Goal: Task Accomplishment & Management: Use online tool/utility

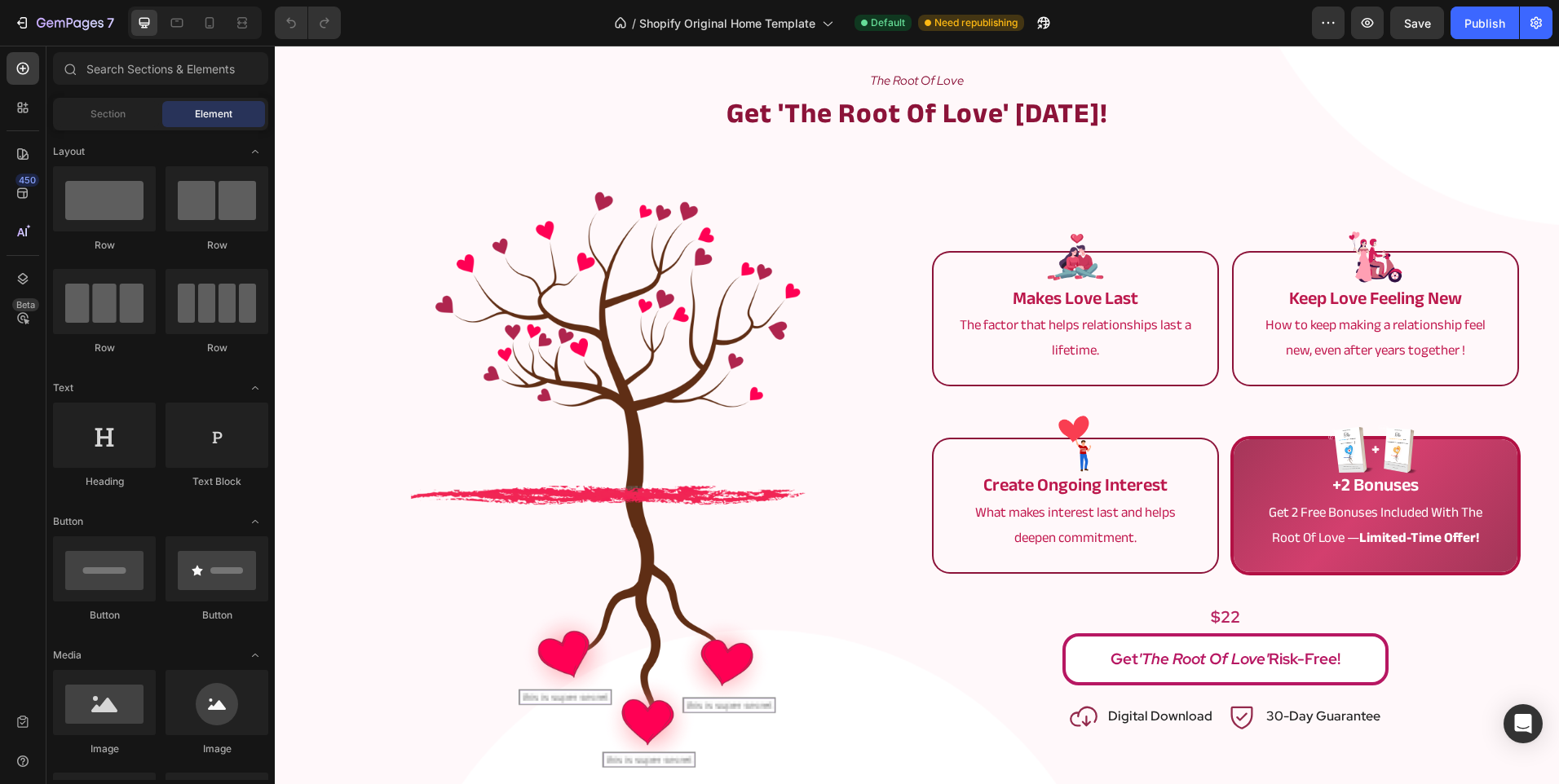
scroll to position [3365, 0]
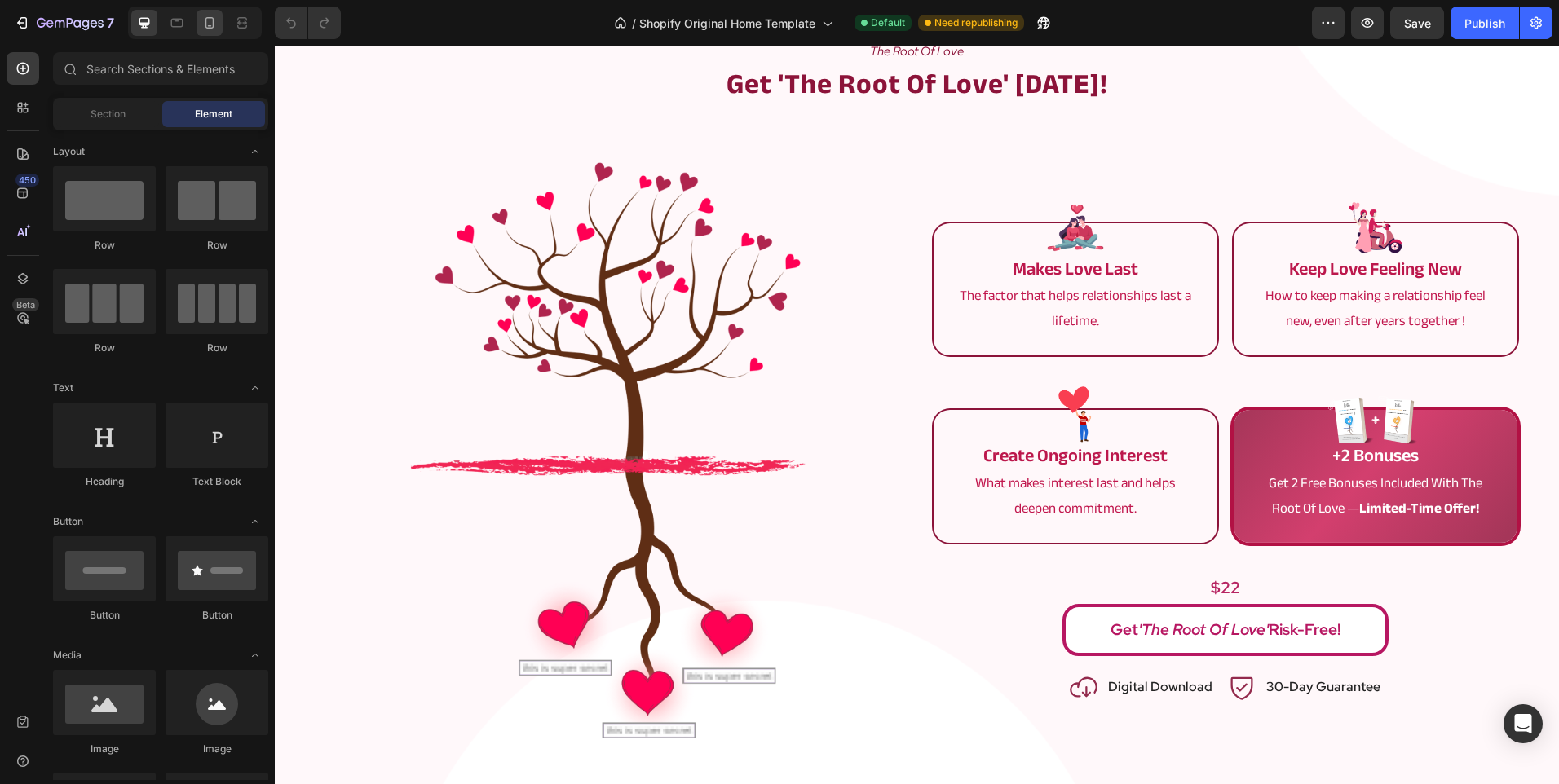
click at [200, 13] on div at bounding box center [209, 23] width 26 height 26
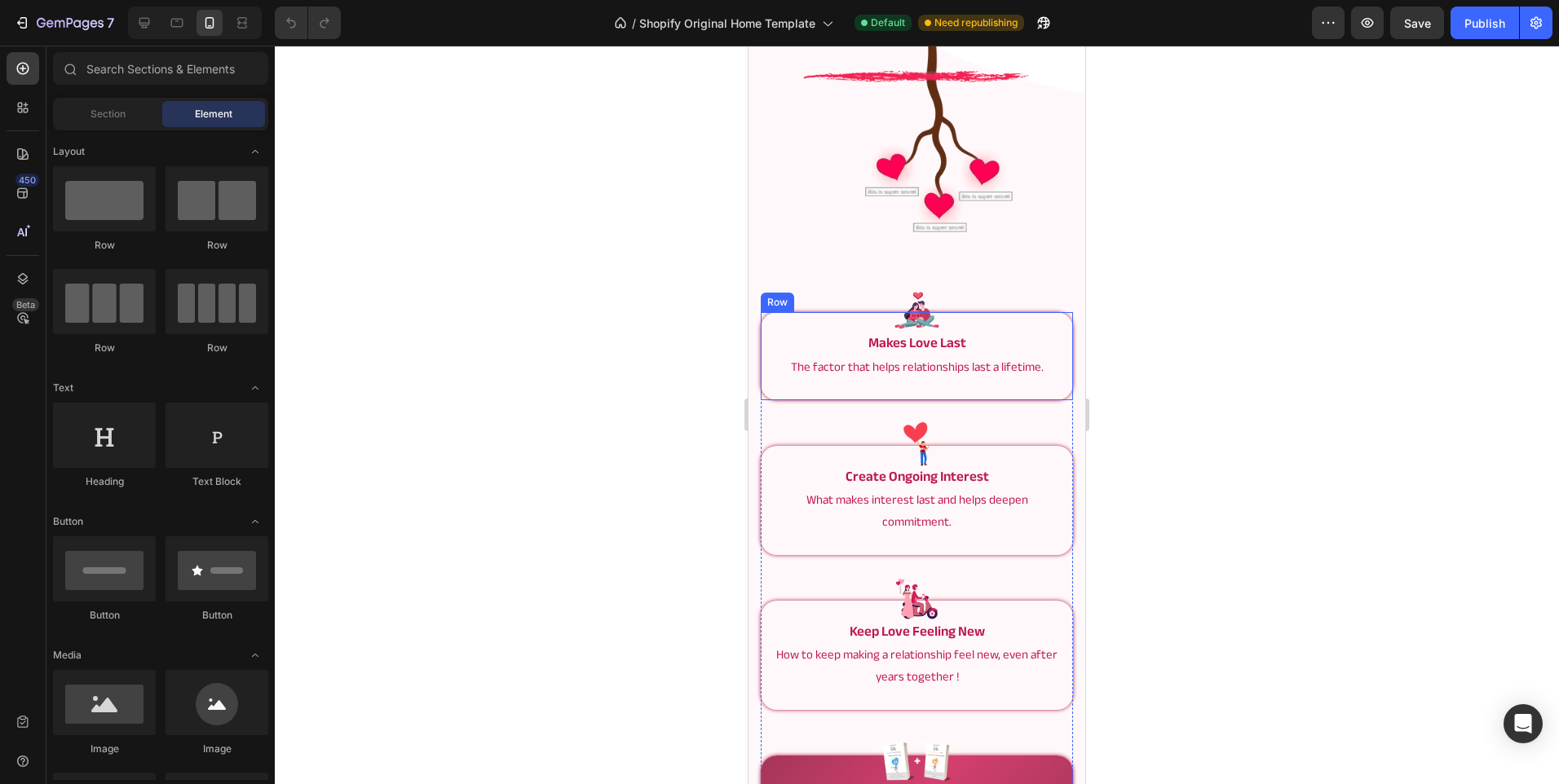
scroll to position [3609, 0]
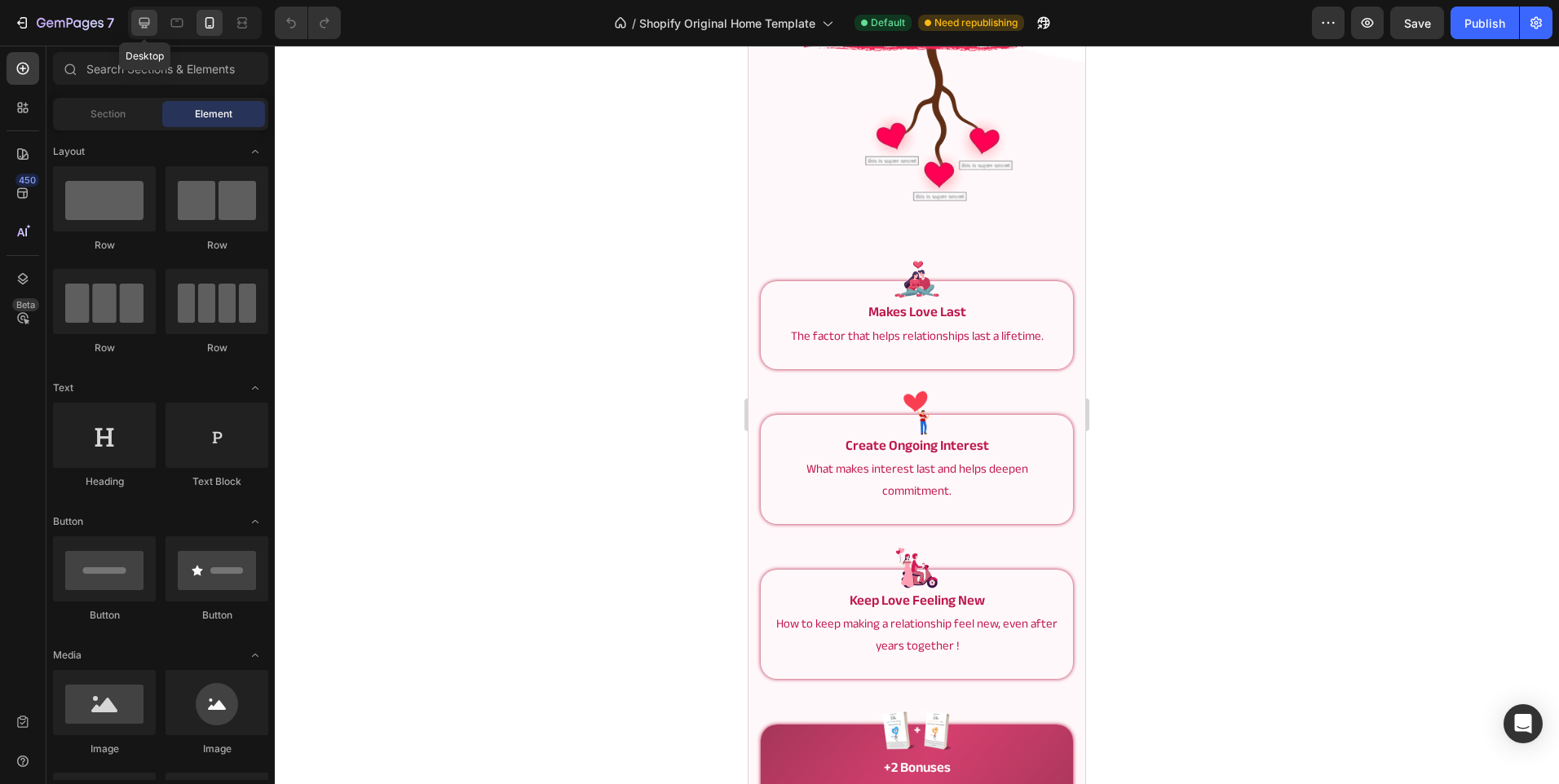
click at [139, 29] on icon at bounding box center [145, 23] width 17 height 17
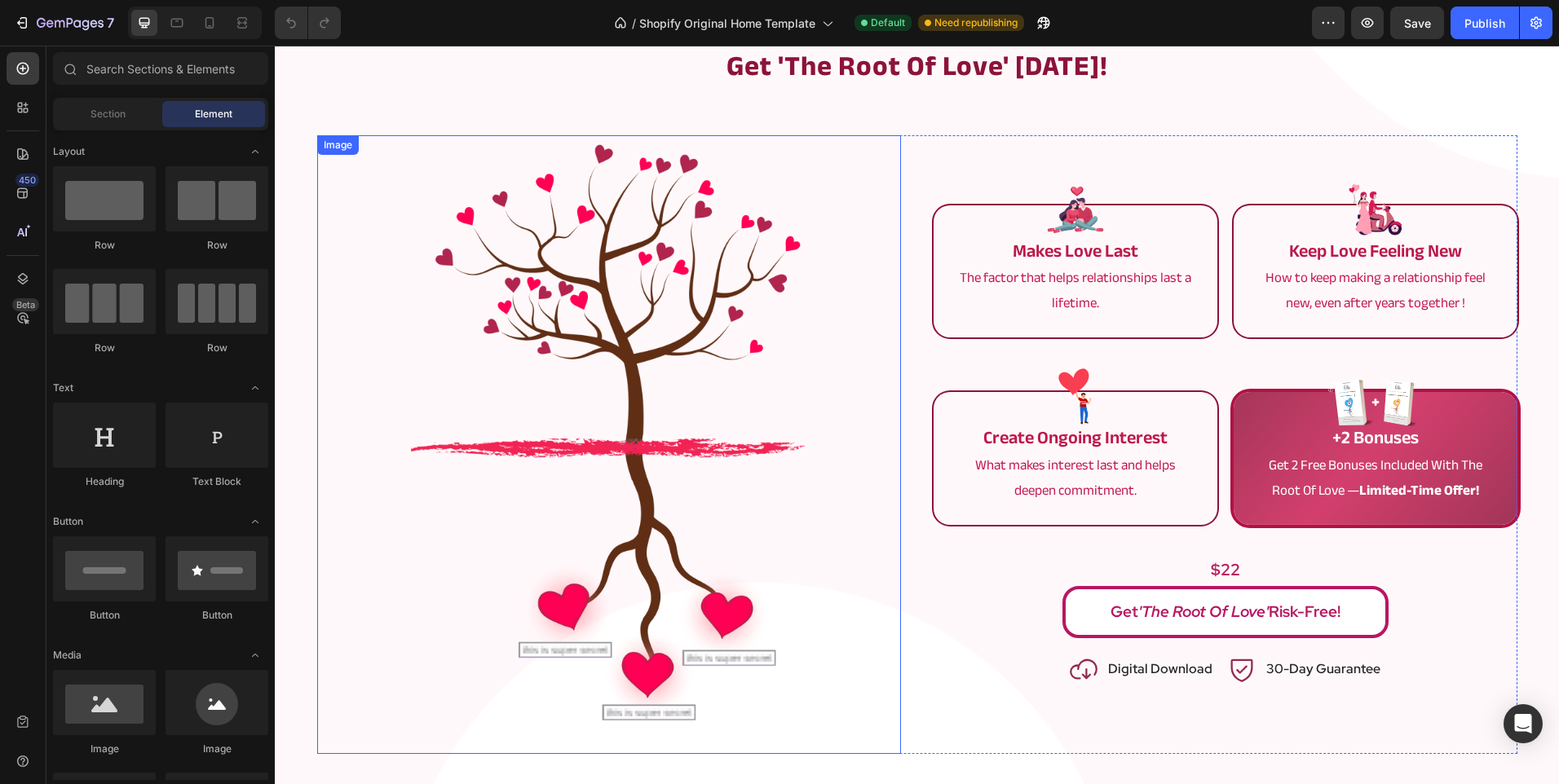
scroll to position [3363, 0]
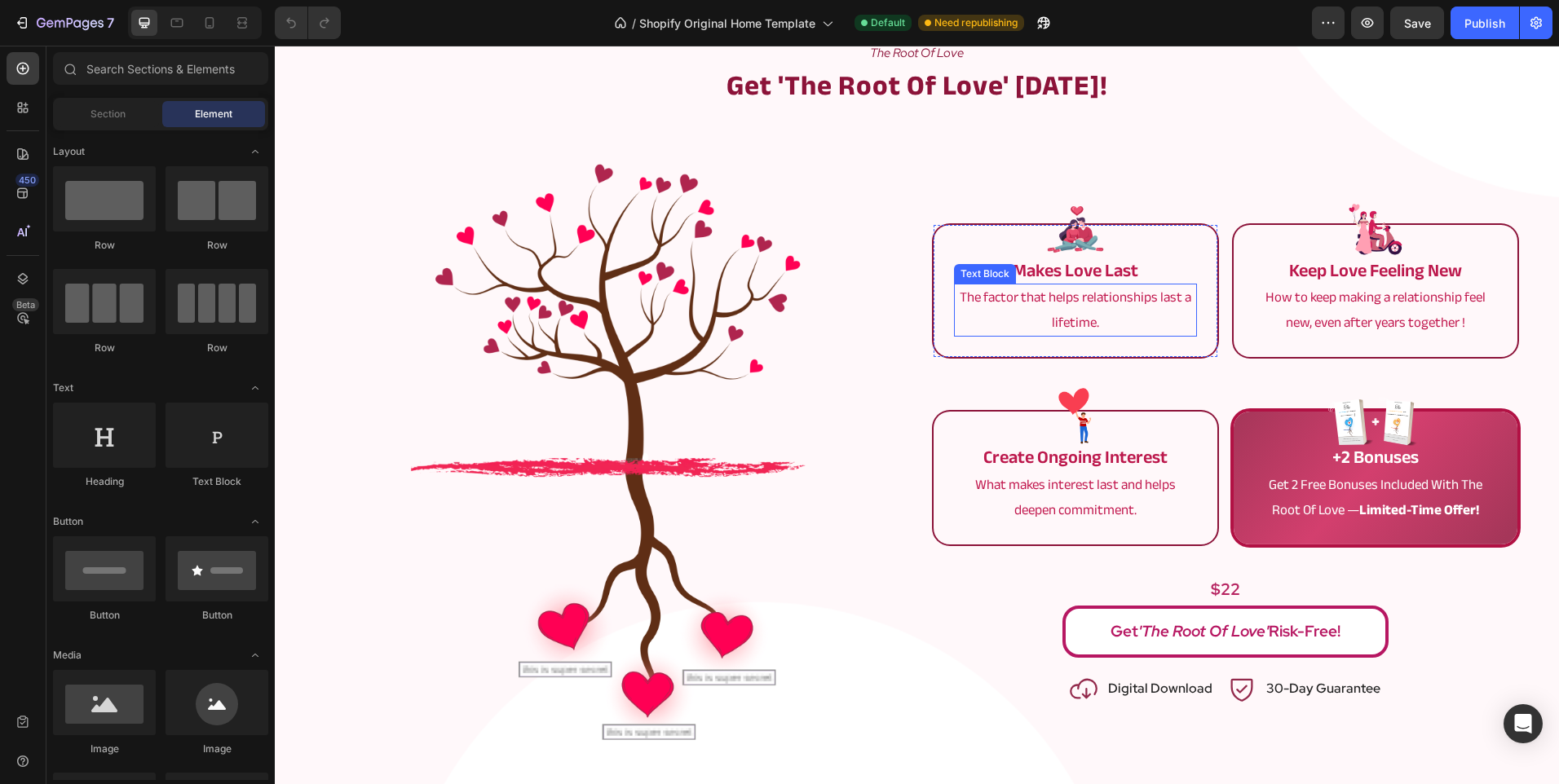
click at [982, 300] on p "The factor that helps relationships last a lifetime." at bounding box center [1075, 310] width 240 height 50
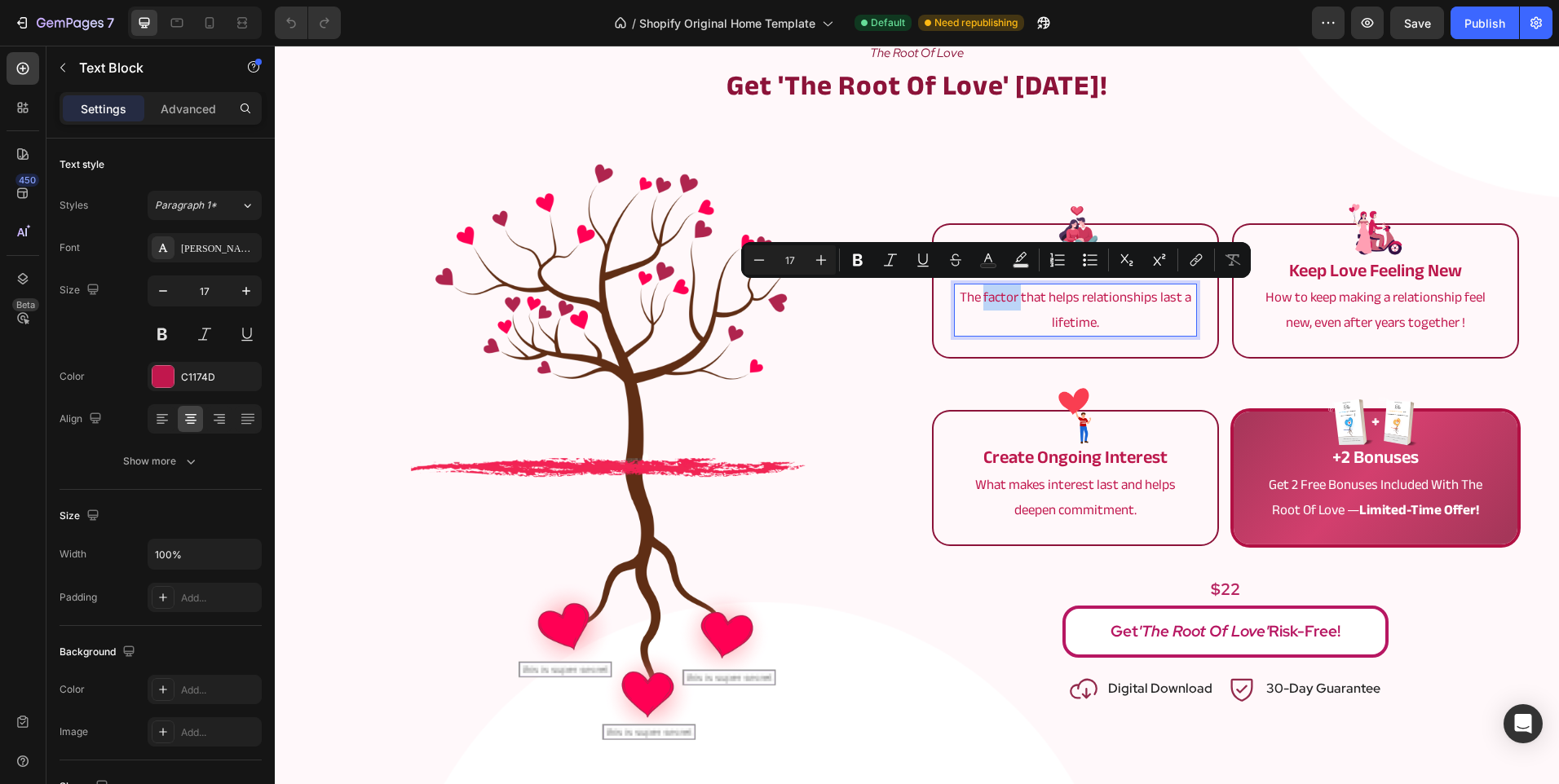
click at [978, 299] on p "The factor that helps relationships last a lifetime." at bounding box center [1075, 310] width 240 height 50
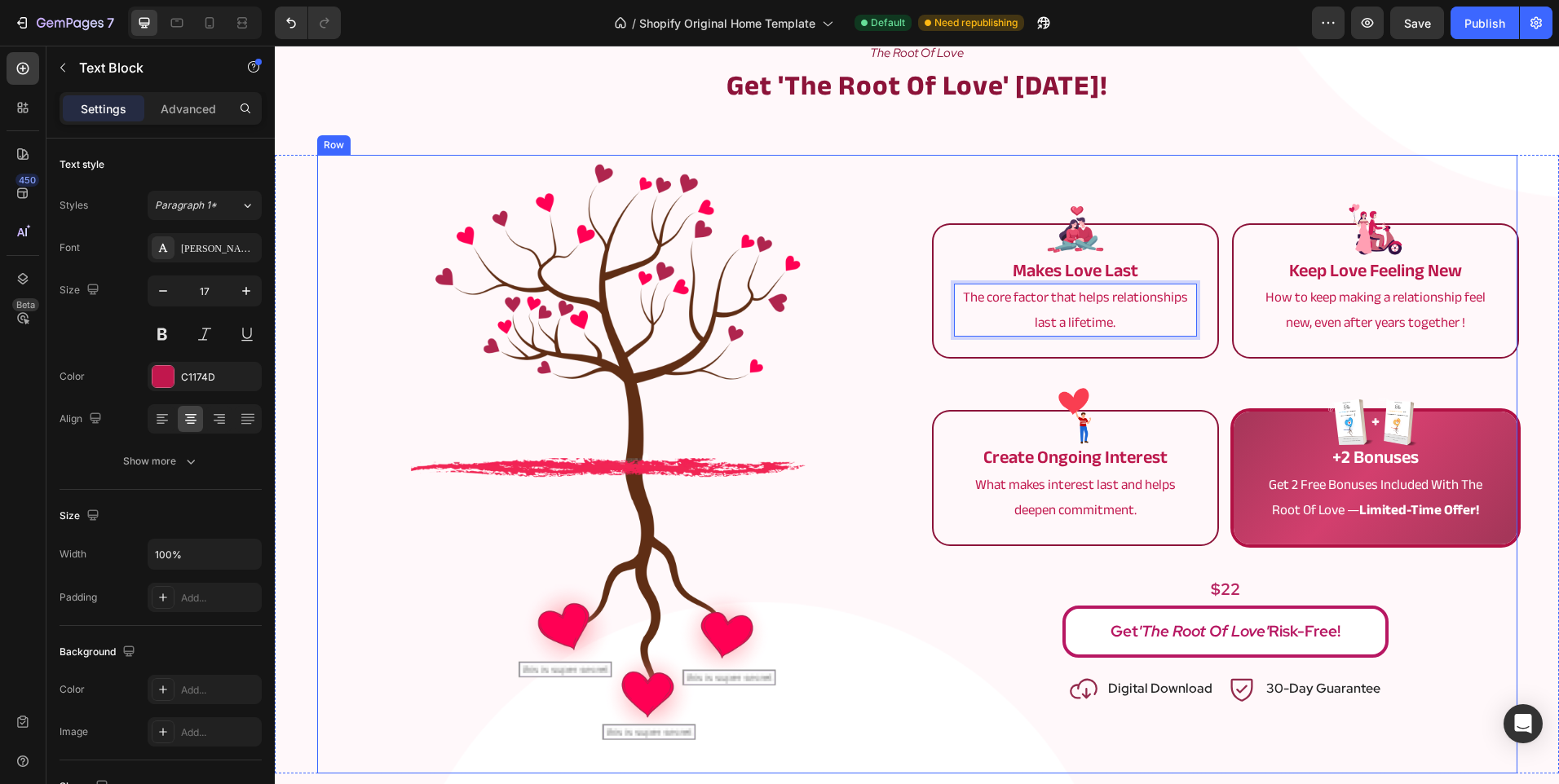
click at [915, 371] on div "Image makes love last Text Block The core factor that helps relationships last …" at bounding box center [917, 464] width 1200 height 619
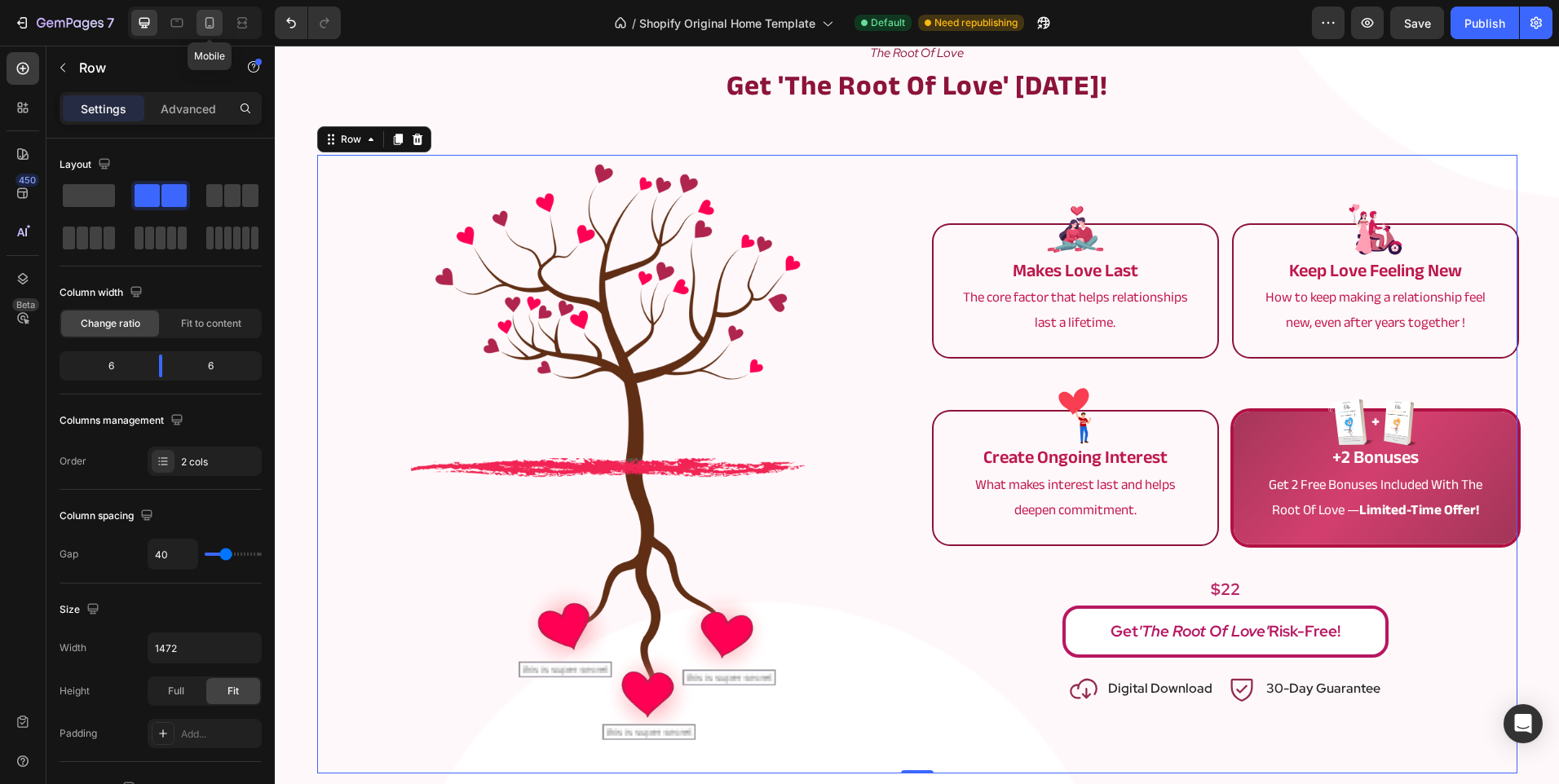
click at [199, 14] on div at bounding box center [209, 23] width 26 height 26
type input "35"
type input "100%"
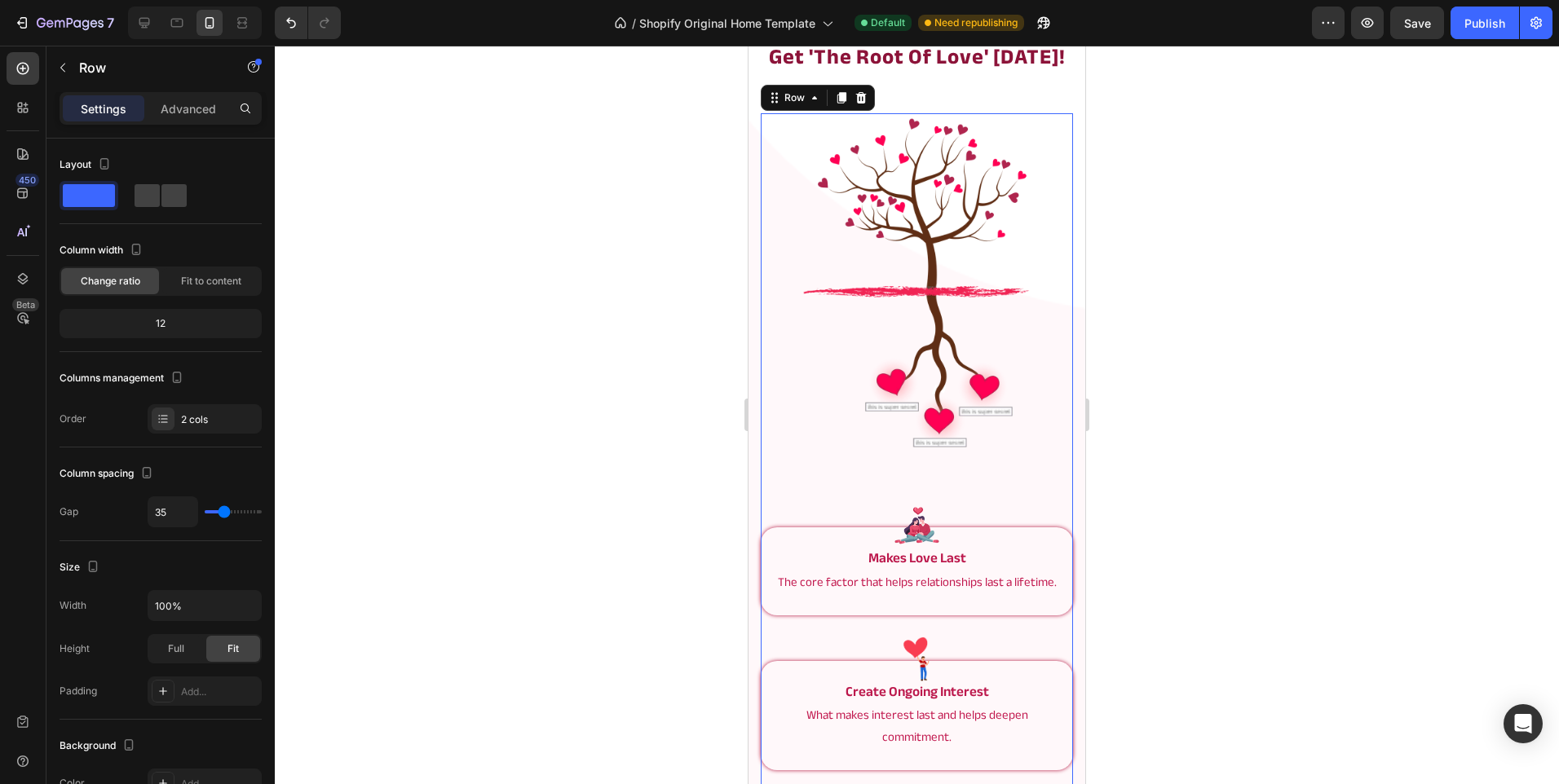
scroll to position [3373, 0]
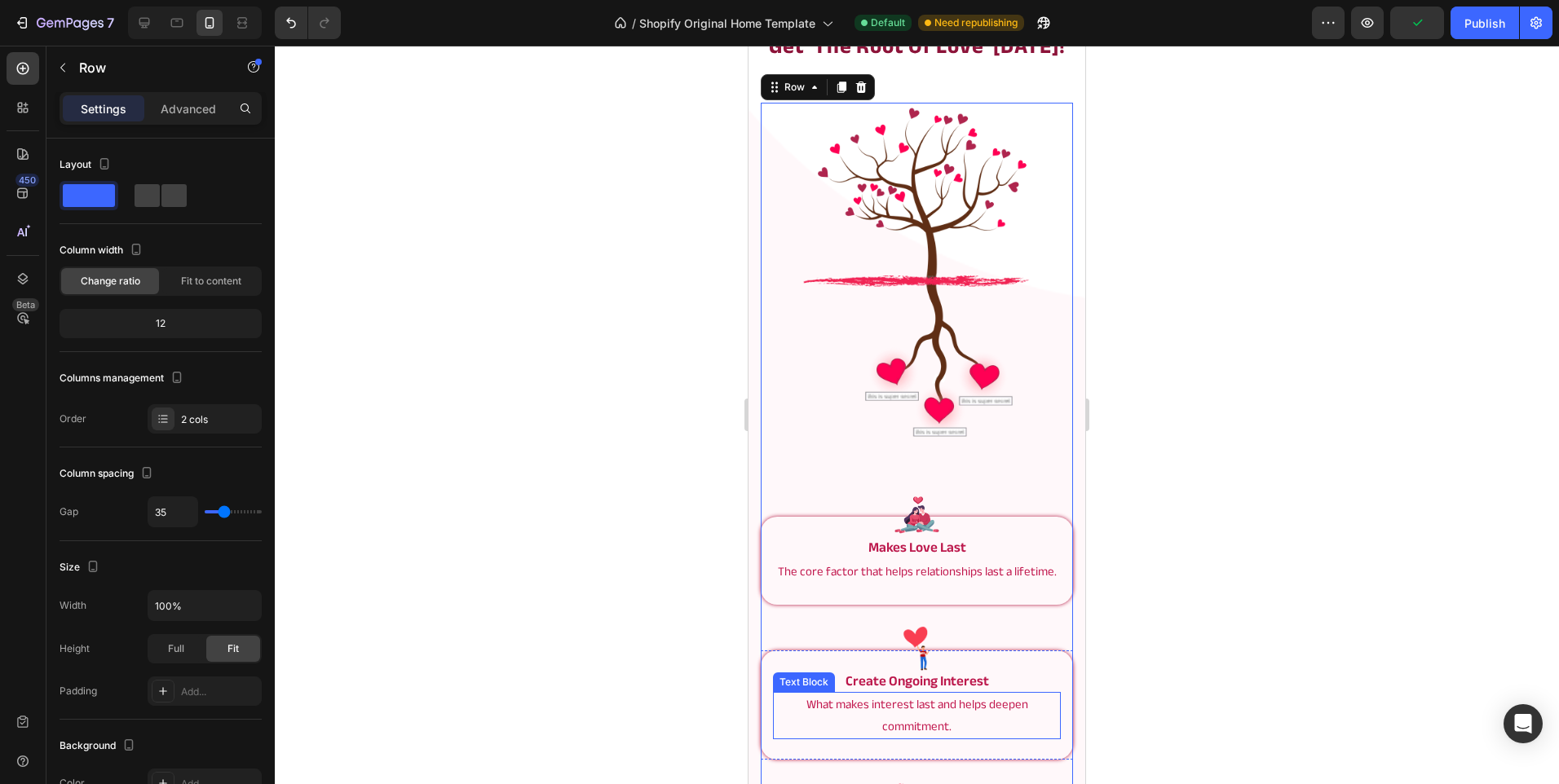
click at [789, 702] on p "What makes interest last and helps deepen commitment." at bounding box center [917, 714] width 285 height 44
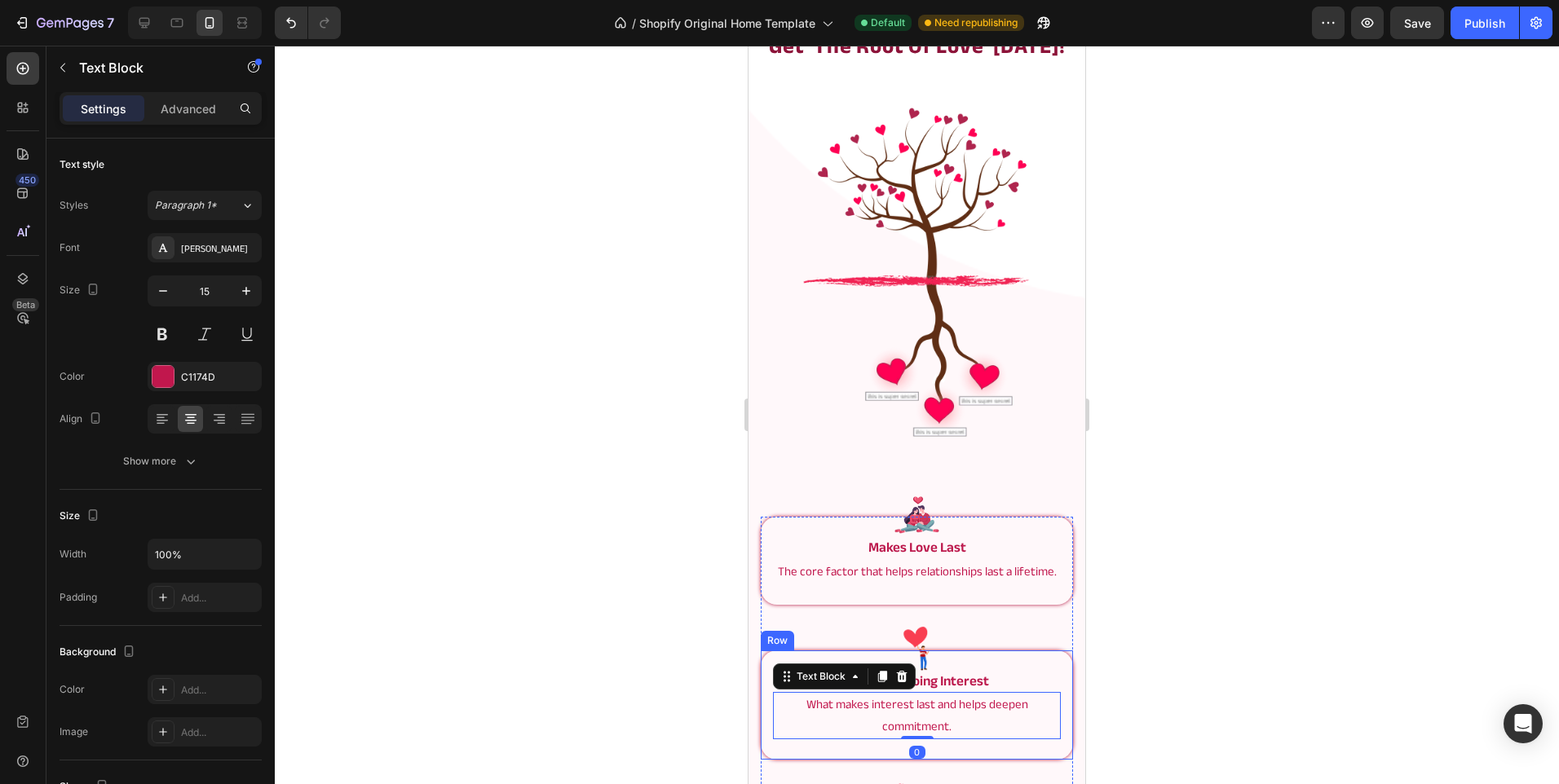
click at [768, 695] on div "Image create ongoing interest Text Block What makes interest last and helps dee…" at bounding box center [917, 705] width 312 height 109
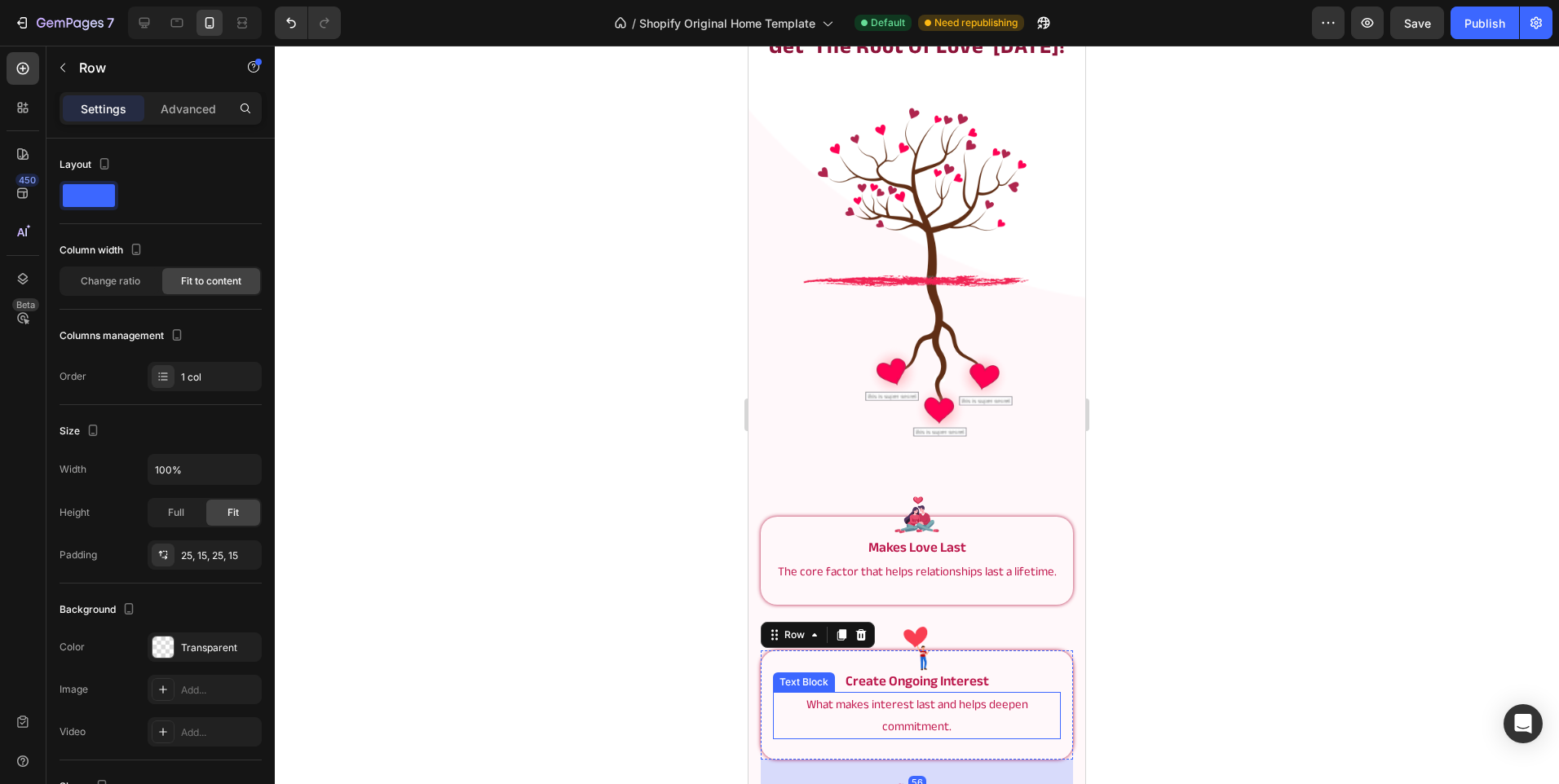
click at [799, 704] on p "What makes interest last and helps deepen commitment." at bounding box center [917, 714] width 285 height 44
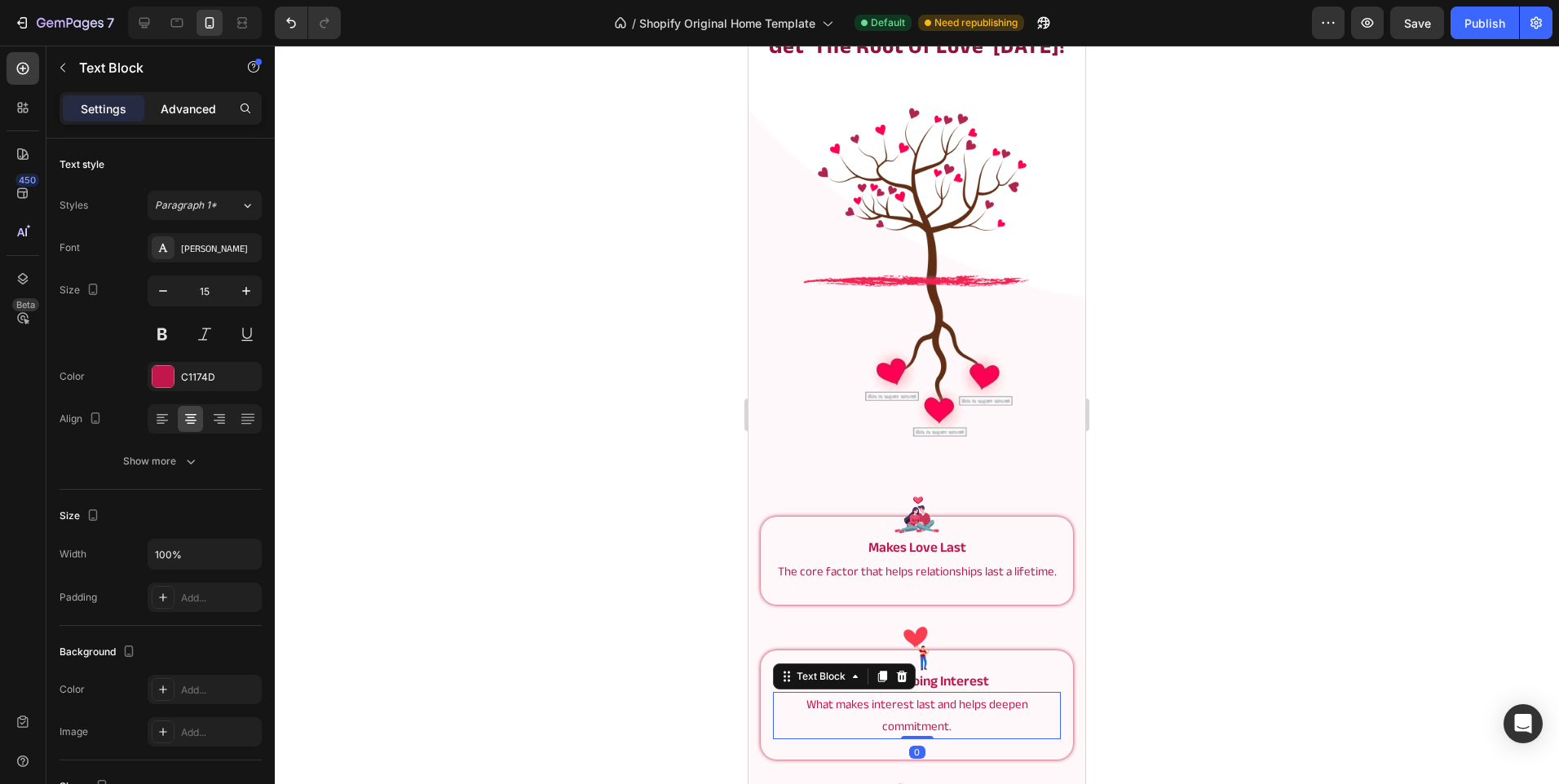
click at [170, 109] on p "Advanced" at bounding box center [188, 108] width 56 height 17
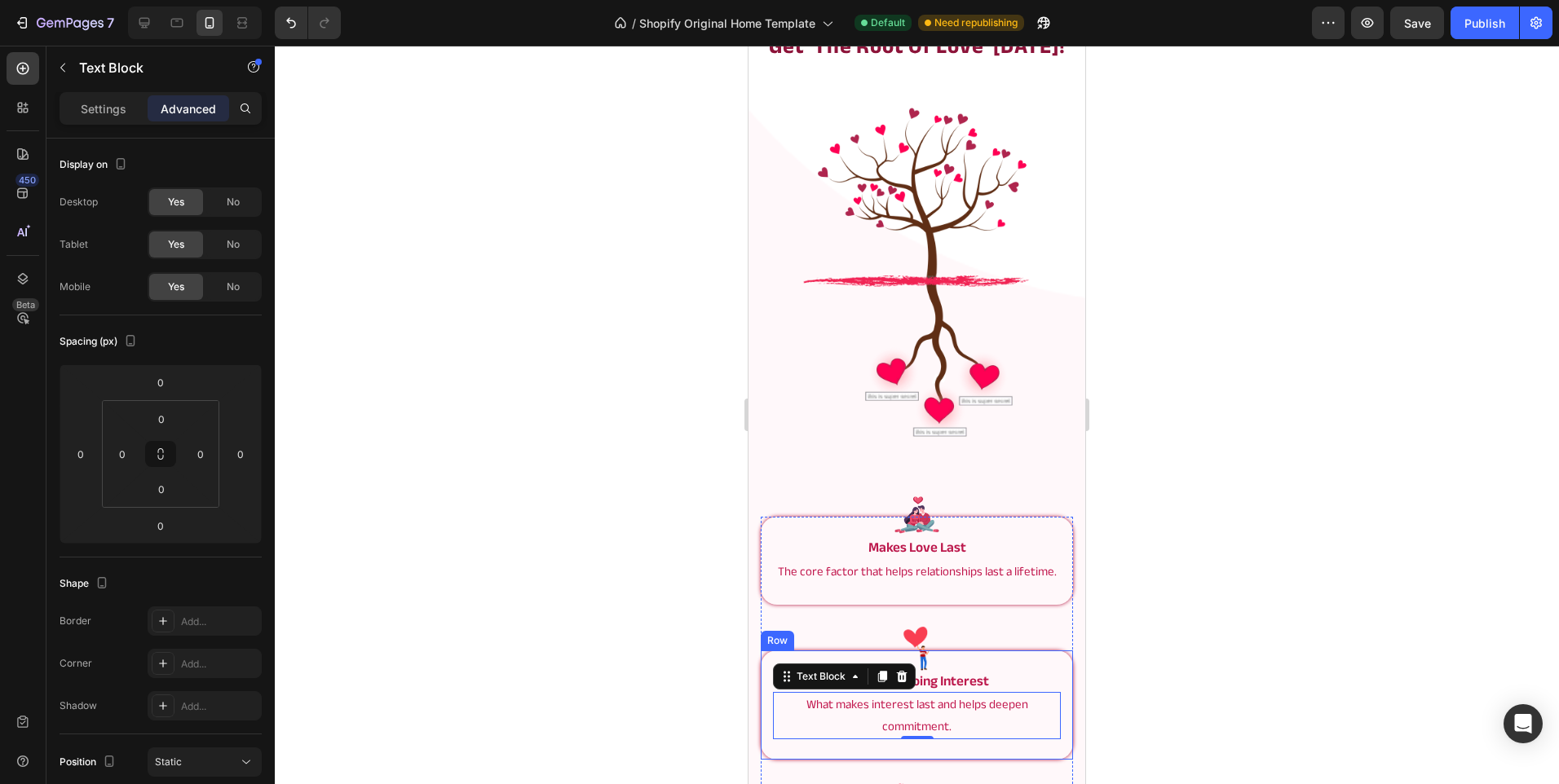
click at [768, 691] on div "Image create ongoing interest Text Block What makes interest last and helps dee…" at bounding box center [917, 705] width 312 height 109
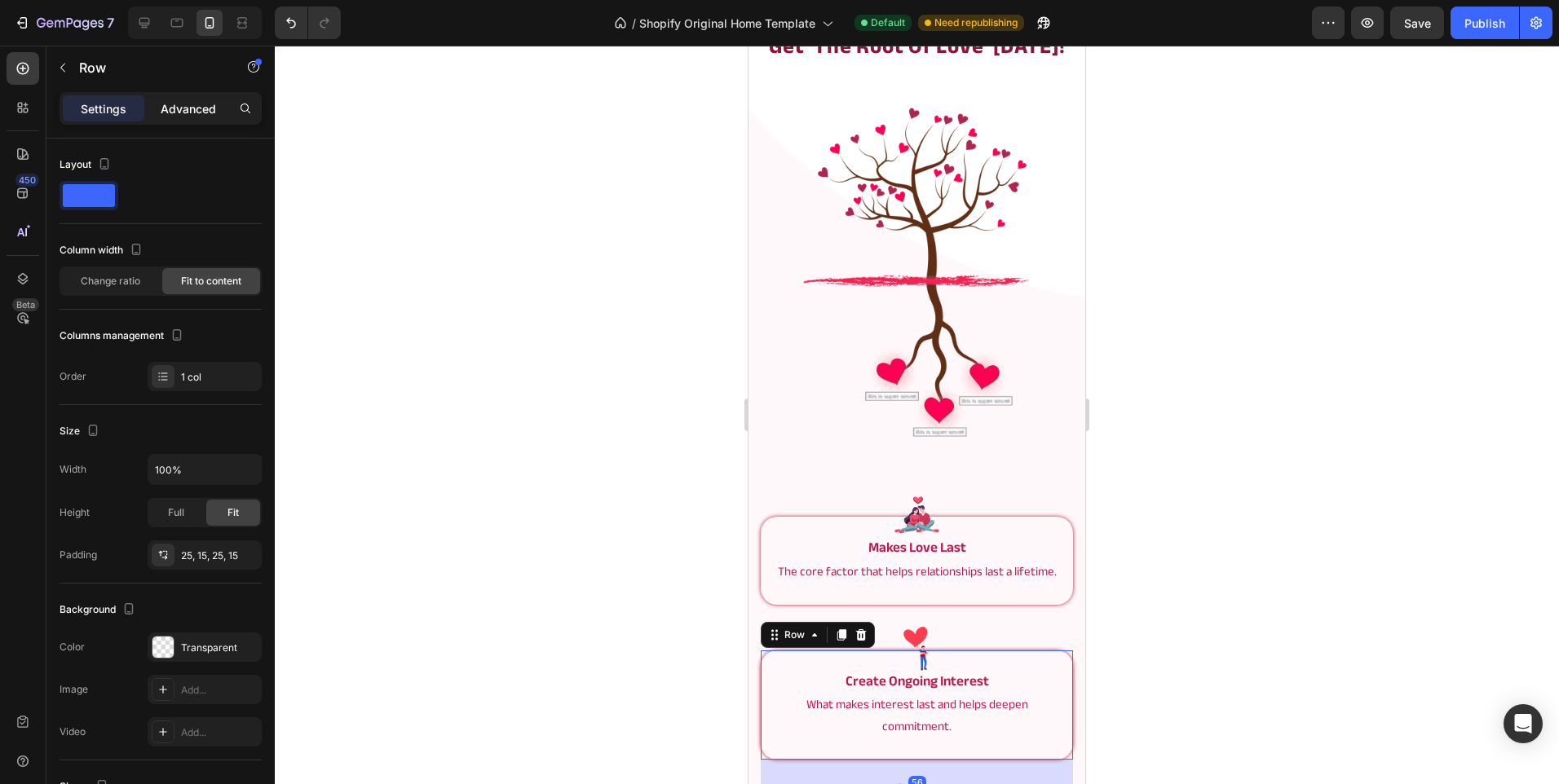
click at [189, 117] on p "Advanced" at bounding box center [188, 108] width 56 height 17
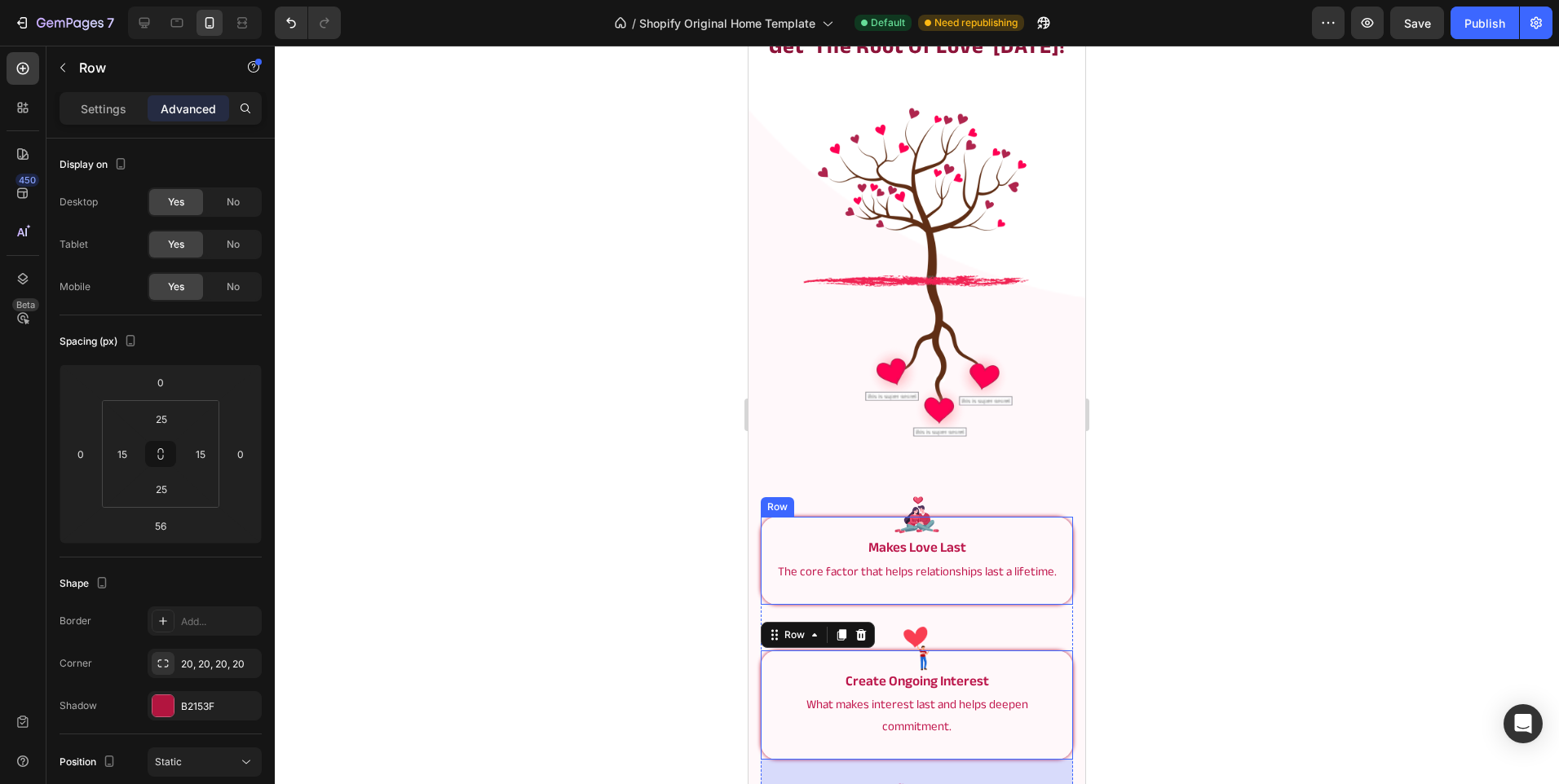
click at [763, 565] on div "Image makes love last Text Block The core factor that helps relationships last …" at bounding box center [917, 561] width 312 height 87
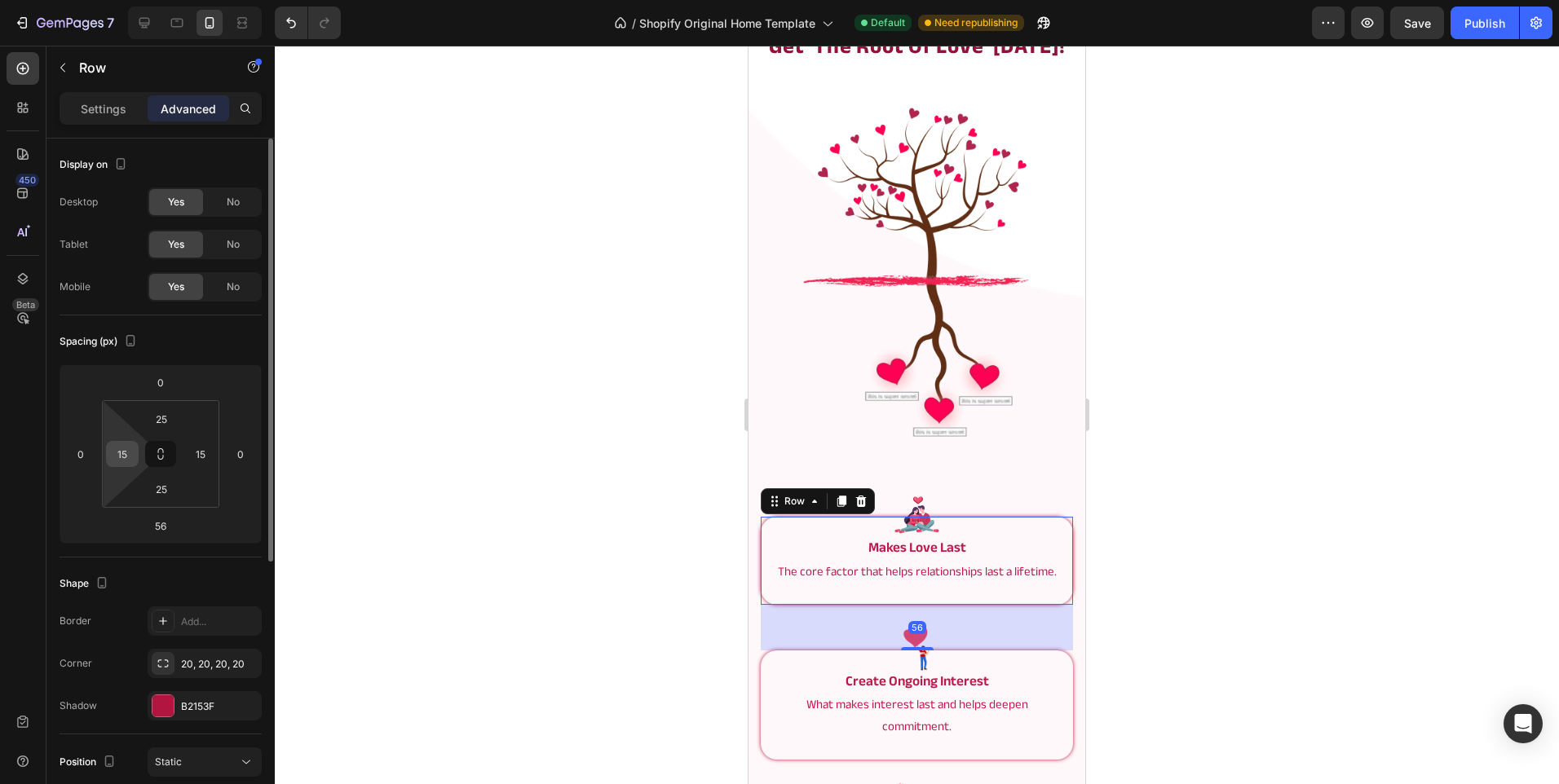
click at [116, 454] on input "15" at bounding box center [122, 454] width 24 height 24
type input "20"
click at [205, 463] on input "15" at bounding box center [200, 454] width 24 height 24
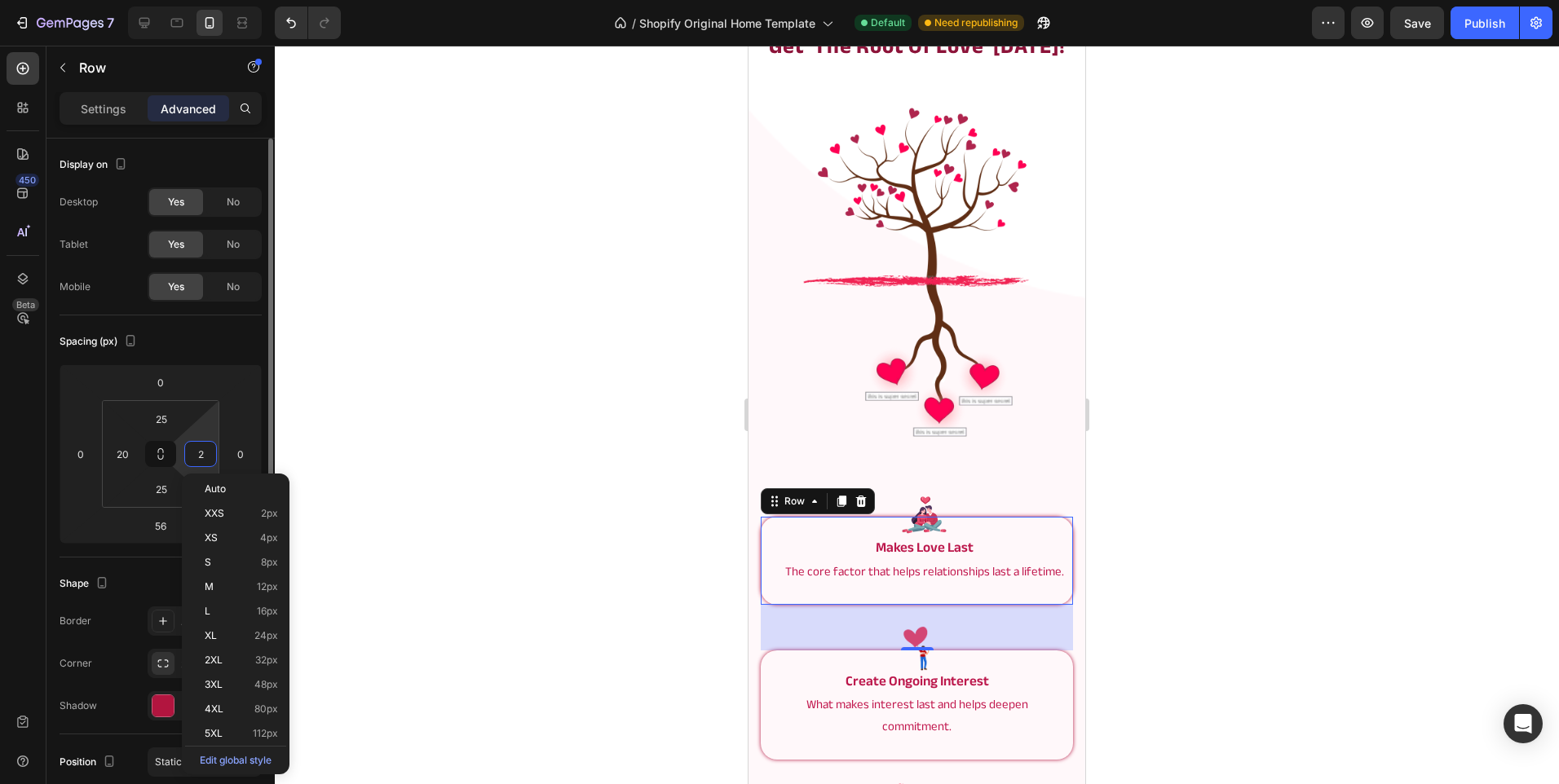
type input "20"
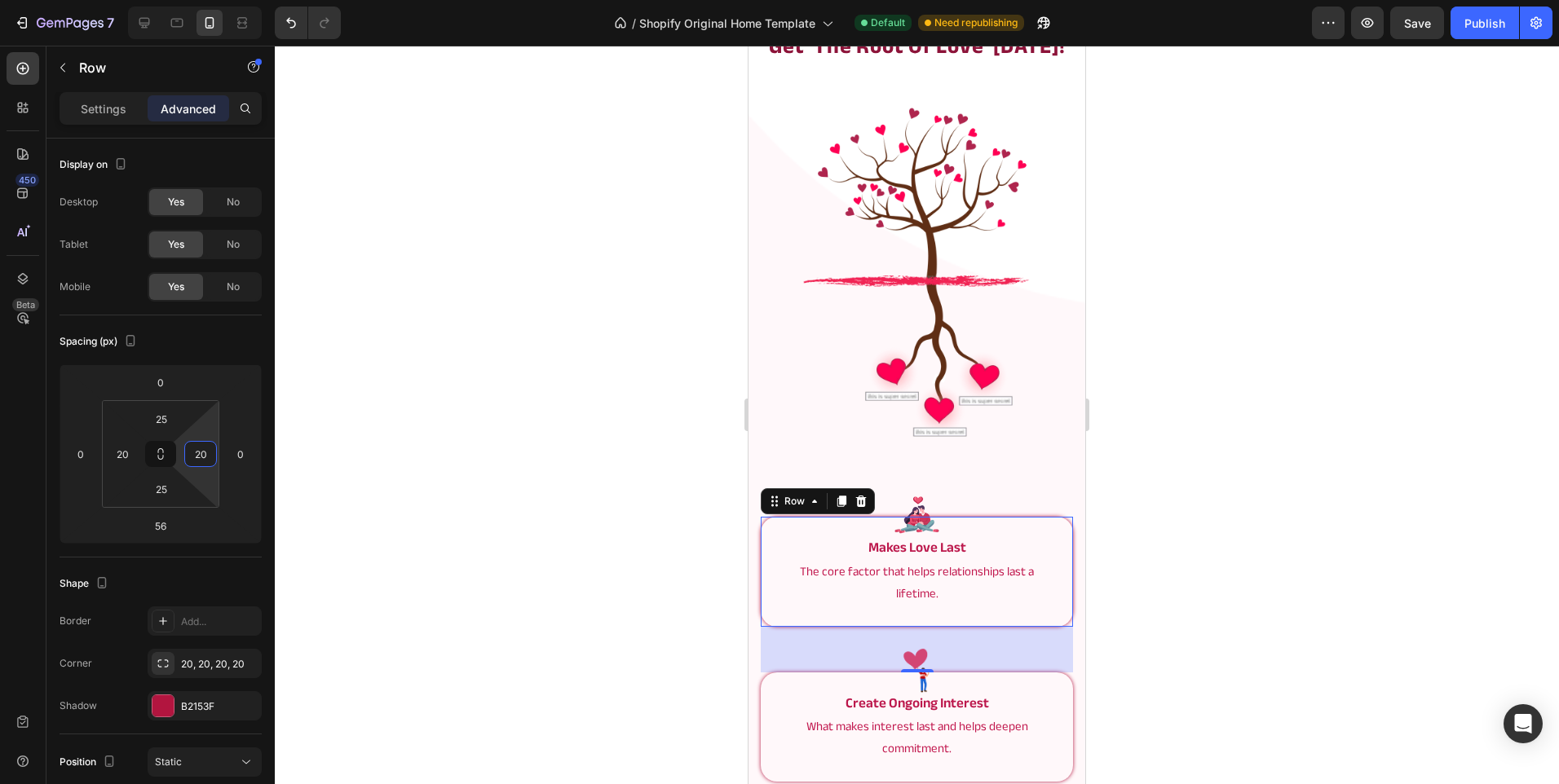
click at [407, 446] on div at bounding box center [916, 414] width 1284 height 739
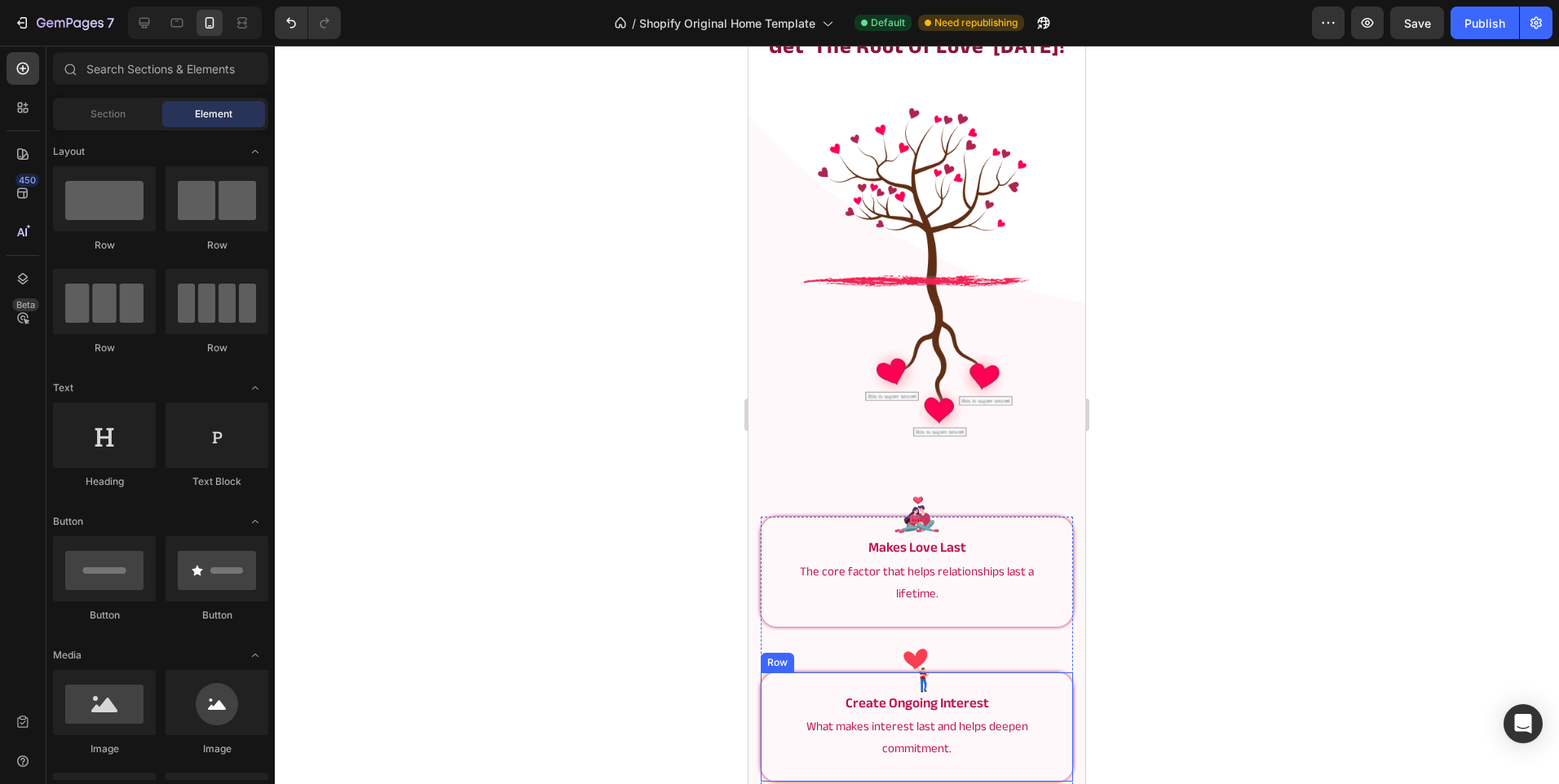
click at [768, 712] on div "Image create ongoing interest Text Block What makes interest last and helps dee…" at bounding box center [917, 727] width 312 height 109
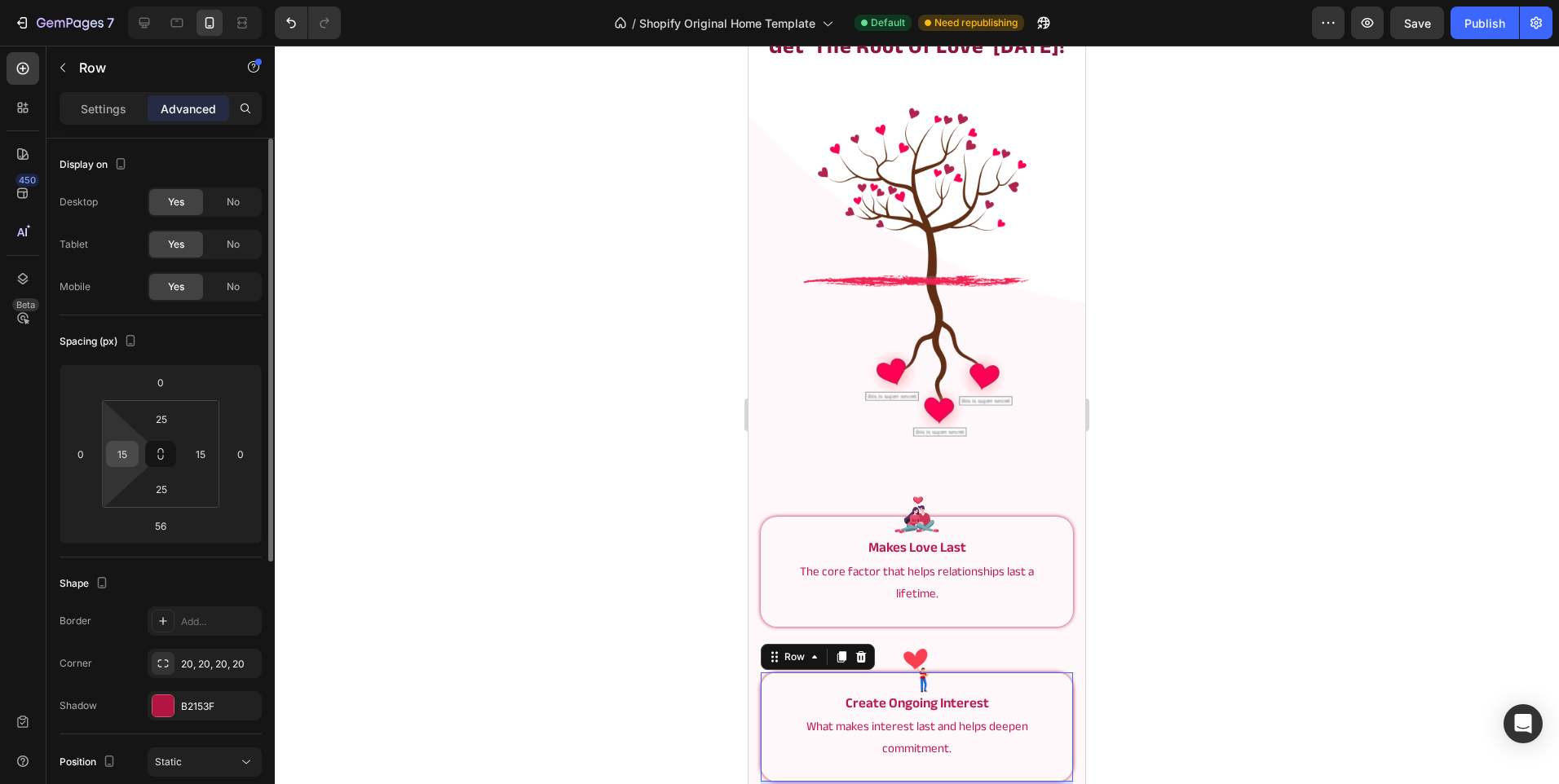
click at [117, 463] on input "15" at bounding box center [122, 454] width 24 height 24
type input "20"
click at [202, 464] on input "15" at bounding box center [200, 454] width 24 height 24
type input "20"
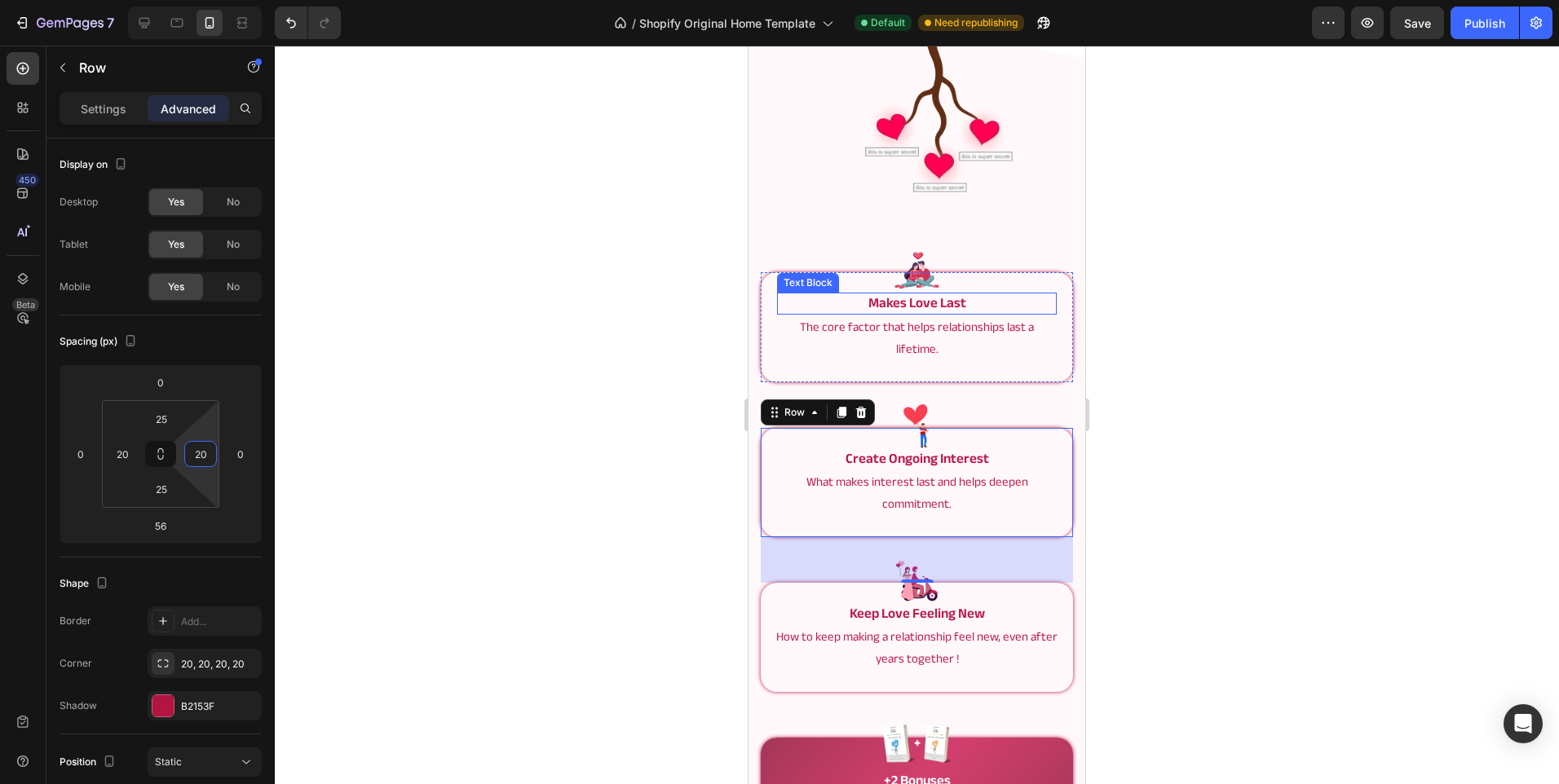
scroll to position [3863, 0]
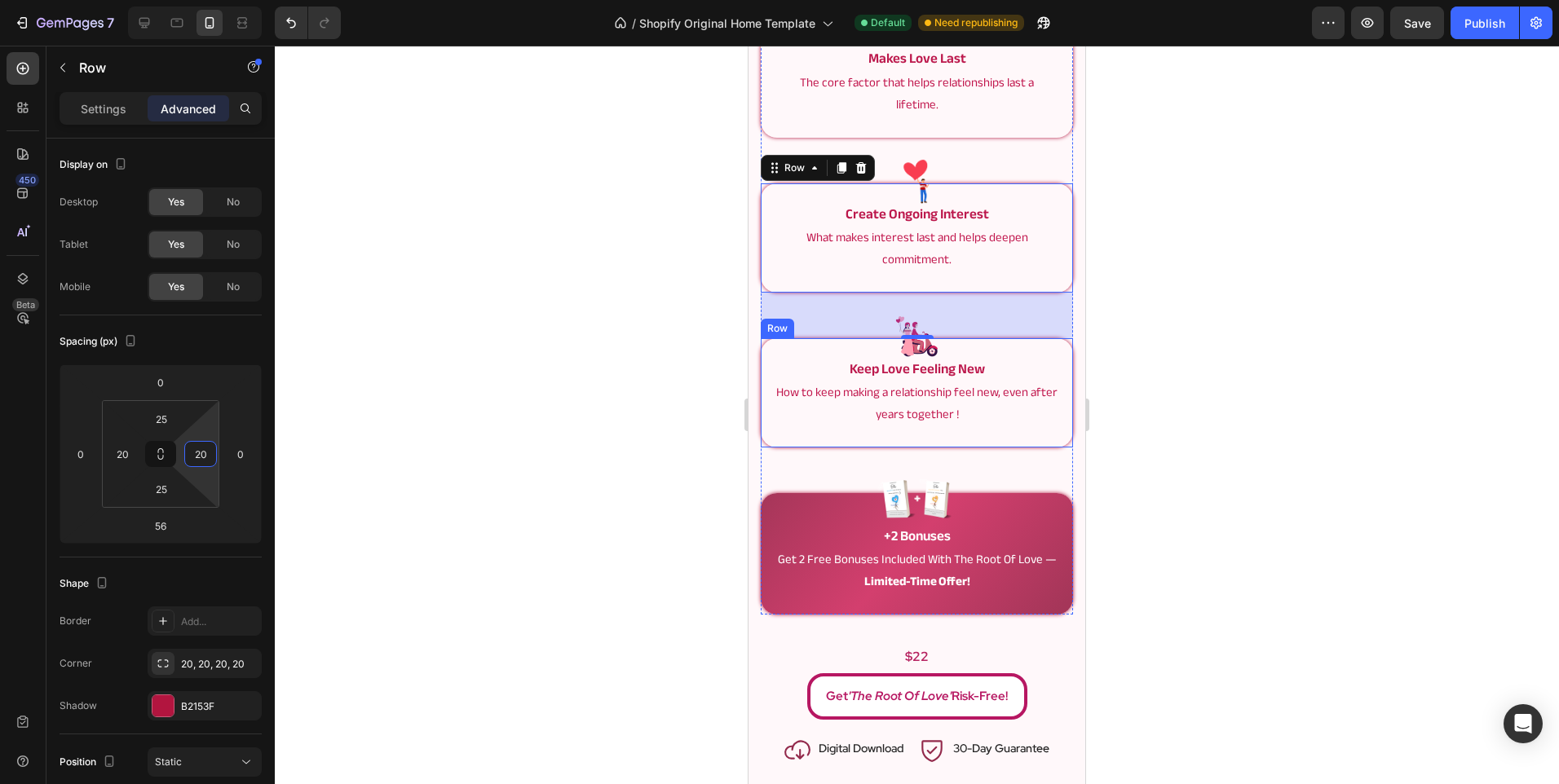
click at [769, 387] on div "Image keep love feeling new Text Block How to keep making a relationship feel n…" at bounding box center [917, 393] width 312 height 109
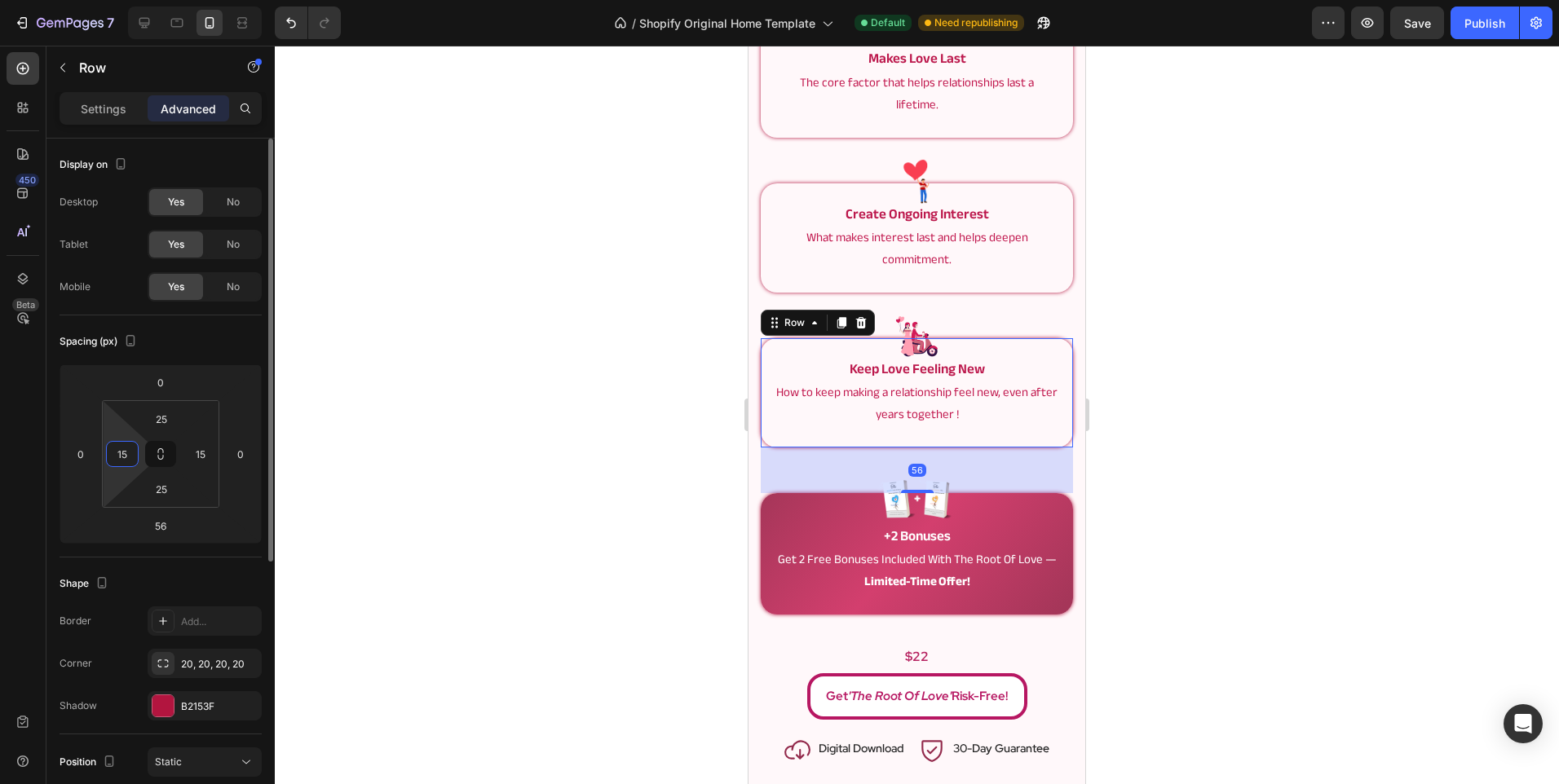
click at [120, 461] on input "15" at bounding box center [122, 454] width 24 height 24
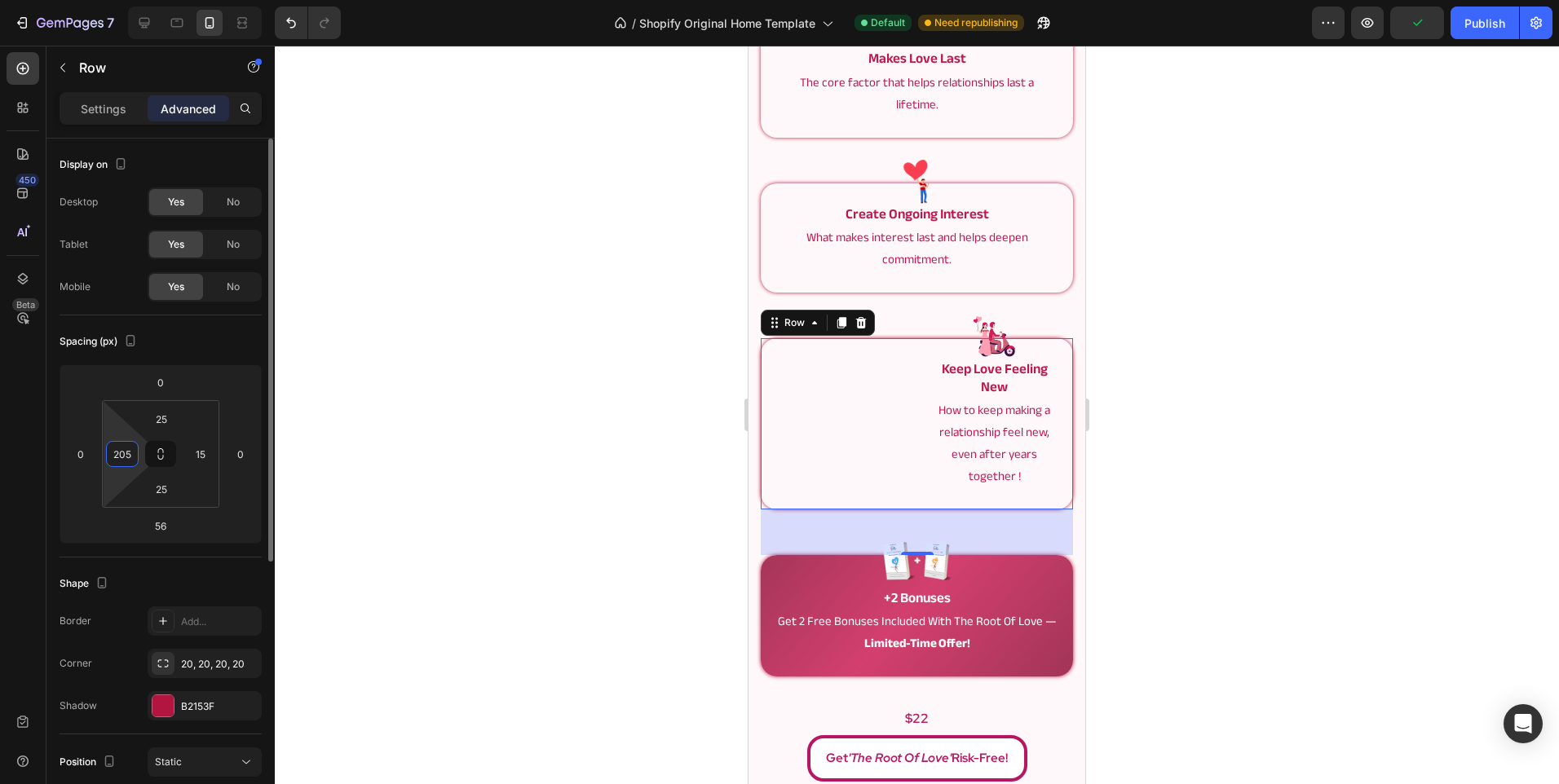
click at [123, 460] on input "205" at bounding box center [122, 454] width 24 height 24
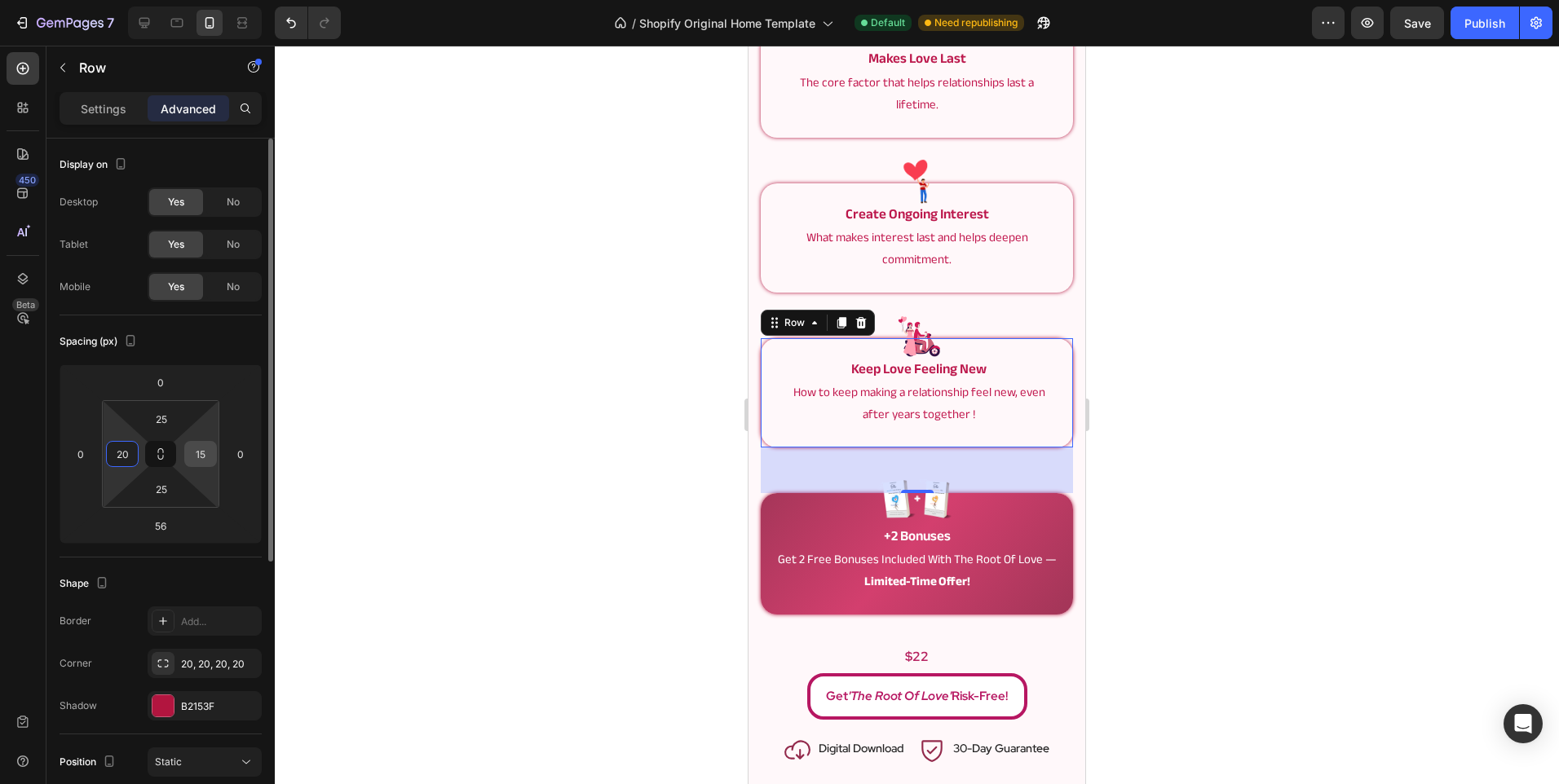
type input "20"
click at [202, 453] on input "15" at bounding box center [200, 454] width 24 height 24
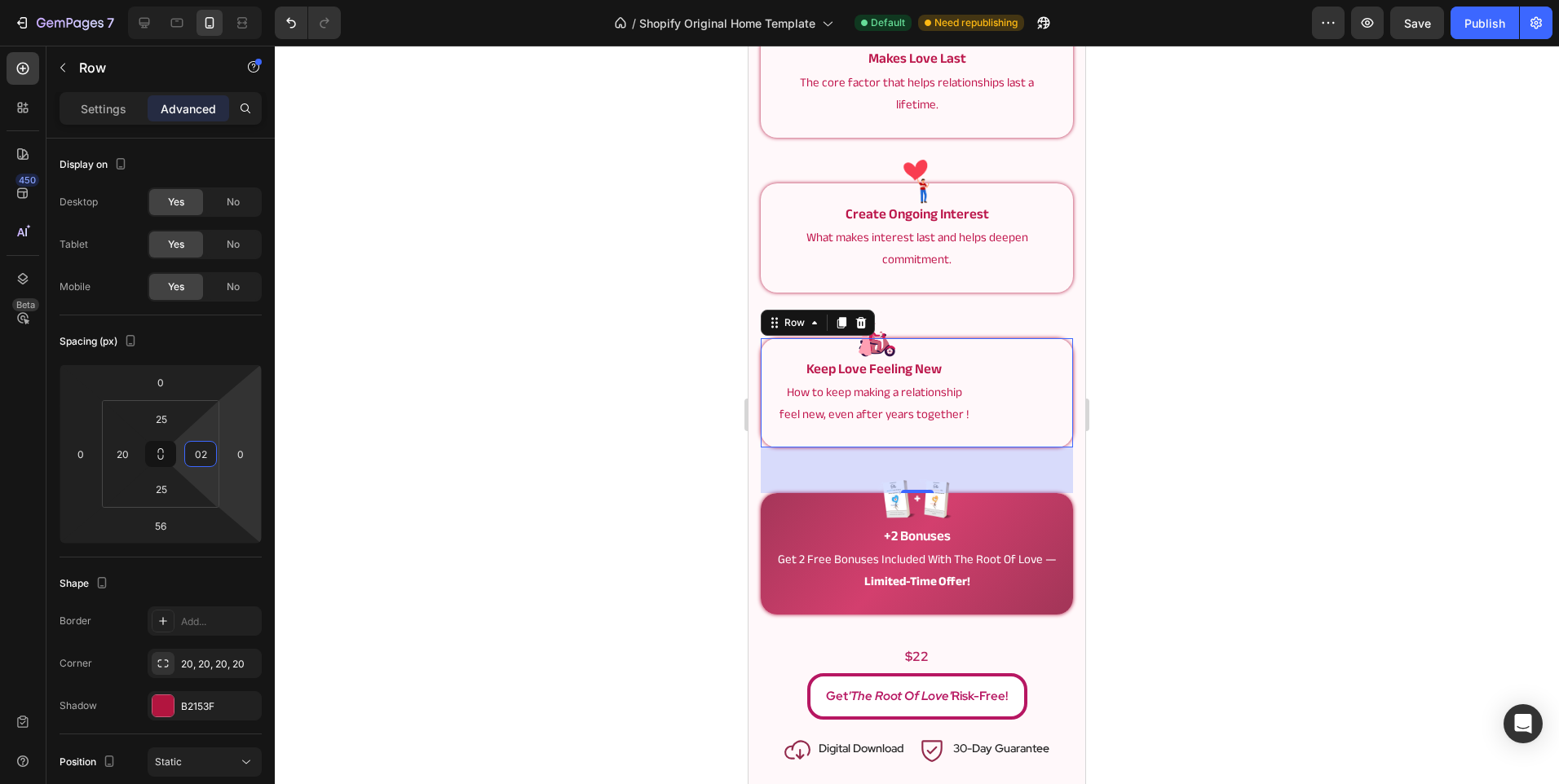
type input "020"
click at [770, 568] on div "Image +2 bonuses Text Block get 2 free bonuses included with the root of love —…" at bounding box center [917, 553] width 312 height 121
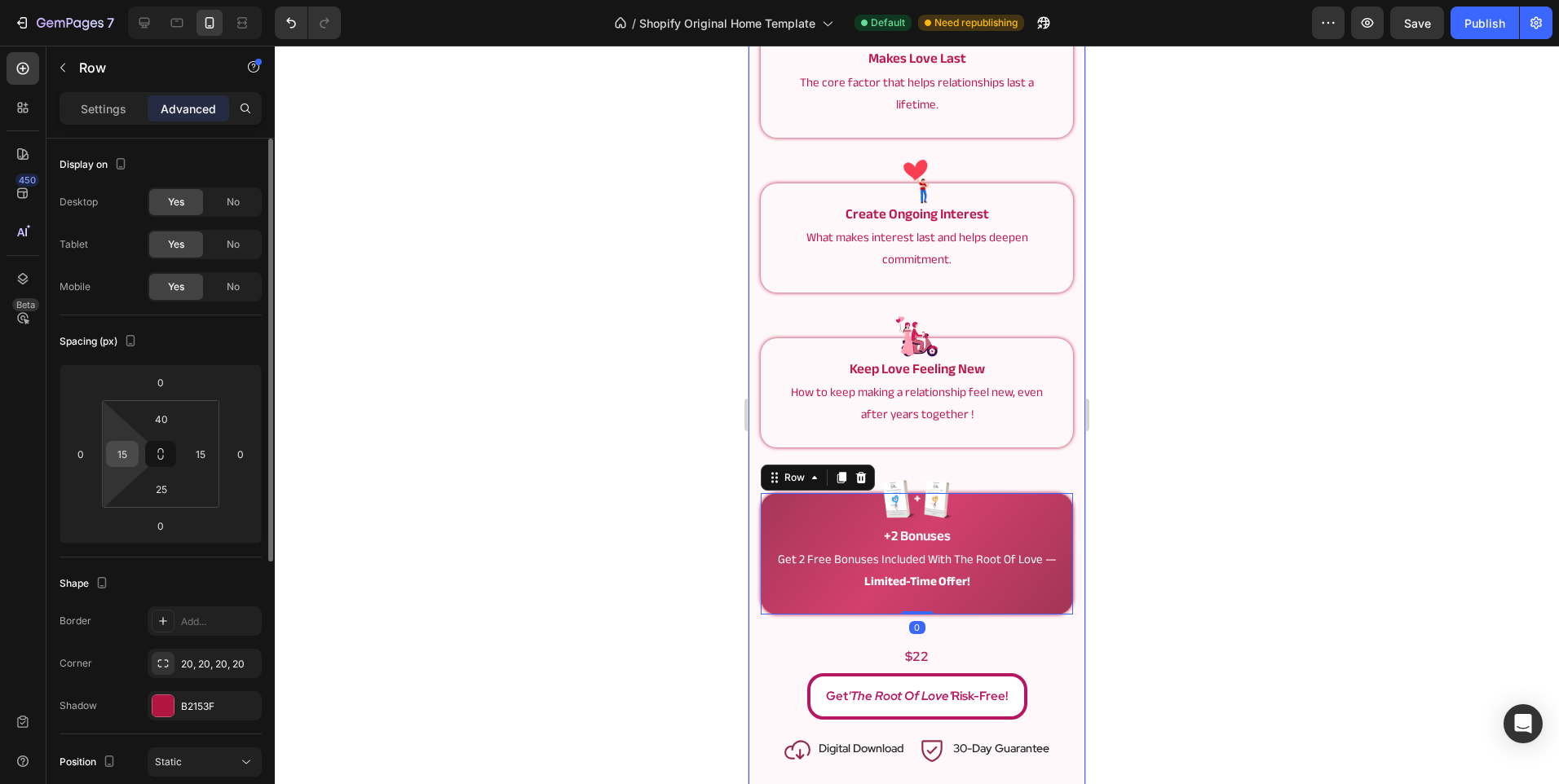
click at [126, 454] on input "15" at bounding box center [122, 454] width 24 height 24
type input "20"
click at [200, 454] on input "15" at bounding box center [200, 454] width 24 height 24
type input "20"
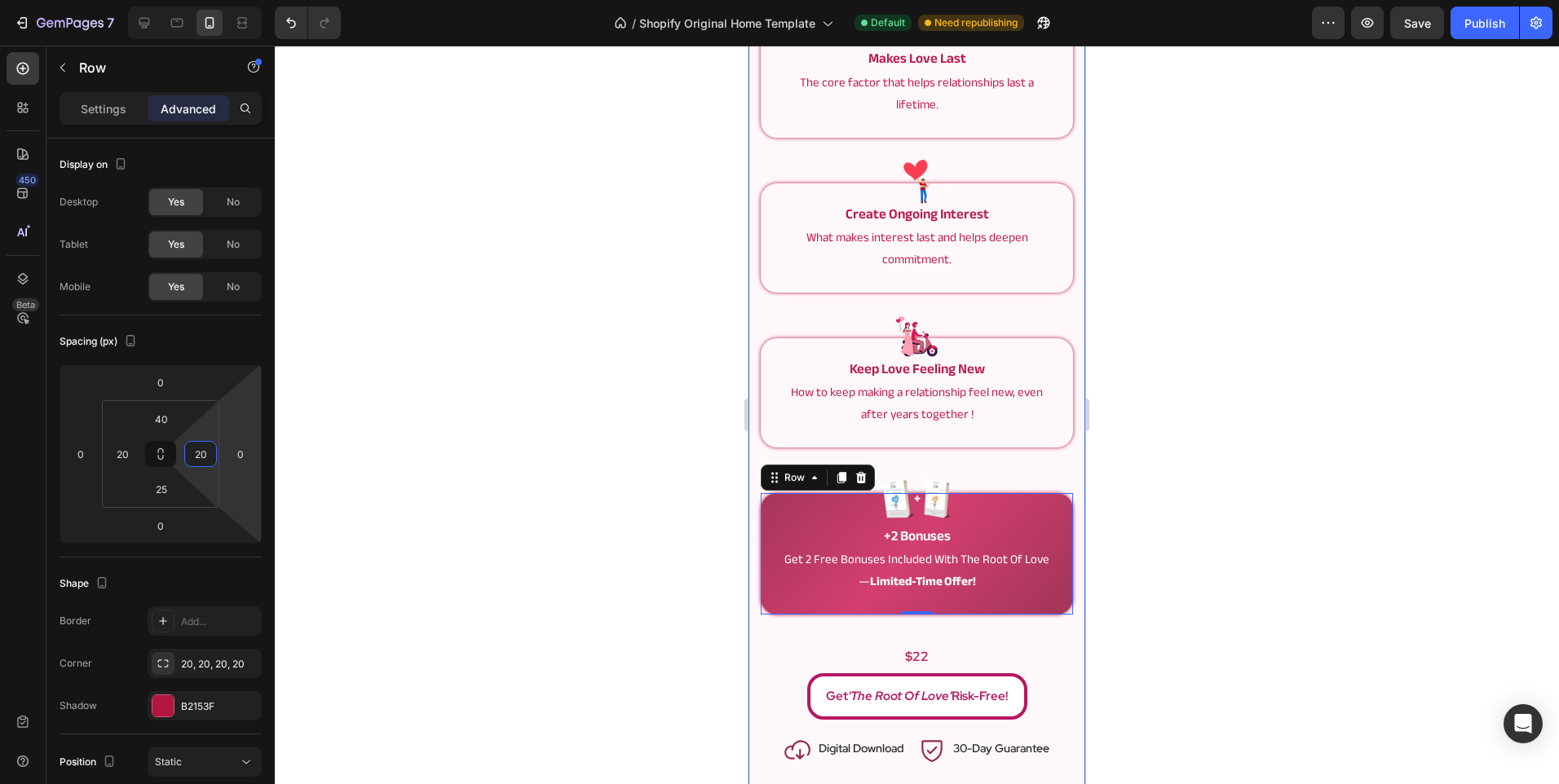
click at [484, 429] on div at bounding box center [916, 414] width 1284 height 739
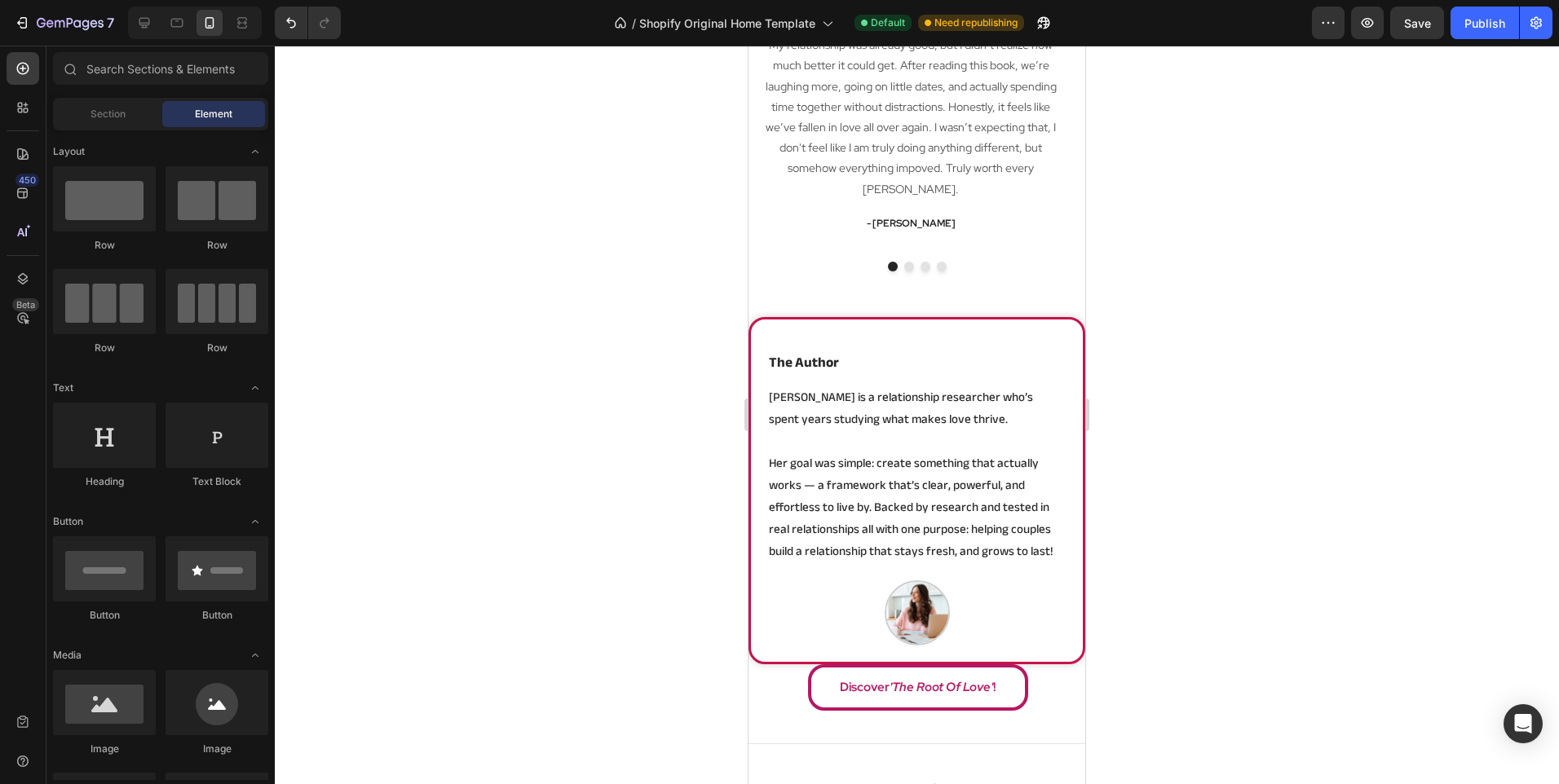
scroll to position [2662, 0]
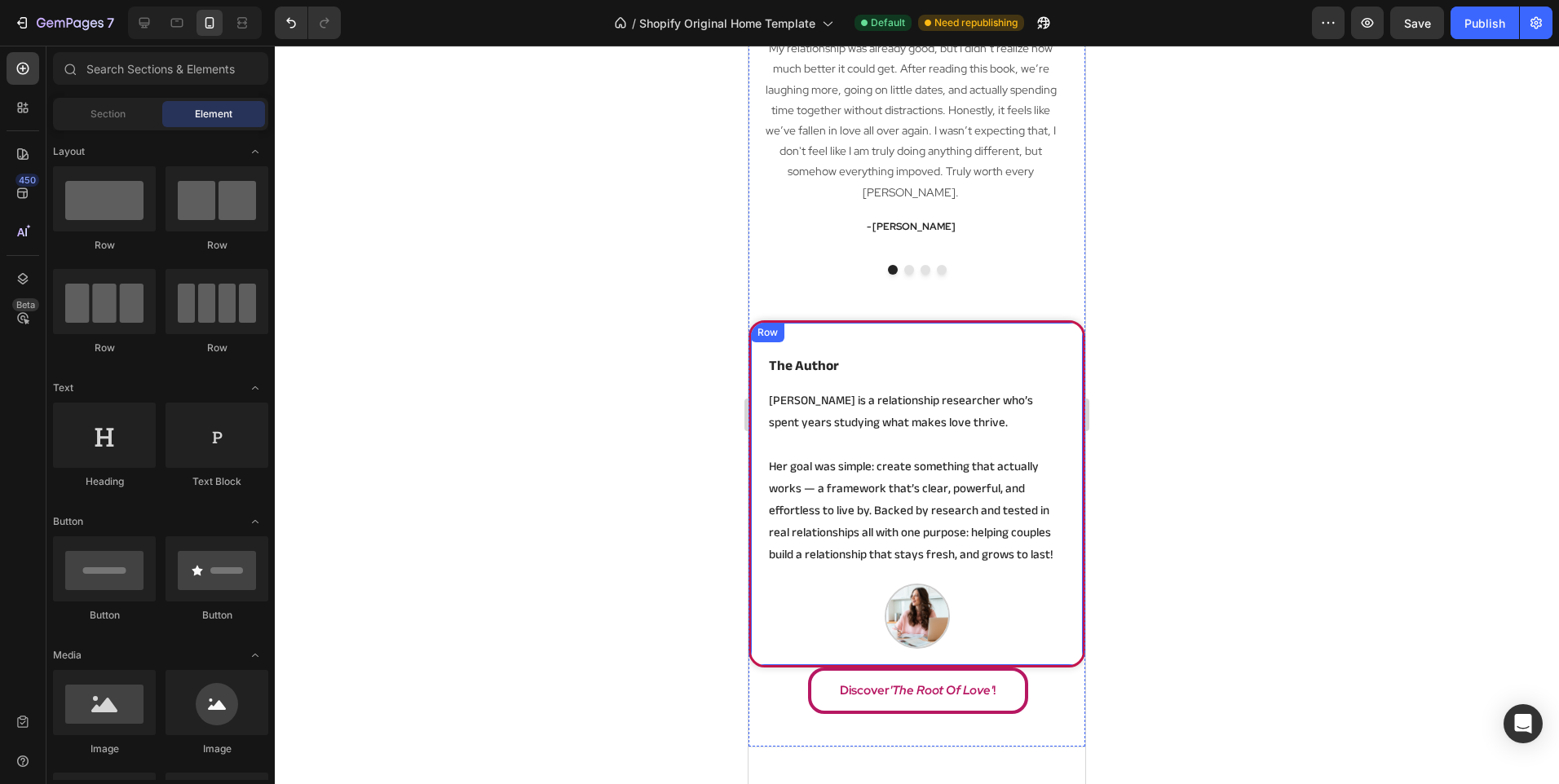
click at [895, 635] on div "Image the author Heading [PERSON_NAME] is a relationship researcher who’s spent…" at bounding box center [916, 494] width 336 height 348
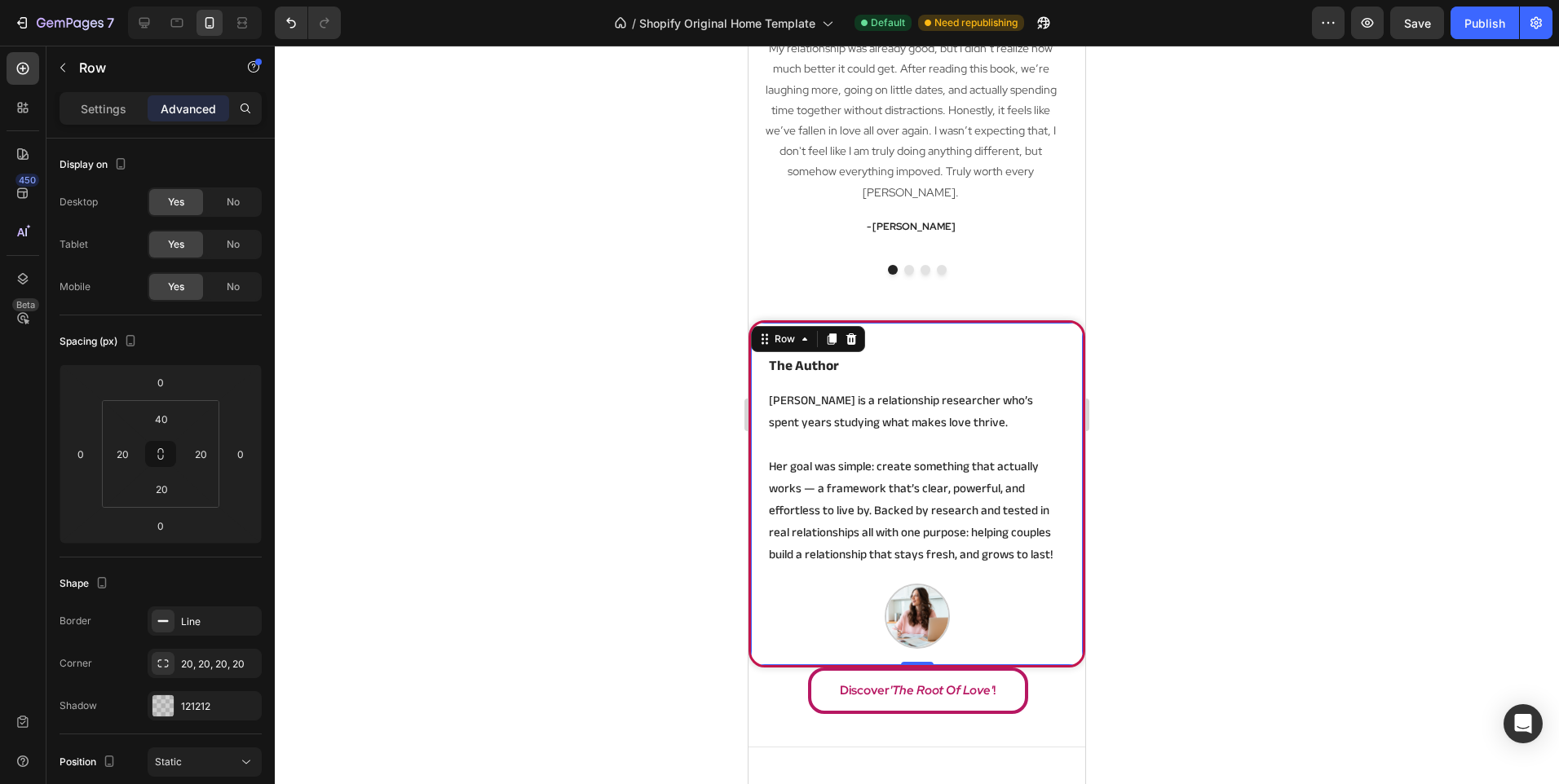
click at [775, 633] on div "Image the author Heading [PERSON_NAME] is a relationship researcher who’s spent…" at bounding box center [916, 494] width 336 height 348
click at [165, 520] on input "0" at bounding box center [160, 525] width 32 height 24
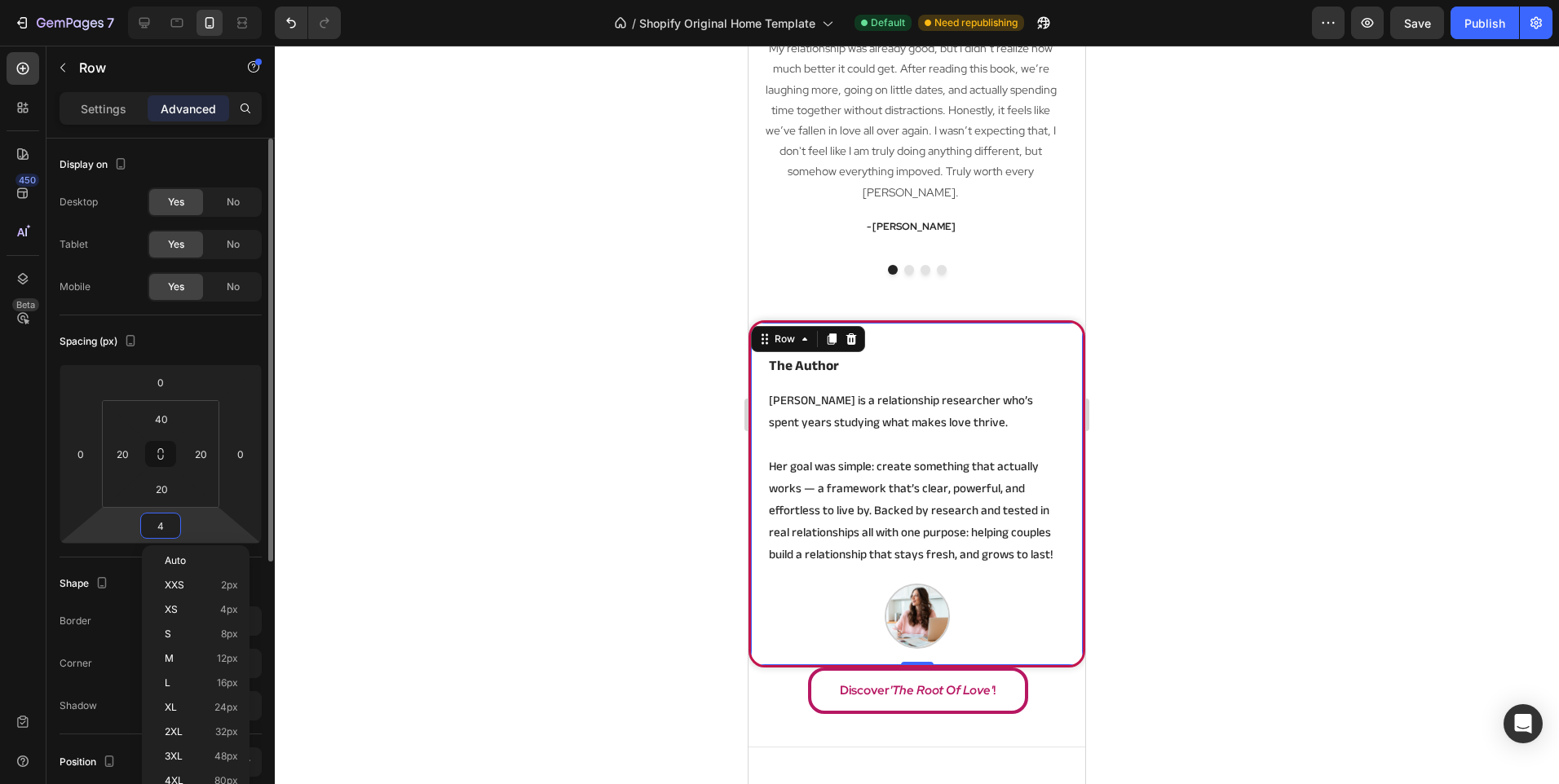
type input "40"
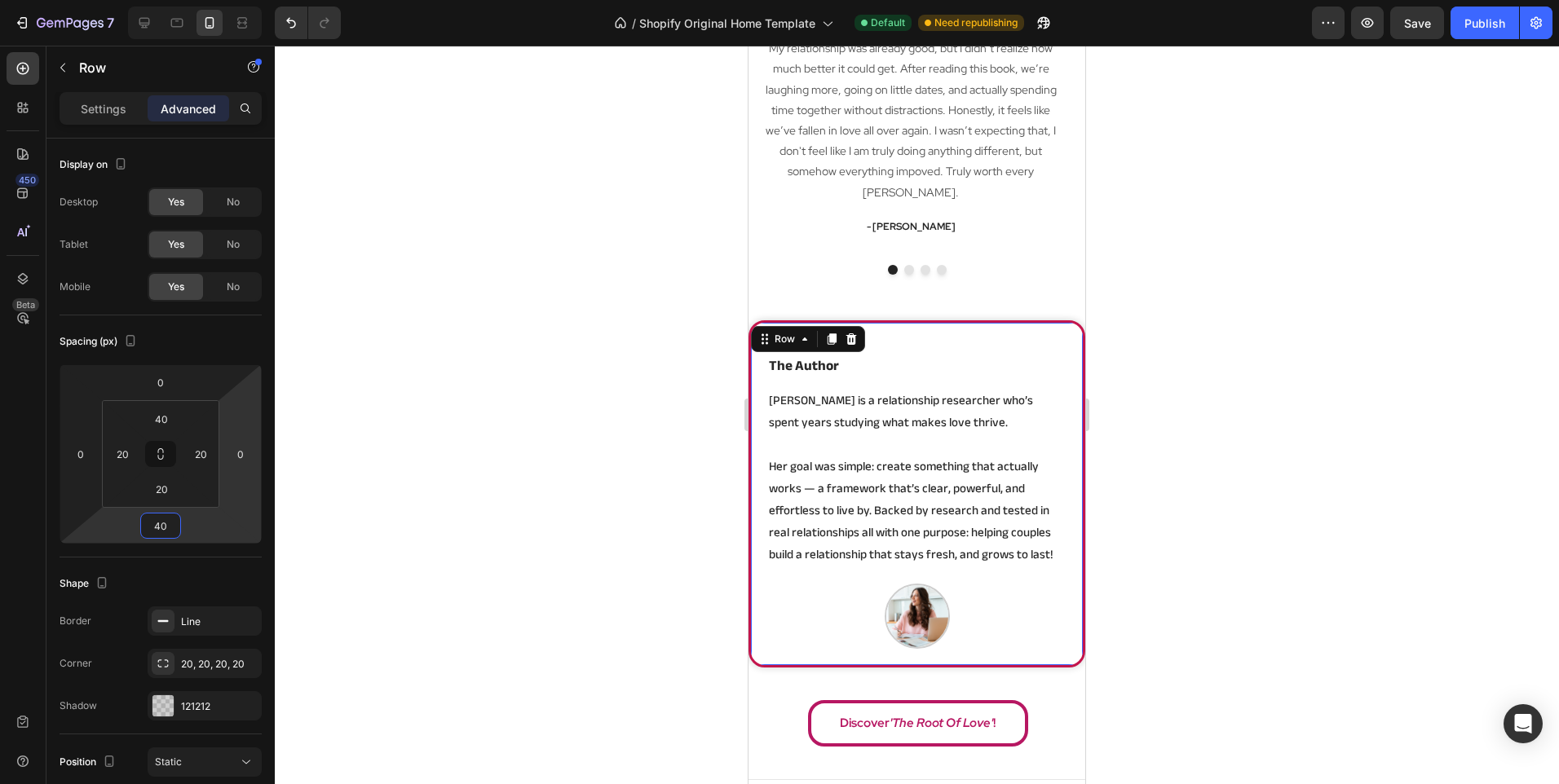
click at [439, 441] on div at bounding box center [916, 414] width 1284 height 739
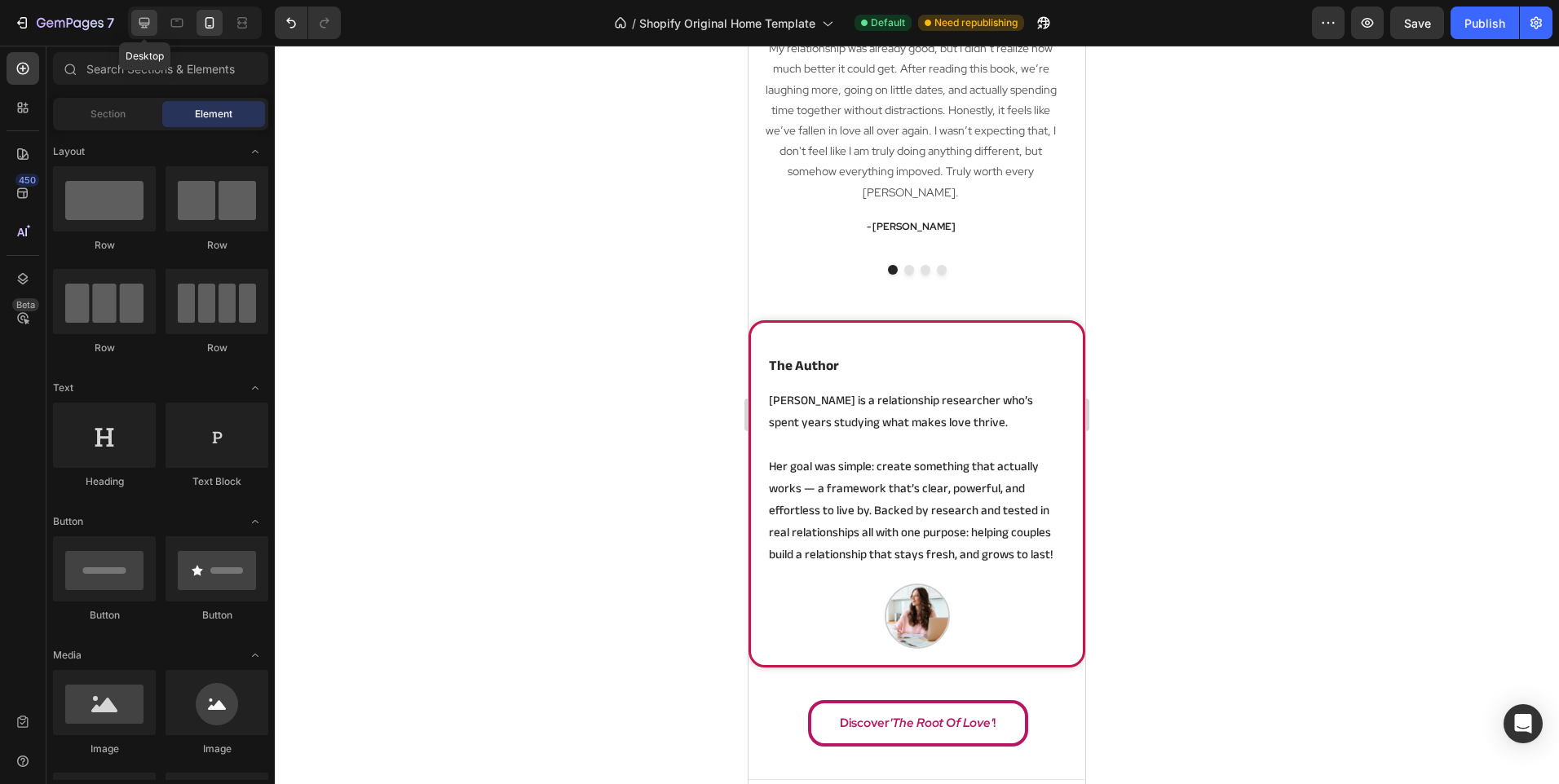
click at [149, 26] on icon at bounding box center [145, 23] width 17 height 17
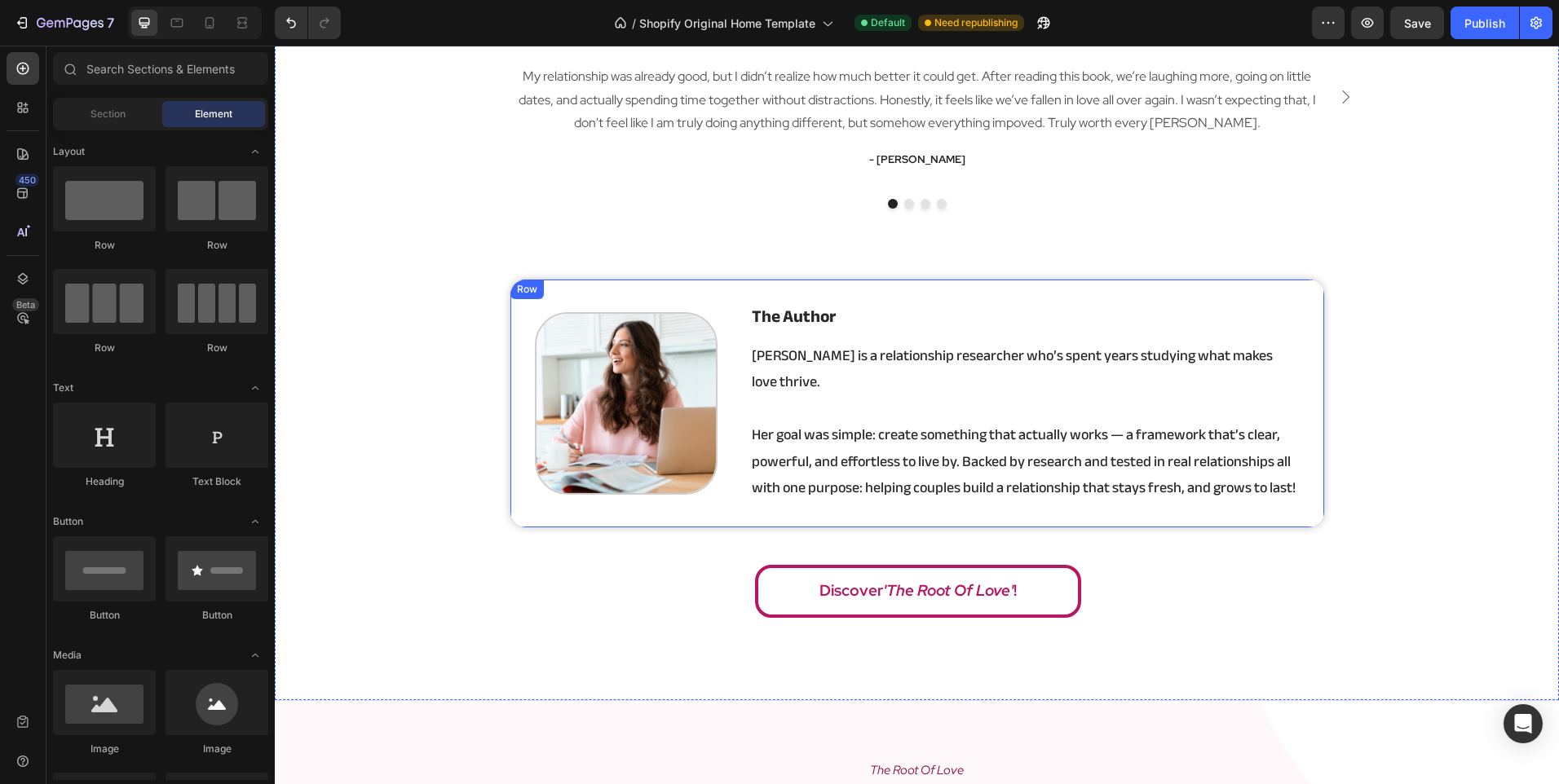
click at [731, 378] on div "Image the author Heading [PERSON_NAME] is a relationship researcher who’s spent…" at bounding box center [918, 404] width 816 height 250
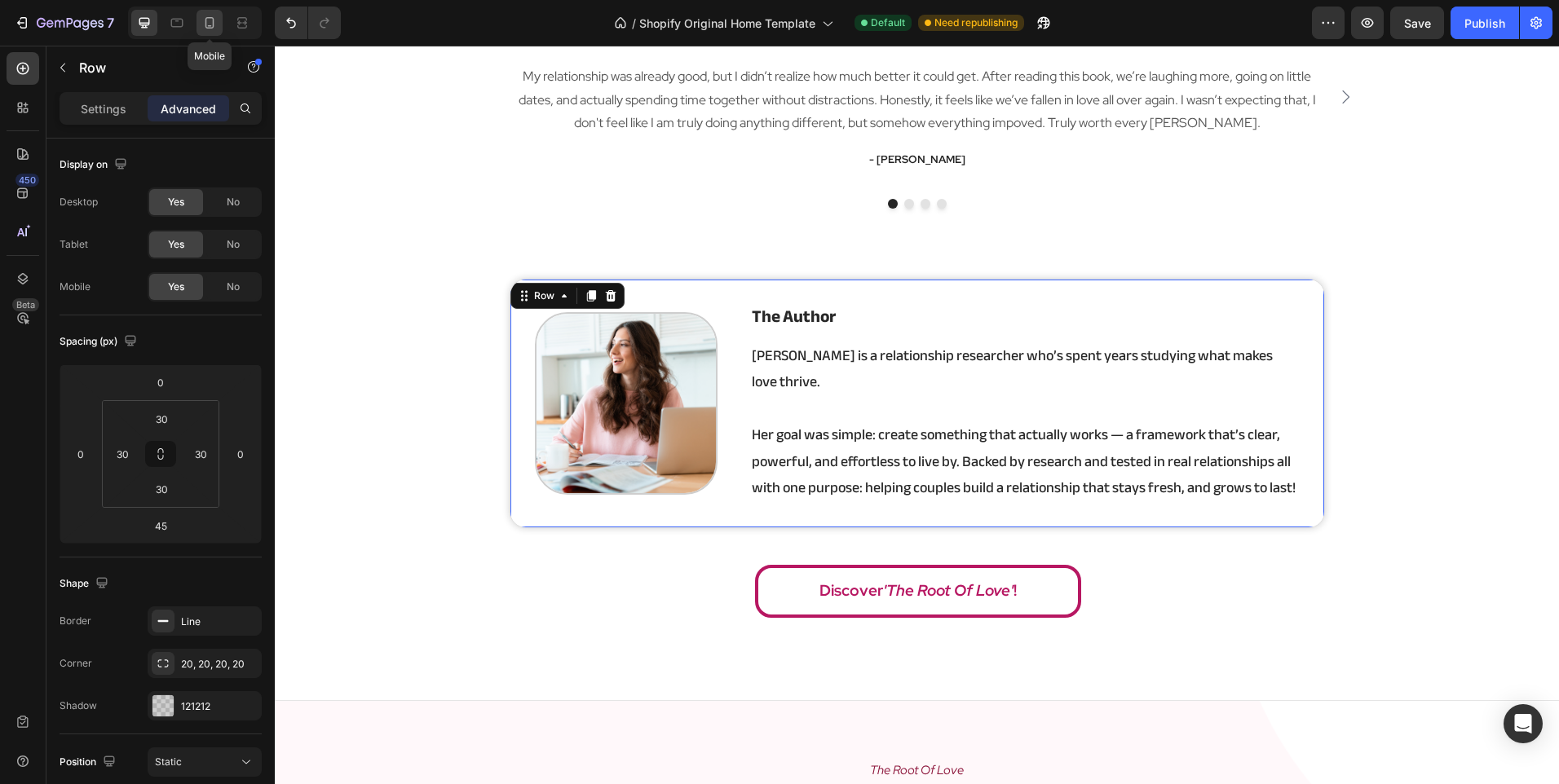
click at [213, 23] on icon at bounding box center [210, 22] width 9 height 11
type input "40"
type input "20"
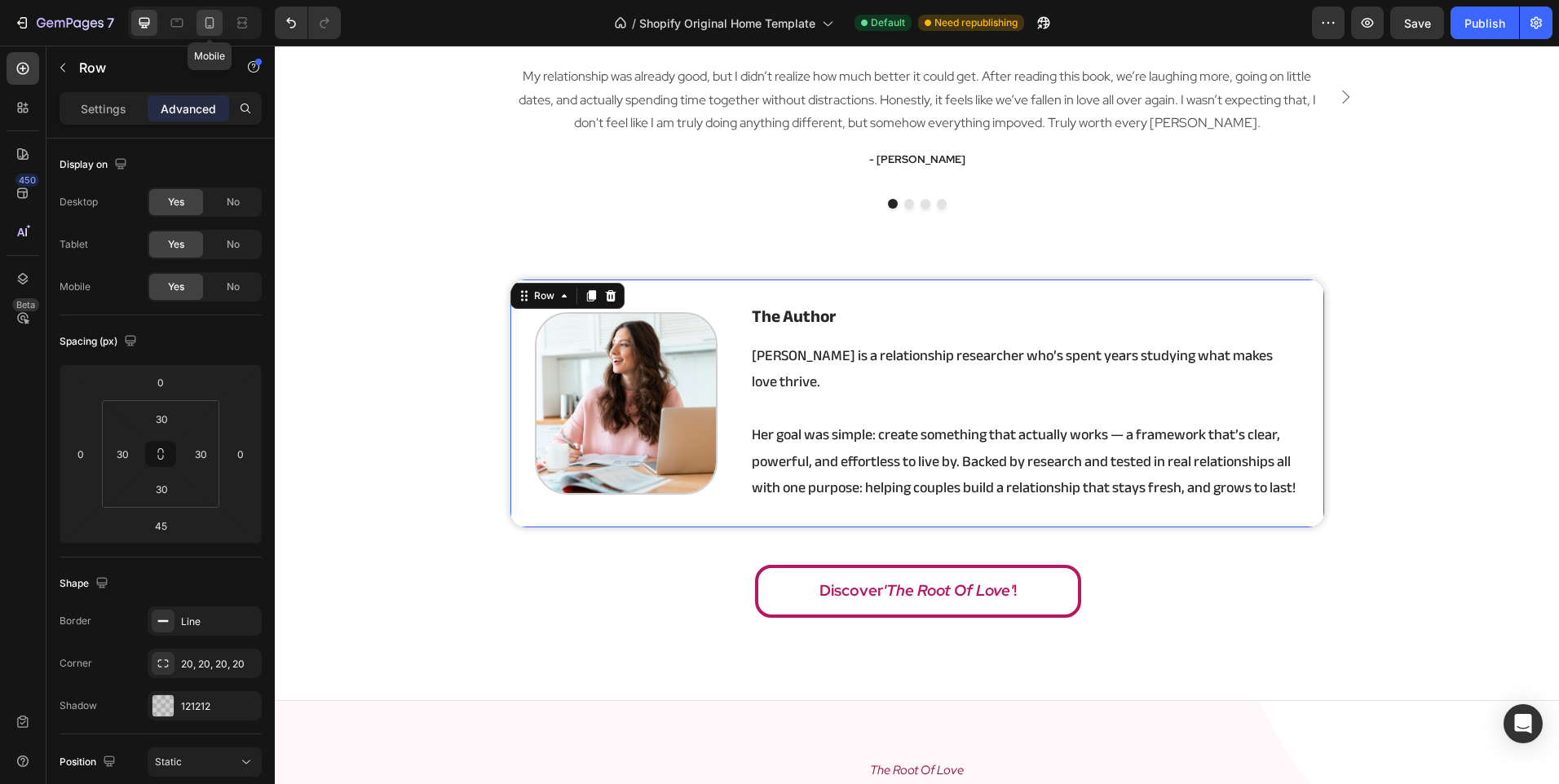
type input "20"
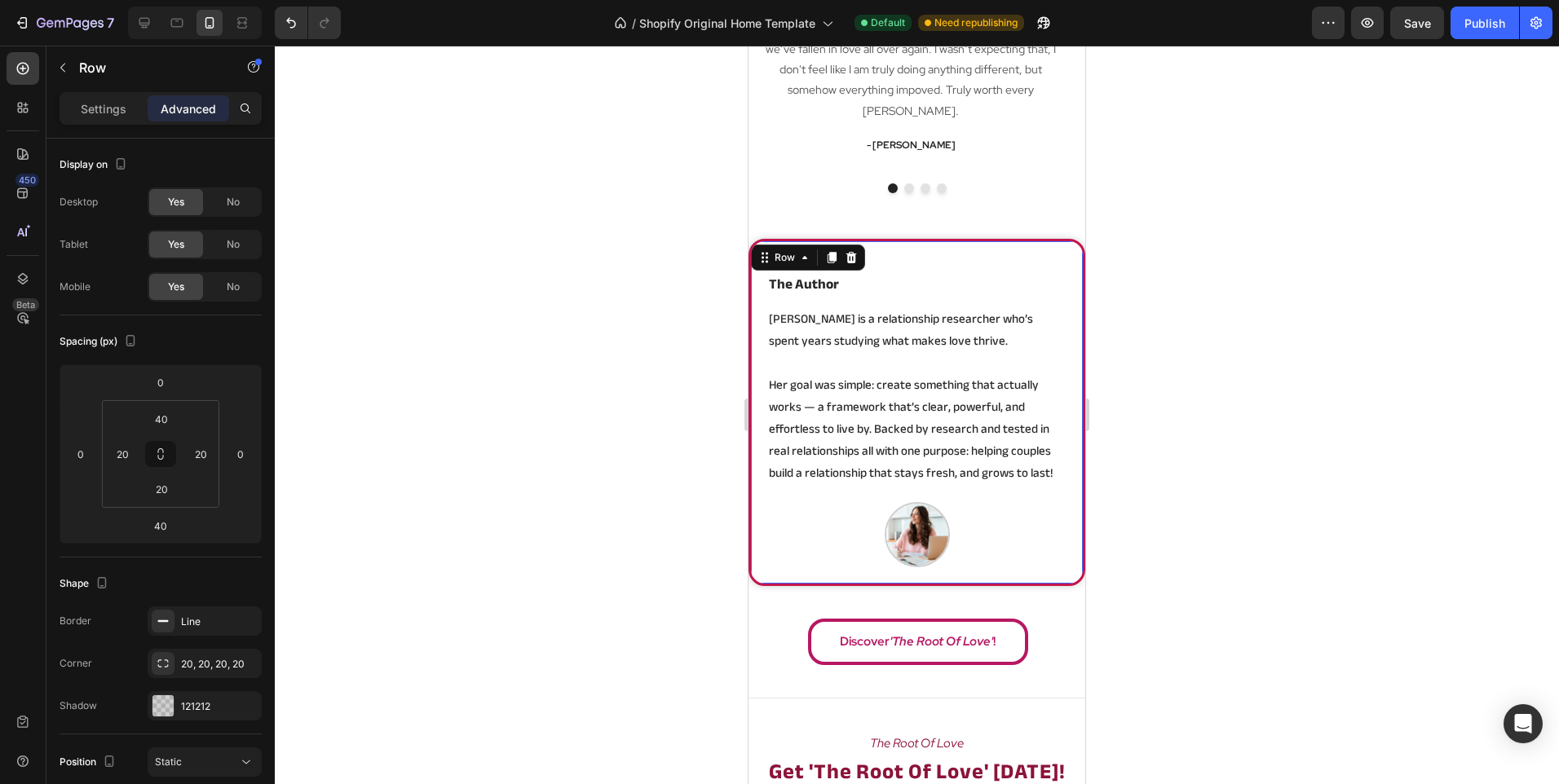
scroll to position [2860, 0]
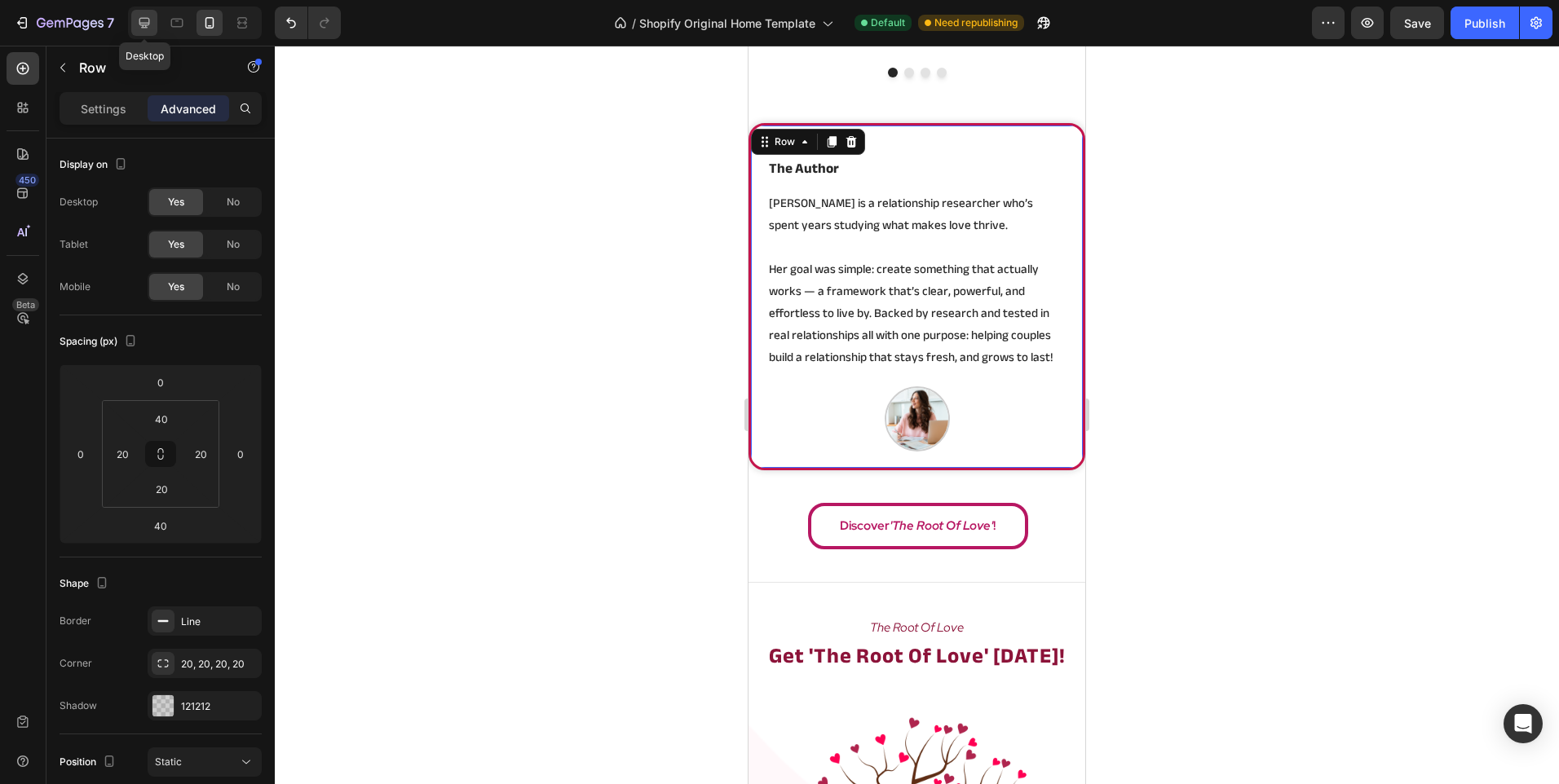
click at [147, 20] on icon at bounding box center [145, 23] width 17 height 17
type input "45"
type input "30"
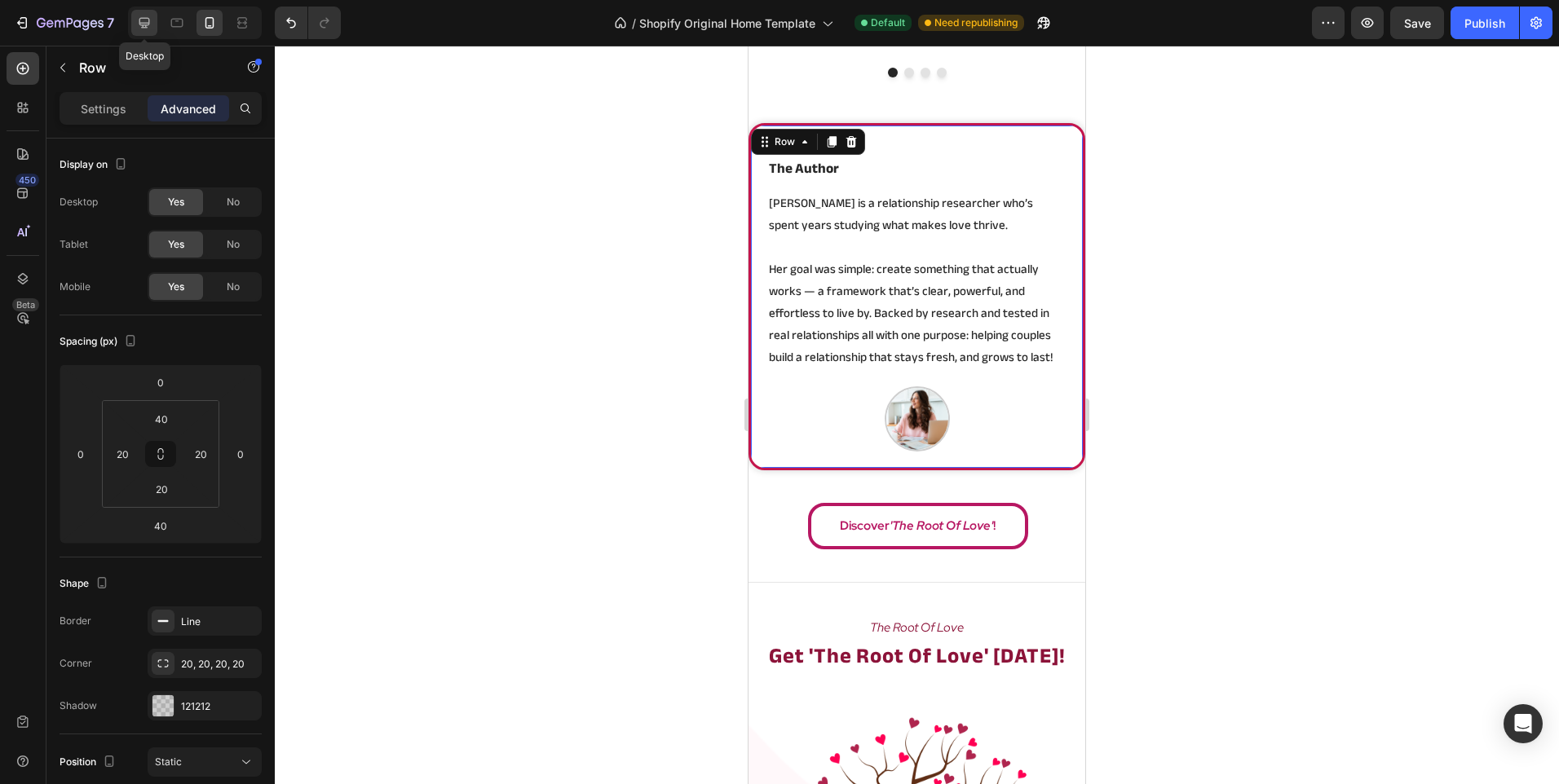
type input "30"
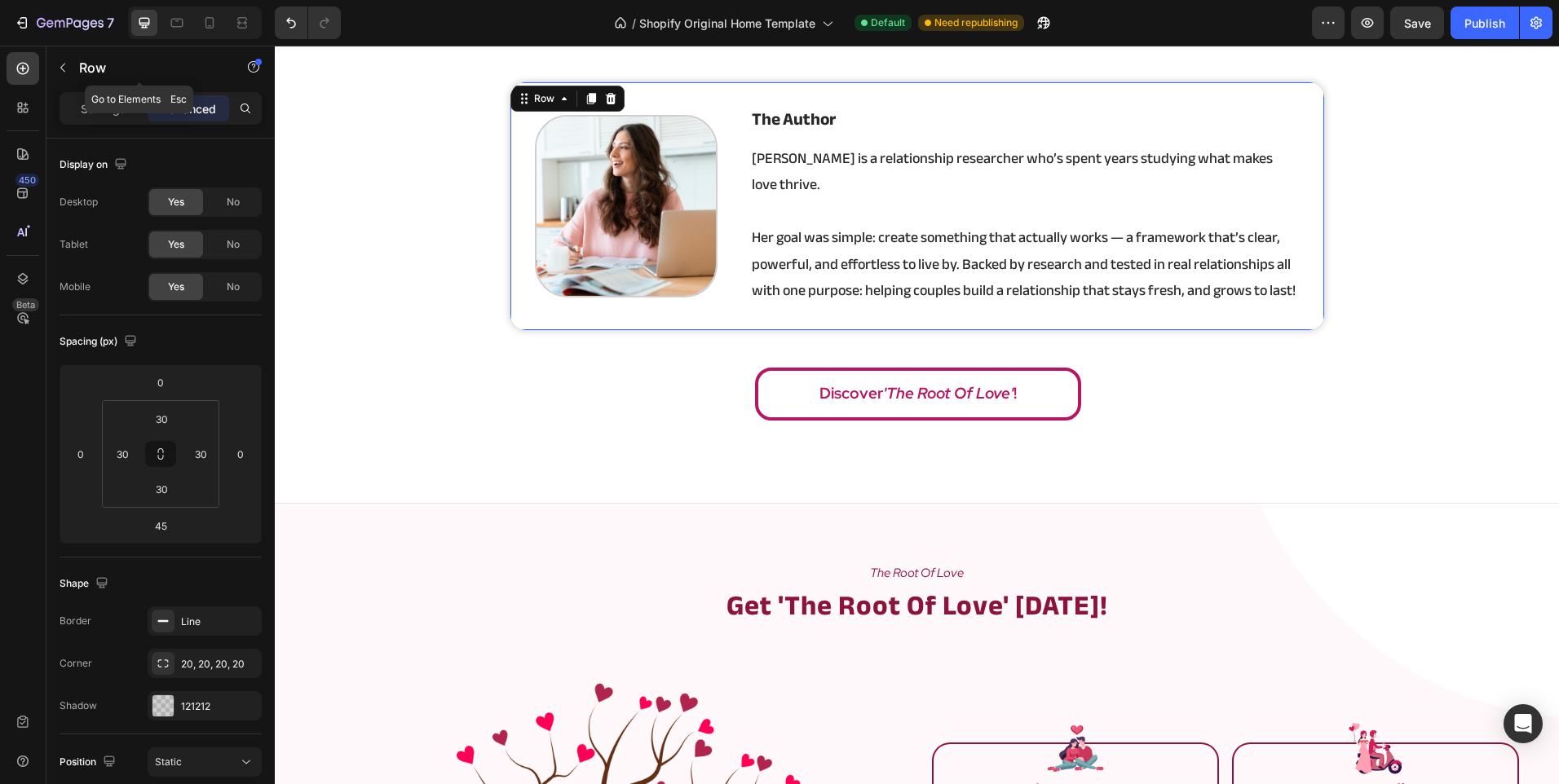
scroll to position [2839, 0]
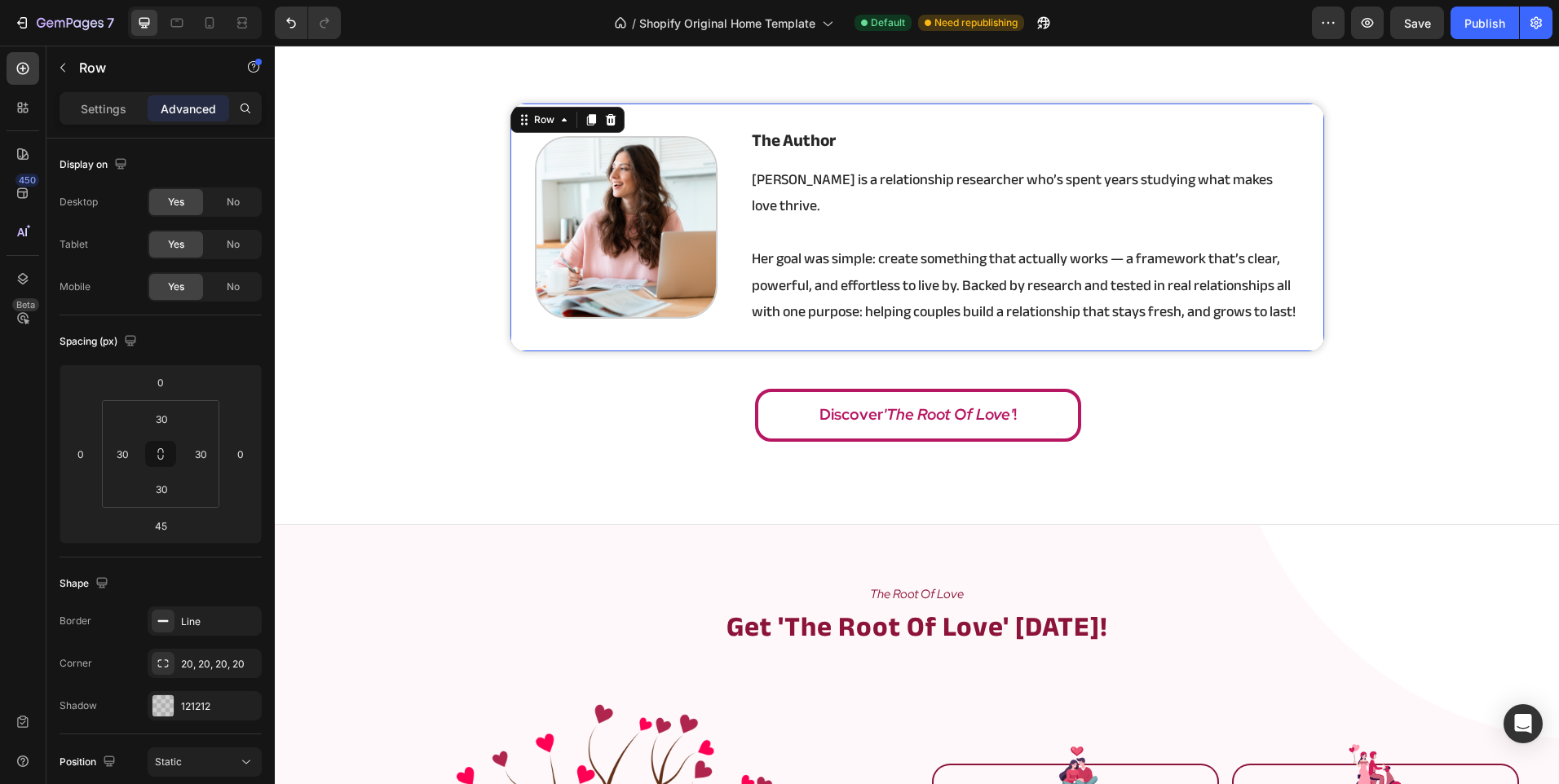
click at [519, 253] on div "Image the author Heading [PERSON_NAME] is a relationship researcher who’s spent…" at bounding box center [918, 228] width 816 height 250
click at [586, 119] on icon at bounding box center [590, 120] width 9 height 11
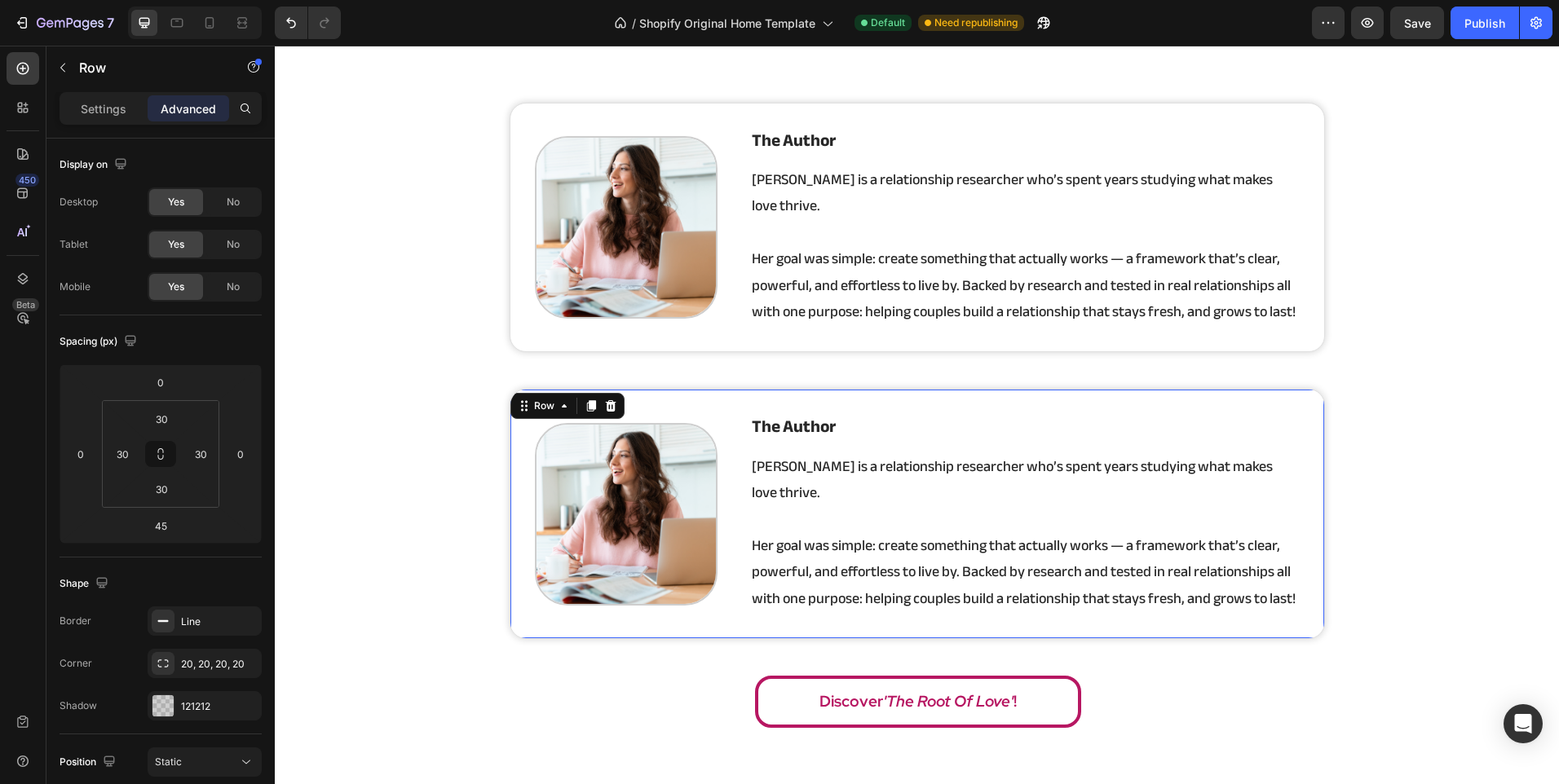
click at [481, 449] on div "Icon Icon Icon Icon Icon Icon List Hoz 100% Worth it Heading My relationship wa…" at bounding box center [916, 278] width 1284 height 917
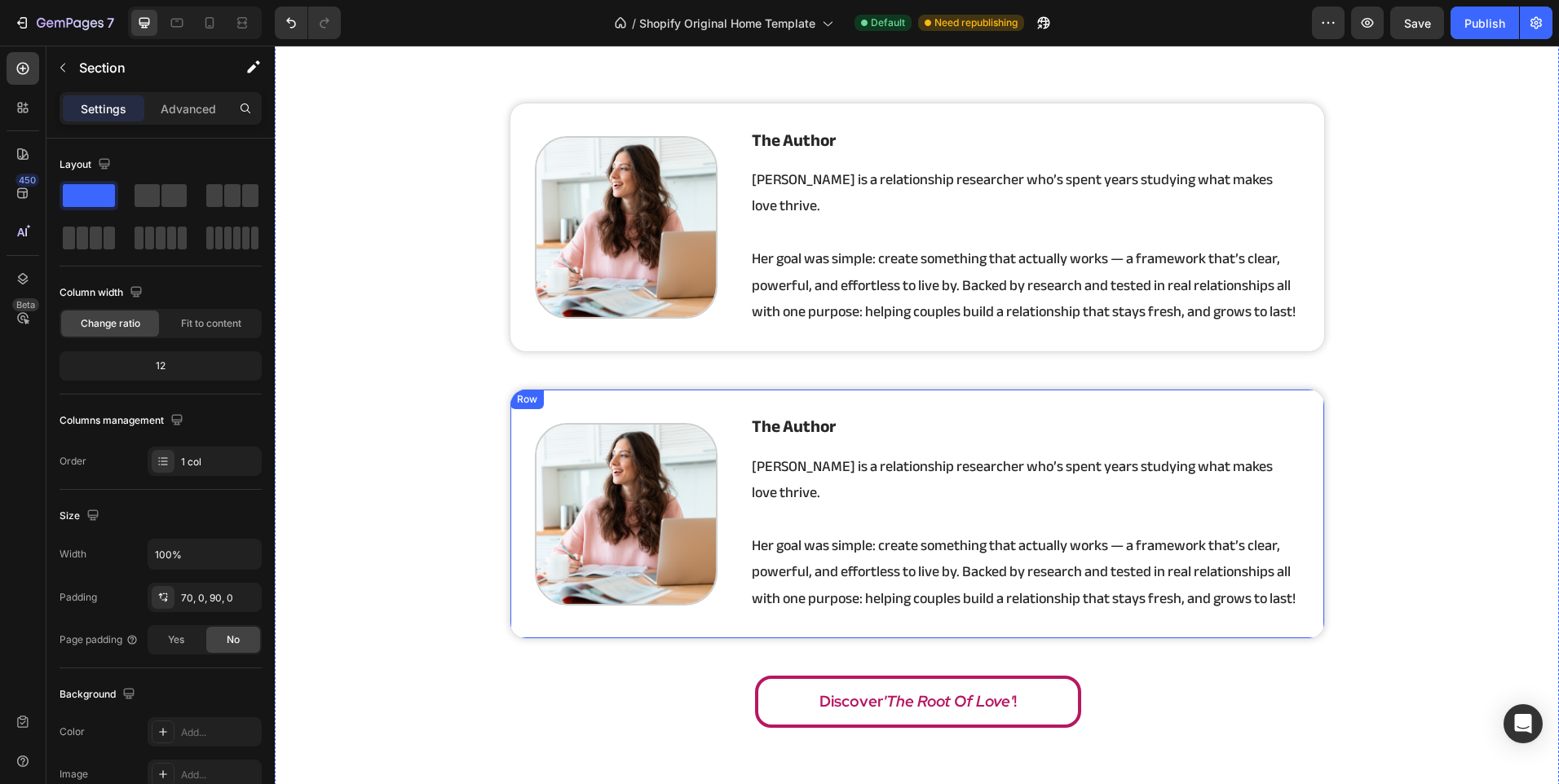
click at [520, 452] on div "Image the author Heading [PERSON_NAME] is a relationship researcher who’s spent…" at bounding box center [918, 514] width 816 height 250
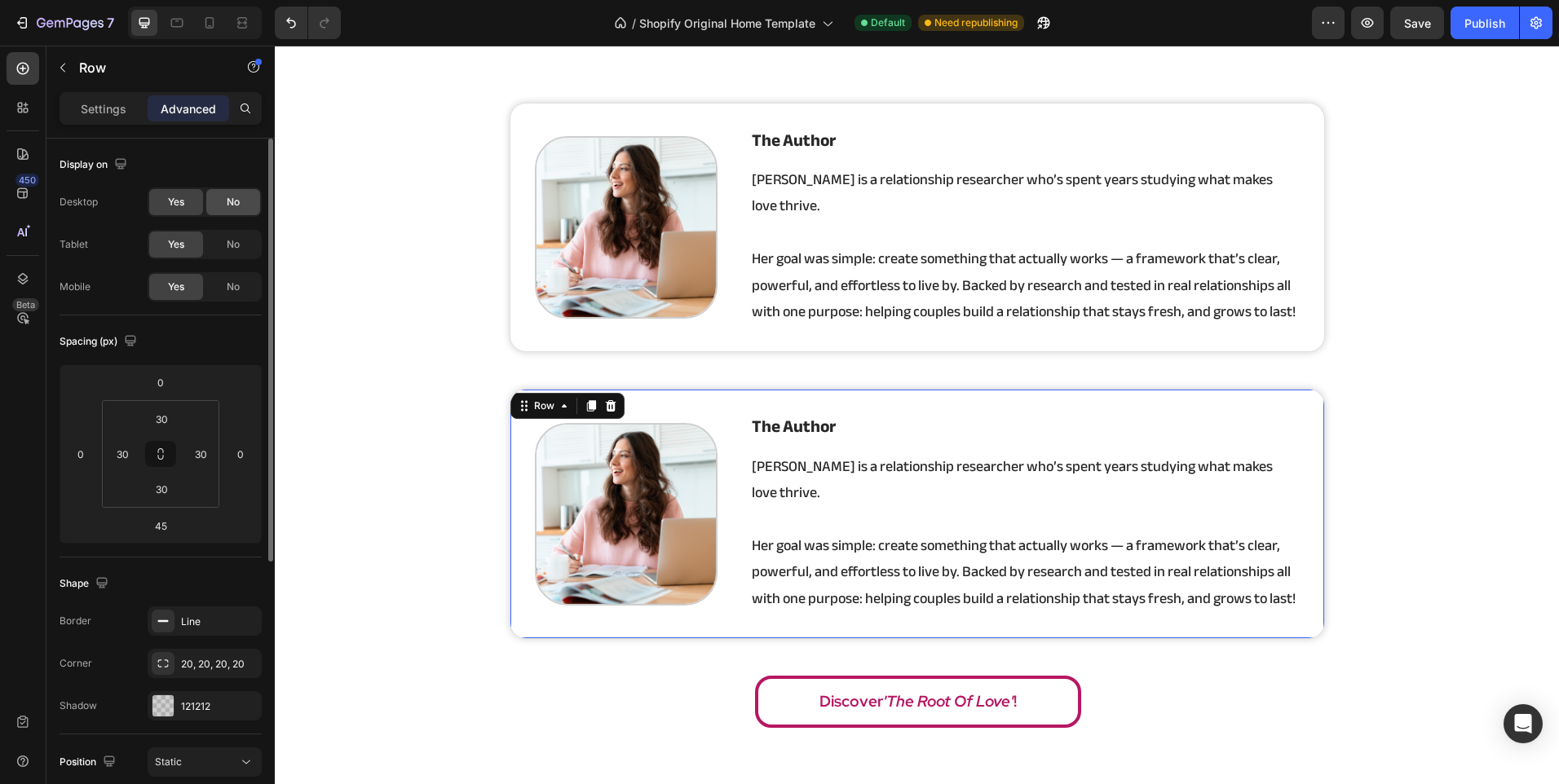
click at [222, 204] on div "No" at bounding box center [234, 202] width 54 height 26
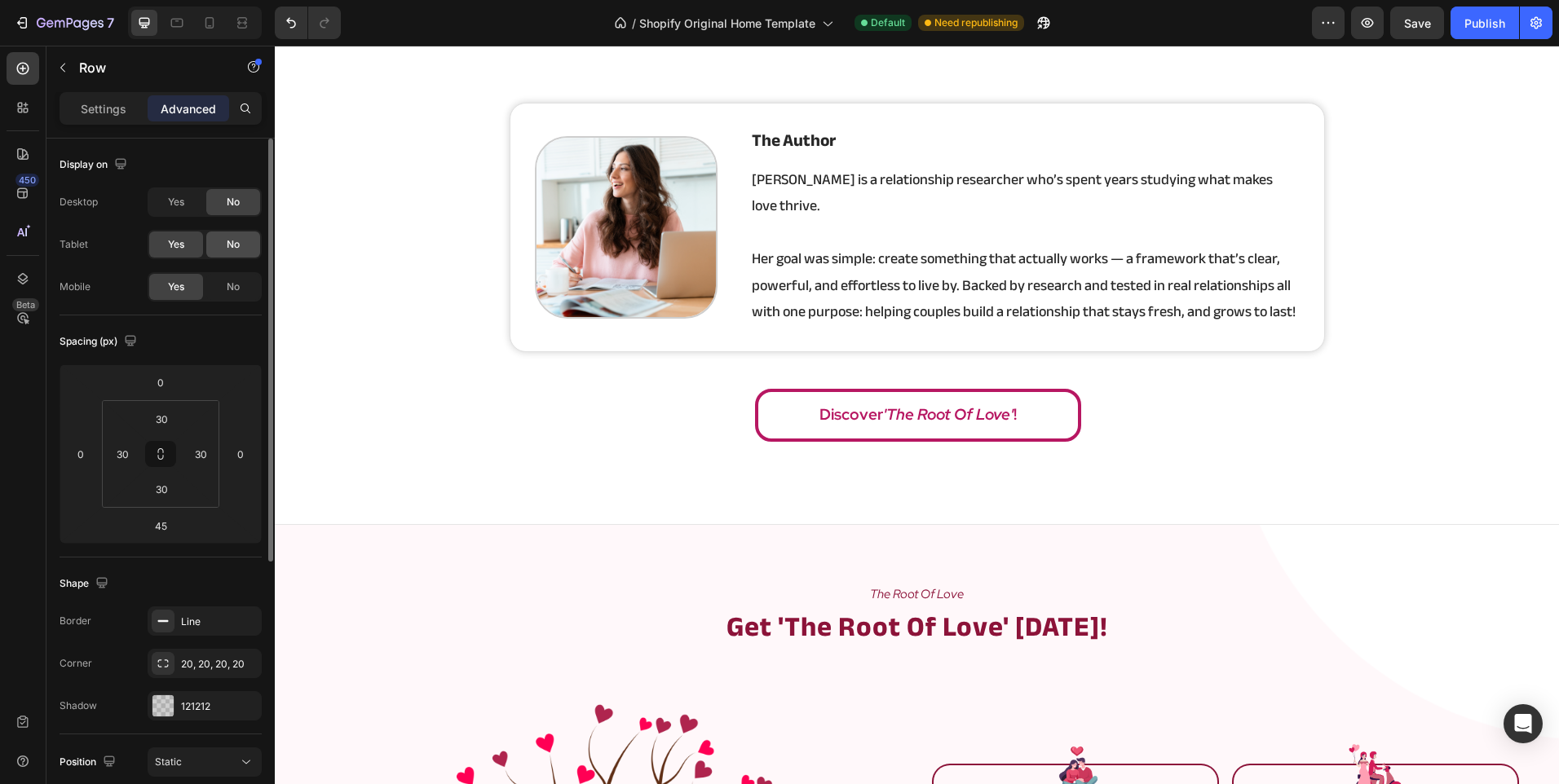
click at [233, 247] on span "No" at bounding box center [234, 245] width 13 height 15
click at [515, 257] on div "Image the author Heading [PERSON_NAME] is a relationship researcher who’s spent…" at bounding box center [918, 228] width 816 height 250
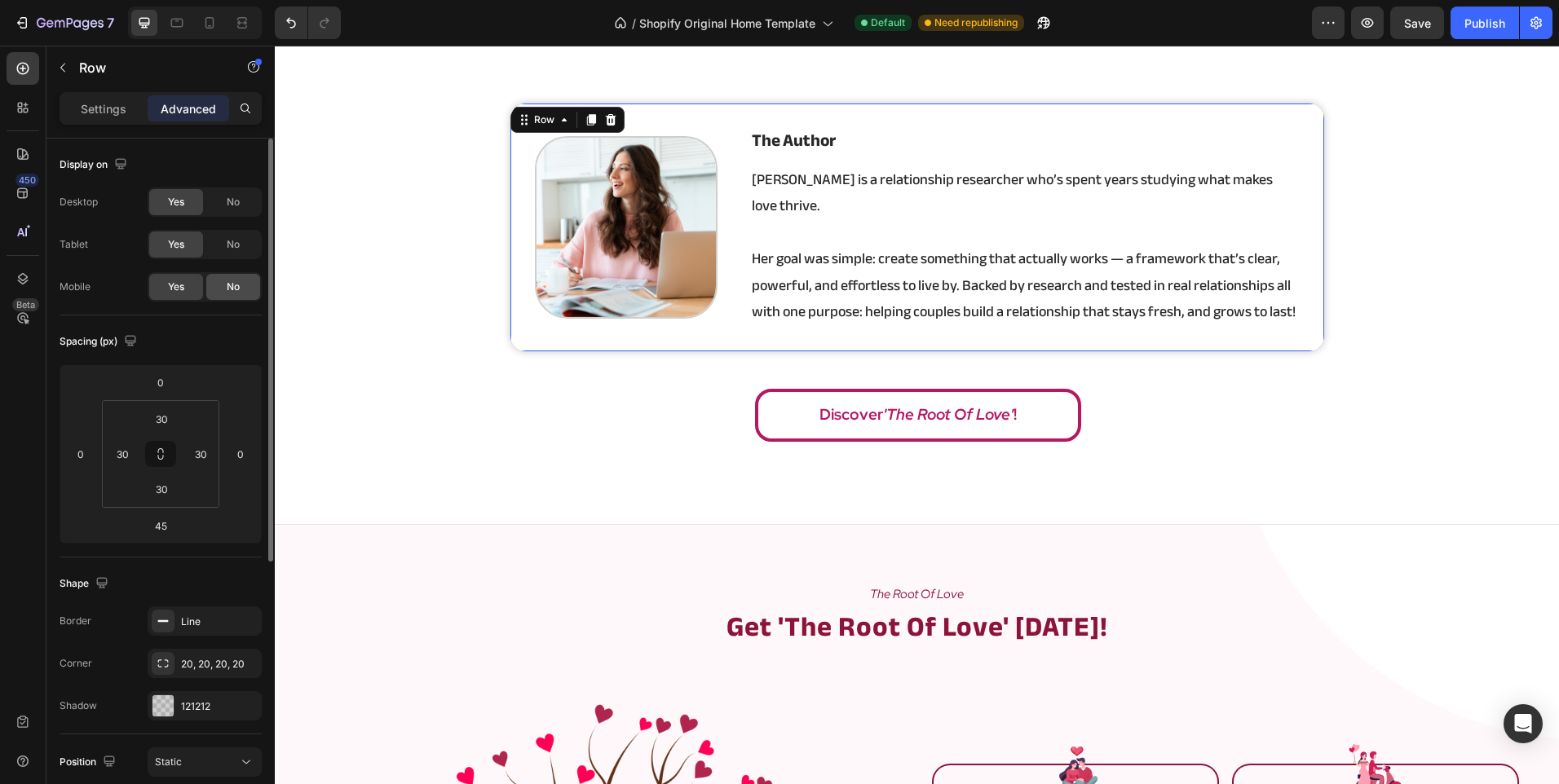
click at [220, 289] on div "No" at bounding box center [234, 287] width 54 height 26
click at [213, 27] on icon at bounding box center [210, 22] width 9 height 11
type input "40"
type input "20"
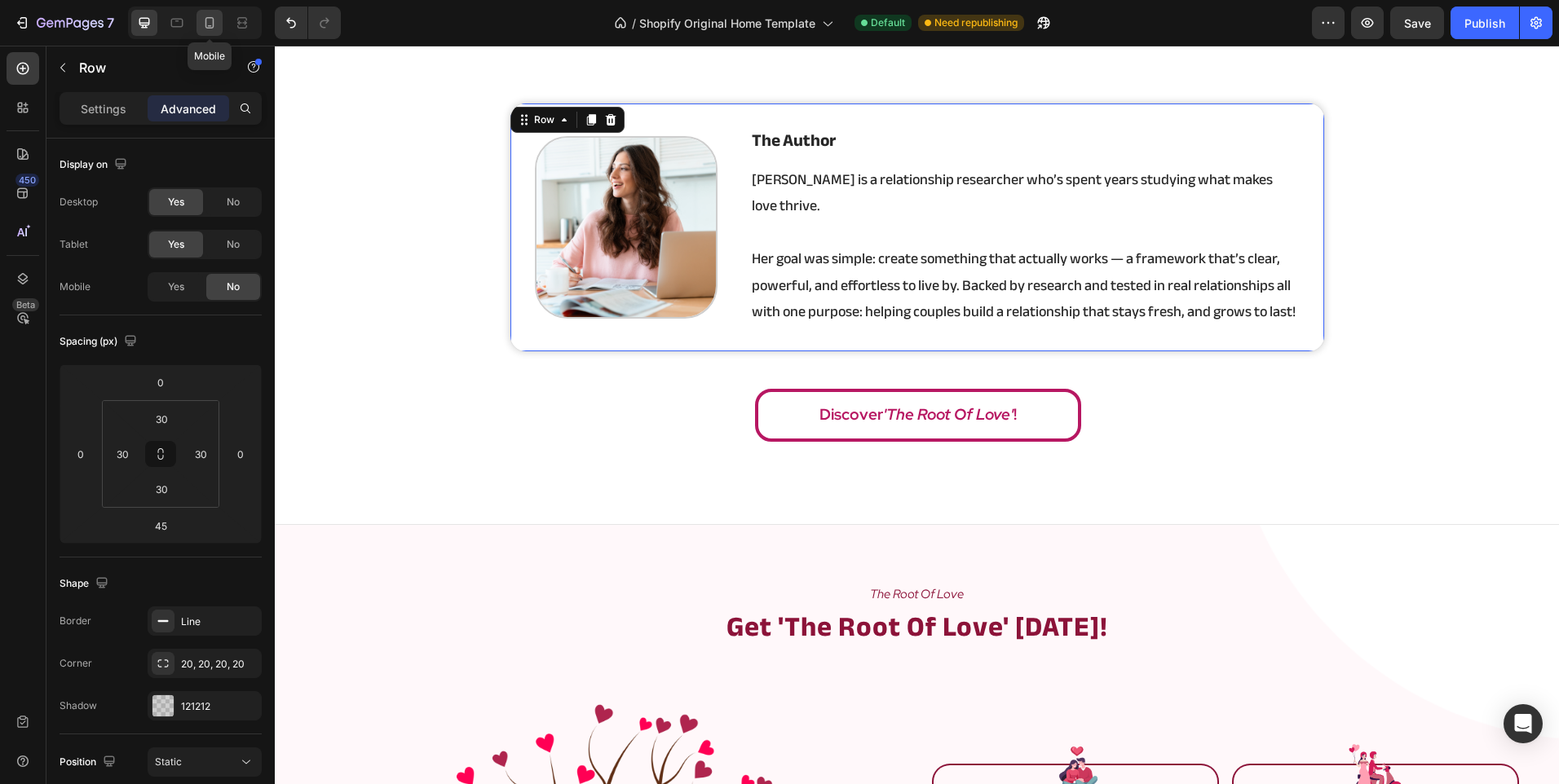
type input "20"
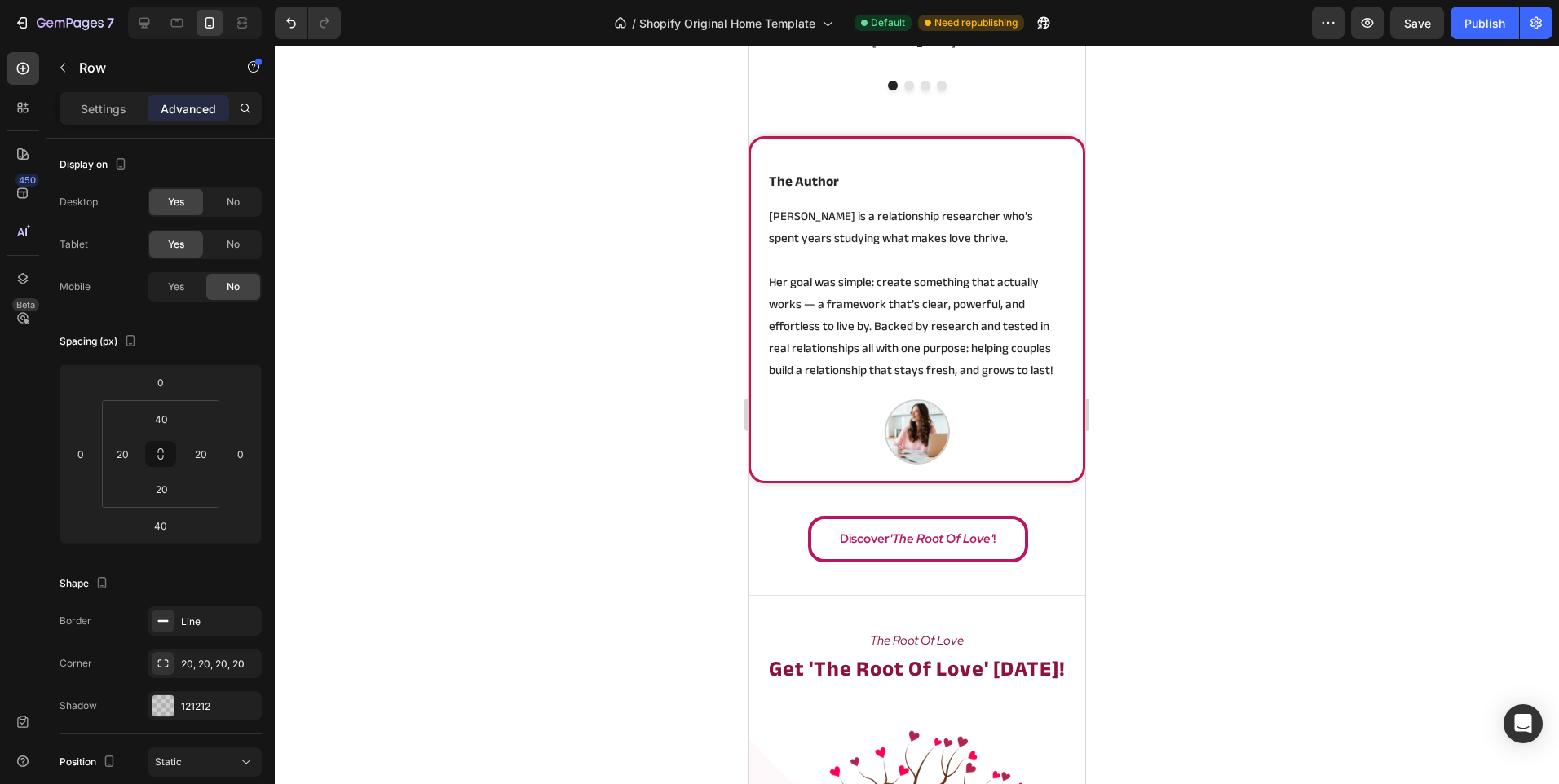
scroll to position [2844, 0]
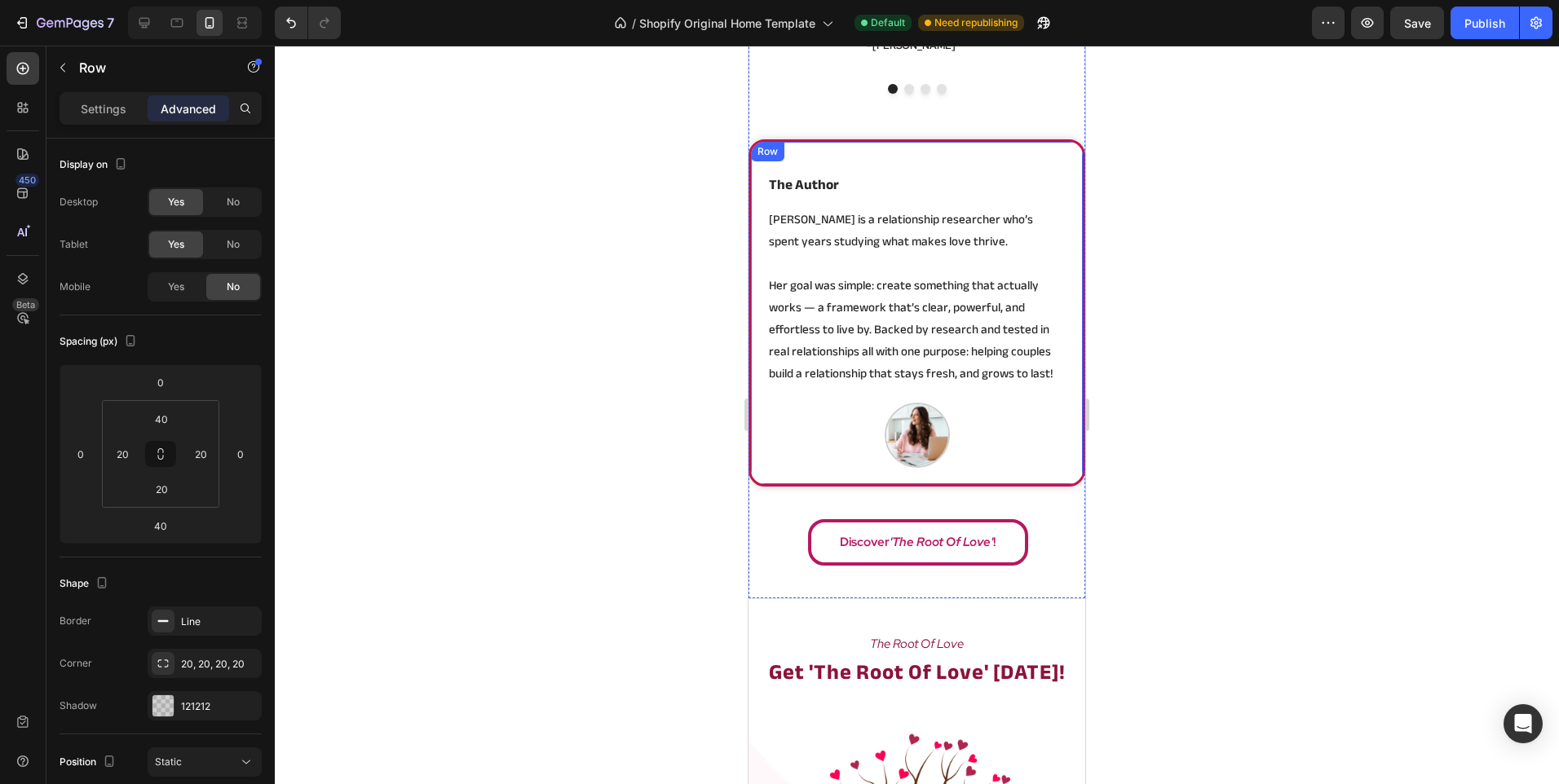
click at [758, 430] on div "Image the author Heading [PERSON_NAME] is a relationship researcher who’s spent…" at bounding box center [916, 312] width 336 height 348
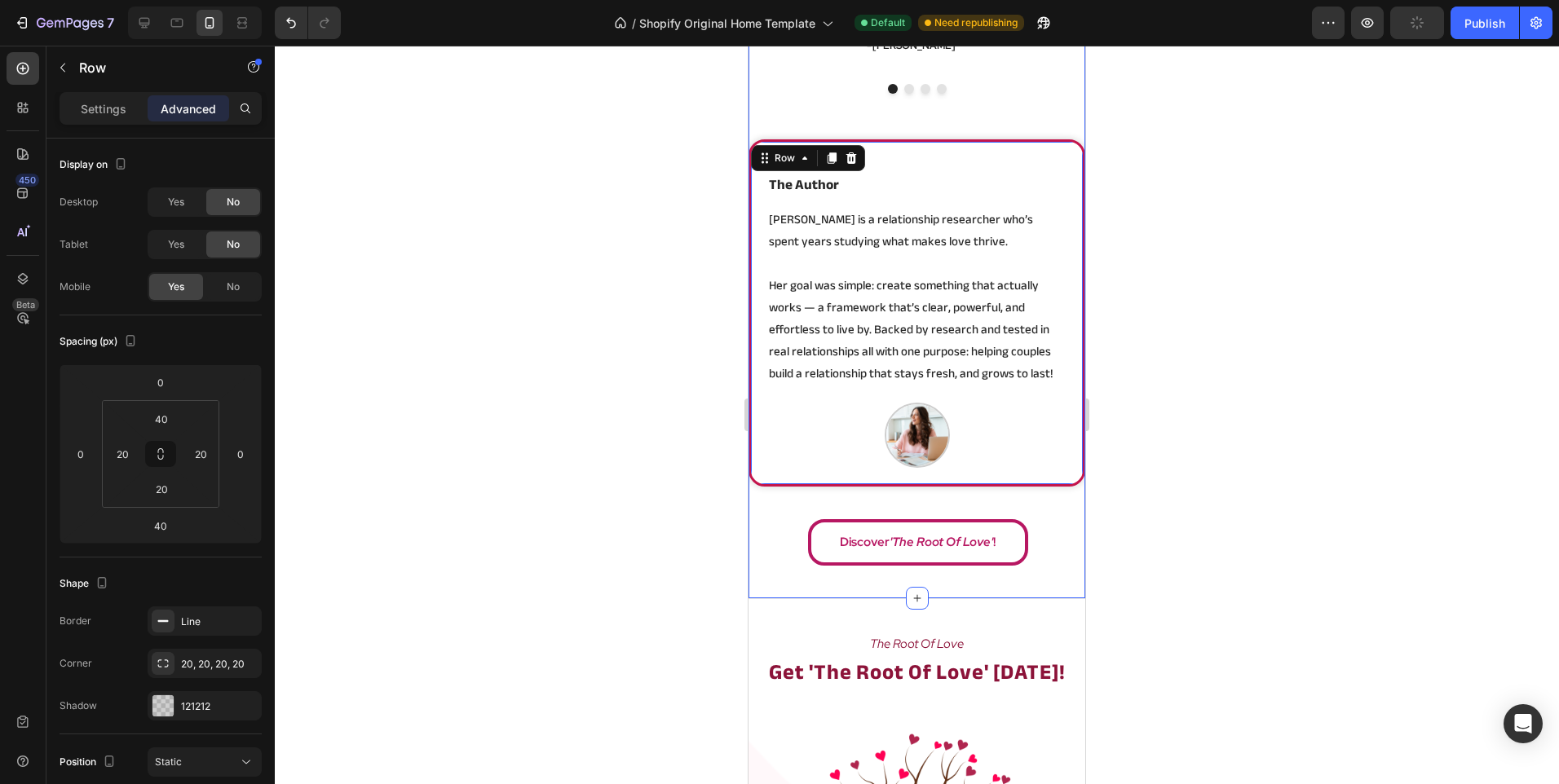
click at [765, 555] on div "Icon Icon Icon Icon Icon Icon List Hoz 100% Worth it Heading My relationship wa…" at bounding box center [916, 178] width 336 height 842
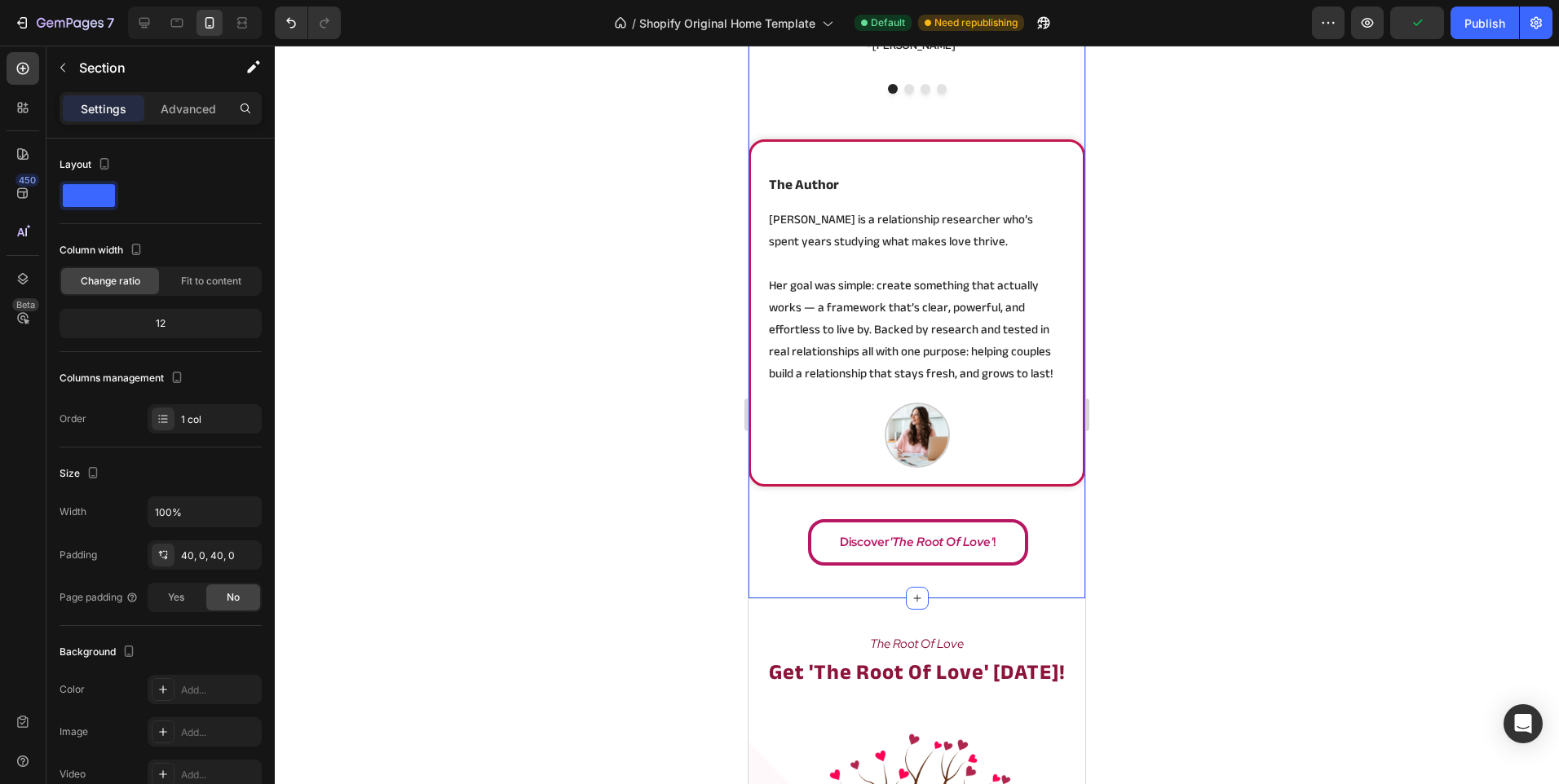
click at [190, 125] on div "Settings Advanced" at bounding box center [160, 115] width 228 height 46
click at [189, 103] on p "Advanced" at bounding box center [188, 108] width 56 height 17
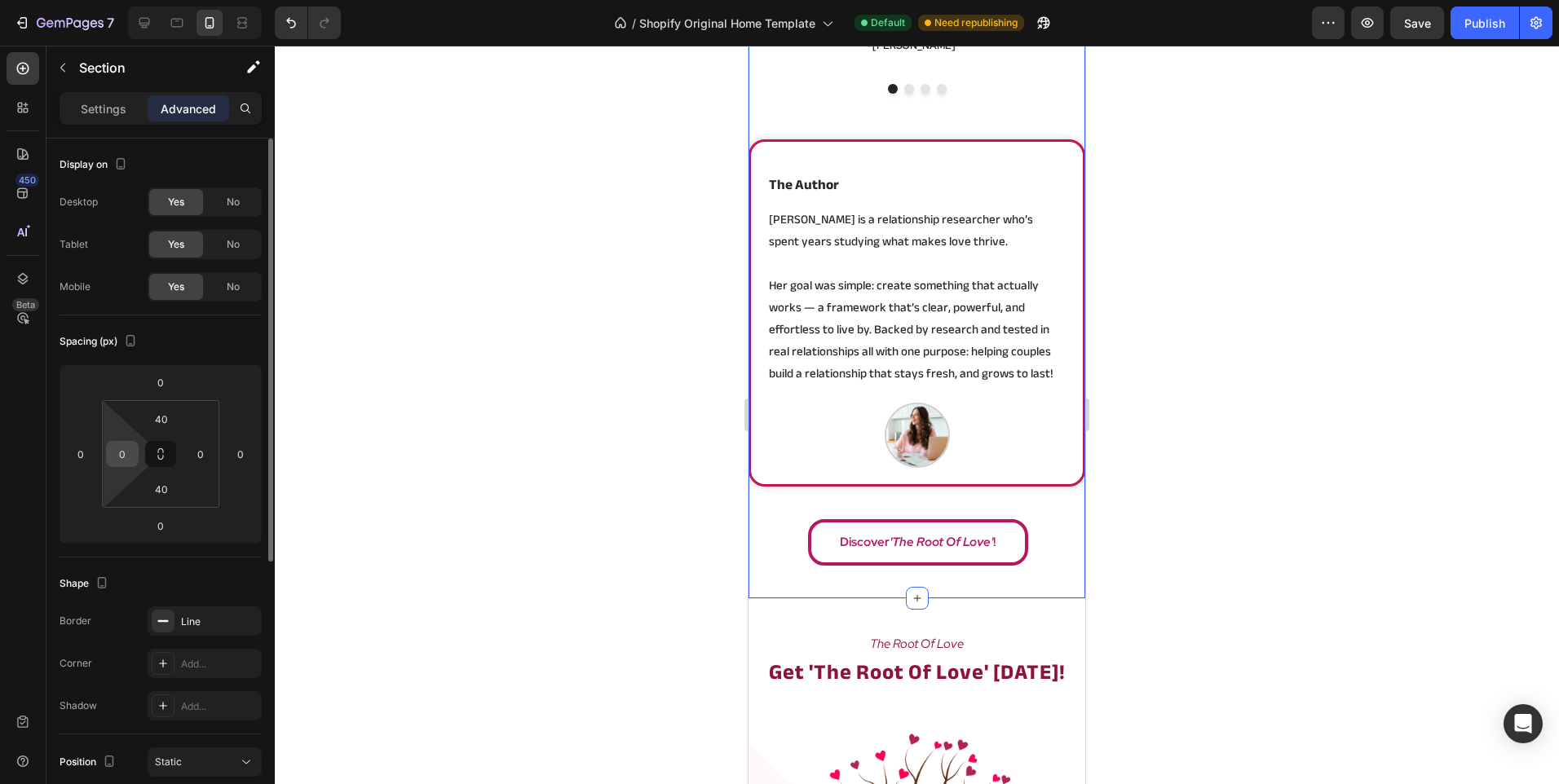
click at [132, 462] on input "0" at bounding box center [122, 454] width 24 height 24
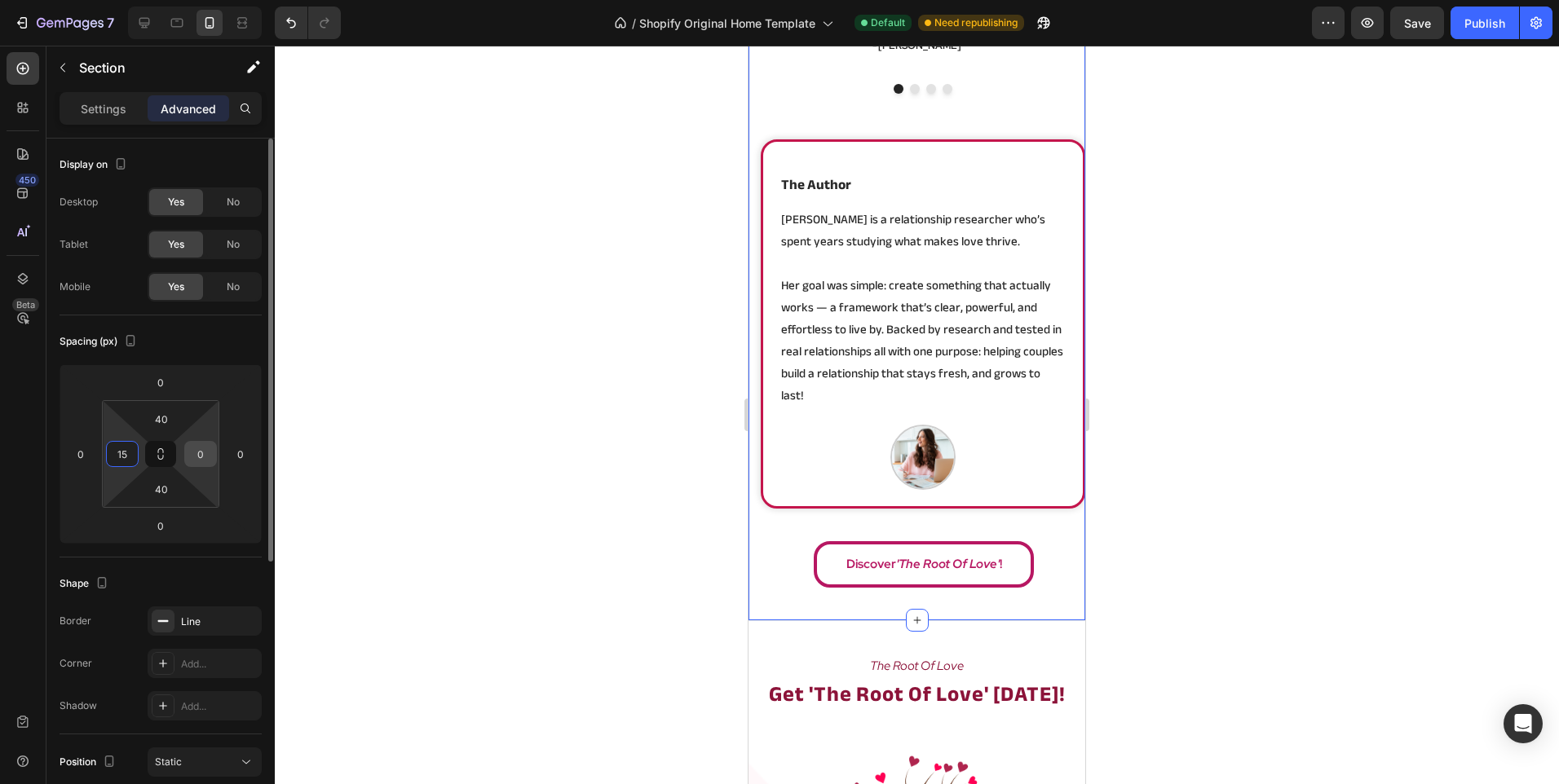
type input "15"
click at [195, 460] on input "0" at bounding box center [200, 454] width 24 height 24
type input "15"
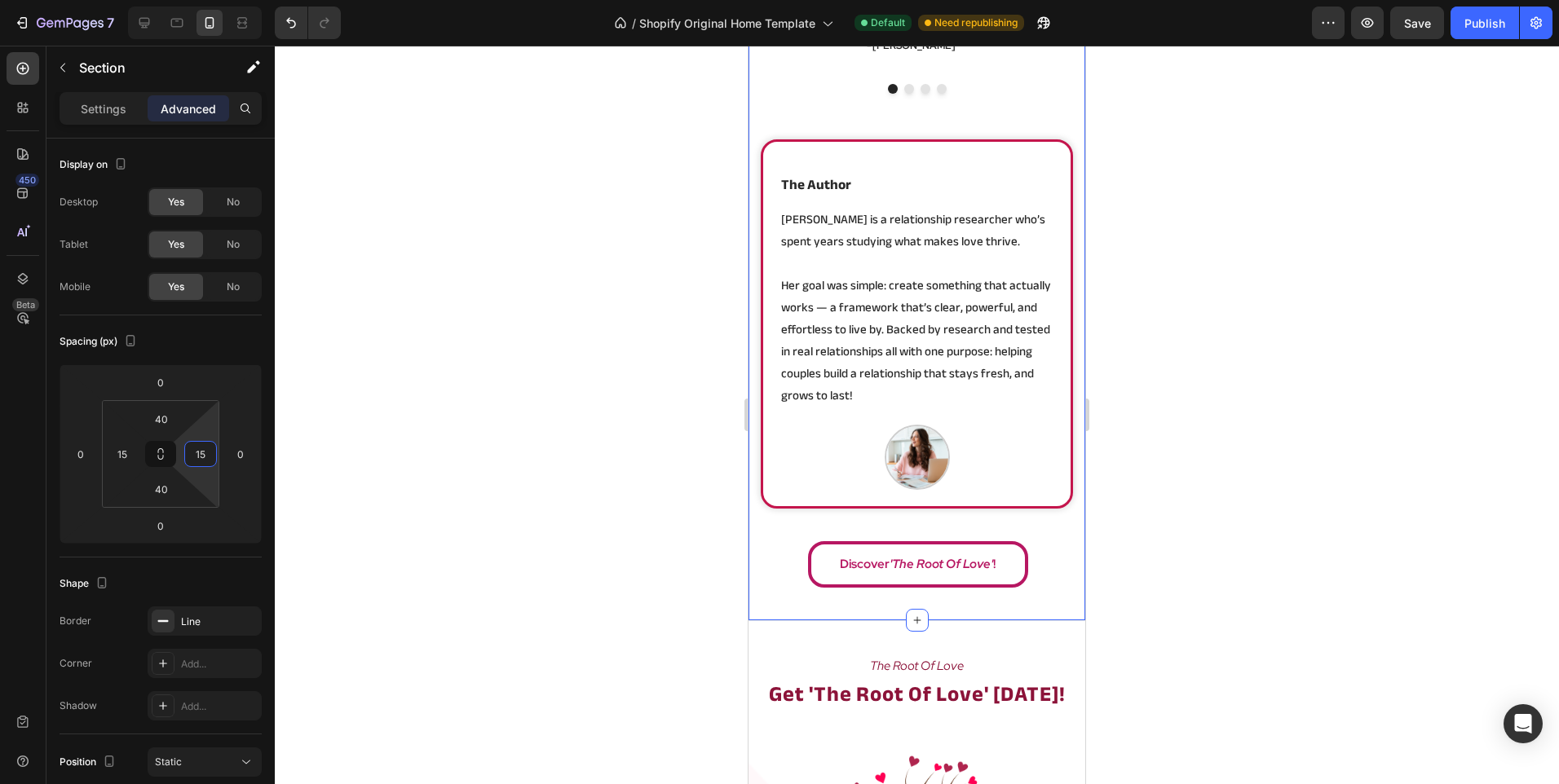
click at [466, 402] on div at bounding box center [916, 414] width 1284 height 739
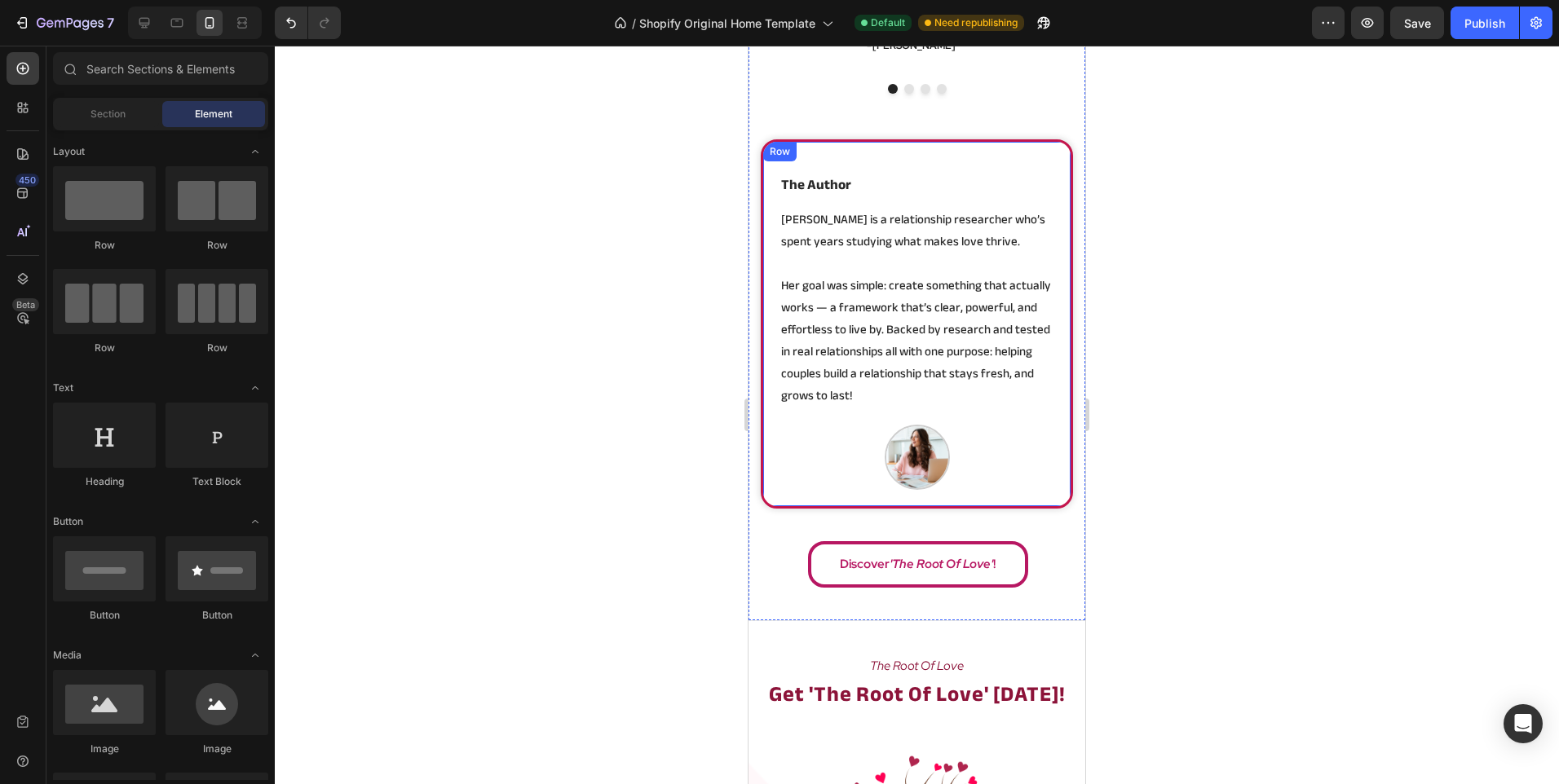
click at [768, 470] on div "Image the author Heading [PERSON_NAME] is a relationship researcher who’s spent…" at bounding box center [917, 323] width 312 height 369
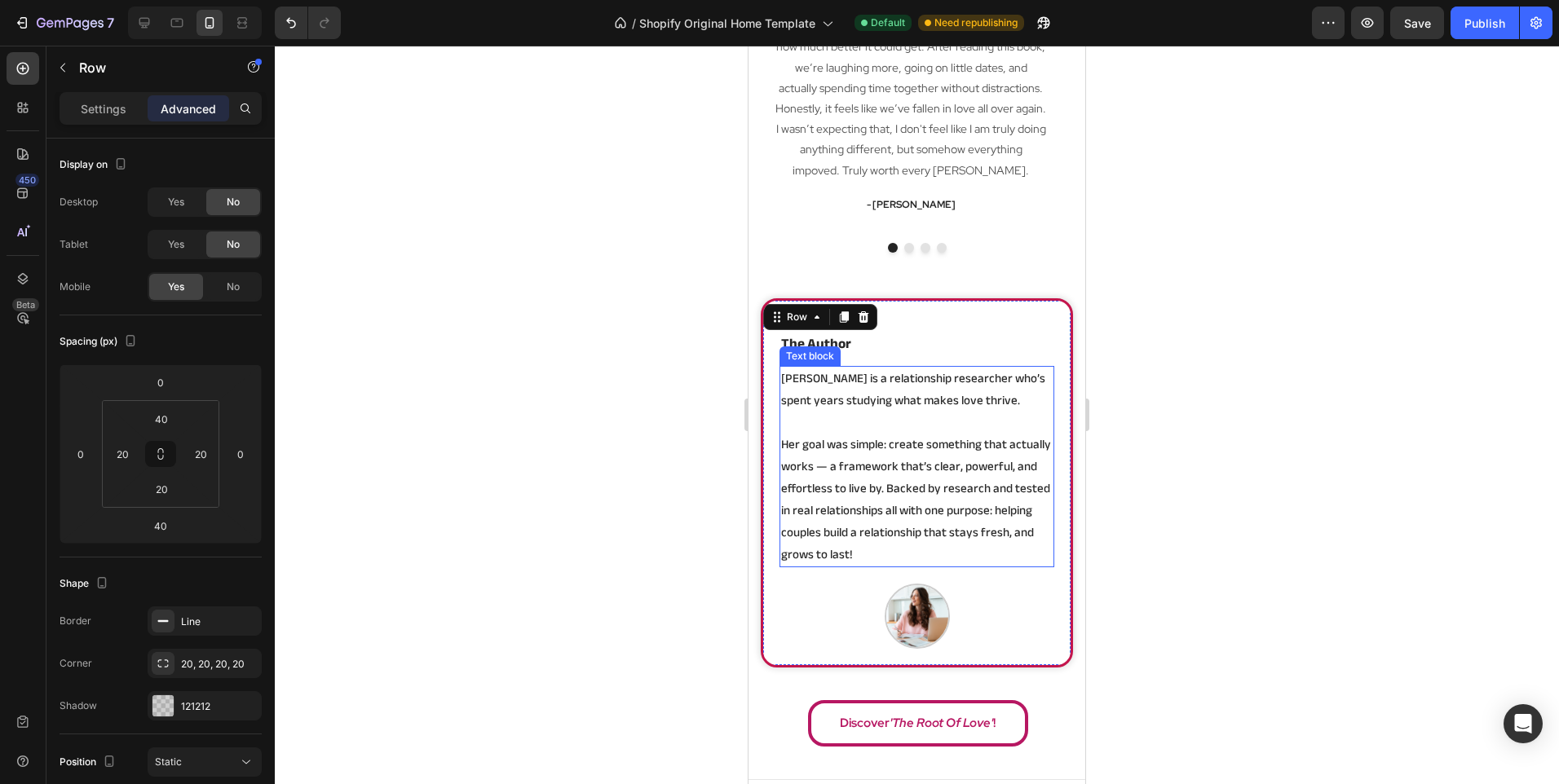
scroll to position [2763, 0]
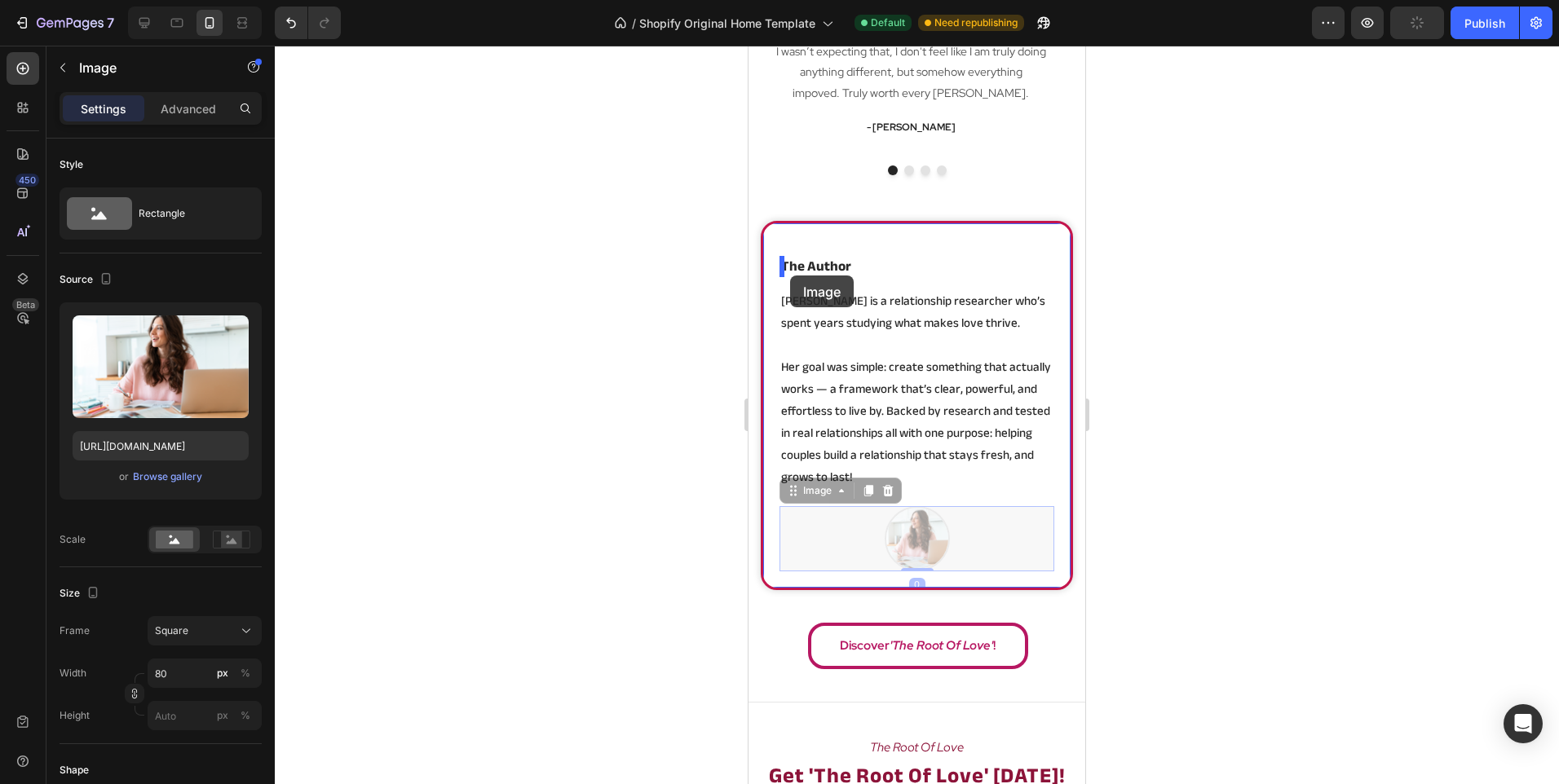
drag, startPoint x: 949, startPoint y: 523, endPoint x: 790, endPoint y: 275, distance: 294.6
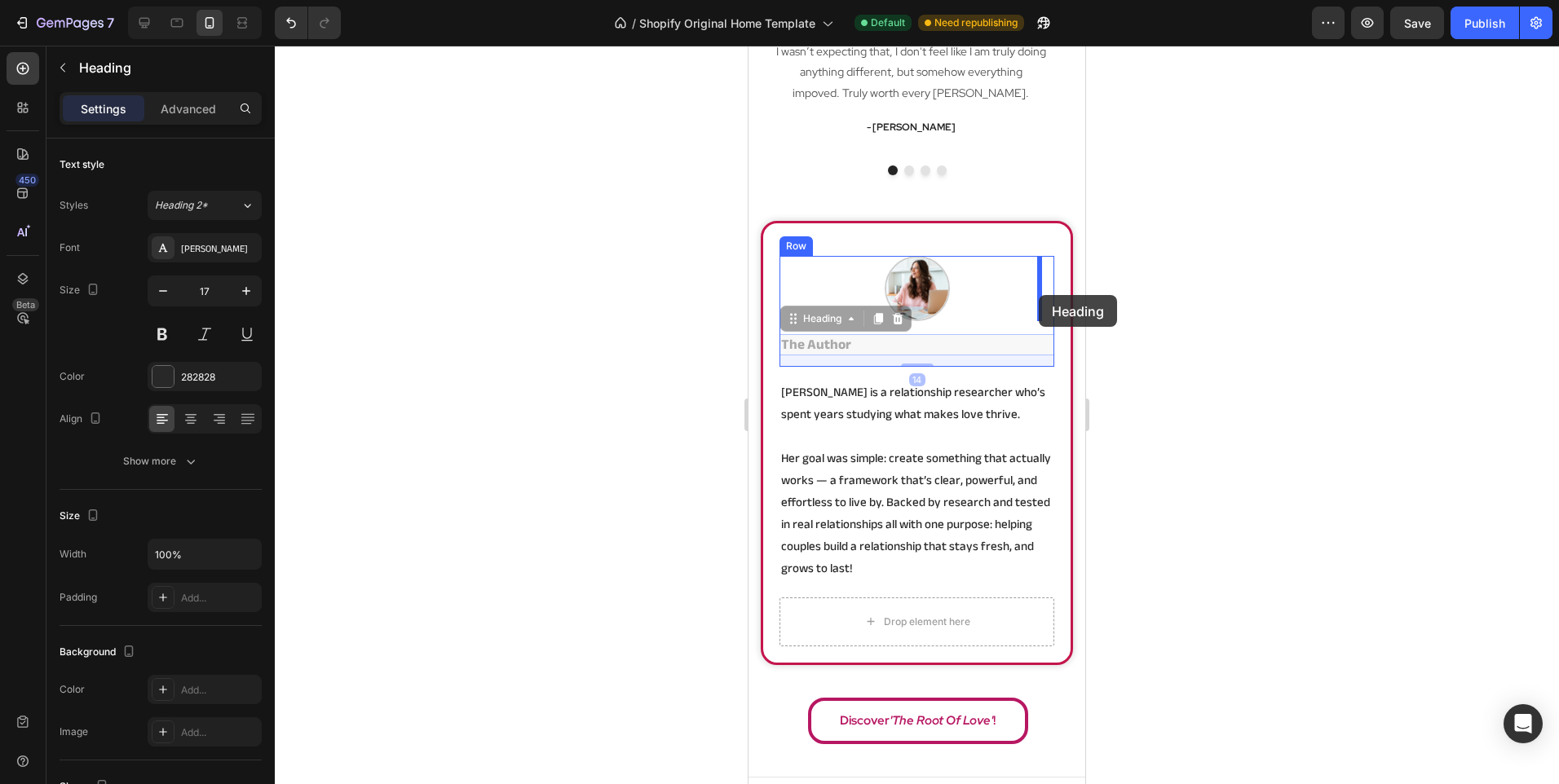
drag, startPoint x: 910, startPoint y: 349, endPoint x: 1038, endPoint y: 295, distance: 138.9
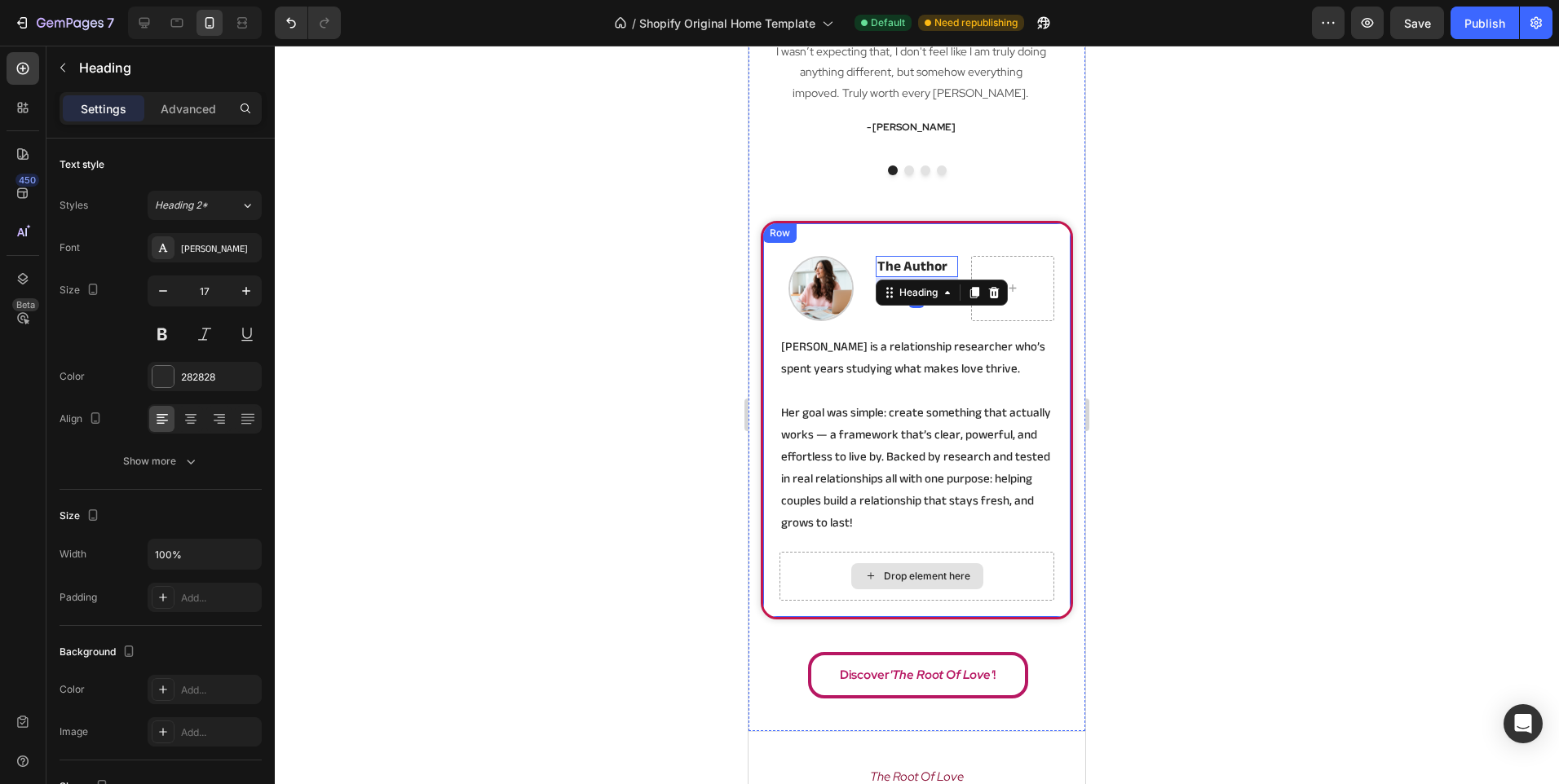
click at [981, 574] on div "Drop element here" at bounding box center [917, 575] width 274 height 49
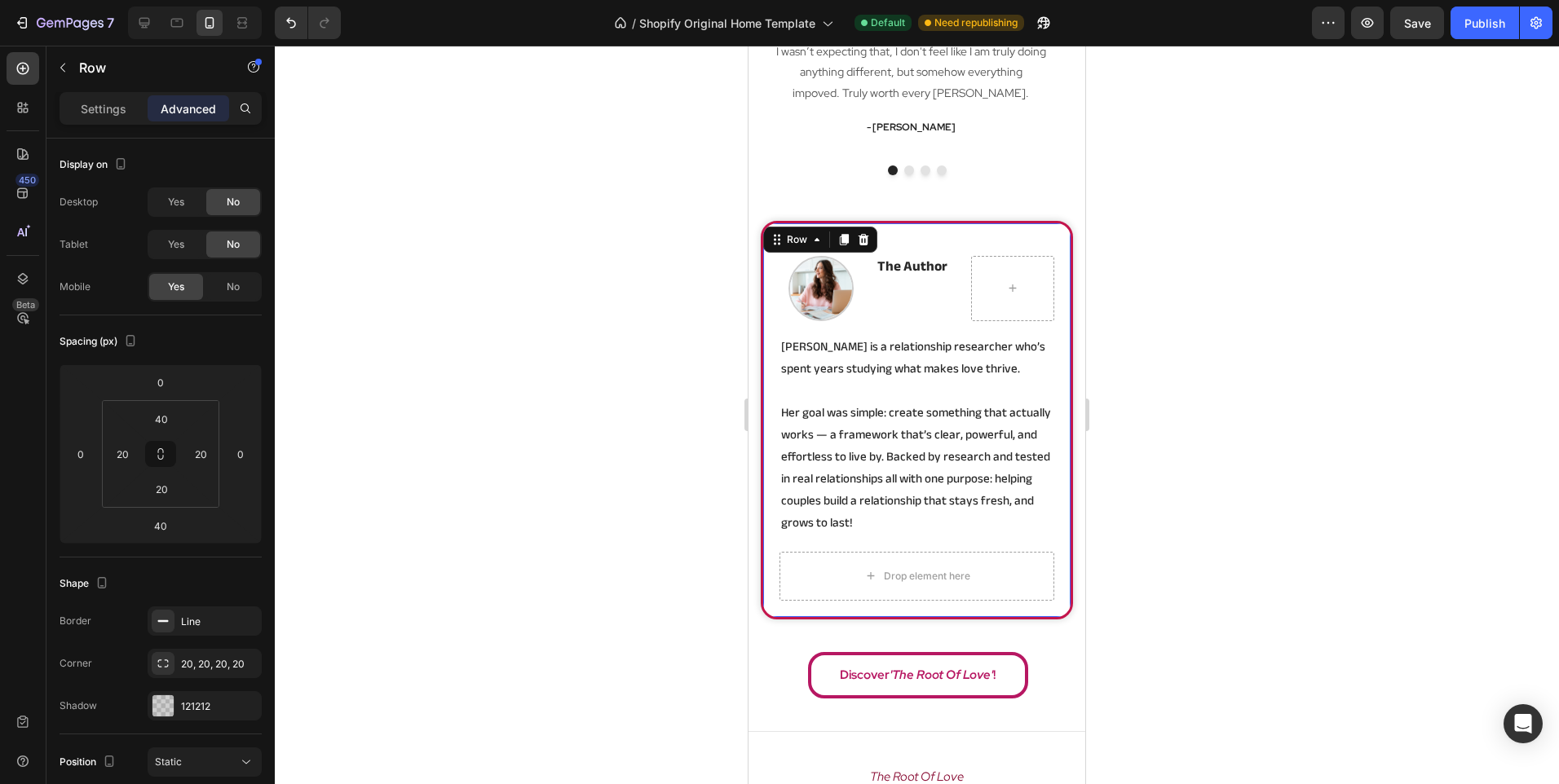
click at [985, 547] on div "Image the author Heading Row [PERSON_NAME] is a relationship researcher who’s s…" at bounding box center [917, 403] width 274 height 296
click at [993, 569] on div "Drop element here" at bounding box center [917, 575] width 274 height 49
click at [104, 123] on div "Settings Advanced" at bounding box center [160, 107] width 202 height 32
click at [112, 117] on p "Settings" at bounding box center [103, 108] width 45 height 17
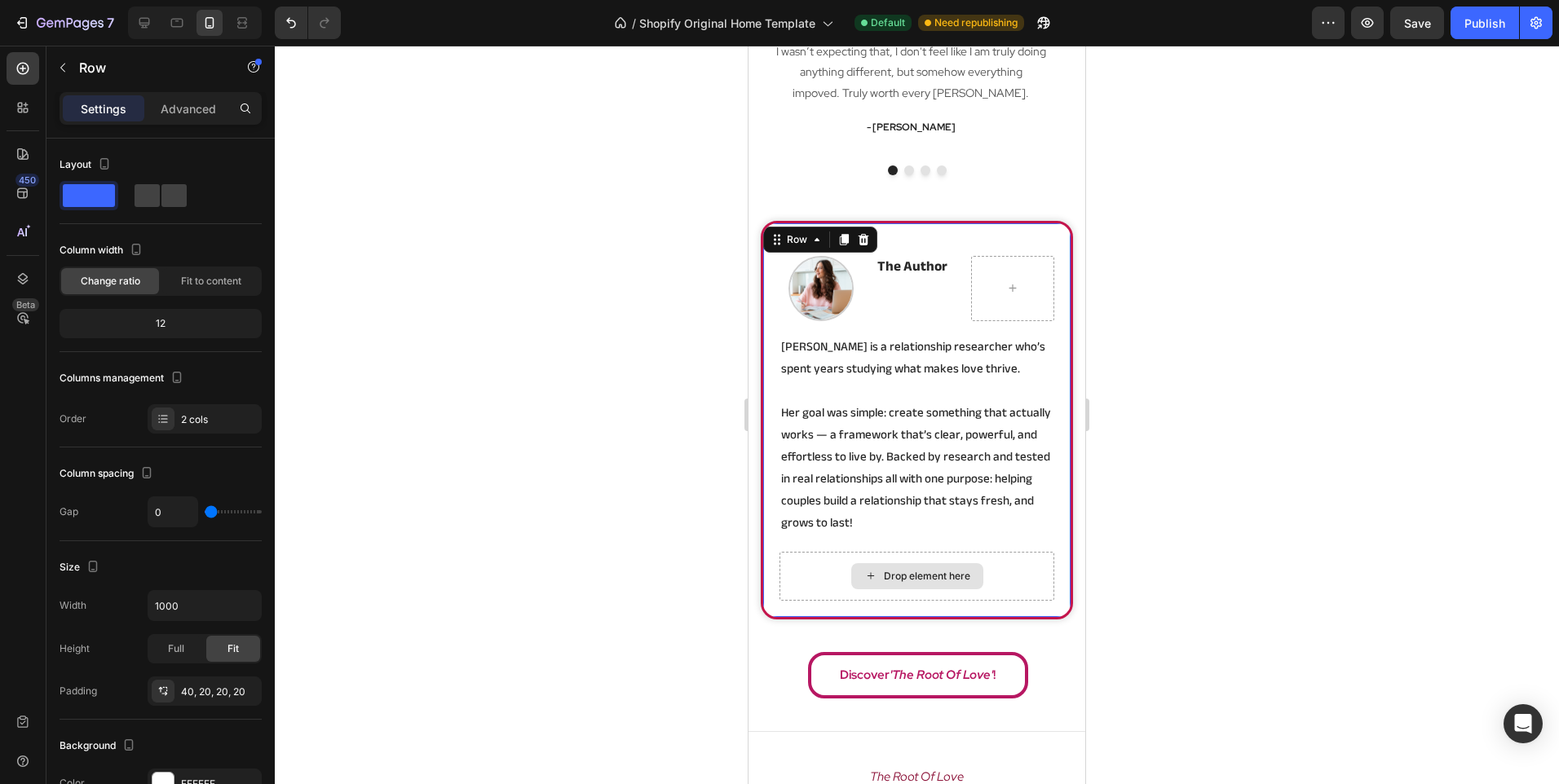
click at [829, 578] on div "Drop element here" at bounding box center [917, 575] width 274 height 49
click at [851, 572] on div "Drop element here" at bounding box center [917, 576] width 132 height 26
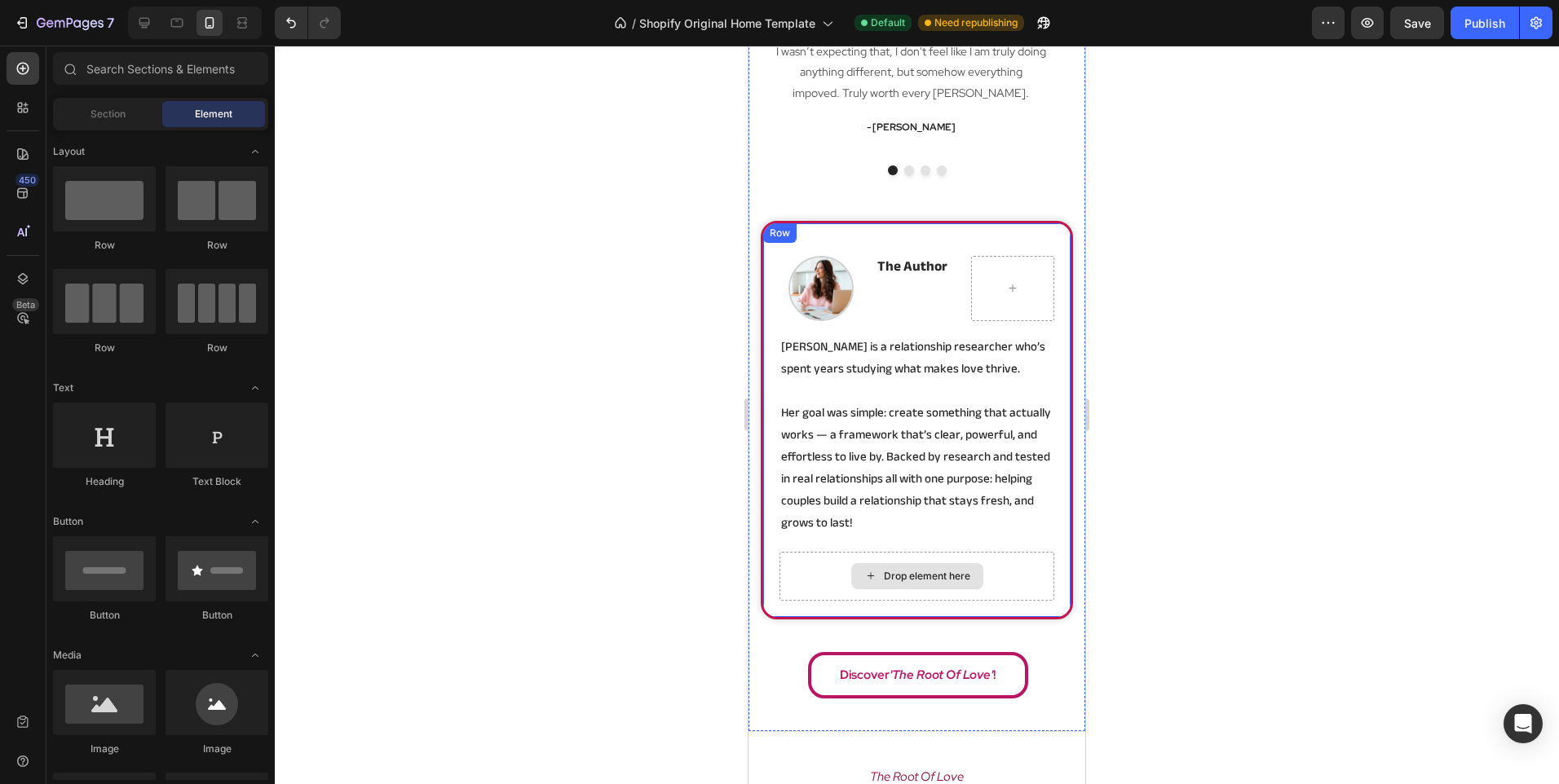
click at [838, 570] on div "Drop element here" at bounding box center [917, 575] width 274 height 49
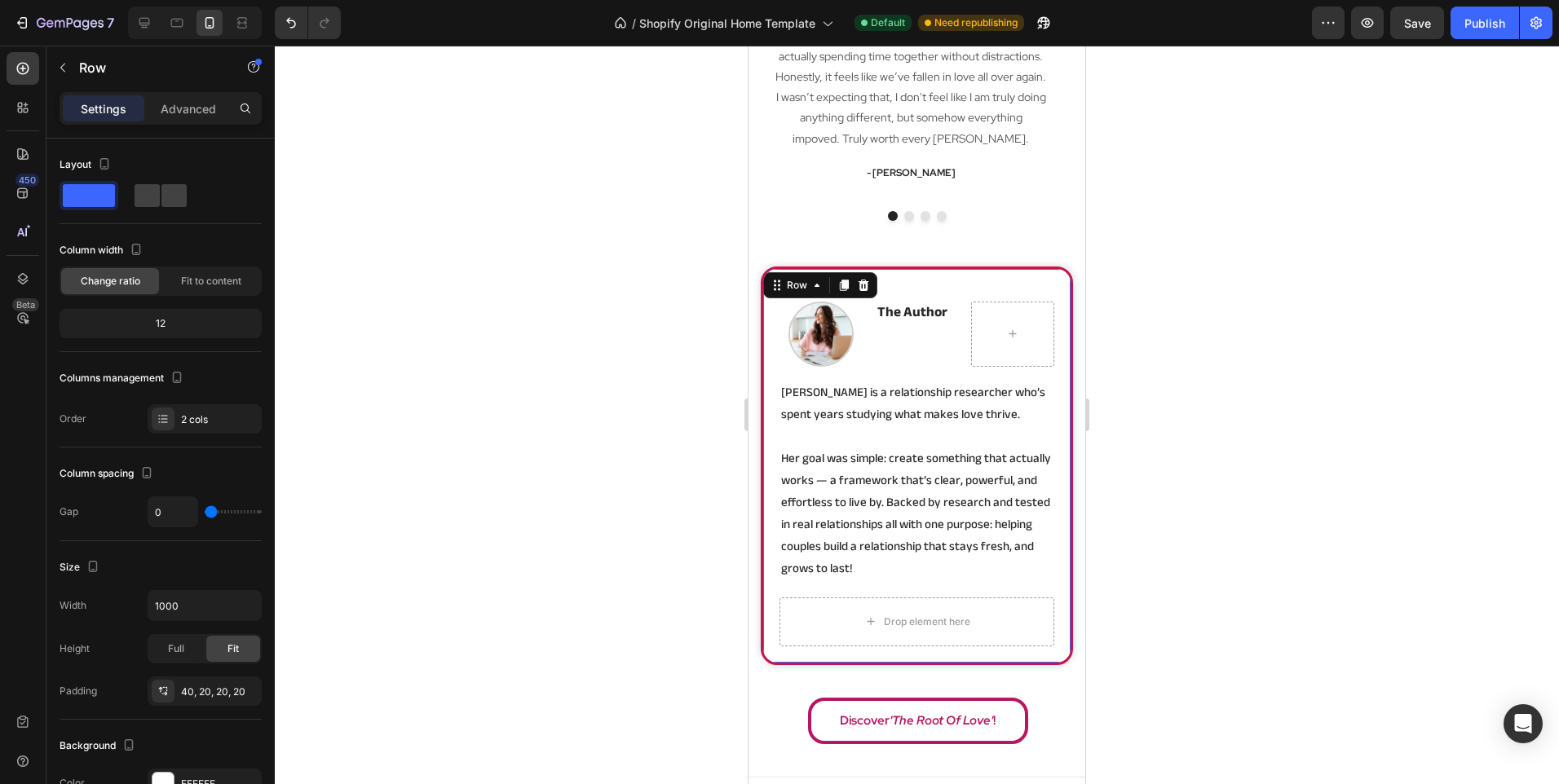
scroll to position [2681, 0]
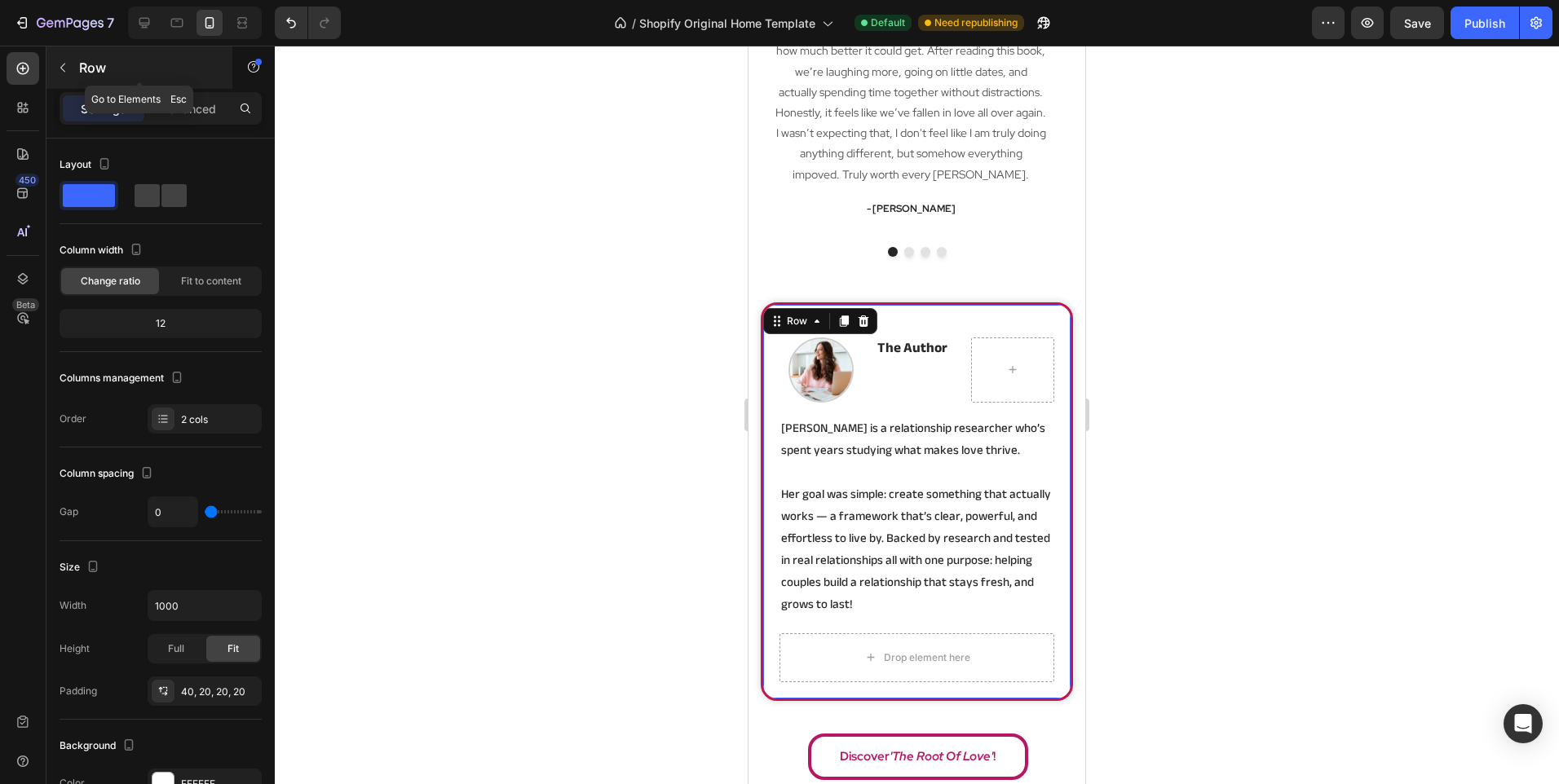
click at [129, 64] on p "Row" at bounding box center [148, 67] width 139 height 19
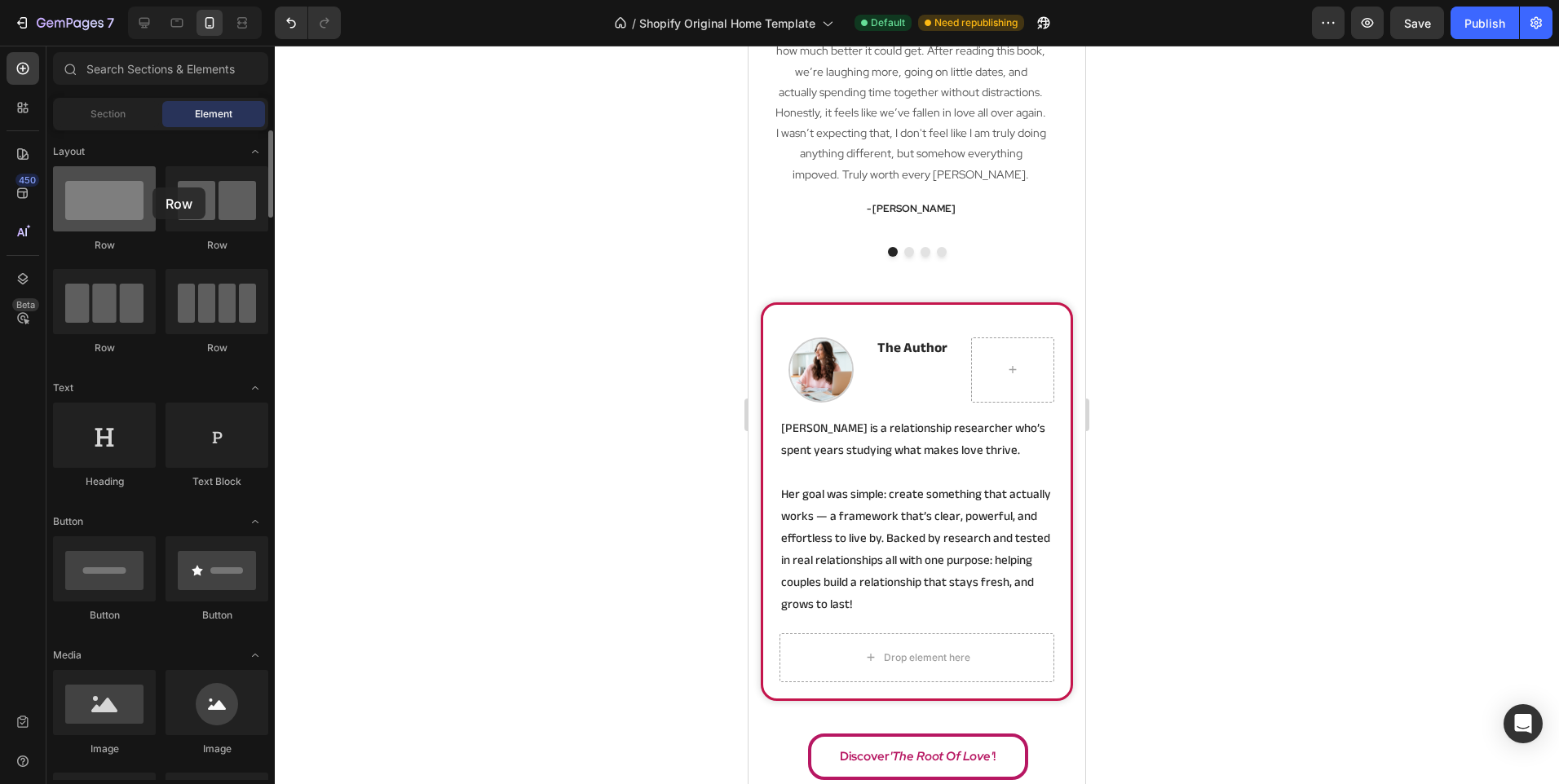
drag, startPoint x: 626, startPoint y: 288, endPoint x: 152, endPoint y: 187, distance: 484.6
click at [152, 187] on div at bounding box center [104, 198] width 103 height 65
click at [763, 388] on div "Drop element here Image the author Heading Row [PERSON_NAME] is a relationship …" at bounding box center [917, 501] width 312 height 398
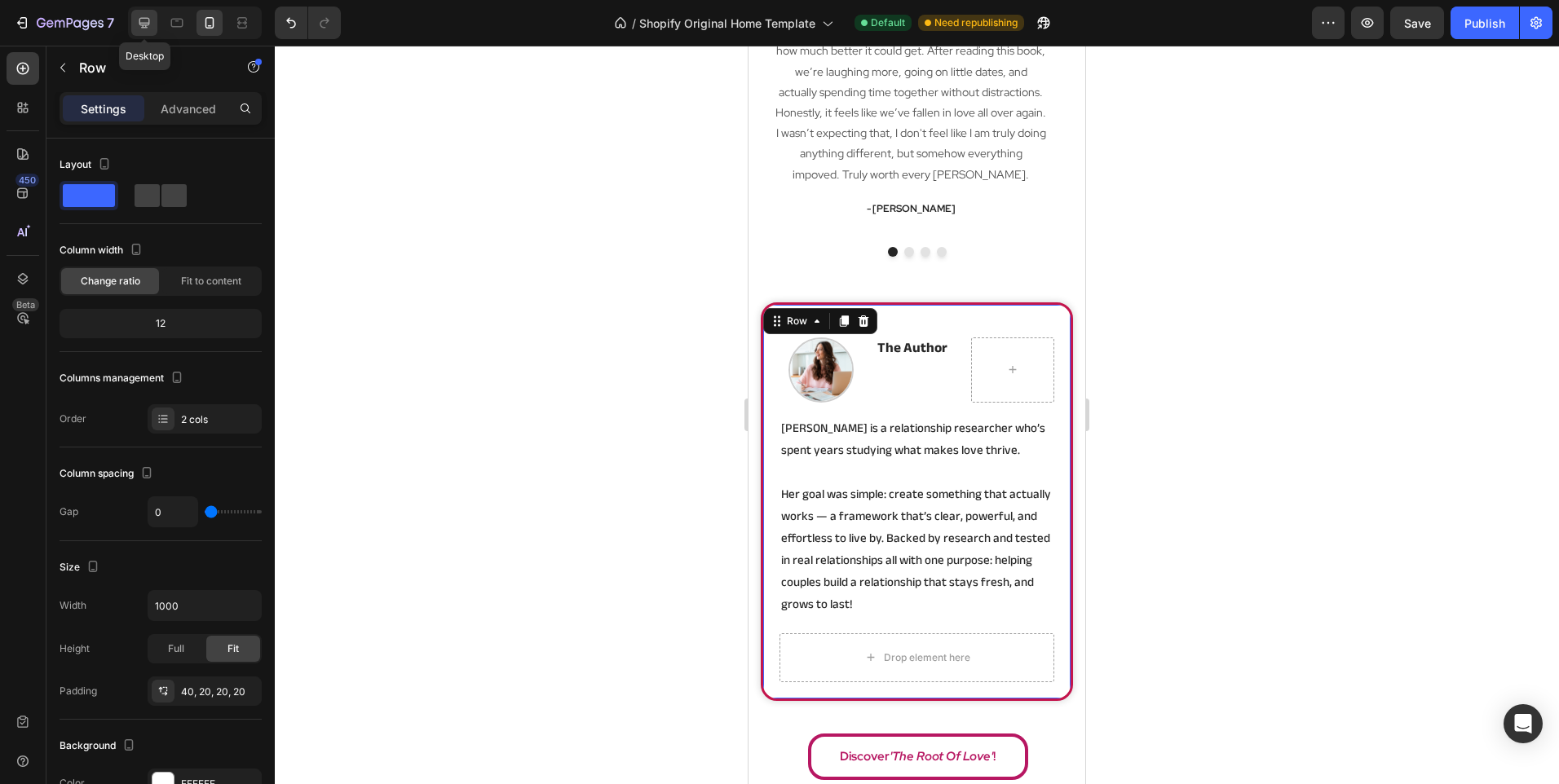
click at [152, 12] on div at bounding box center [145, 23] width 26 height 26
type input "40"
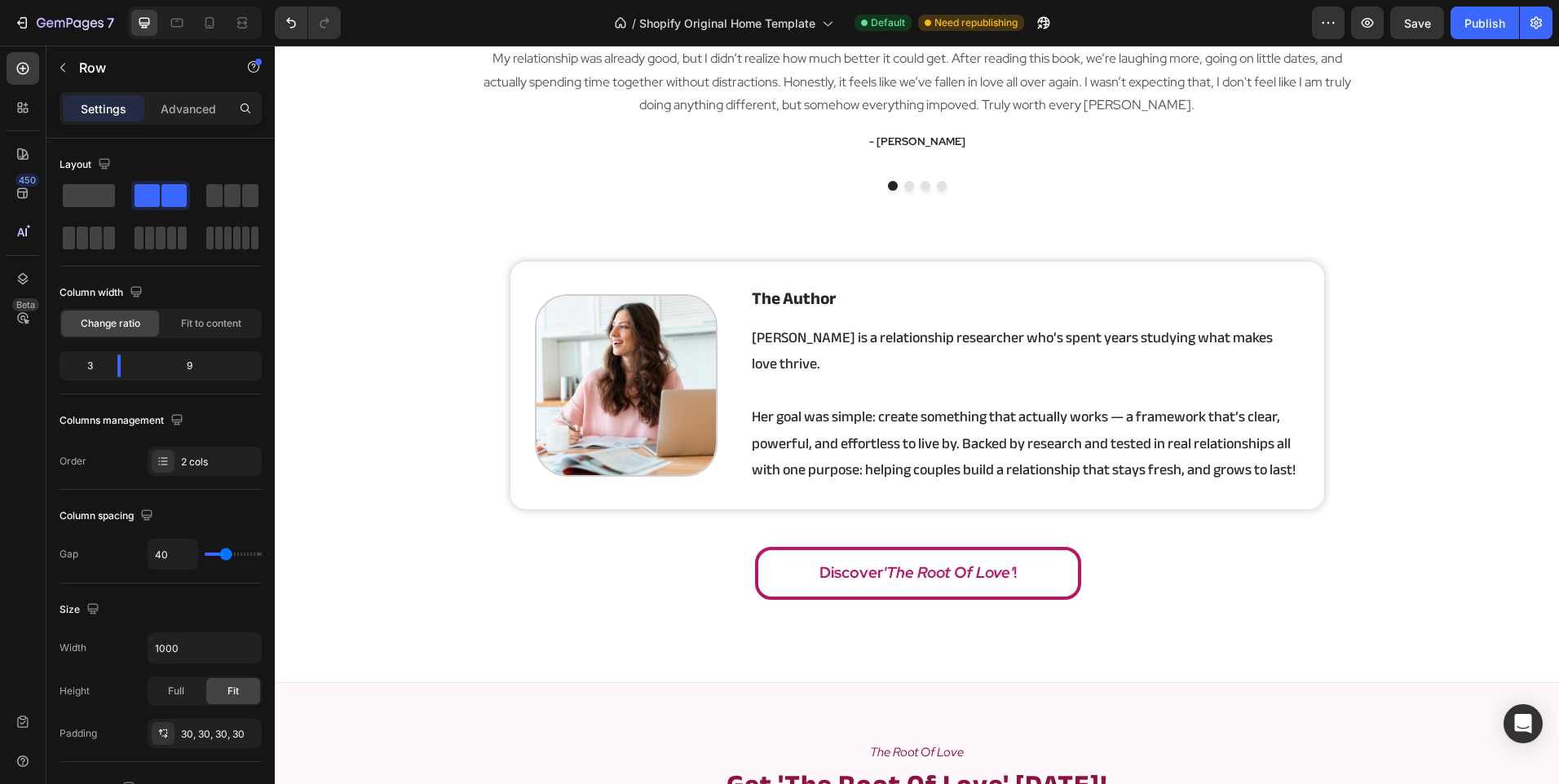
scroll to position [2624, 0]
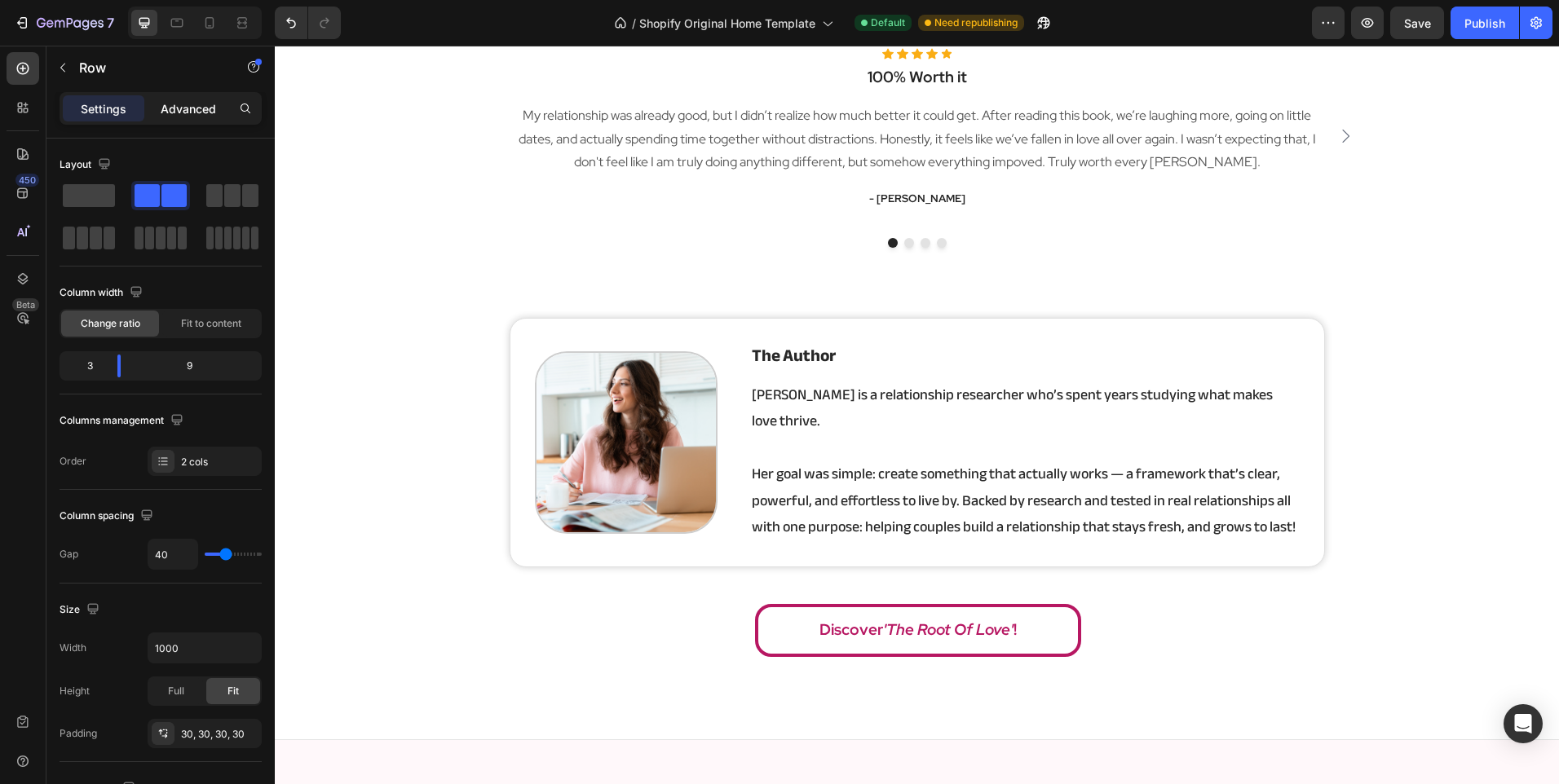
click at [179, 119] on div "Advanced" at bounding box center [188, 108] width 82 height 26
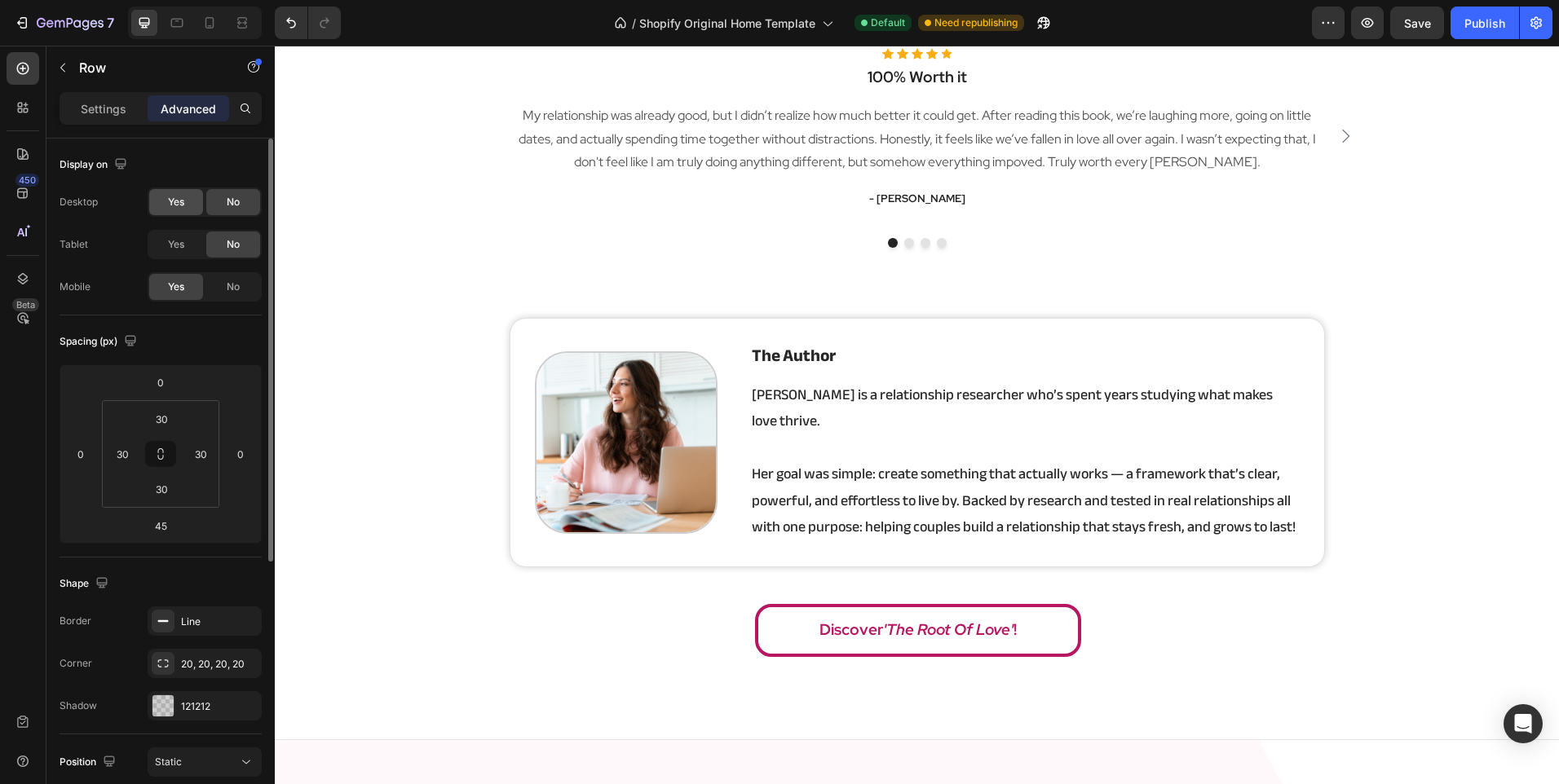
click at [172, 207] on span "Yes" at bounding box center [176, 202] width 17 height 15
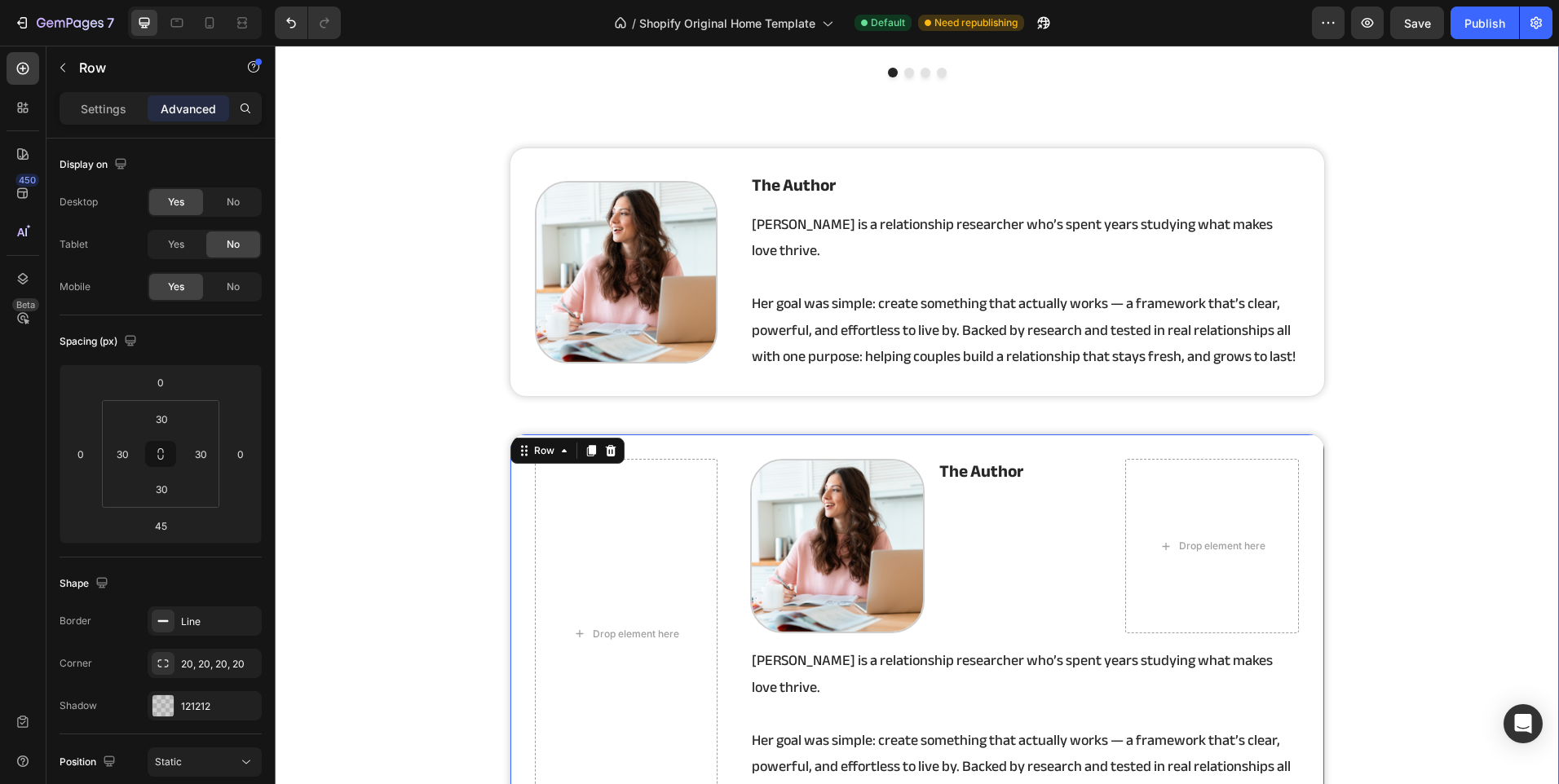
scroll to position [2868, 0]
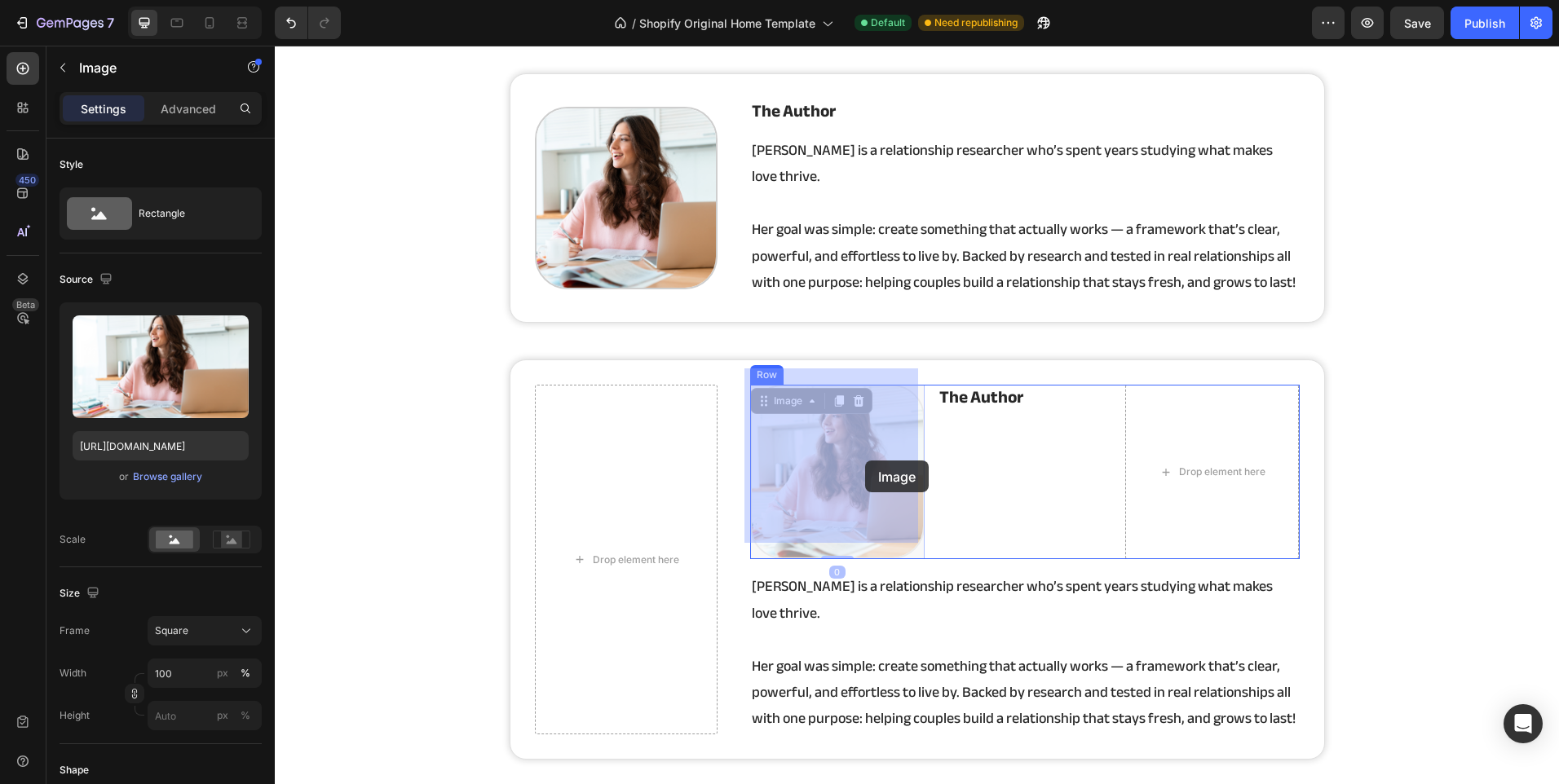
drag, startPoint x: 864, startPoint y: 492, endPoint x: 865, endPoint y: 461, distance: 31.0
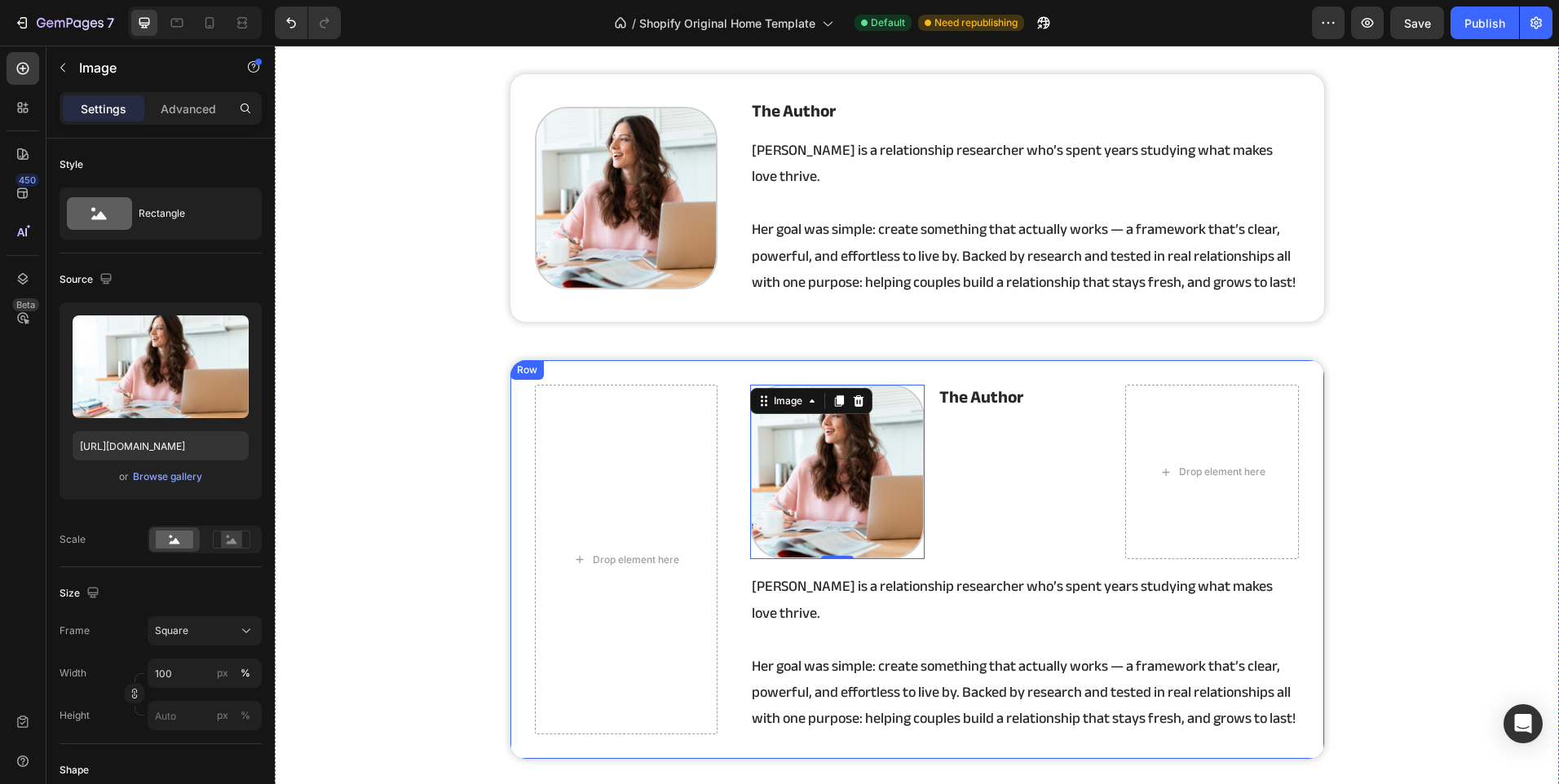
click at [714, 517] on div "Drop element here Image 0 the author Heading Drop element here Row [PERSON_NAME…" at bounding box center [918, 559] width 816 height 399
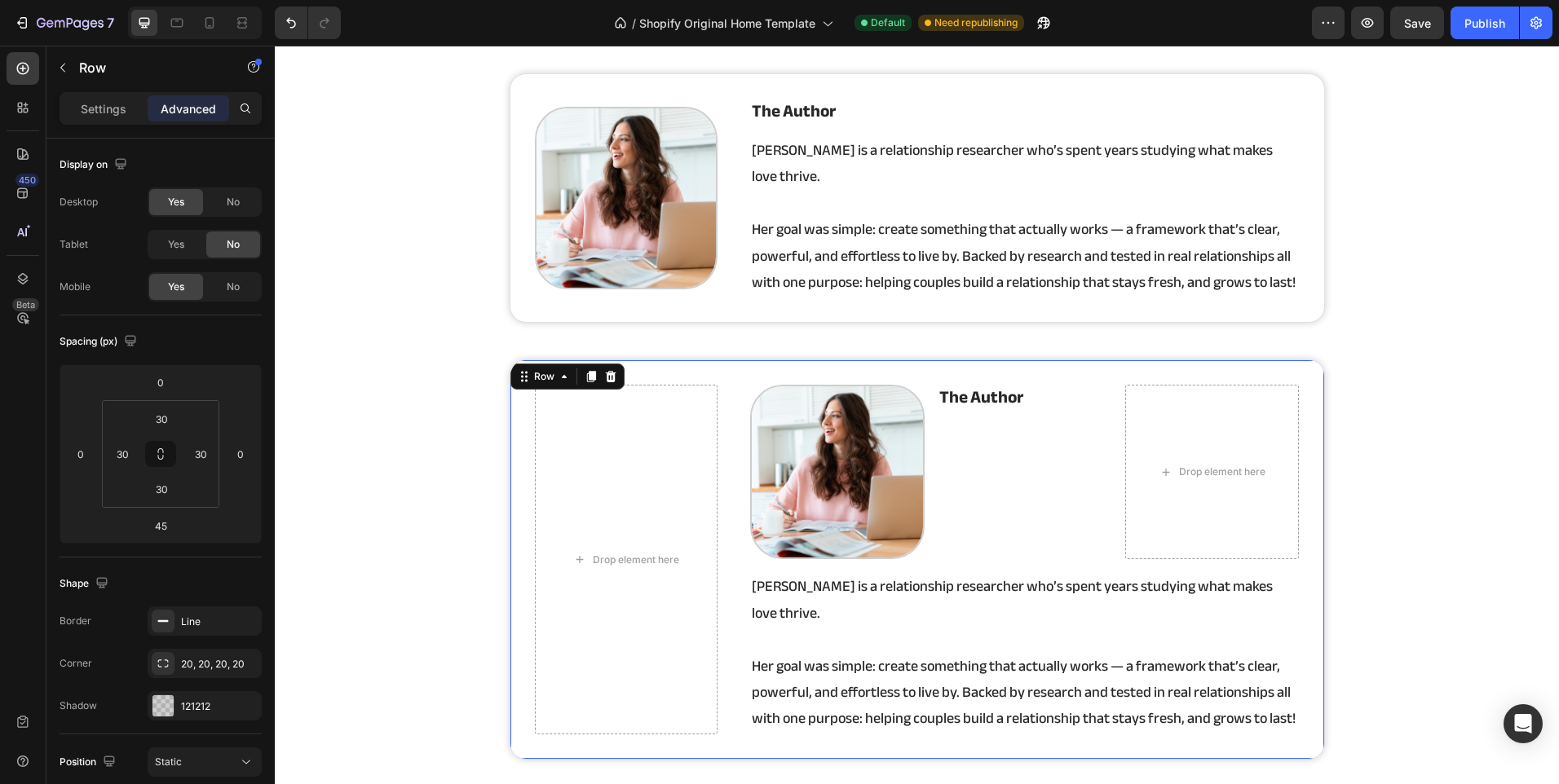
click at [729, 512] on div "Drop element here Image the author Heading Drop element here Row [PERSON_NAME] …" at bounding box center [918, 559] width 816 height 399
click at [612, 367] on div at bounding box center [610, 376] width 19 height 19
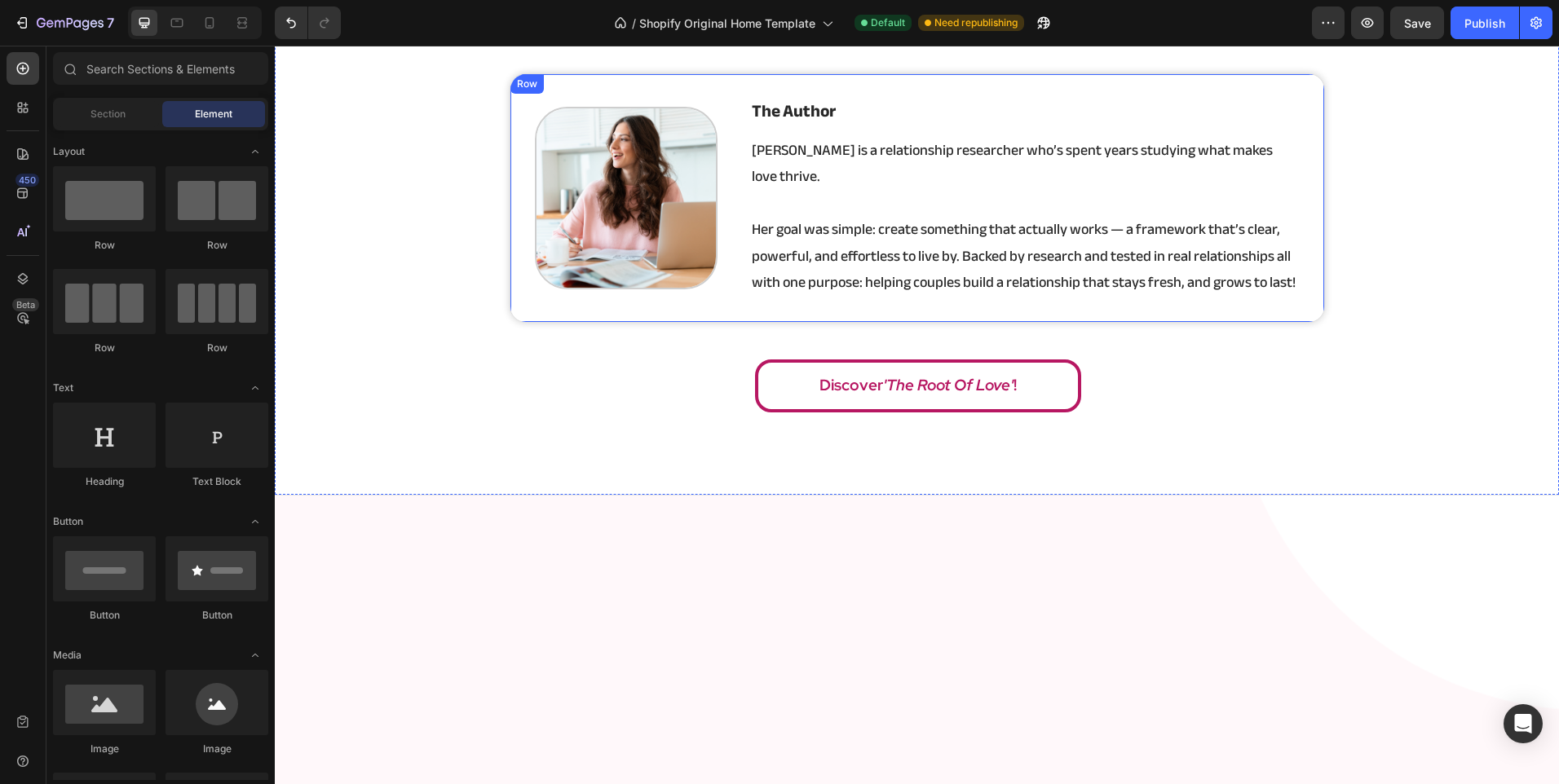
click at [761, 288] on div "Image the author Heading [PERSON_NAME] is a relationship researcher who’s spent…" at bounding box center [918, 198] width 816 height 250
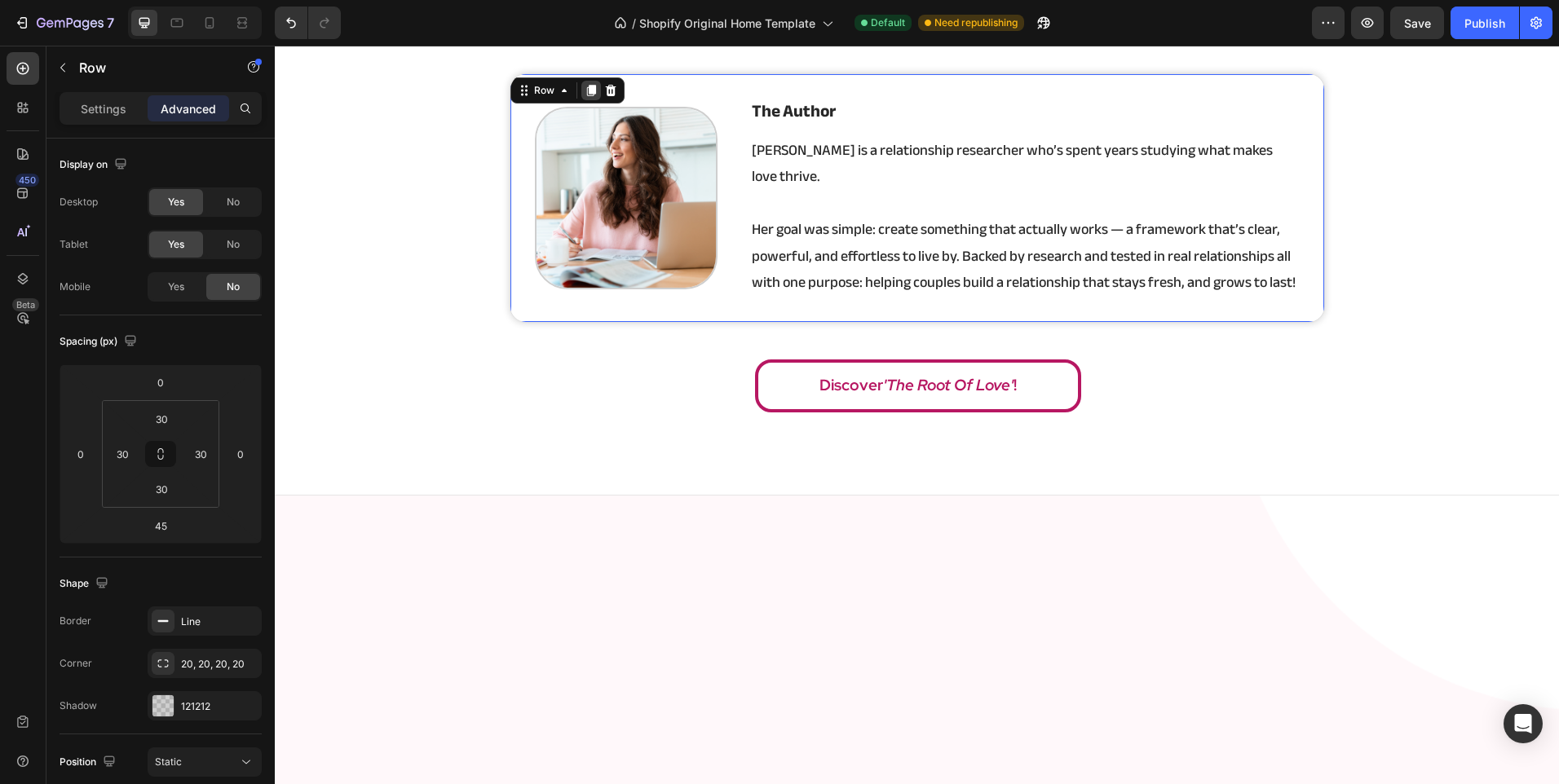
click at [586, 94] on icon at bounding box center [590, 90] width 9 height 11
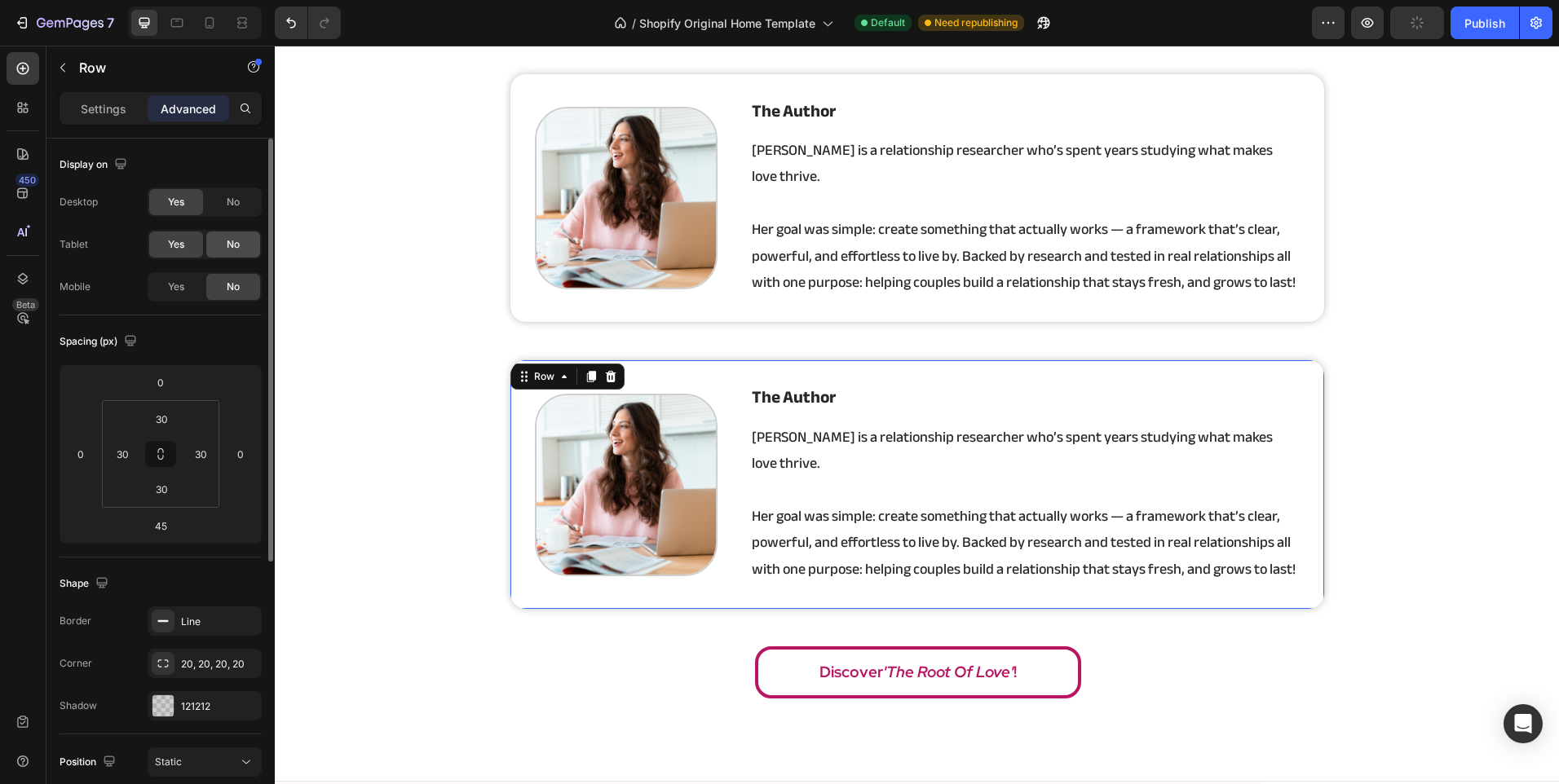
click at [240, 250] on span "No" at bounding box center [234, 245] width 13 height 15
click at [188, 287] on div "Yes" at bounding box center [176, 287] width 54 height 26
click at [738, 447] on div "Image the author Heading [PERSON_NAME] is a relationship researcher who’s spent…" at bounding box center [918, 485] width 816 height 250
click at [116, 111] on p "Settings" at bounding box center [103, 108] width 45 height 17
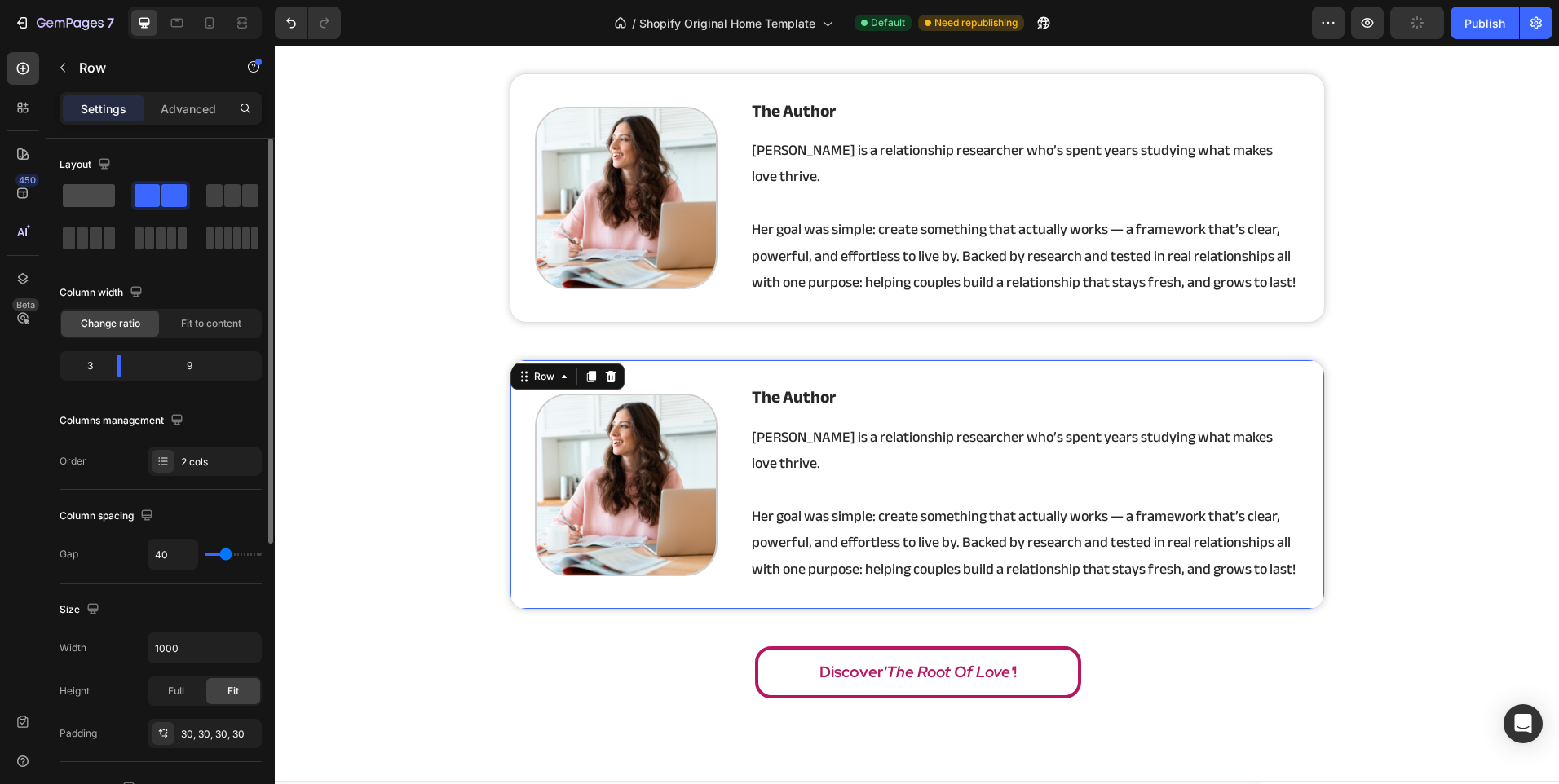
click at [95, 198] on span at bounding box center [89, 196] width 52 height 23
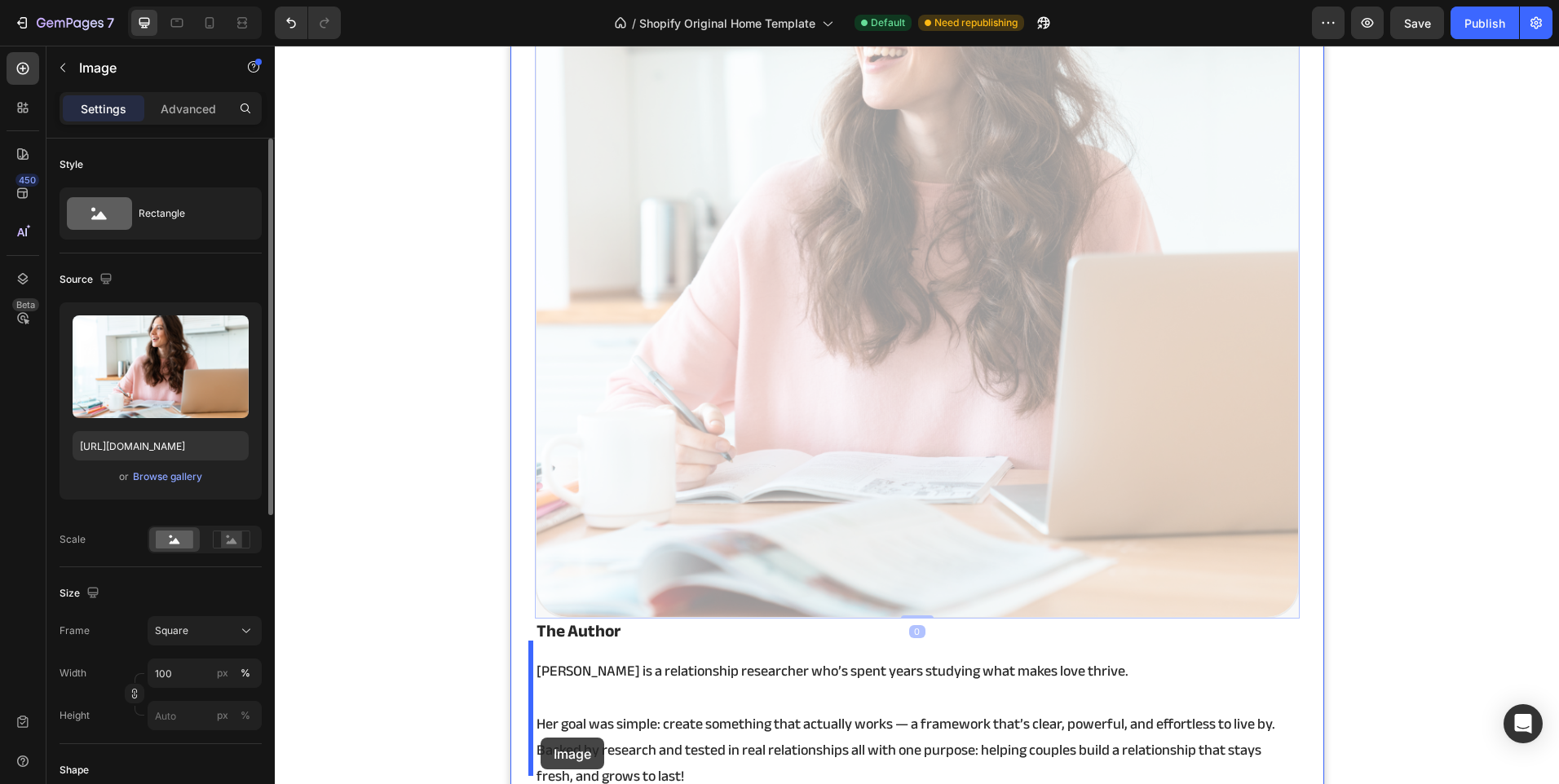
scroll to position [3406, 0]
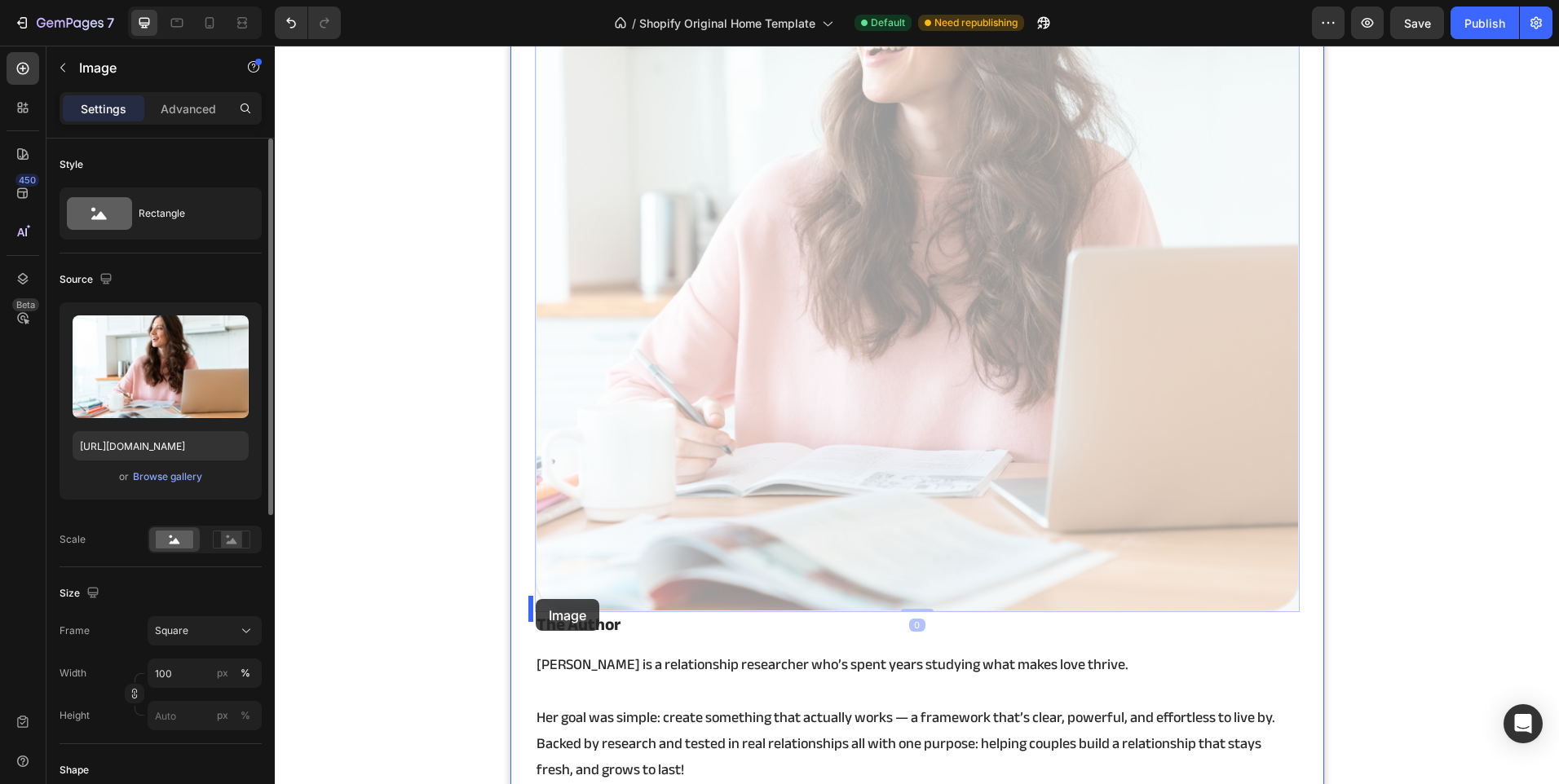
drag, startPoint x: 766, startPoint y: 495, endPoint x: 536, endPoint y: 599, distance: 252.4
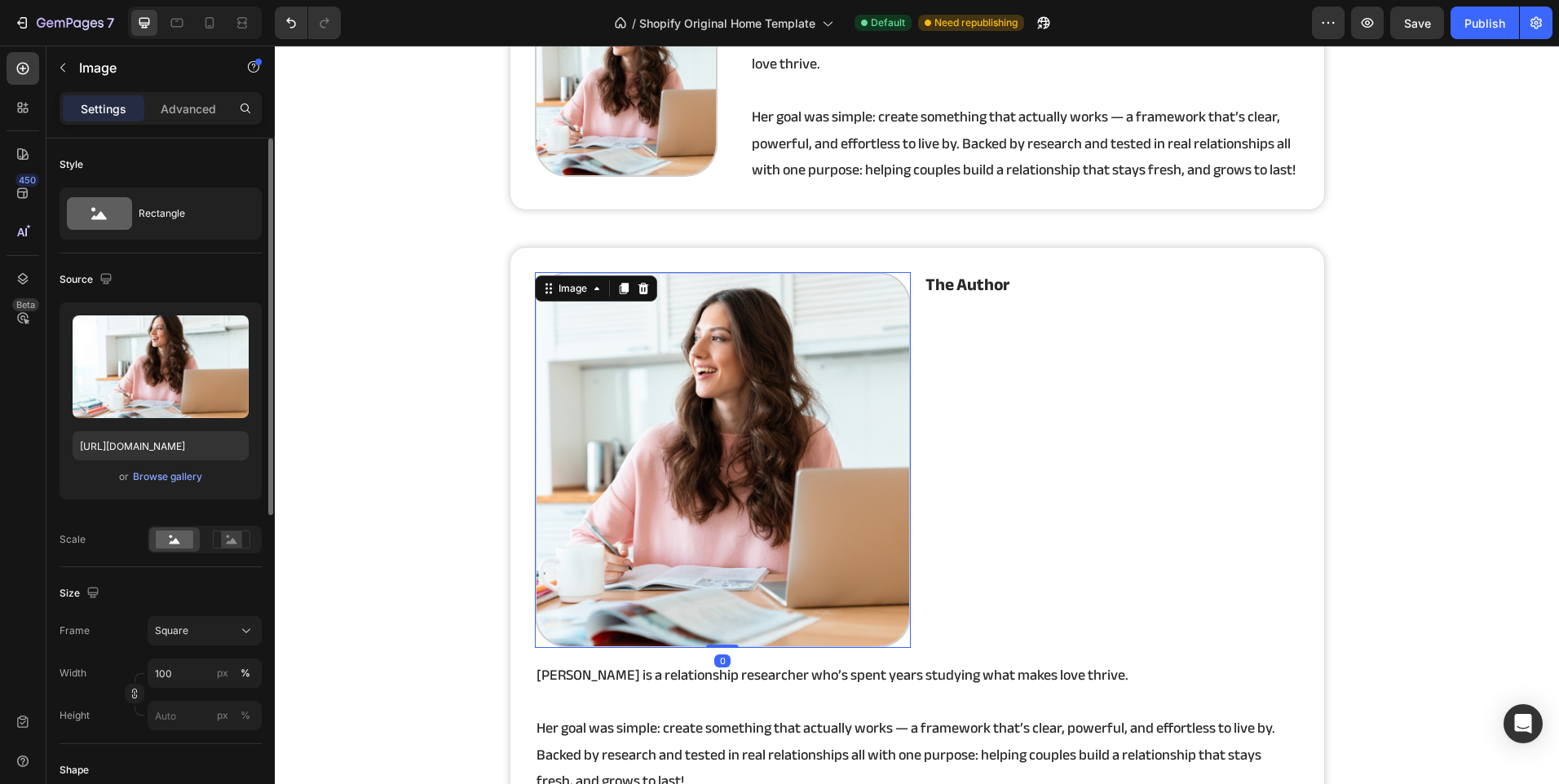
scroll to position [2910, 0]
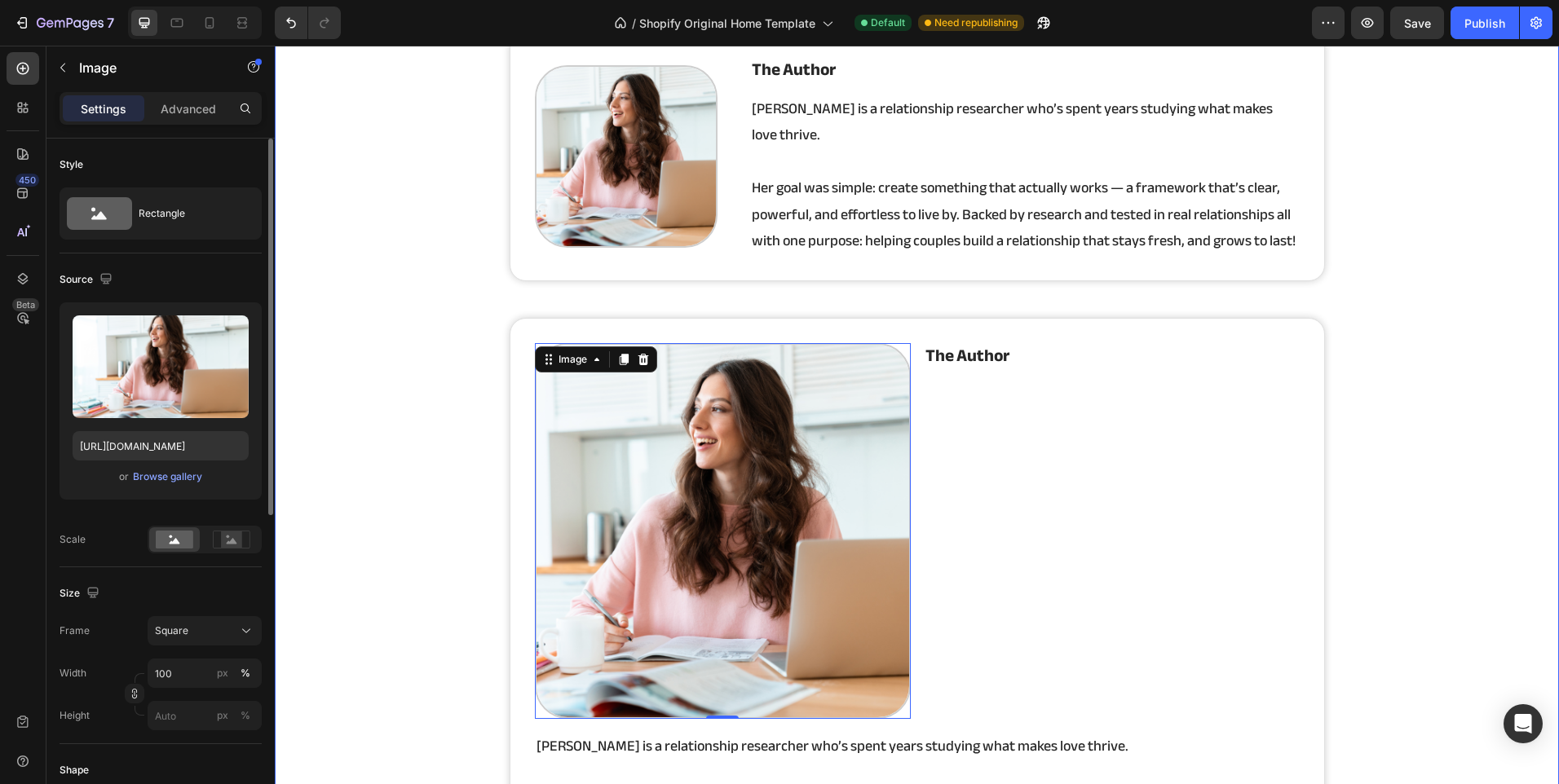
click at [473, 353] on div "Icon Icon Icon Icon Icon Icon List Hoz 100% Worth it Heading My relationship wa…" at bounding box center [916, 370] width 1284 height 1242
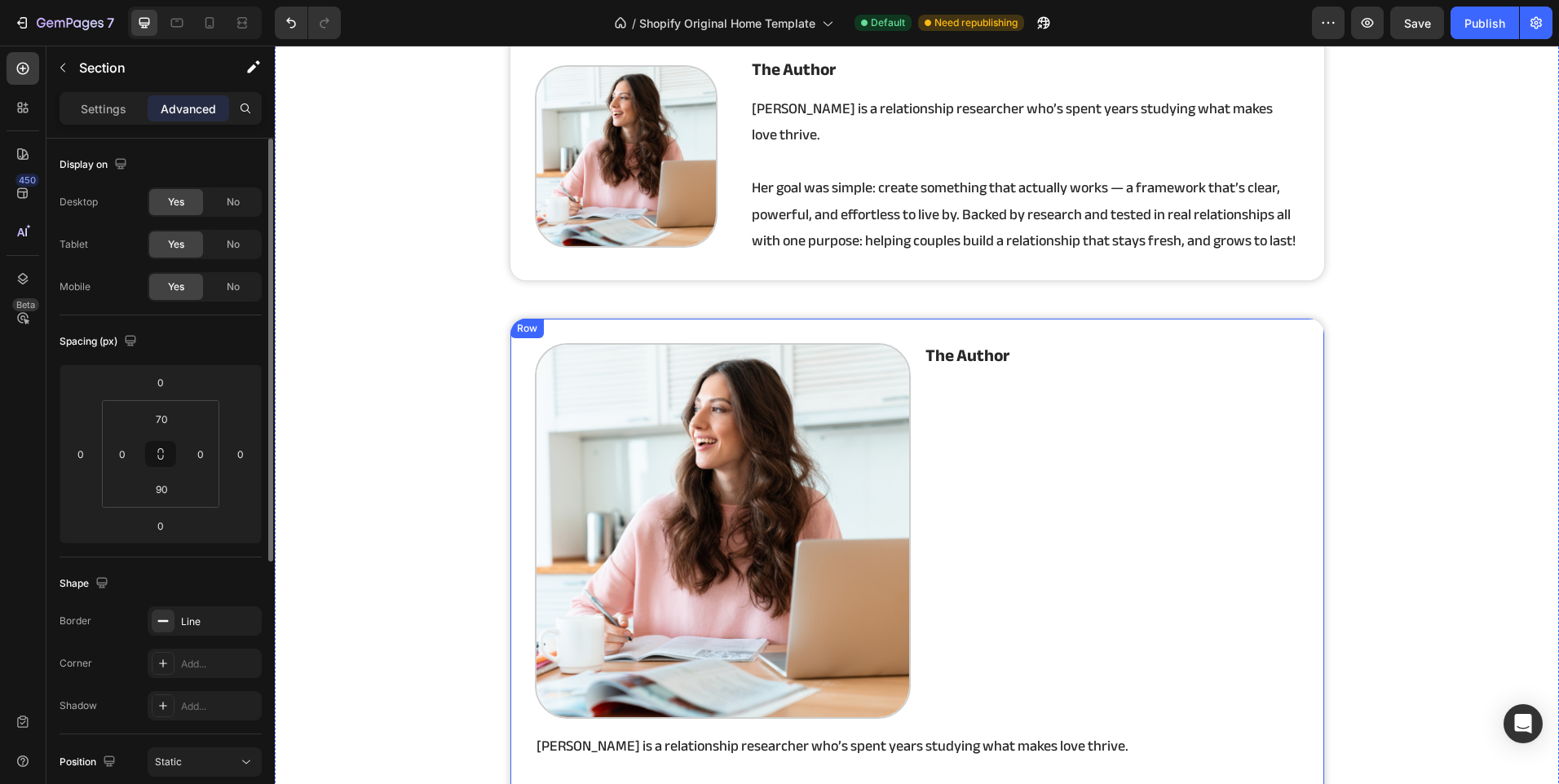
click at [511, 362] on div "Image the author Heading Row [PERSON_NAME] is a relationship researcher who’s s…" at bounding box center [918, 605] width 816 height 575
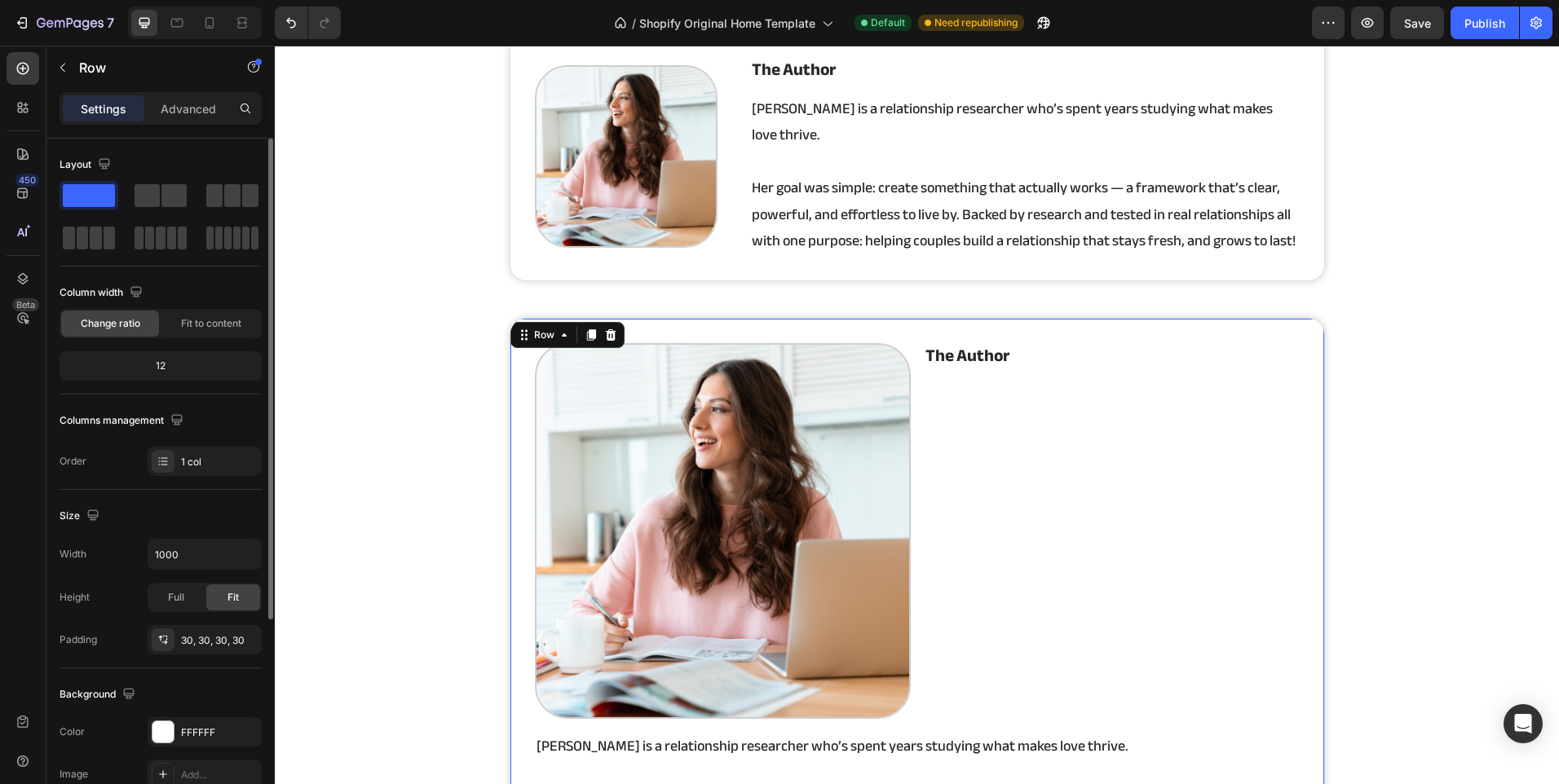
click at [166, 107] on p "Advanced" at bounding box center [188, 108] width 56 height 17
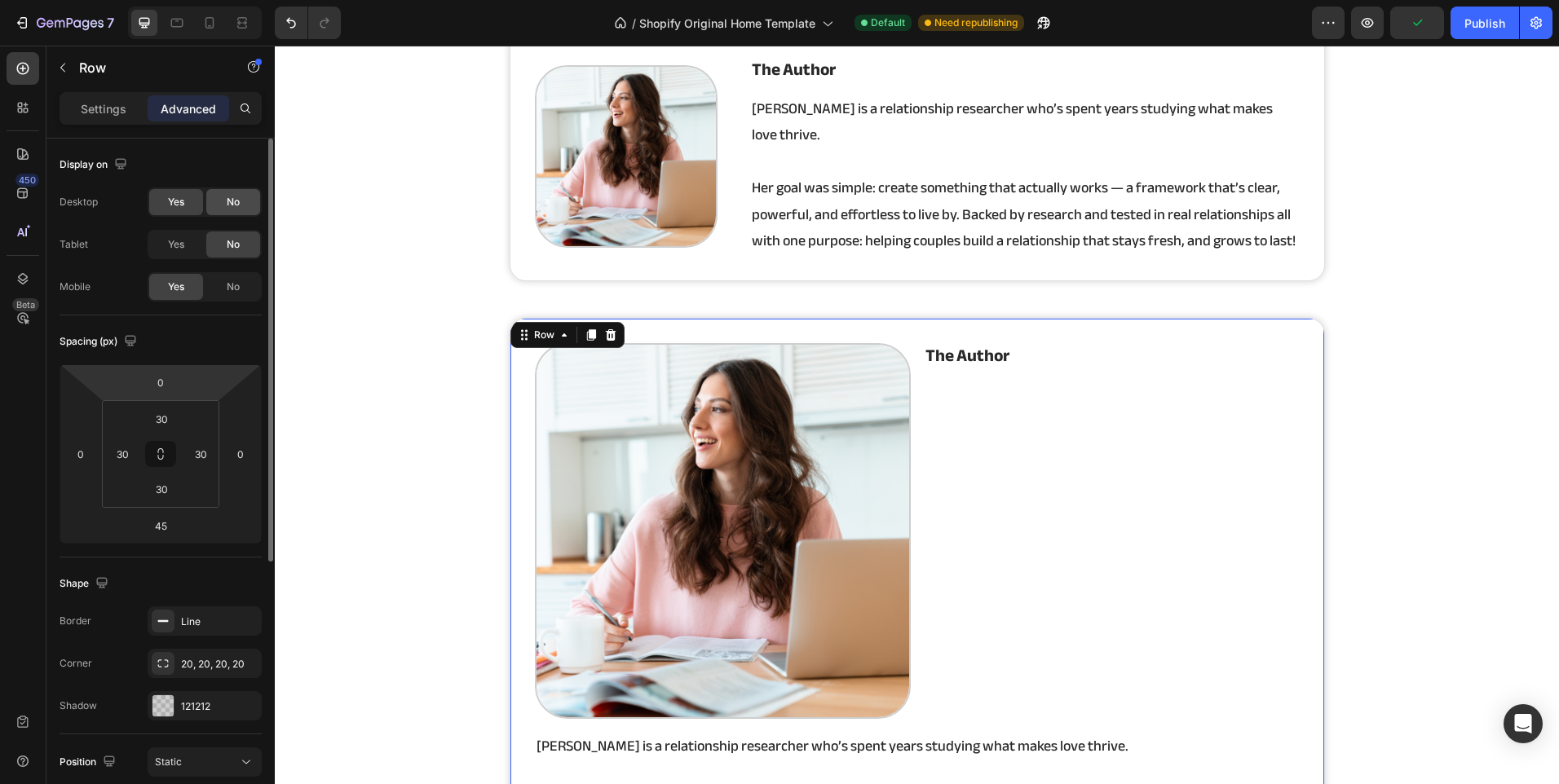
click at [218, 202] on div "No" at bounding box center [234, 202] width 54 height 26
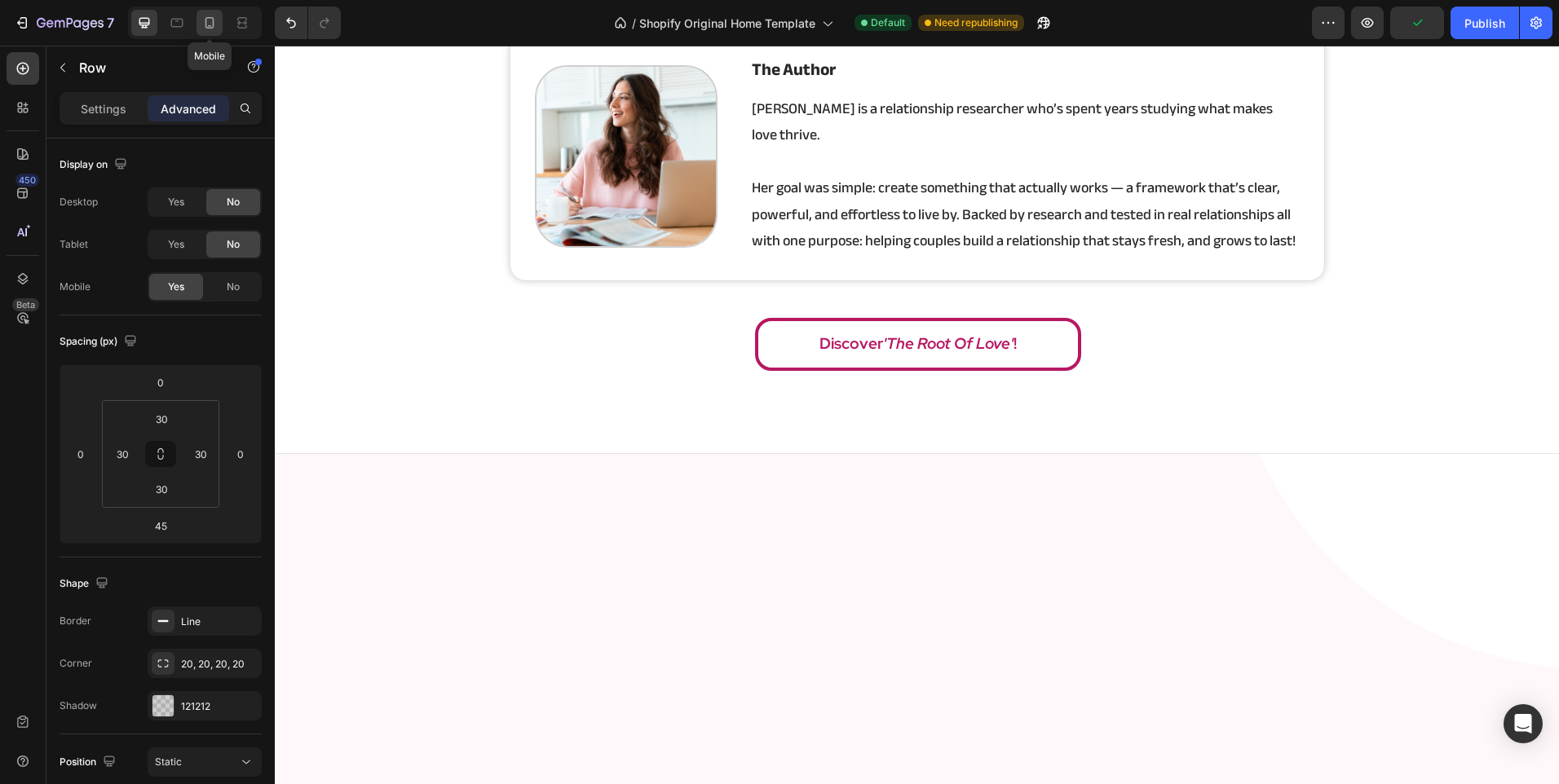
click at [203, 24] on icon at bounding box center [209, 23] width 17 height 17
type input "40"
type input "20"
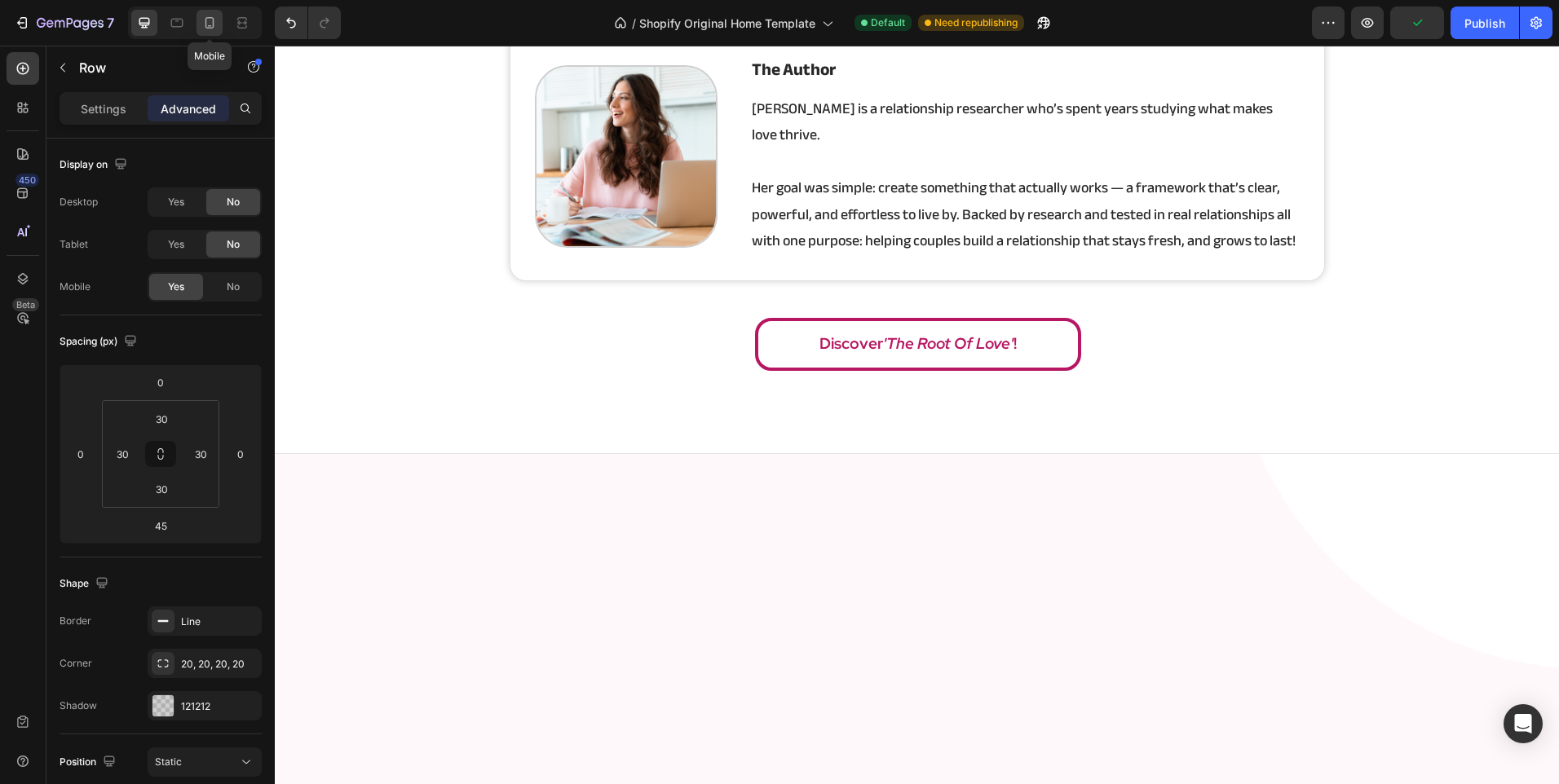
type input "20"
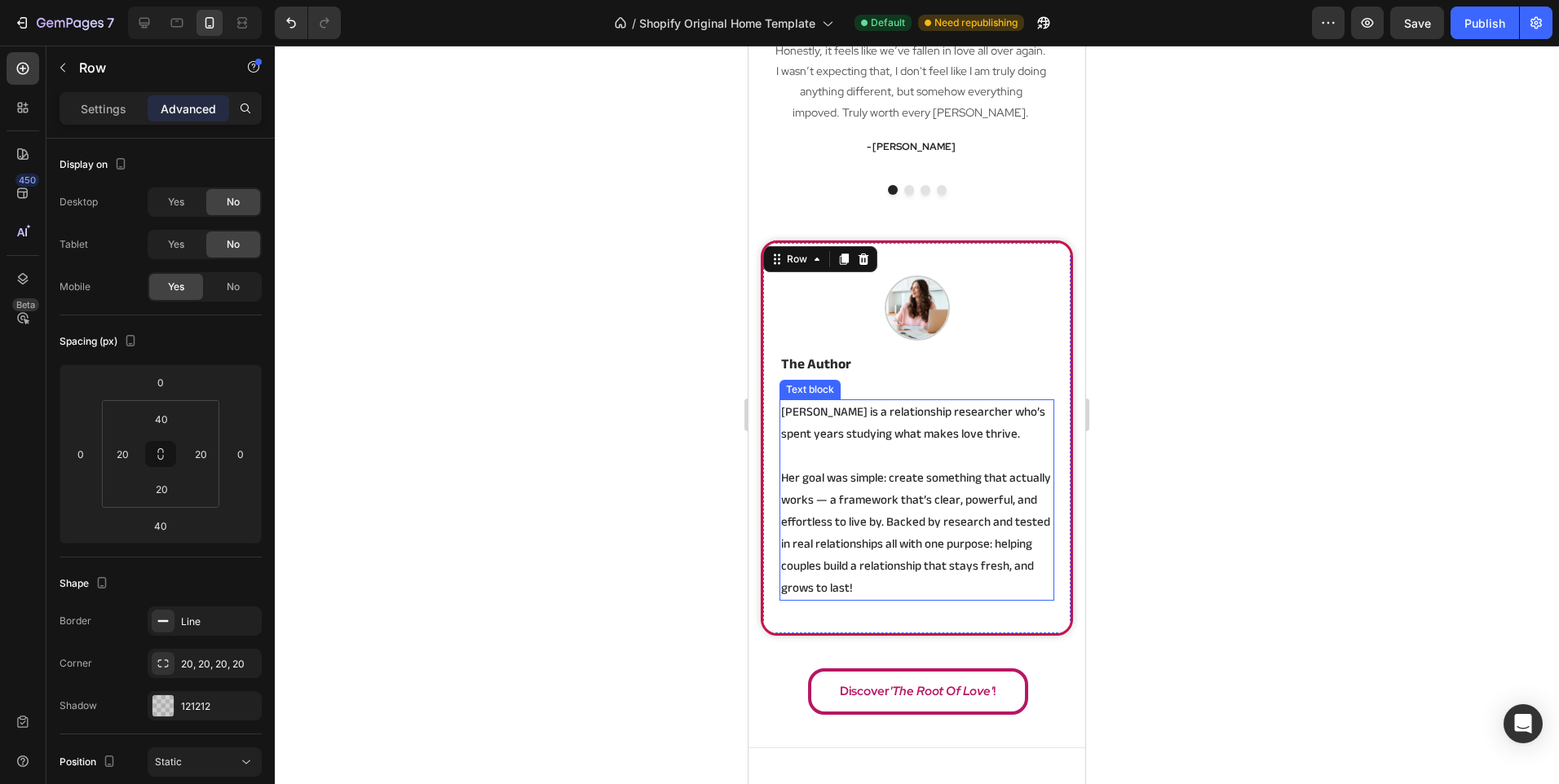
scroll to position [2717, 0]
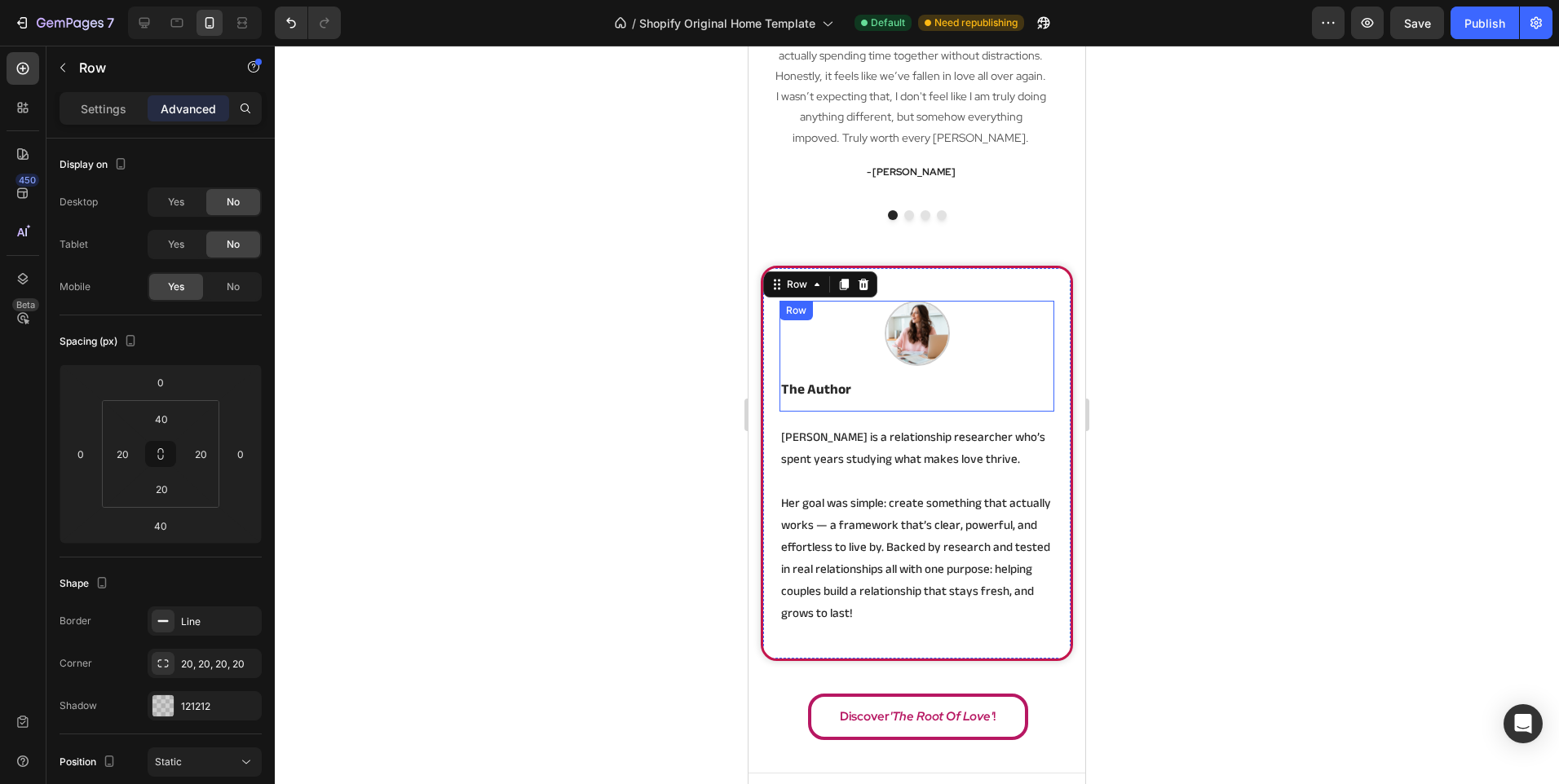
click at [958, 408] on div "the author Heading" at bounding box center [917, 395] width 274 height 32
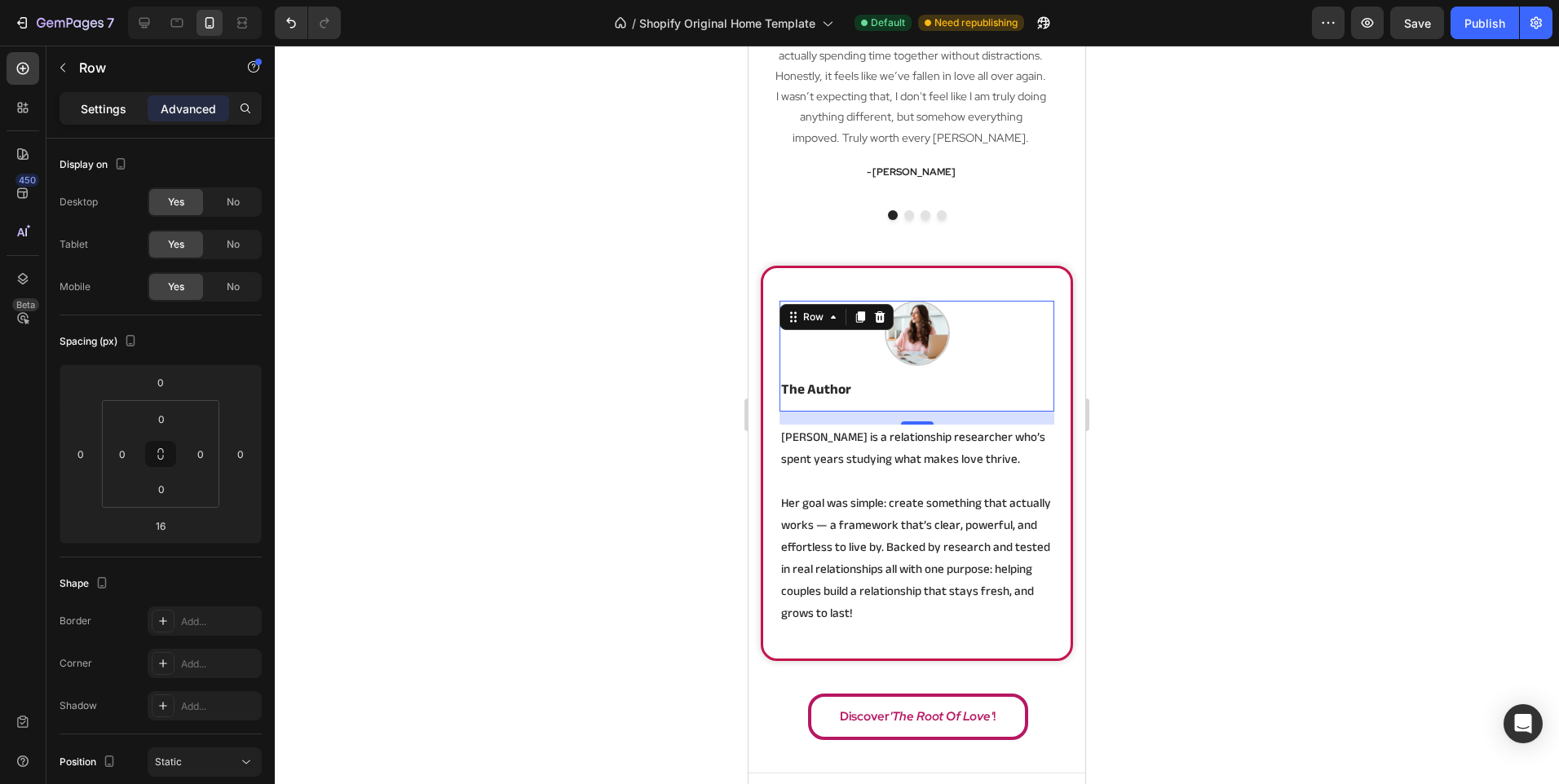
click at [110, 105] on p "Settings" at bounding box center [103, 108] width 45 height 17
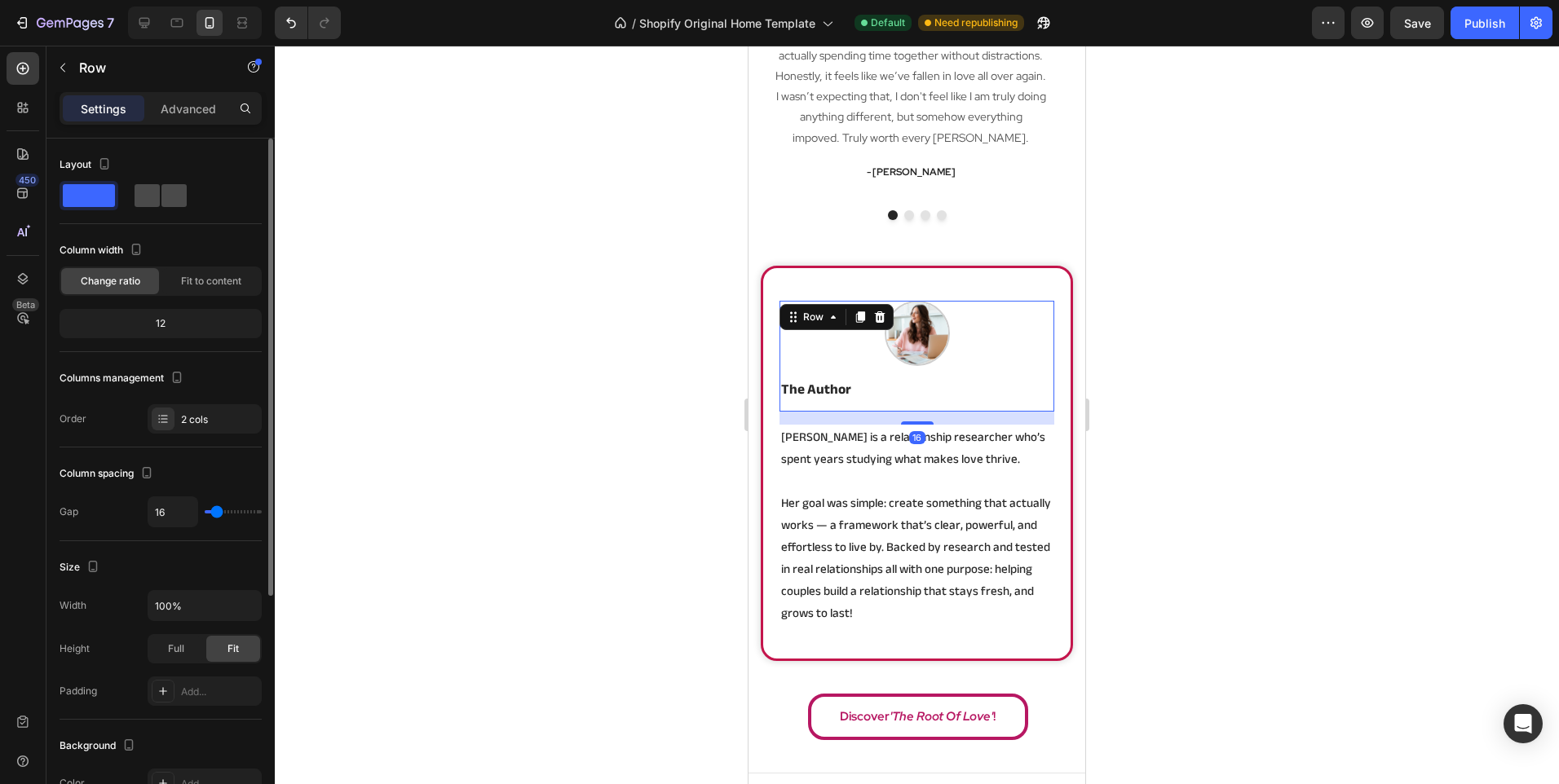
click at [158, 203] on span at bounding box center [146, 196] width 25 height 23
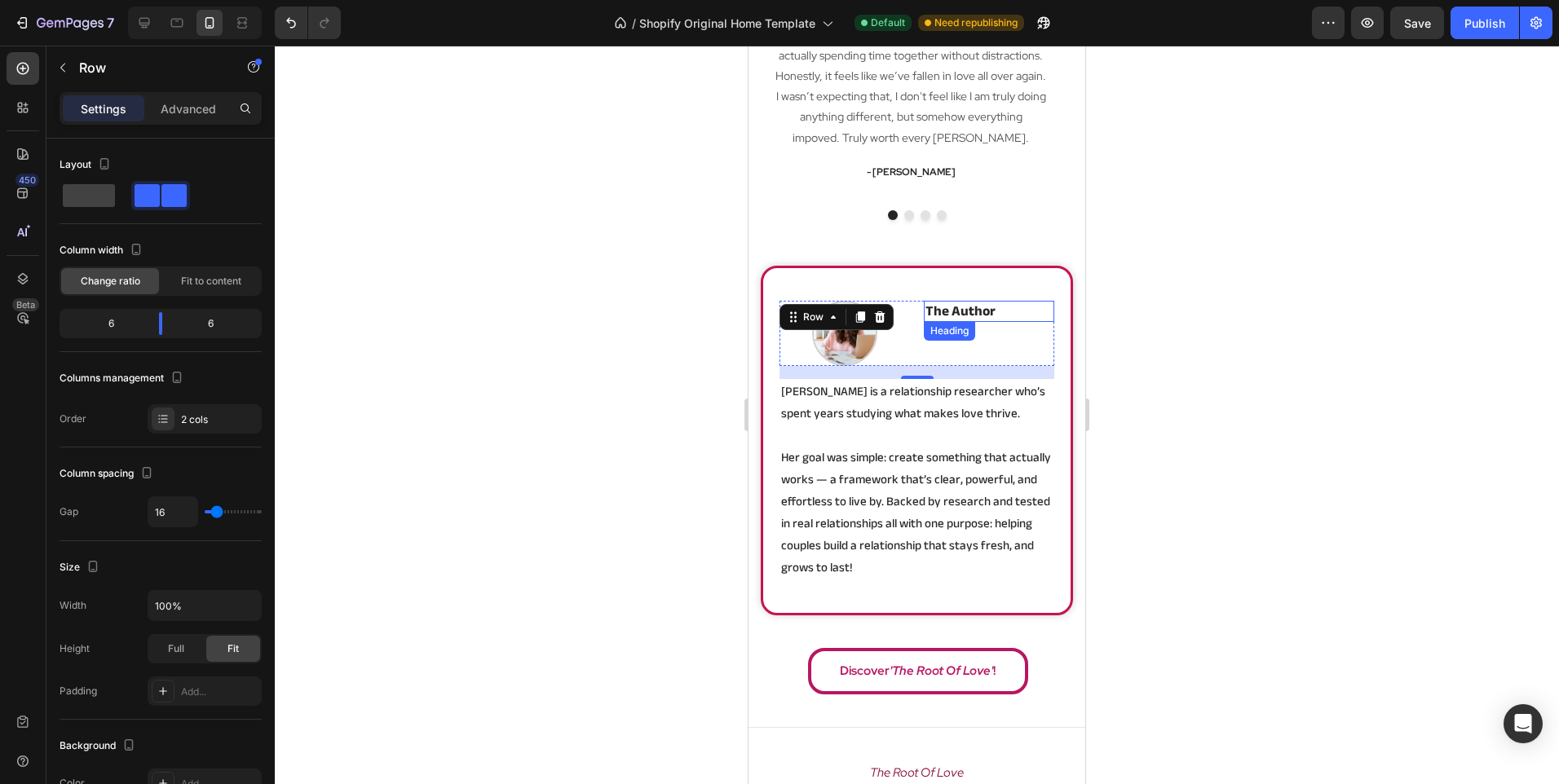
click at [957, 314] on strong "the author" at bounding box center [960, 310] width 70 height 25
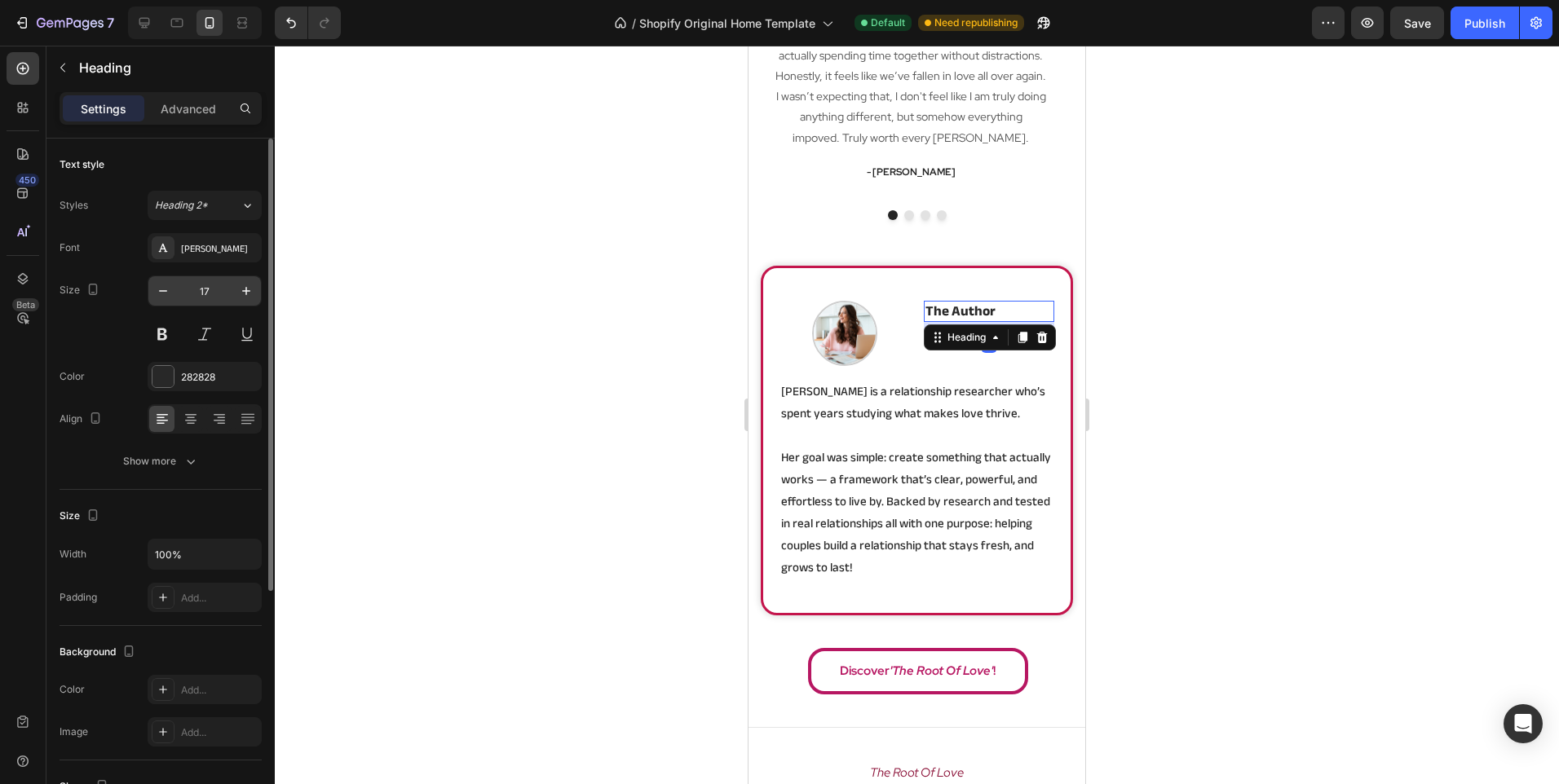
click at [208, 291] on input "17" at bounding box center [205, 291] width 54 height 30
type input "27"
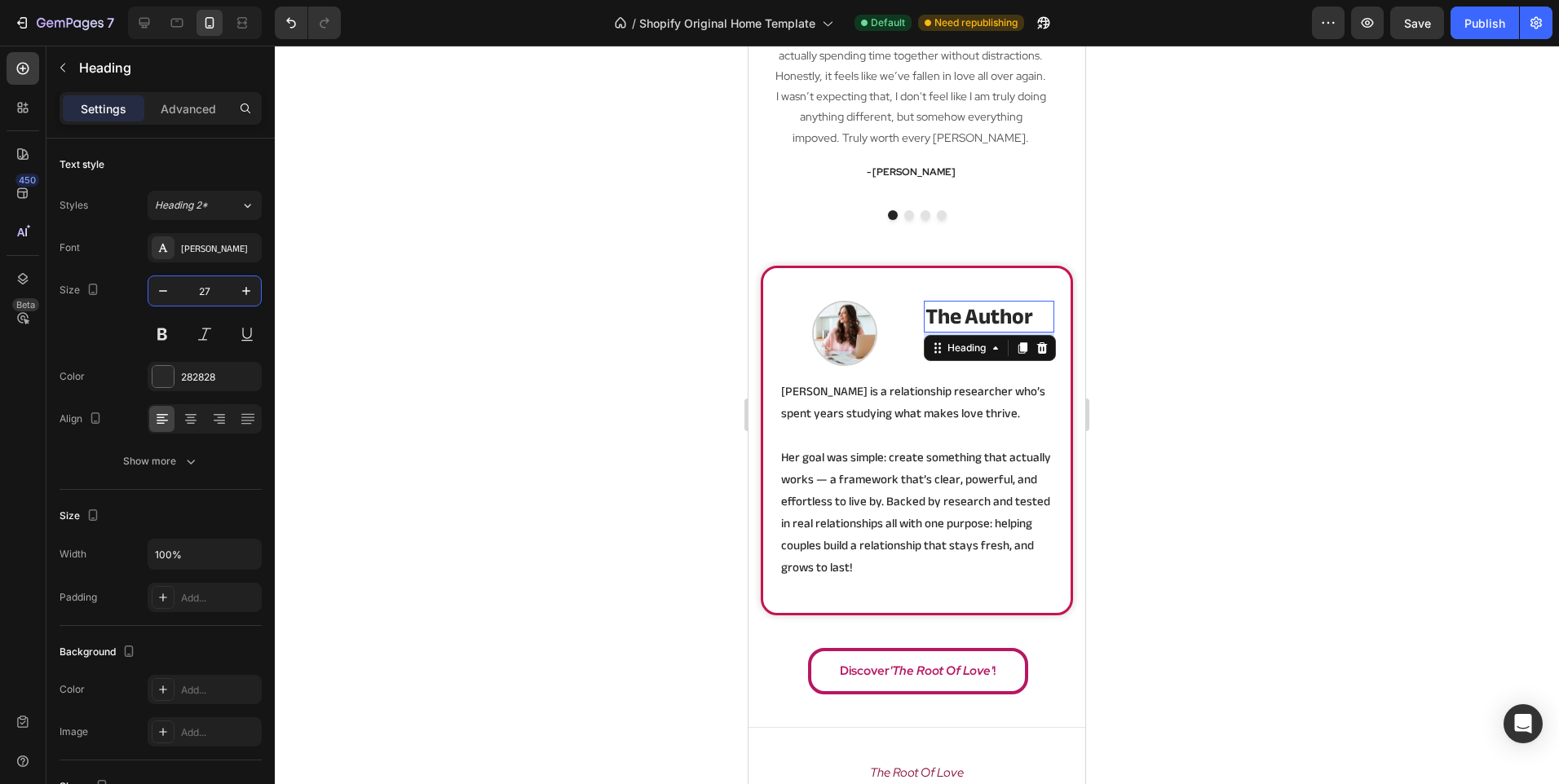
click at [599, 300] on div at bounding box center [916, 414] width 1284 height 739
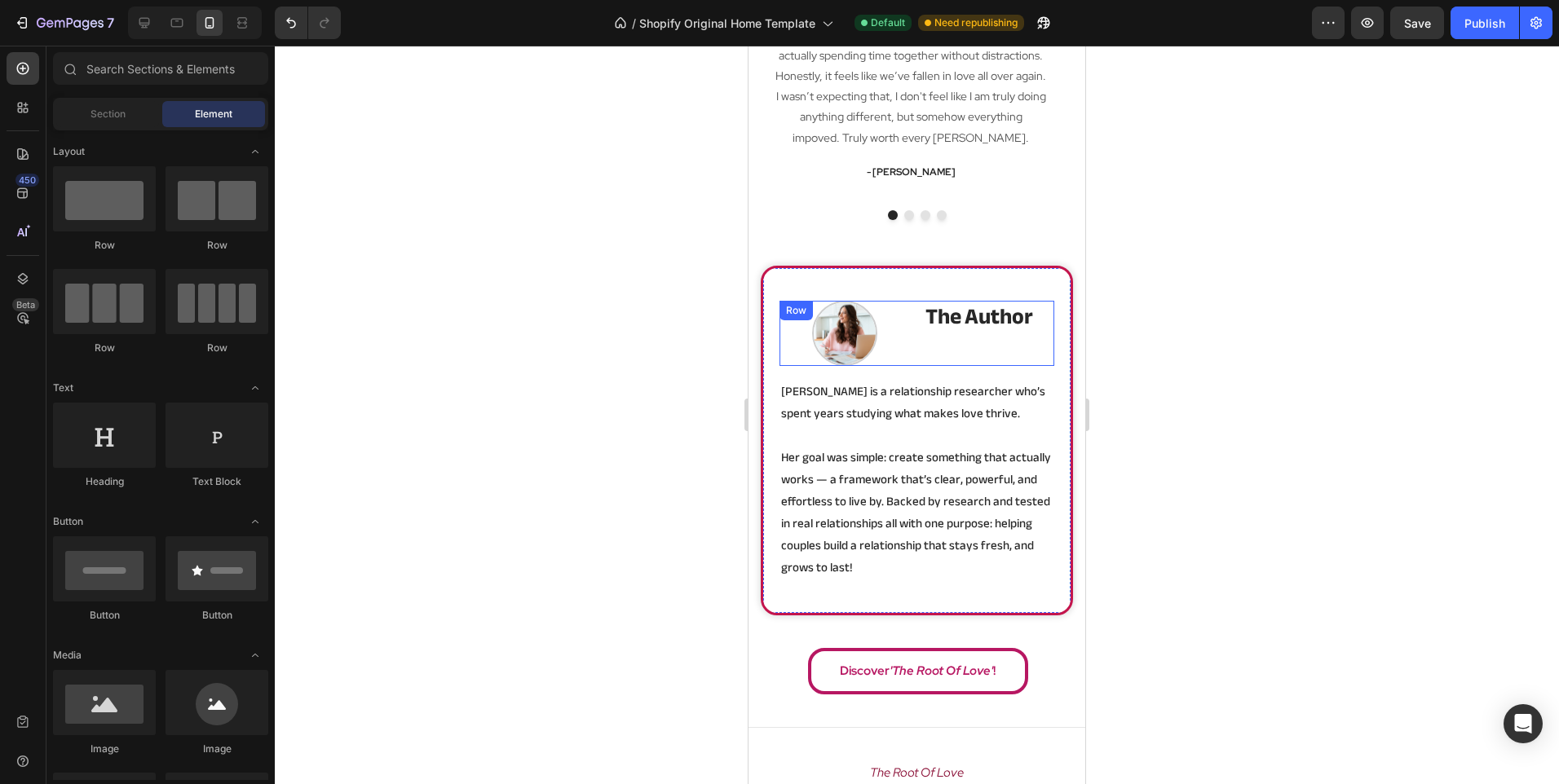
click at [966, 346] on div "the author Heading" at bounding box center [989, 334] width 132 height 65
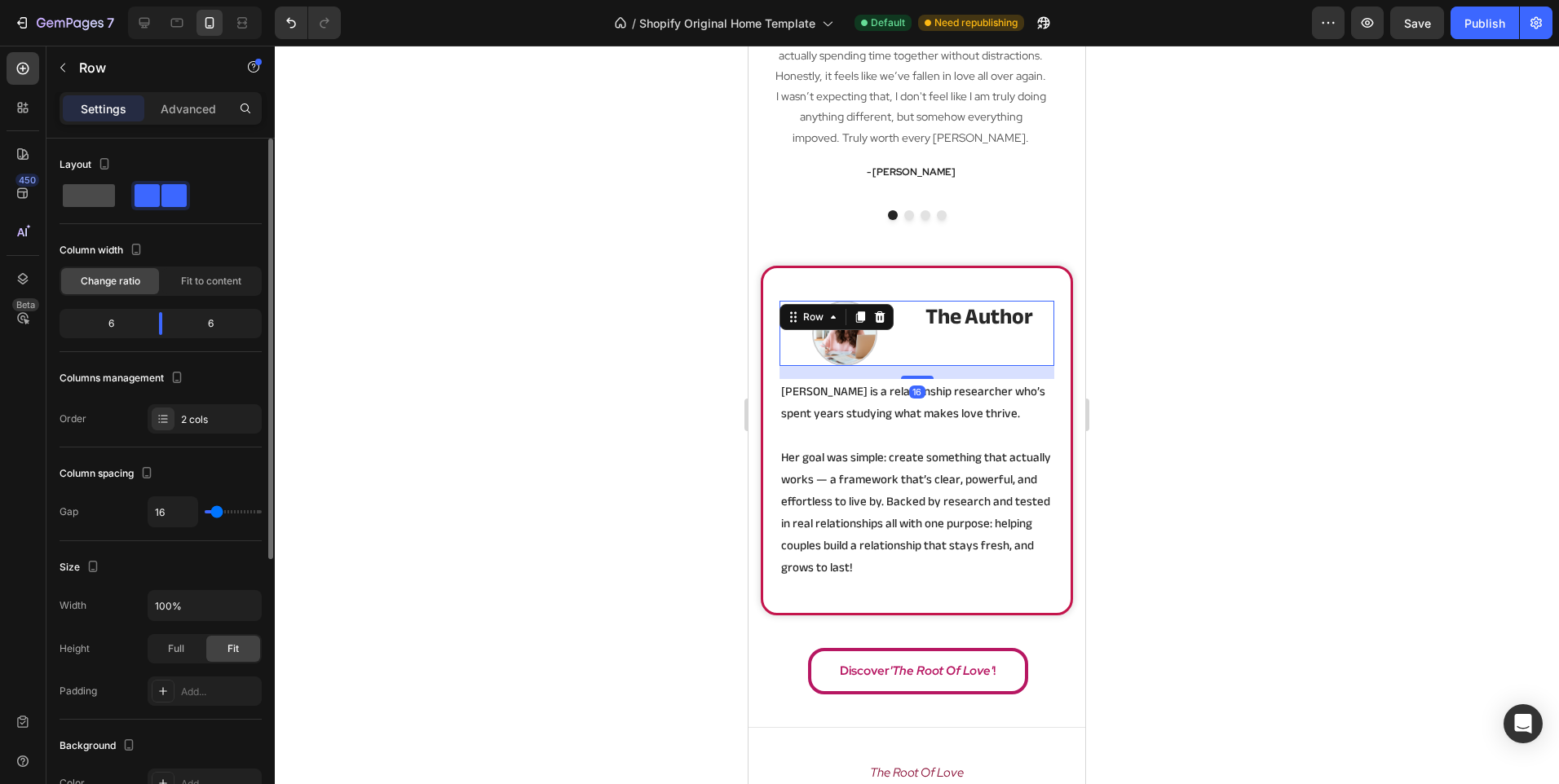
click at [97, 187] on span at bounding box center [89, 196] width 52 height 23
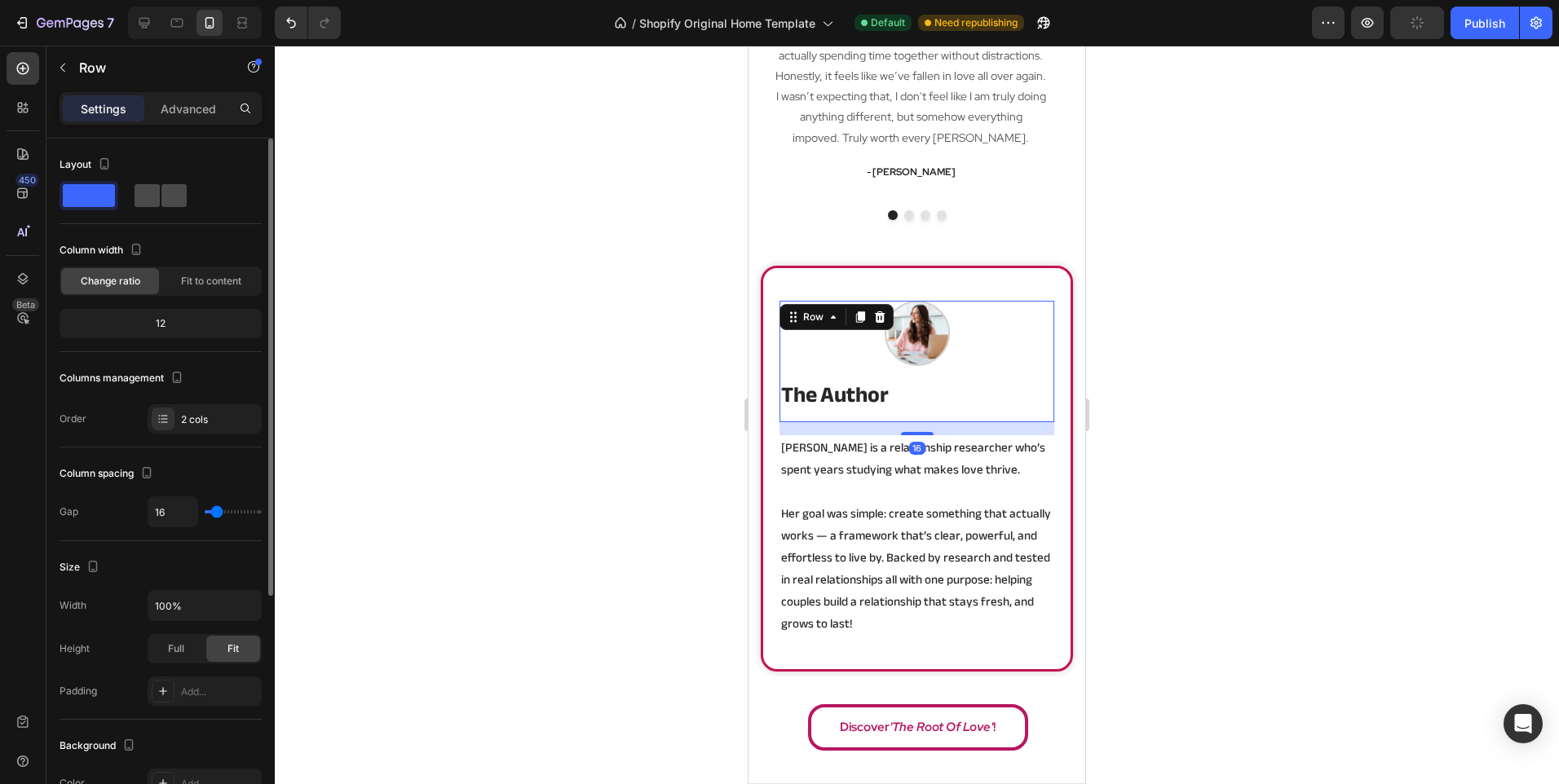
click at [153, 195] on span at bounding box center [146, 196] width 25 height 23
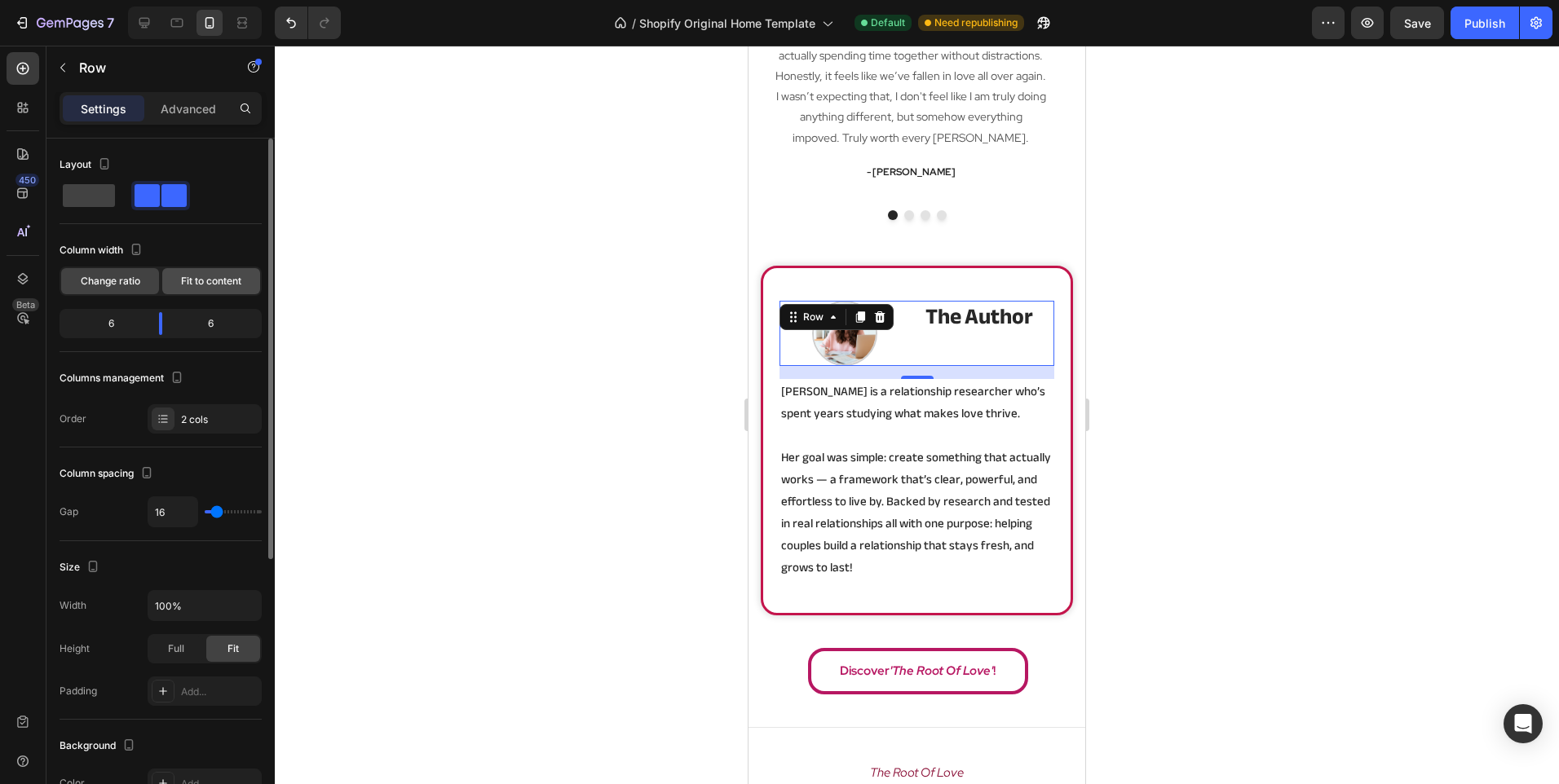
click at [209, 281] on span "Fit to content" at bounding box center [210, 282] width 60 height 15
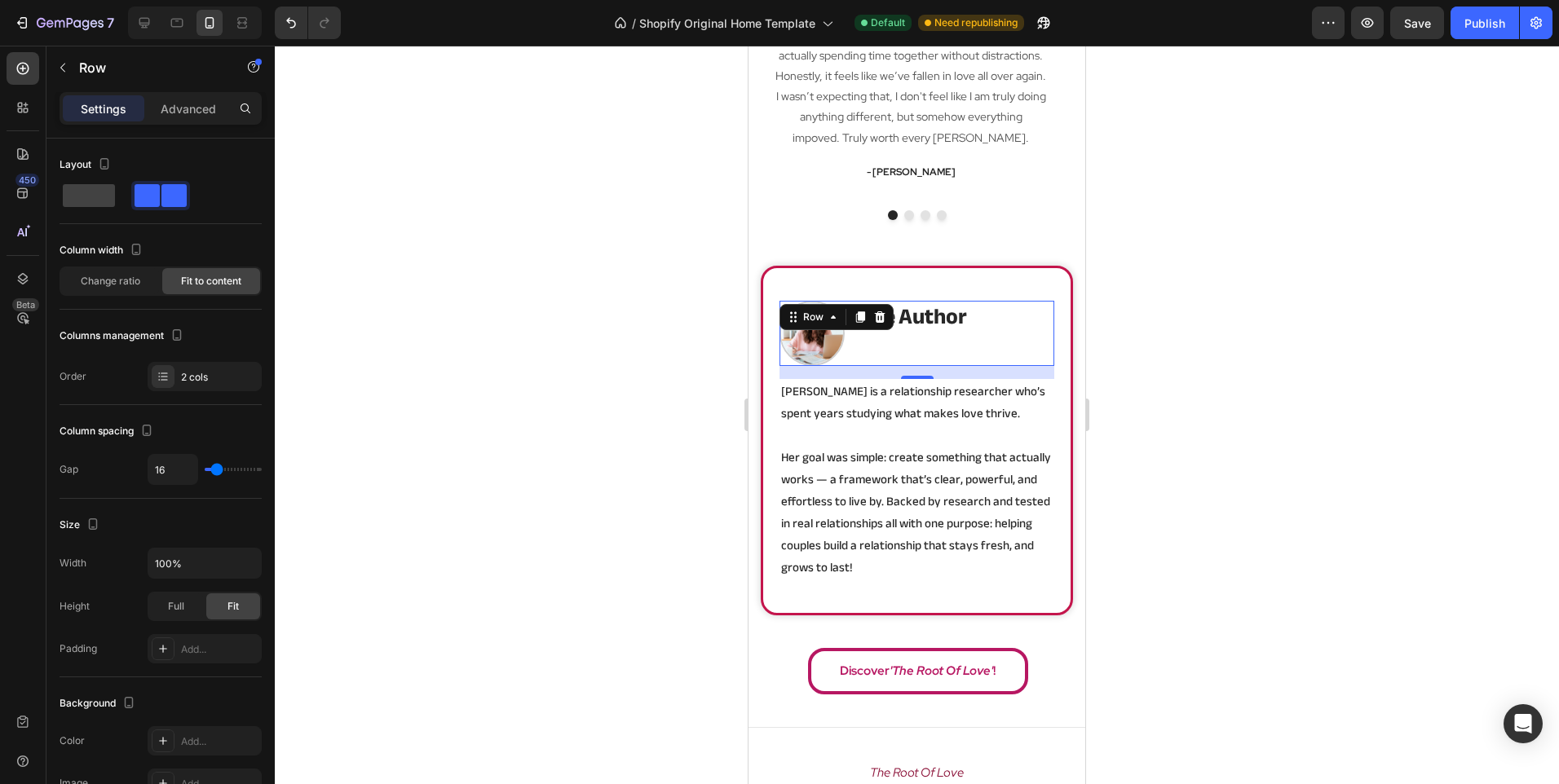
click at [938, 344] on div "the author Heading" at bounding box center [913, 334] width 111 height 65
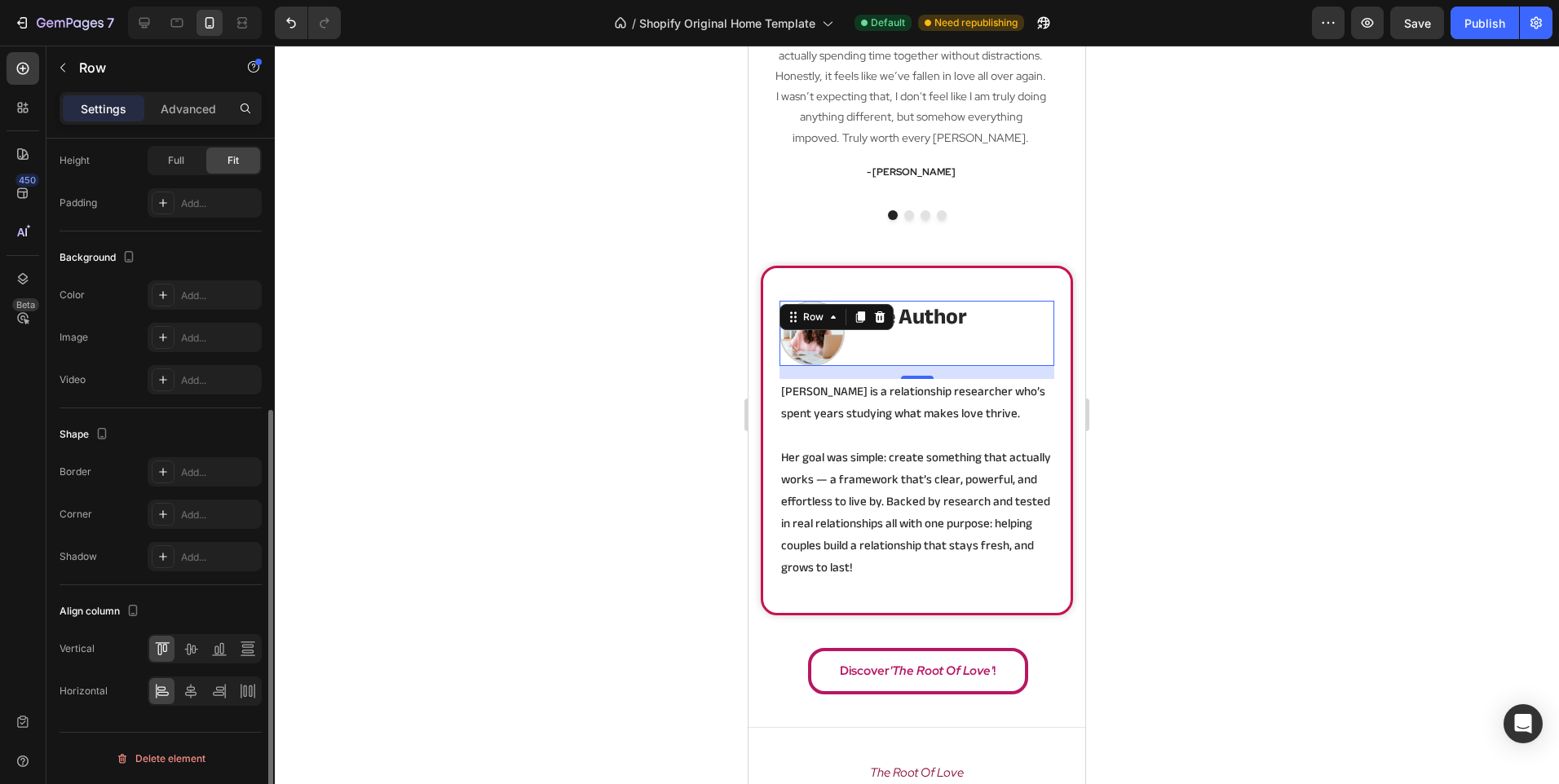
click at [187, 704] on div at bounding box center [204, 691] width 114 height 30
click at [190, 699] on icon at bounding box center [191, 691] width 17 height 17
click at [154, 689] on icon at bounding box center [162, 691] width 17 height 17
click at [187, 660] on div at bounding box center [190, 649] width 25 height 26
click at [477, 445] on div at bounding box center [916, 414] width 1284 height 739
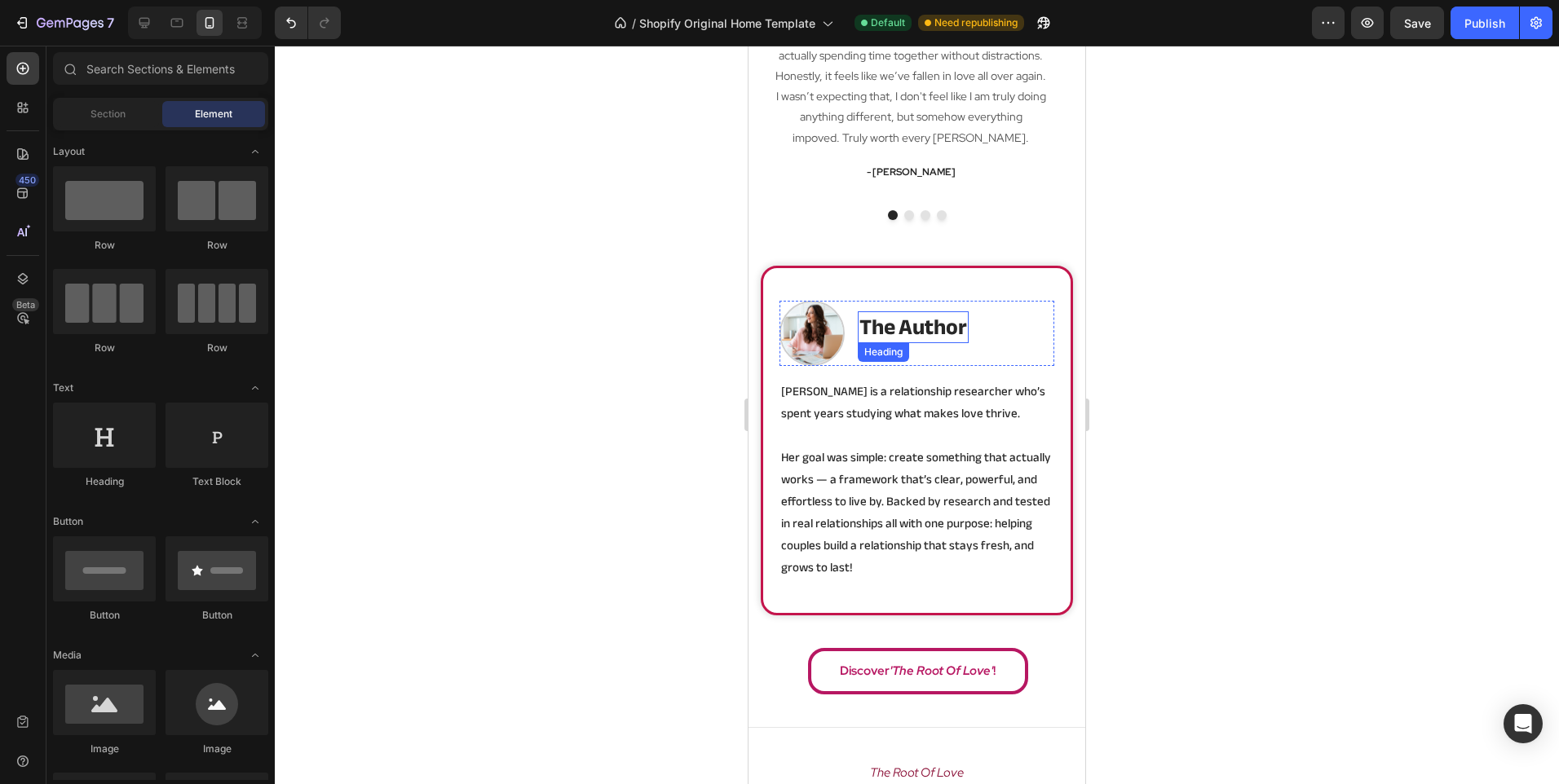
click at [906, 322] on strong "the author" at bounding box center [913, 327] width 108 height 42
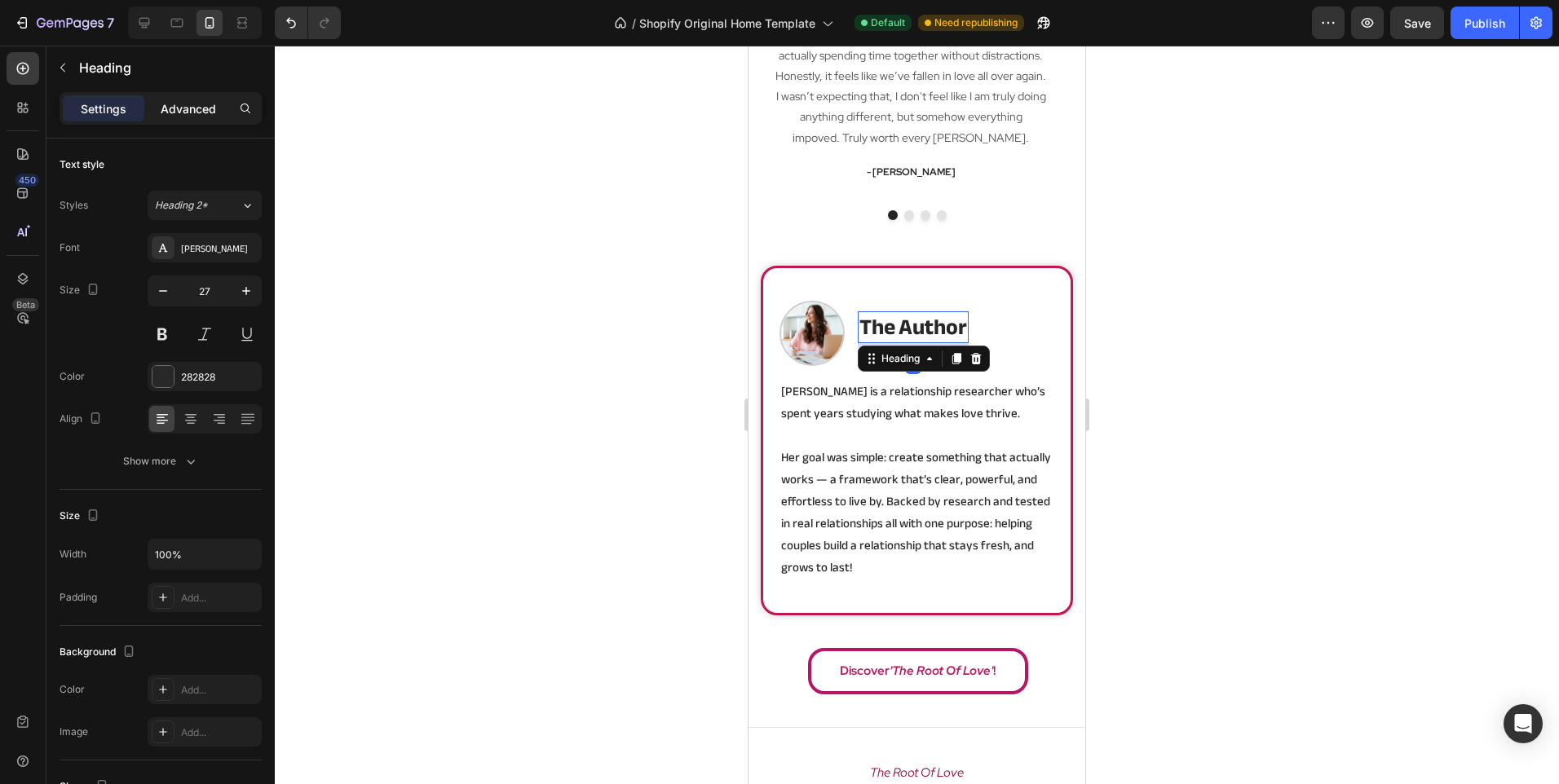
click at [201, 107] on p "Advanced" at bounding box center [188, 108] width 56 height 17
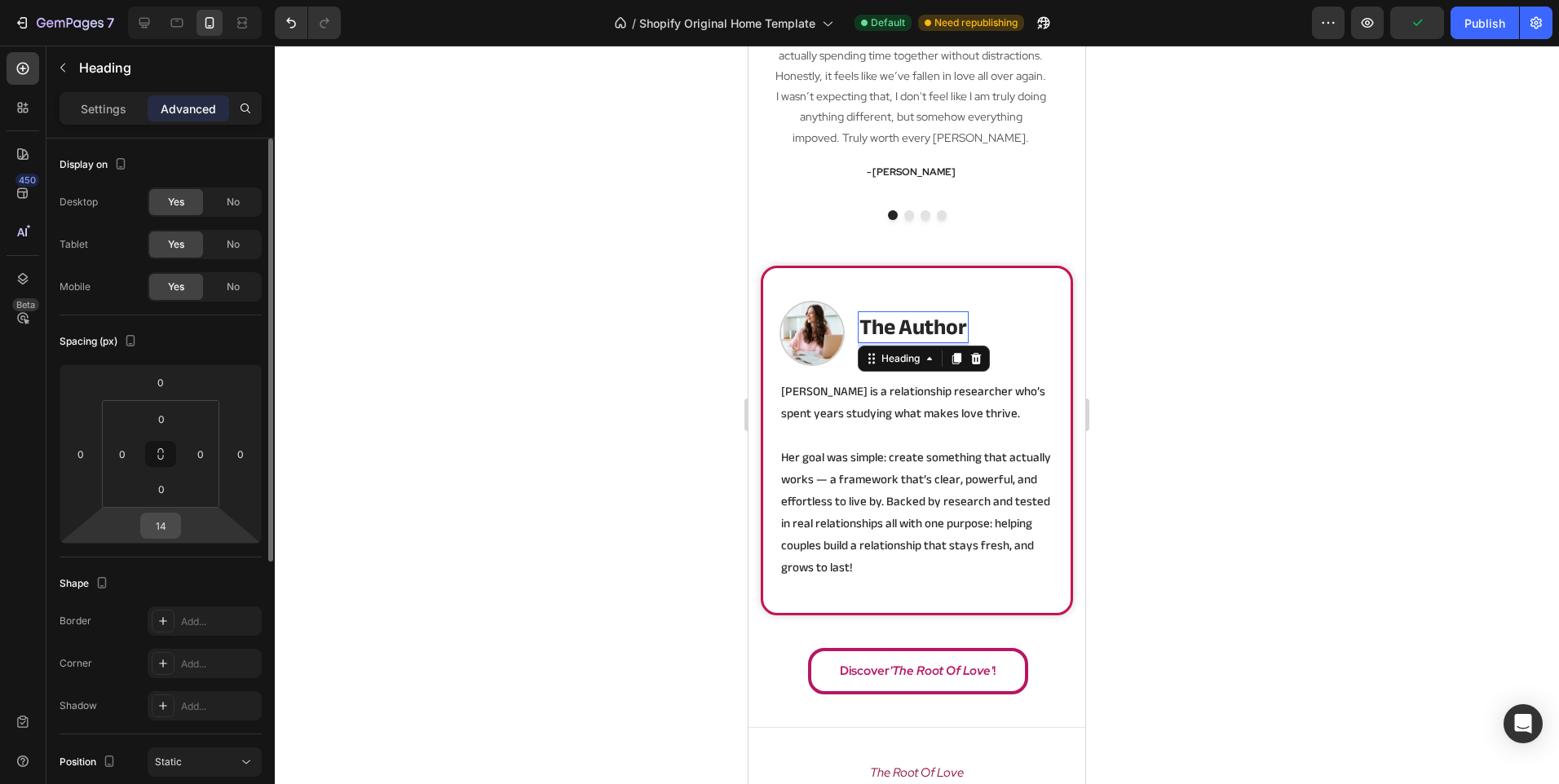
click at [158, 531] on input "14" at bounding box center [160, 525] width 32 height 24
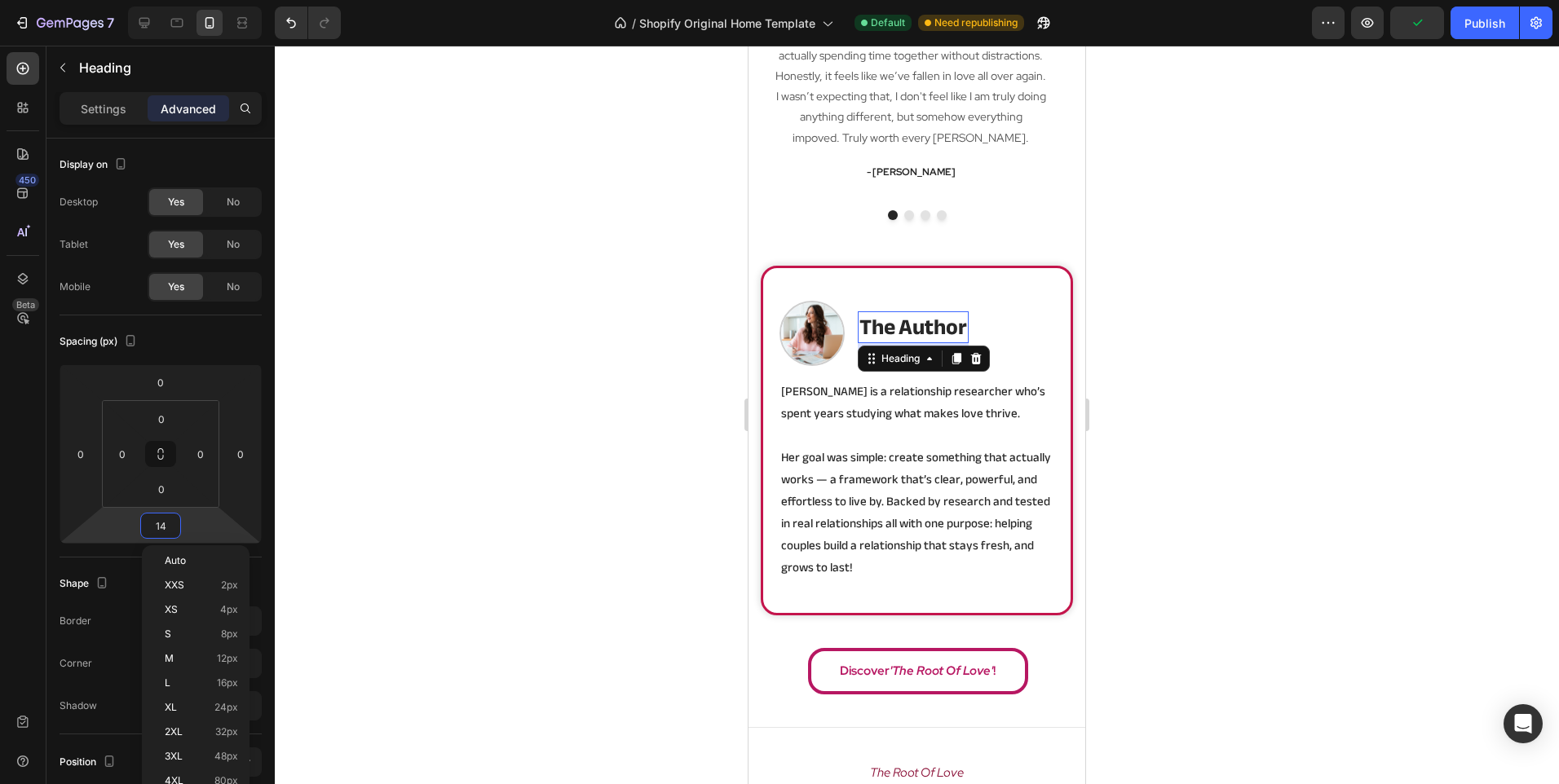
type input "0"
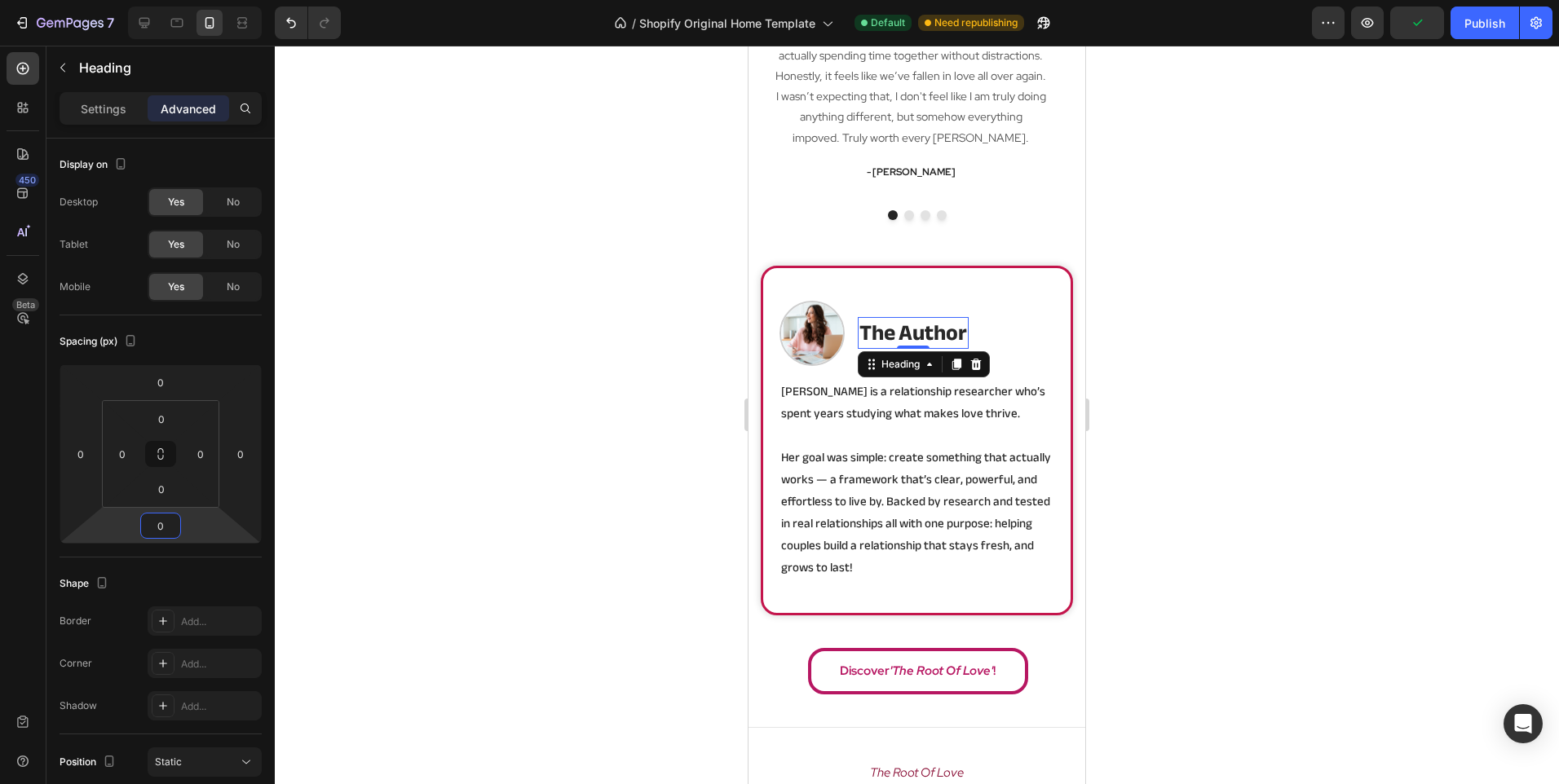
click at [483, 322] on div at bounding box center [916, 414] width 1284 height 739
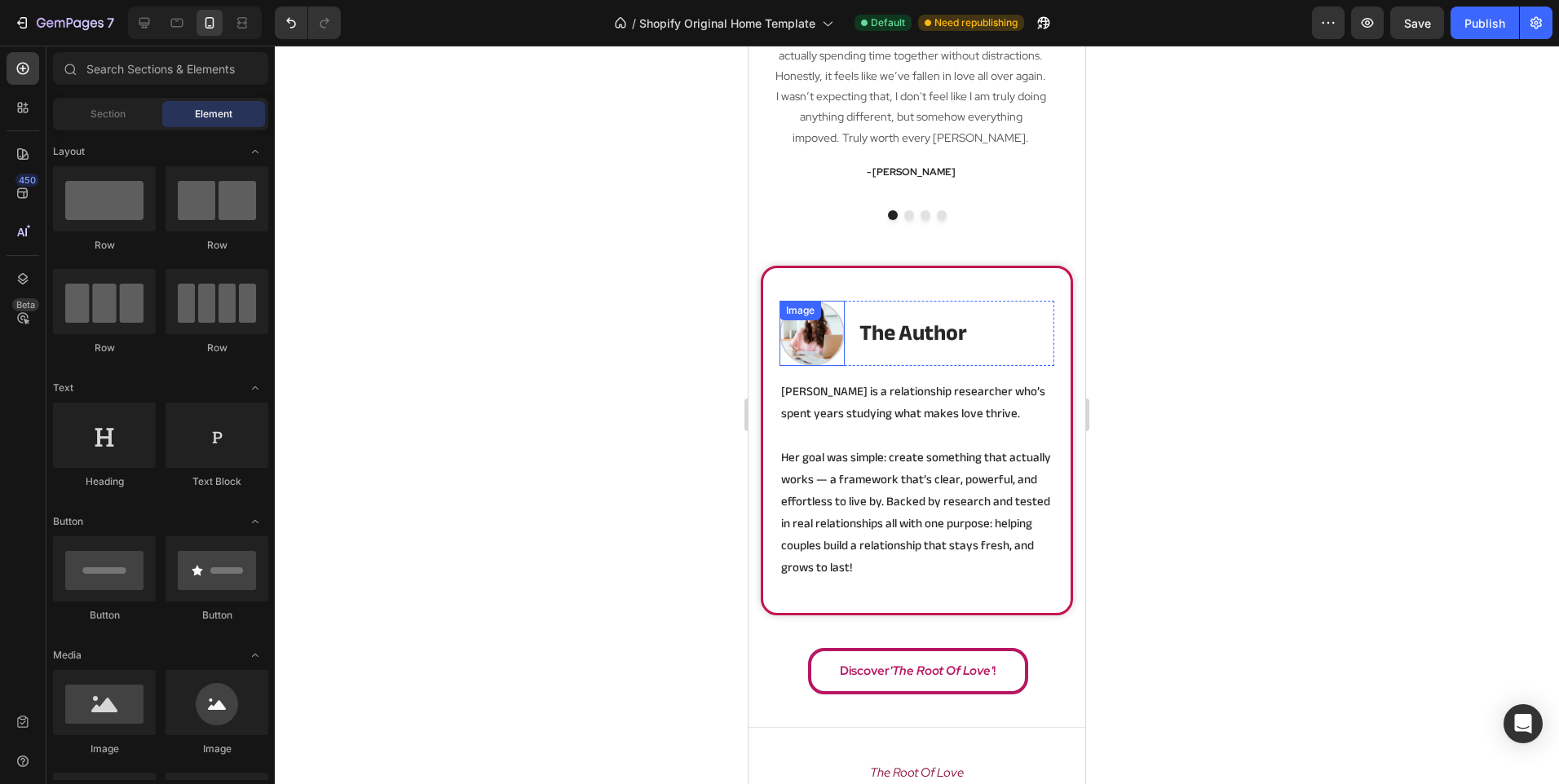
click at [785, 327] on div "Image" at bounding box center [812, 334] width 65 height 65
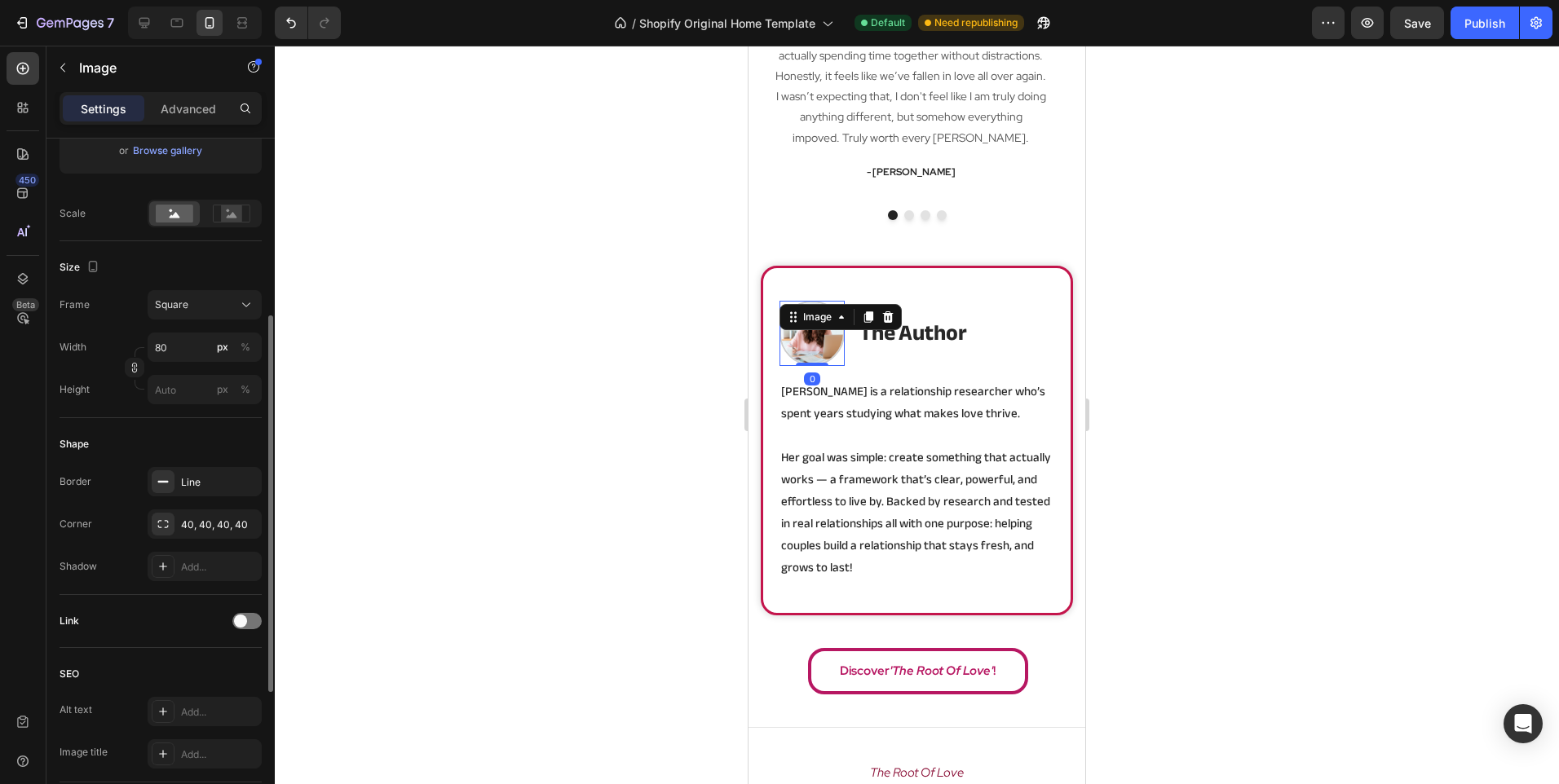
scroll to position [408, 0]
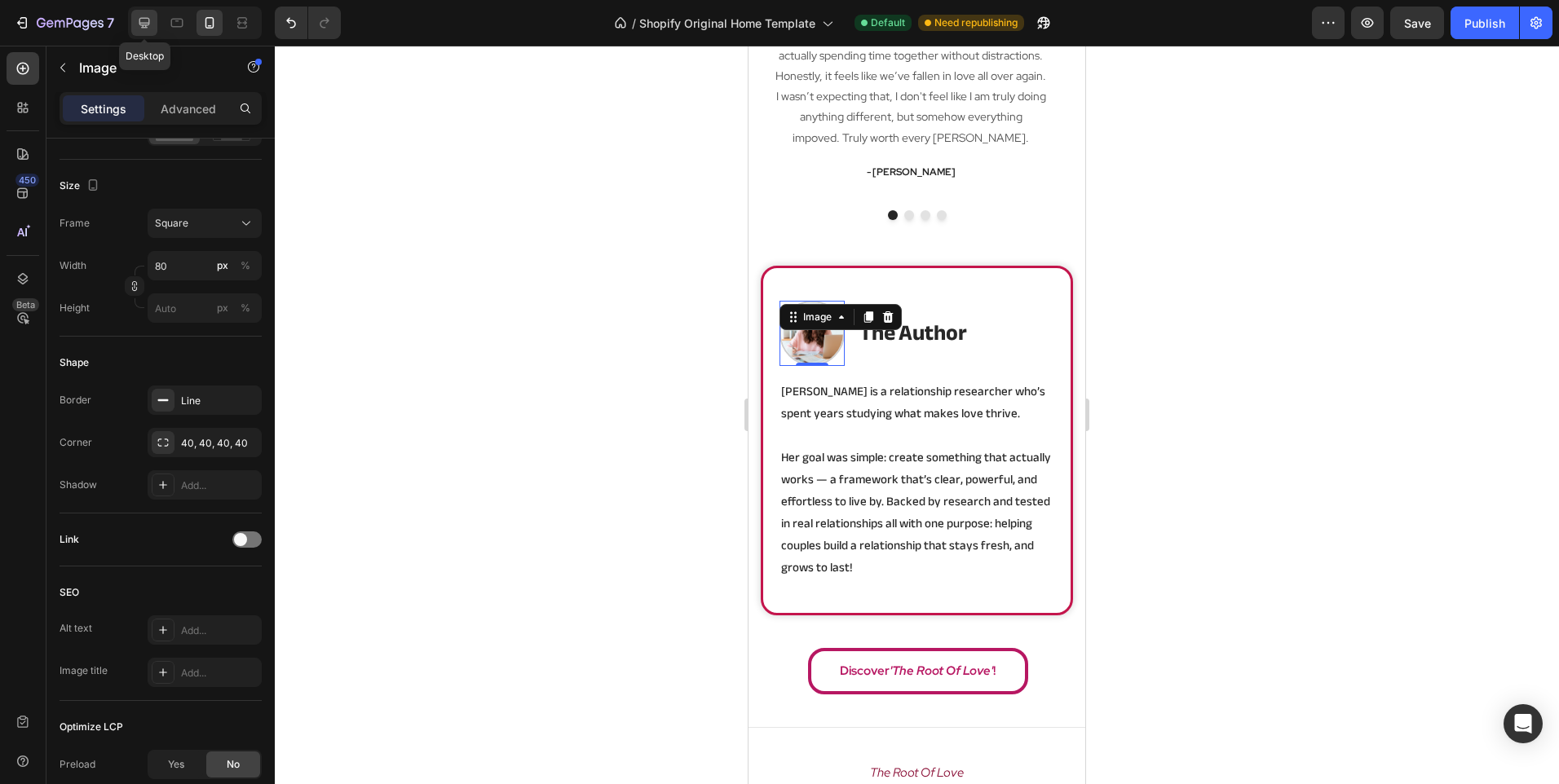
click at [141, 27] on icon at bounding box center [145, 23] width 17 height 17
type input "100"
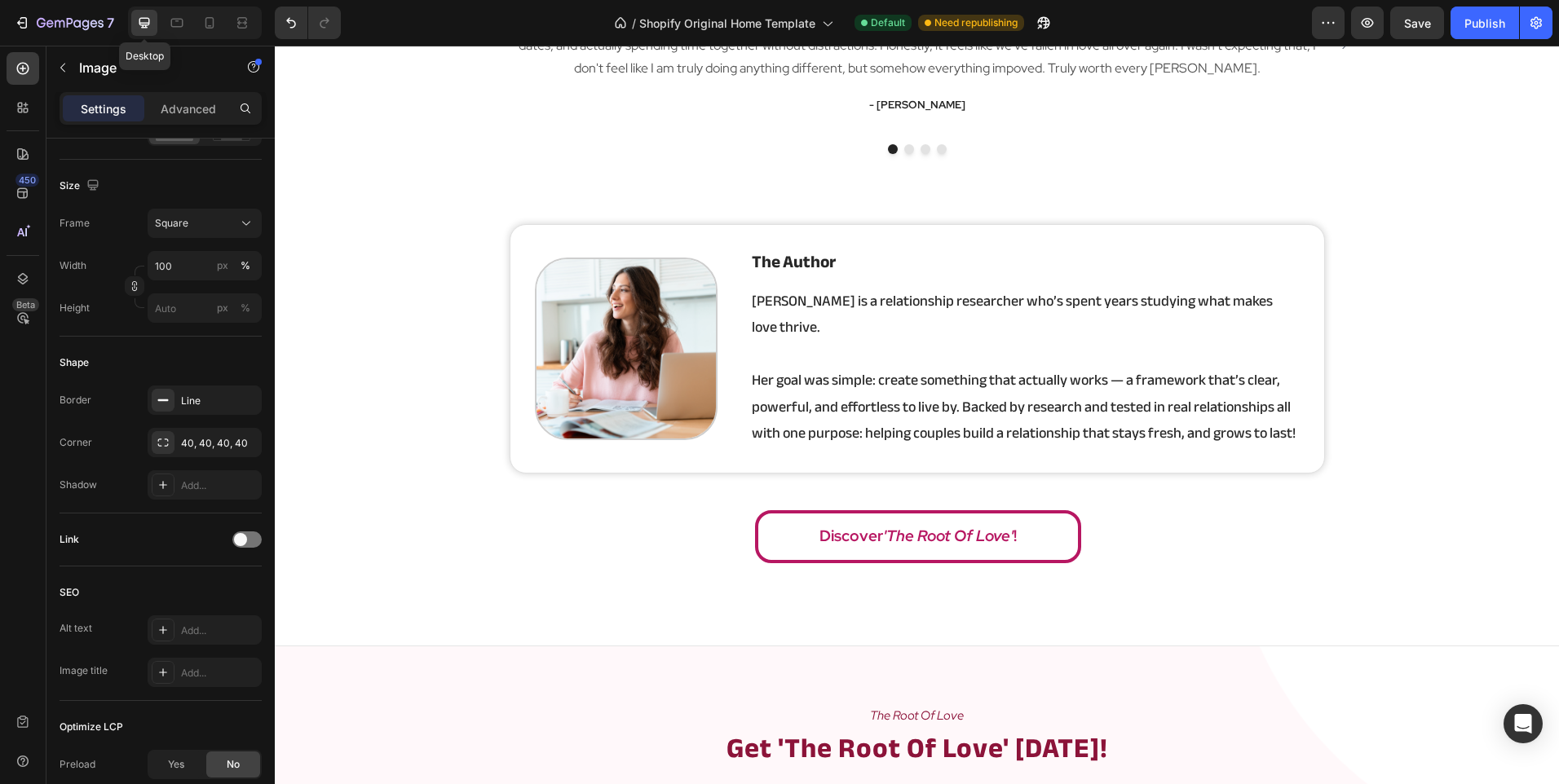
scroll to position [2661, 0]
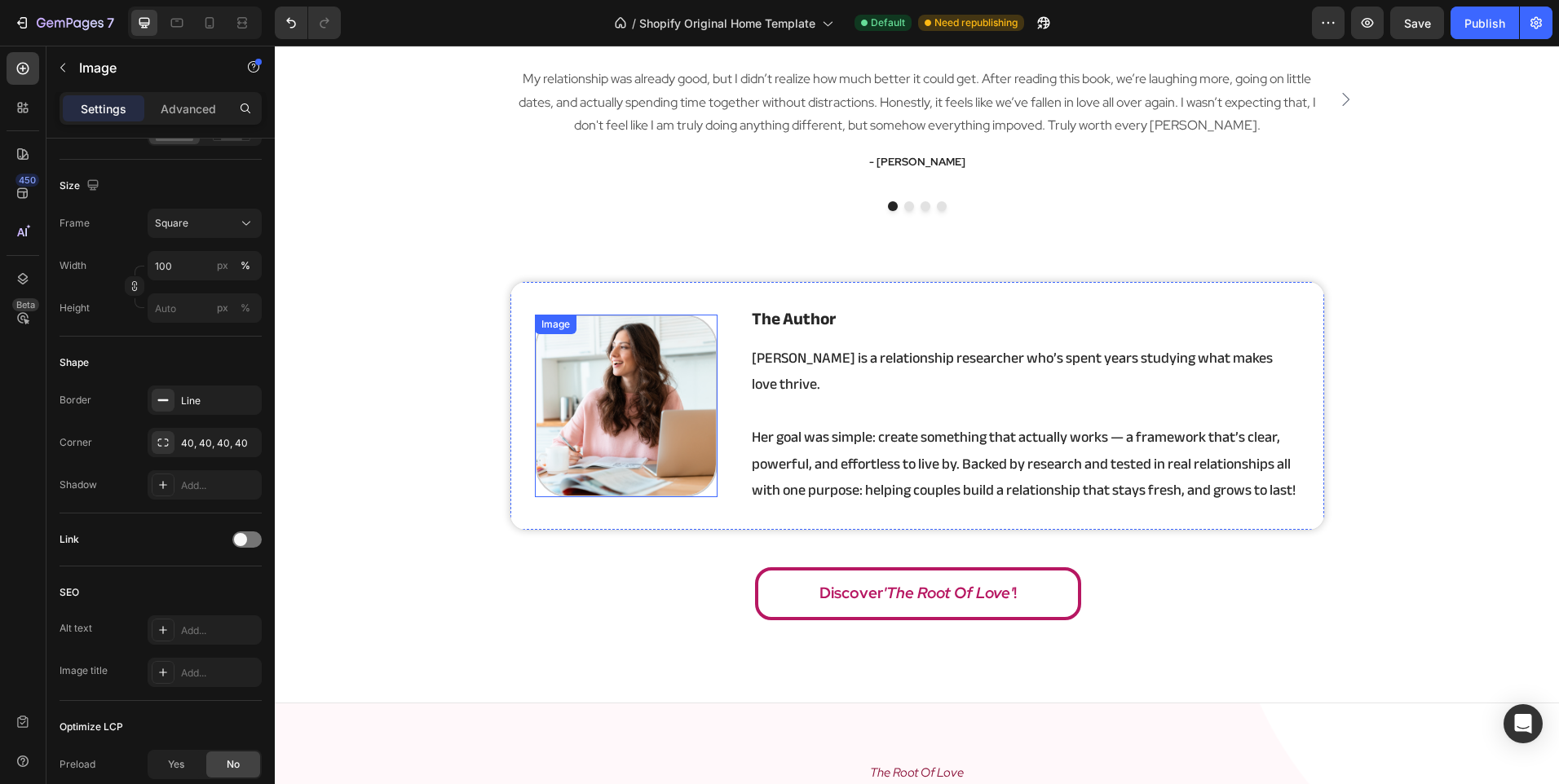
click at [581, 393] on img at bounding box center [627, 406] width 184 height 183
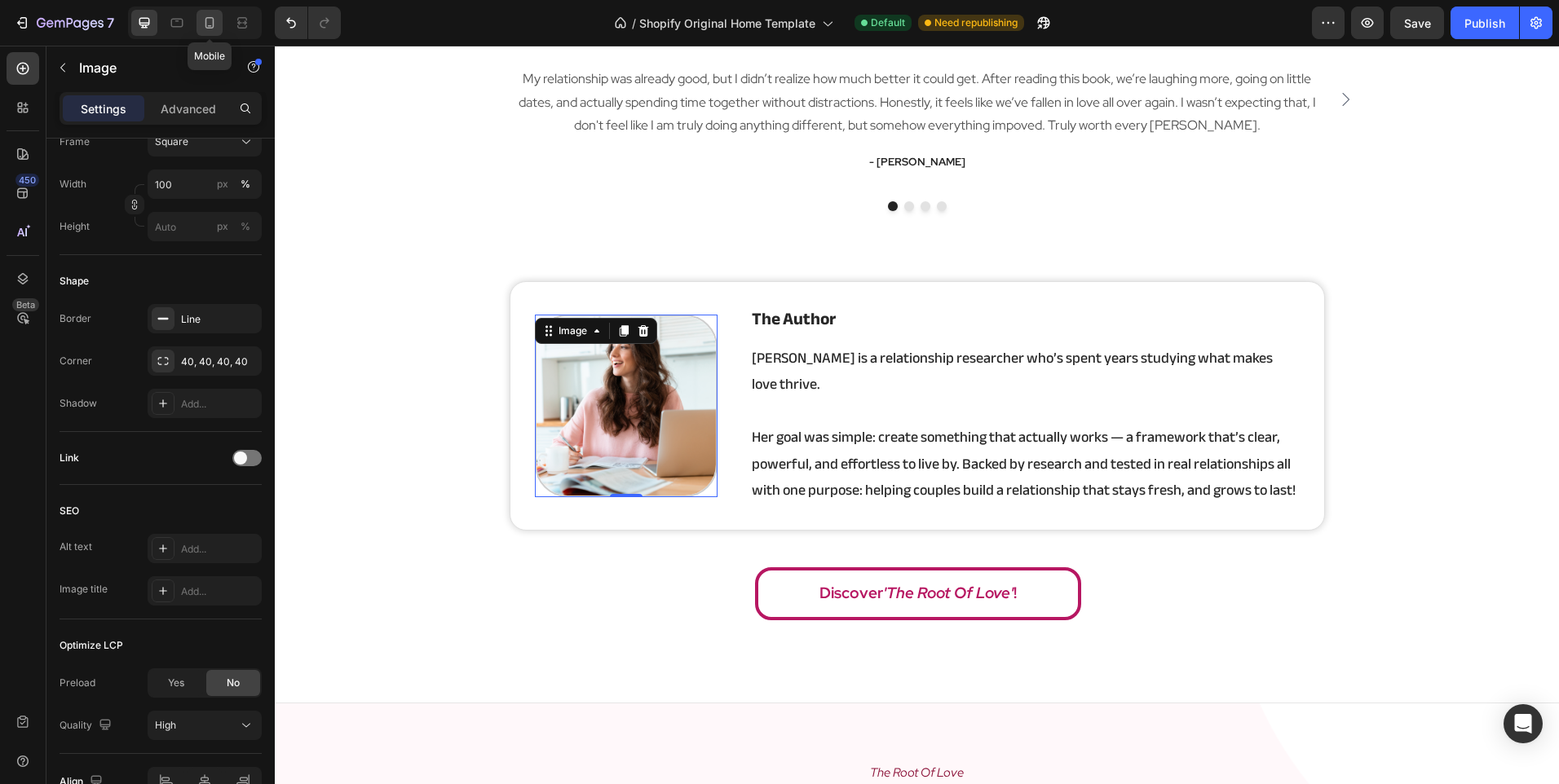
click at [204, 27] on icon at bounding box center [209, 23] width 17 height 17
type input "80"
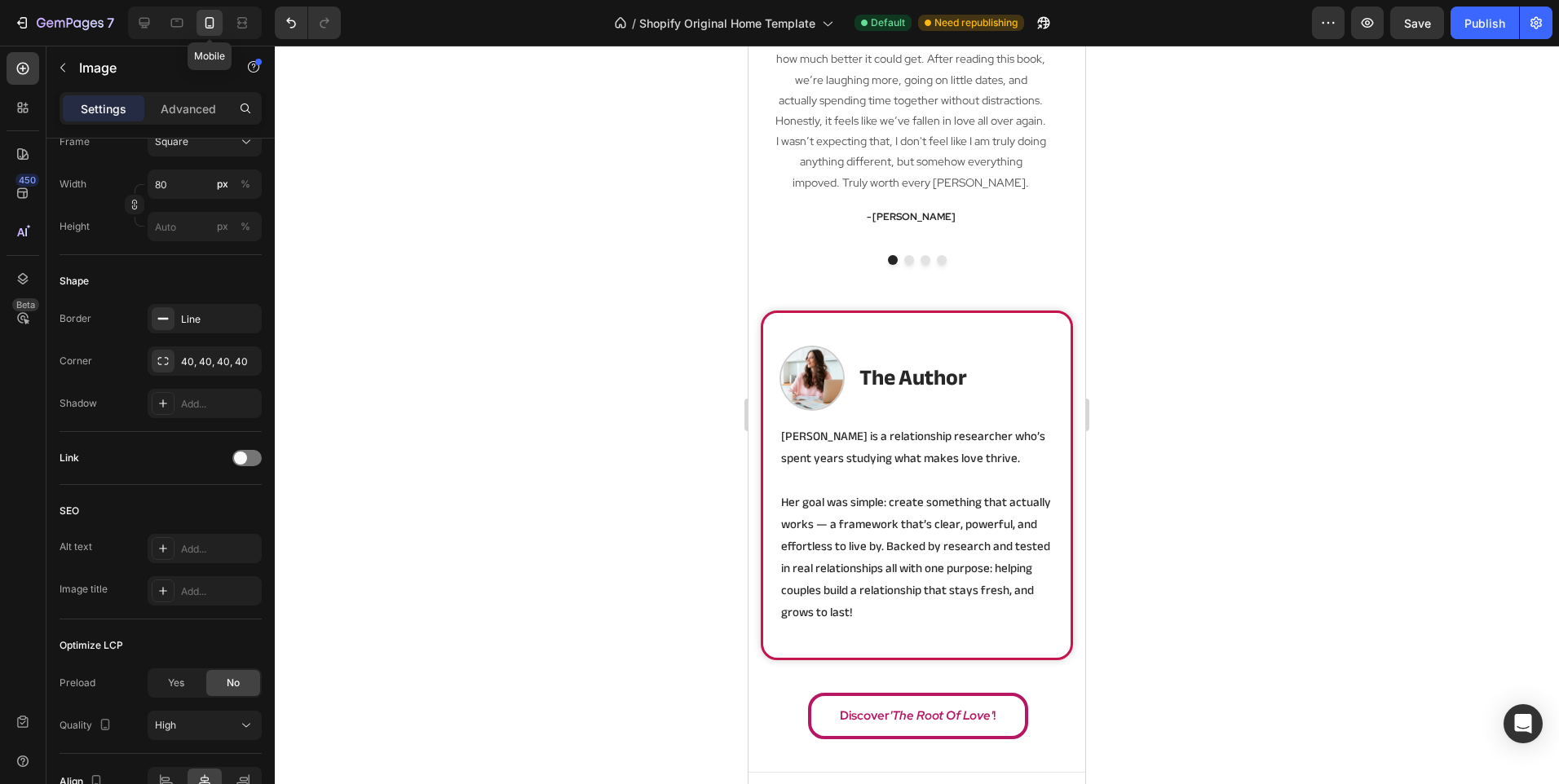
scroll to position [2615, 0]
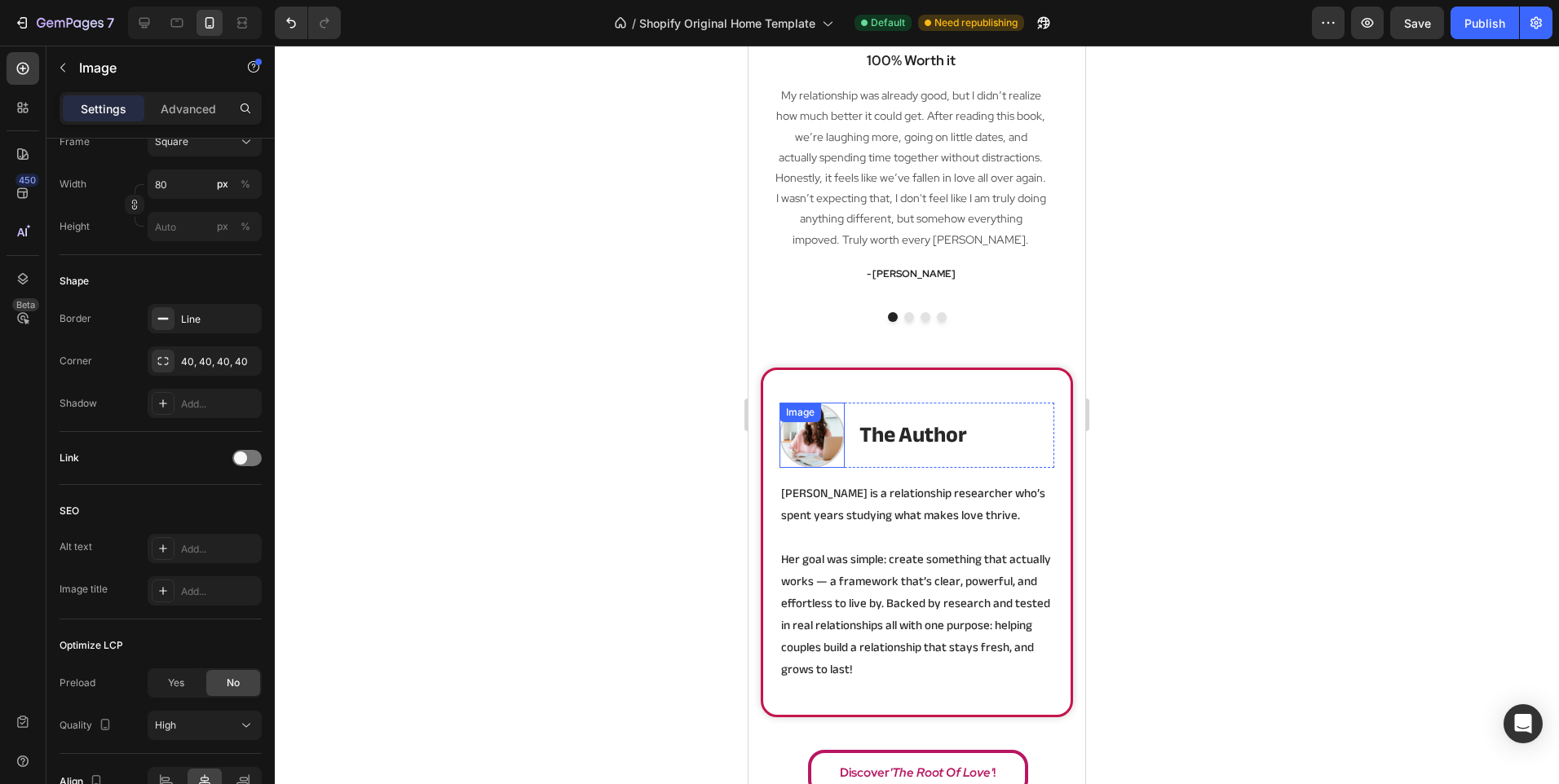
click at [819, 440] on img at bounding box center [812, 435] width 65 height 65
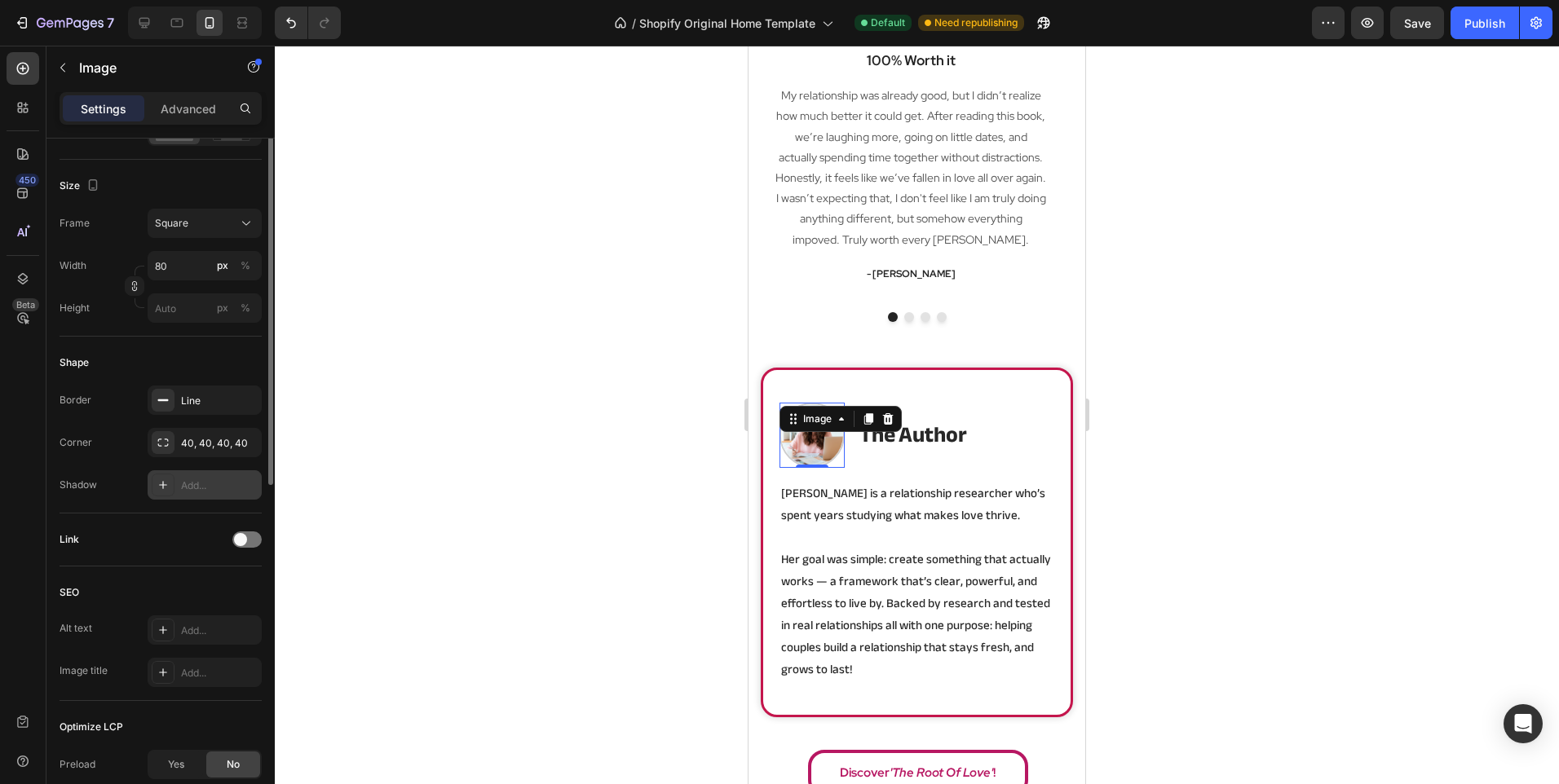
scroll to position [571, 0]
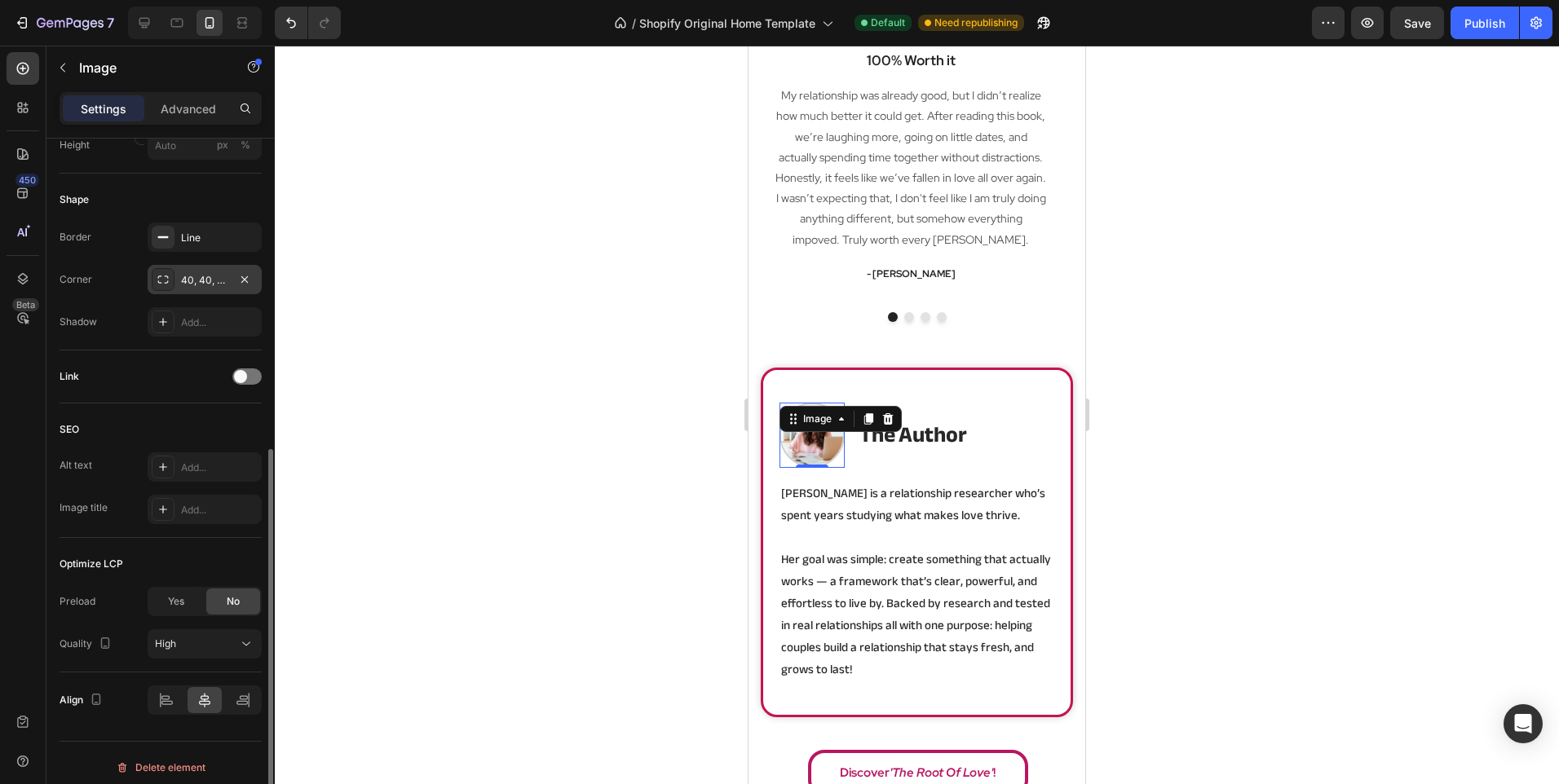
click at [183, 278] on div "40, 40, 40, 40" at bounding box center [204, 281] width 47 height 15
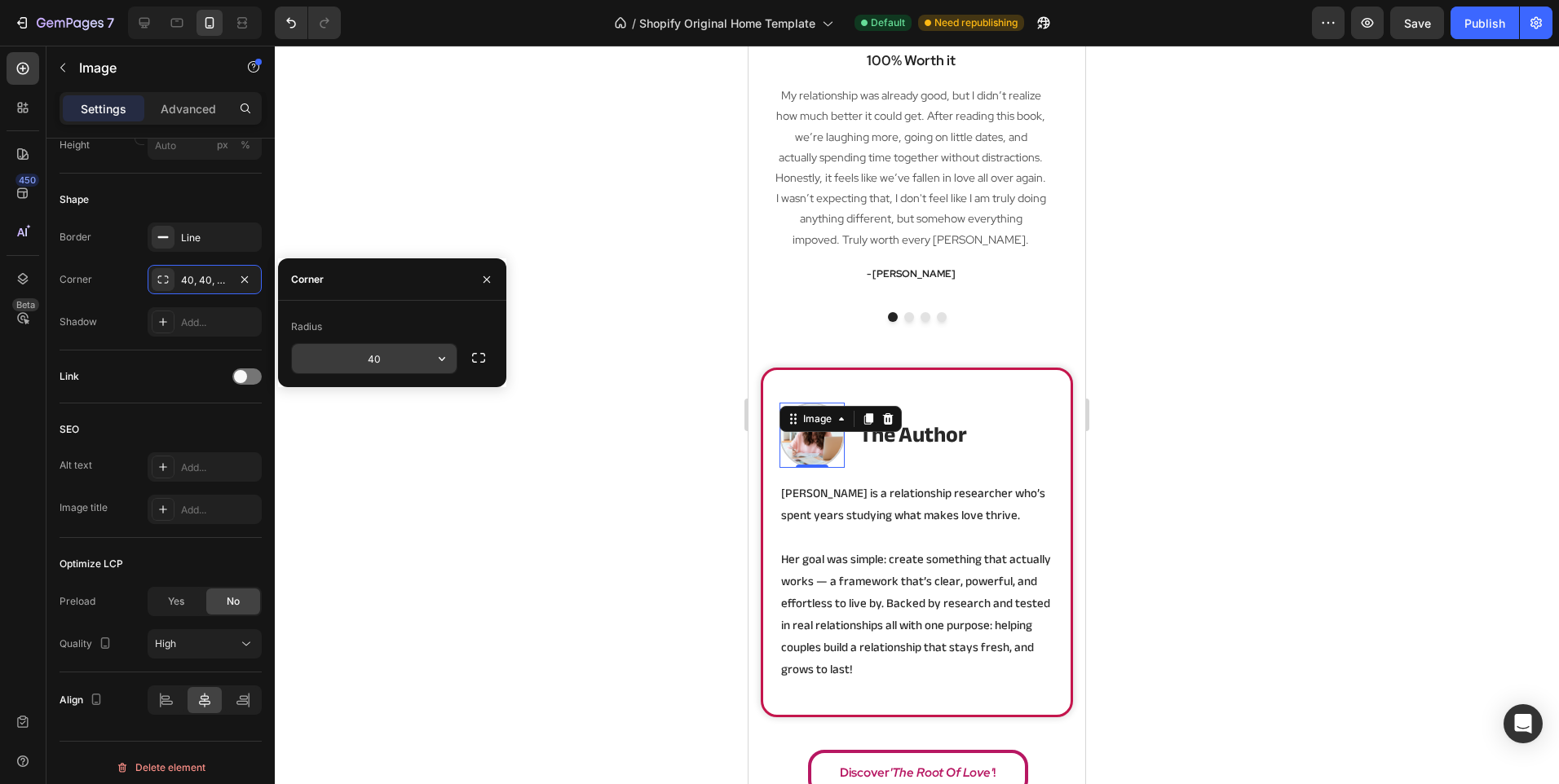
click at [387, 359] on input "40" at bounding box center [374, 359] width 165 height 30
type input "20"
click at [402, 300] on div "Corner" at bounding box center [392, 280] width 228 height 43
click at [450, 199] on div at bounding box center [916, 414] width 1284 height 739
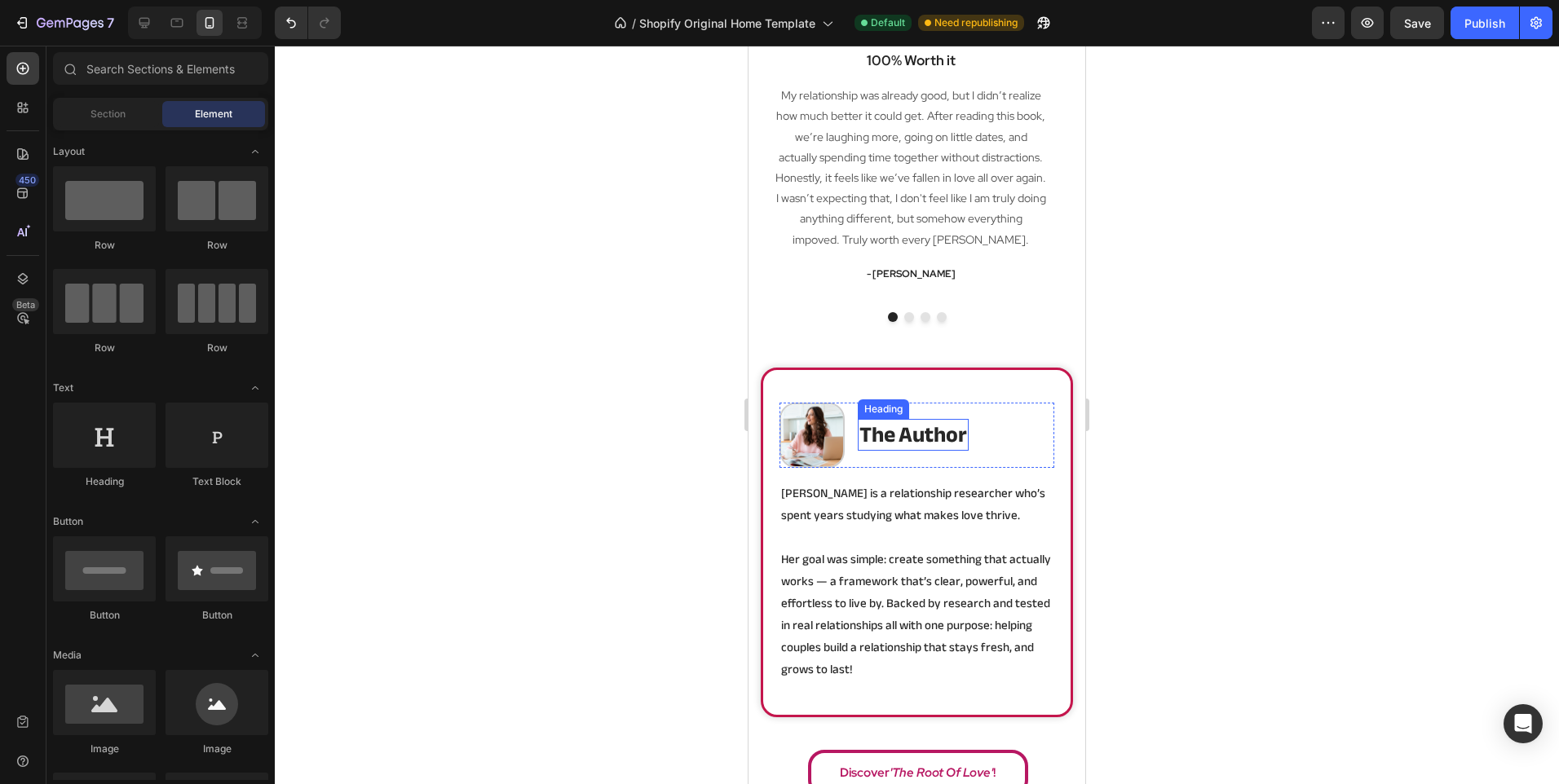
click at [926, 435] on strong "the author" at bounding box center [913, 435] width 108 height 42
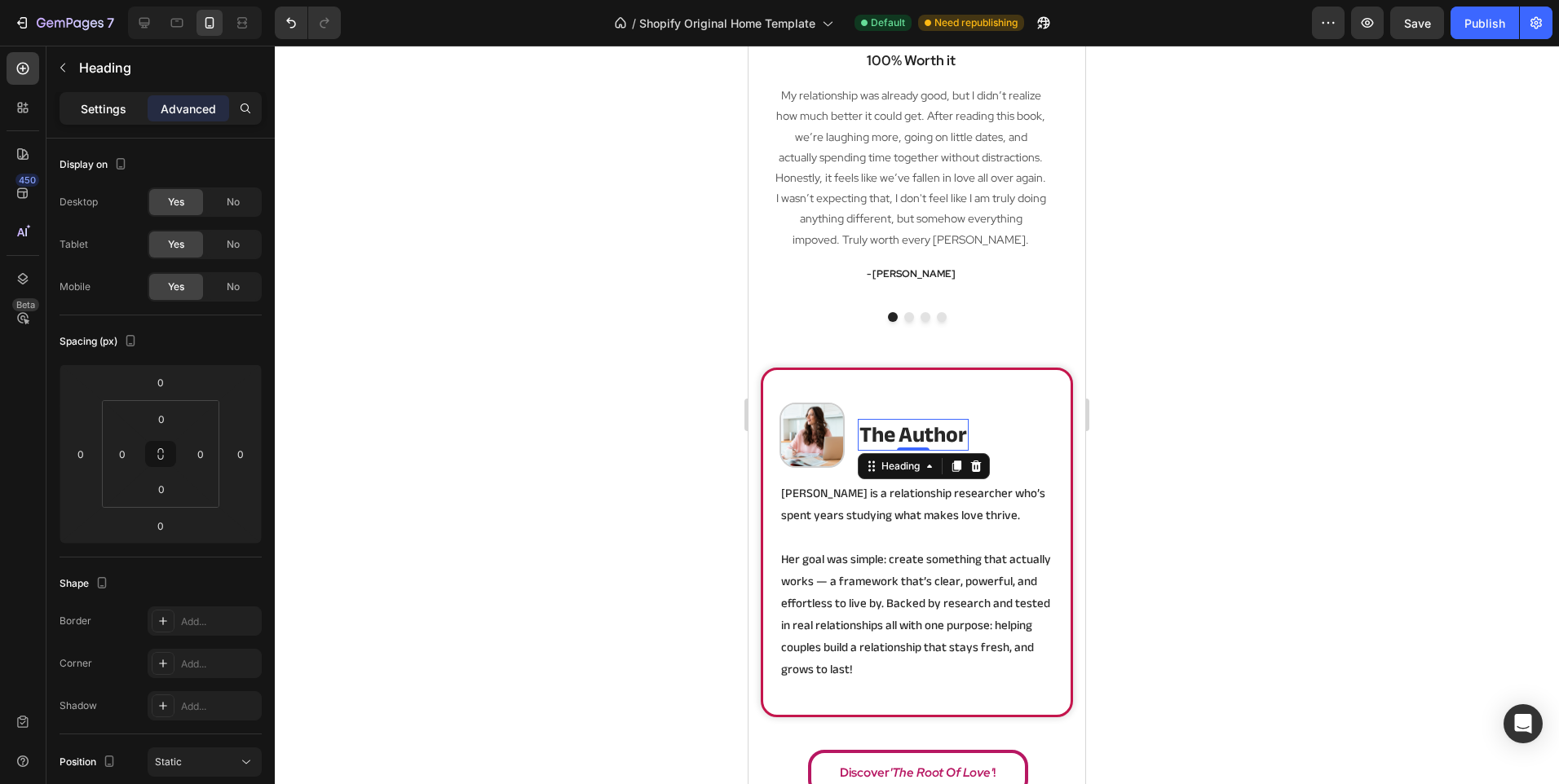
click at [119, 107] on p "Settings" at bounding box center [103, 108] width 45 height 17
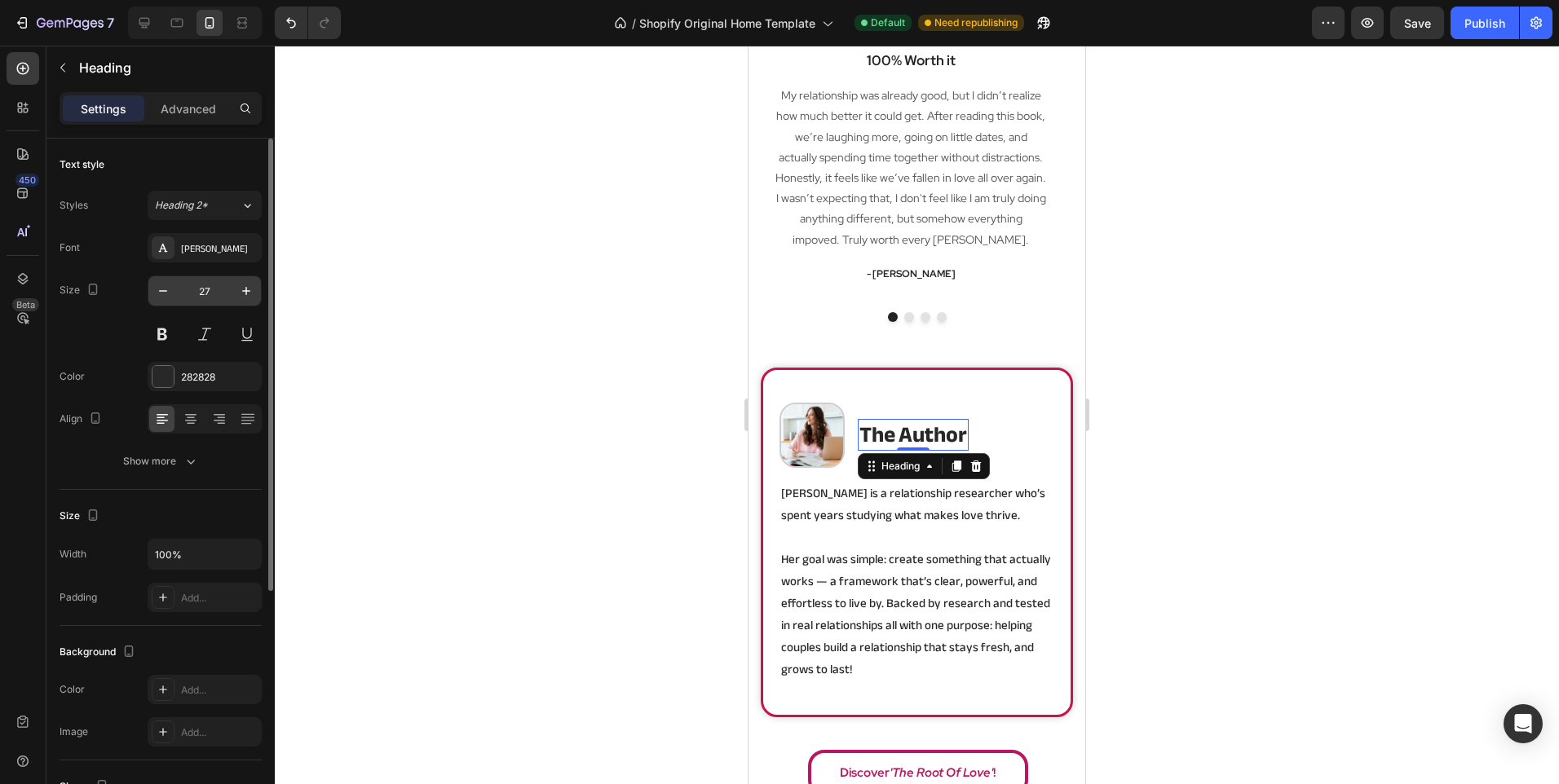
click at [213, 277] on input "27" at bounding box center [205, 291] width 54 height 30
type input "22"
click at [470, 335] on div at bounding box center [916, 414] width 1284 height 739
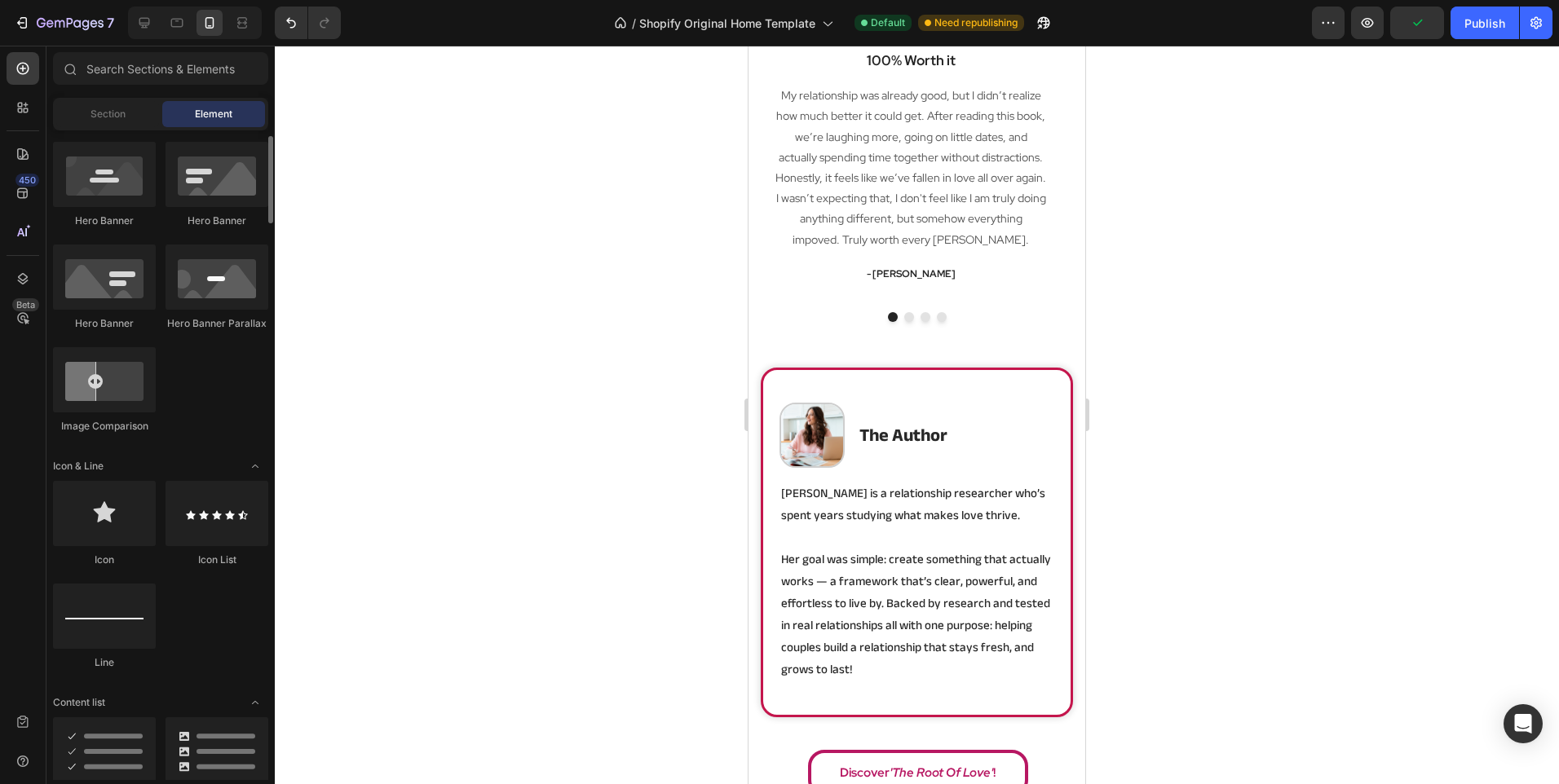
scroll to position [896, 0]
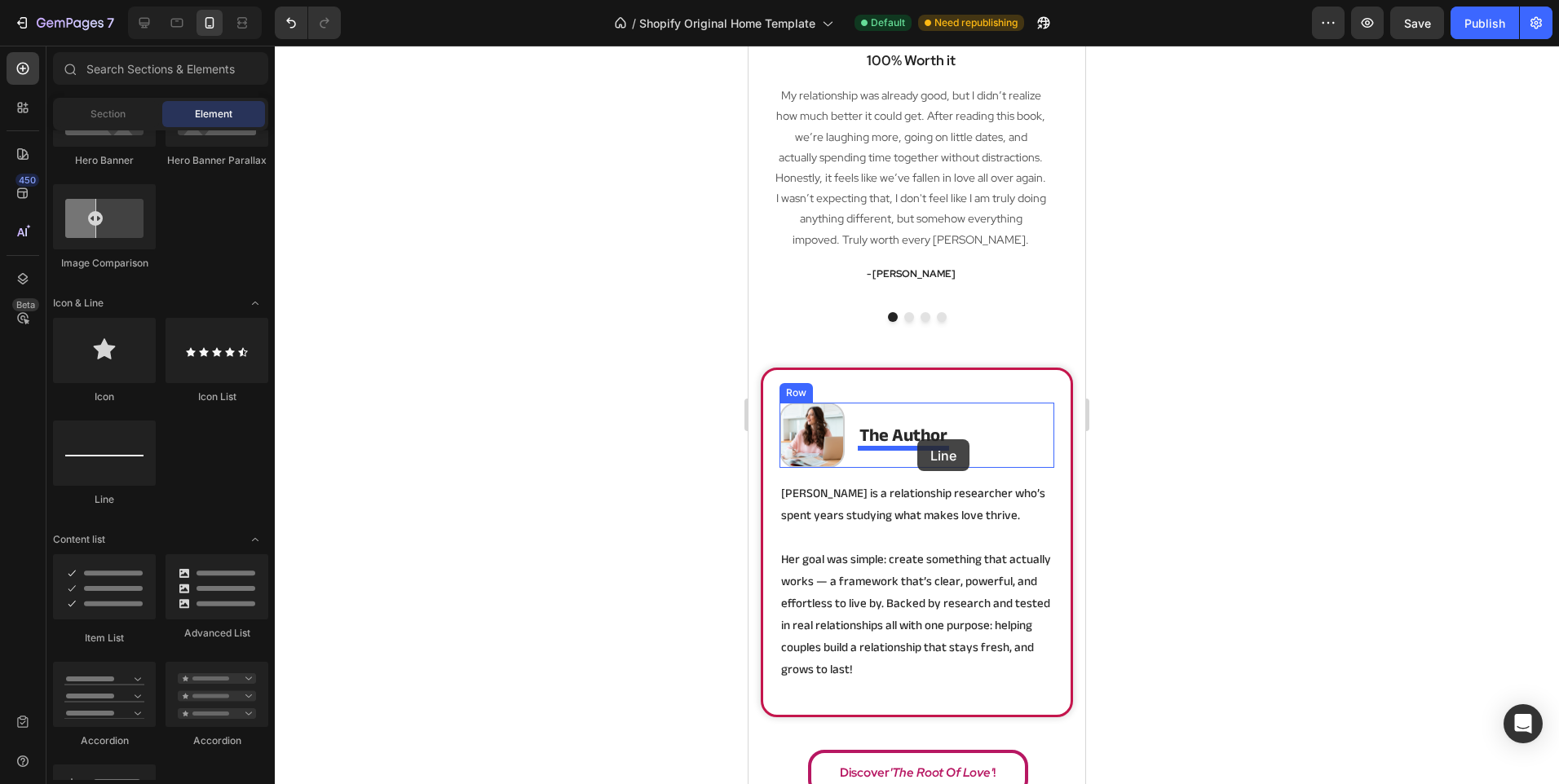
drag, startPoint x: 850, startPoint y: 535, endPoint x: 917, endPoint y: 439, distance: 117.1
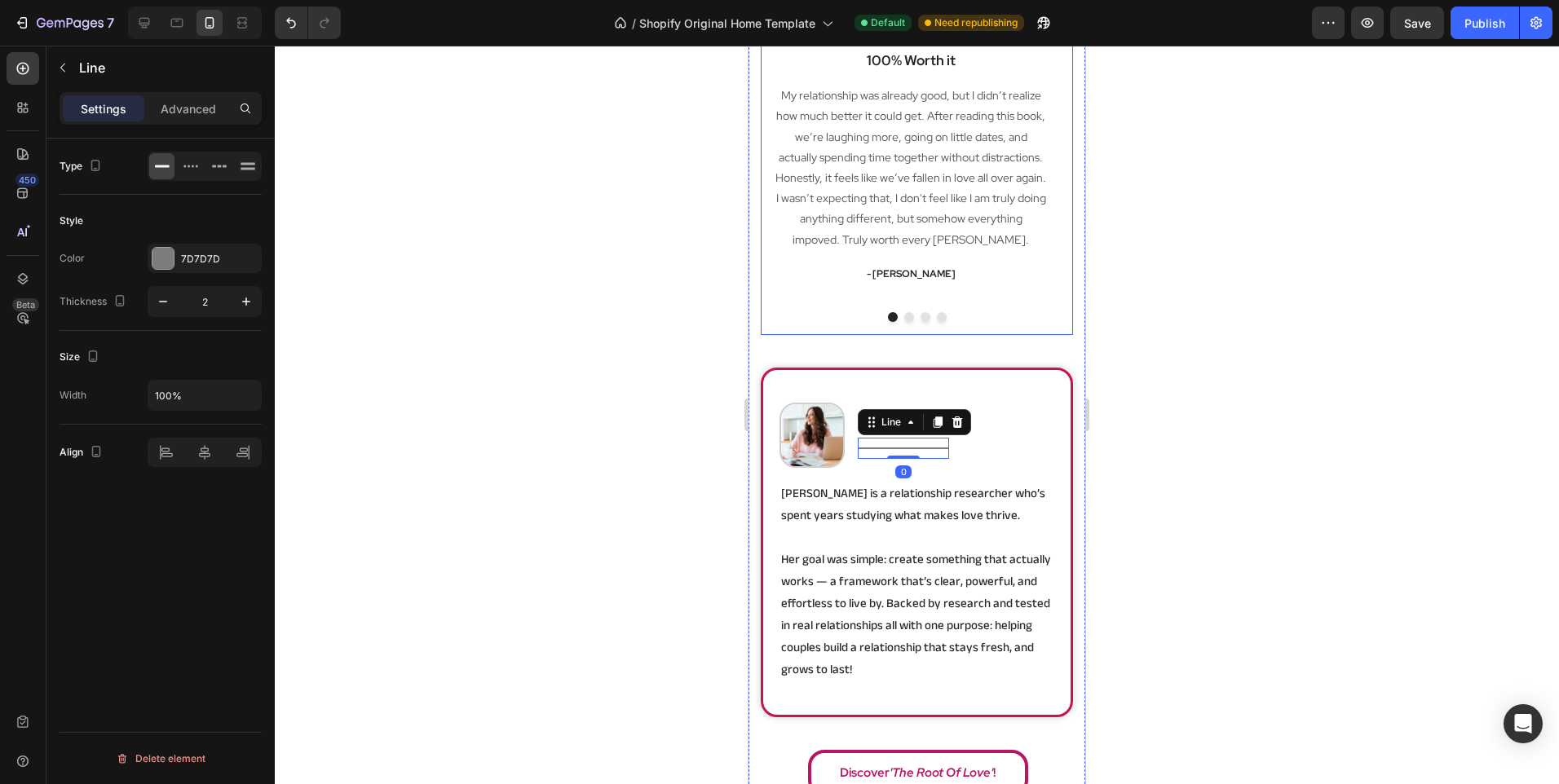
click at [493, 350] on div at bounding box center [916, 414] width 1284 height 739
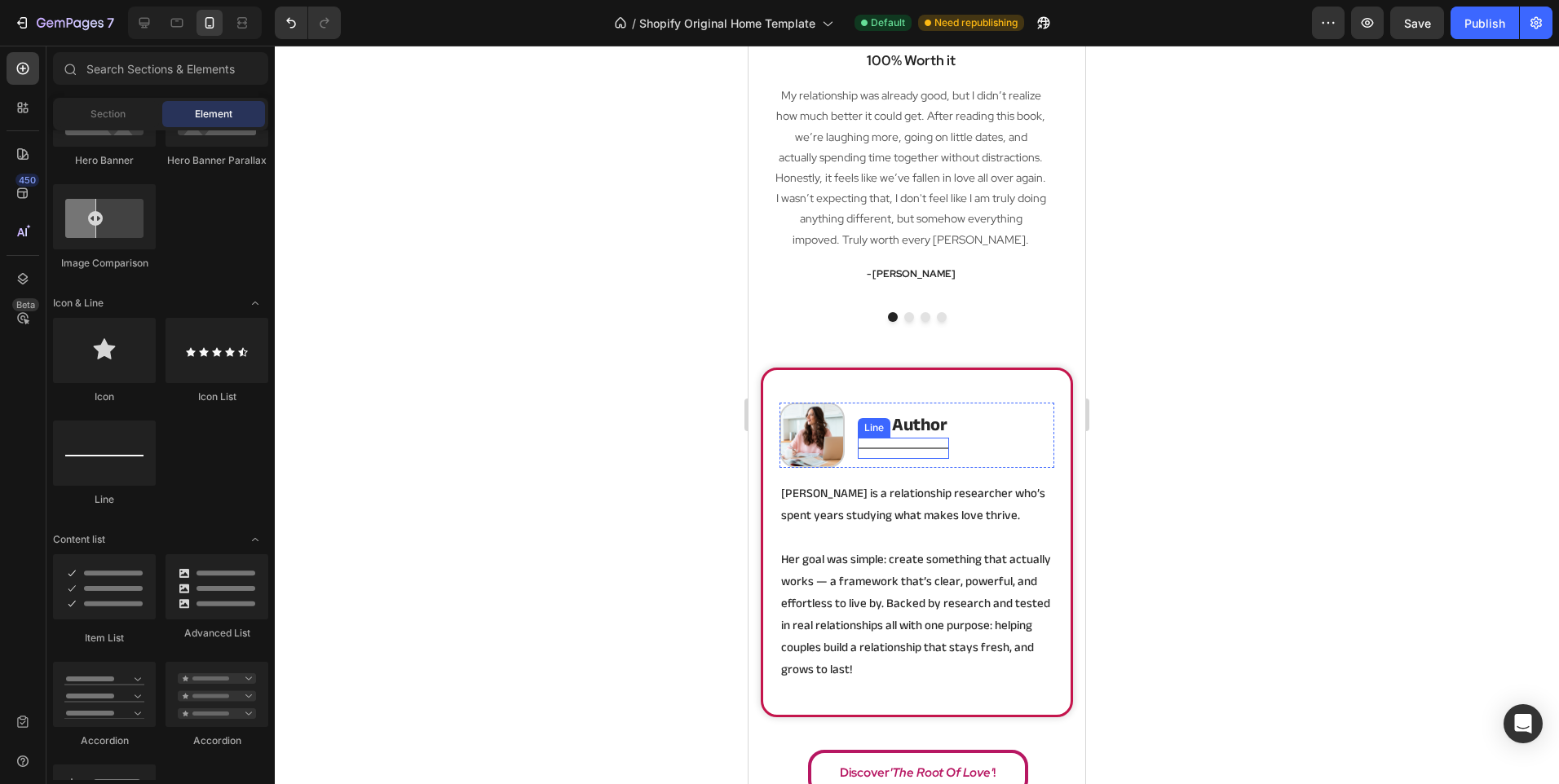
click at [939, 447] on div "Title Line" at bounding box center [903, 448] width 92 height 21
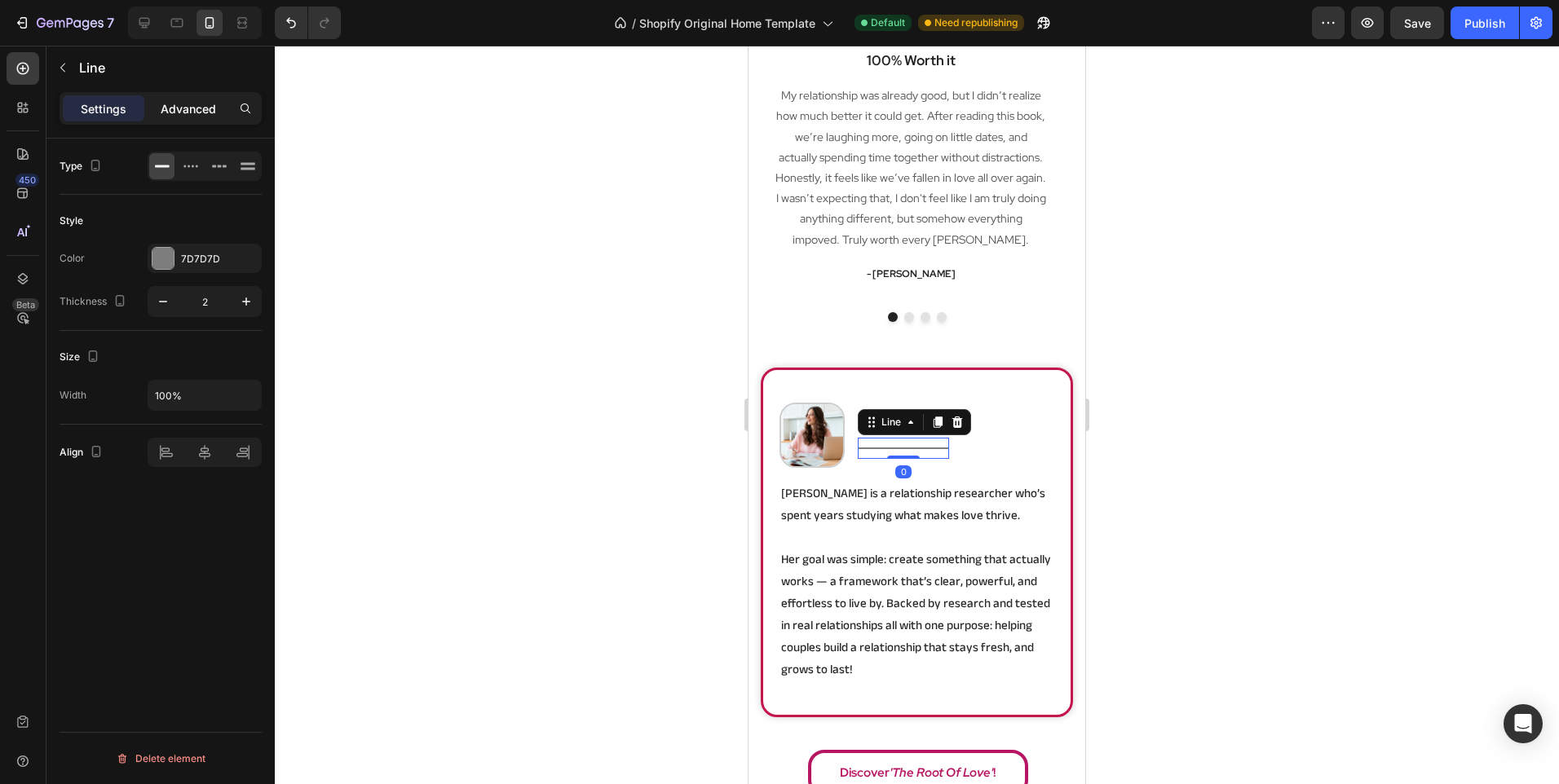
click at [197, 116] on p "Advanced" at bounding box center [188, 108] width 56 height 17
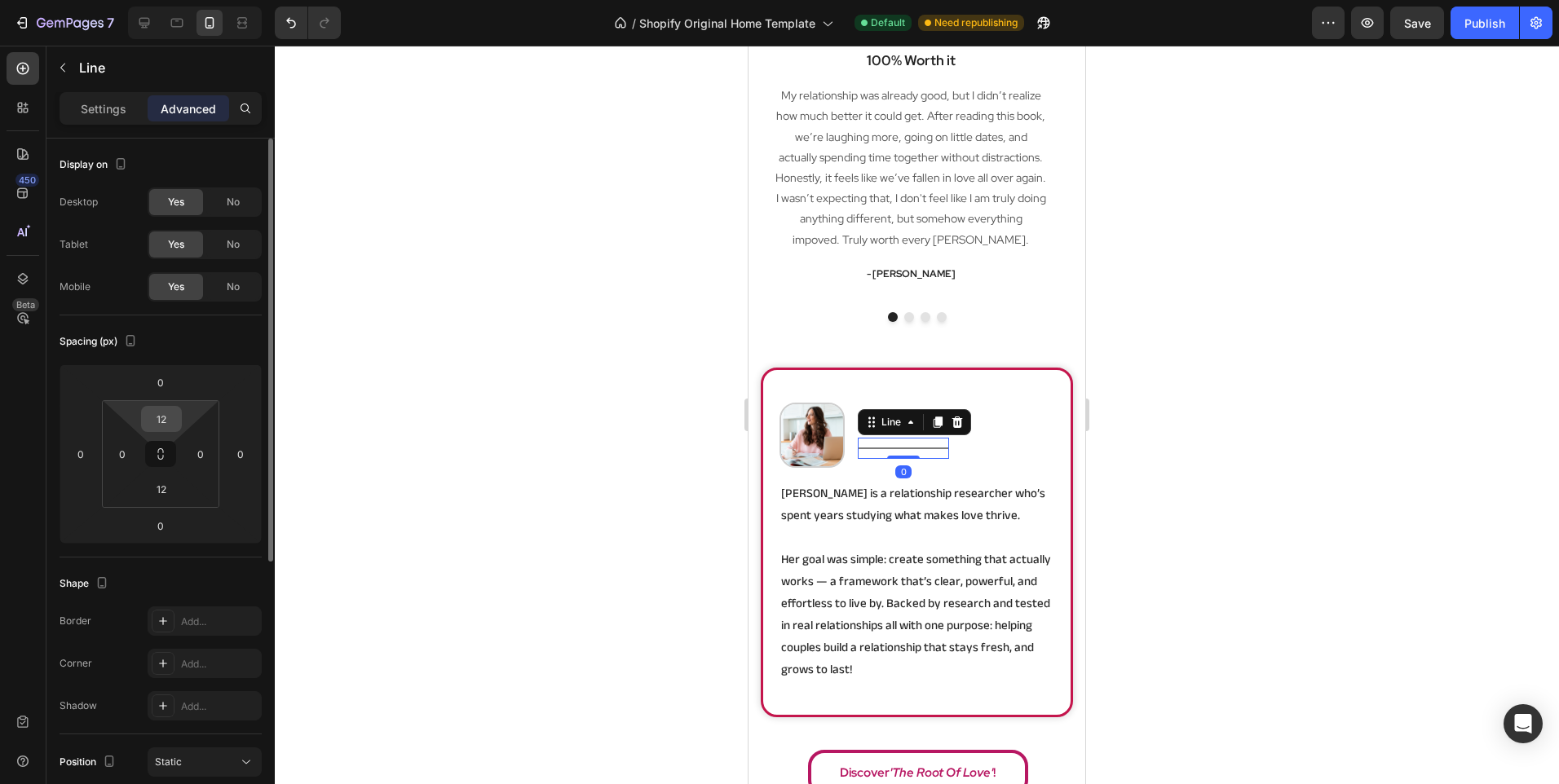
click at [166, 411] on input "12" at bounding box center [161, 419] width 32 height 24
type input "0"
click at [170, 484] on input "12" at bounding box center [161, 489] width 32 height 24
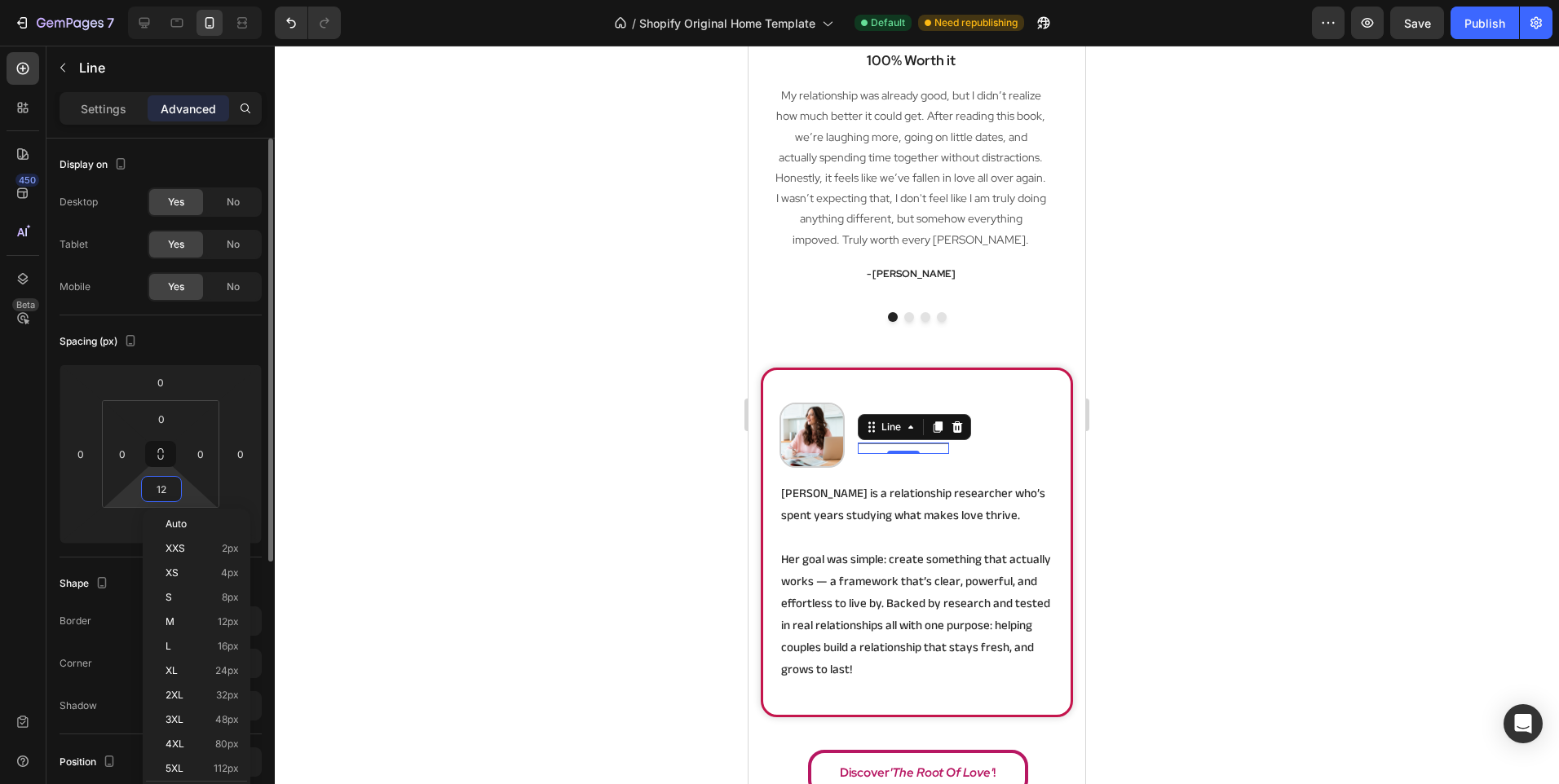
type input "0"
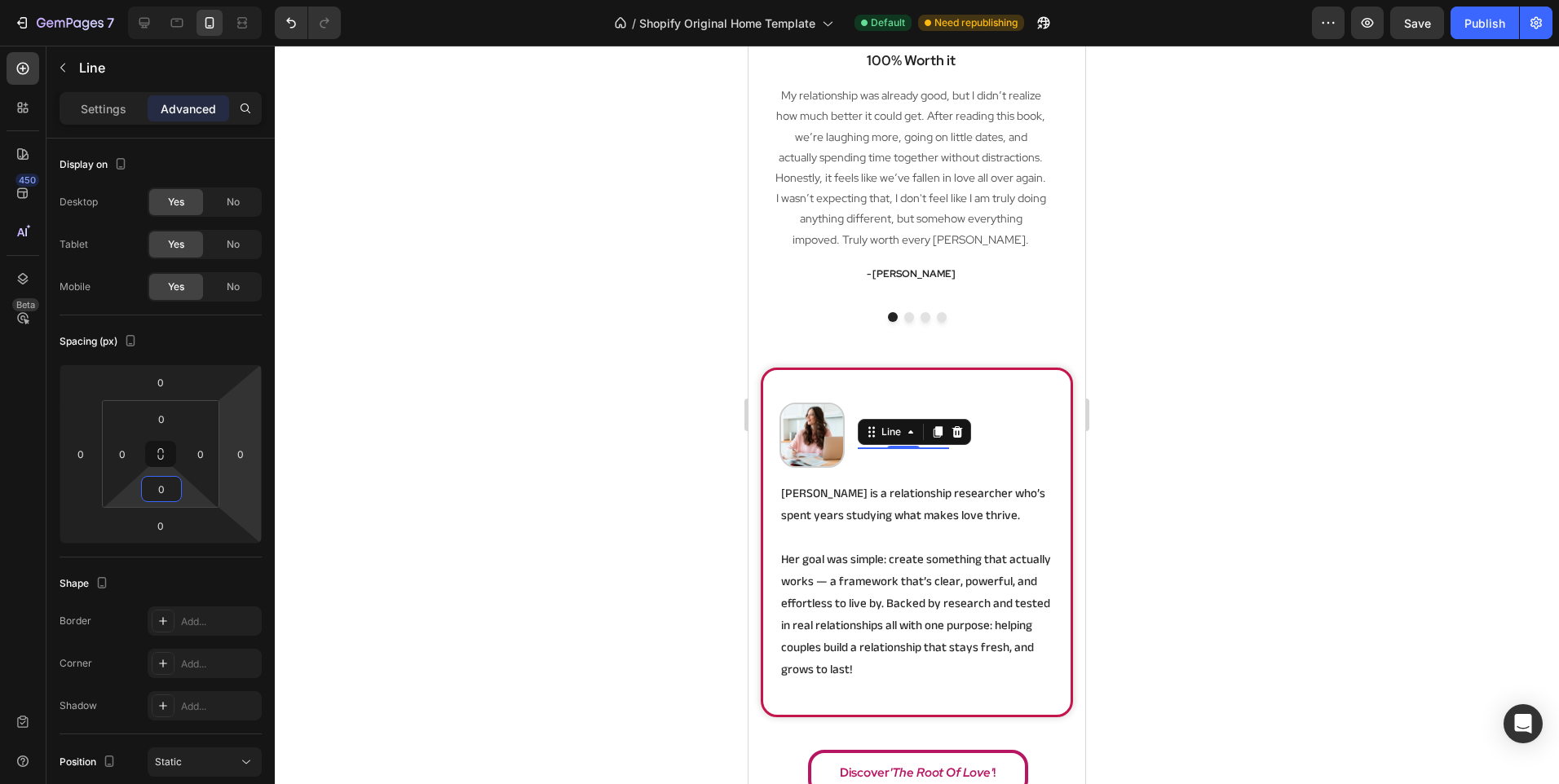
click at [470, 389] on div at bounding box center [916, 414] width 1284 height 739
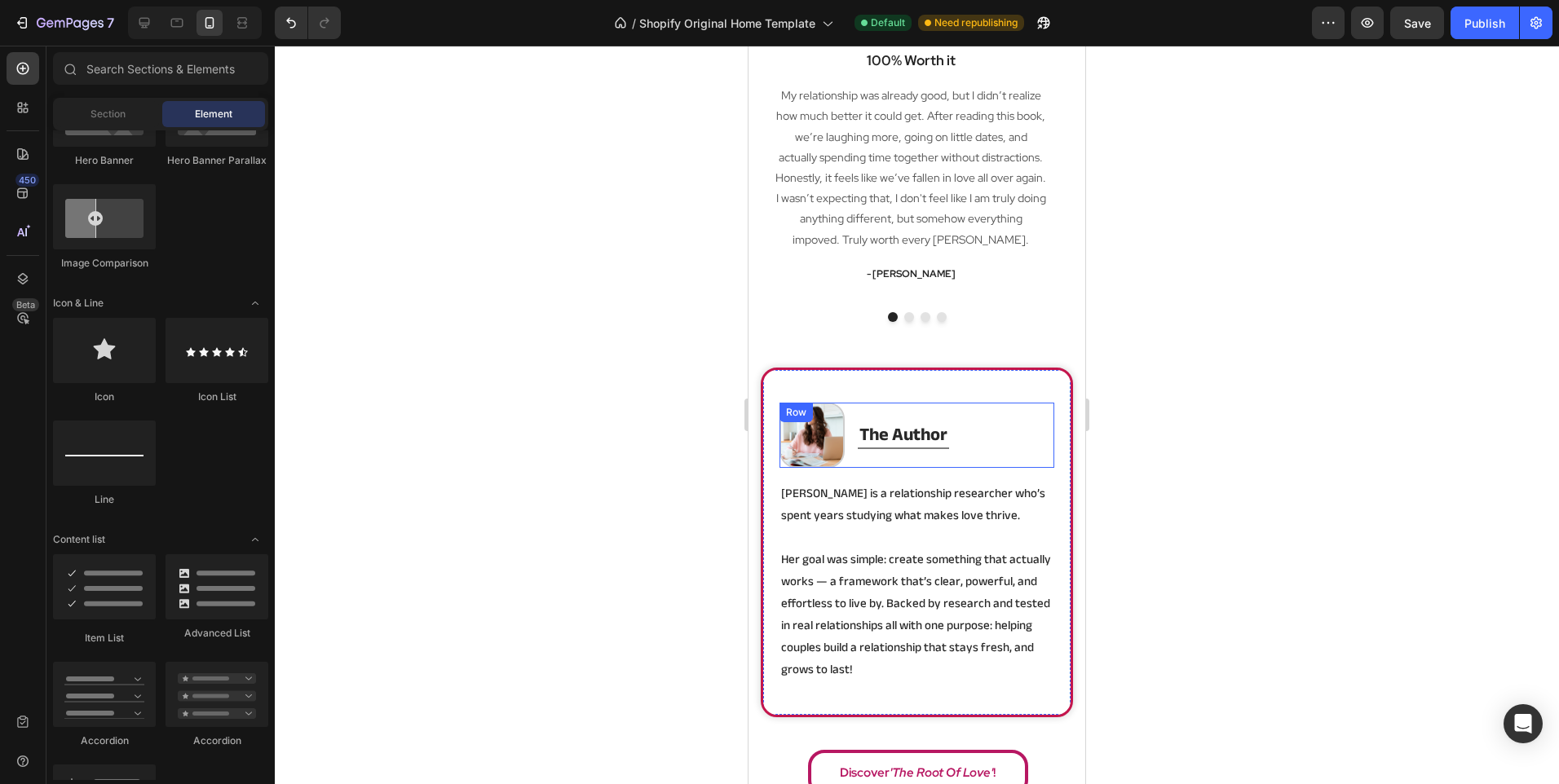
click at [986, 438] on div "Image the author Heading Title Line Row" at bounding box center [917, 435] width 274 height 65
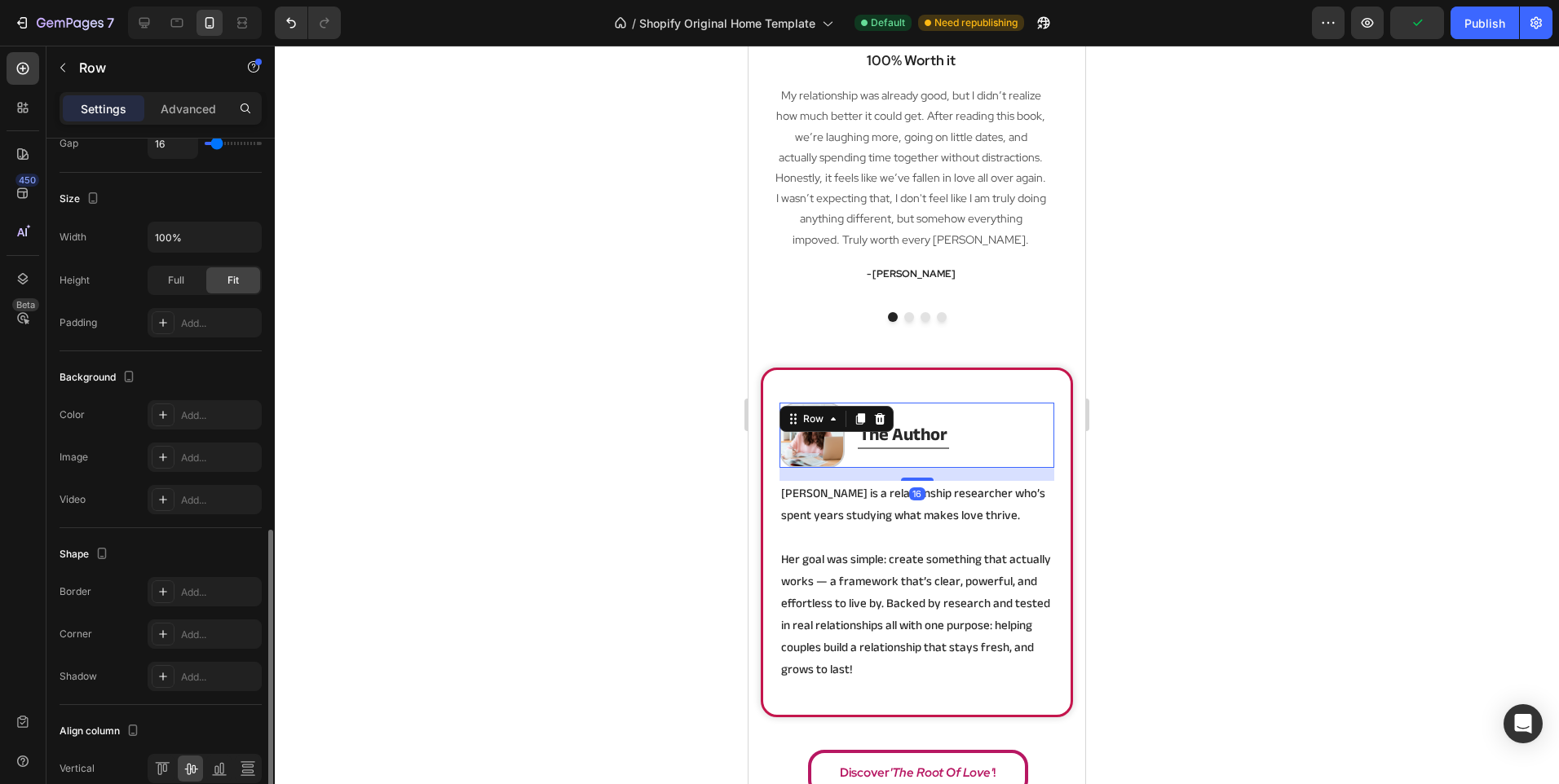
scroll to position [446, 0]
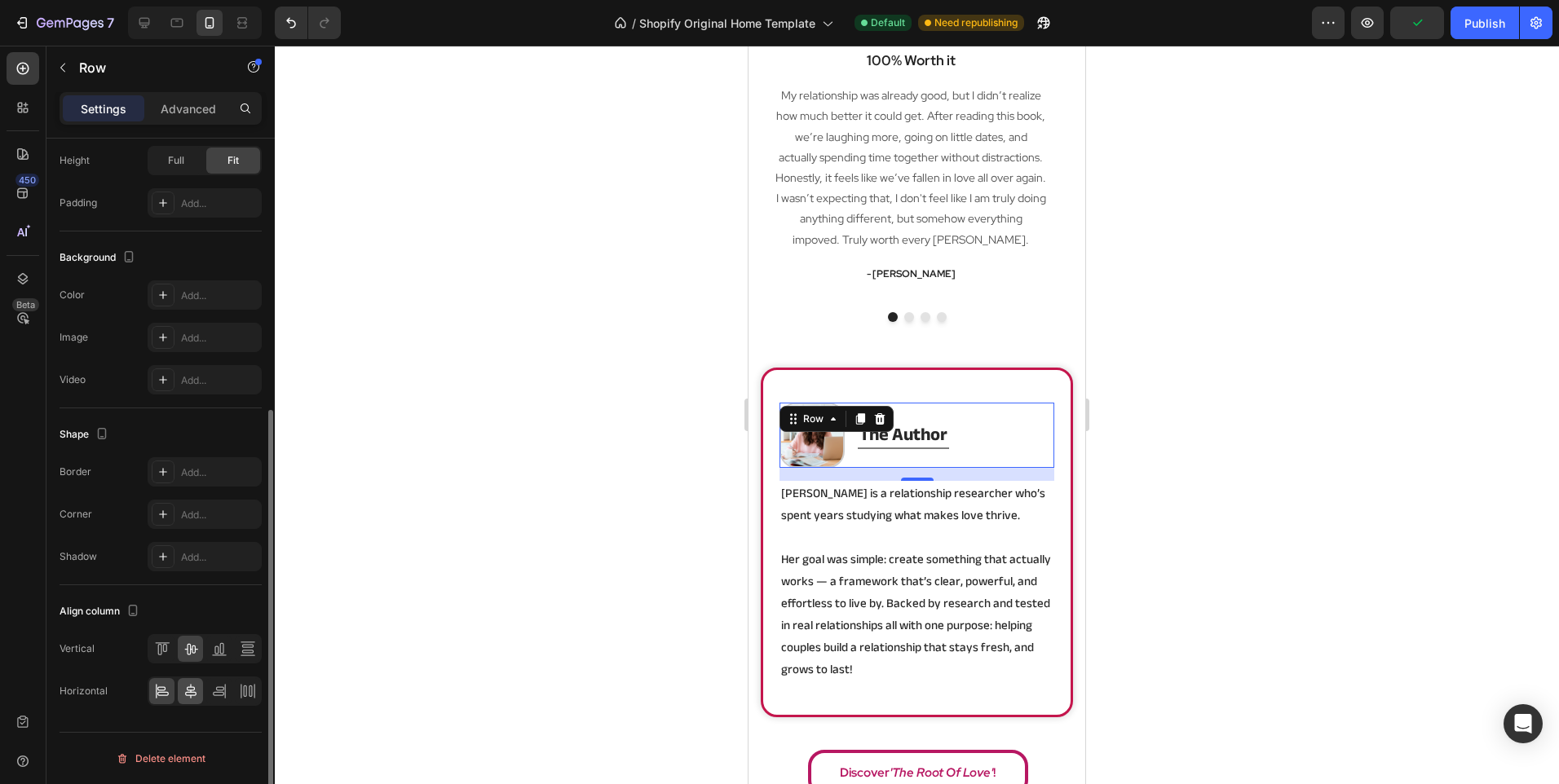
click at [191, 696] on icon at bounding box center [191, 691] width 11 height 15
click at [457, 503] on div at bounding box center [916, 414] width 1284 height 739
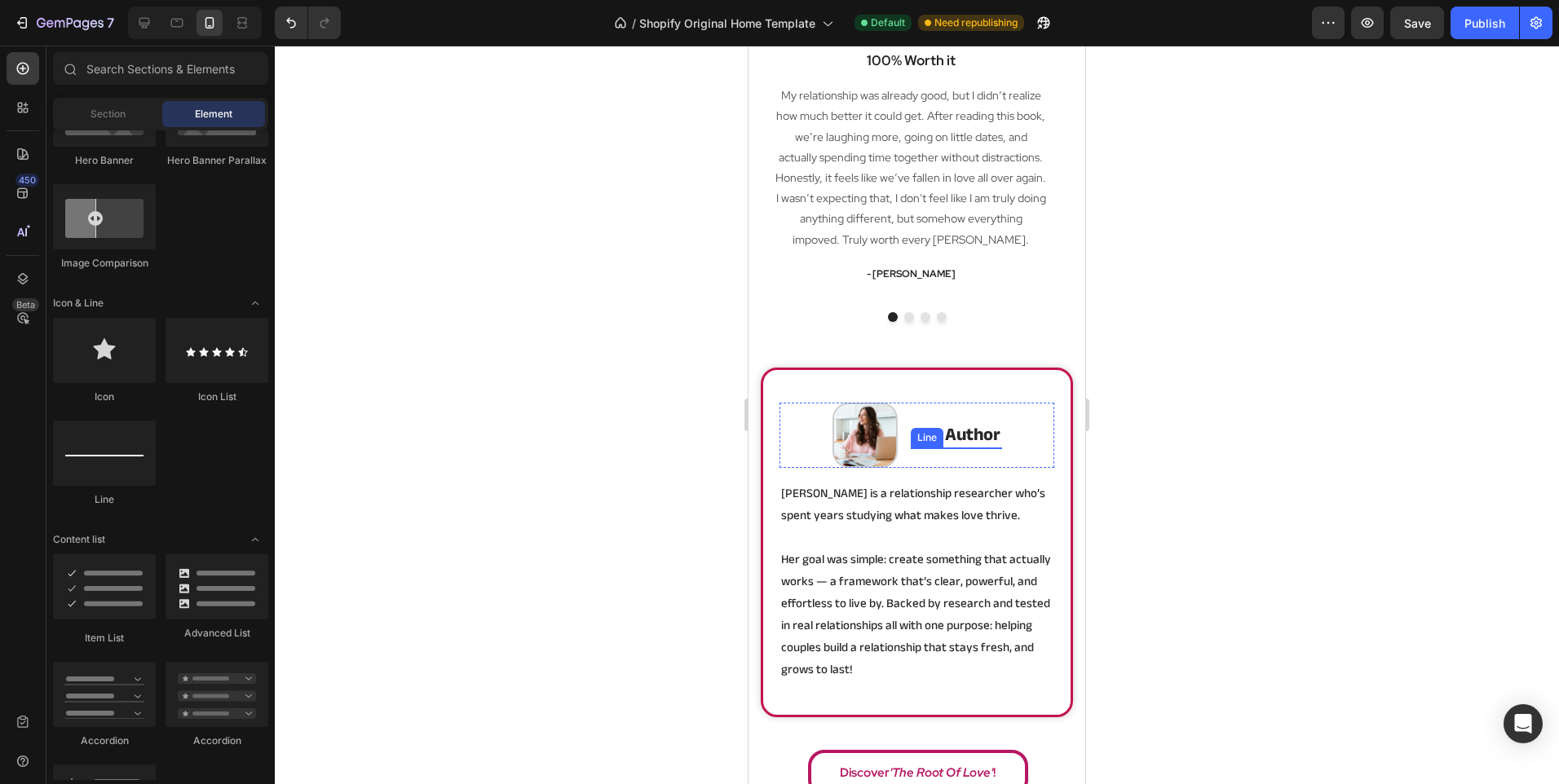
click at [1014, 451] on div "Image the author Heading Title Line Row" at bounding box center [917, 435] width 274 height 65
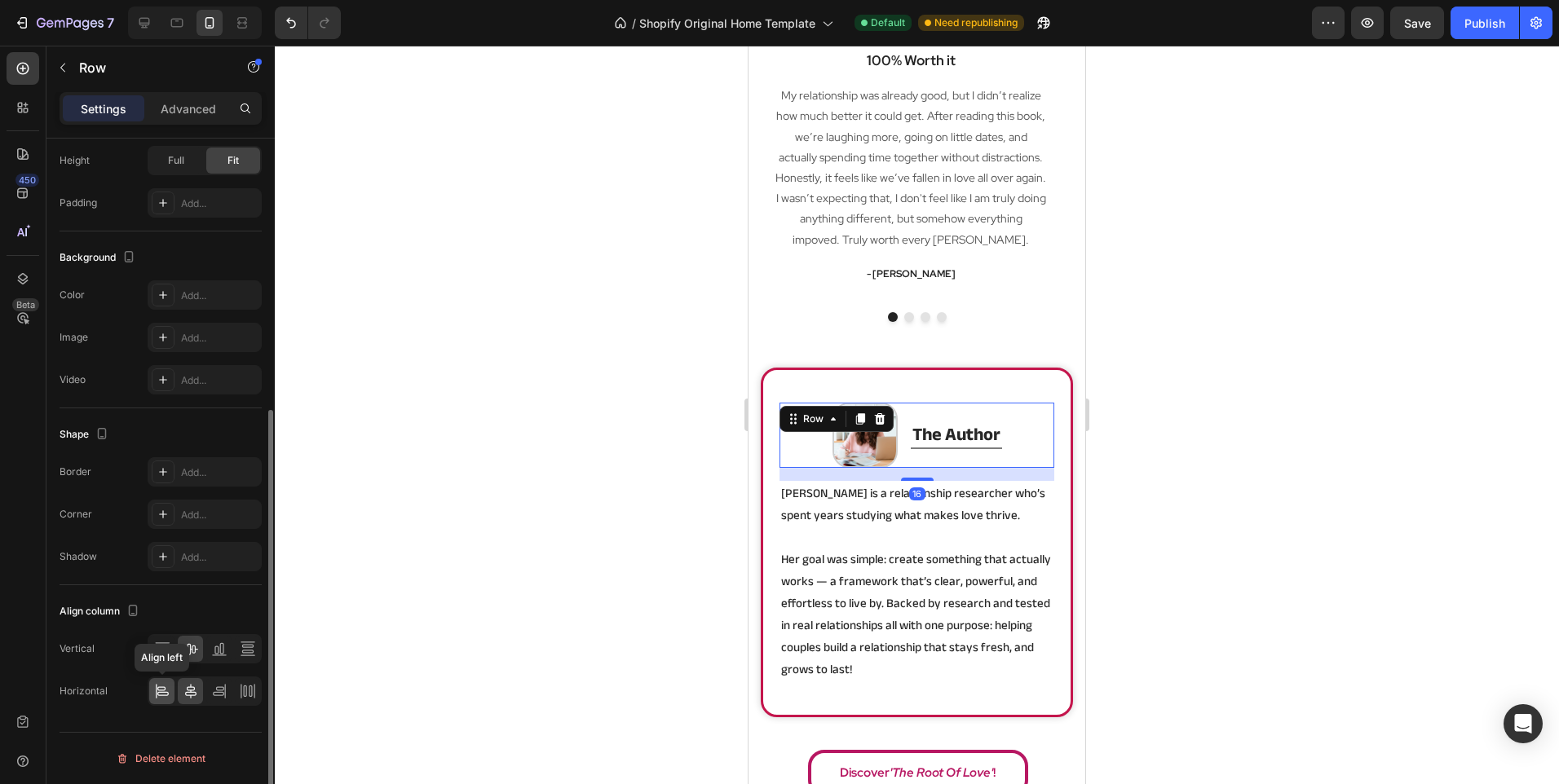
click at [162, 695] on icon at bounding box center [163, 694] width 11 height 4
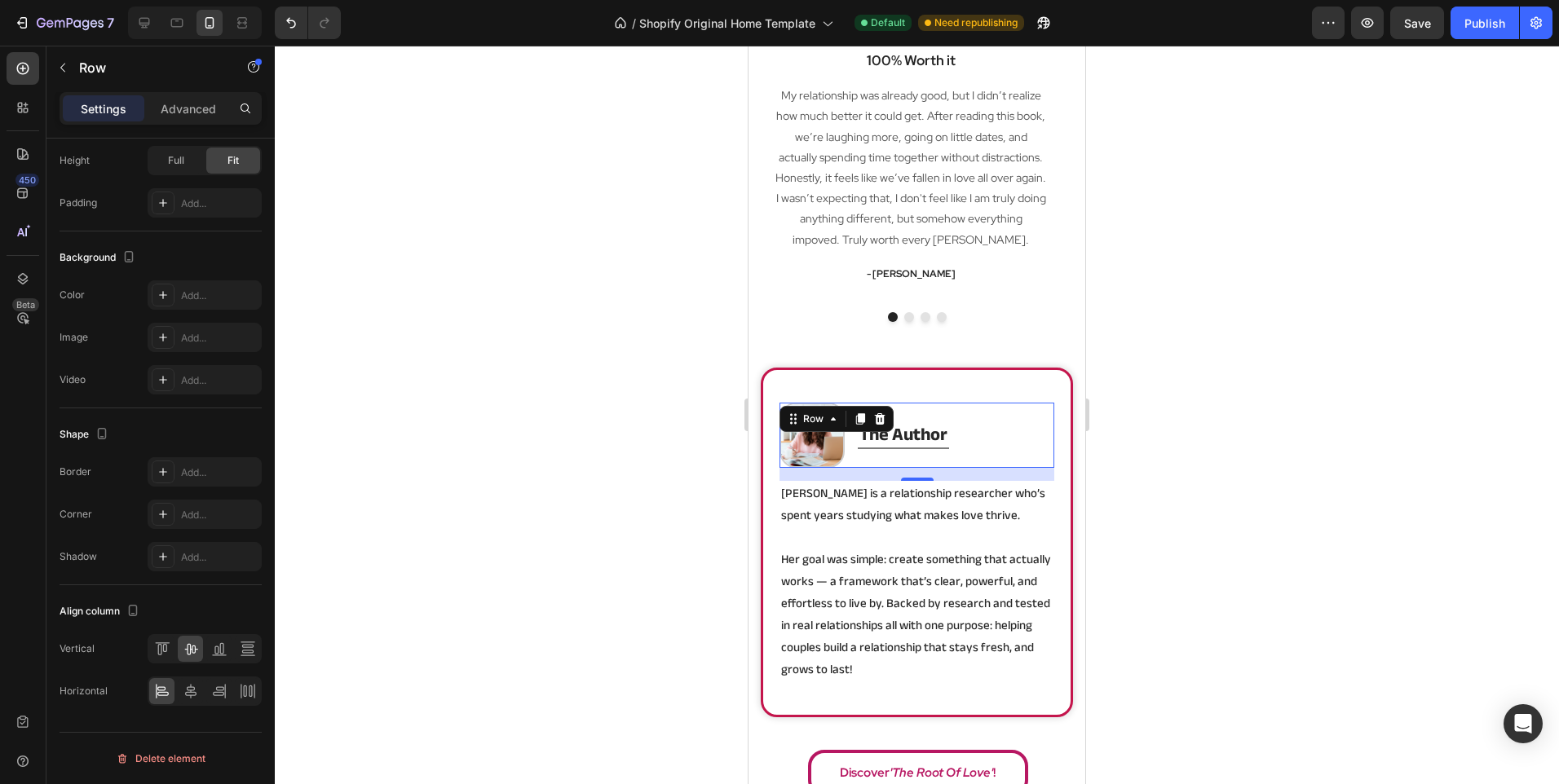
click at [496, 464] on div at bounding box center [916, 414] width 1284 height 739
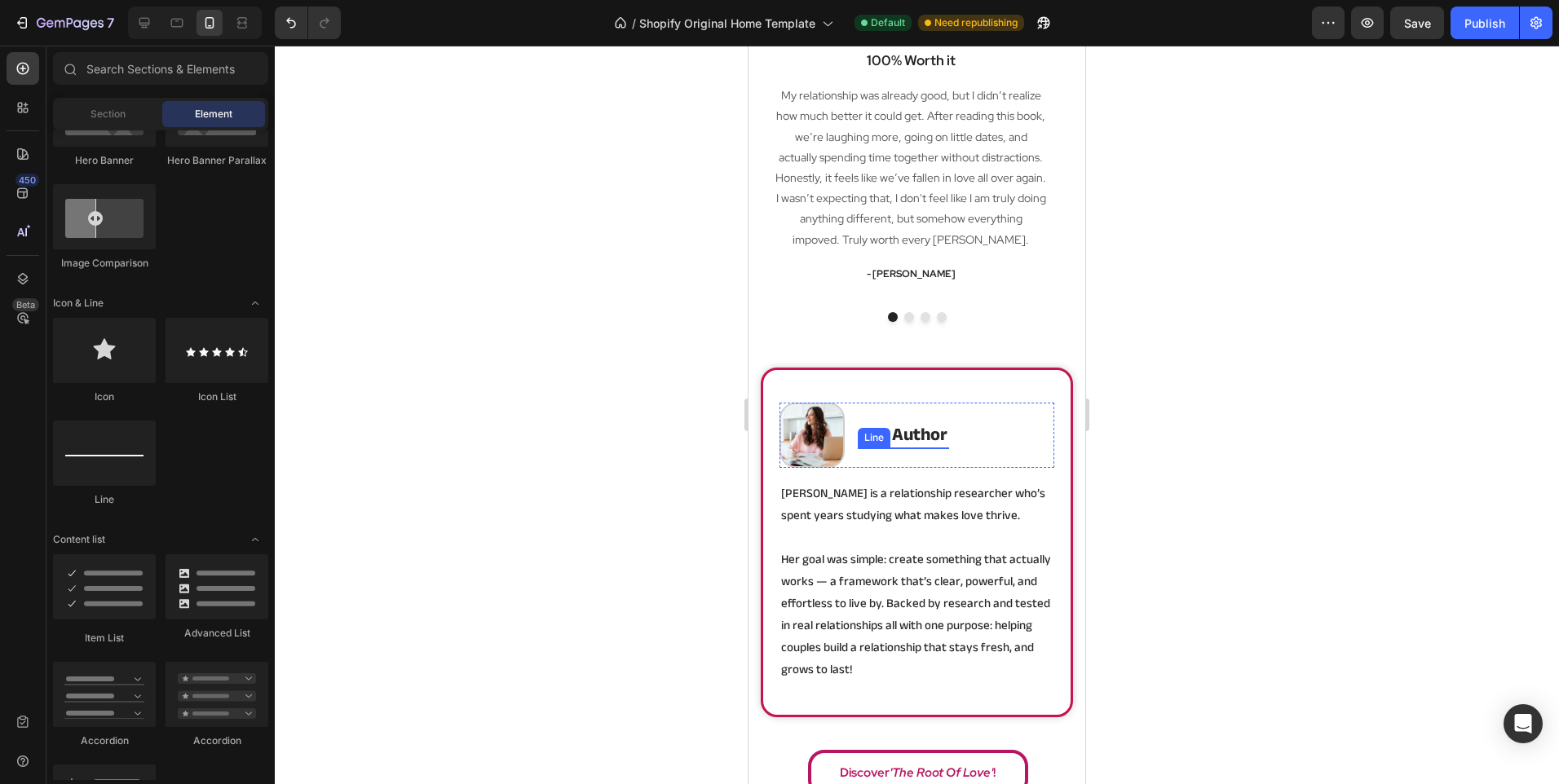
click at [927, 449] on div at bounding box center [903, 449] width 92 height 2
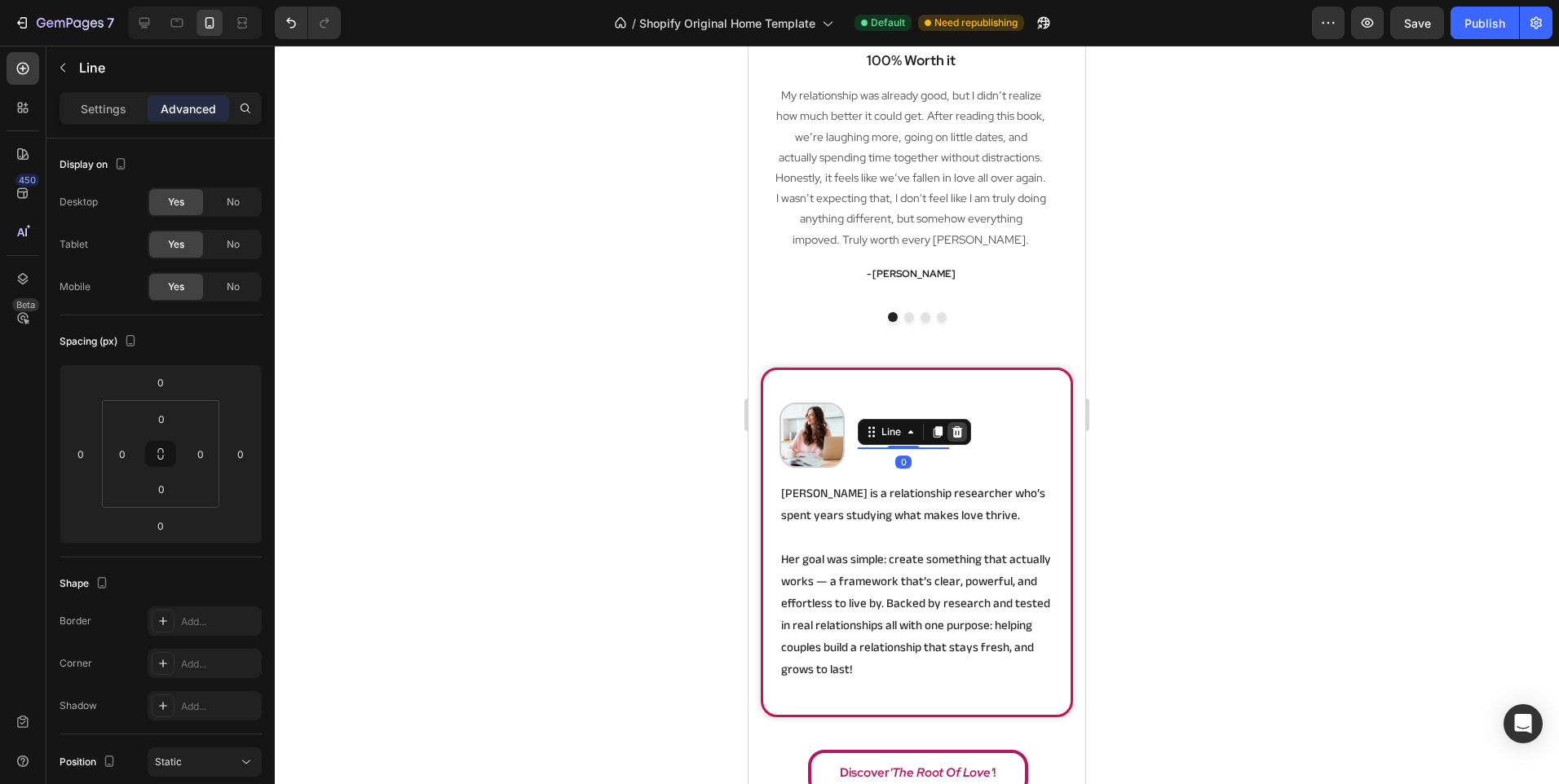
click at [952, 436] on icon at bounding box center [957, 432] width 13 height 13
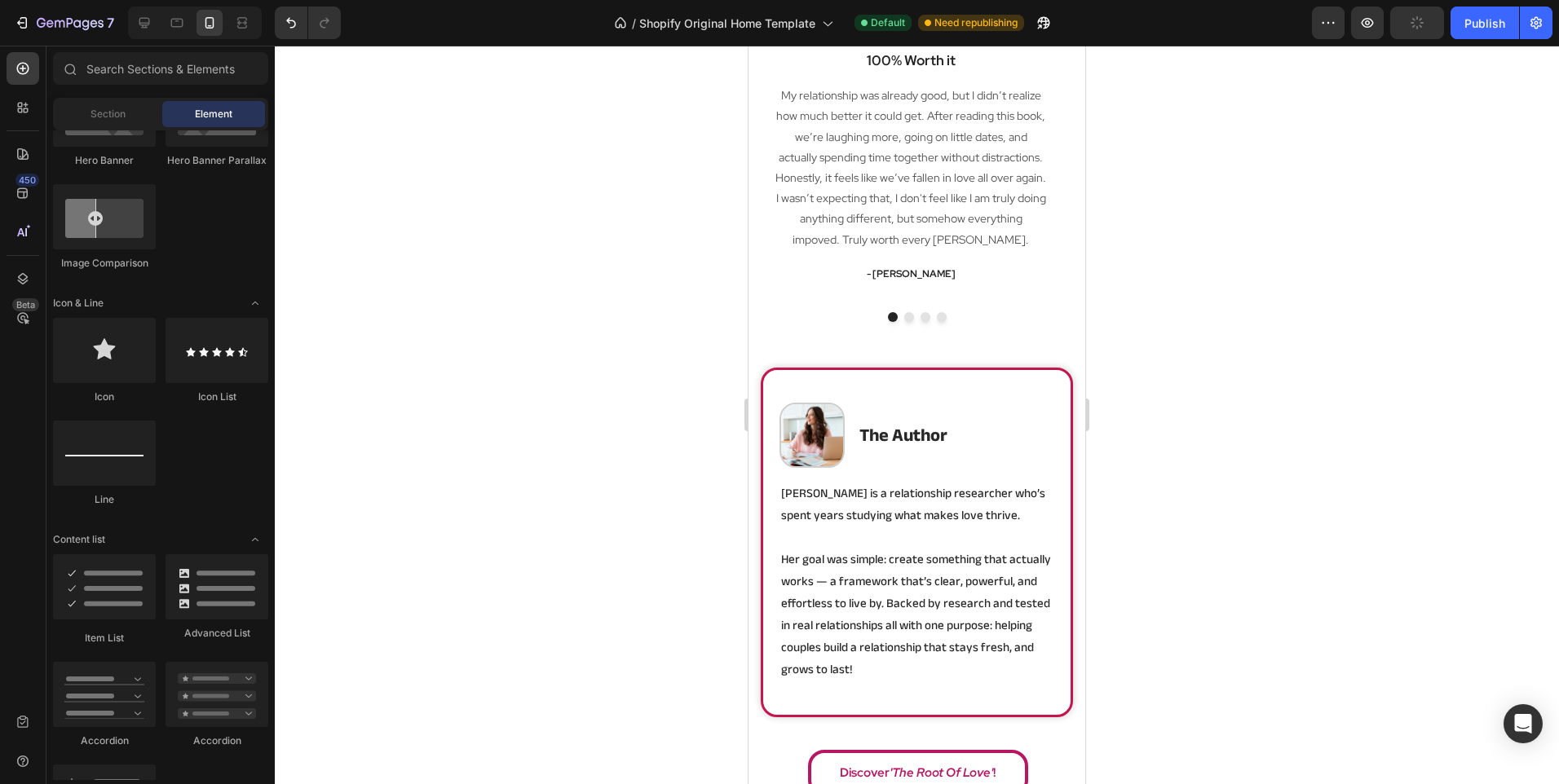
click at [513, 482] on div at bounding box center [916, 414] width 1284 height 739
click at [285, 18] on icon "Undo/Redo" at bounding box center [291, 23] width 17 height 17
click at [647, 382] on div at bounding box center [916, 414] width 1284 height 739
click at [774, 513] on div "Image the author Heading Title Line Row [PERSON_NAME] is a relationship researc…" at bounding box center [917, 542] width 312 height 349
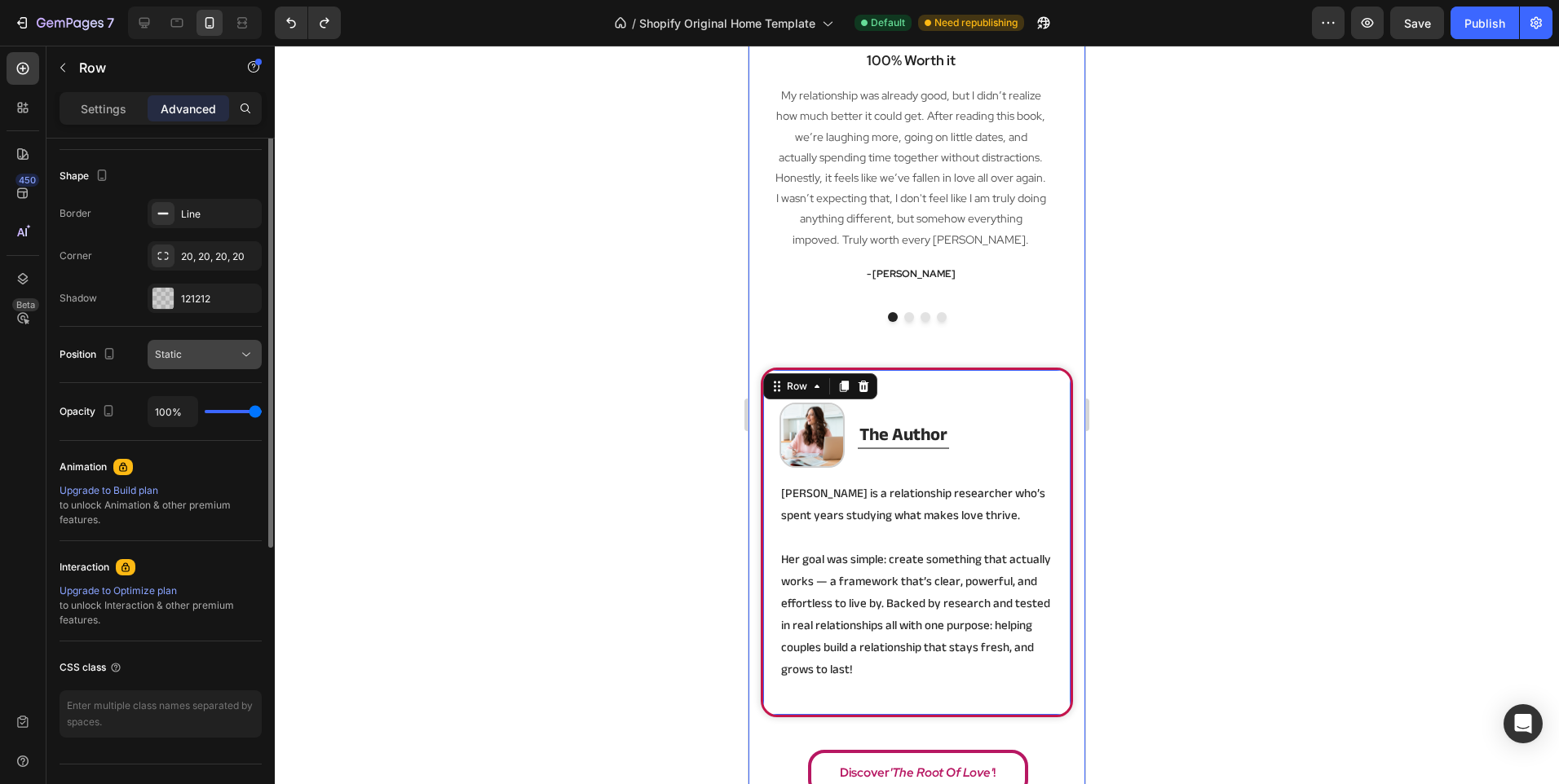
scroll to position [245, 0]
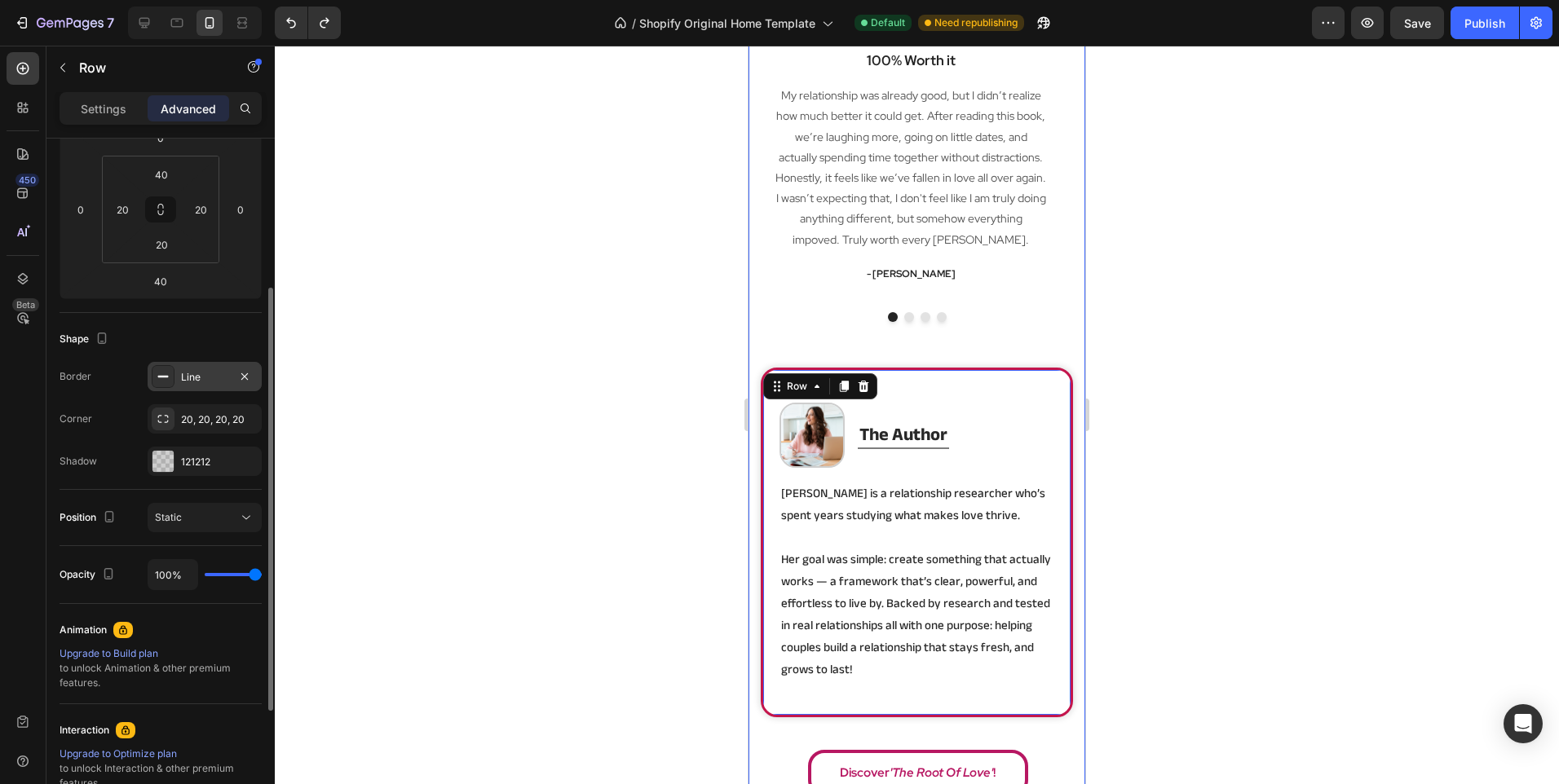
click at [172, 372] on div at bounding box center [163, 376] width 23 height 23
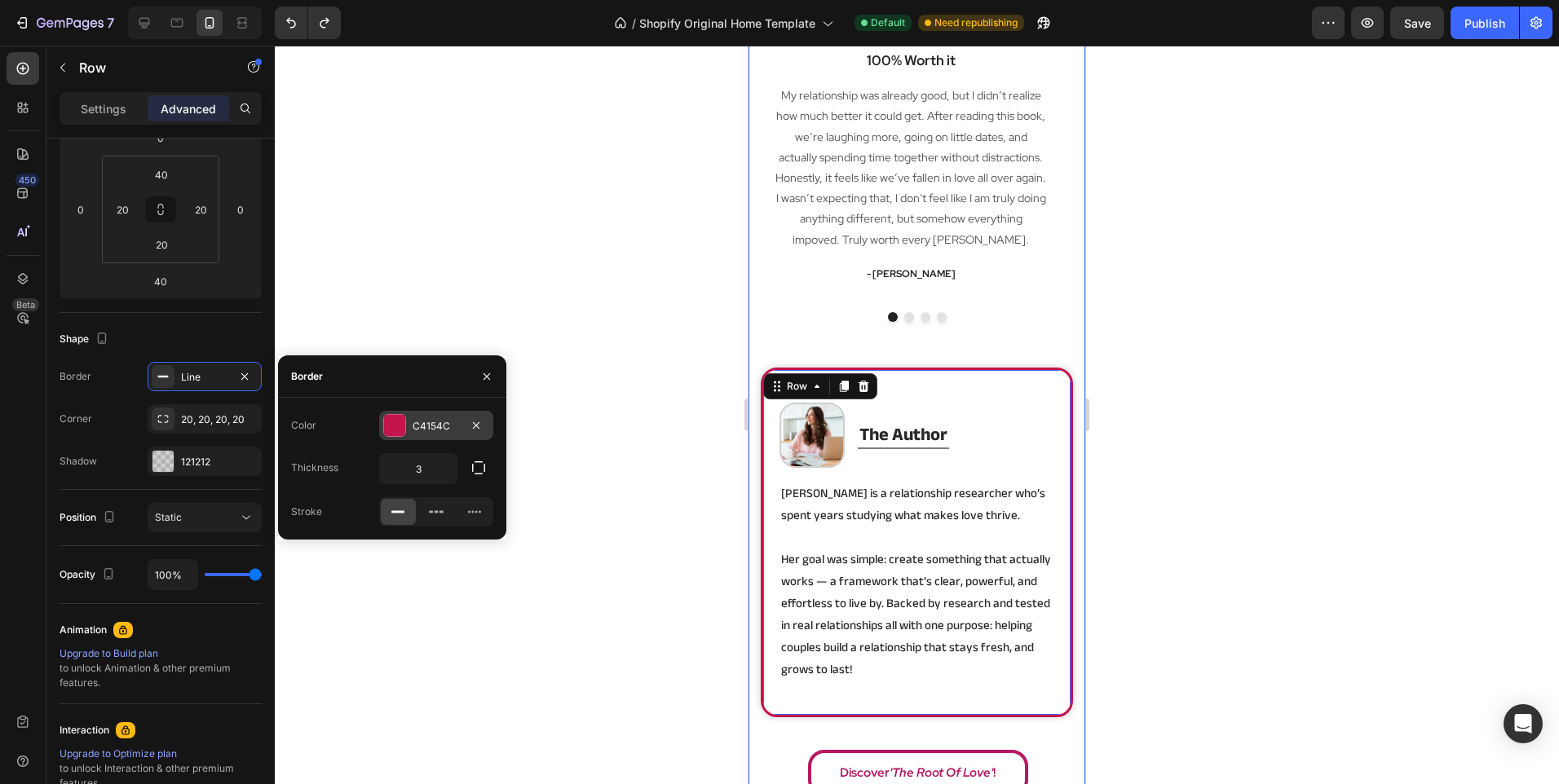
click at [409, 419] on div "C4154C" at bounding box center [436, 425] width 114 height 30
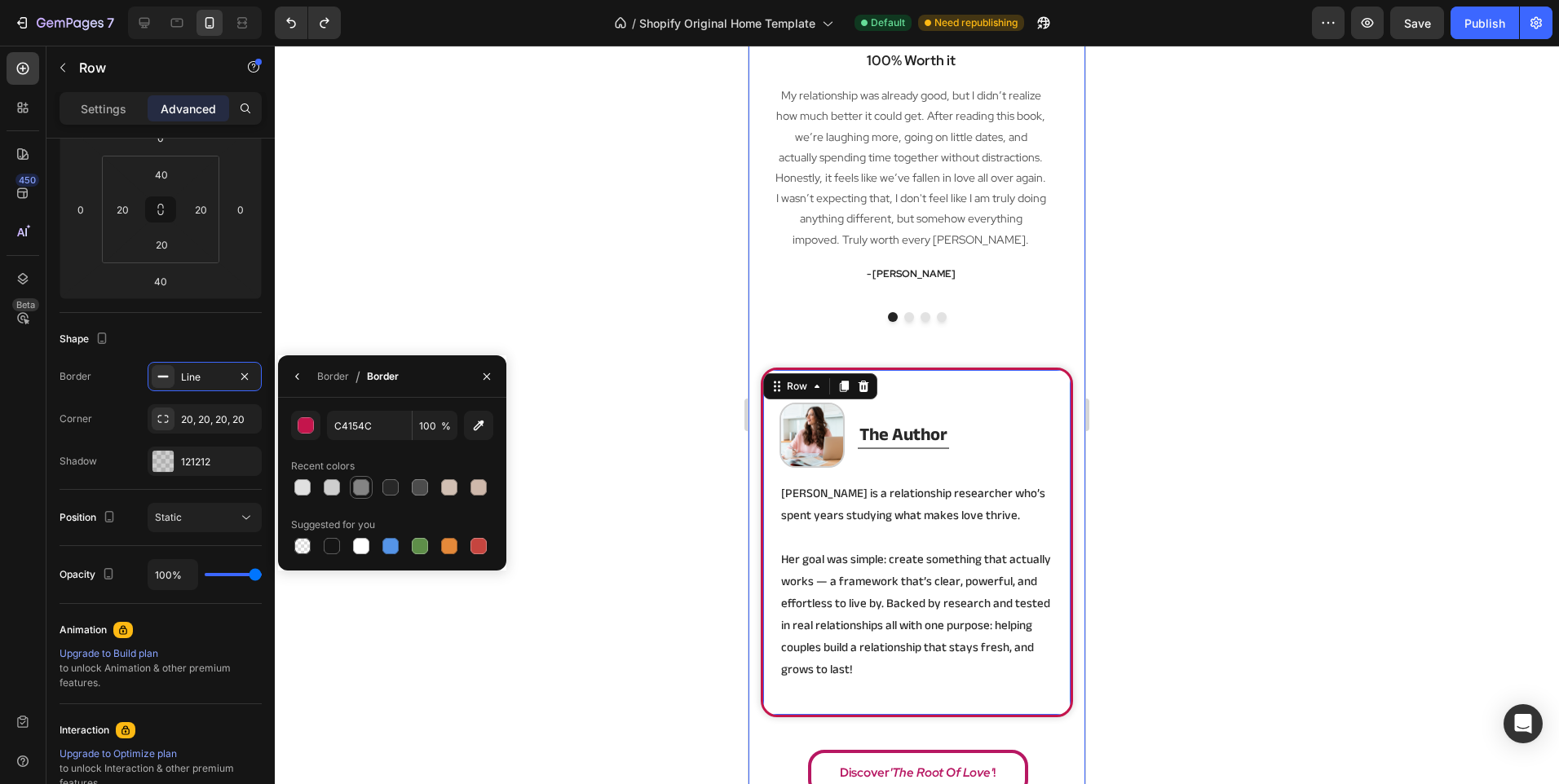
click at [359, 487] on div at bounding box center [361, 487] width 17 height 17
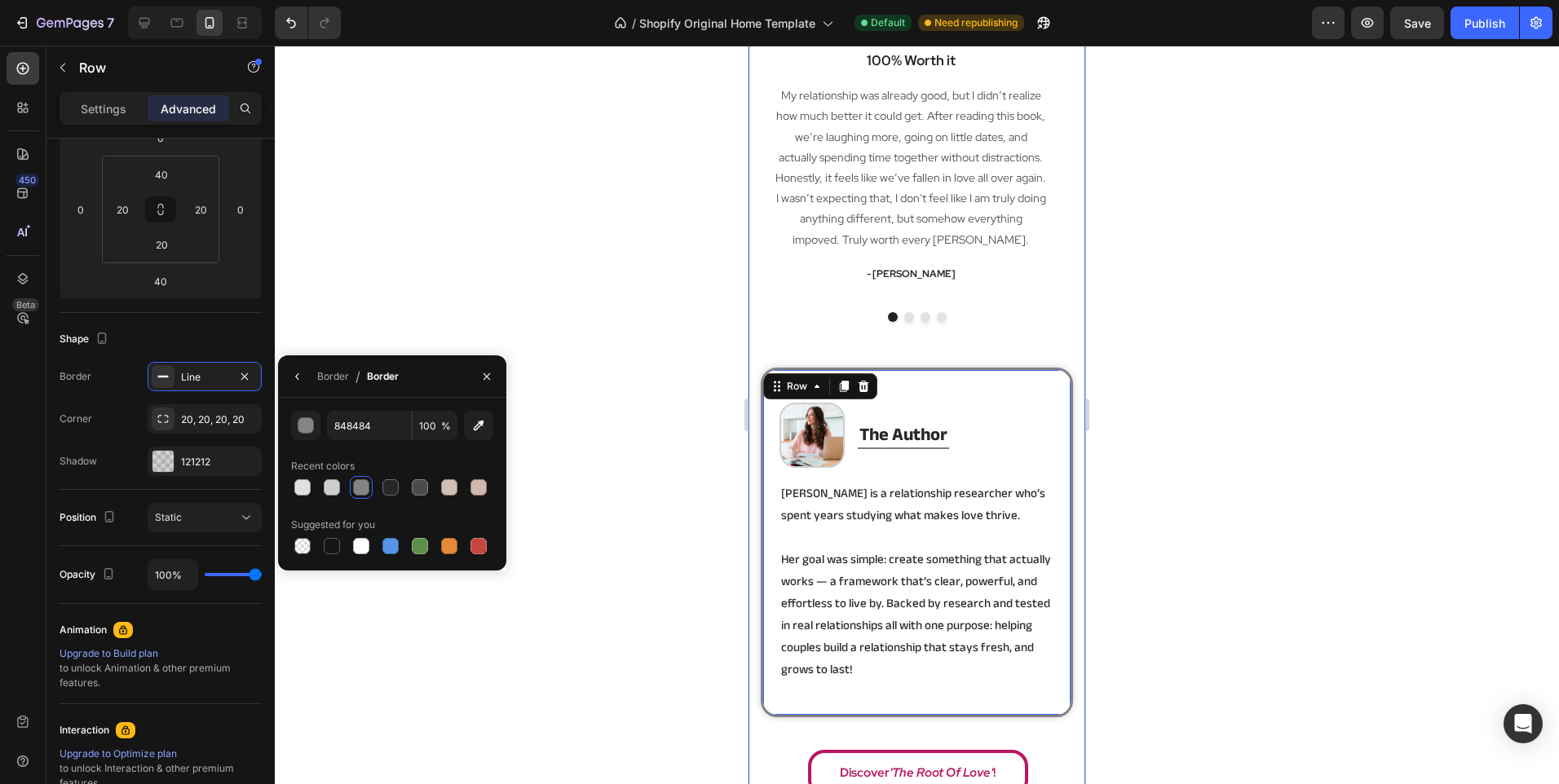
click at [314, 488] on div at bounding box center [392, 487] width 202 height 23
click at [324, 488] on div at bounding box center [332, 487] width 17 height 17
type input "CECECE"
click at [297, 371] on icon "button" at bounding box center [298, 376] width 13 height 13
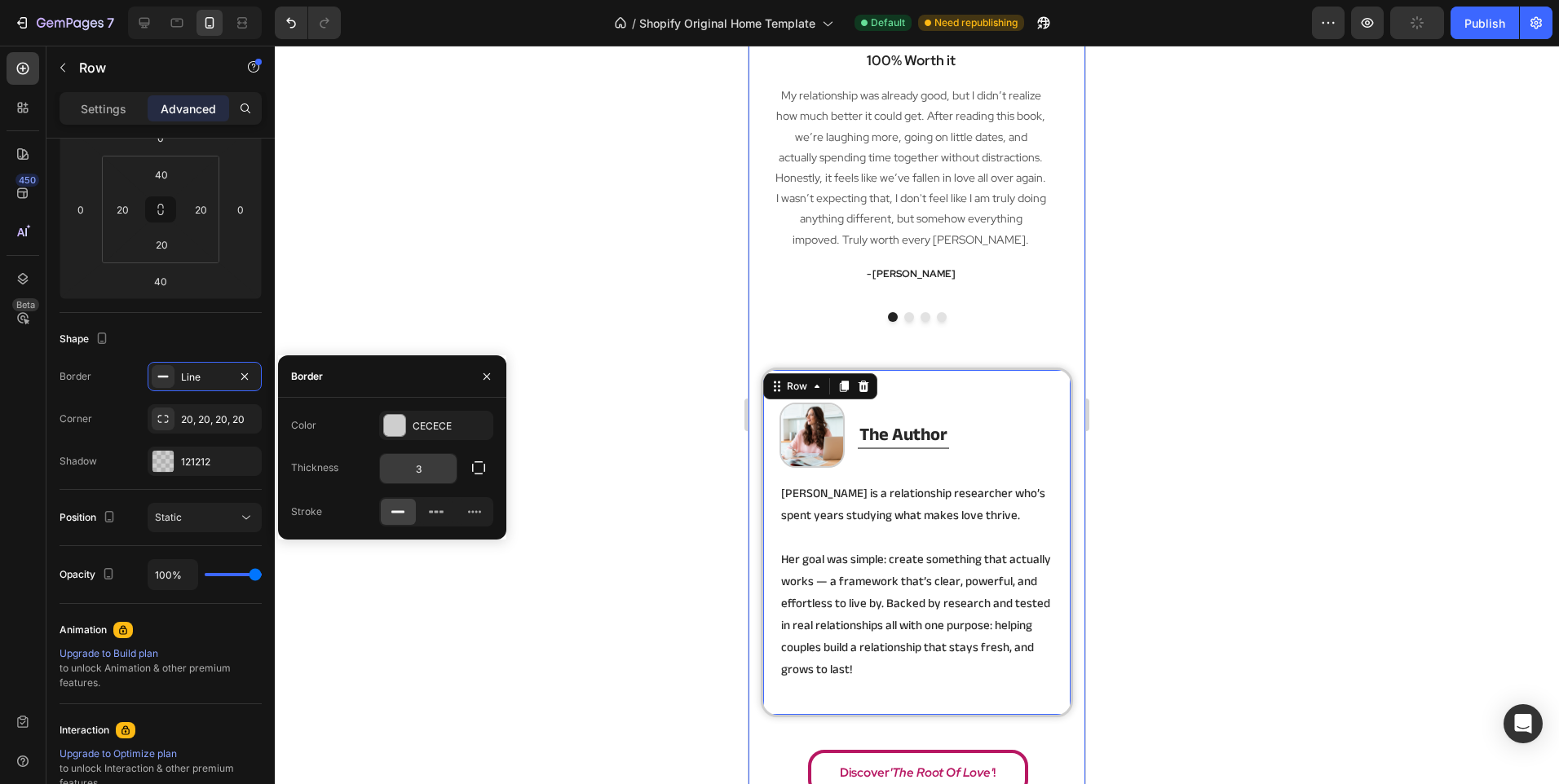
click at [422, 472] on input "3" at bounding box center [418, 469] width 77 height 30
type input "1"
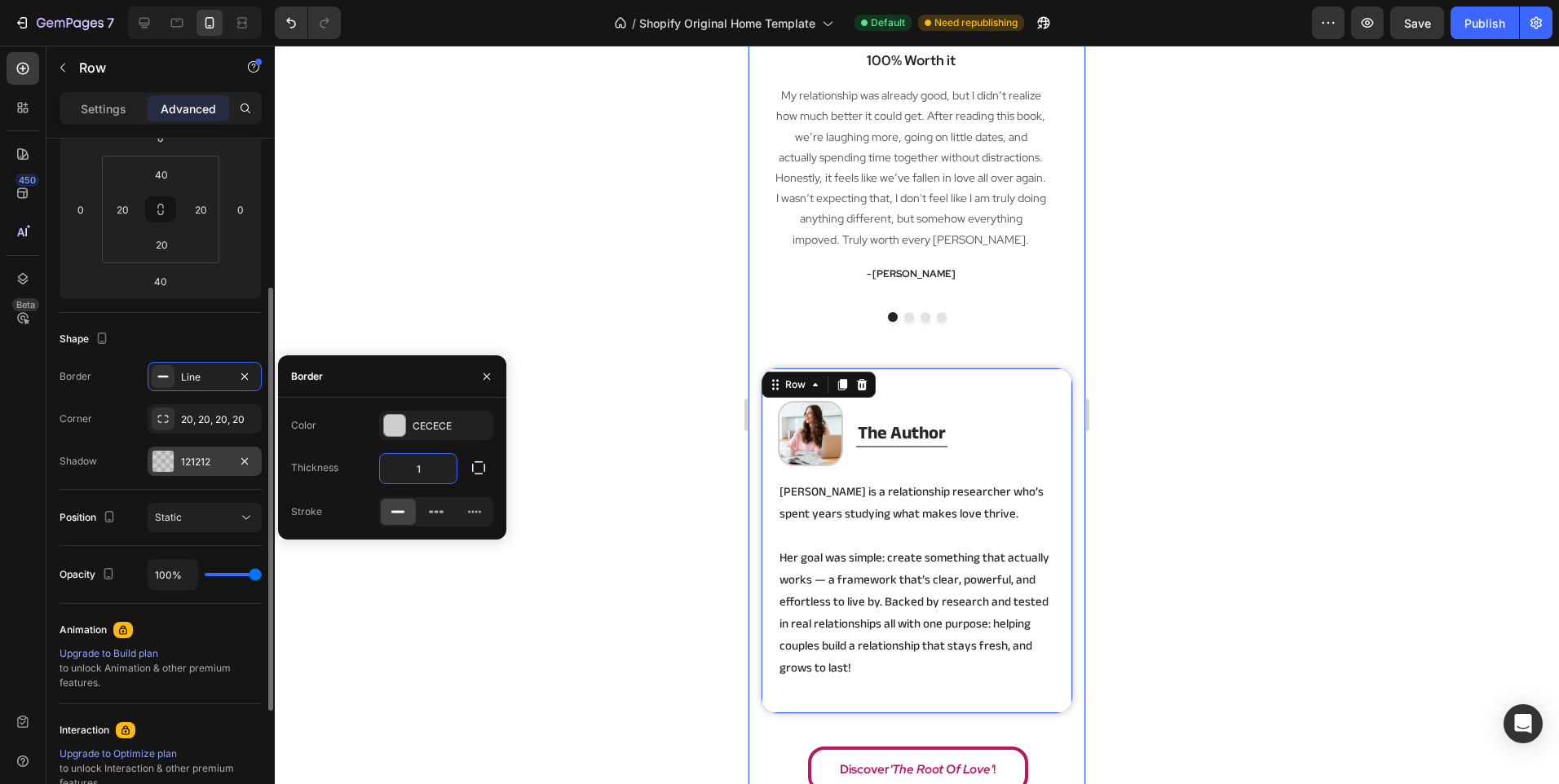
click at [186, 457] on div "121212" at bounding box center [204, 462] width 47 height 15
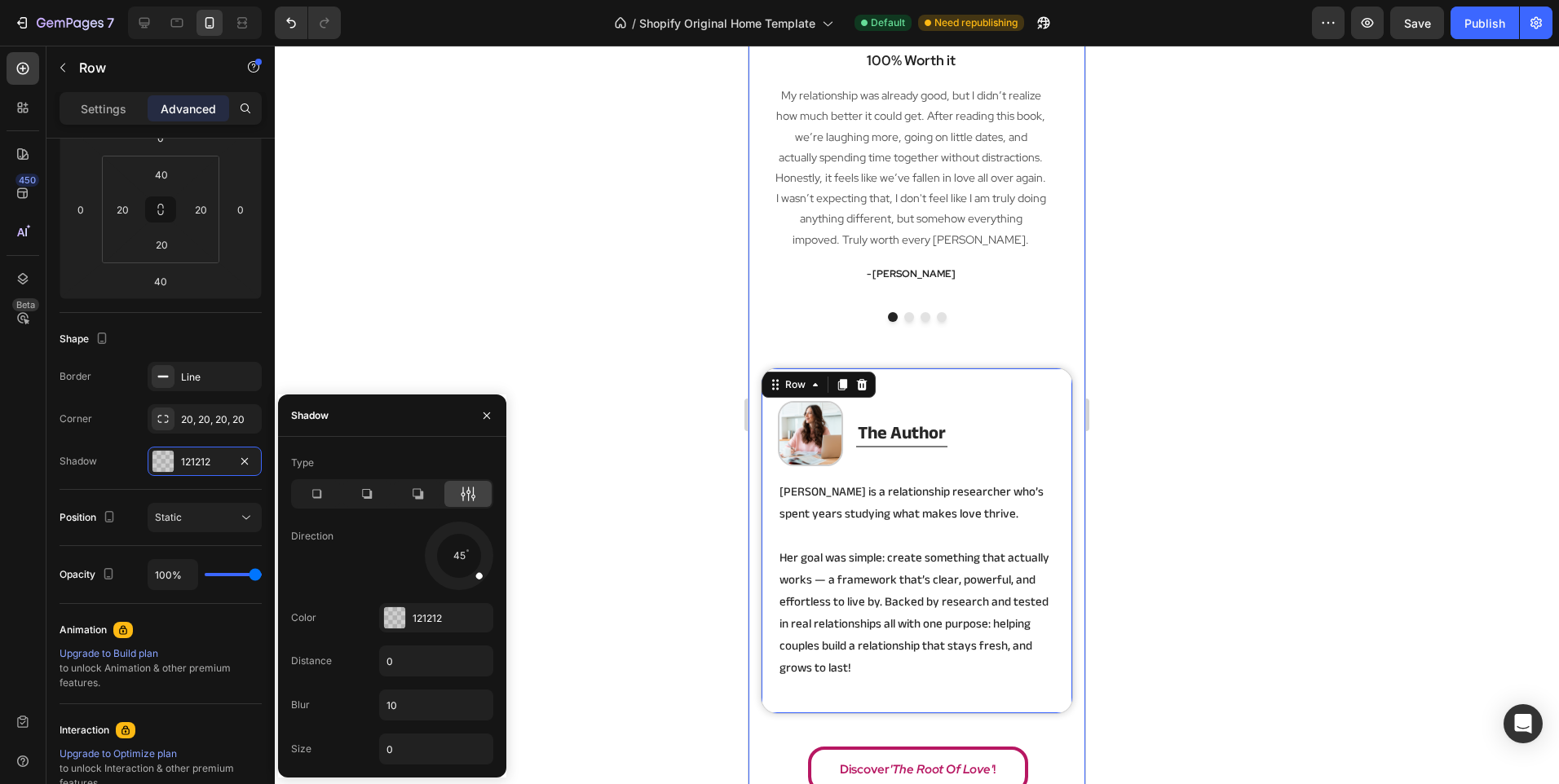
click at [572, 562] on div at bounding box center [916, 414] width 1284 height 739
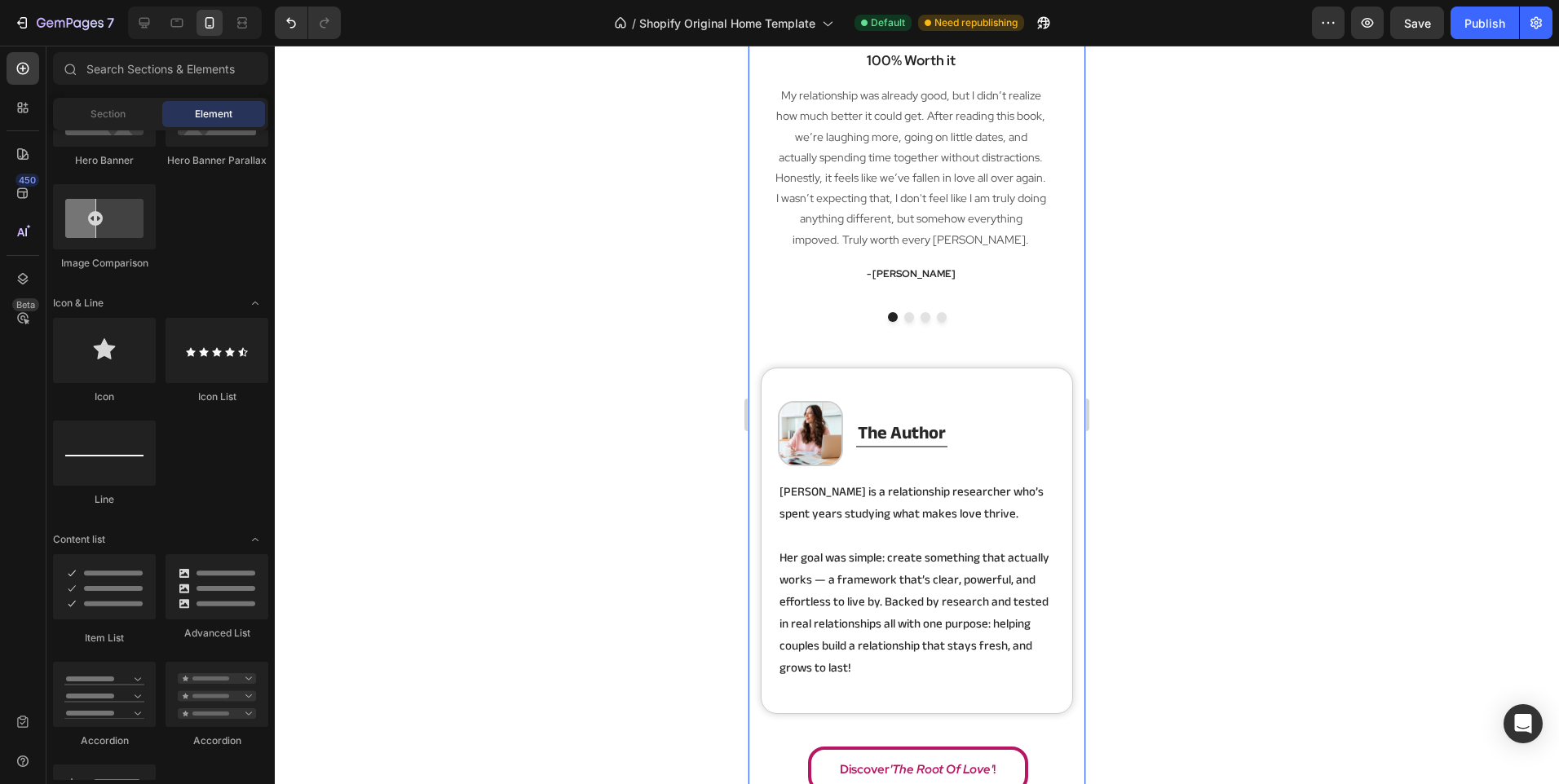
click at [901, 575] on p "Her goal was simple: create something that actually works — a framework that’s …" at bounding box center [917, 613] width 274 height 132
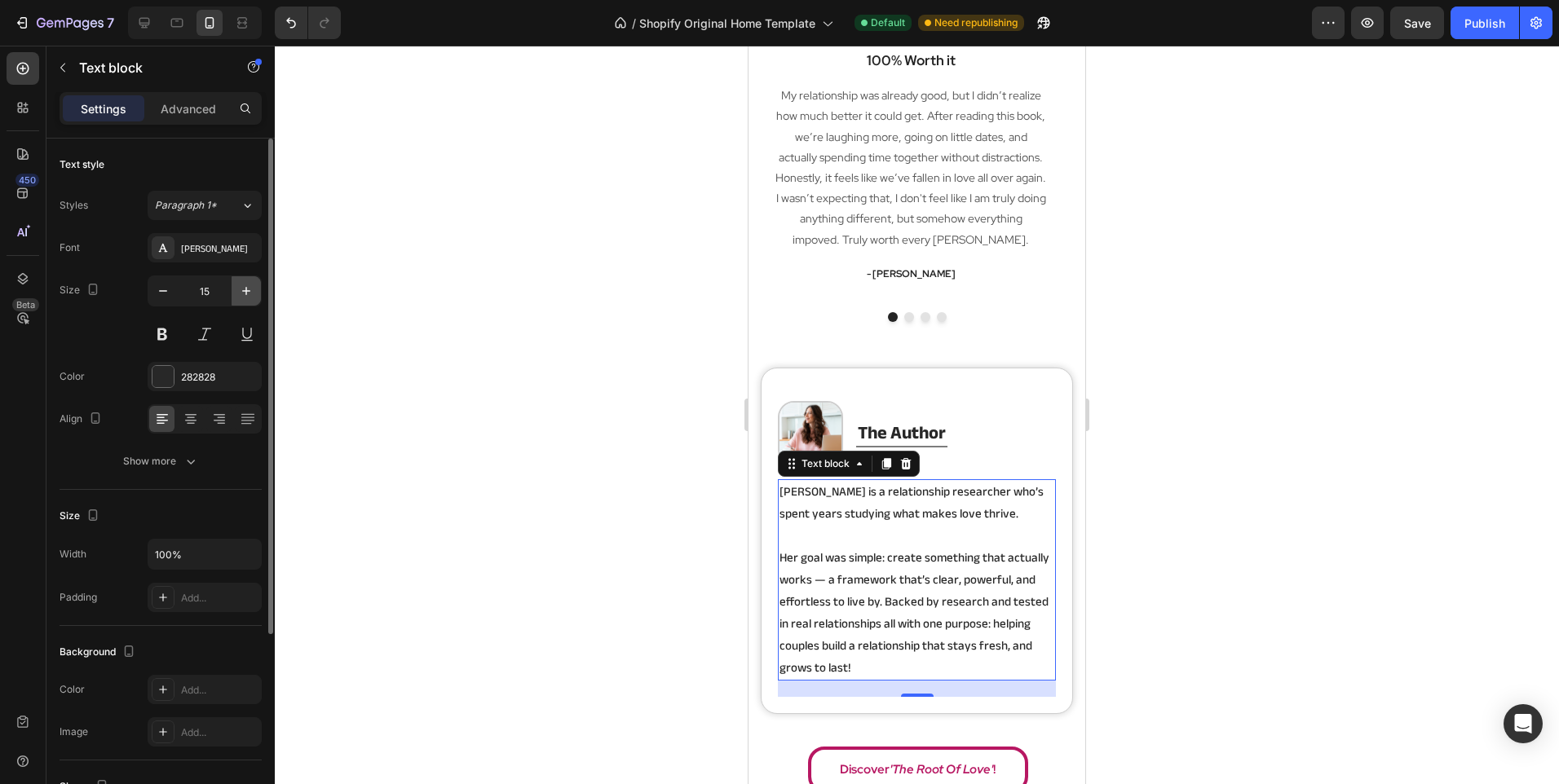
click at [248, 295] on icon "button" at bounding box center [247, 291] width 17 height 17
type input "16"
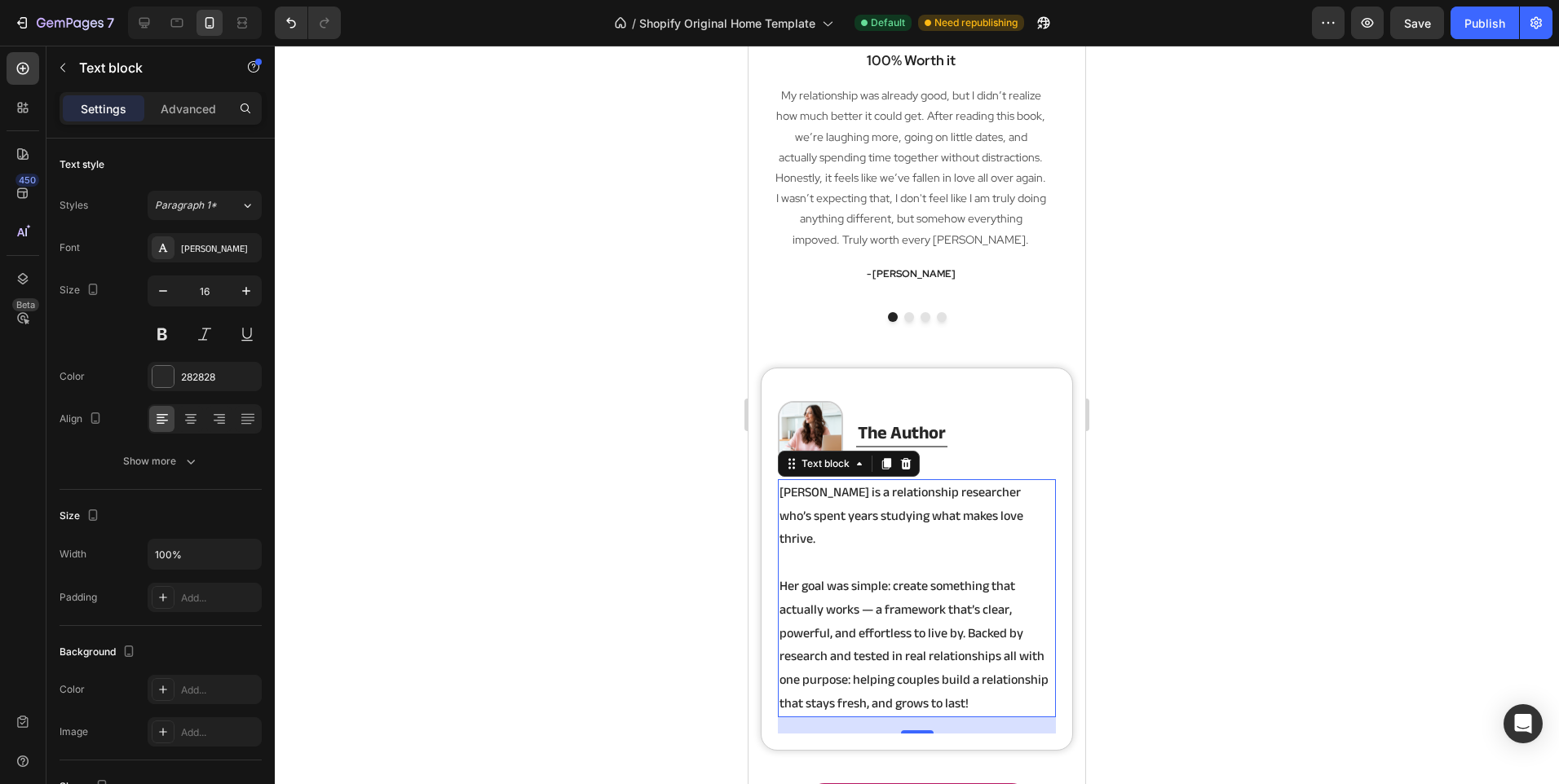
click at [566, 386] on div at bounding box center [916, 414] width 1284 height 739
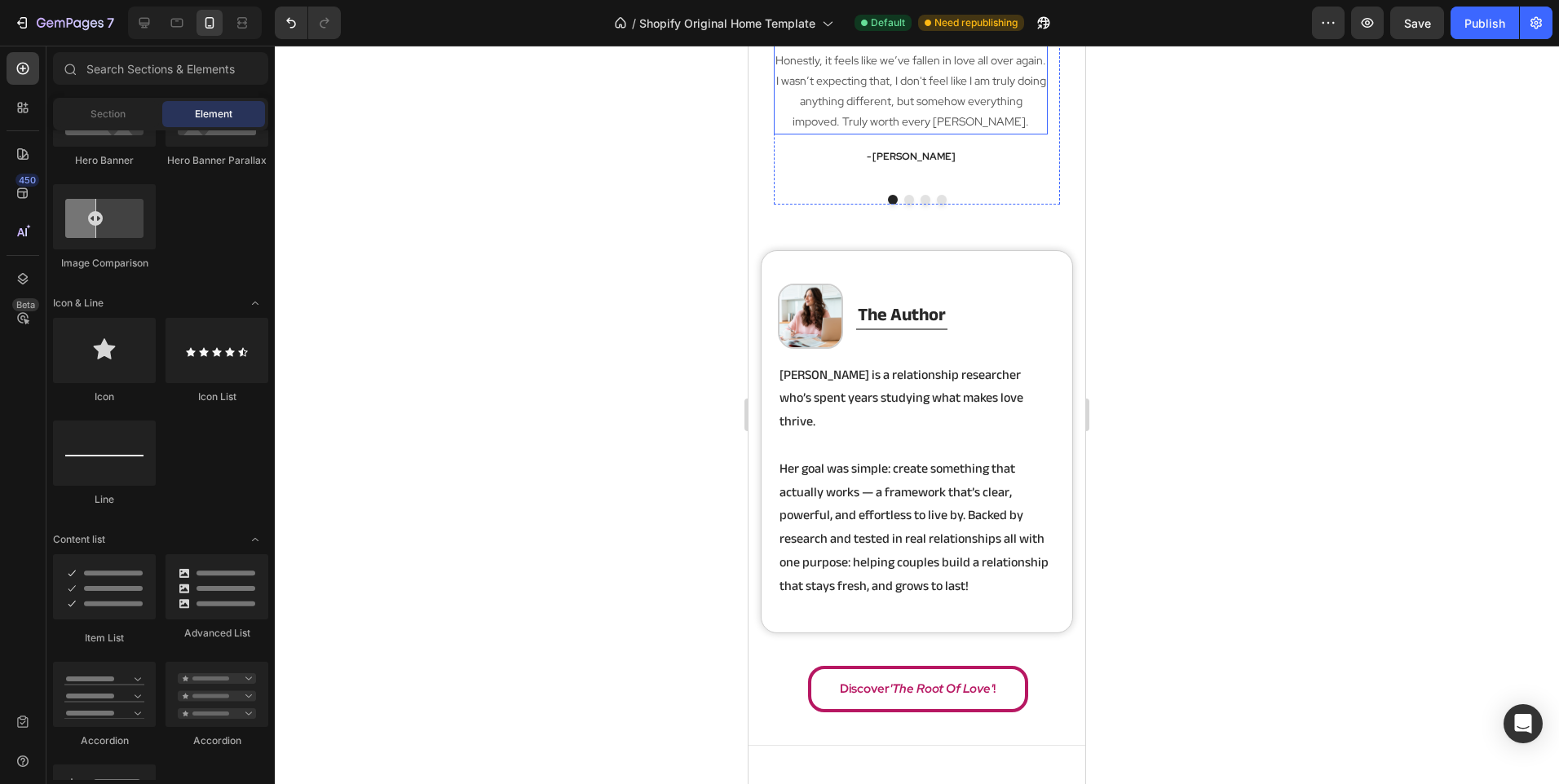
scroll to position [3122, 0]
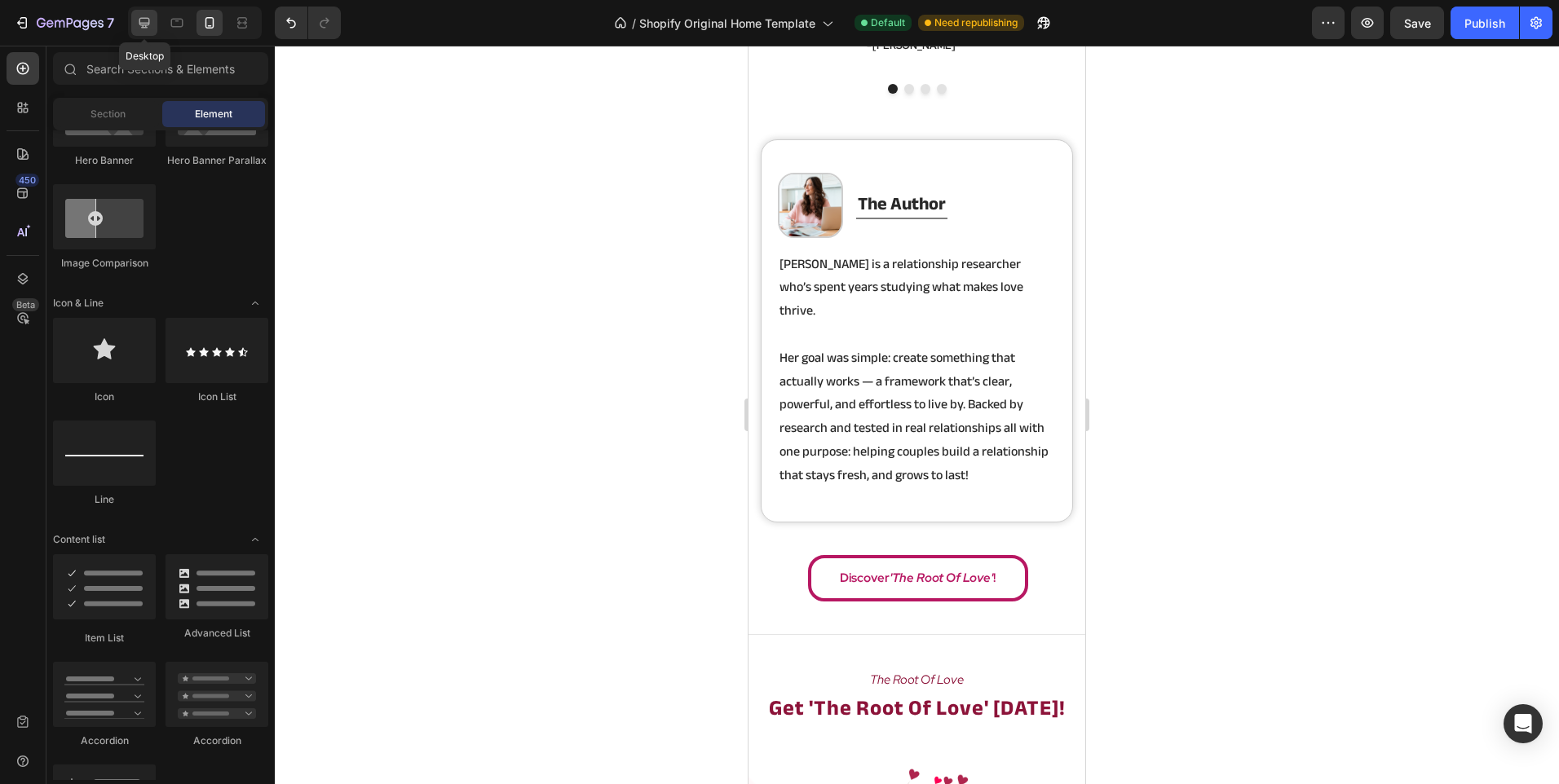
click at [146, 32] on div at bounding box center [145, 23] width 26 height 26
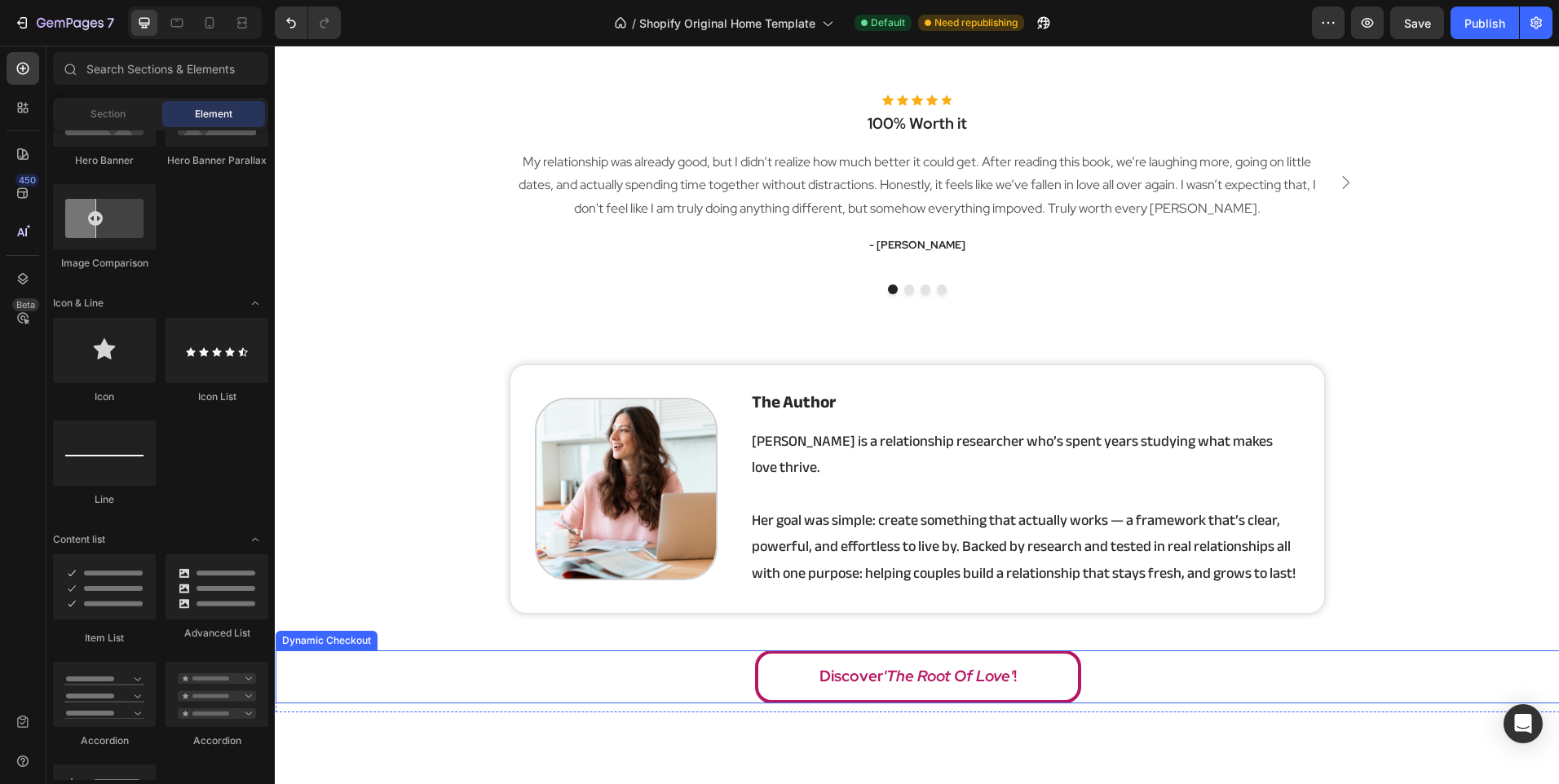
scroll to position [2796, 0]
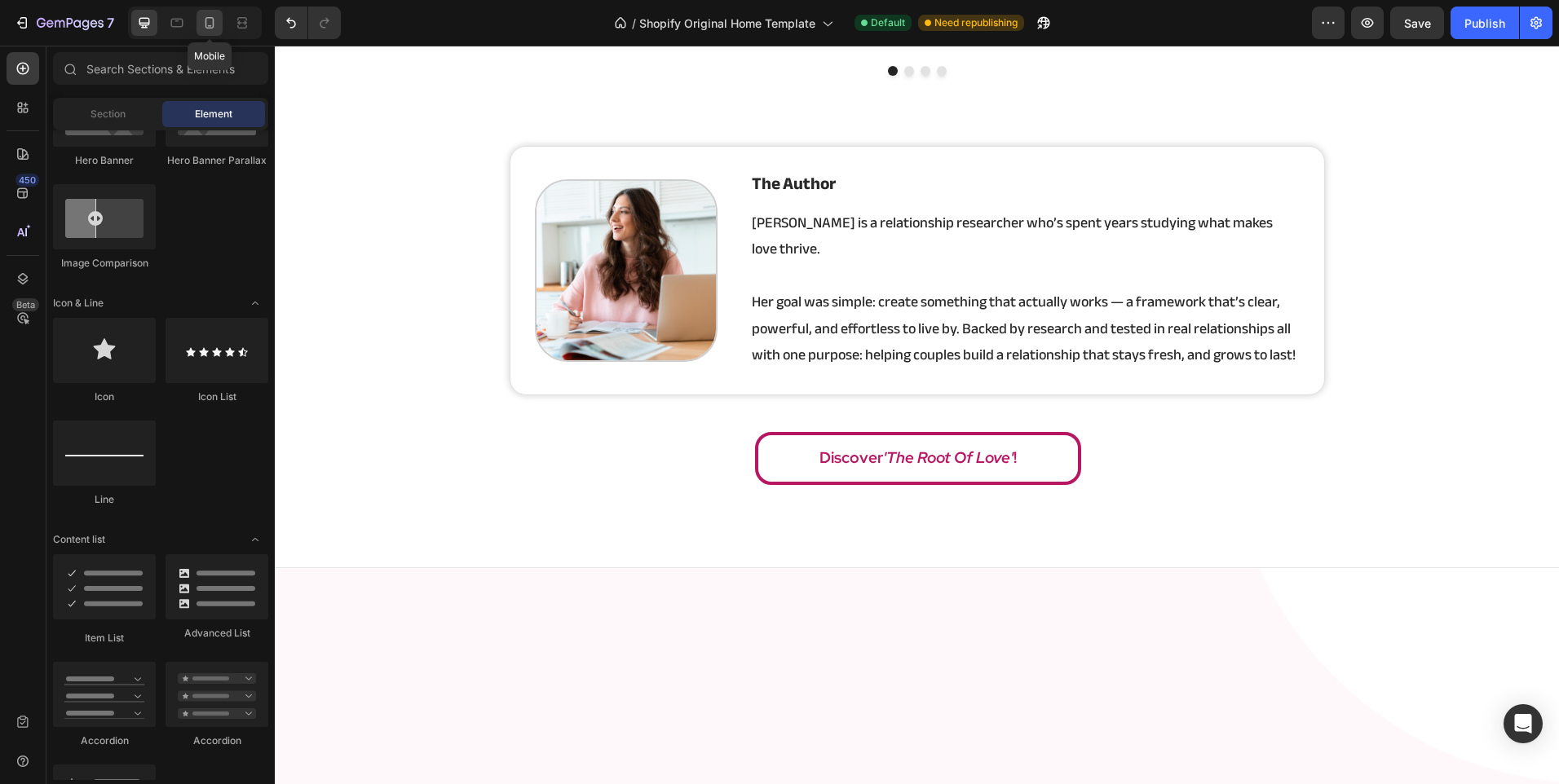
click at [212, 31] on icon at bounding box center [209, 23] width 17 height 17
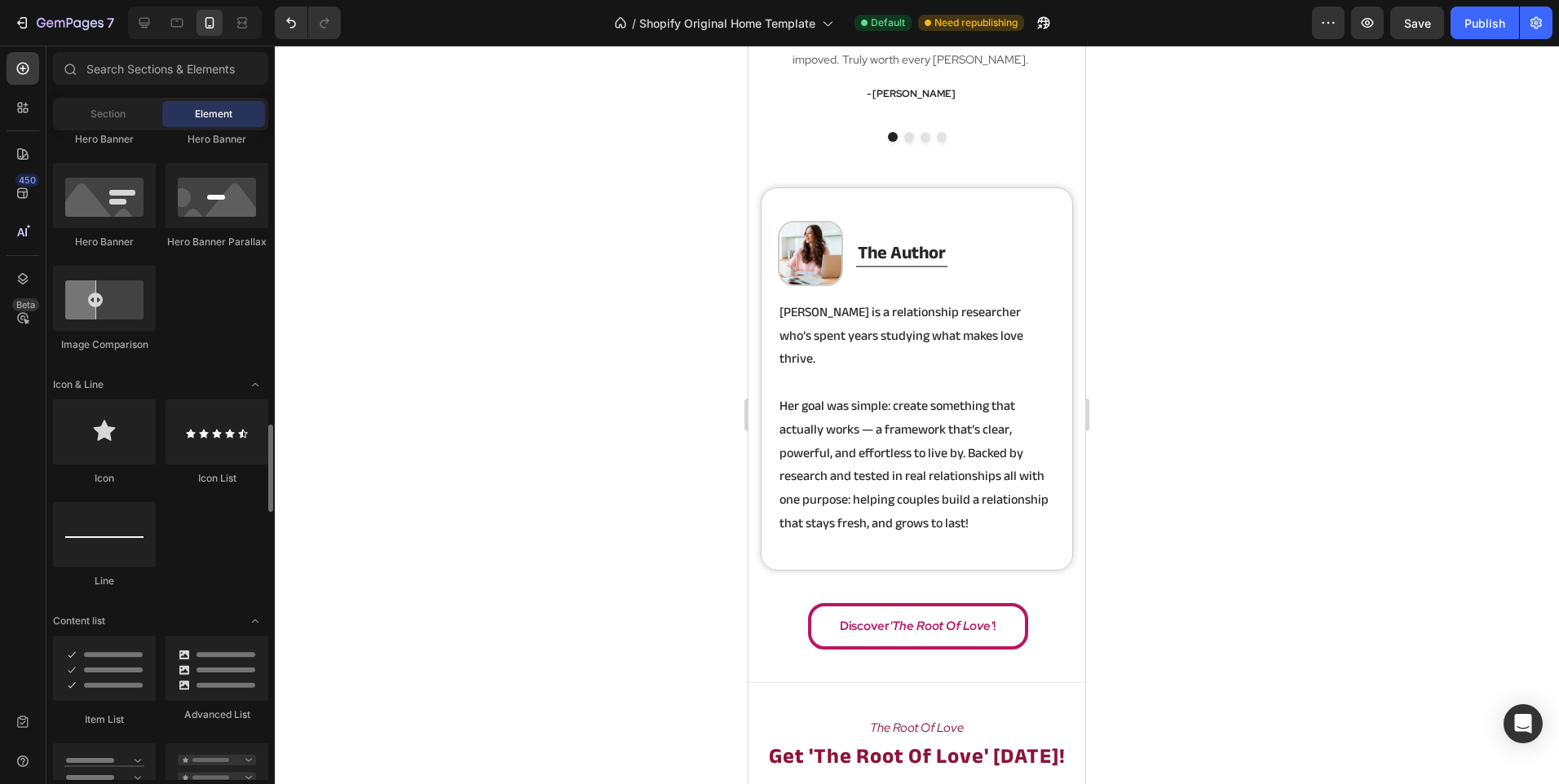
scroll to position [1222, 0]
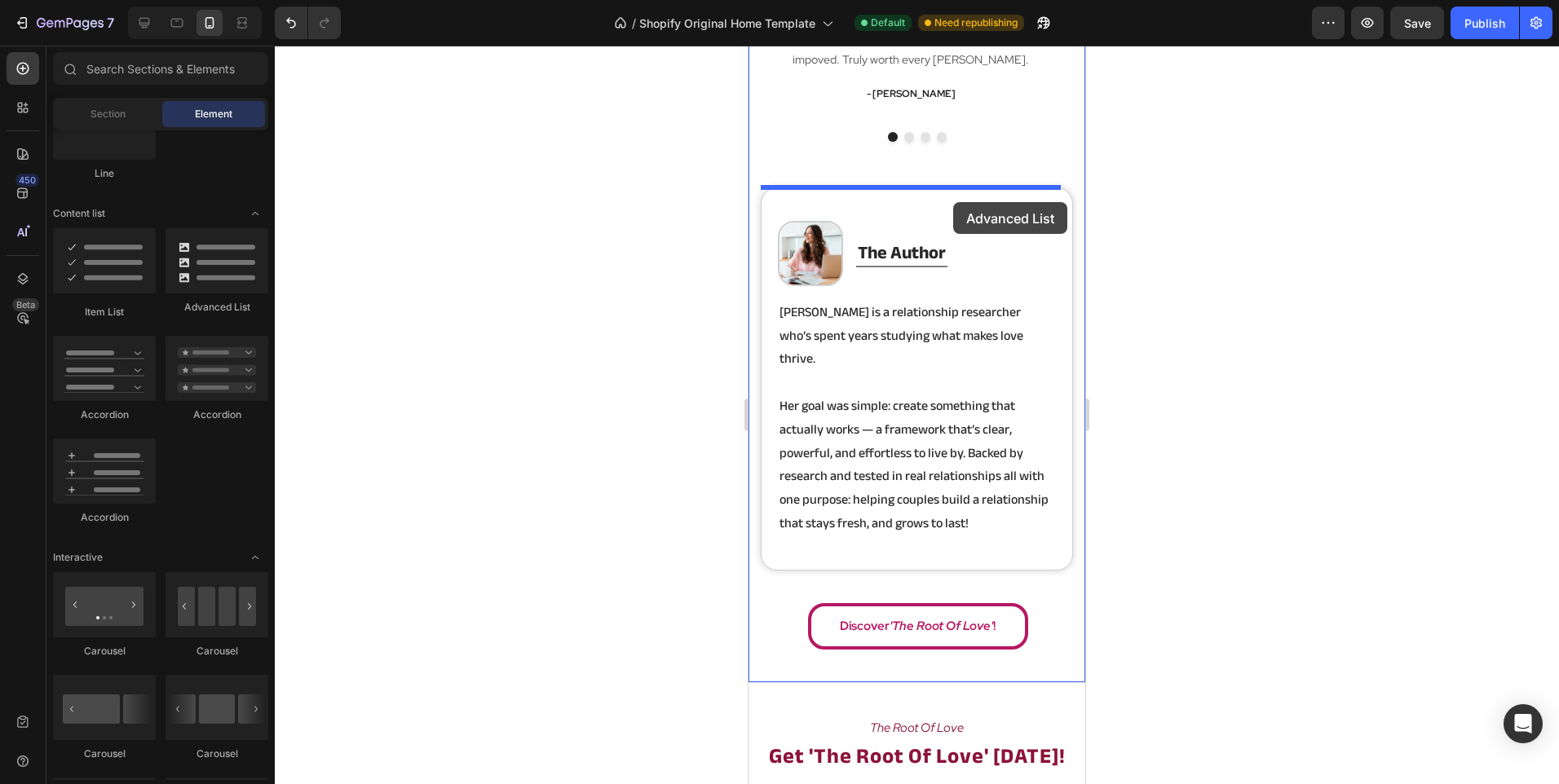
drag, startPoint x: 954, startPoint y: 329, endPoint x: 953, endPoint y: 202, distance: 127.0
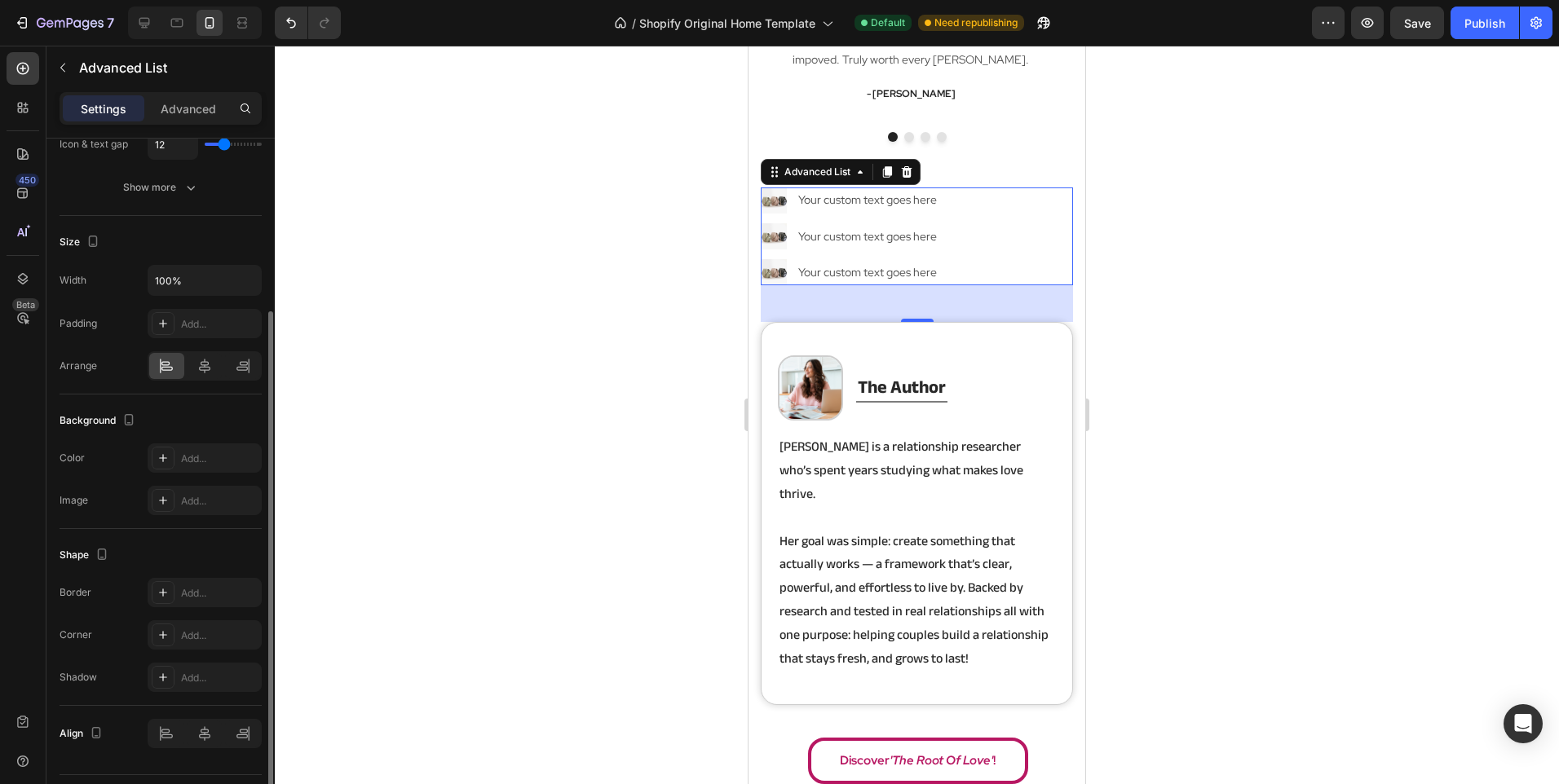
scroll to position [0, 0]
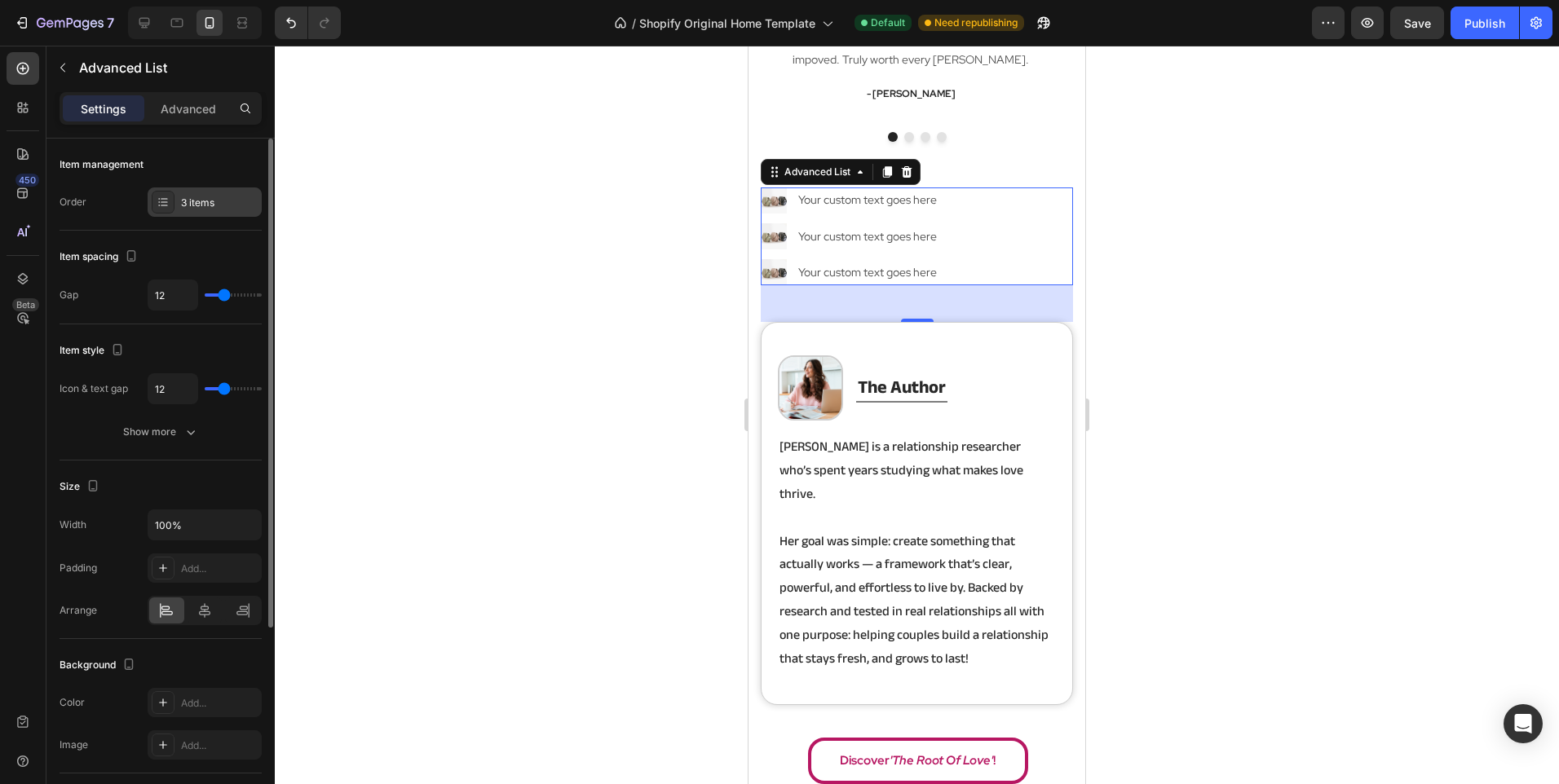
click at [211, 189] on div "3 items" at bounding box center [204, 202] width 114 height 30
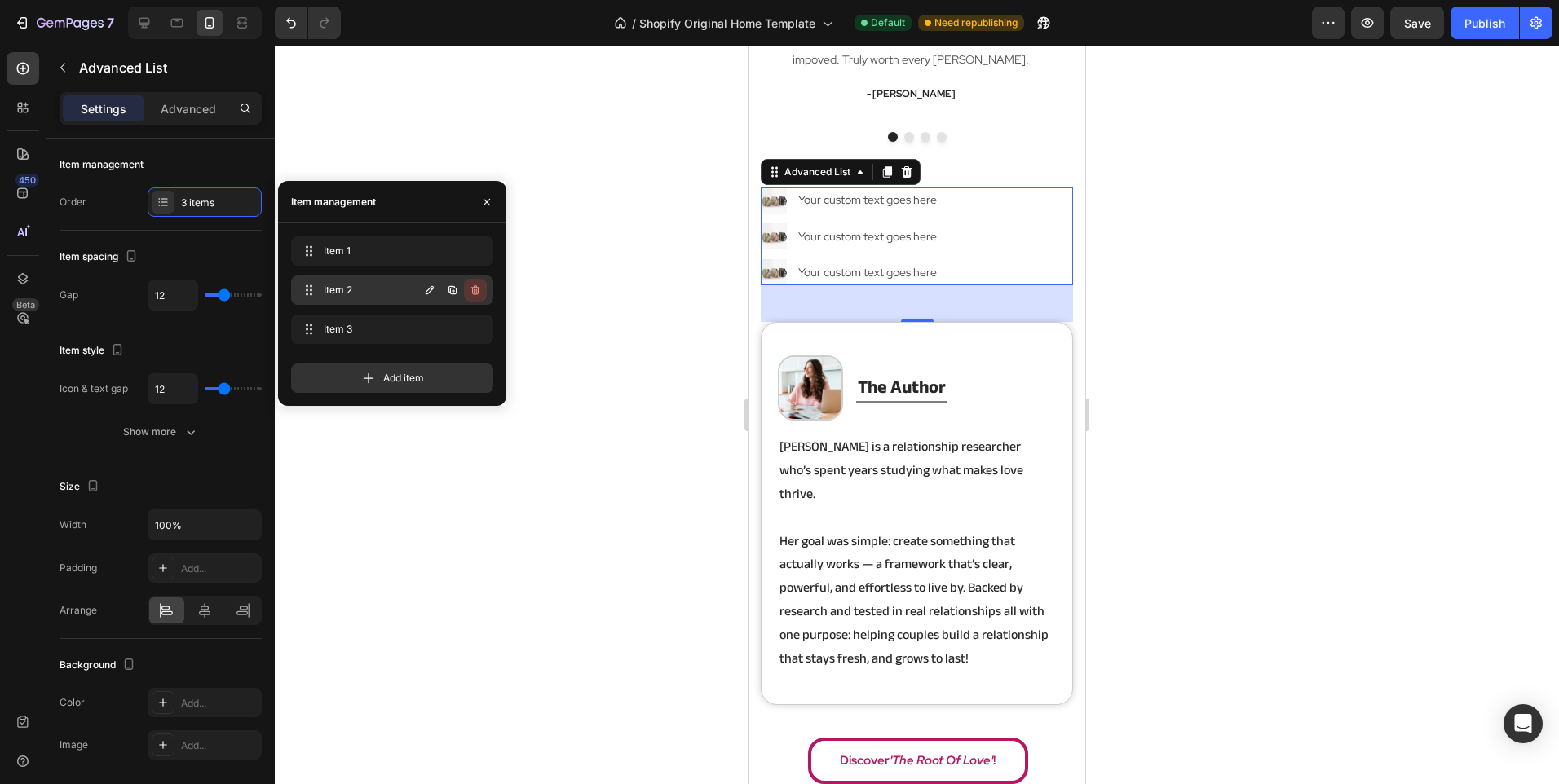
click at [465, 287] on button "button" at bounding box center [475, 290] width 23 height 23
click at [463, 287] on div "Delete" at bounding box center [464, 290] width 31 height 15
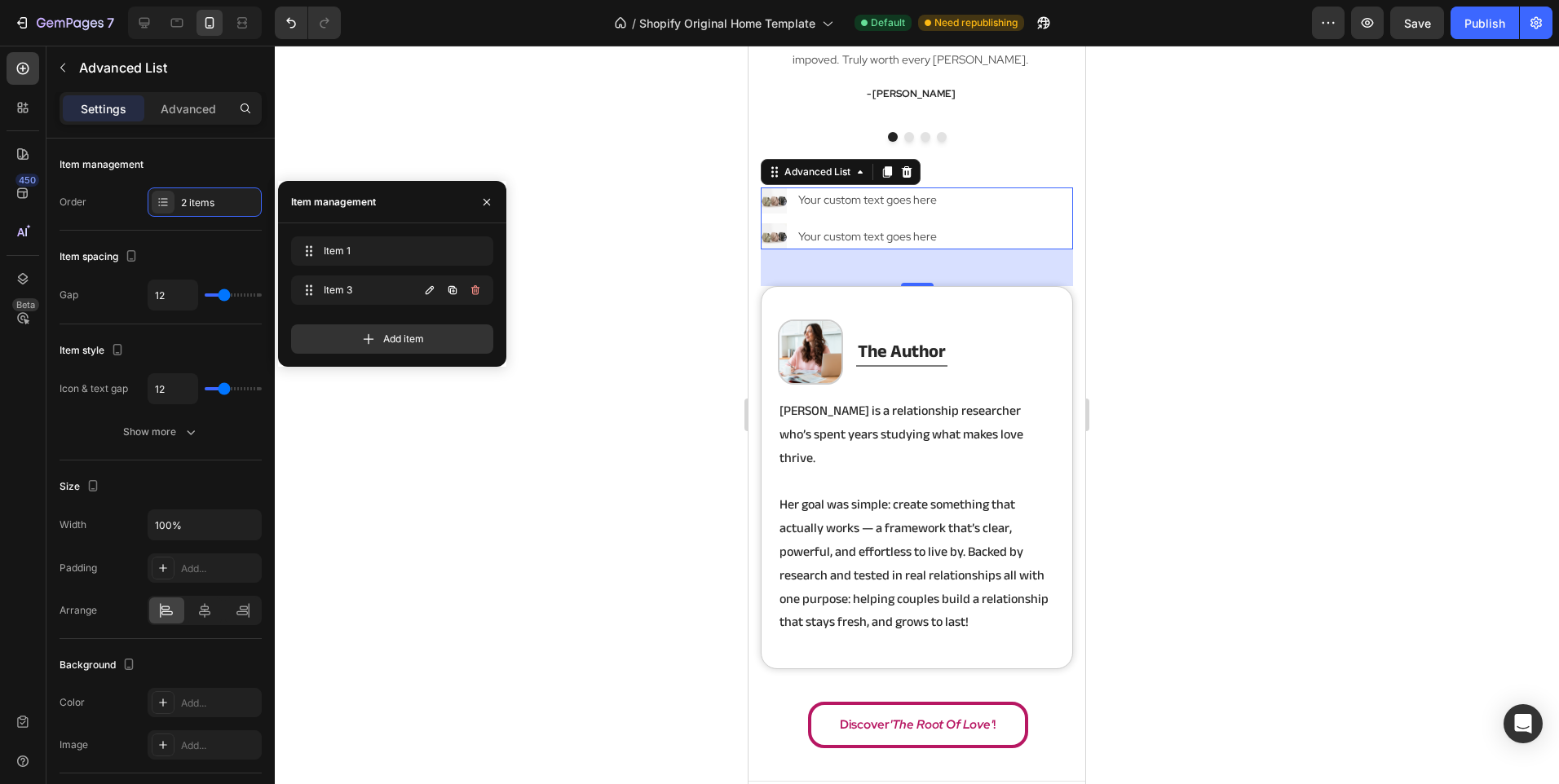
click at [472, 298] on button "button" at bounding box center [475, 290] width 23 height 23
click at [472, 298] on button "Delete" at bounding box center [464, 290] width 44 height 23
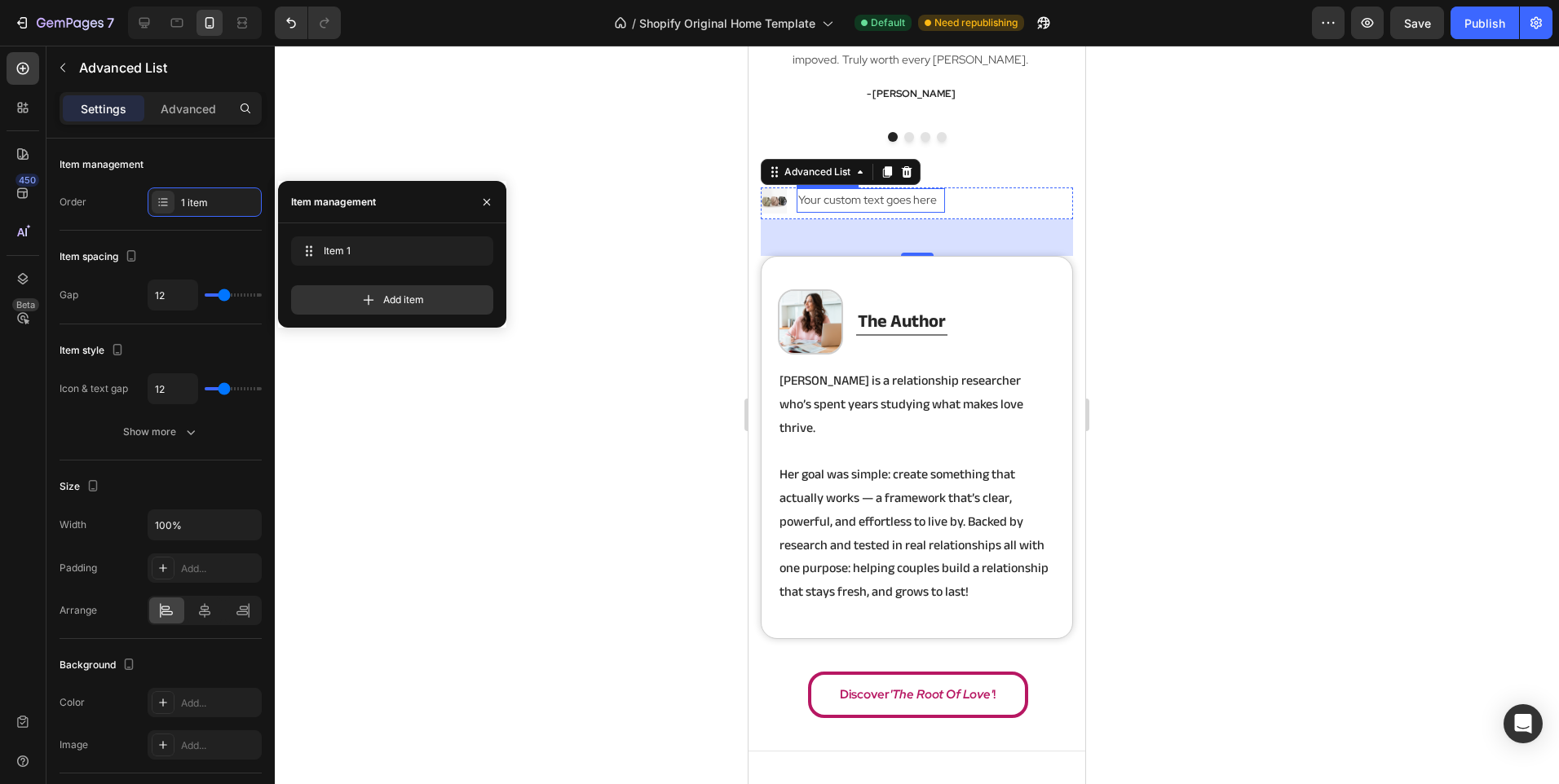
click at [818, 198] on div "Your custom text goes here" at bounding box center [870, 200] width 148 height 24
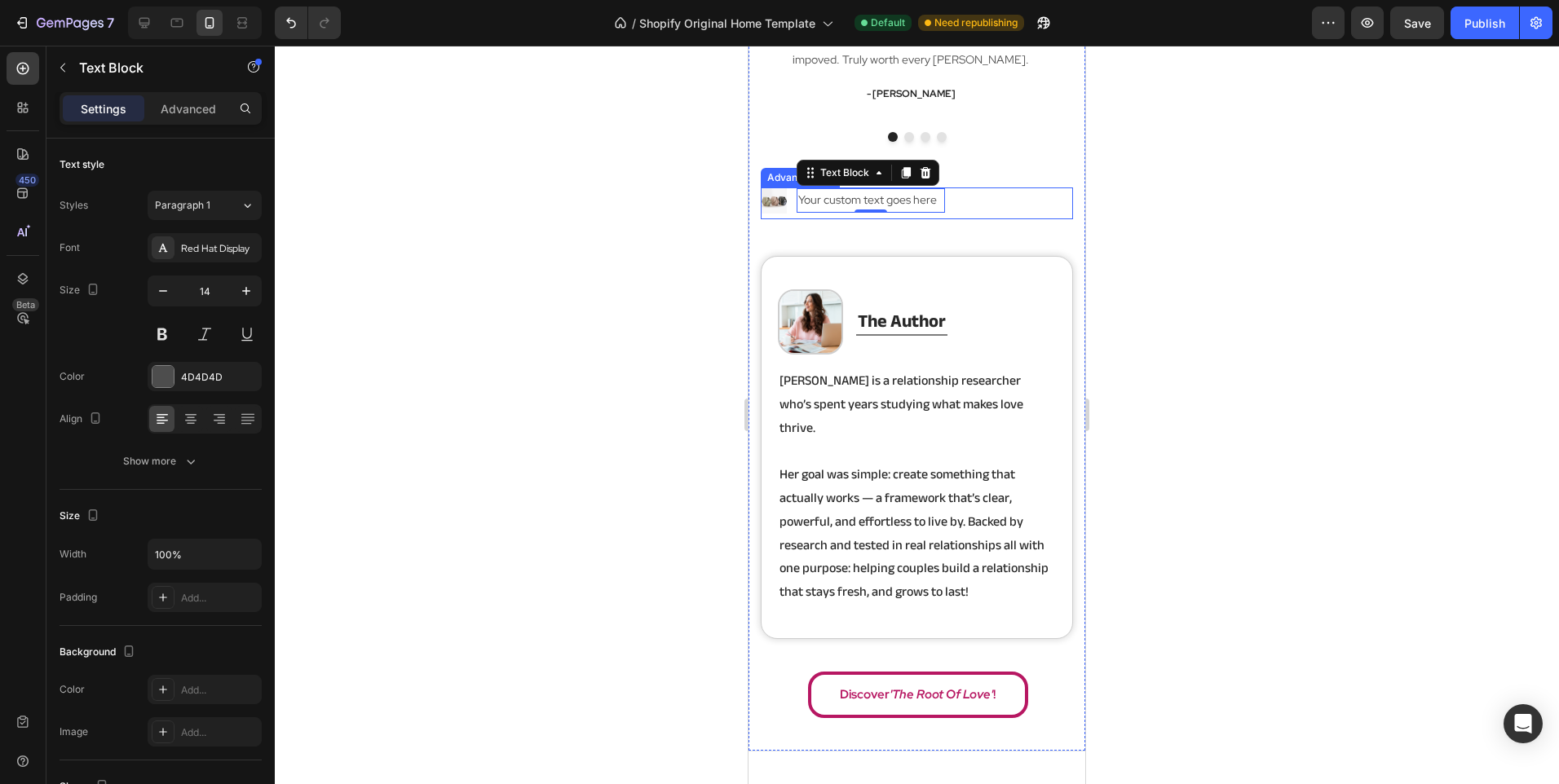
click at [976, 199] on div "Image Your custom text goes here Text Block 0" at bounding box center [917, 203] width 312 height 32
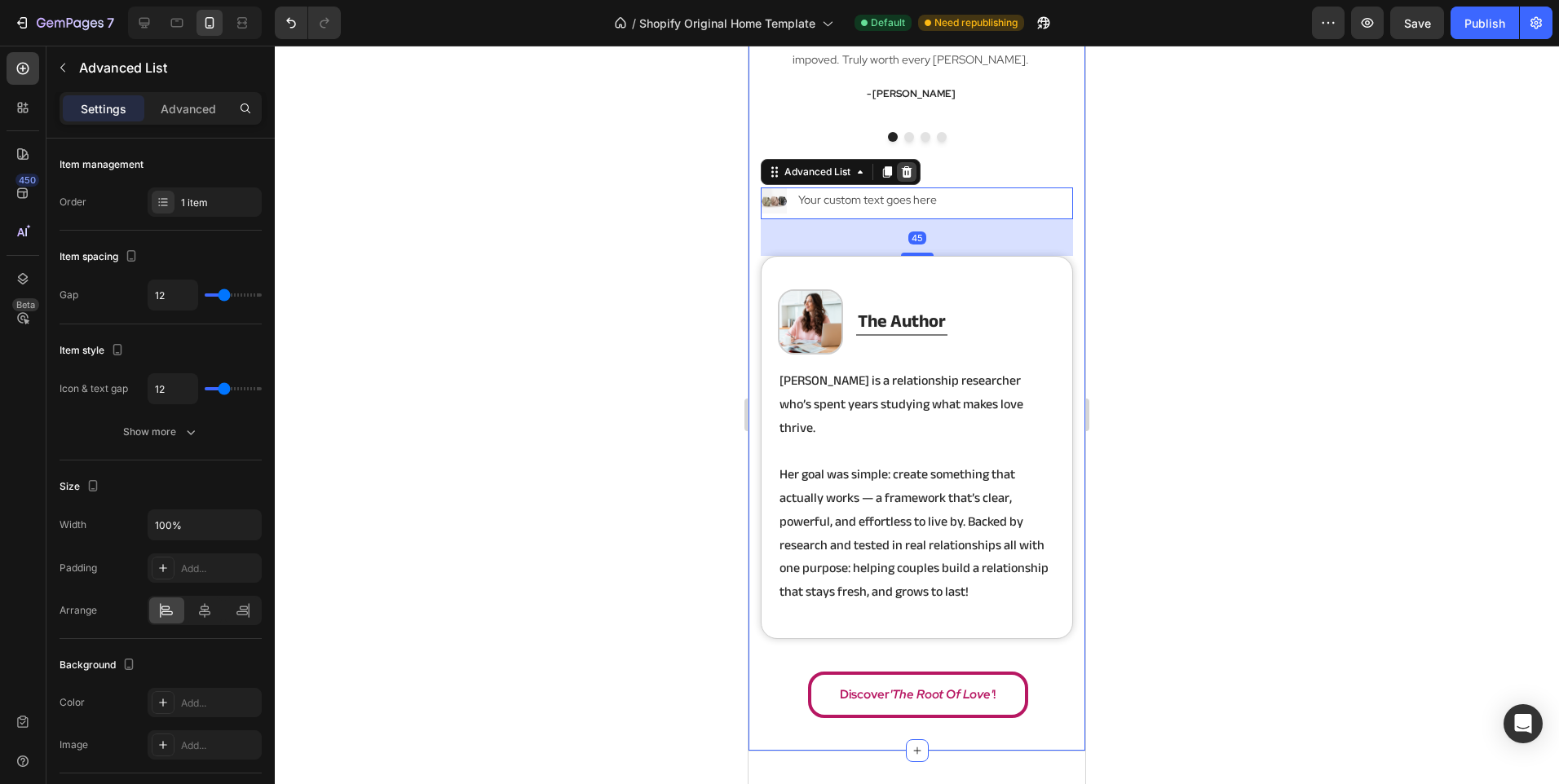
click at [903, 171] on icon at bounding box center [906, 172] width 13 height 13
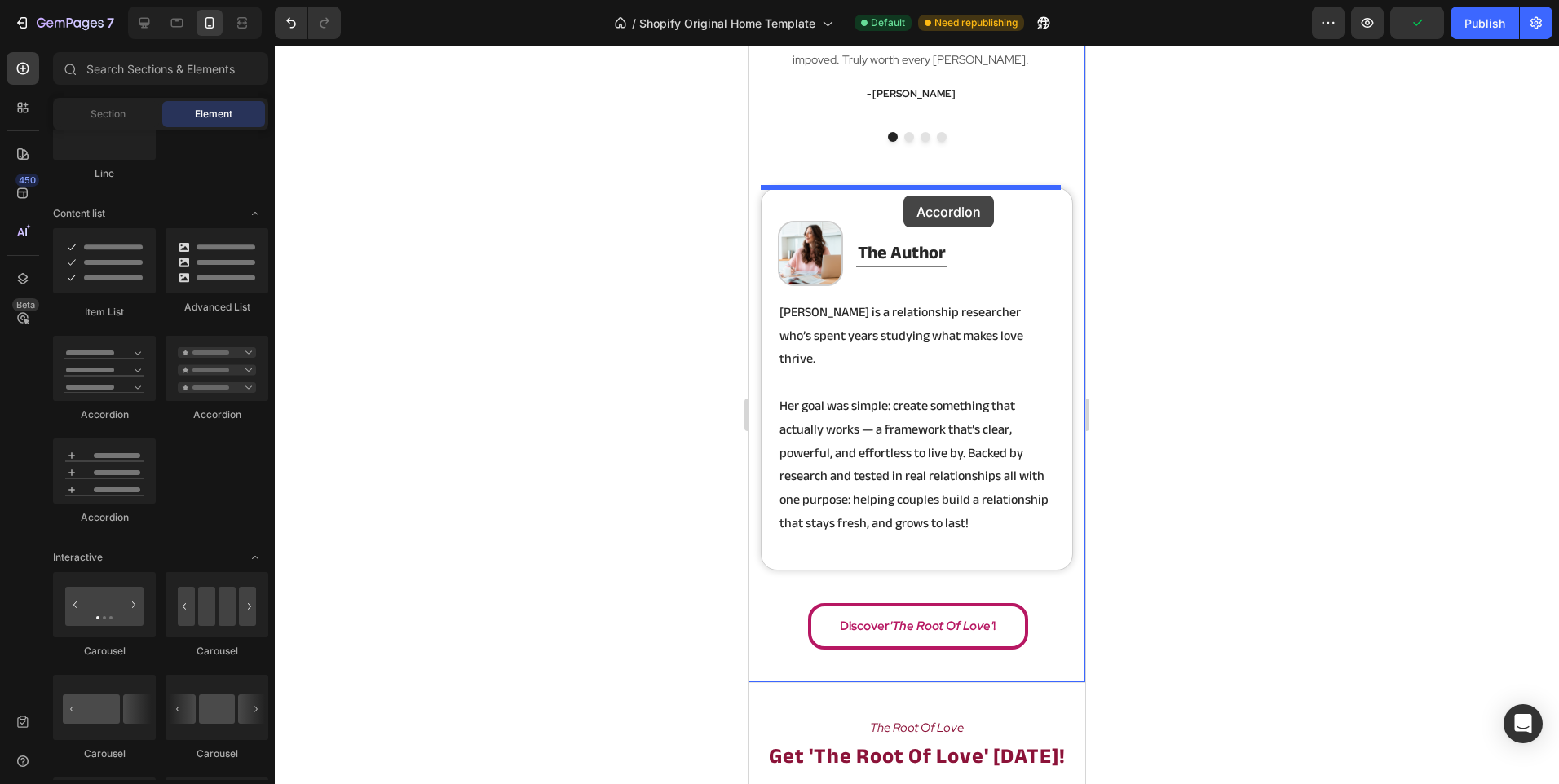
drag, startPoint x: 856, startPoint y: 433, endPoint x: 904, endPoint y: 196, distance: 241.8
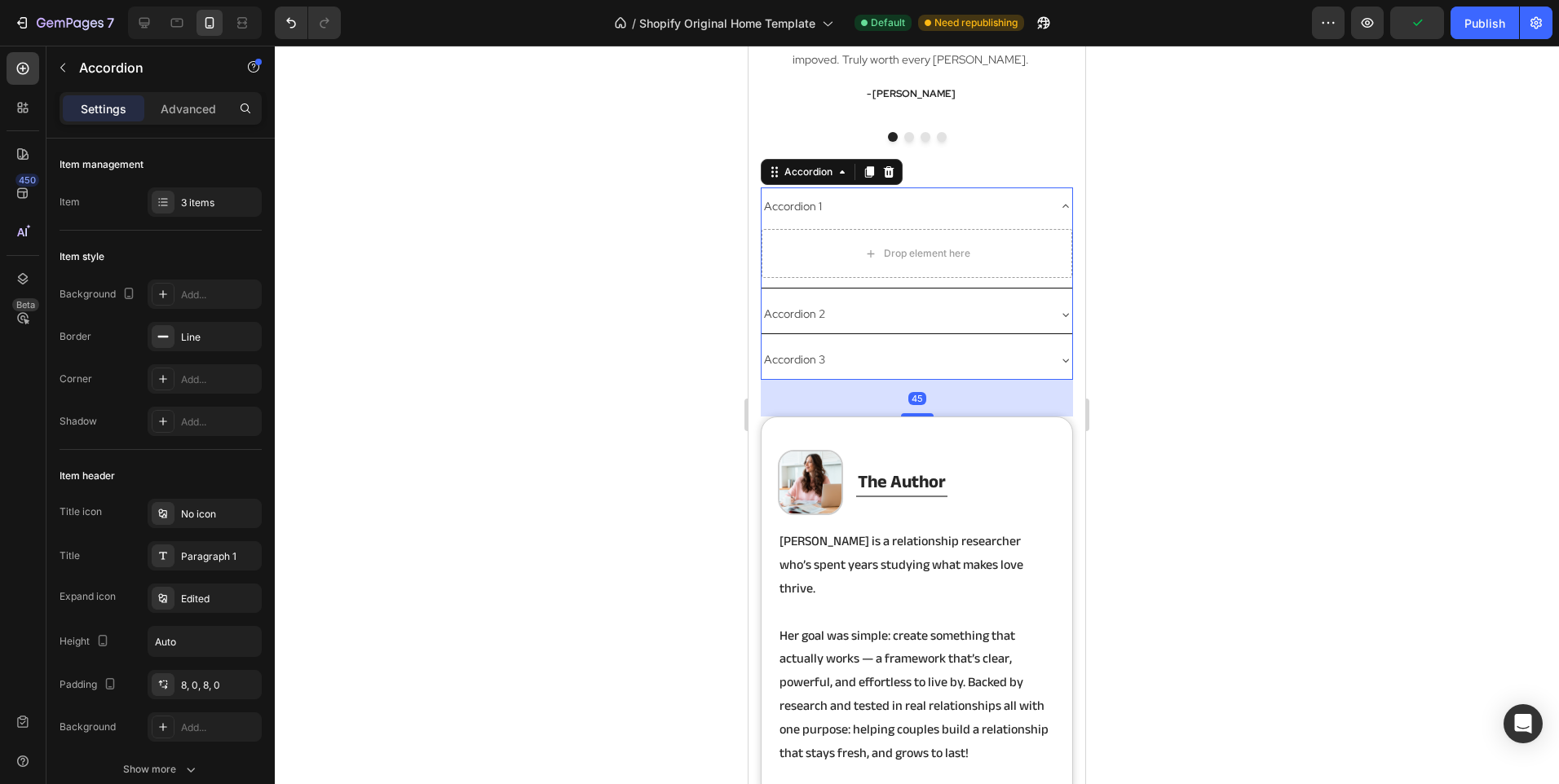
click at [923, 309] on div "Accordion 2" at bounding box center [903, 313] width 285 height 25
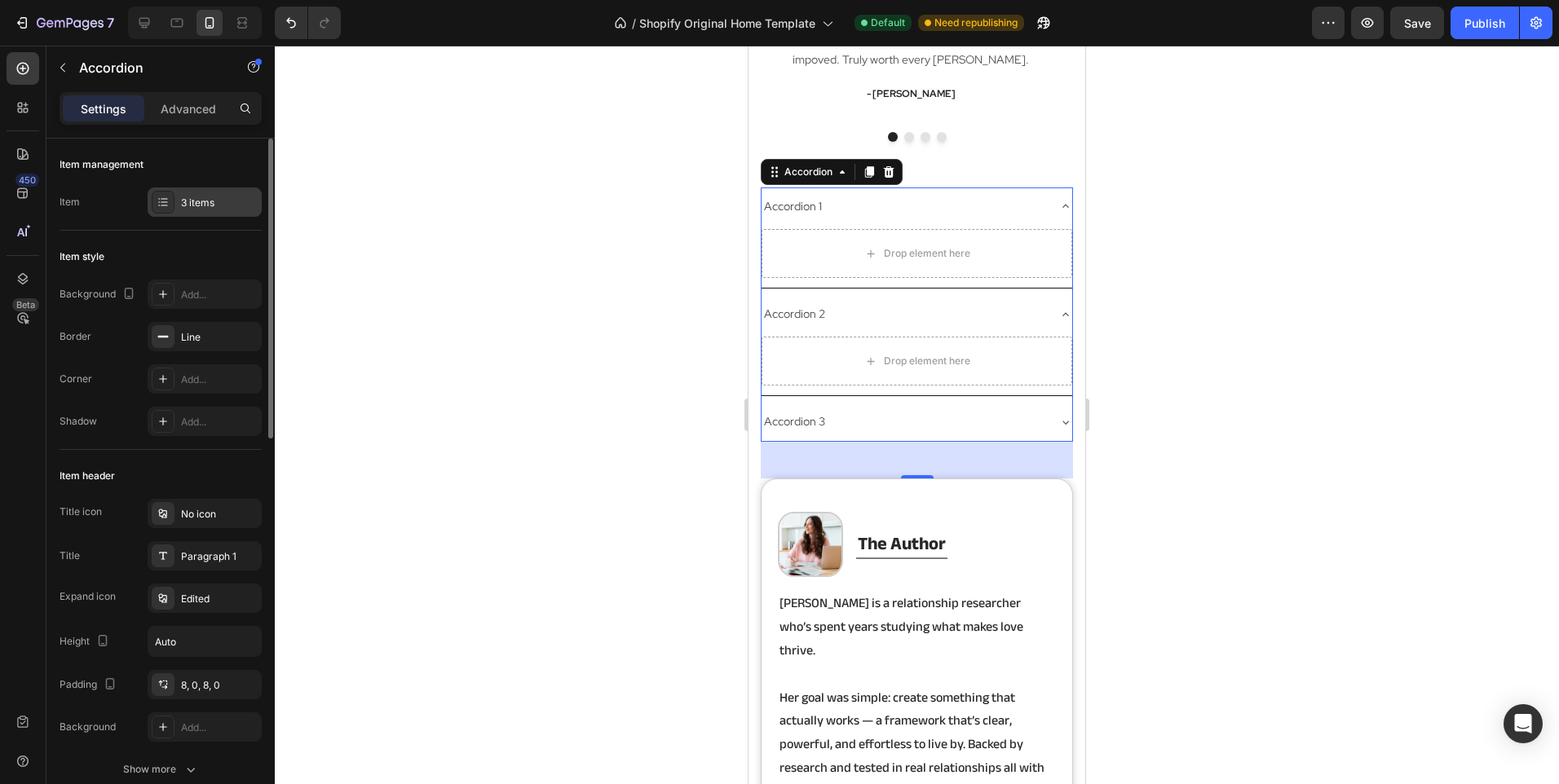
click at [189, 205] on div "3 items" at bounding box center [219, 203] width 77 height 15
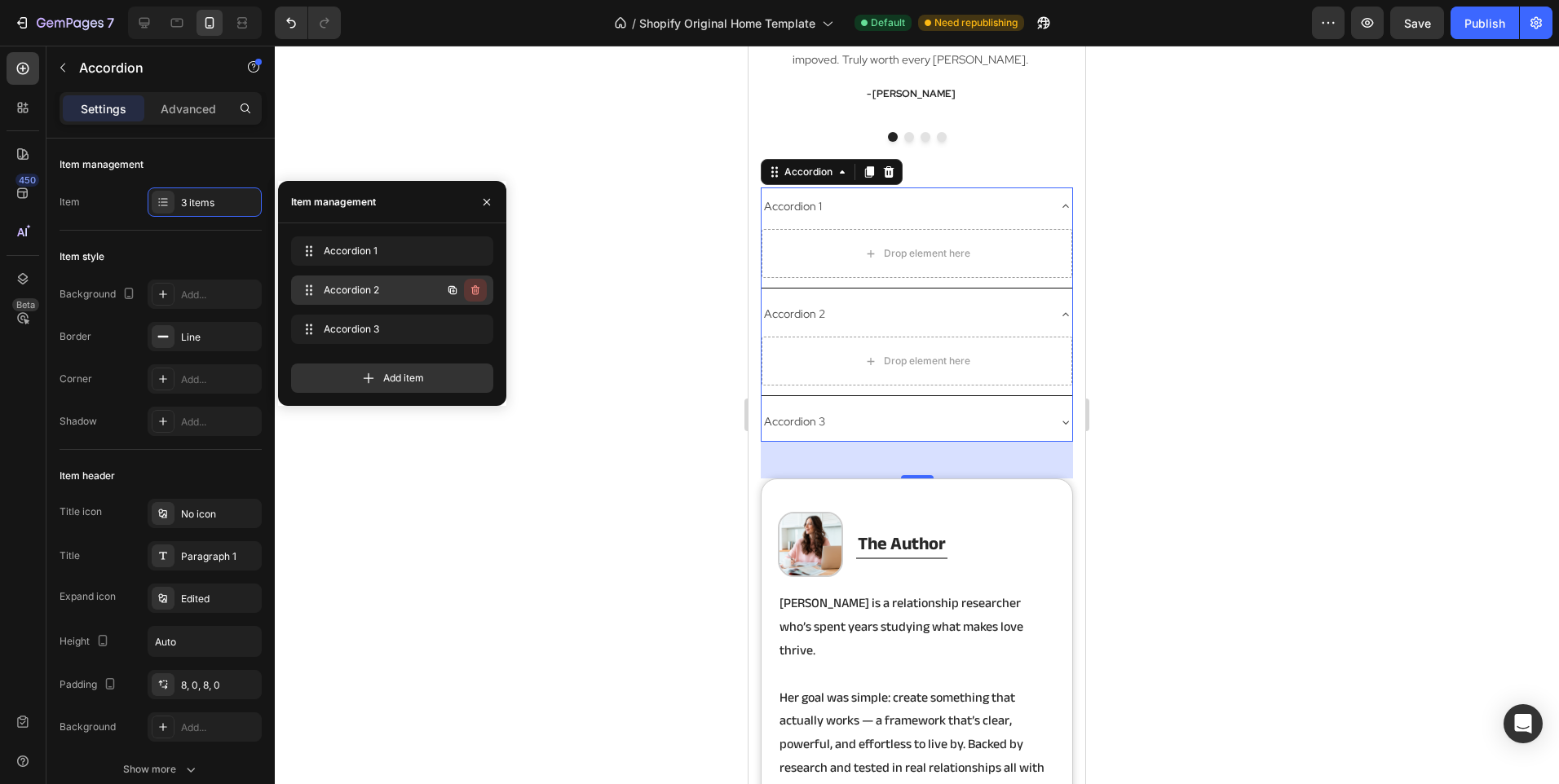
click at [474, 293] on icon "button" at bounding box center [475, 290] width 13 height 13
click at [468, 283] on div "Delete" at bounding box center [464, 290] width 31 height 15
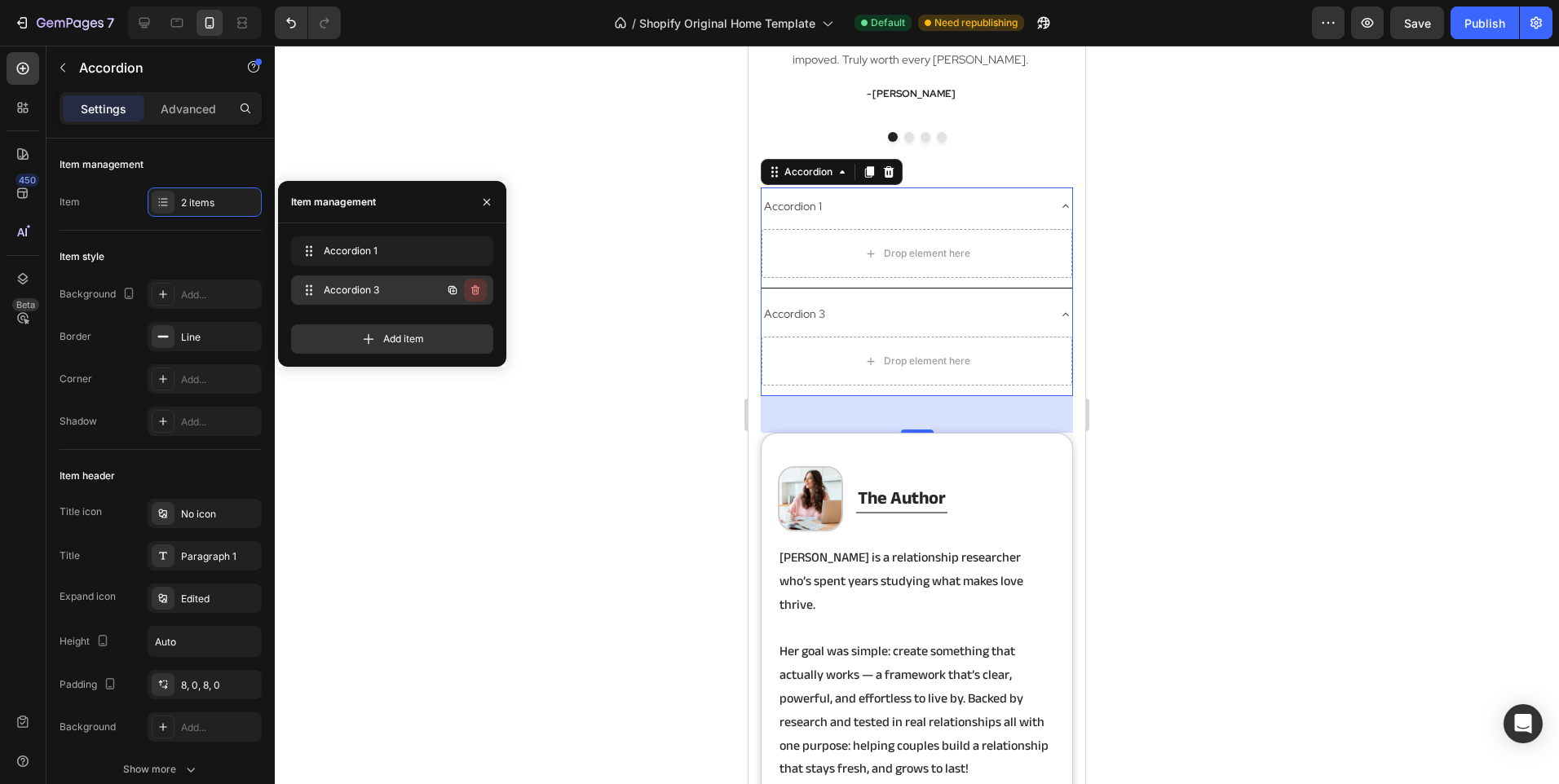
click at [475, 295] on icon "button" at bounding box center [475, 290] width 8 height 10
click at [475, 295] on div "Delete" at bounding box center [464, 290] width 31 height 15
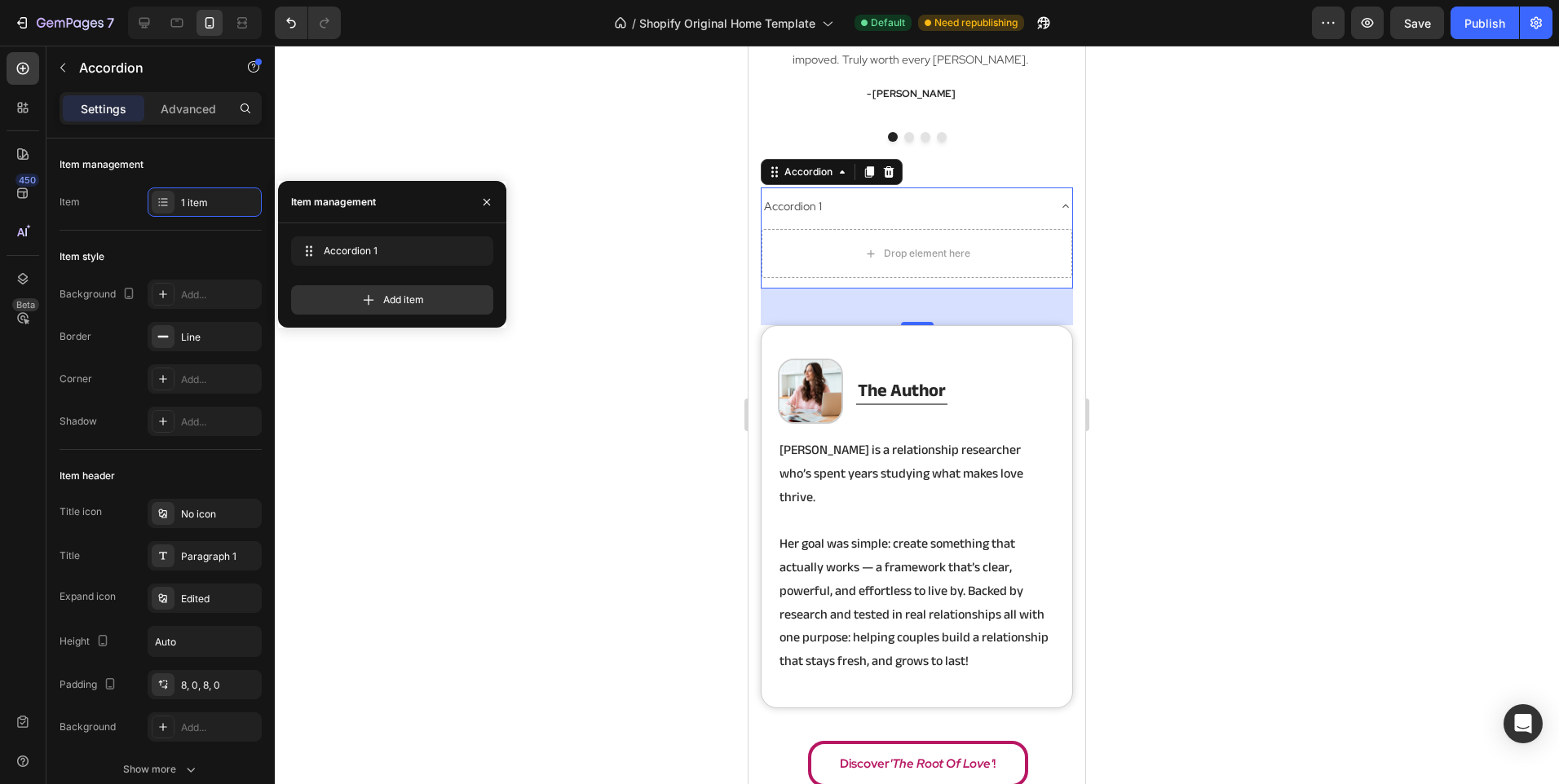
click at [877, 206] on div "Accordion 1" at bounding box center [903, 206] width 285 height 25
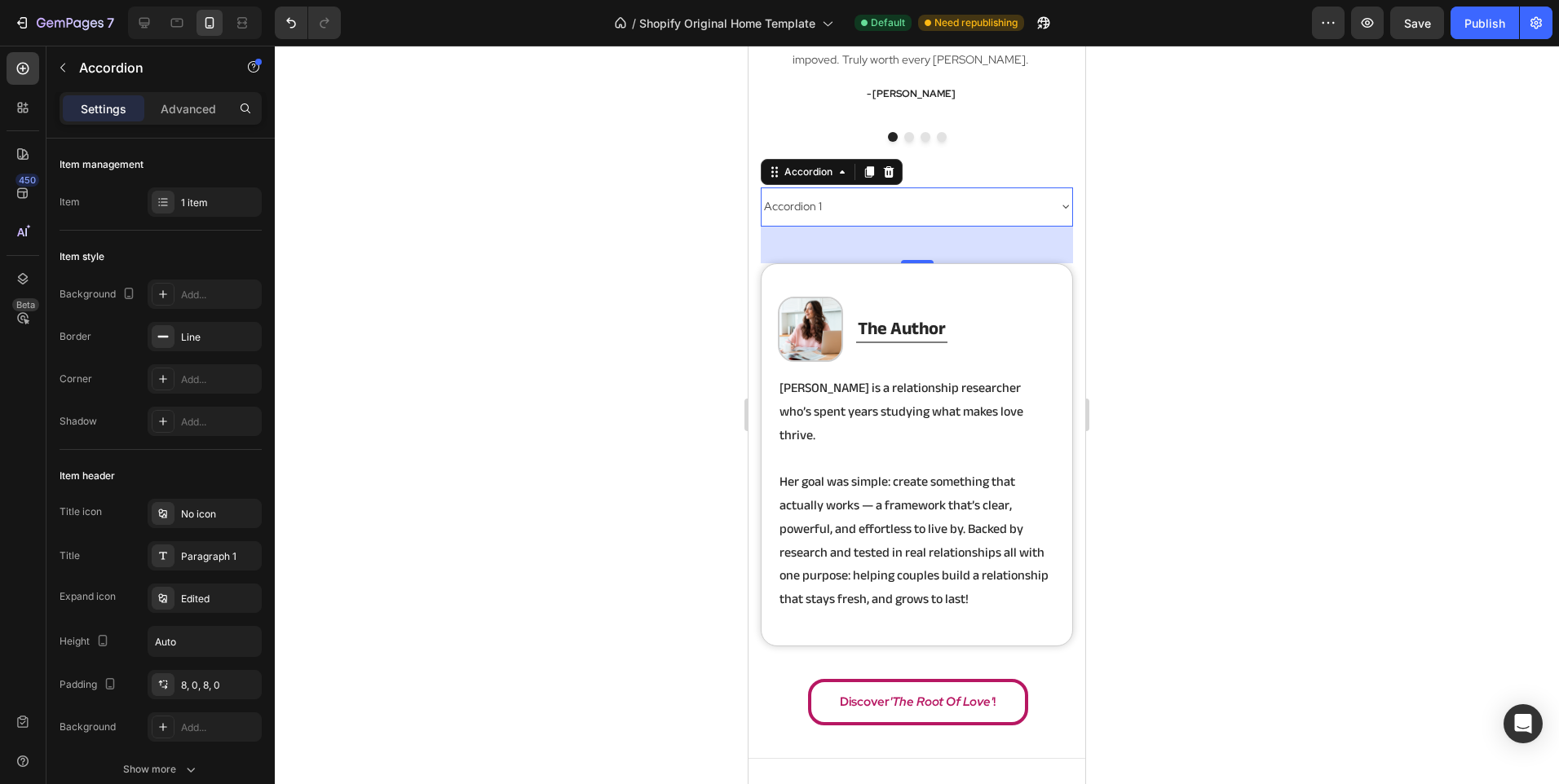
click at [877, 206] on div "Accordion 1" at bounding box center [903, 206] width 285 height 25
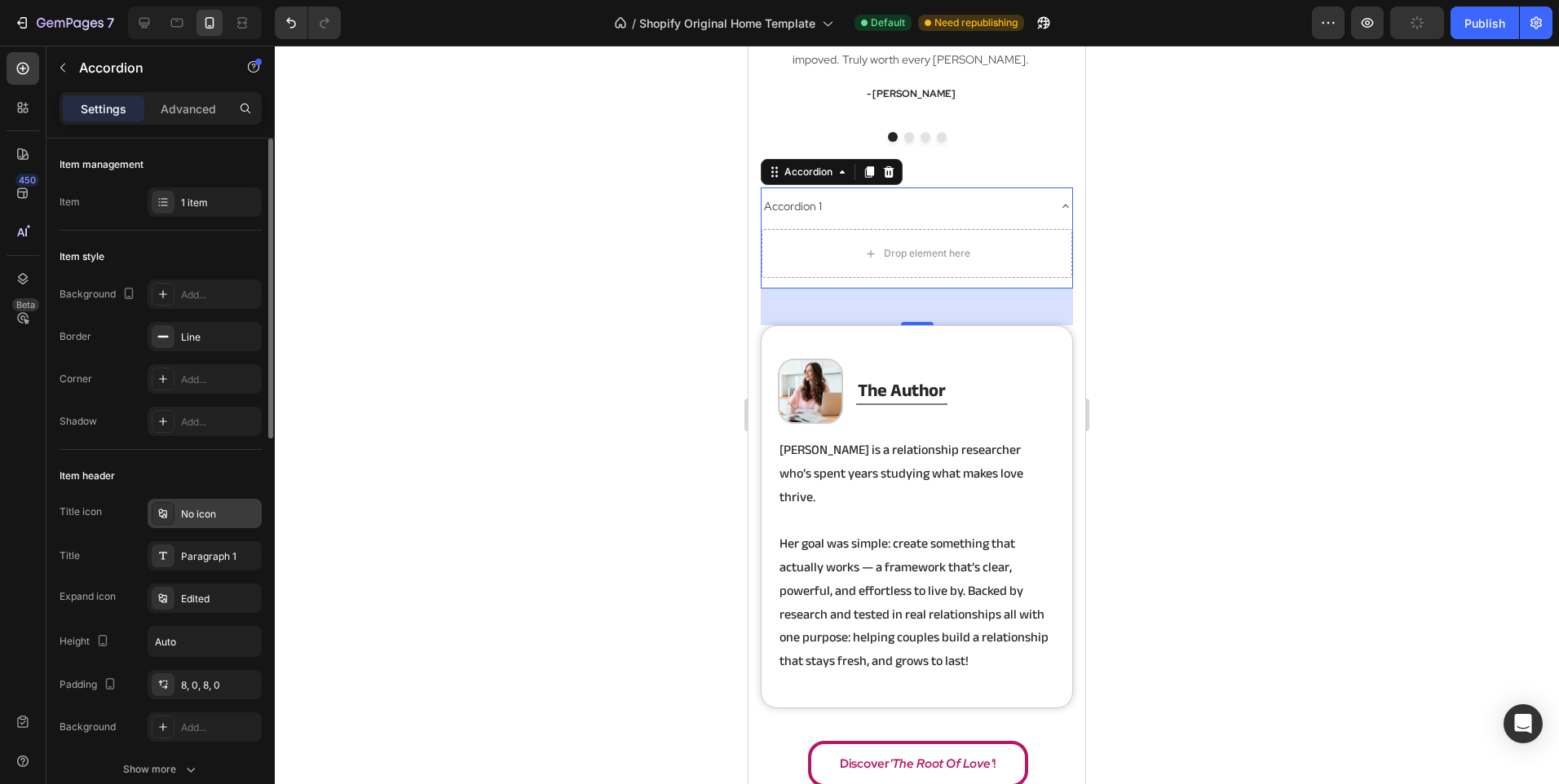
click at [177, 513] on div "No icon" at bounding box center [204, 513] width 114 height 30
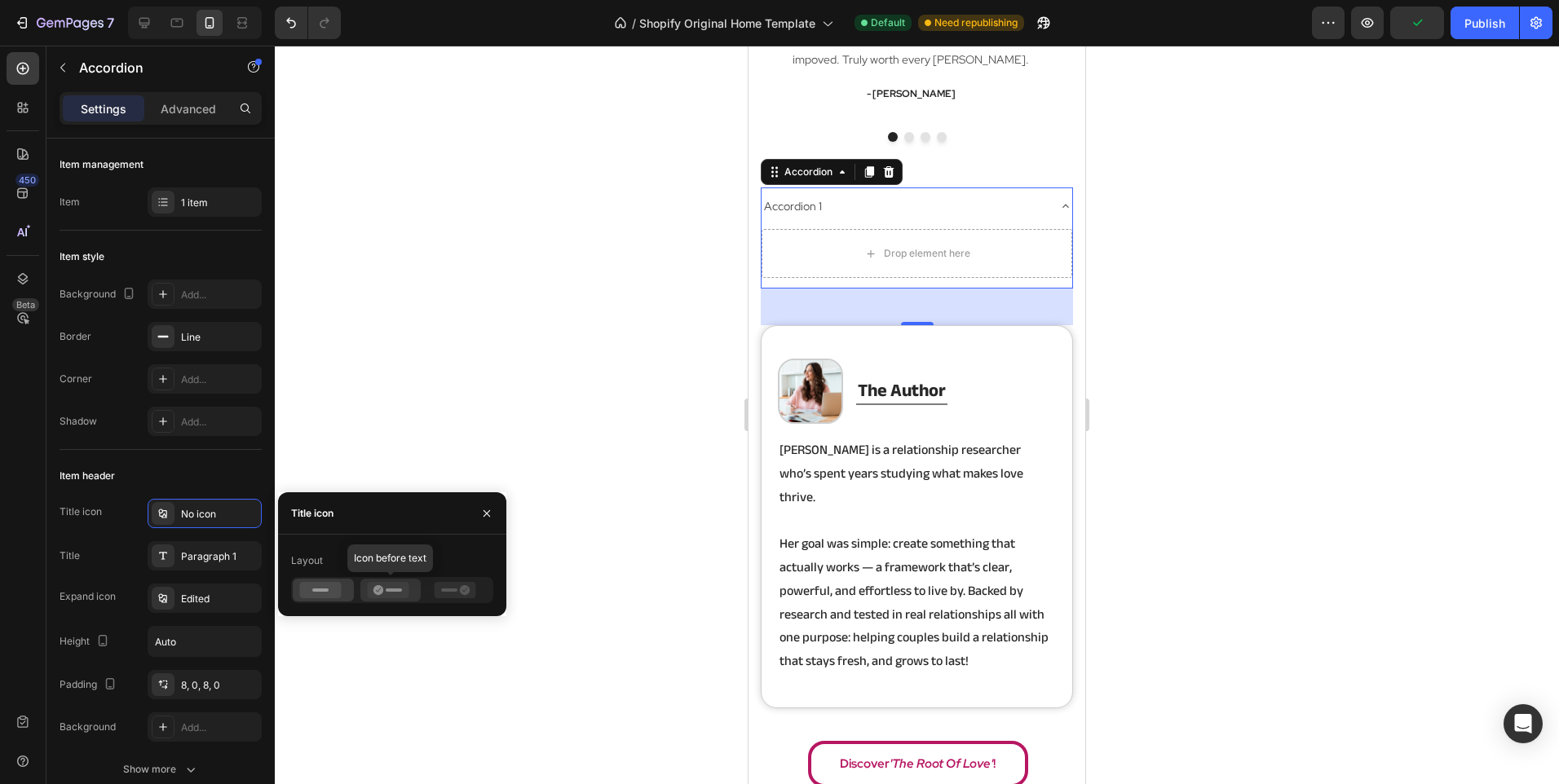
click at [390, 595] on icon at bounding box center [387, 590] width 42 height 17
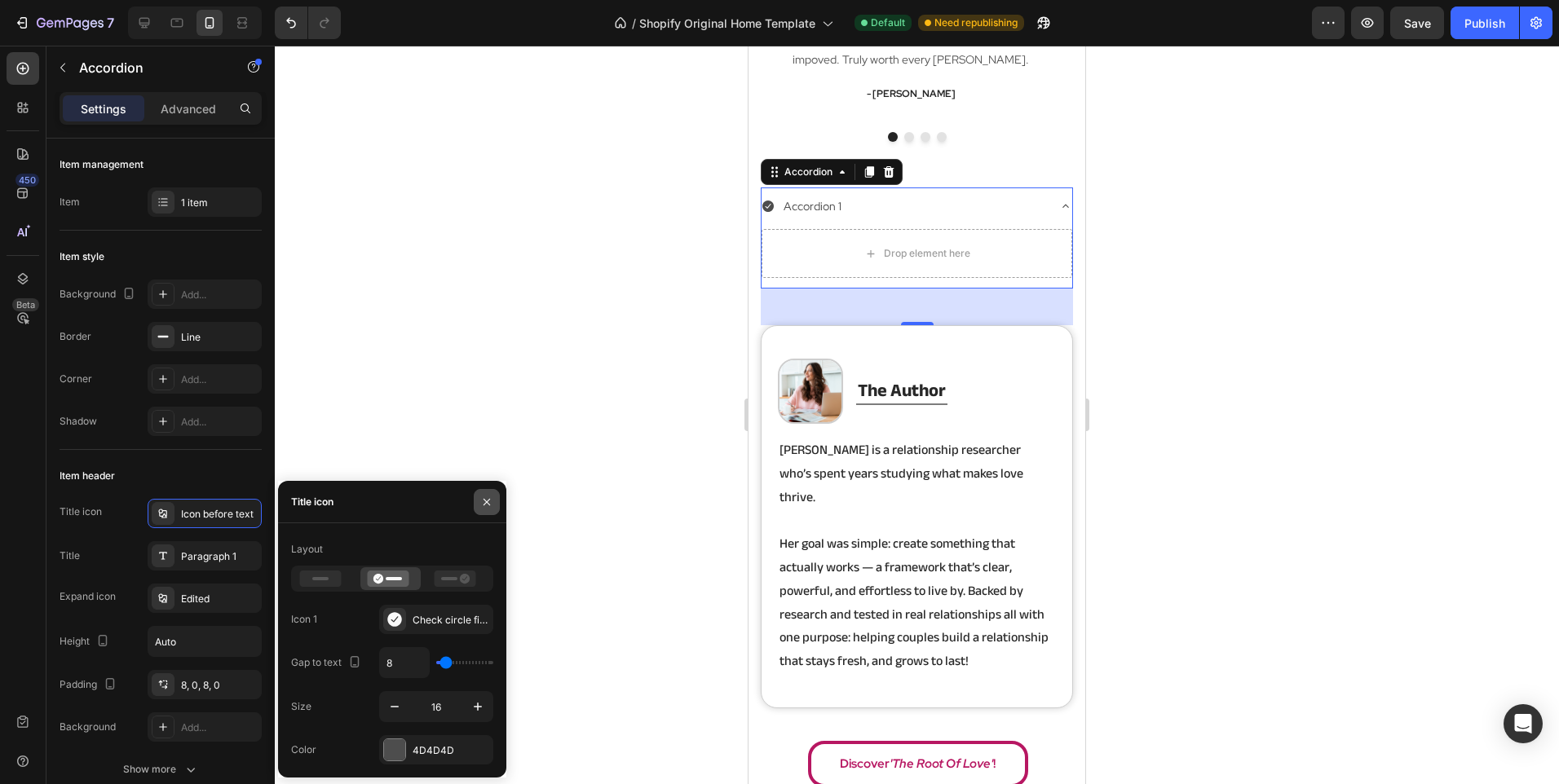
click at [482, 502] on icon "button" at bounding box center [487, 502] width 13 height 13
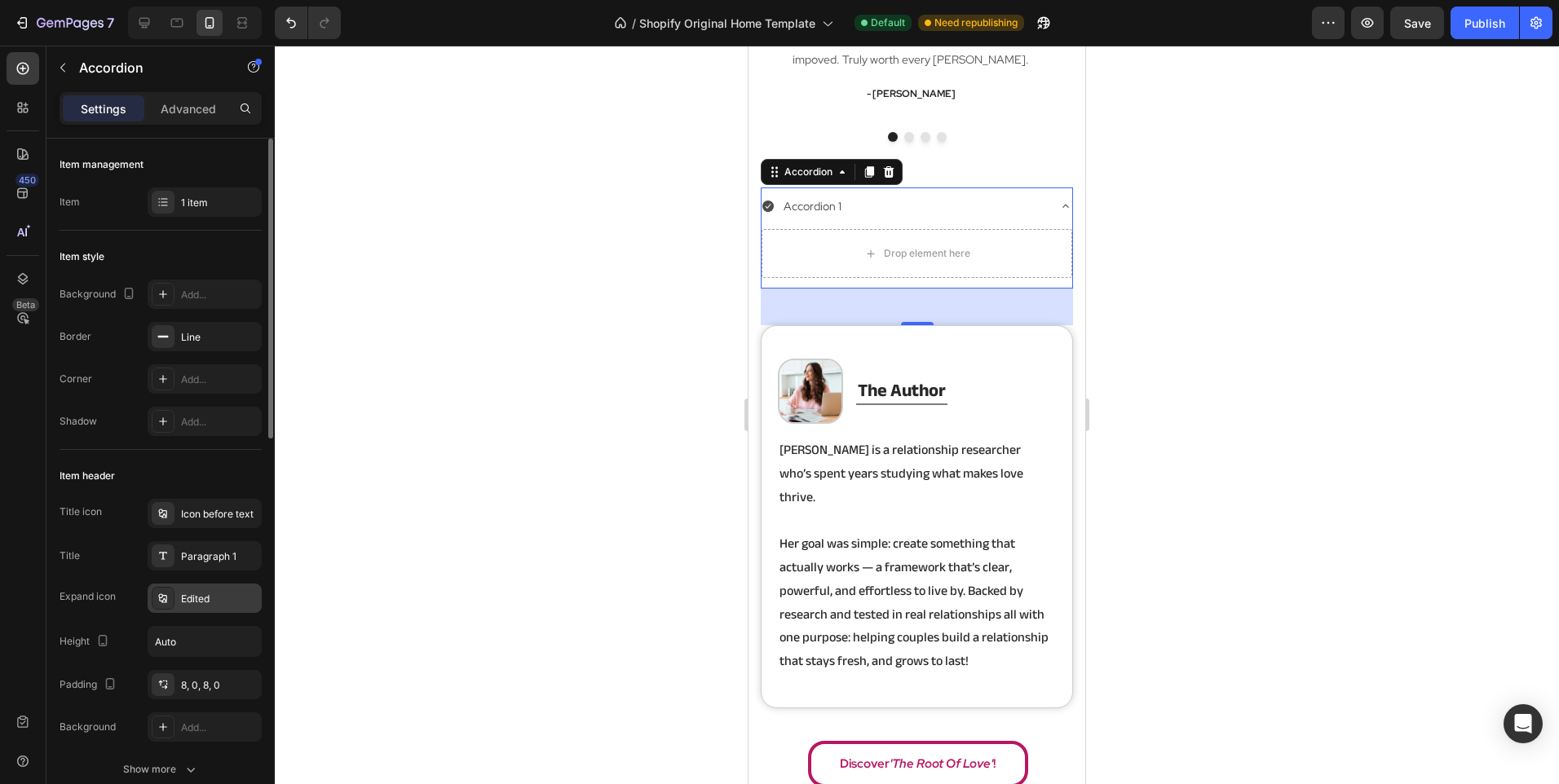
click at [225, 596] on div "Edited" at bounding box center [219, 600] width 77 height 15
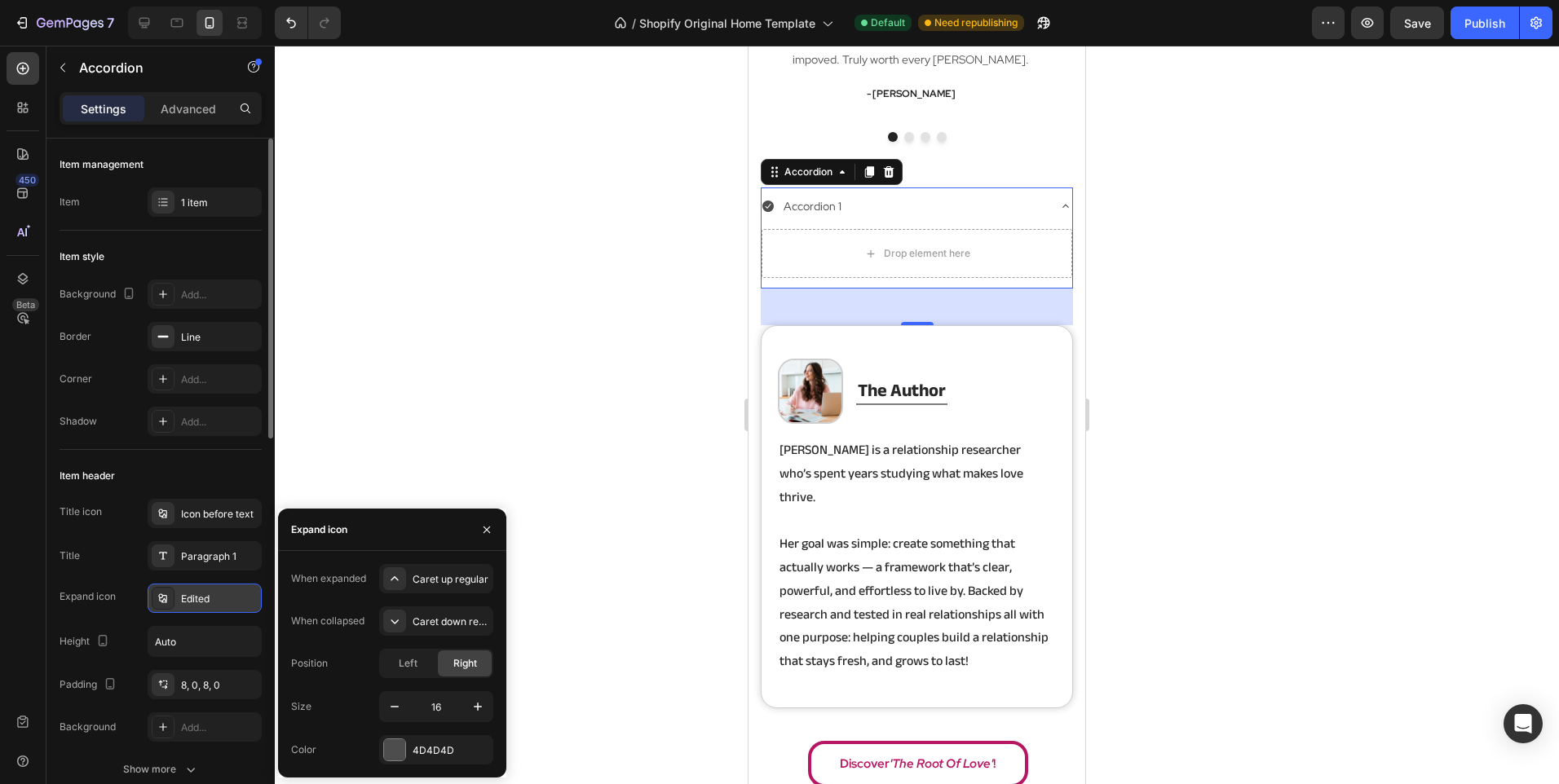
click at [160, 588] on div at bounding box center [163, 598] width 23 height 23
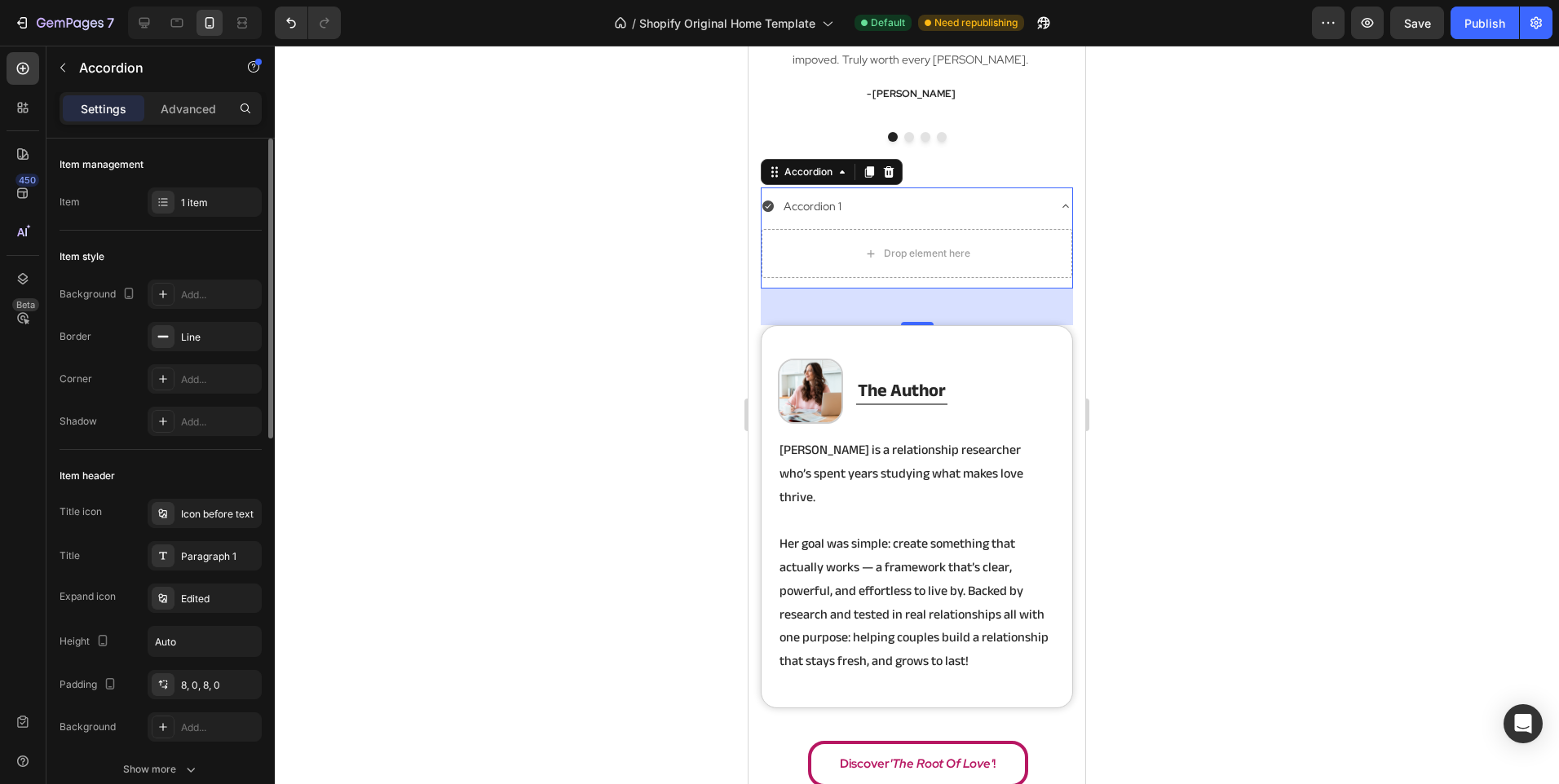
click at [108, 578] on div "Title icon Icon before text Title Paragraph 1 Expand icon Edited Height Auto Pa…" at bounding box center [160, 620] width 202 height 243
click at [894, 166] on icon at bounding box center [889, 172] width 13 height 13
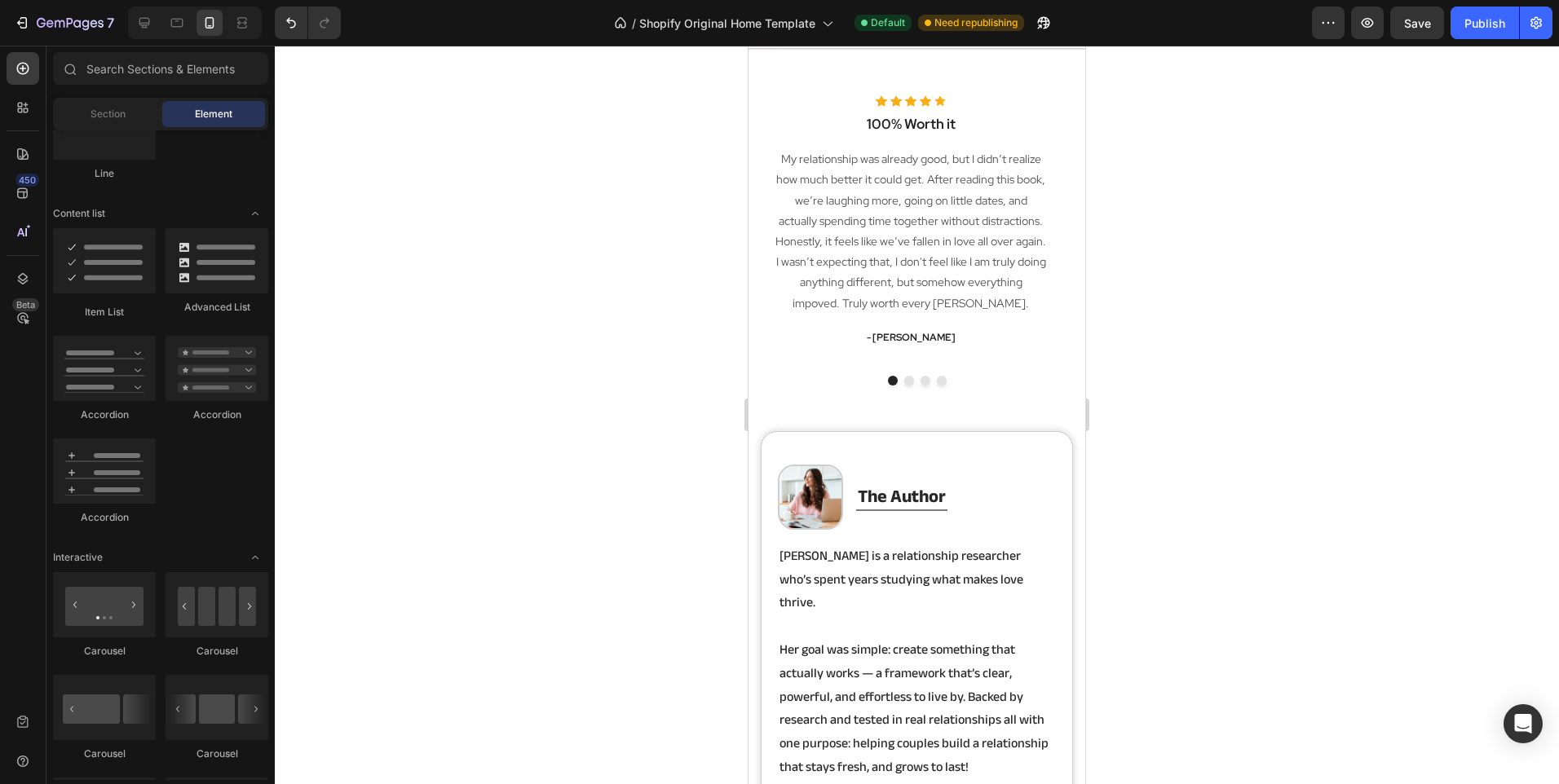
scroll to position [2551, 0]
click at [136, 29] on icon at bounding box center [145, 23] width 17 height 17
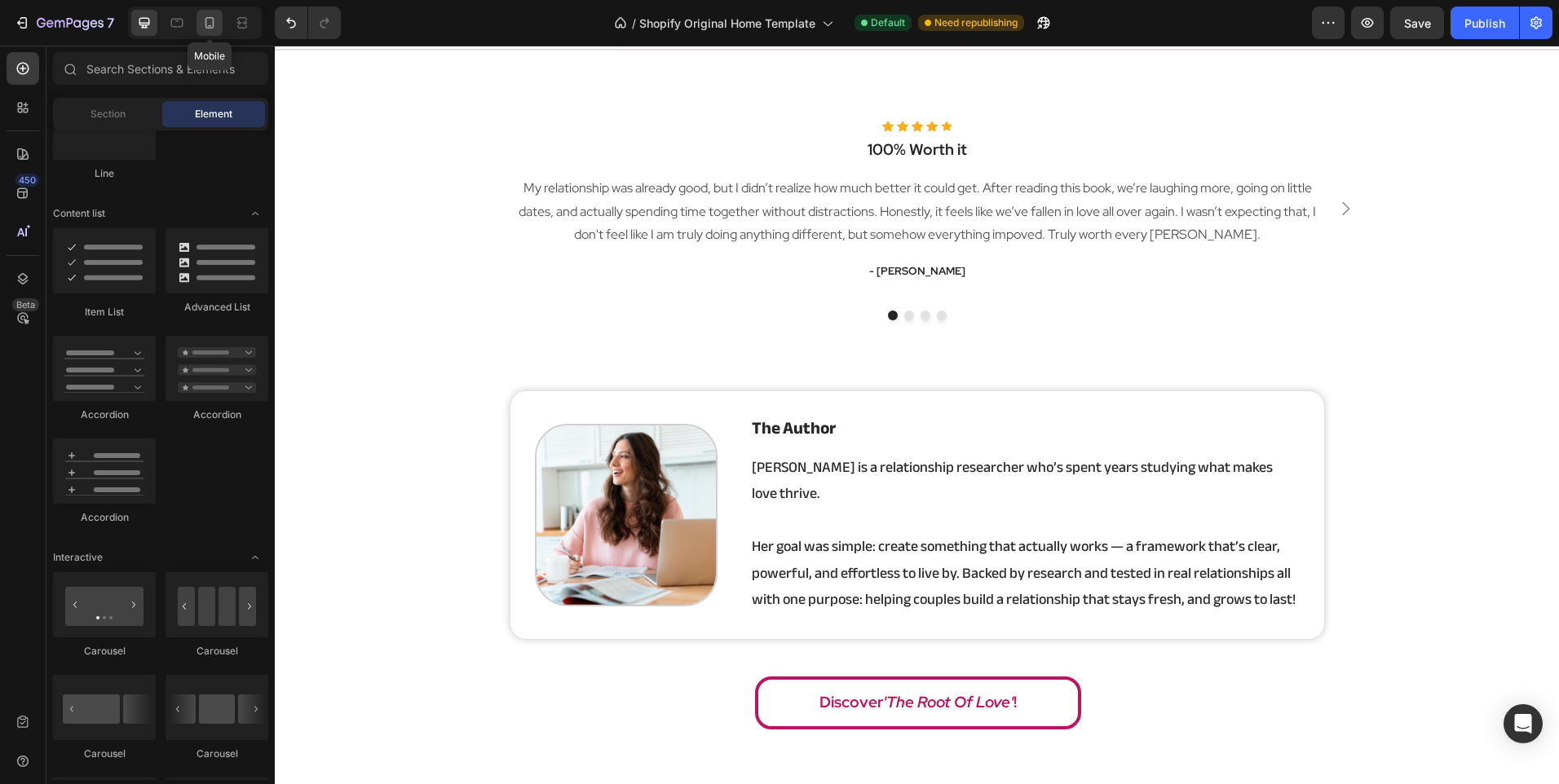
click at [211, 23] on icon at bounding box center [209, 23] width 17 height 17
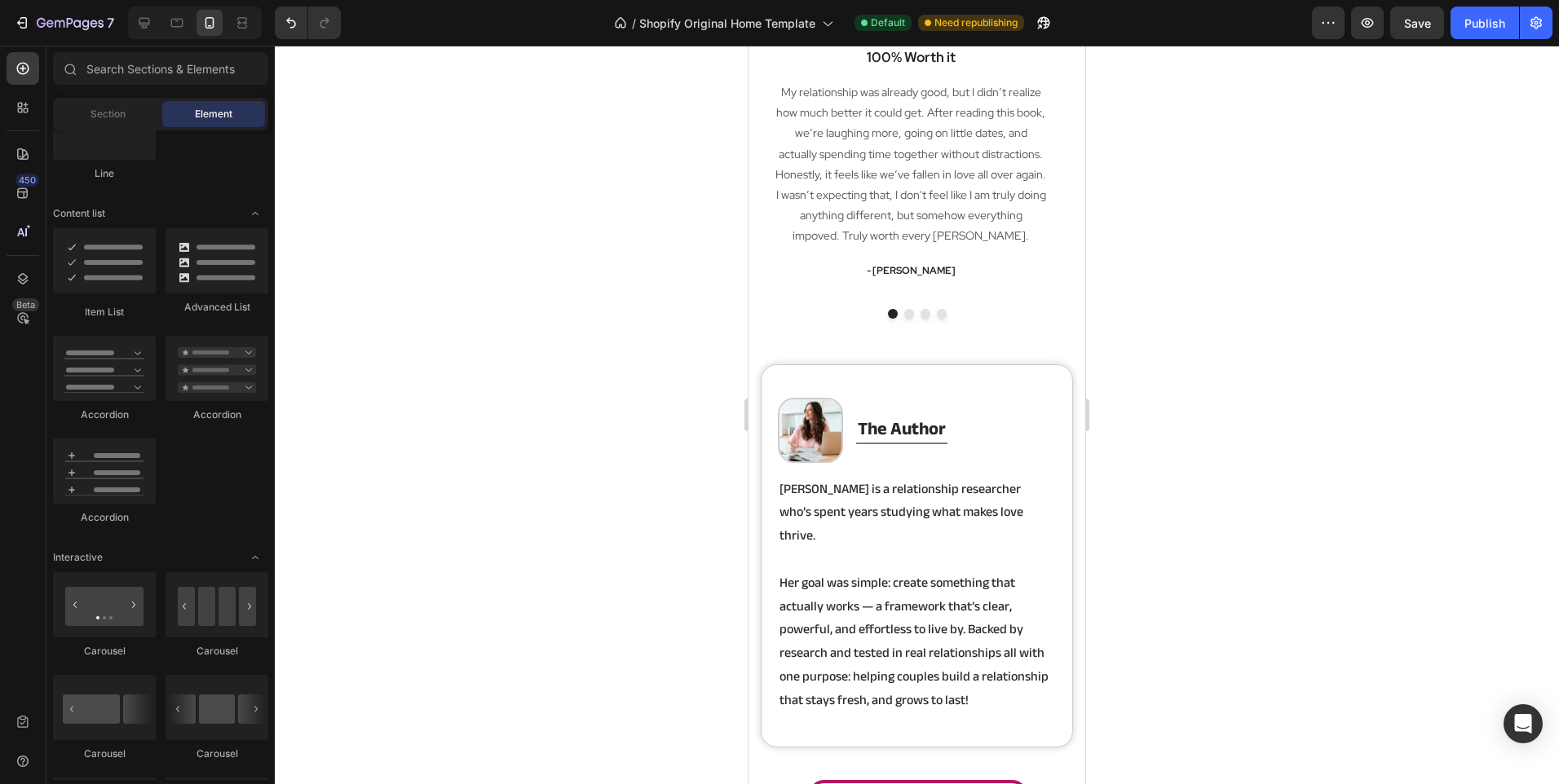
click at [128, 22] on div at bounding box center [195, 22] width 133 height 32
click at [142, 21] on icon at bounding box center [145, 23] width 17 height 17
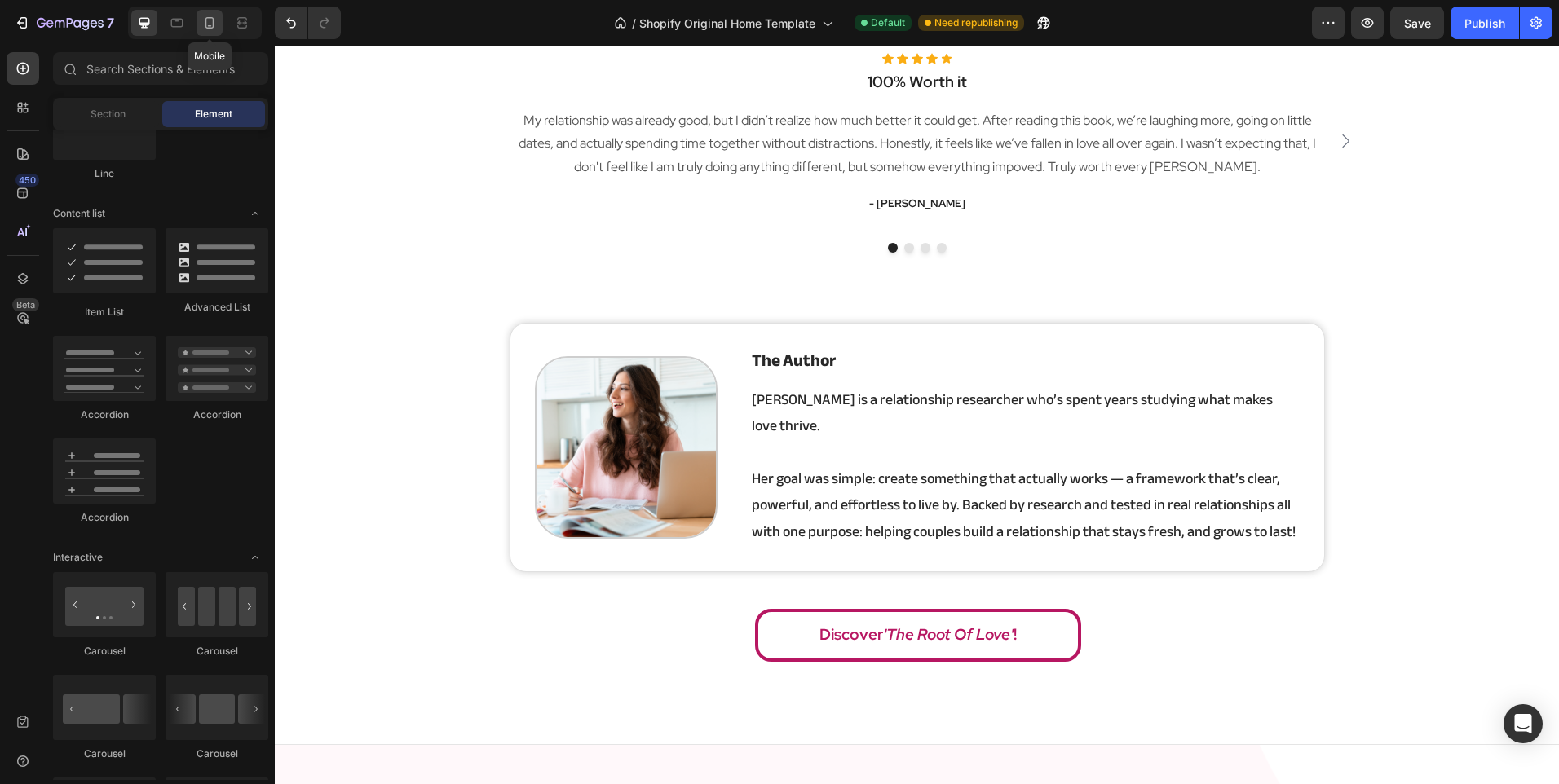
click at [220, 19] on div at bounding box center [209, 23] width 26 height 26
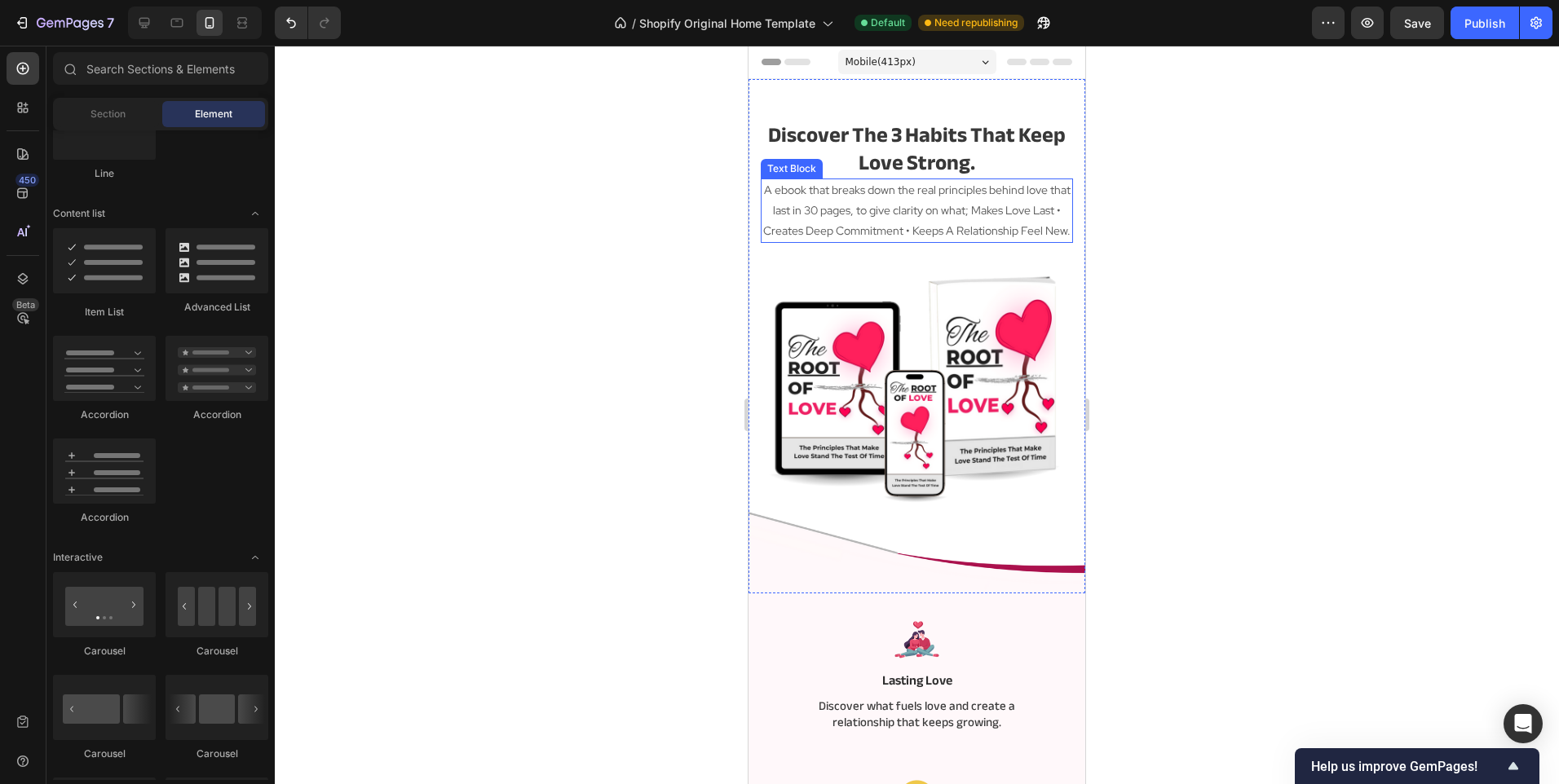
click at [957, 242] on p "A ebook that breaks down the real principles behind love that last in 30 pages,…" at bounding box center [916, 210] width 309 height 62
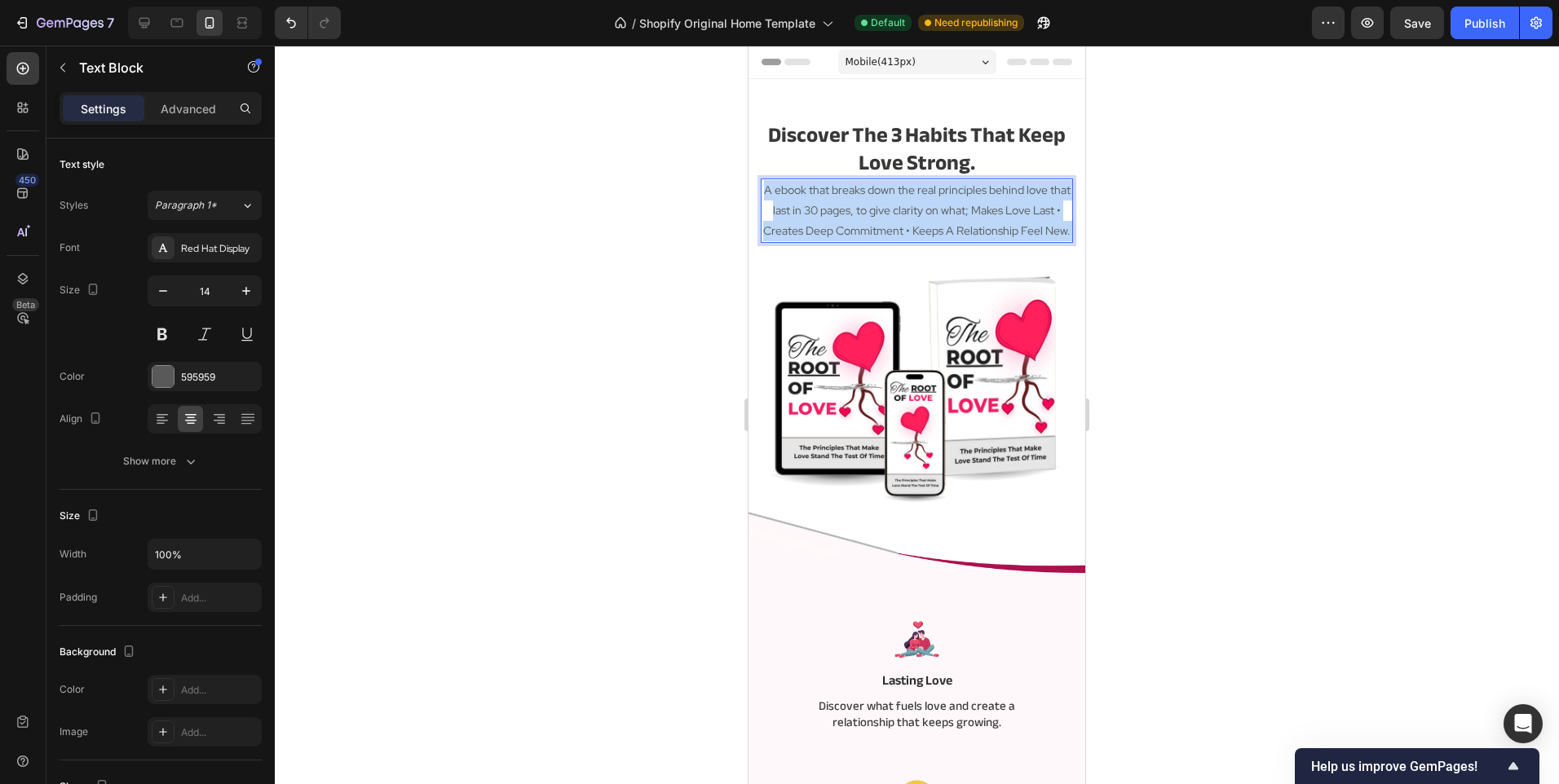
drag, startPoint x: 972, startPoint y: 252, endPoint x: 991, endPoint y: 222, distance: 35.5
click at [991, 222] on p "A ebook that breaks down the real principles behind love that last in 30 pages,…" at bounding box center [916, 210] width 309 height 62
drag, startPoint x: 992, startPoint y: 254, endPoint x: 985, endPoint y: 213, distance: 41.6
click at [985, 213] on p "A ebook that breaks down the real principles behind love that last in 30 pages,…" at bounding box center [916, 210] width 309 height 62
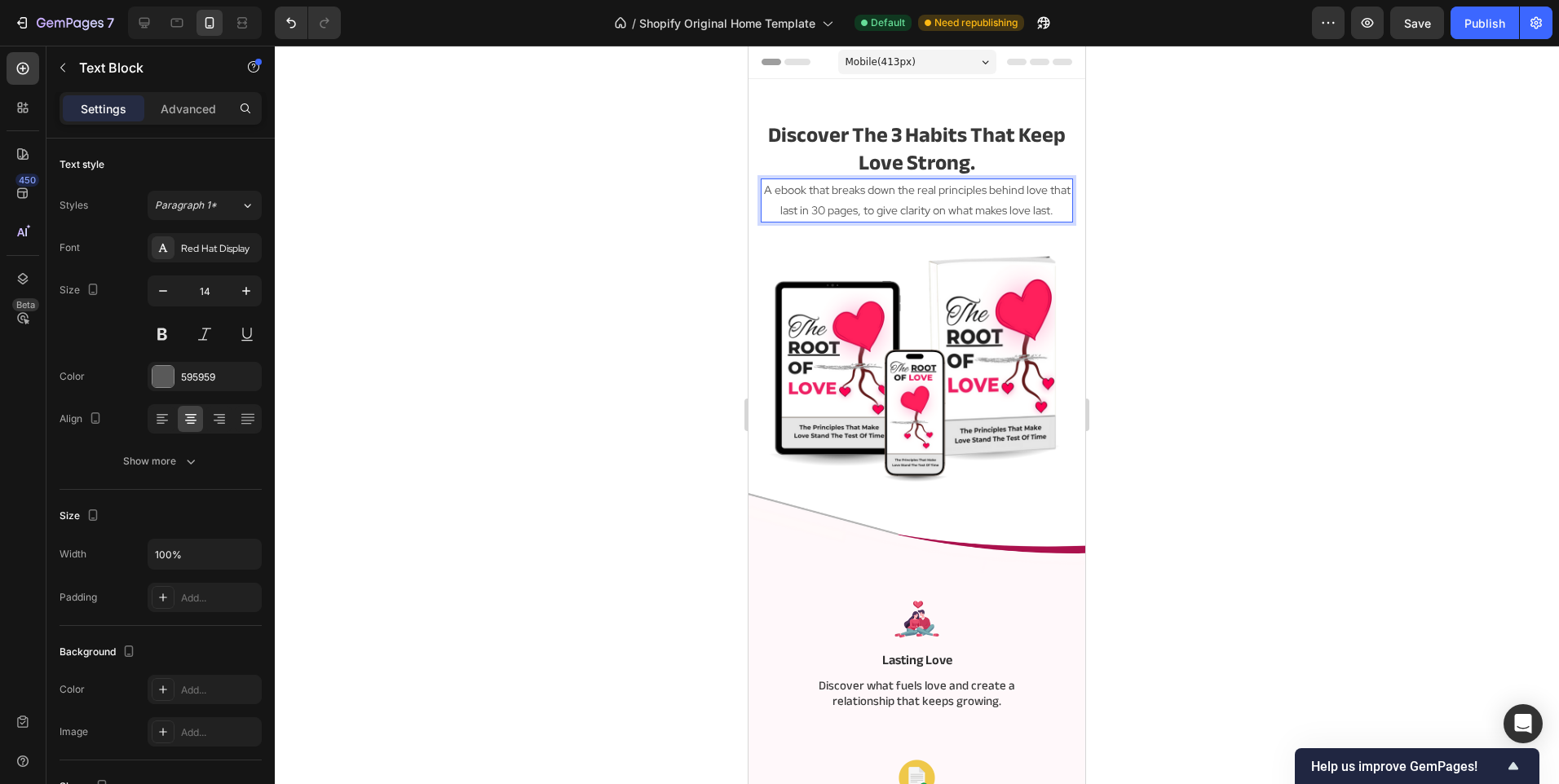
click at [645, 290] on div at bounding box center [916, 414] width 1284 height 739
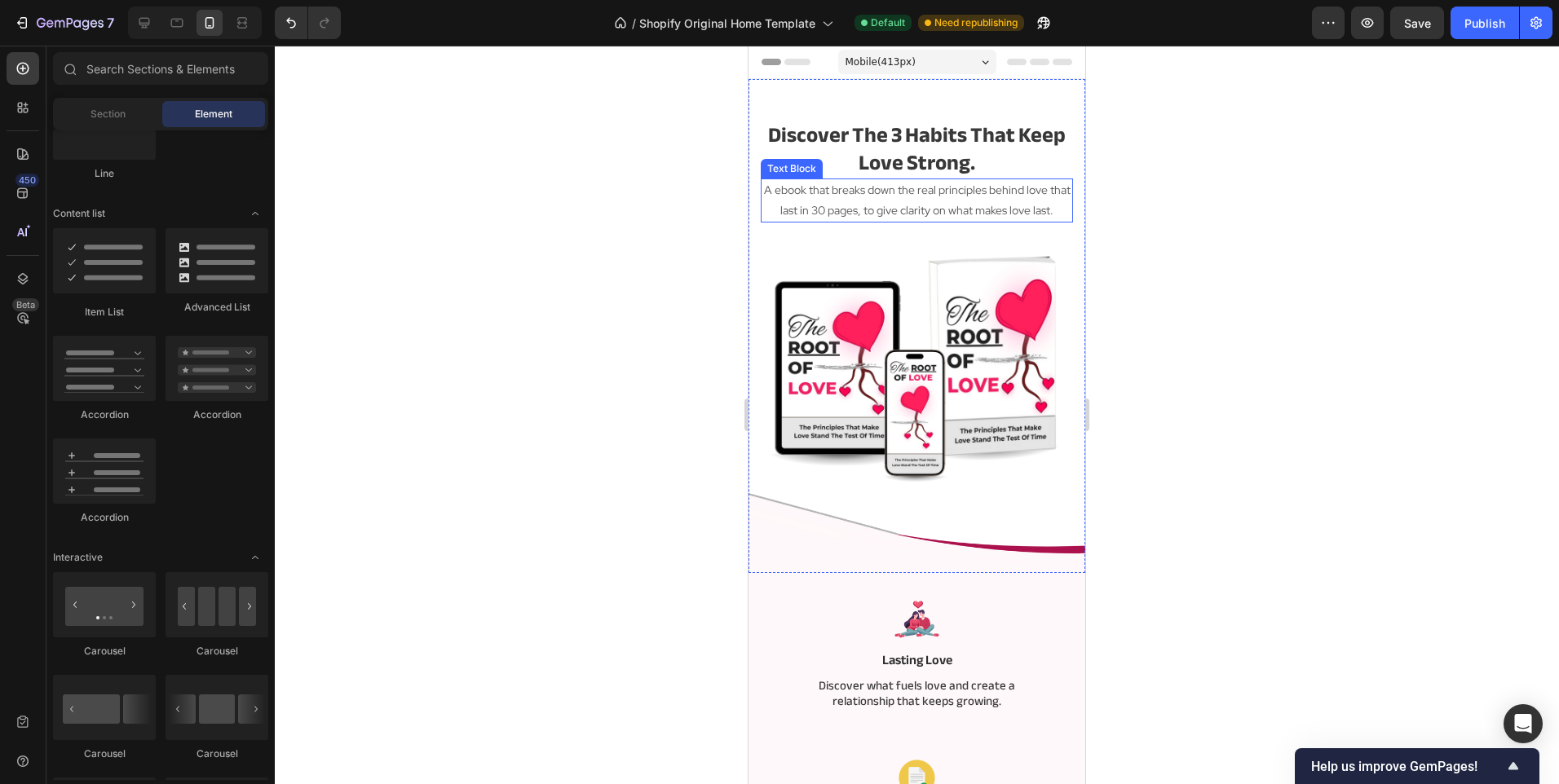
click at [957, 210] on p "A ebook that breaks down the real principles behind love that last in 30 pages,…" at bounding box center [916, 200] width 309 height 41
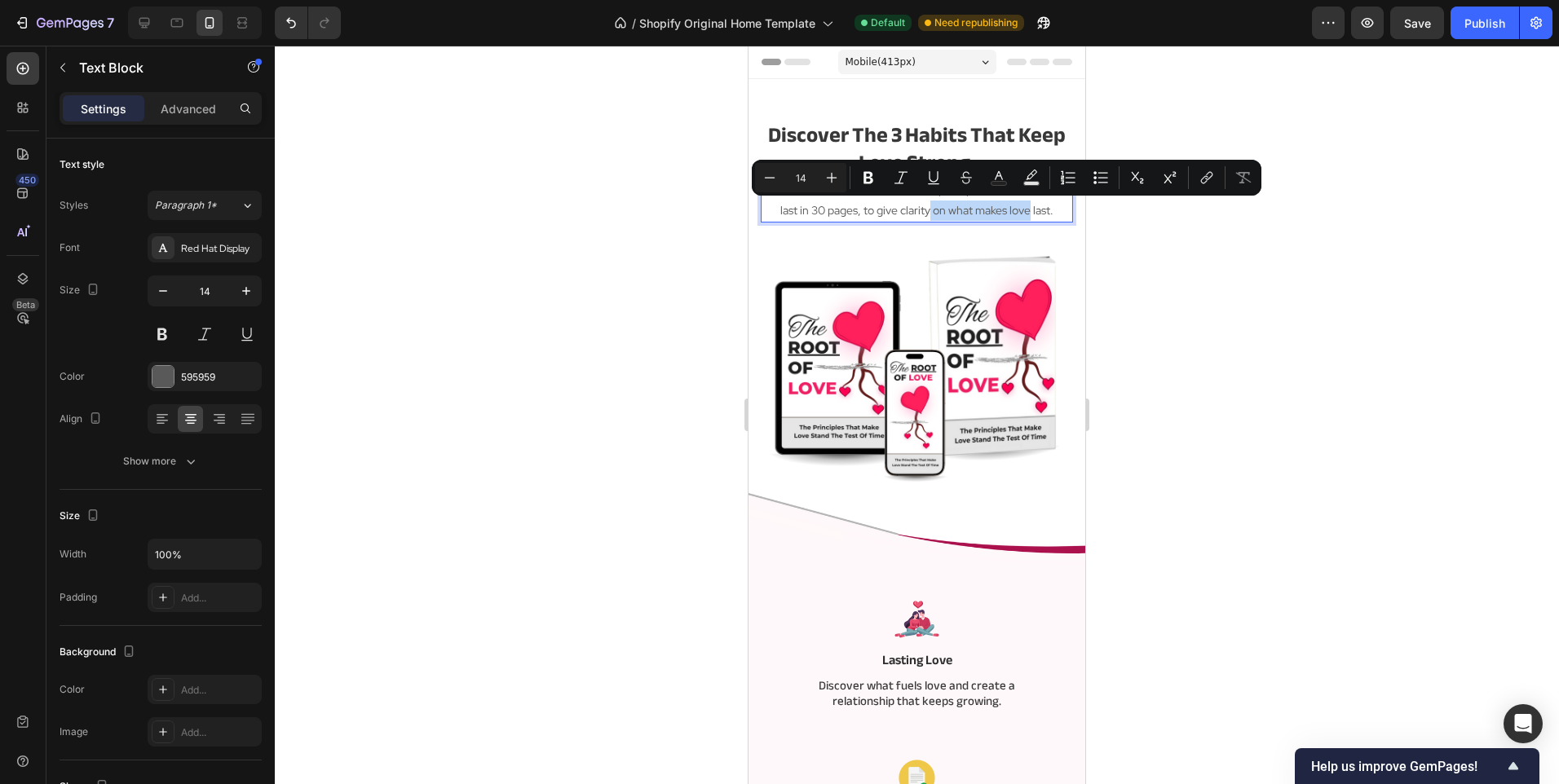
drag, startPoint x: 935, startPoint y: 214, endPoint x: 1036, endPoint y: 210, distance: 101.1
click at [1036, 210] on p "A ebook that breaks down the real principles behind love that last in 30 pages,…" at bounding box center [916, 200] width 309 height 41
click at [283, 24] on icon "Undo/Redo" at bounding box center [291, 23] width 17 height 17
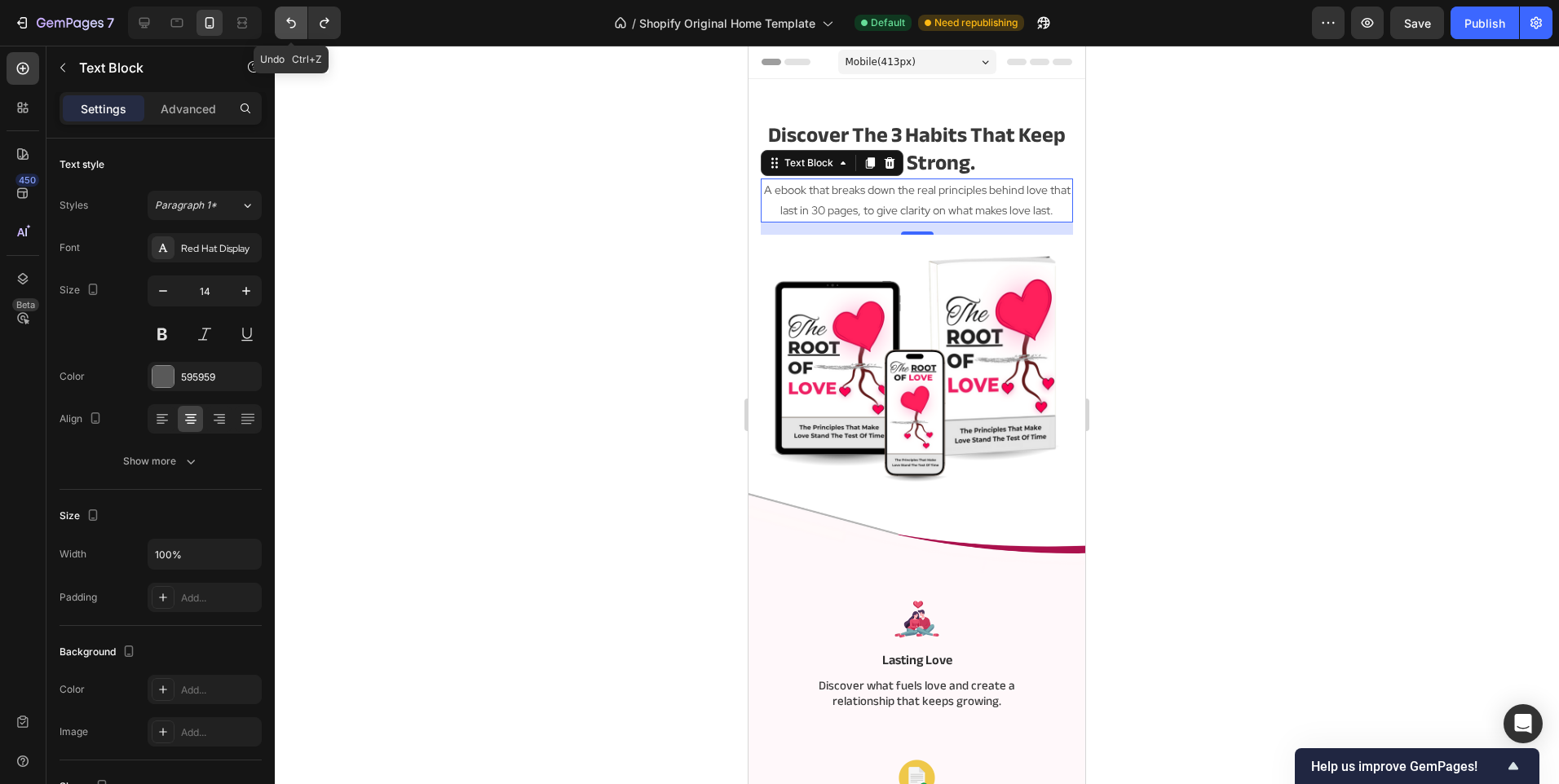
click at [283, 24] on icon "Undo/Redo" at bounding box center [291, 23] width 17 height 17
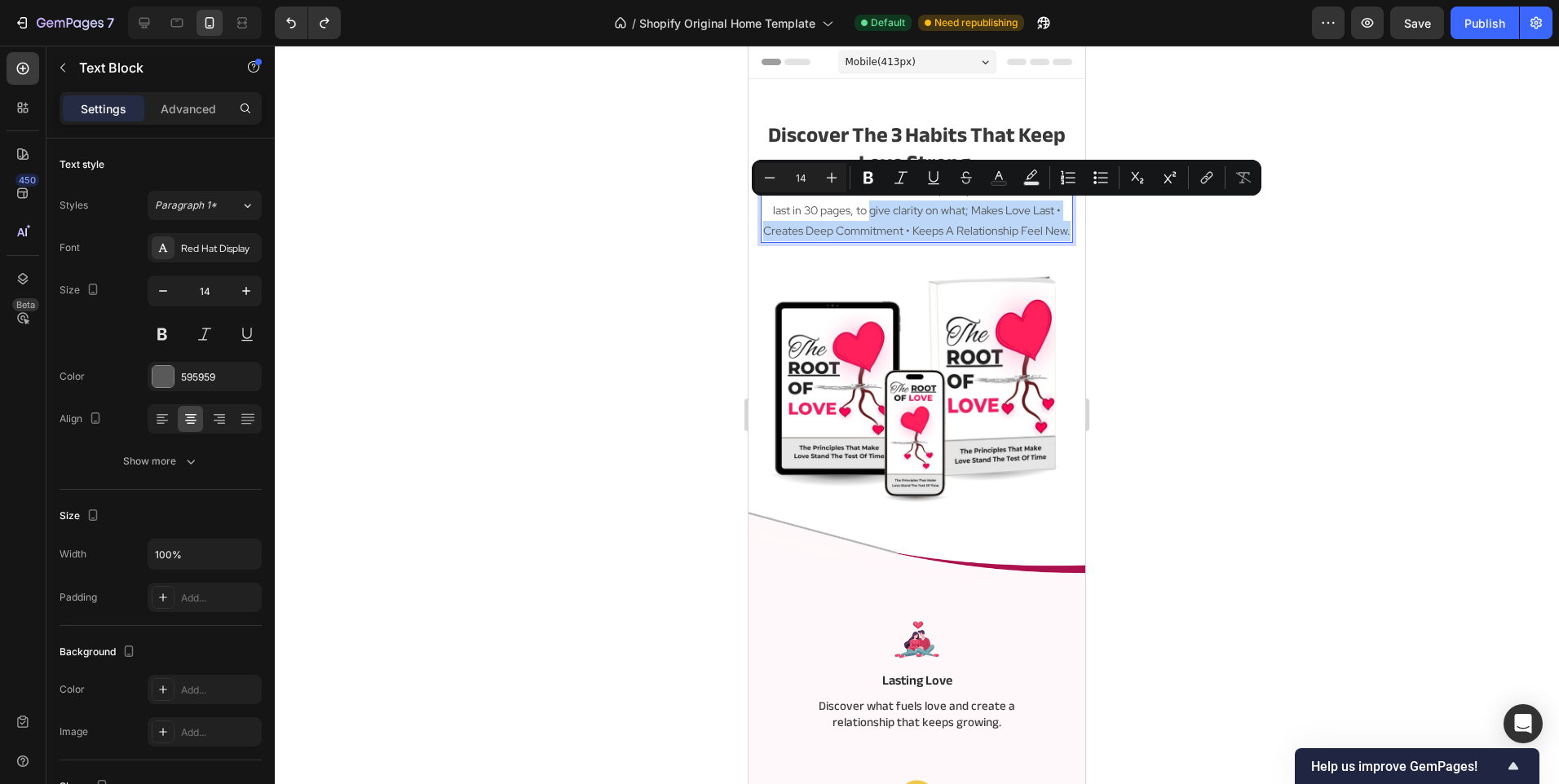
drag, startPoint x: 983, startPoint y: 258, endPoint x: 891, endPoint y: 215, distance: 101.6
click at [891, 215] on p "A ebook that breaks down the real principles behind love that last in 30 pages,…" at bounding box center [916, 210] width 309 height 62
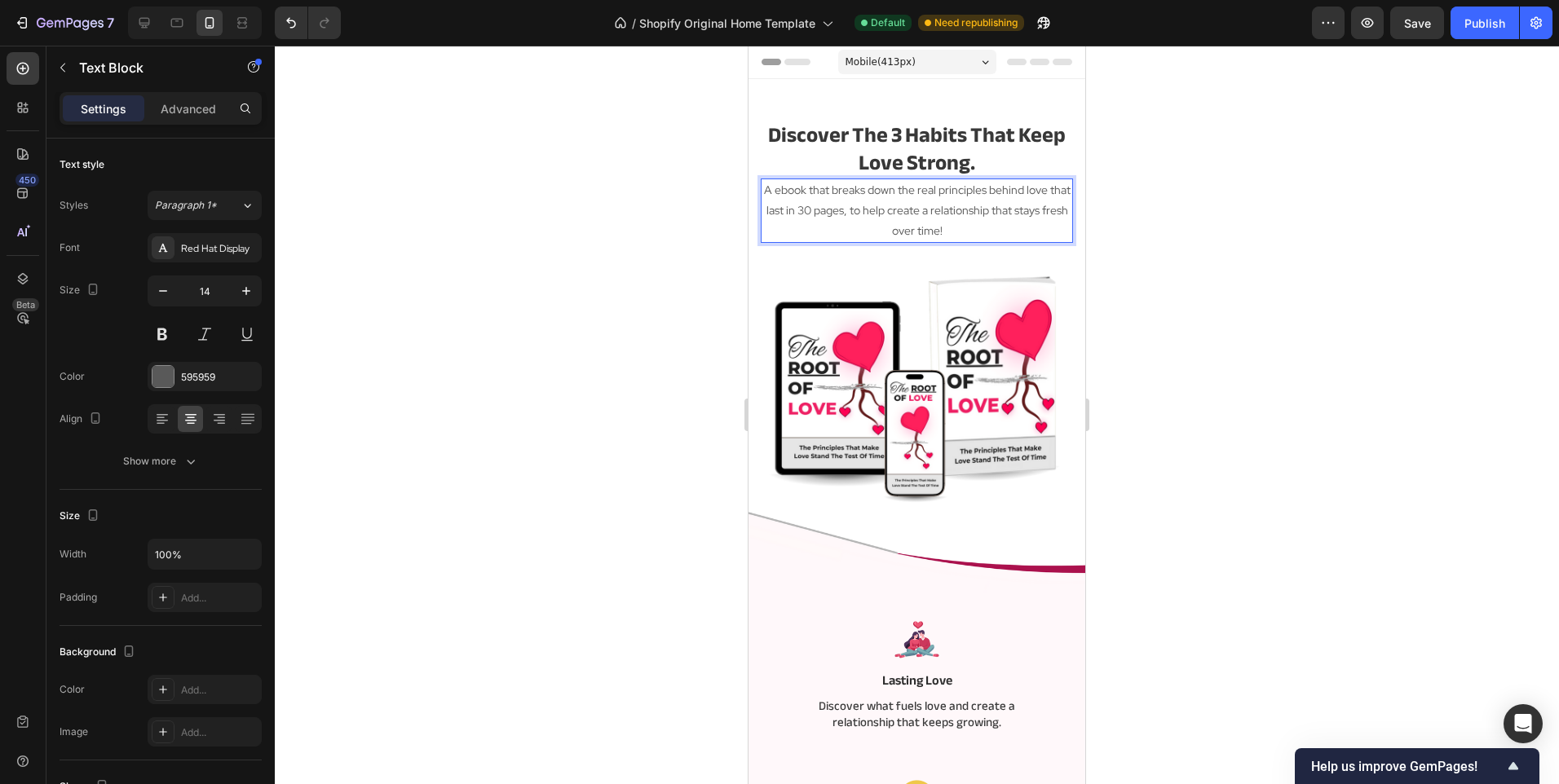
click at [633, 308] on div at bounding box center [916, 414] width 1284 height 739
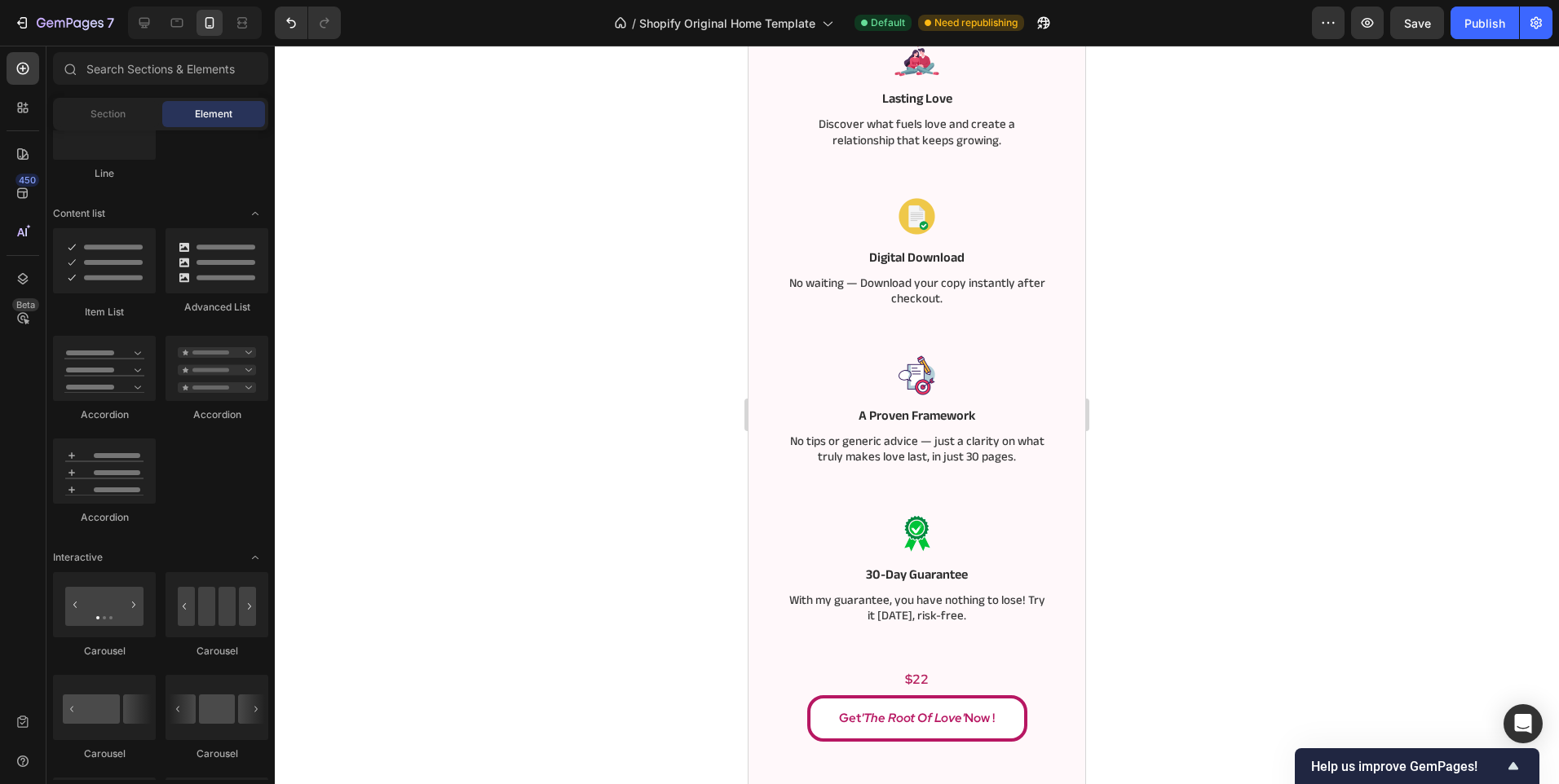
scroll to position [571, 0]
click at [951, 437] on p "No tips or generic advice — just a clarity on what truly makes love last, in ju…" at bounding box center [917, 451] width 260 height 32
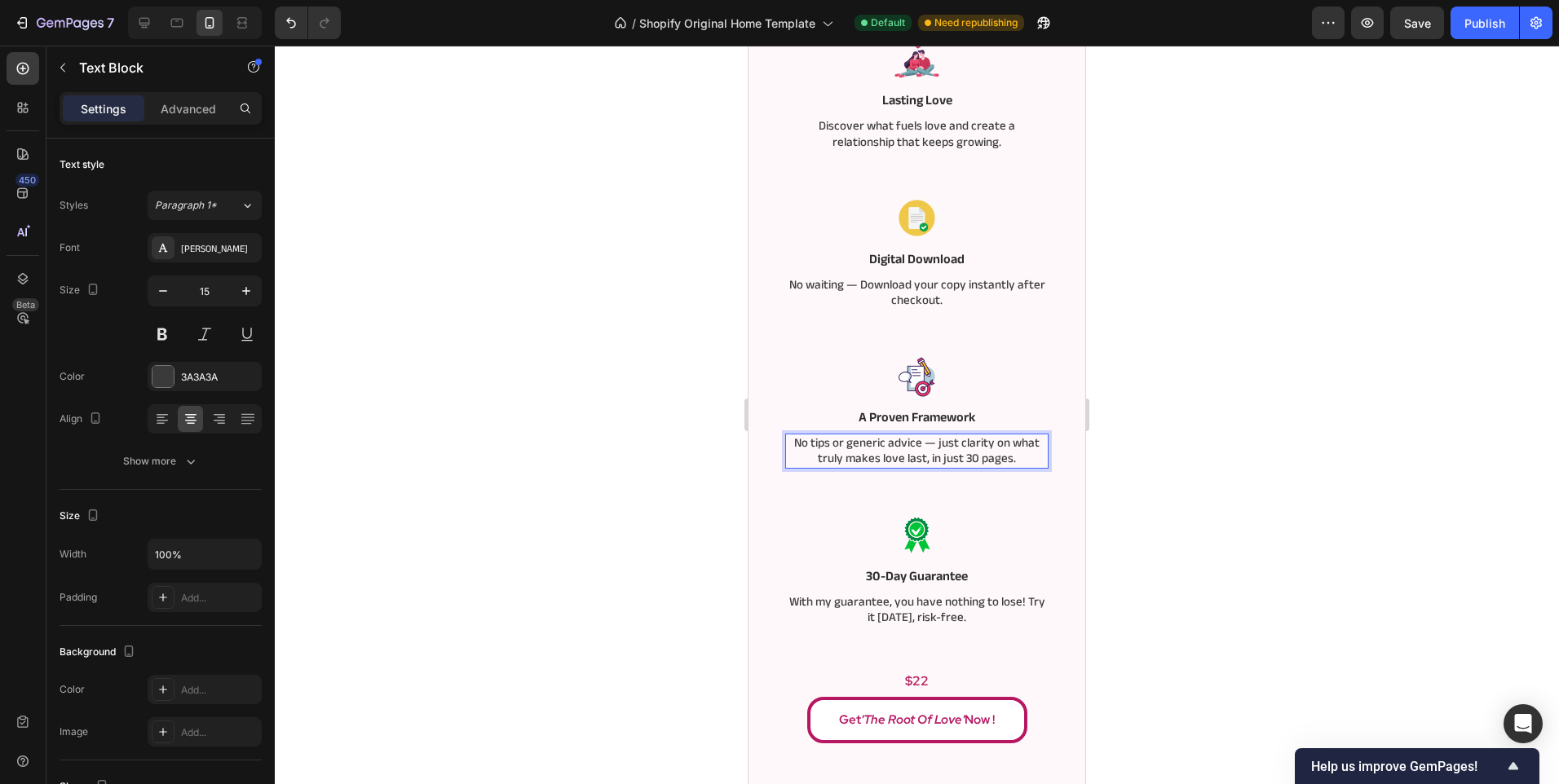
click at [500, 490] on div at bounding box center [916, 414] width 1284 height 739
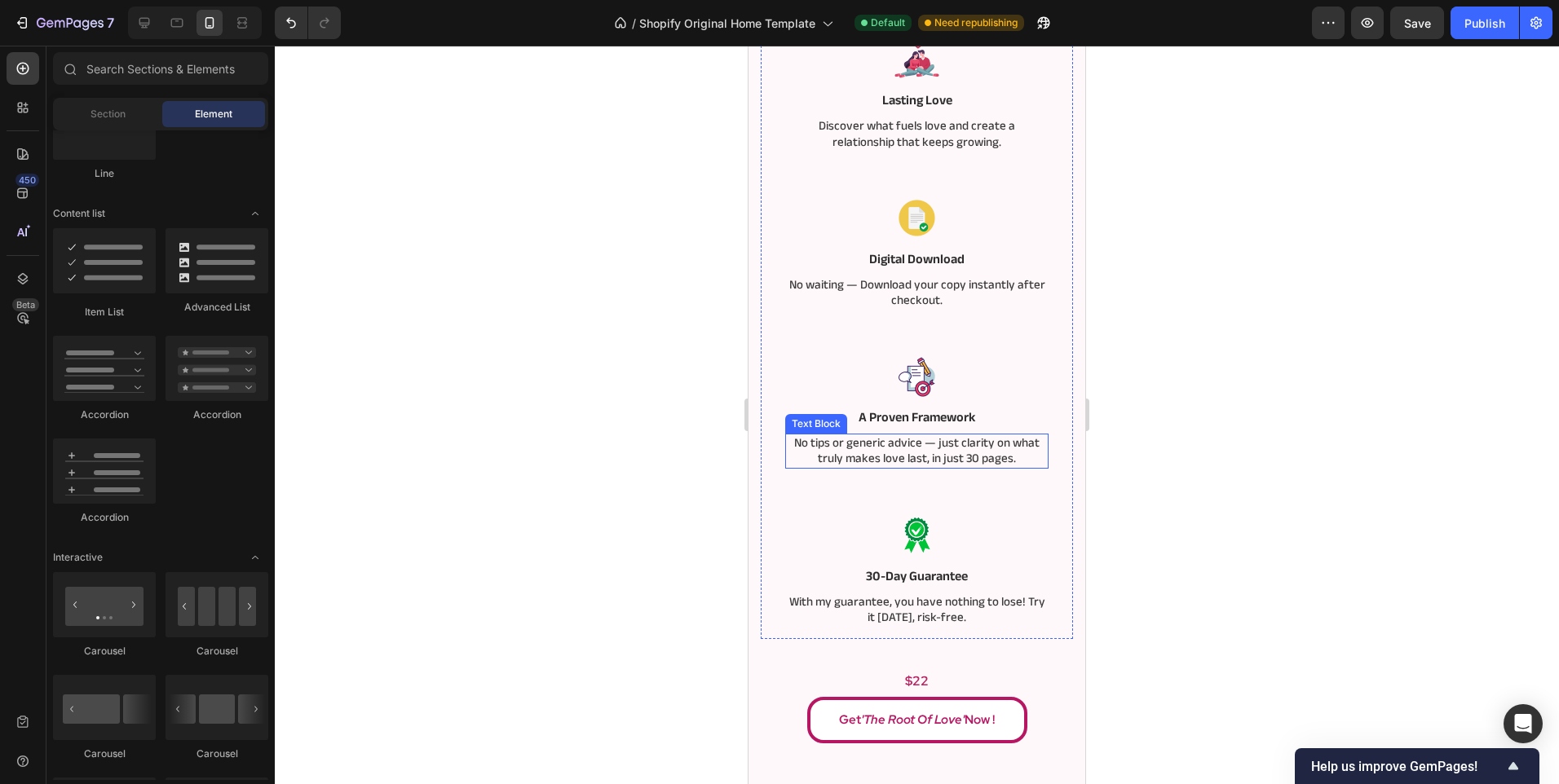
click at [954, 437] on p "No tips or generic advice — just clarity on what truly makes love last, in just…" at bounding box center [917, 451] width 260 height 32
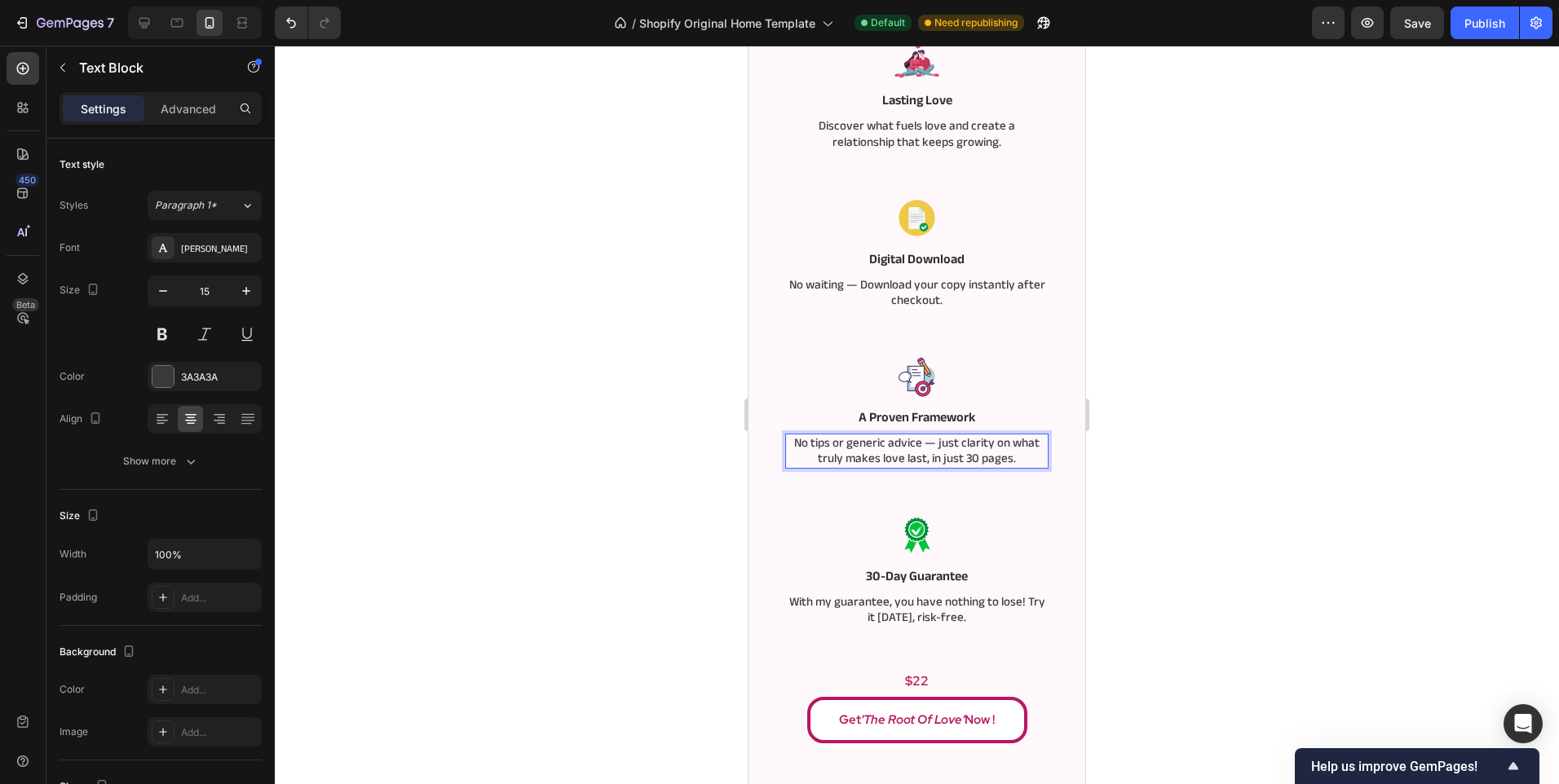
click at [939, 438] on p "No tips or generic advice — just clarity on what truly makes love last, in just…" at bounding box center [917, 451] width 260 height 32
click at [559, 457] on div at bounding box center [916, 414] width 1284 height 739
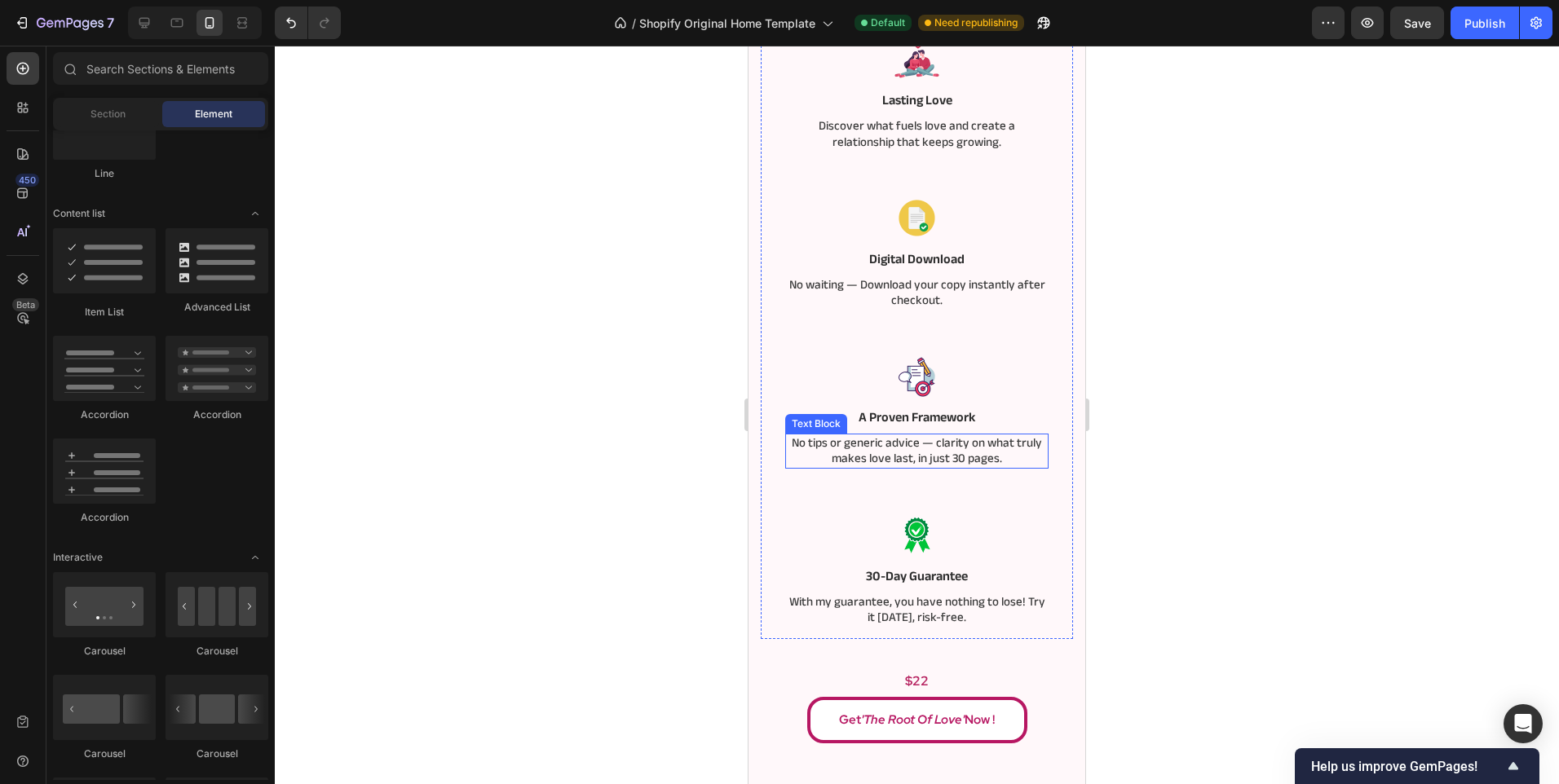
click at [937, 445] on p "No tips or generic advice — clarity on what truly makes love last, in just 30 p…" at bounding box center [917, 451] width 260 height 32
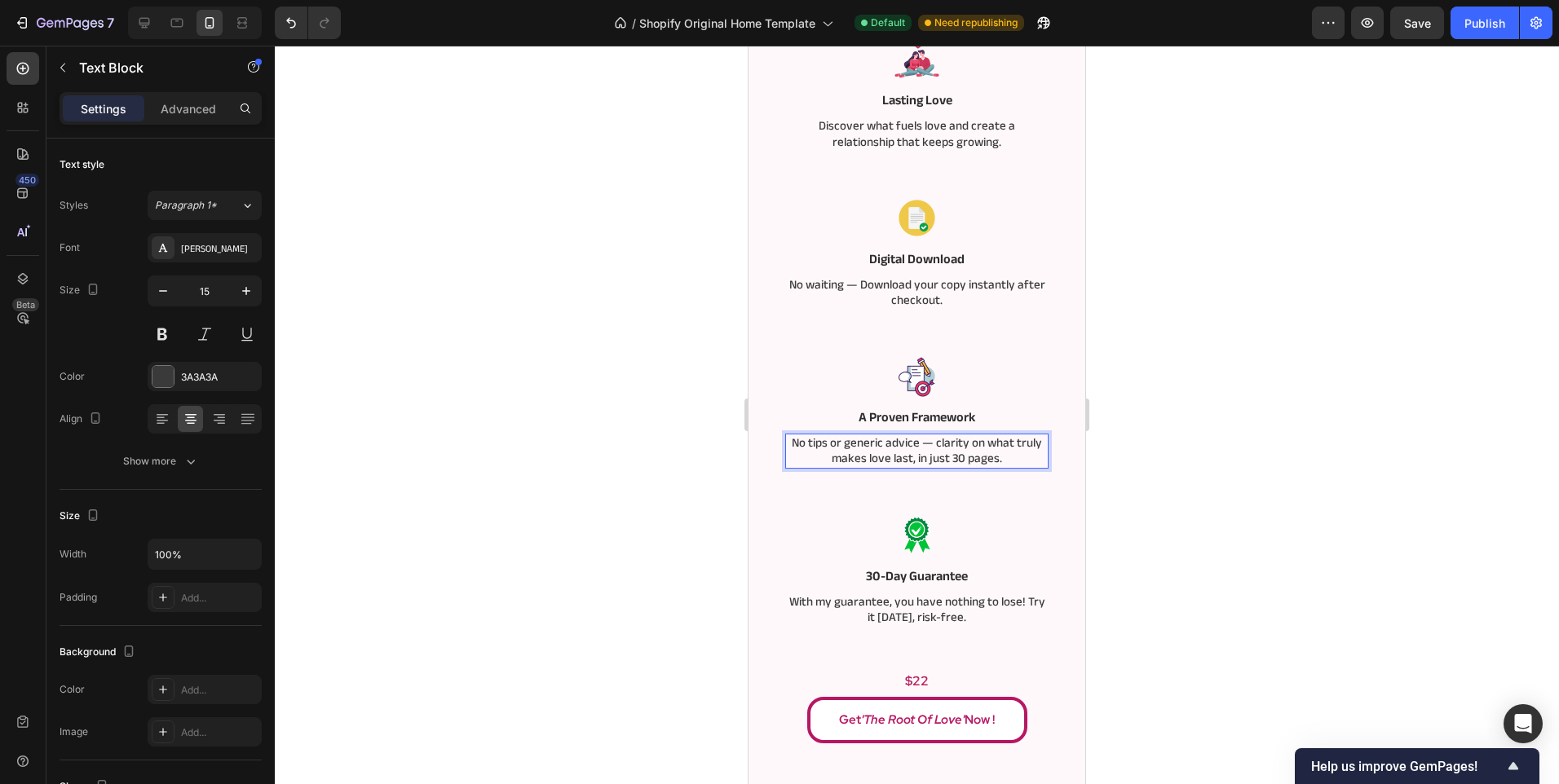
click at [932, 443] on p "No tips or generic advice — clarity on what truly makes love last, in just 30 p…" at bounding box center [917, 451] width 260 height 32
click at [679, 445] on div at bounding box center [916, 414] width 1284 height 739
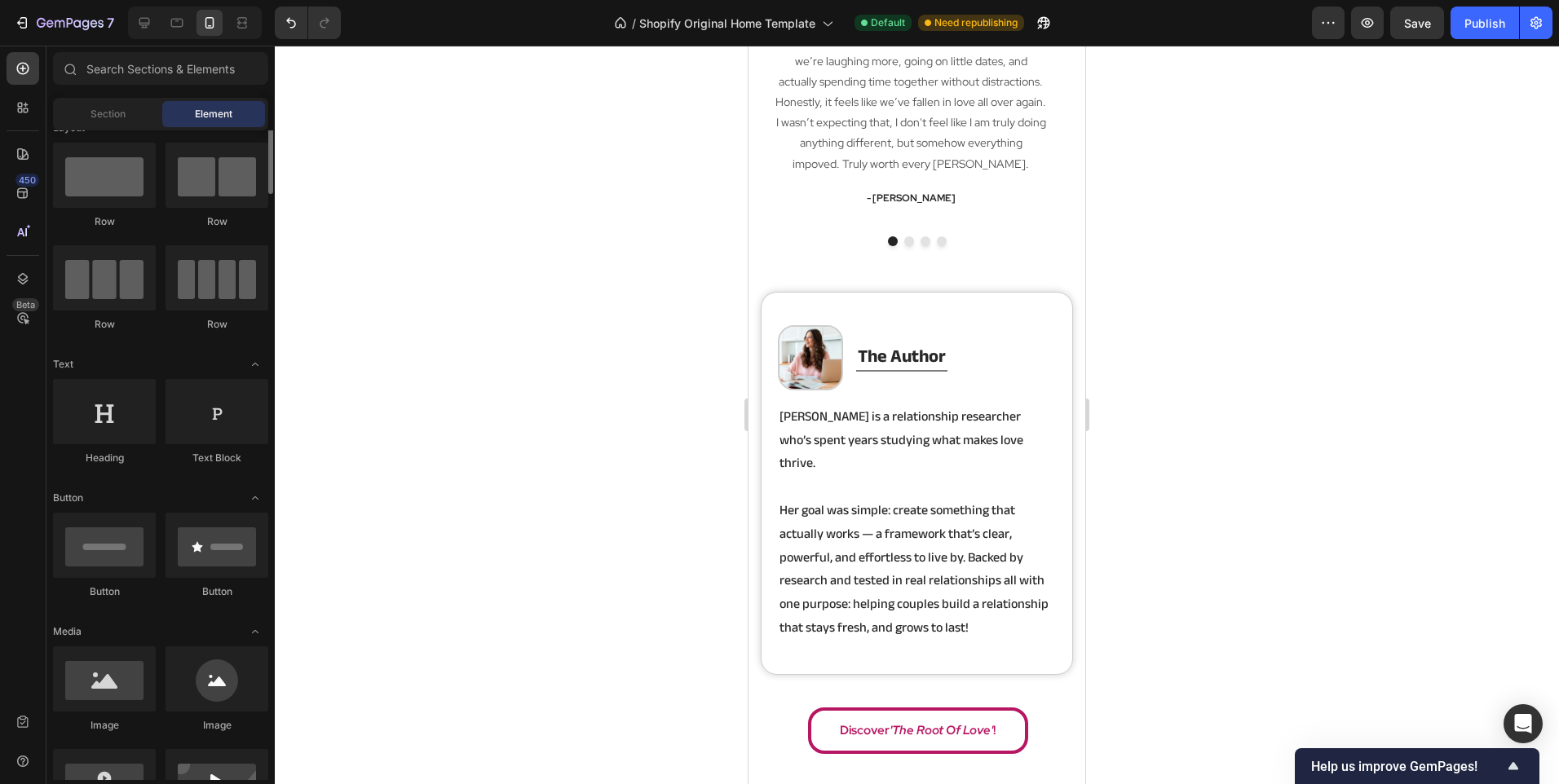
scroll to position [0, 0]
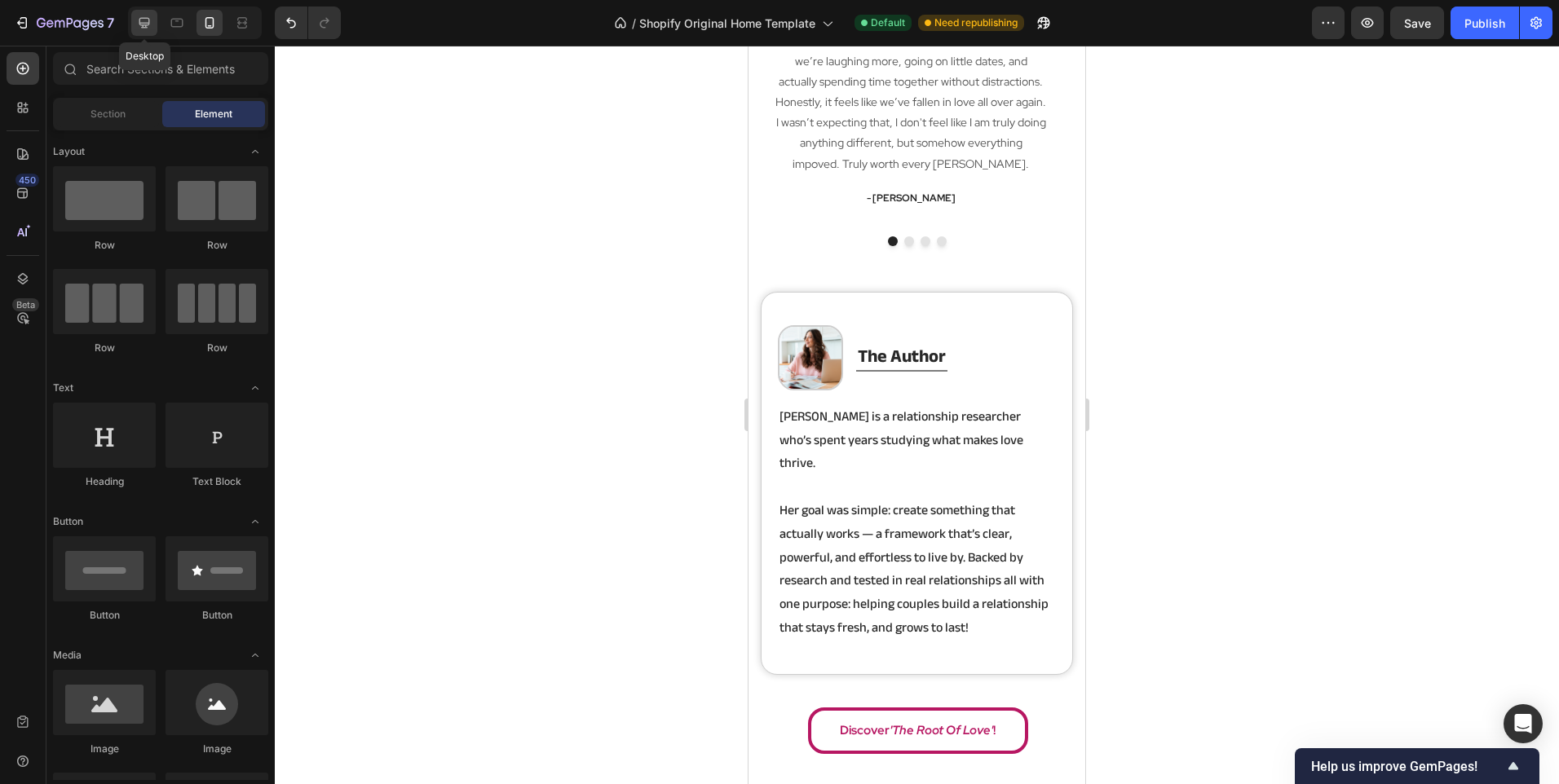
click at [152, 17] on icon at bounding box center [145, 23] width 17 height 17
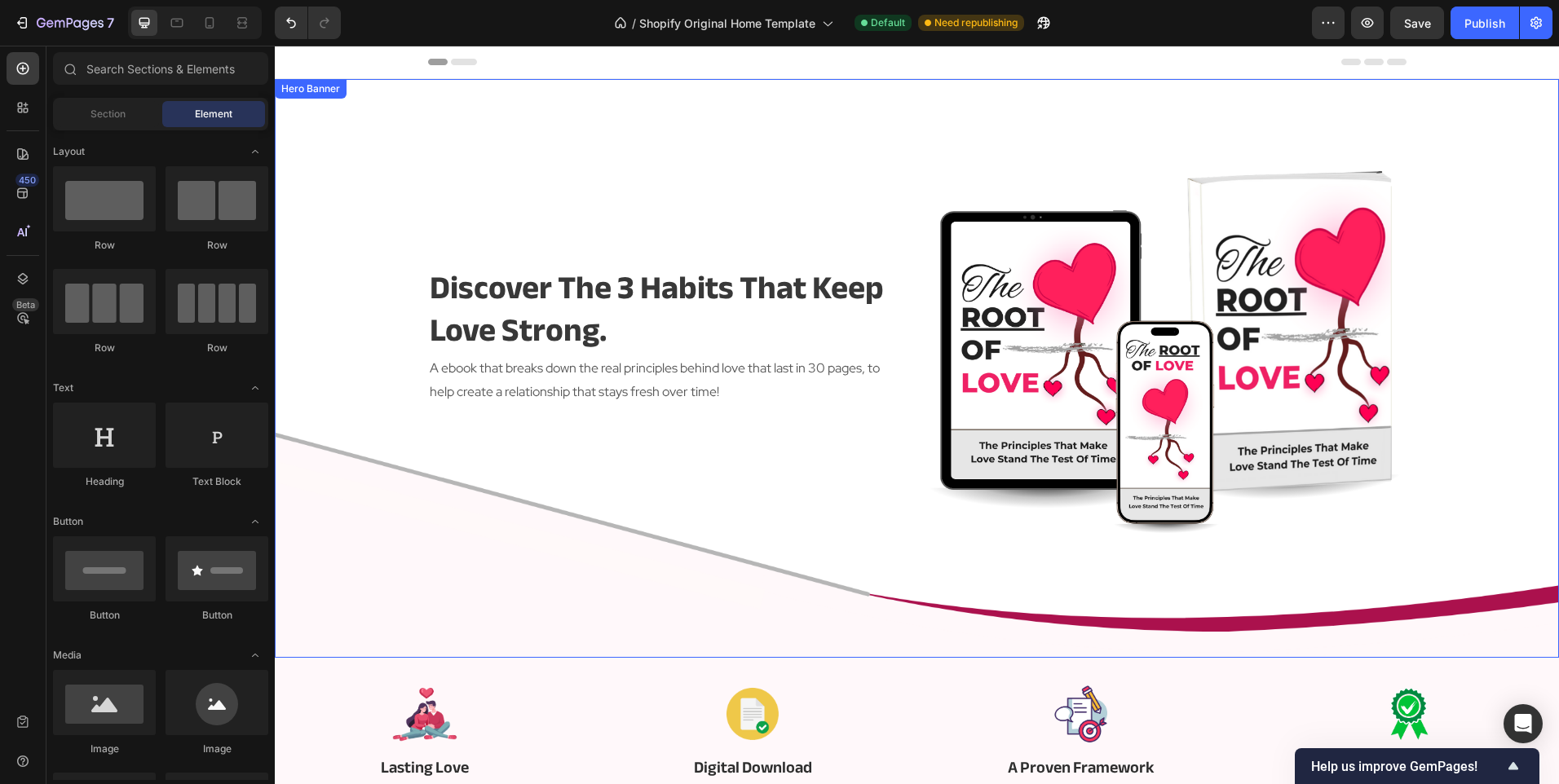
click at [398, 285] on div "Overlay" at bounding box center [916, 368] width 1284 height 578
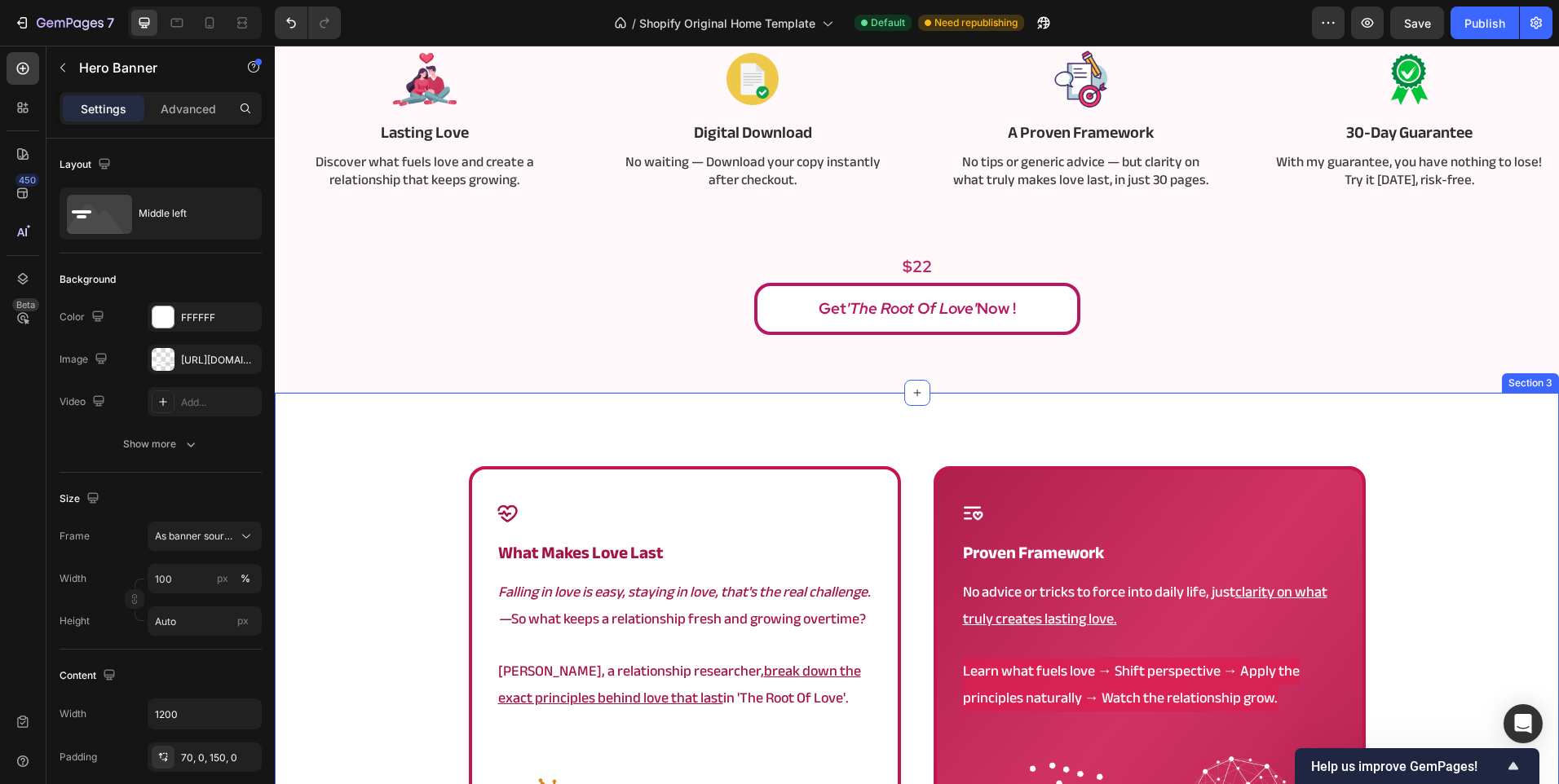
scroll to position [734, 0]
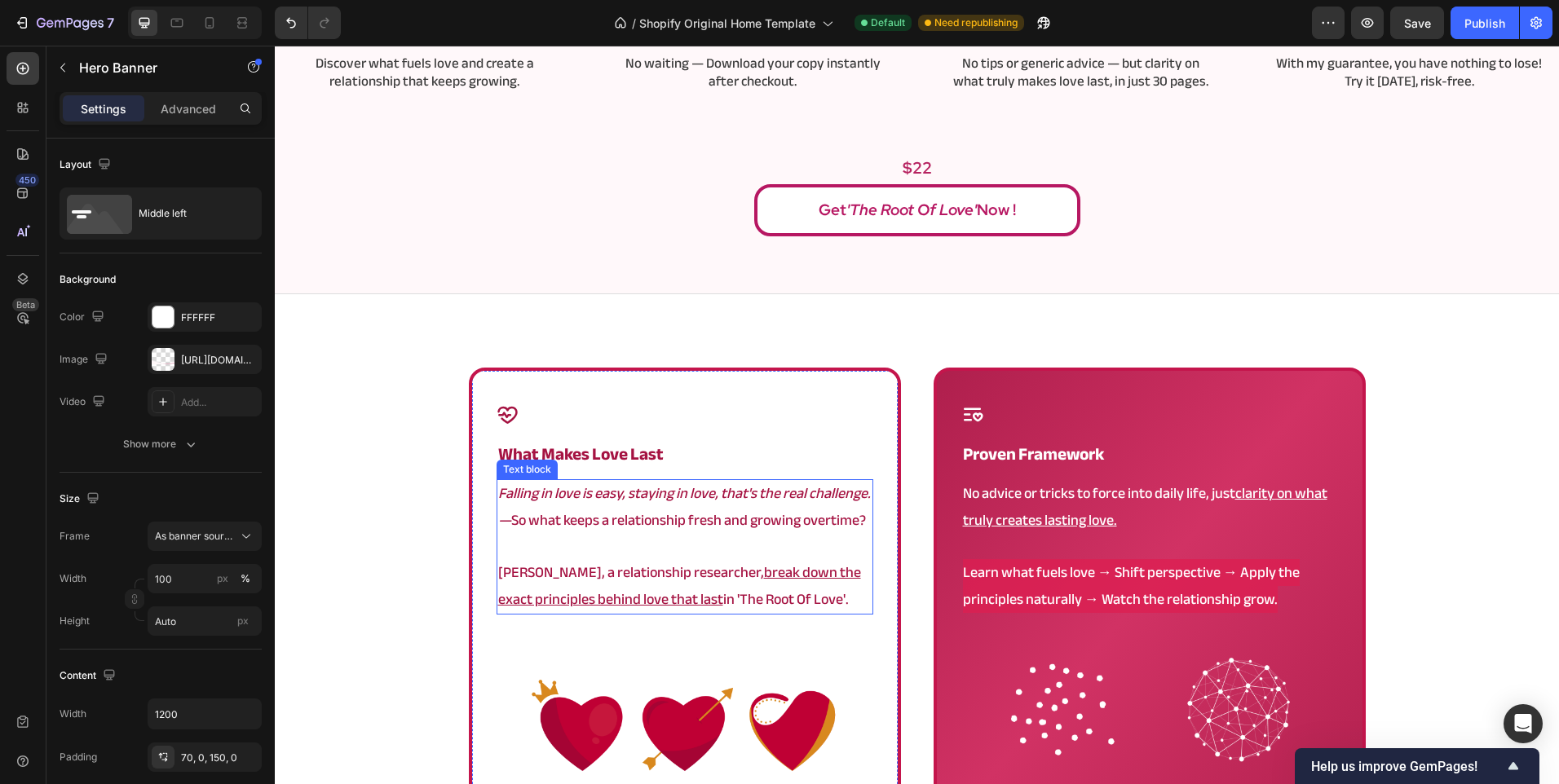
click at [677, 605] on u "break down the exact principles behind love that last" at bounding box center [678, 585] width 362 height 53
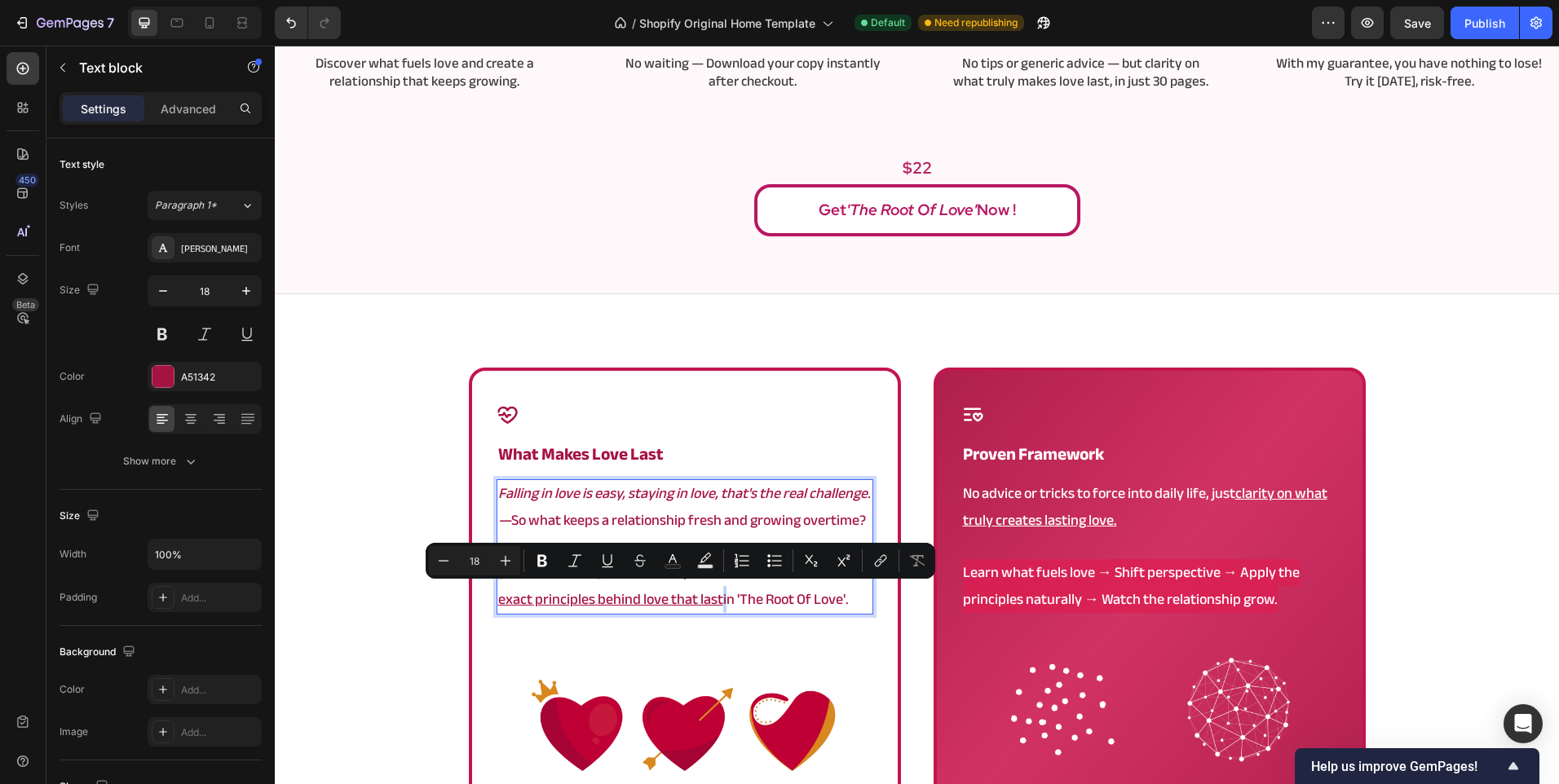
click at [677, 605] on u "break down the exact principles behind love that last" at bounding box center [678, 585] width 362 height 53
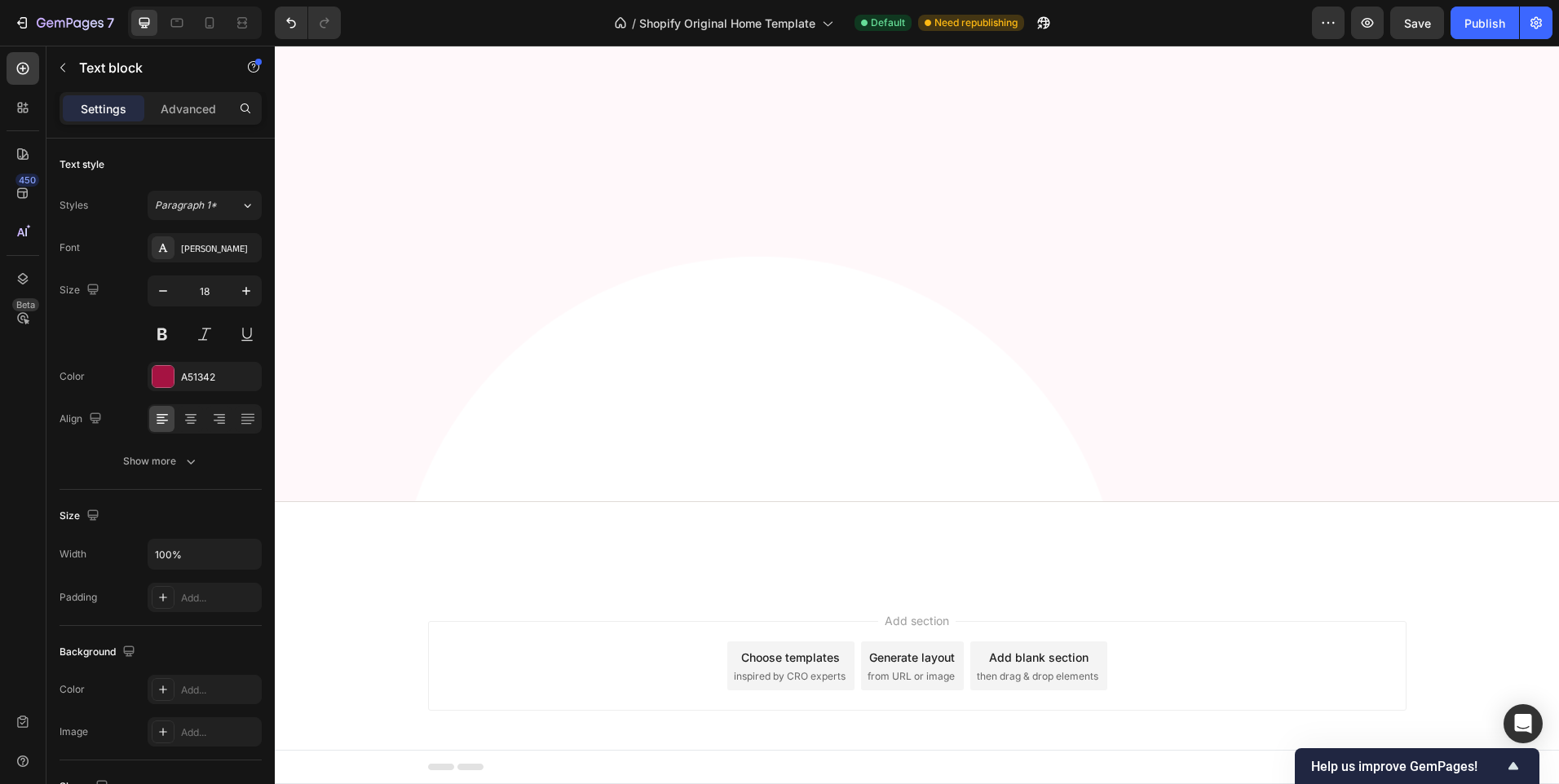
scroll to position [0, 0]
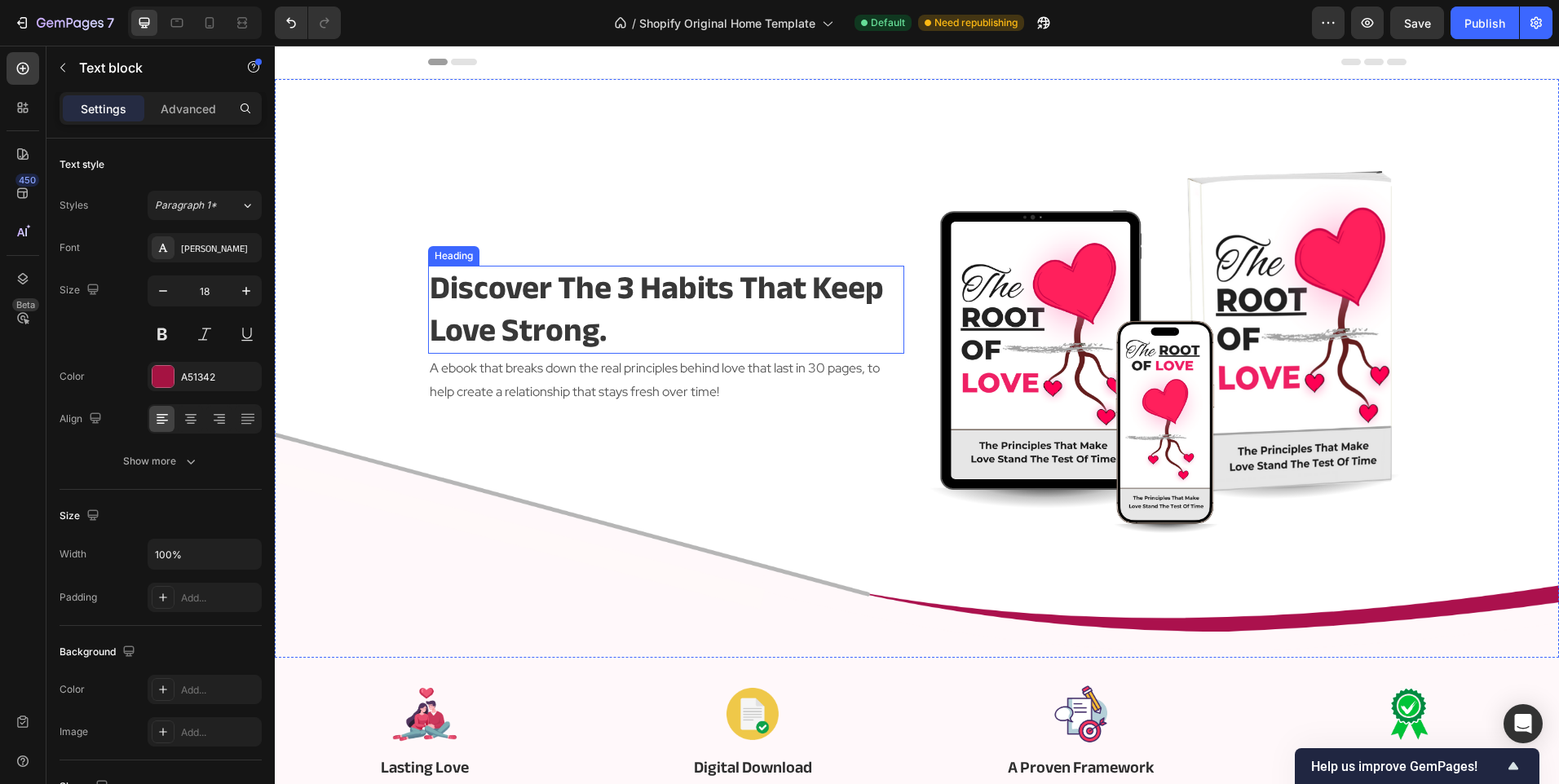
click at [592, 297] on h2 "discover the 3 habits that keep love strong." at bounding box center [666, 310] width 476 height 88
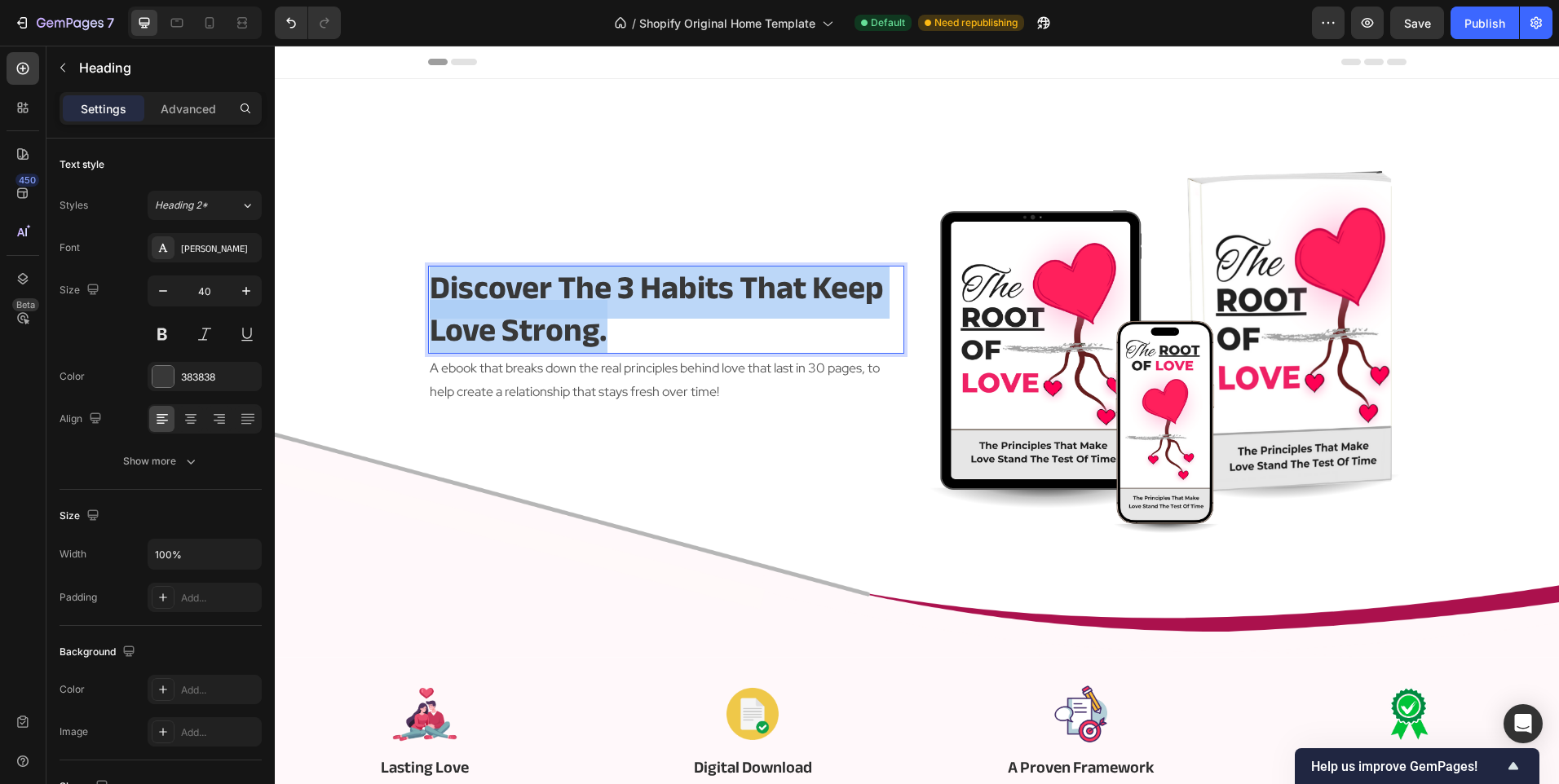
click at [592, 297] on p "discover the 3 habits that keep love strong." at bounding box center [666, 309] width 473 height 84
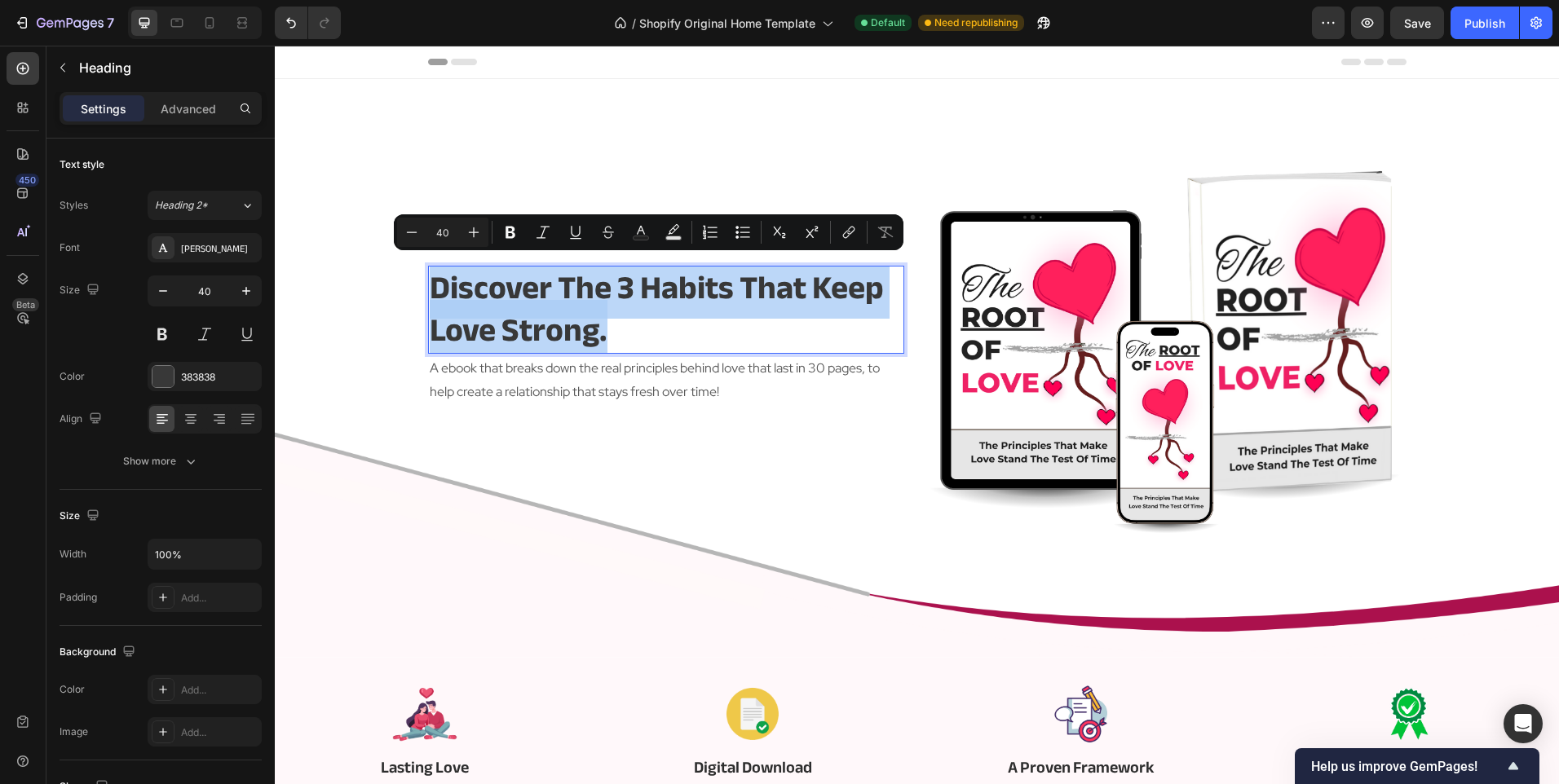
click at [591, 484] on div "discover the 3 habits that keep love strong. Heading 2 A ebook that breaks down…" at bounding box center [666, 335] width 476 height 399
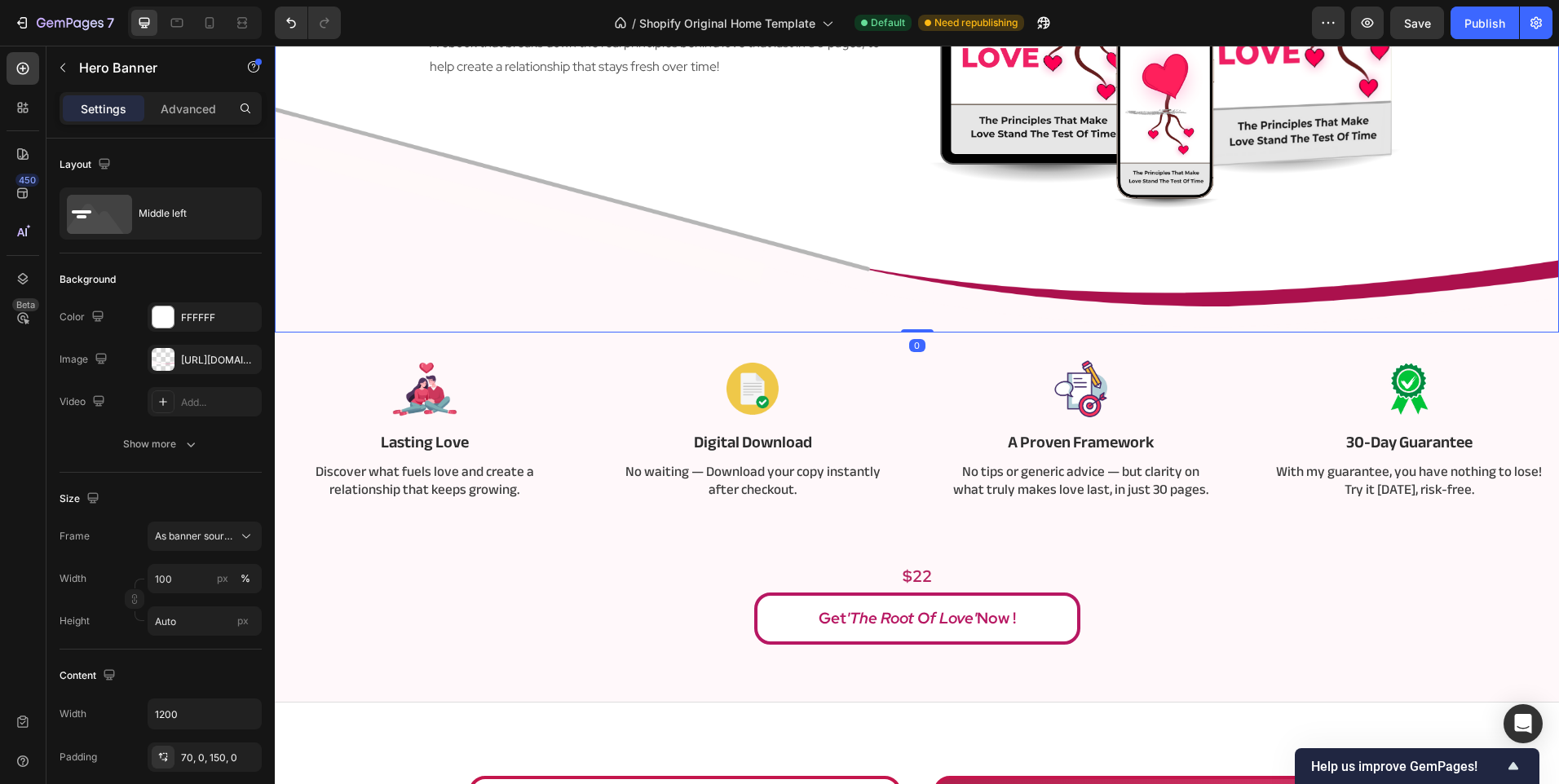
scroll to position [326, 0]
click at [410, 449] on p "Lasting Love" at bounding box center [425, 441] width 268 height 21
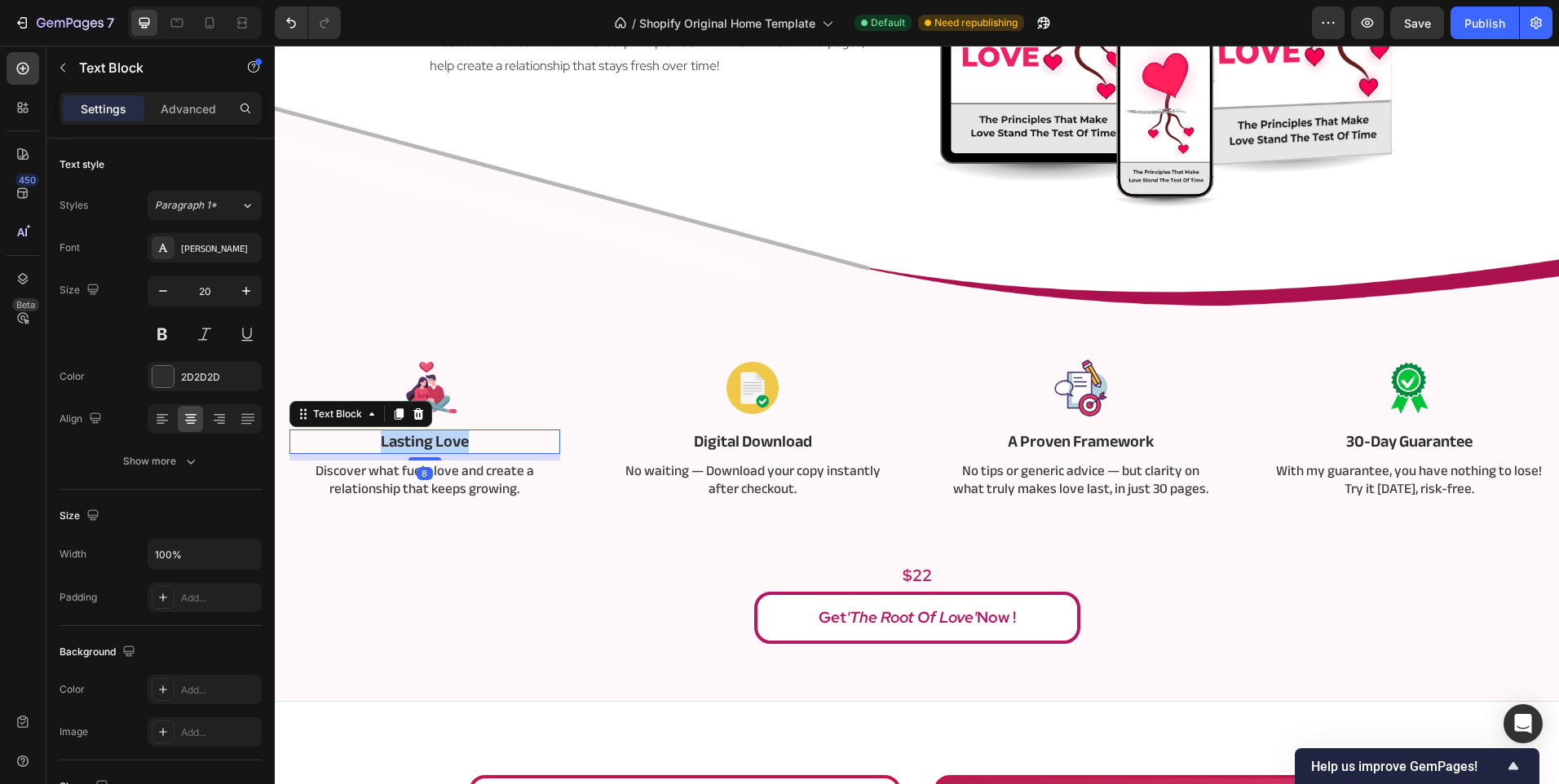
click at [410, 449] on p "Lasting Love" at bounding box center [425, 441] width 268 height 21
click at [391, 440] on p "The Pillars of Love" at bounding box center [425, 441] width 268 height 21
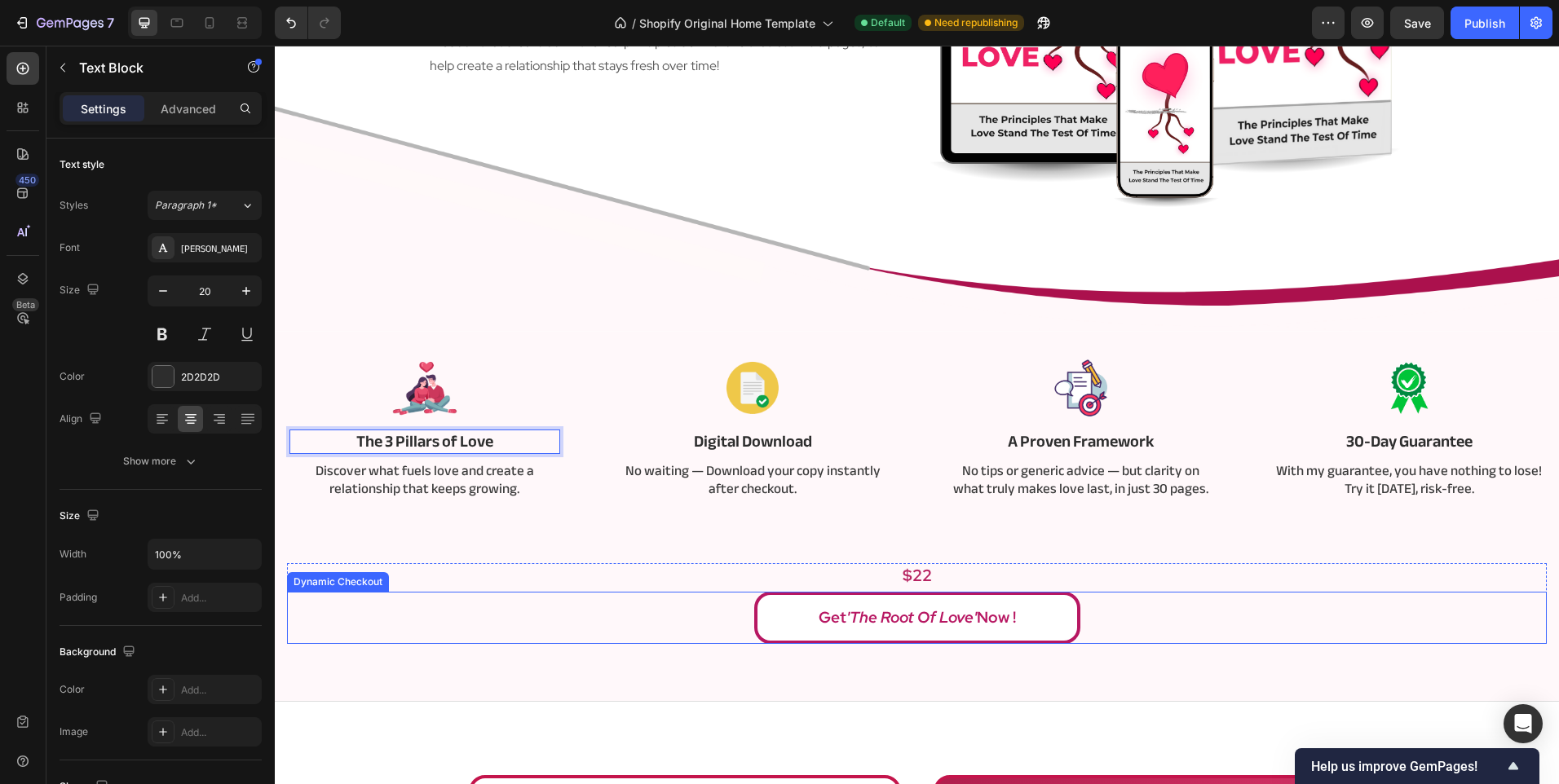
click at [450, 617] on div "Get 'The Root of Love' Now !" at bounding box center [917, 618] width 1260 height 52
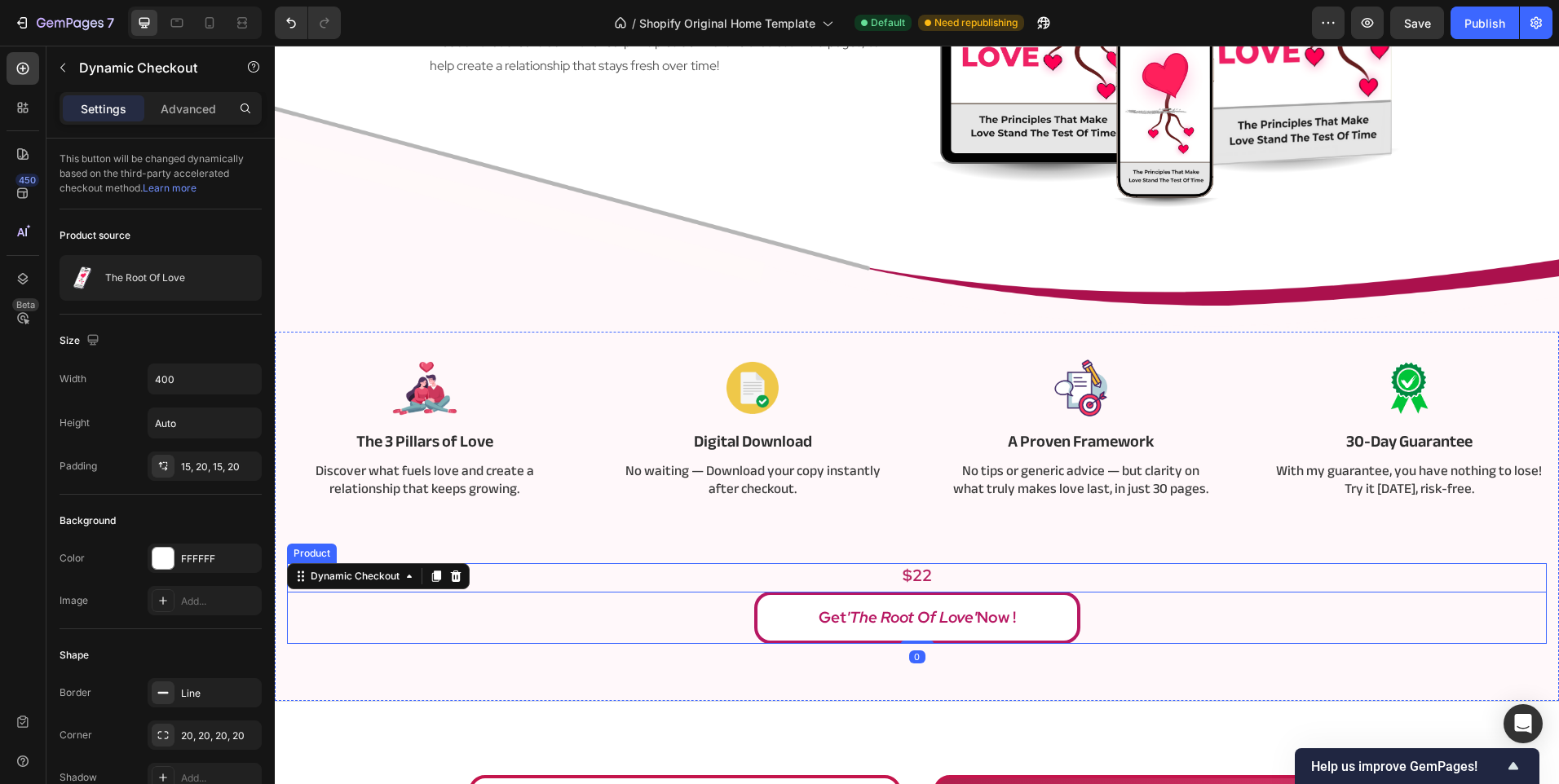
click at [515, 571] on p "$22" at bounding box center [916, 575] width 1256 height 21
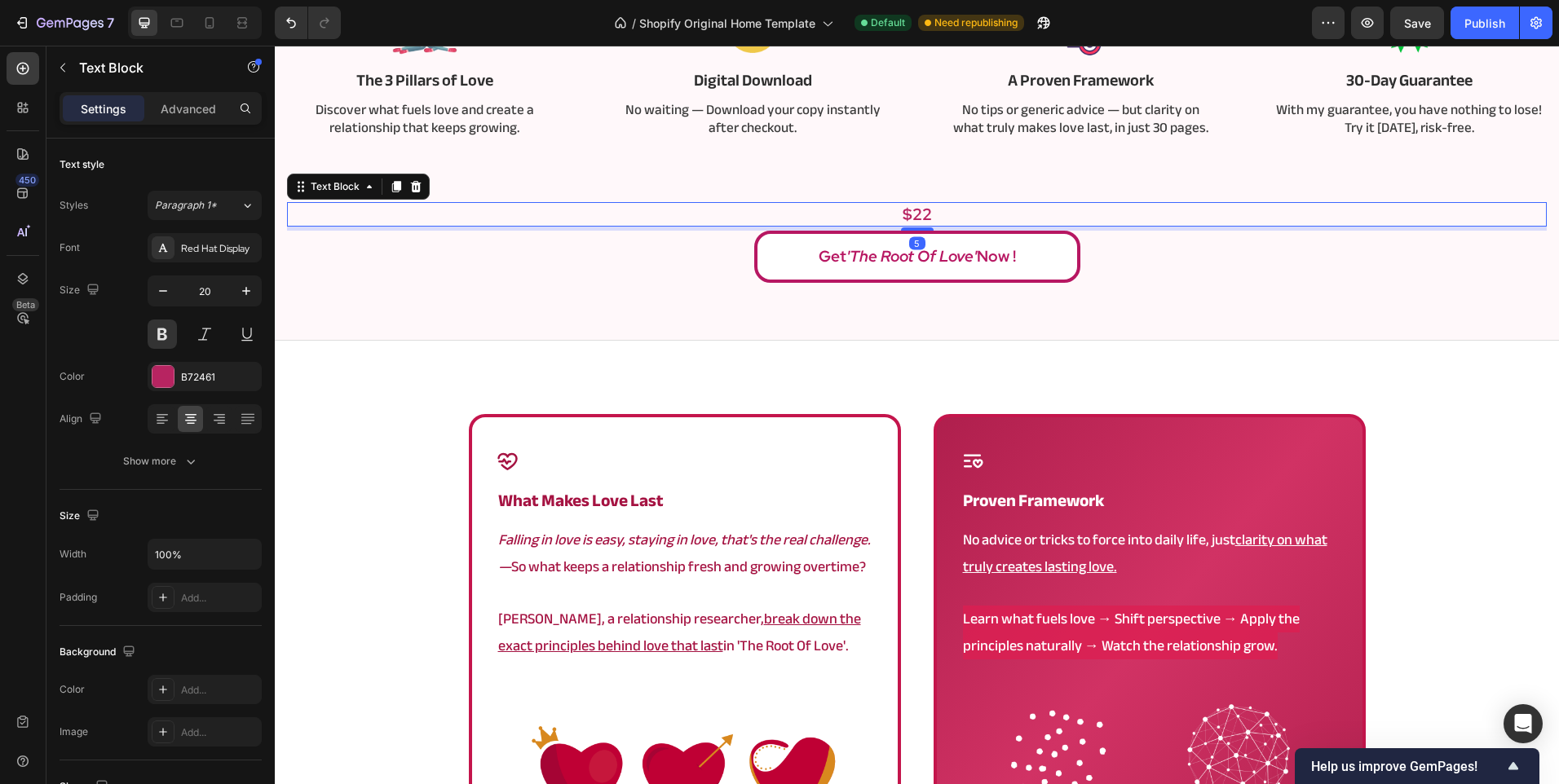
scroll to position [734, 0]
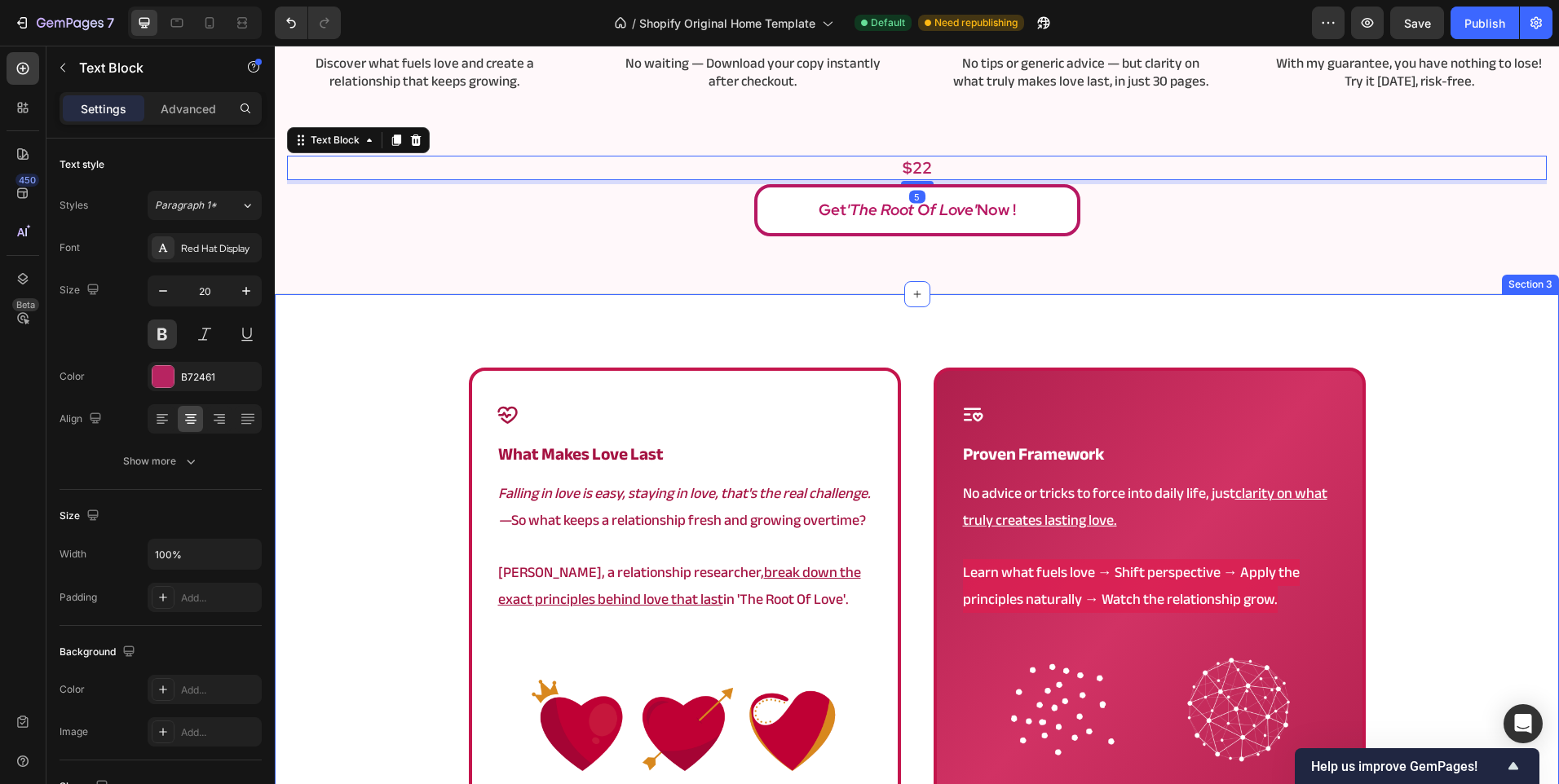
click at [361, 608] on div "Icon what makes love last Heading Falling in love is easy, staying in love, tha…" at bounding box center [916, 676] width 1284 height 616
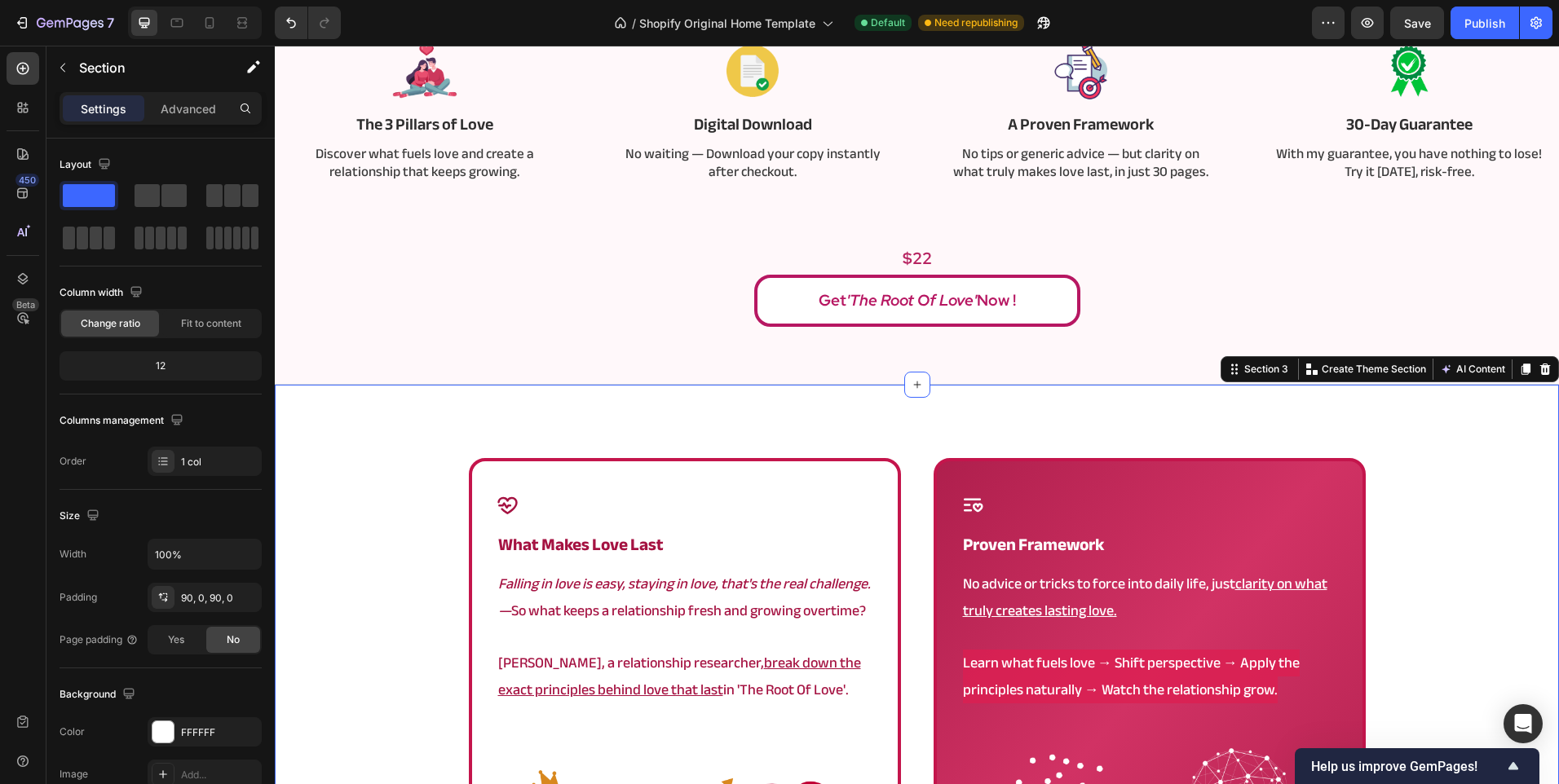
scroll to position [408, 0]
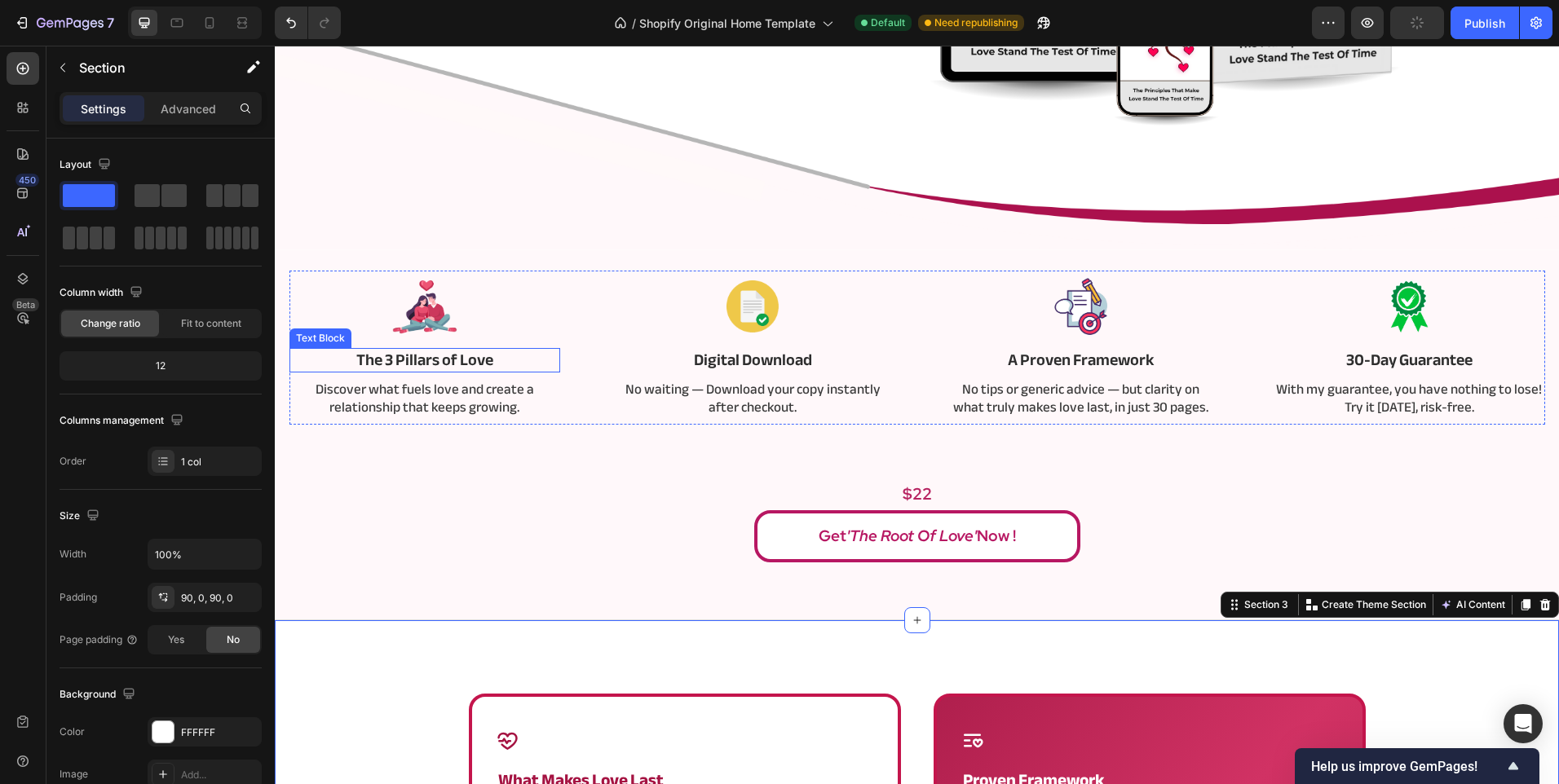
click at [471, 353] on p "The 3 Pillars of Love" at bounding box center [425, 360] width 268 height 21
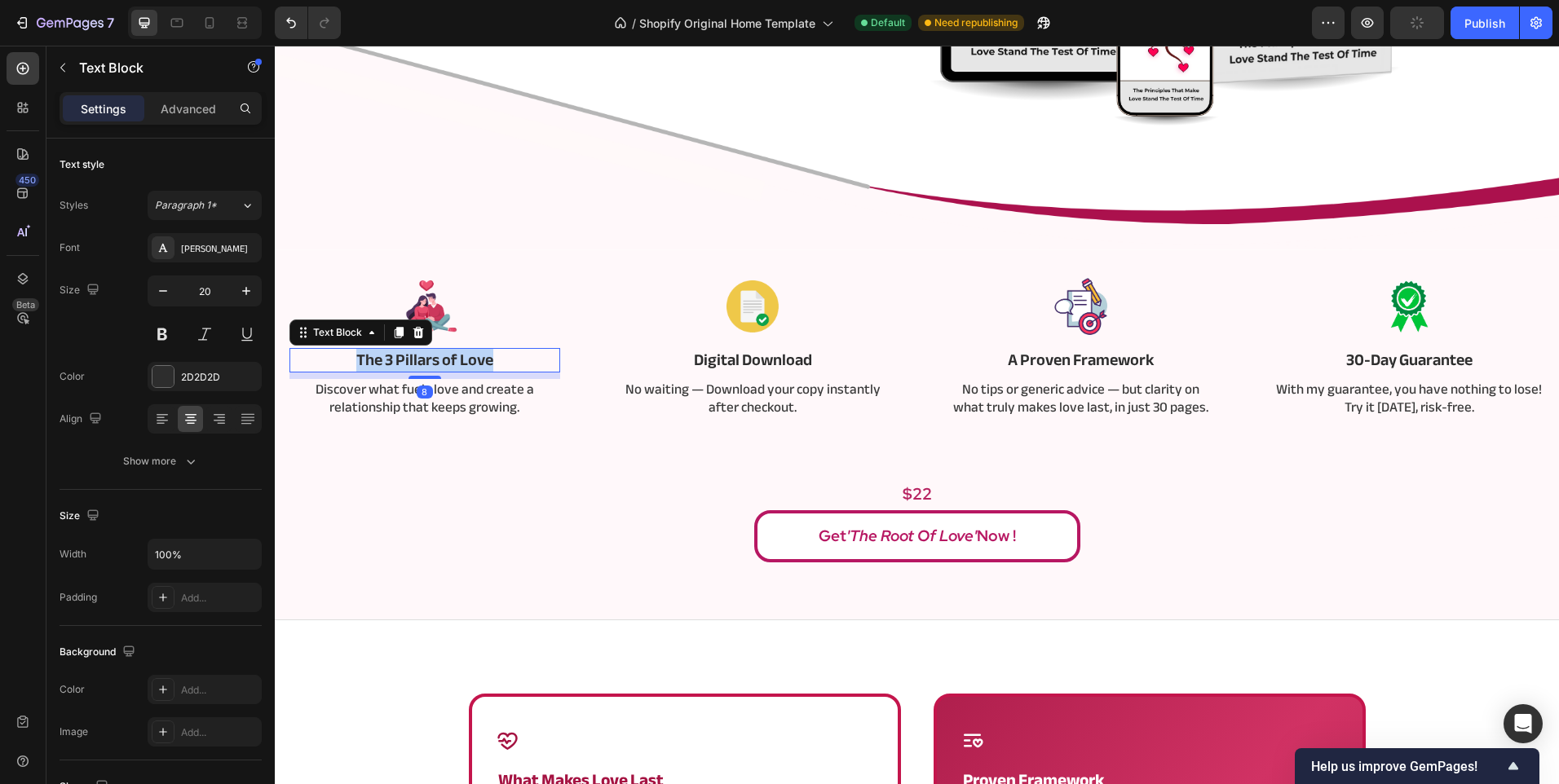
click at [471, 353] on p "The 3 Pillars of Love" at bounding box center [425, 360] width 268 height 21
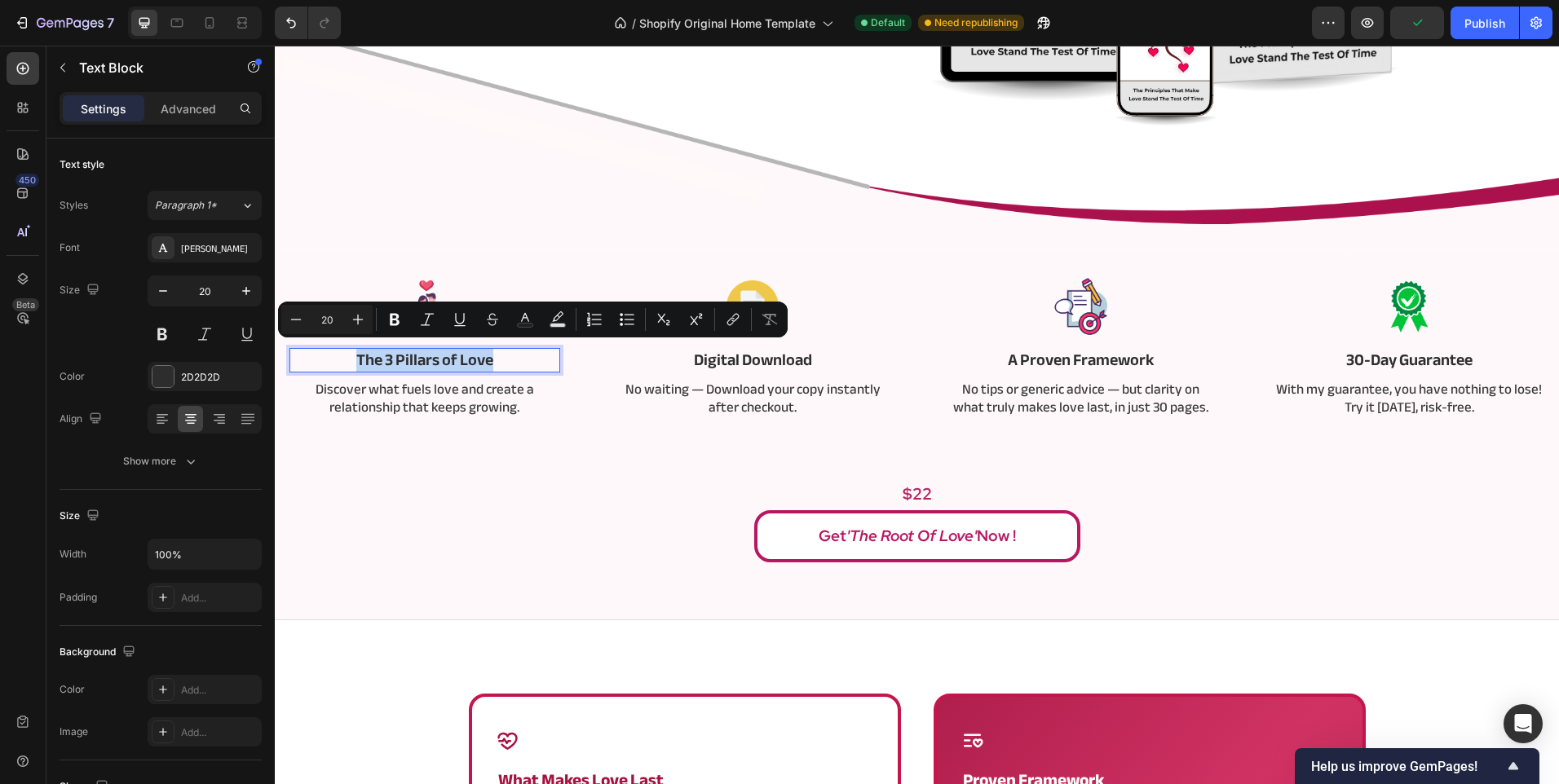
copy p "The 3 Pillars of Love"
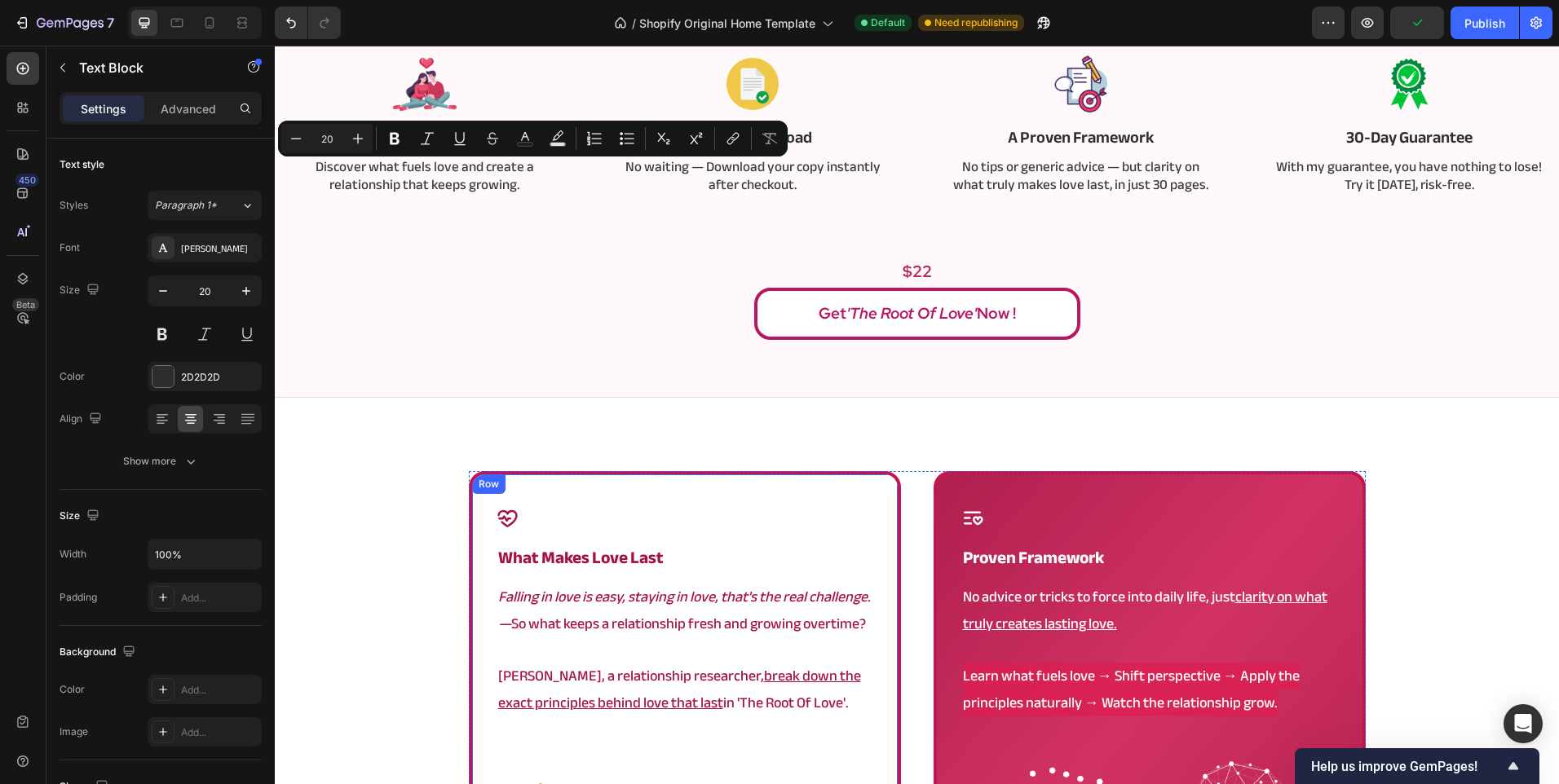
scroll to position [652, 0]
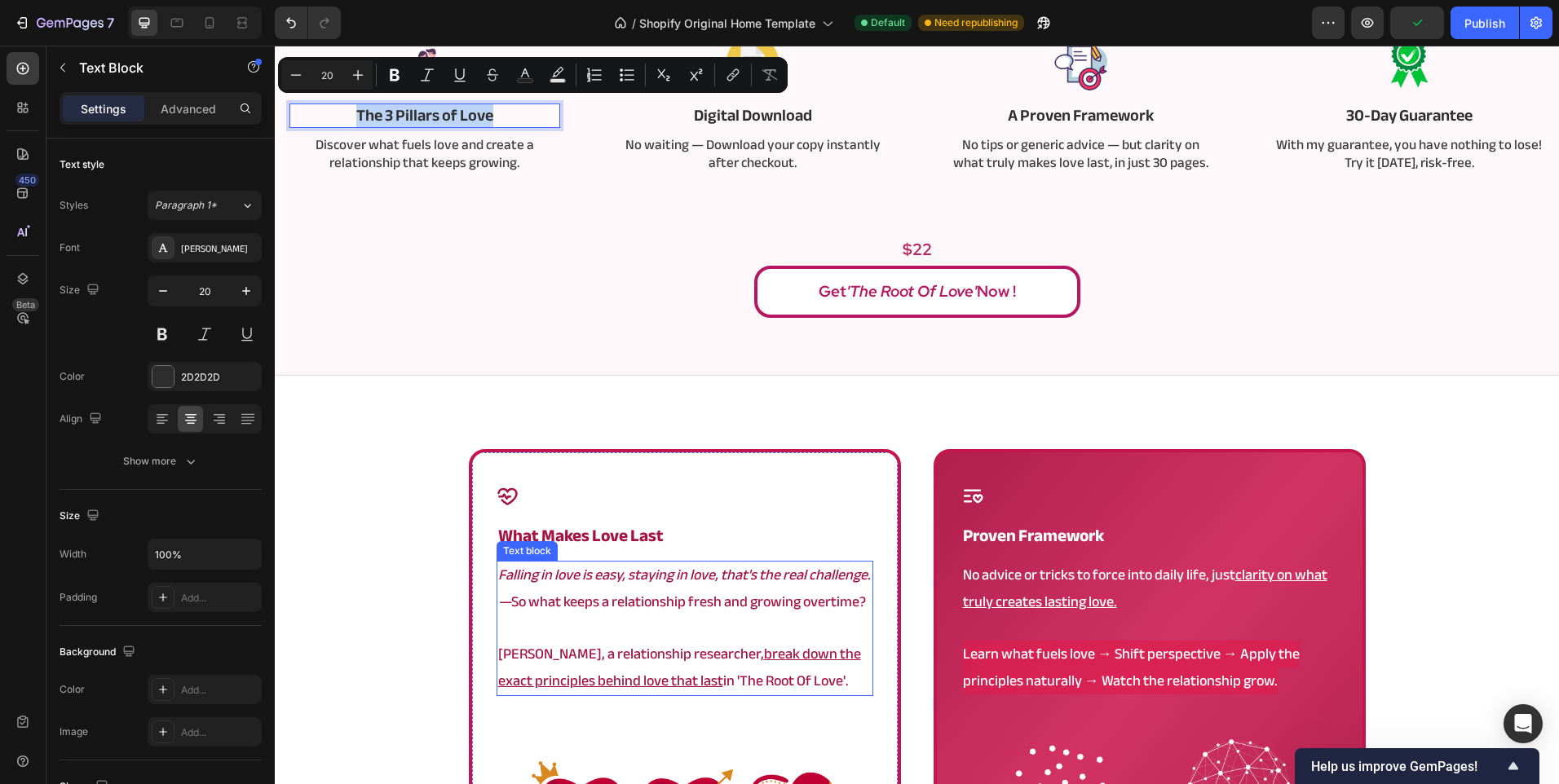
click at [654, 534] on strong "what makes love last" at bounding box center [580, 536] width 166 height 32
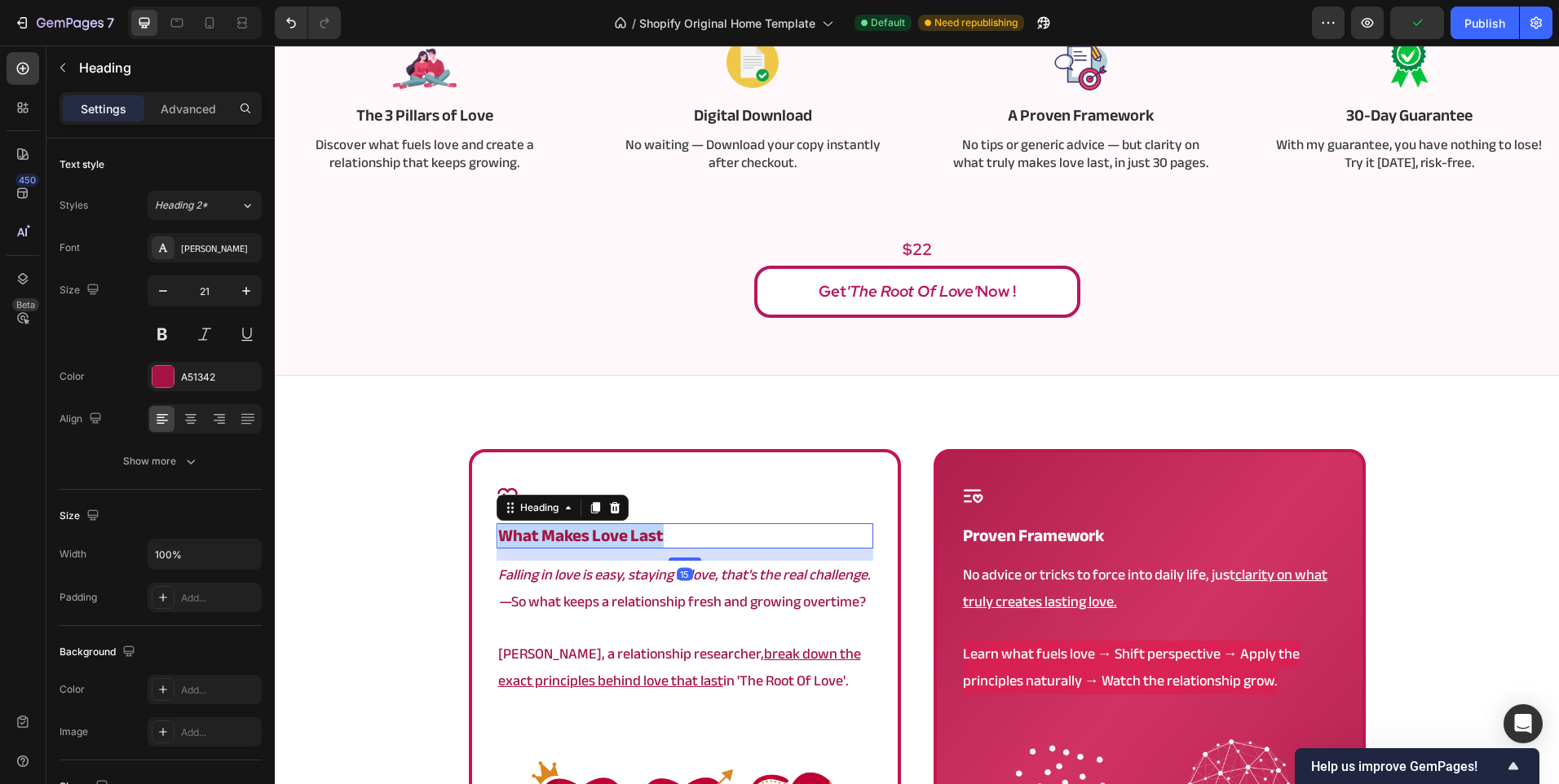
click at [654, 534] on strong "what makes love last" at bounding box center [580, 536] width 166 height 32
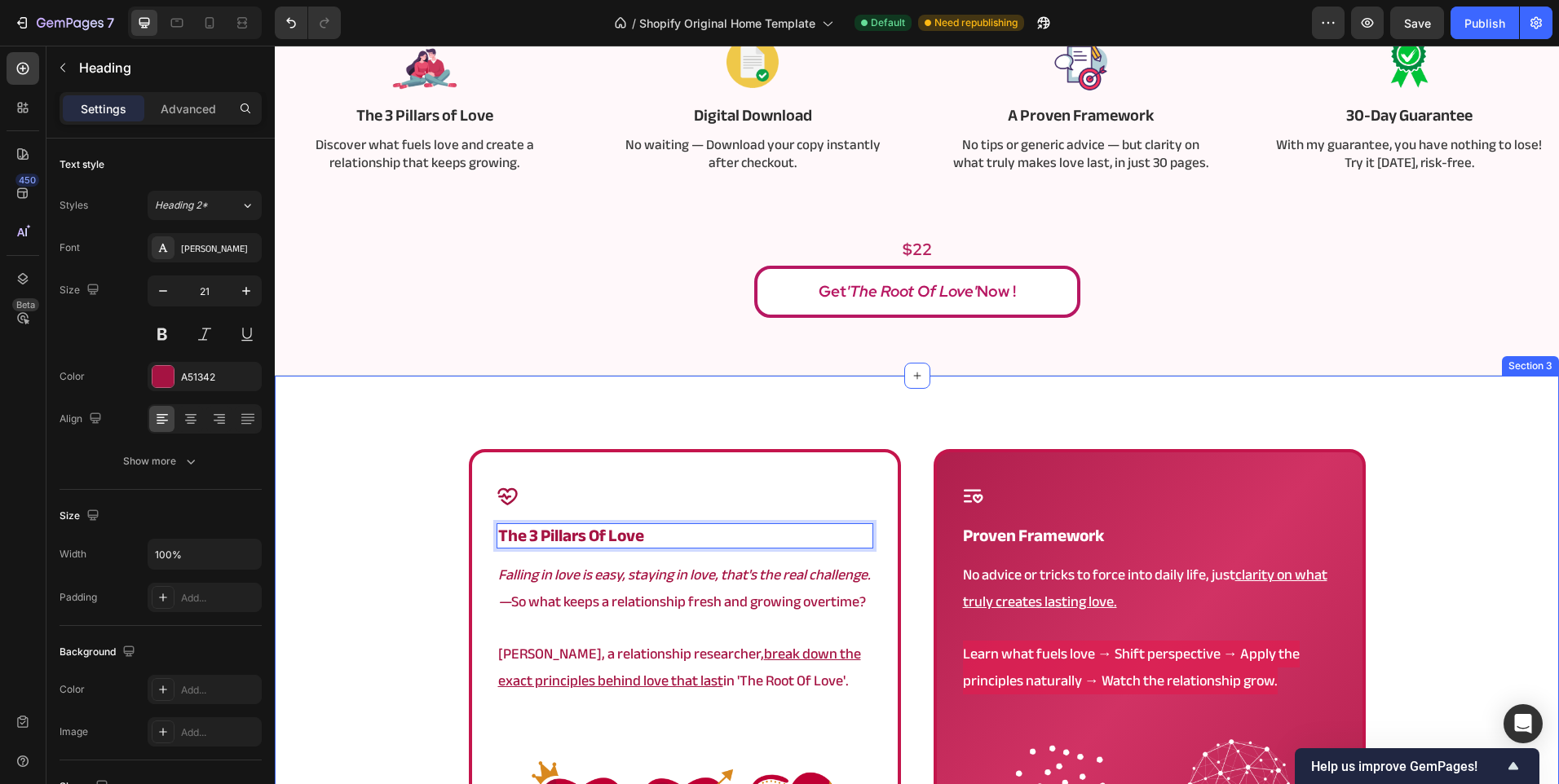
click at [431, 549] on div "Icon The 3 Pillars of Love Heading 15 Falling in love is easy, staying in love,…" at bounding box center [916, 757] width 1284 height 616
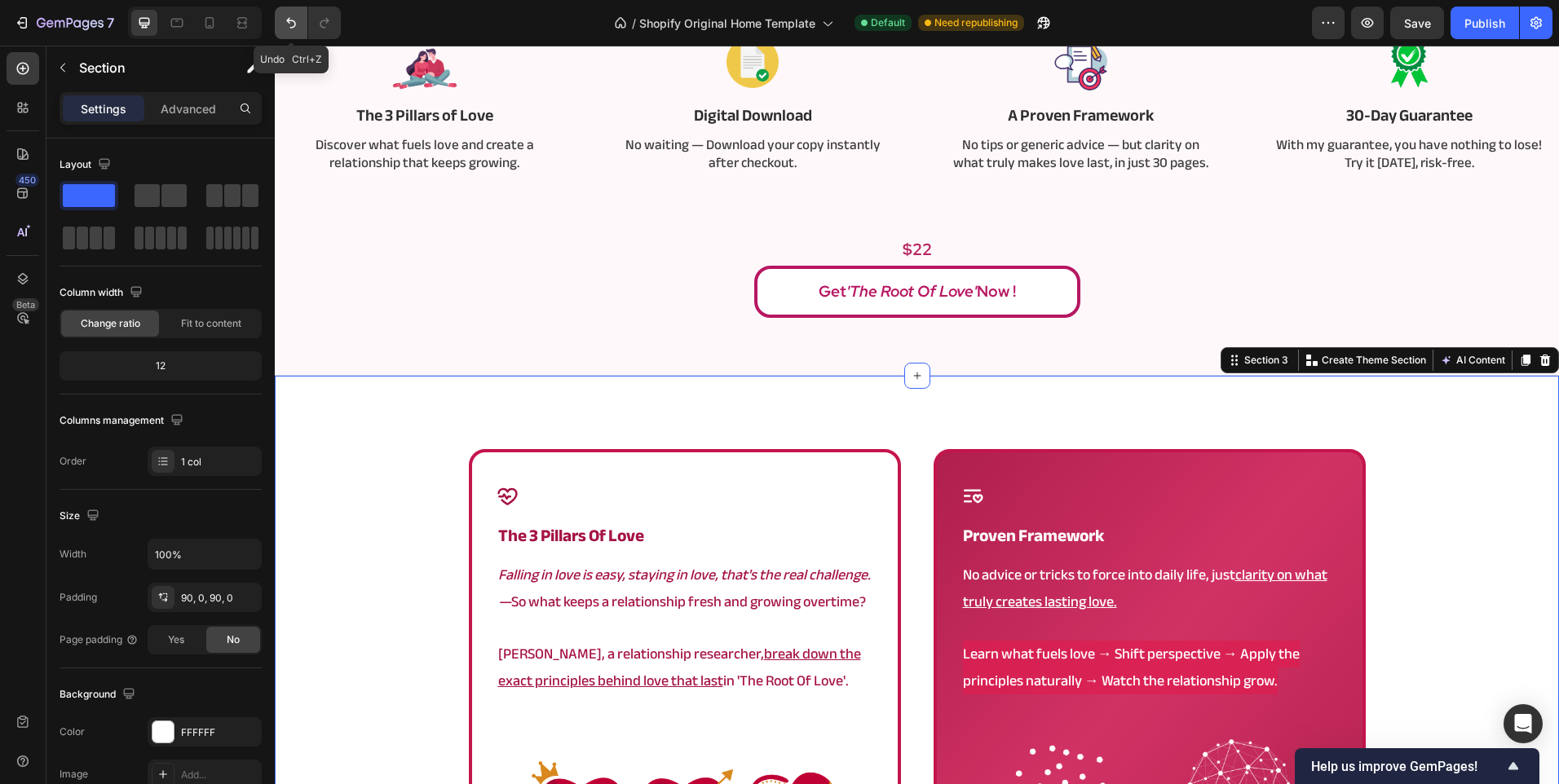
click at [294, 24] on icon "Undo/Redo" at bounding box center [291, 23] width 17 height 17
click at [602, 533] on strong "what makes love last" at bounding box center [580, 536] width 166 height 32
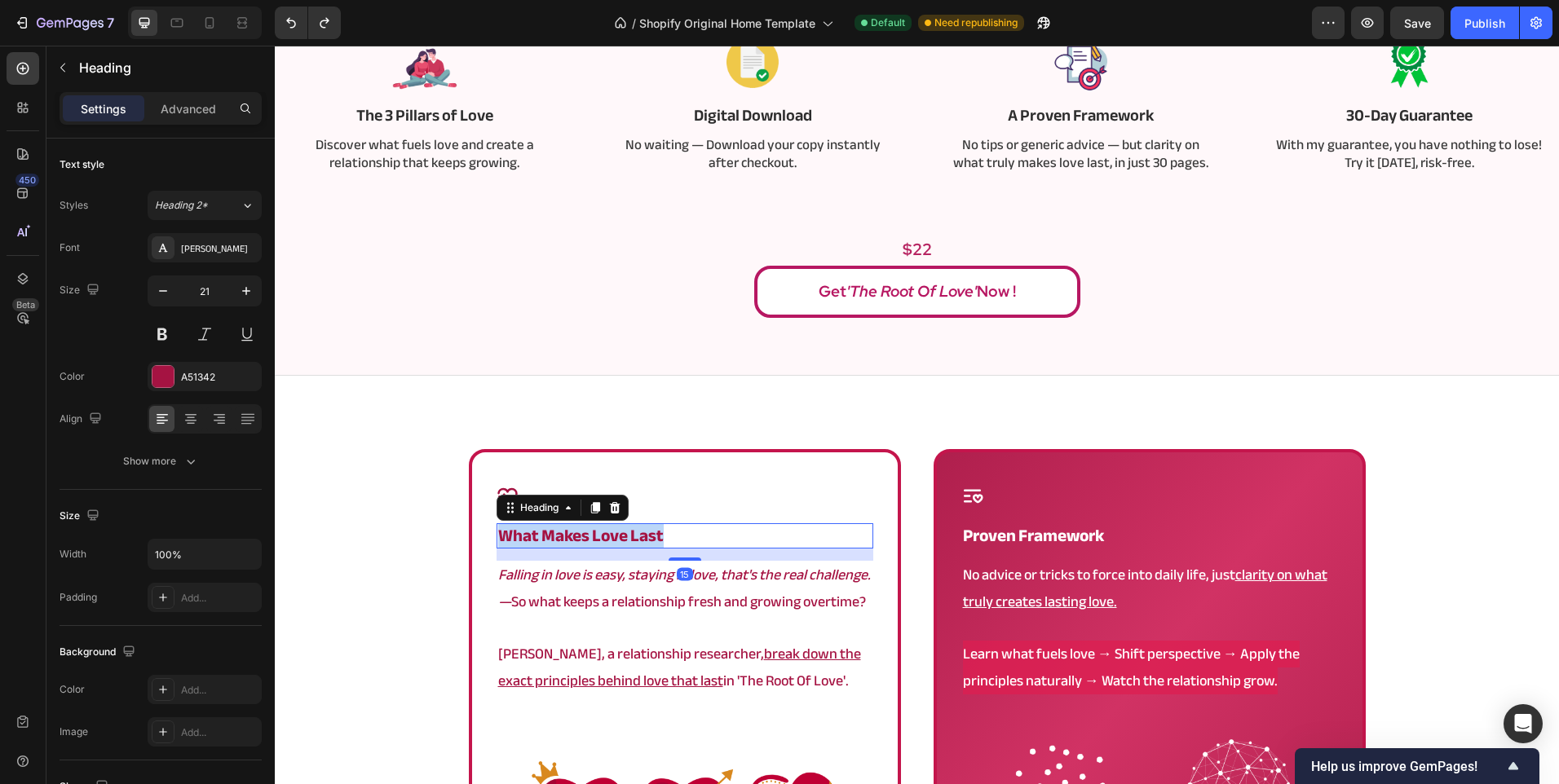
click at [602, 533] on strong "what makes love last" at bounding box center [580, 536] width 166 height 32
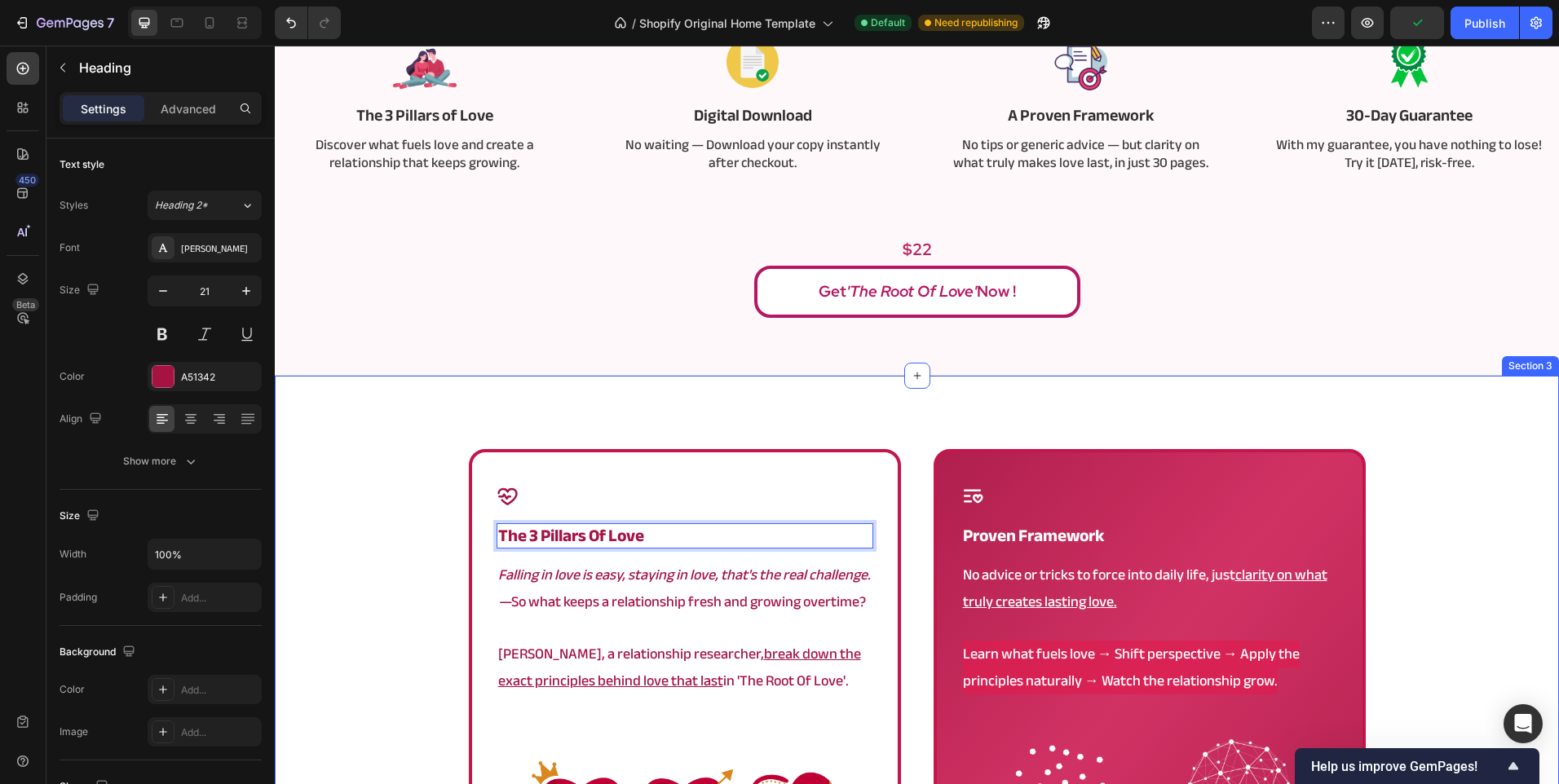
click at [384, 556] on div "Icon The 3 Pillars of Love Heading 15 Falling in love is easy, staying in love,…" at bounding box center [916, 757] width 1284 height 616
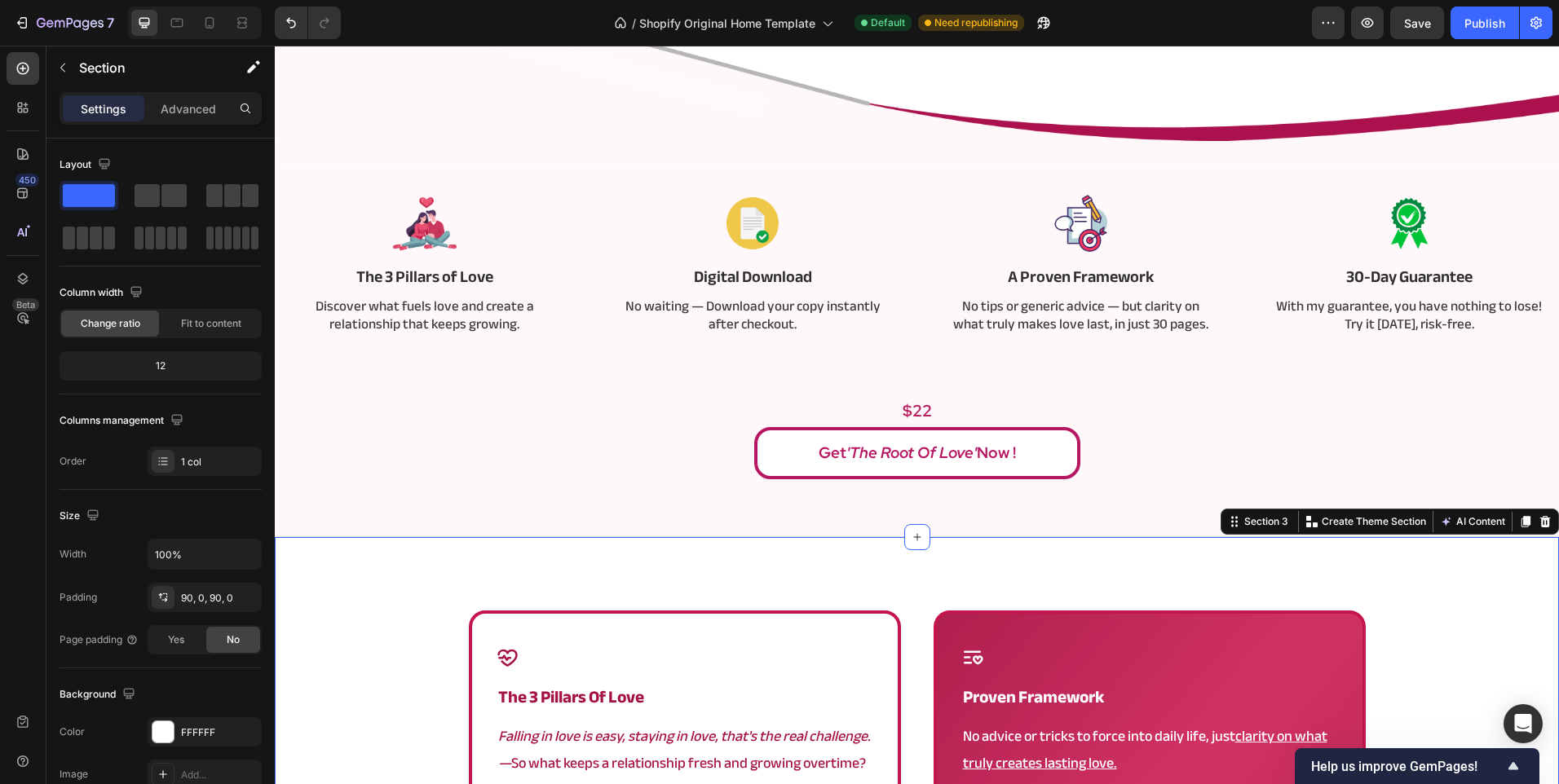
scroll to position [489, 0]
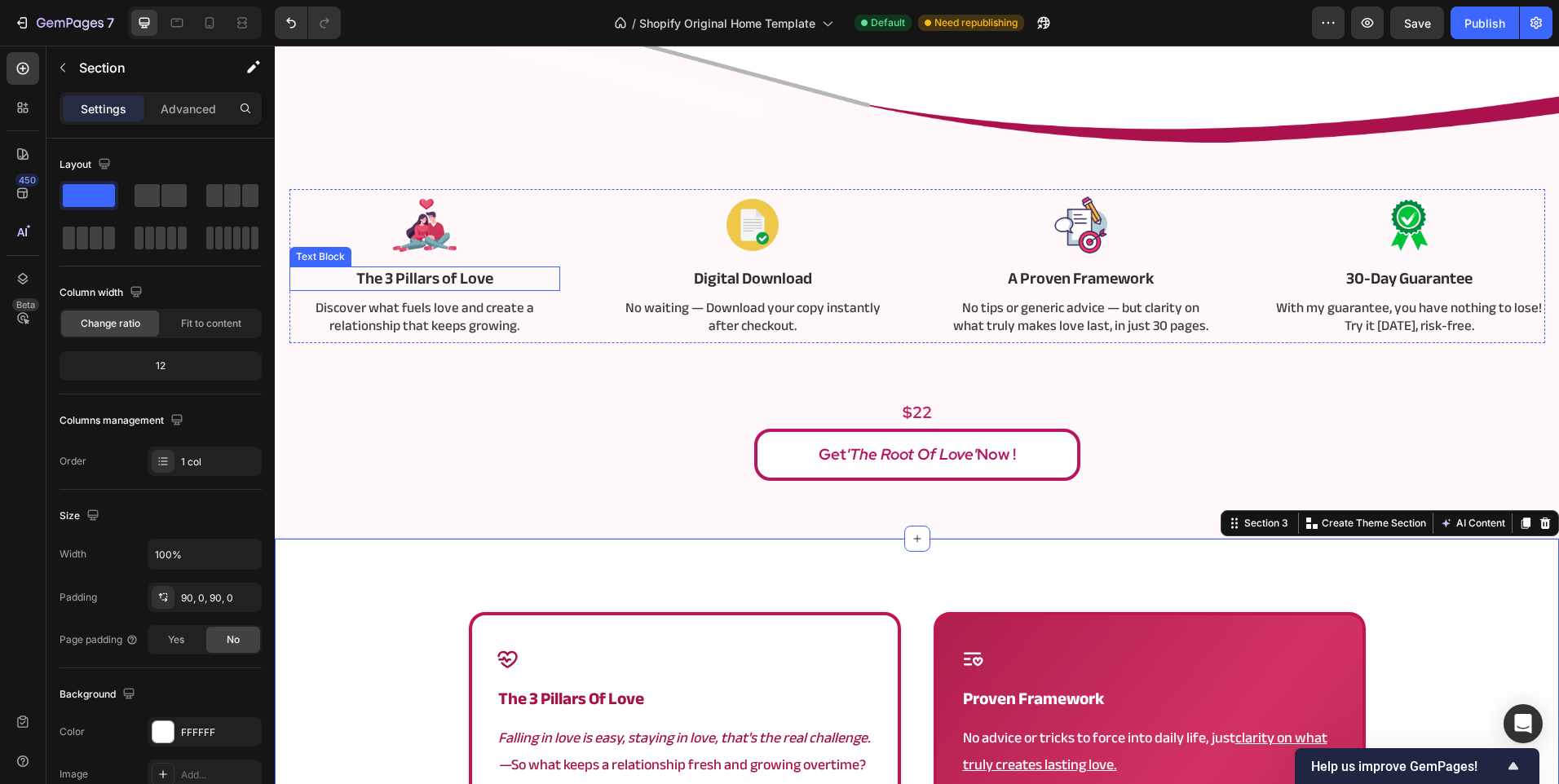
click at [458, 282] on p "The 3 Pillars of Love" at bounding box center [425, 278] width 268 height 21
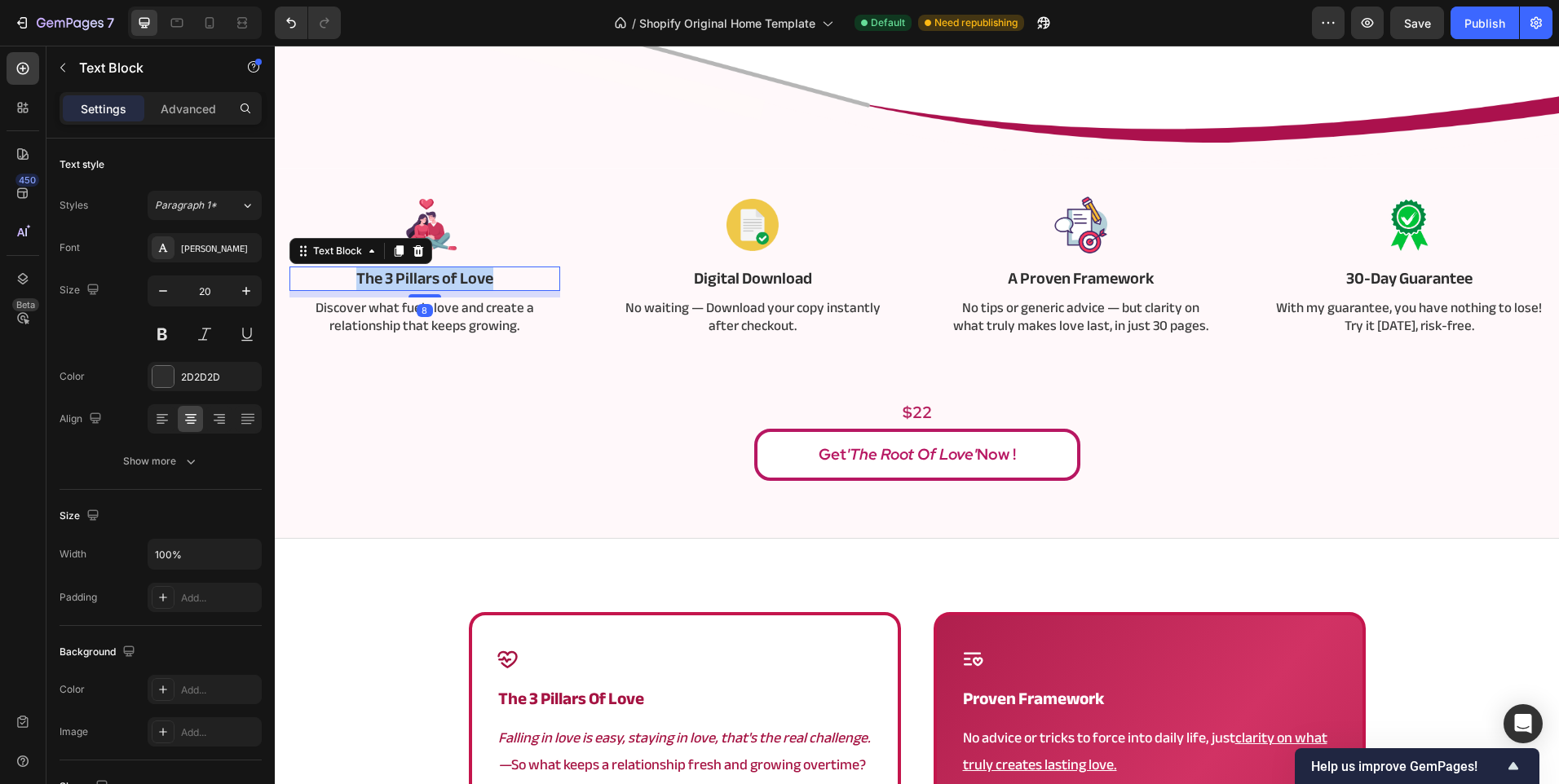
click at [458, 282] on p "The 3 Pillars of Love" at bounding box center [425, 278] width 268 height 21
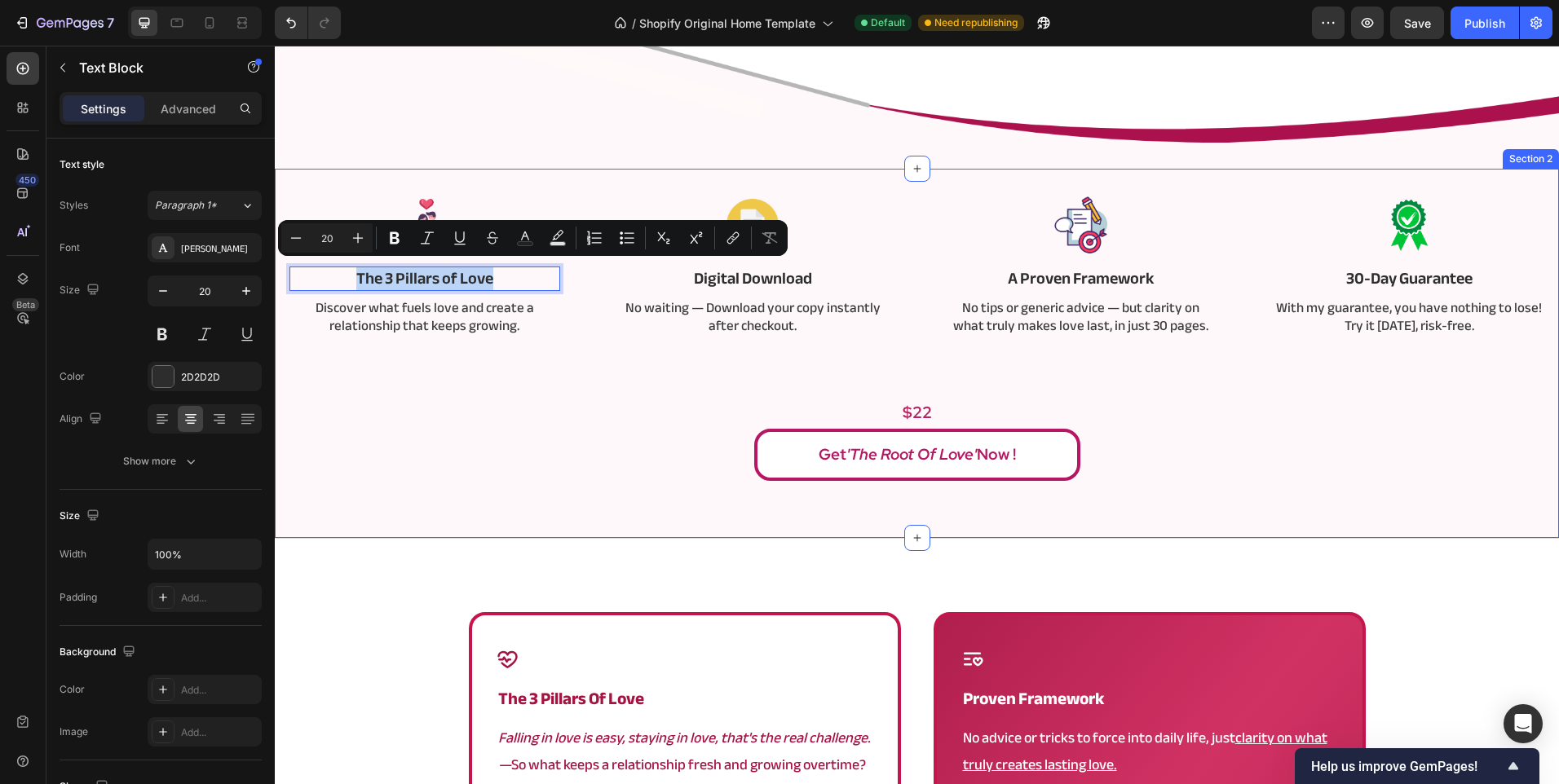
click at [468, 375] on div "Image The 3 Pillars of Love Text Block 8 Discover what fuels love and create a …" at bounding box center [917, 335] width 1260 height 292
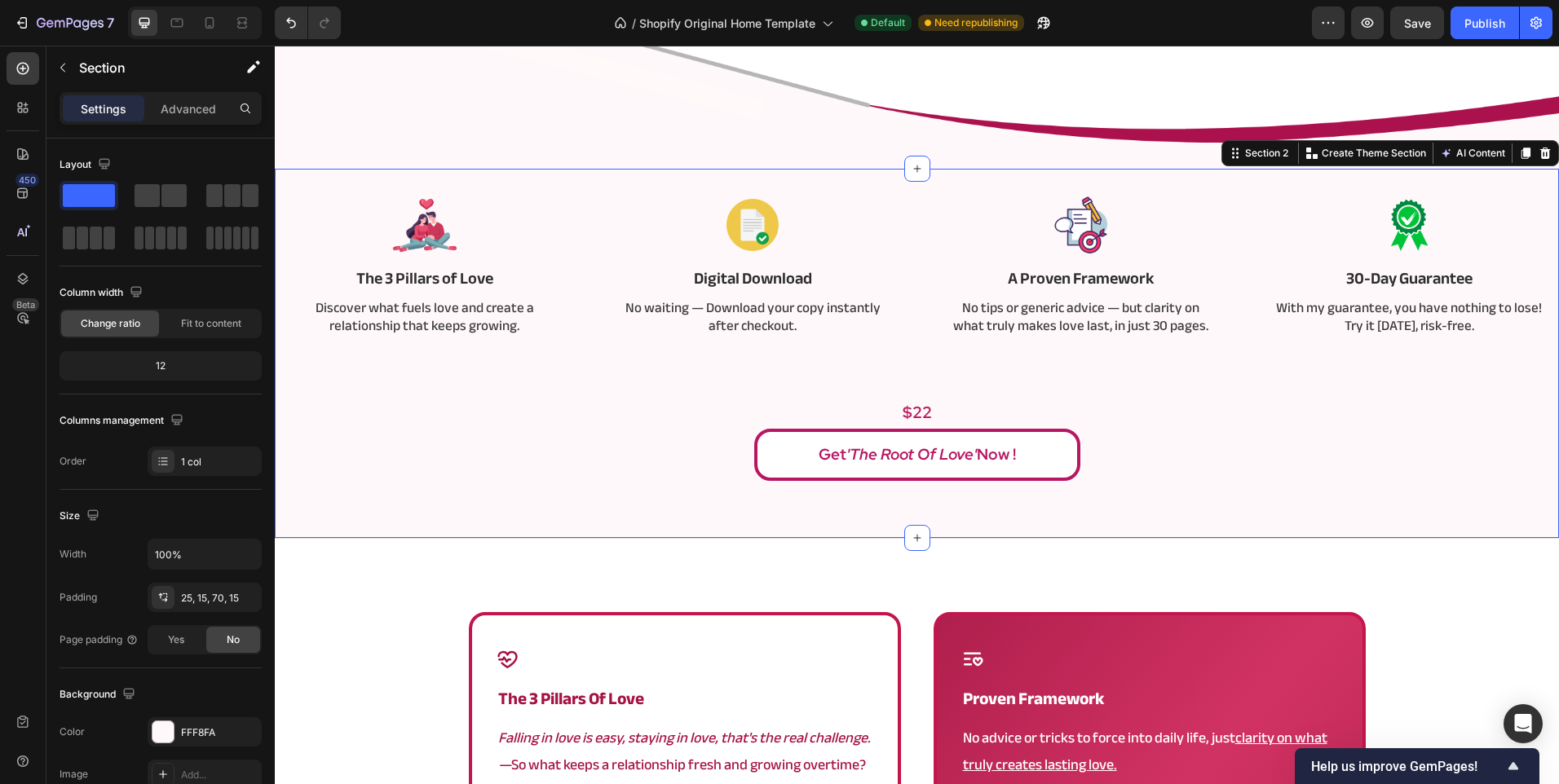
scroll to position [408, 0]
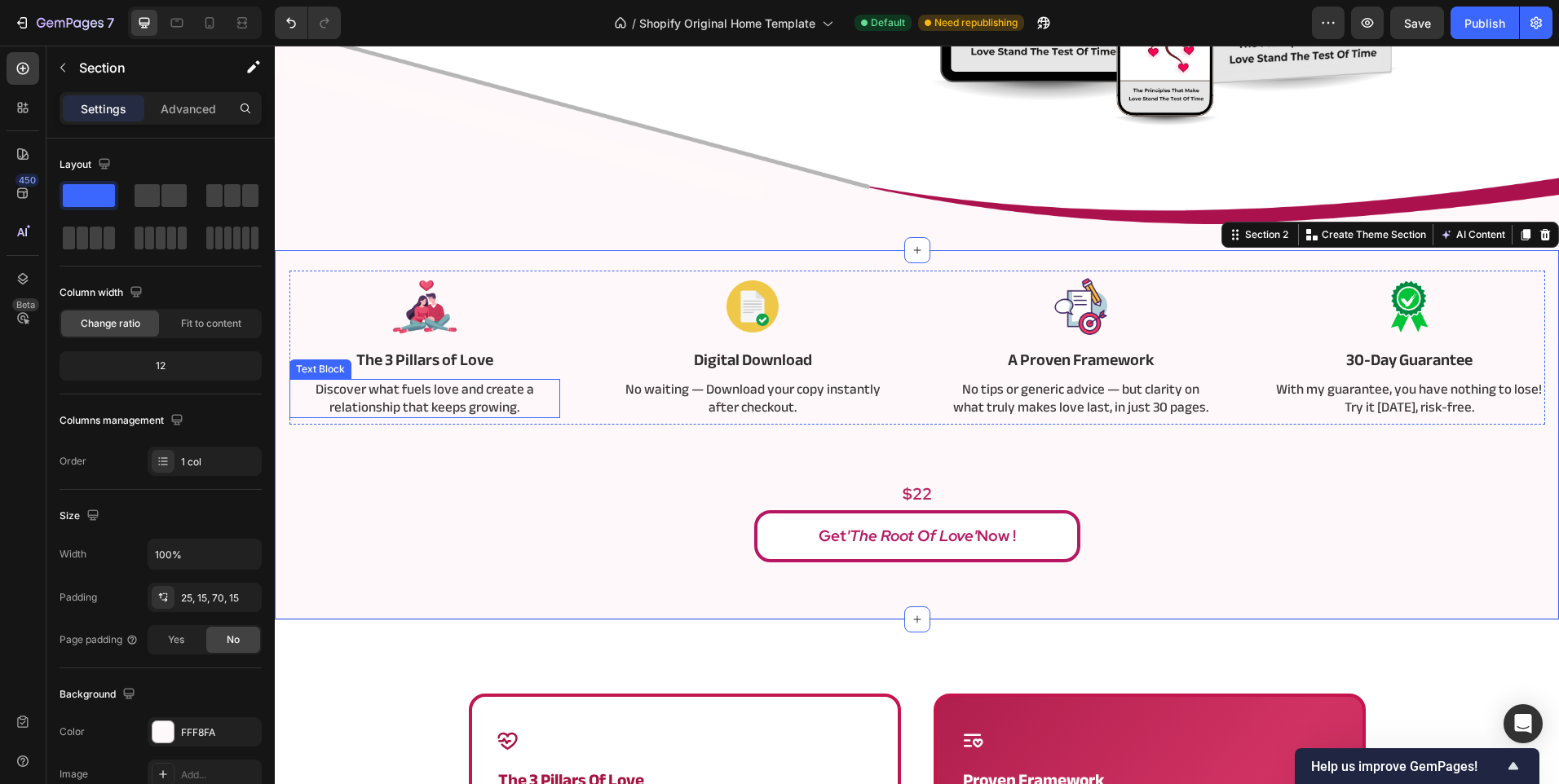
click at [399, 401] on p "Discover what fuels love and create a relationship that keeps growing." at bounding box center [425, 398] width 268 height 36
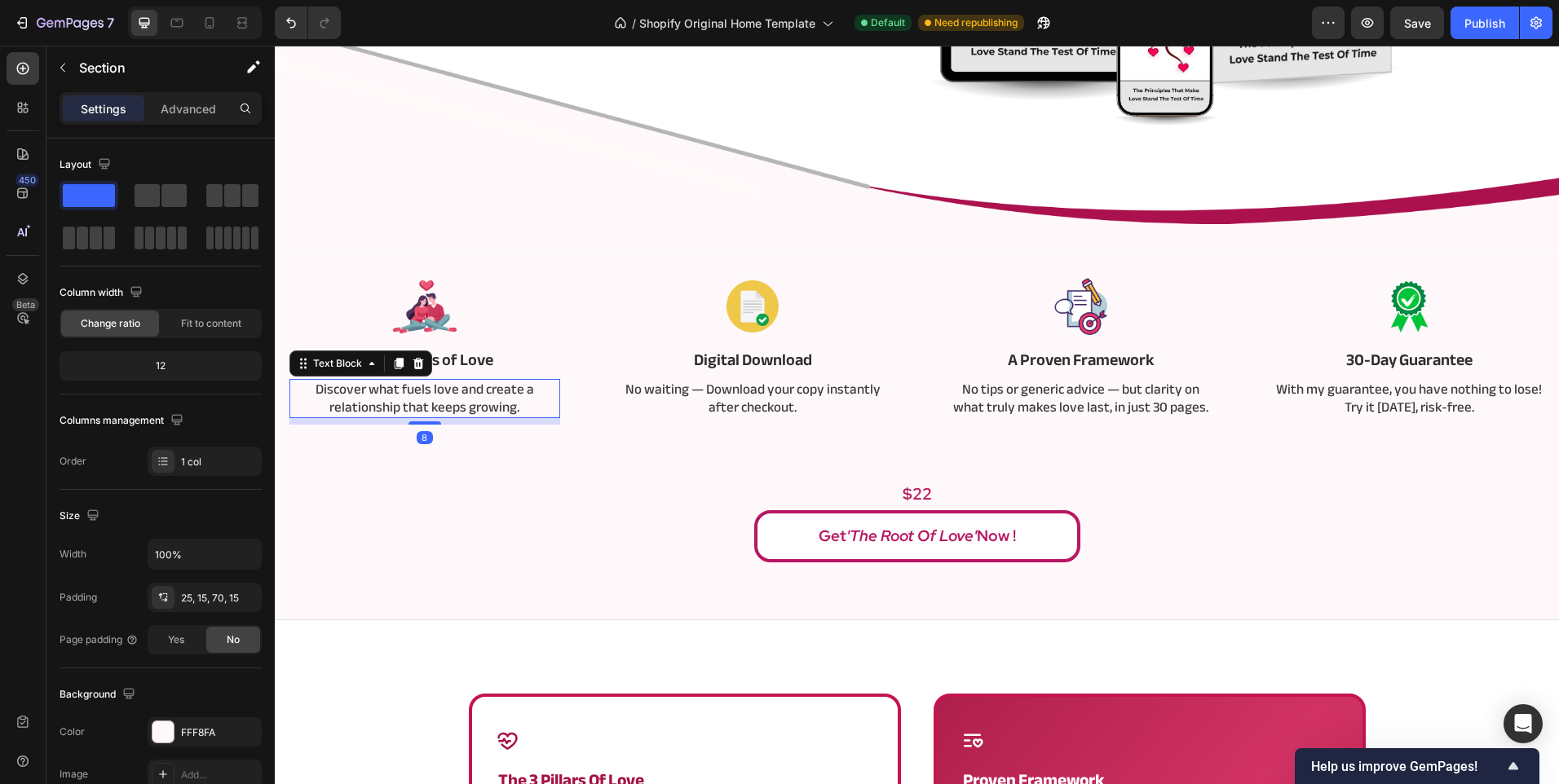
click at [399, 401] on p "Discover what fuels love and create a relationship that keeps growing." at bounding box center [425, 398] width 268 height 36
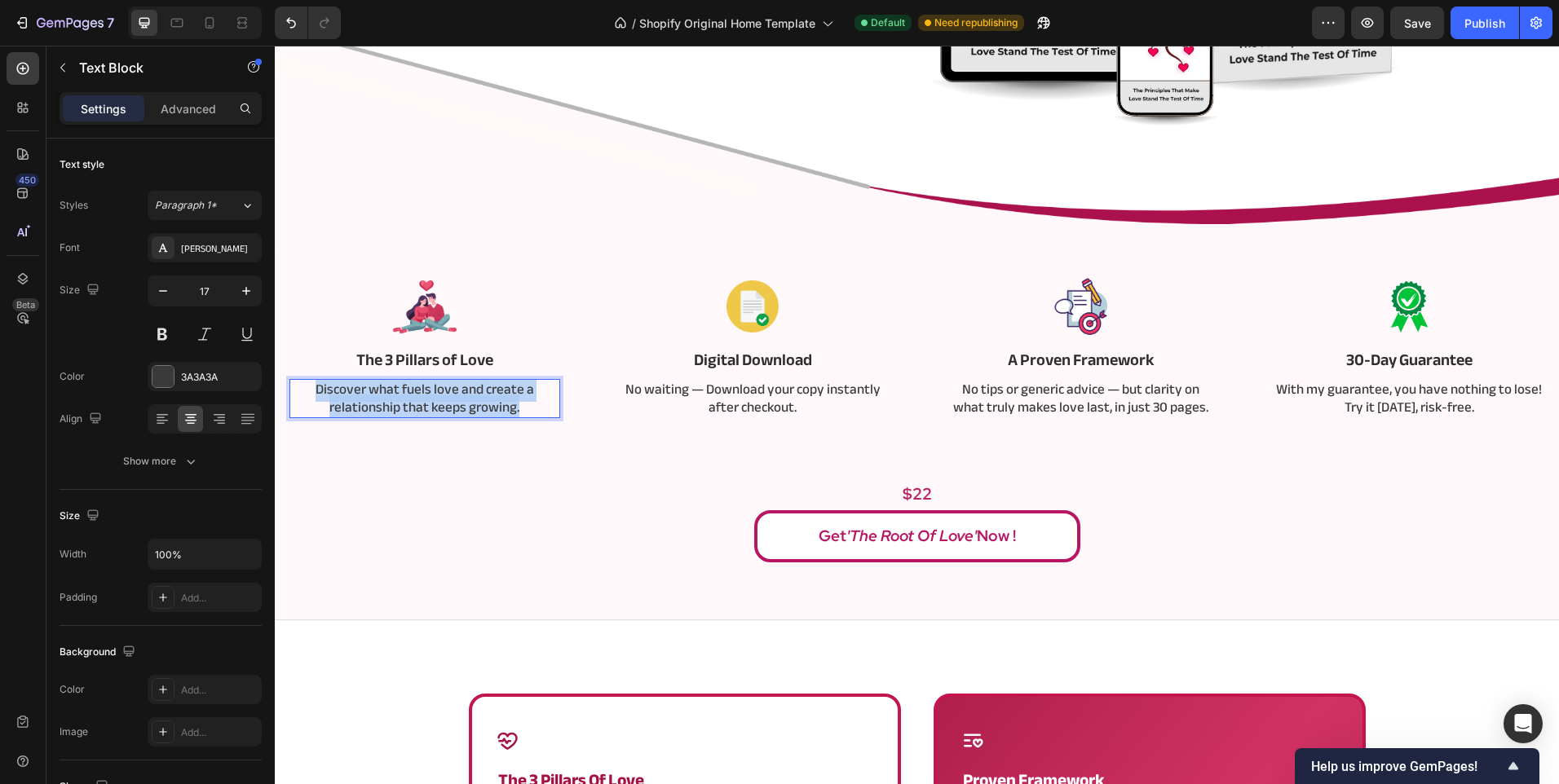
click at [399, 401] on p "Discover what fuels love and create a relationship that keeps growing." at bounding box center [425, 398] width 268 height 36
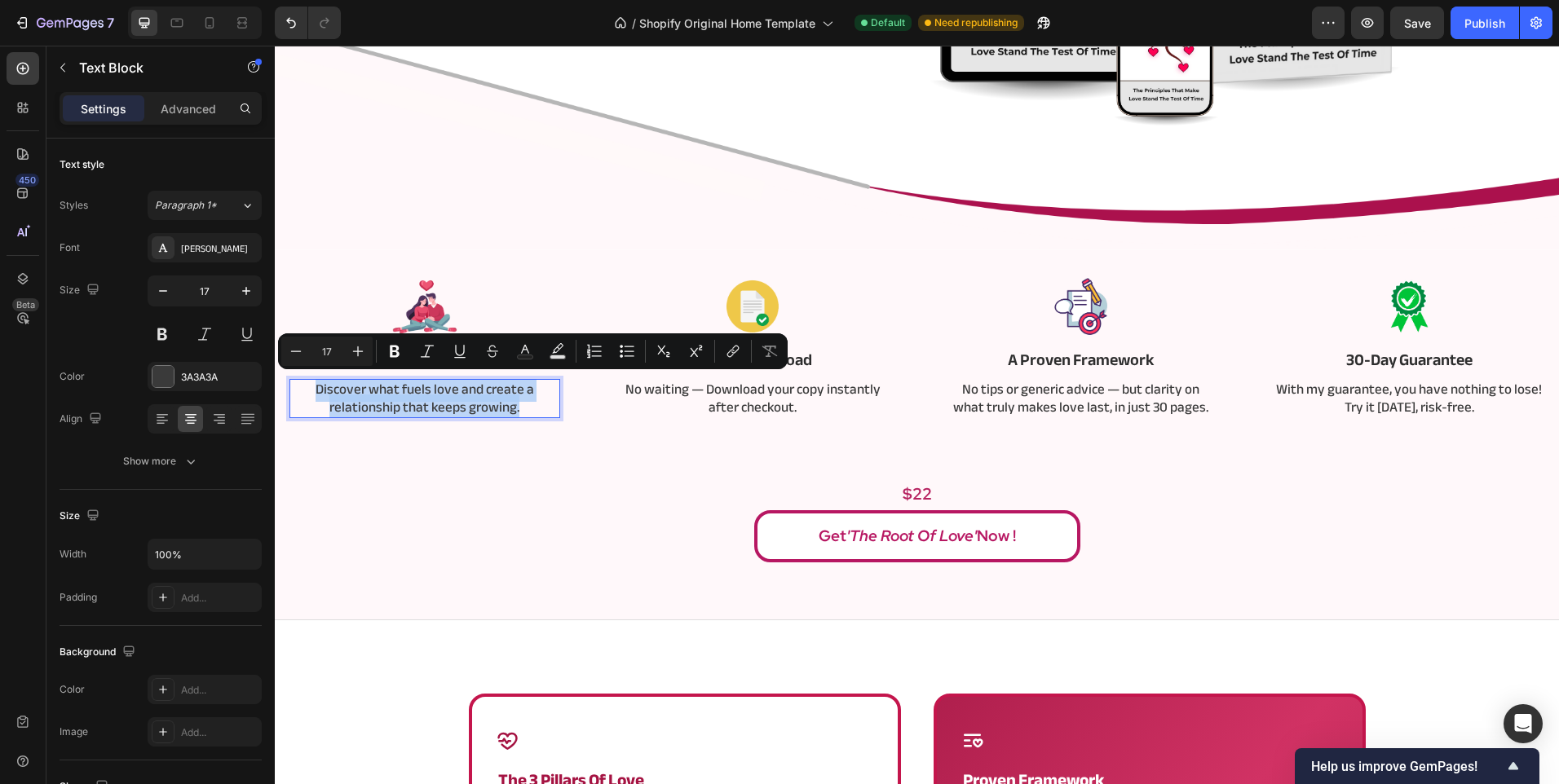
click at [399, 401] on p "Discover what fuels love and create a relationship that keeps growing." at bounding box center [425, 398] width 268 height 36
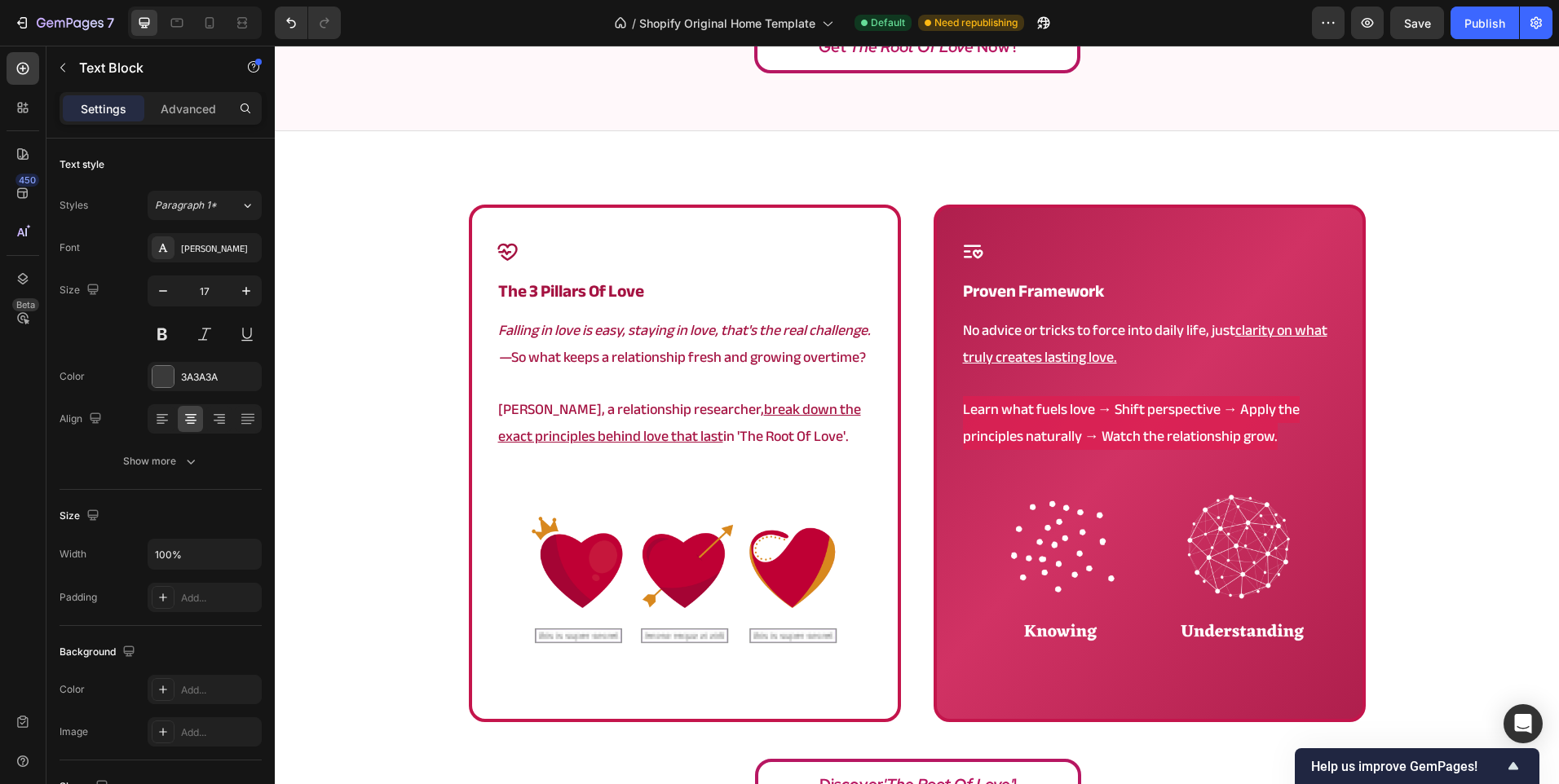
scroll to position [816, 0]
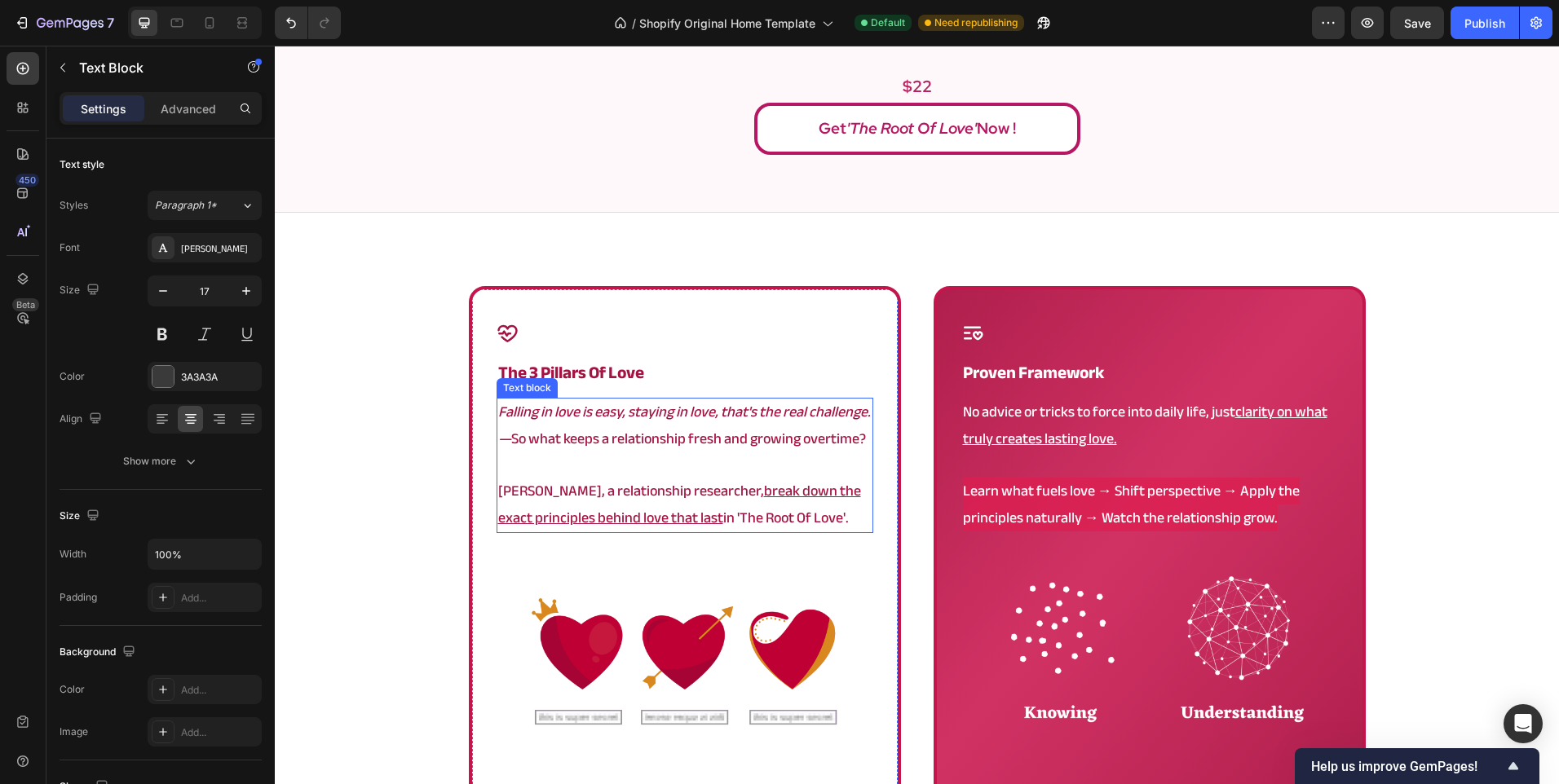
click at [586, 511] on u "break down the exact principles behind love that last" at bounding box center [678, 503] width 362 height 53
click at [585, 511] on u "break down the exact principles behind love that last" at bounding box center [678, 503] width 362 height 53
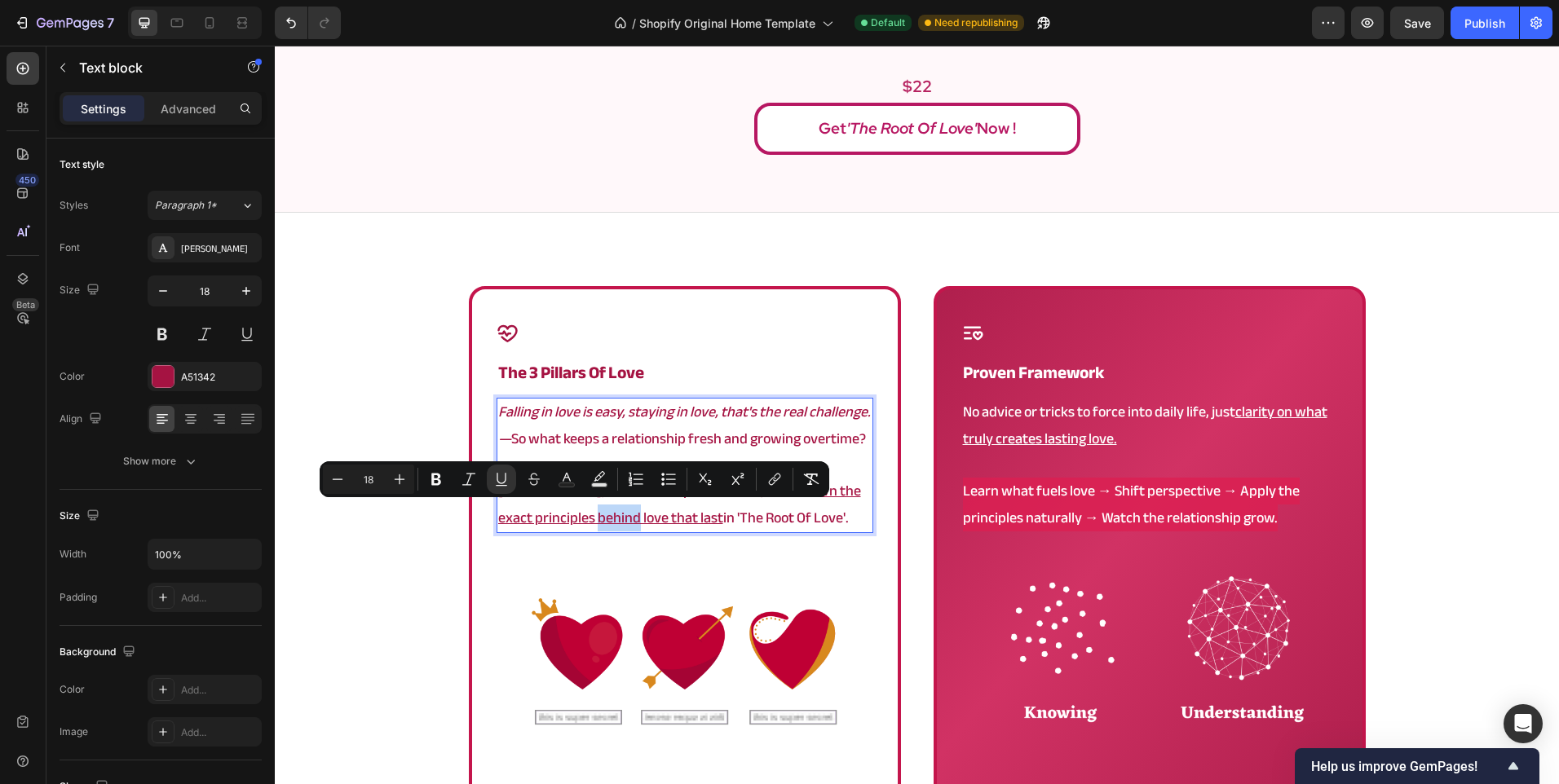
click at [558, 521] on u "break down the exact principles behind love that last" at bounding box center [678, 503] width 362 height 53
drag, startPoint x: 552, startPoint y: 520, endPoint x: 678, endPoint y: 523, distance: 126.0
click at [678, 523] on u "break down the exact principles behind love that last" at bounding box center [678, 503] width 362 height 53
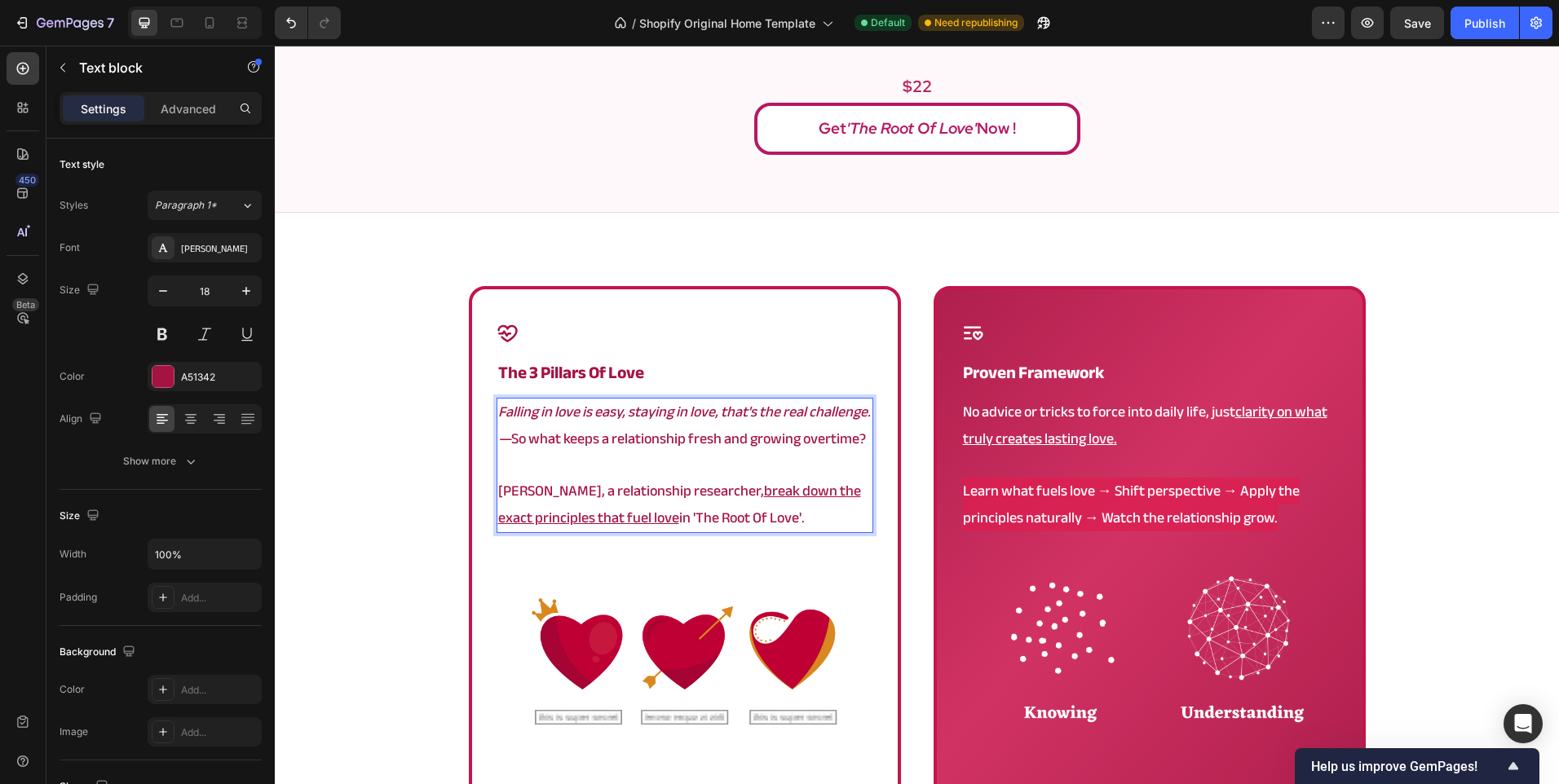
click at [584, 518] on u "break down the exact principles that fuel love" at bounding box center [678, 503] width 362 height 53
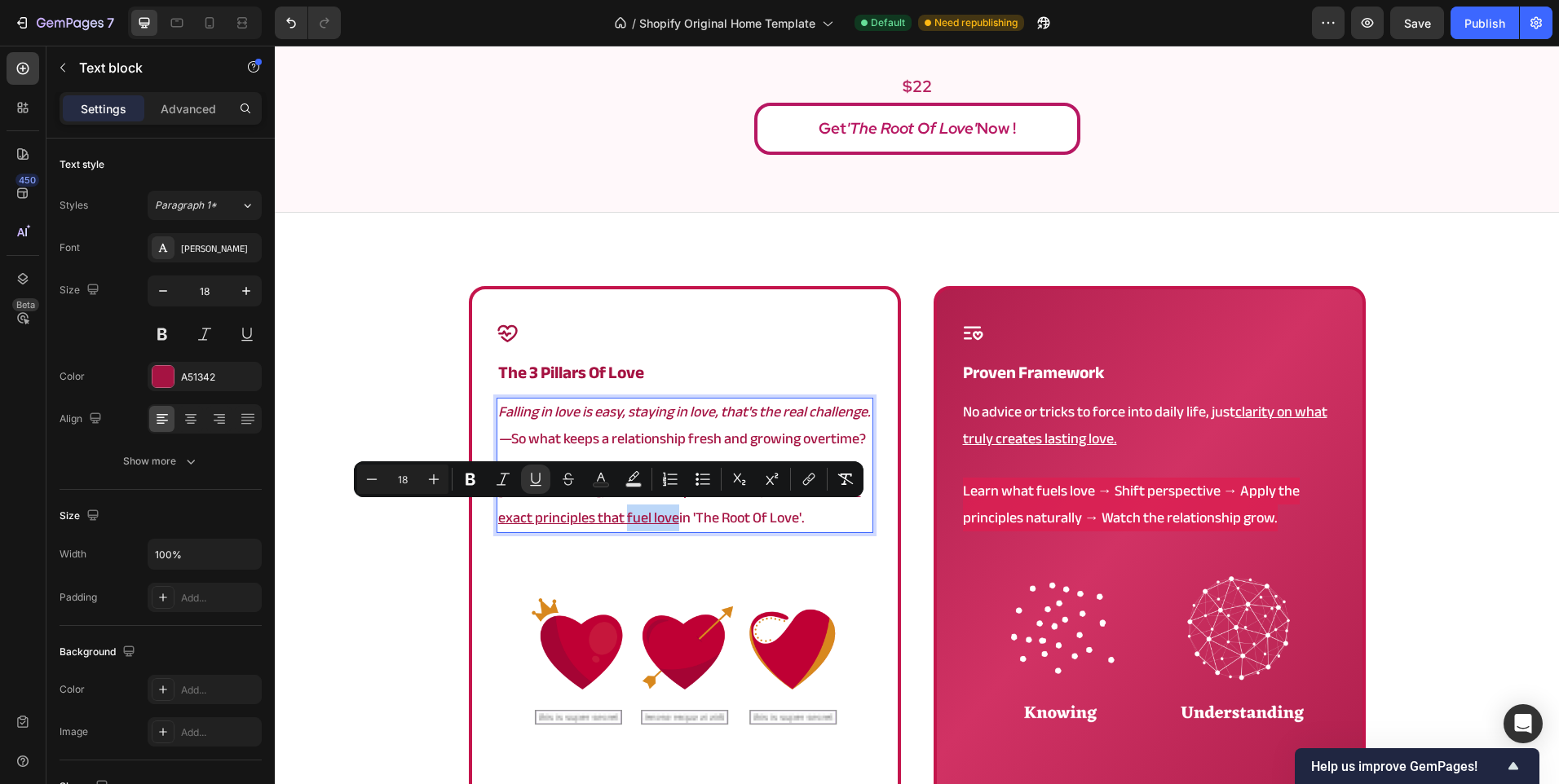
drag, startPoint x: 584, startPoint y: 518, endPoint x: 633, endPoint y: 528, distance: 50.0
click at [633, 528] on u "break down the exact principles that fuel love" at bounding box center [678, 503] width 362 height 53
click at [505, 470] on button "Italic" at bounding box center [503, 479] width 30 height 30
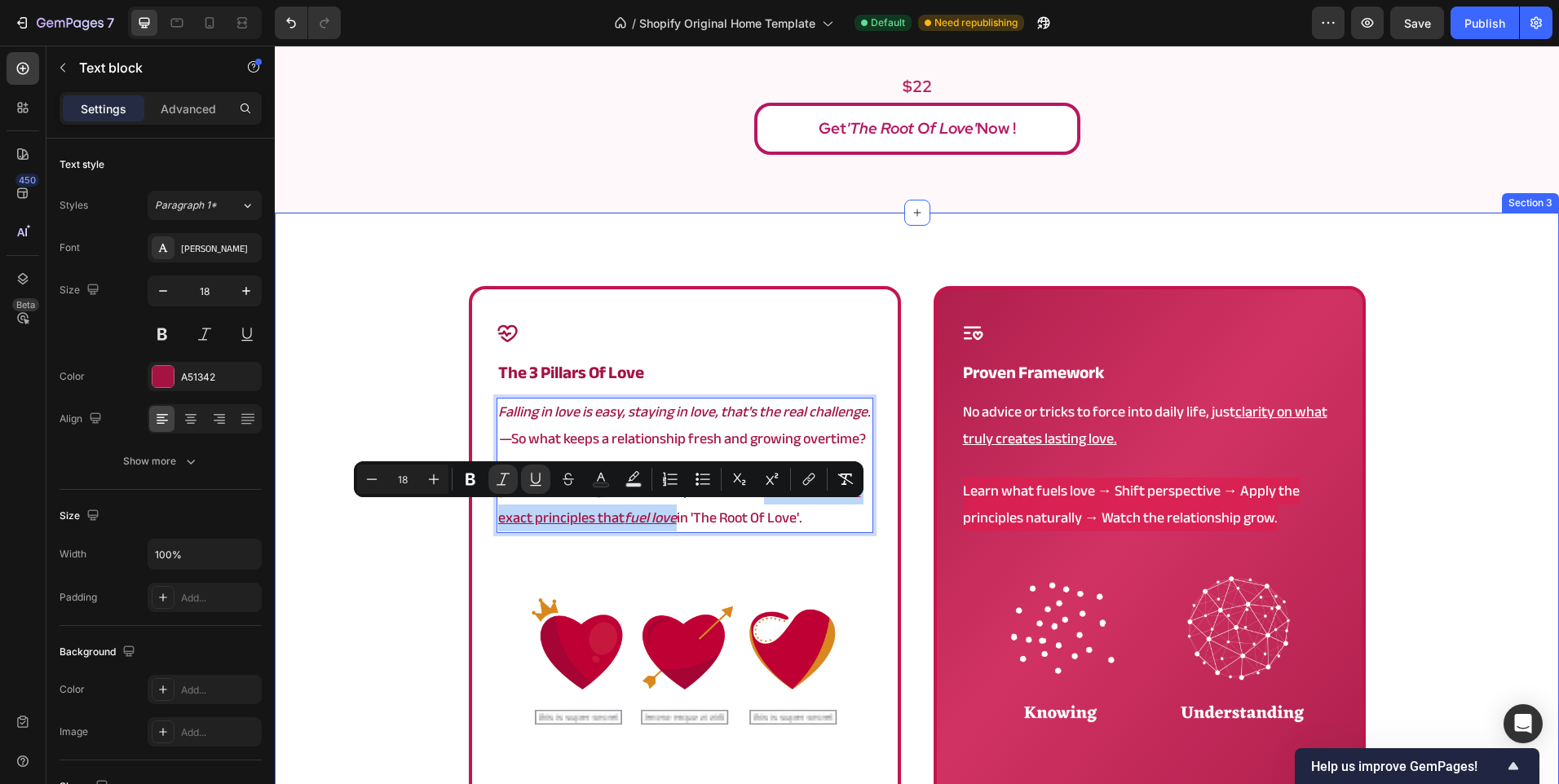
click at [432, 379] on div "Icon ⁠⁠⁠⁠⁠⁠⁠ The 3 Pillars of Love Heading Falling in love is easy, staying in …" at bounding box center [916, 594] width 1284 height 616
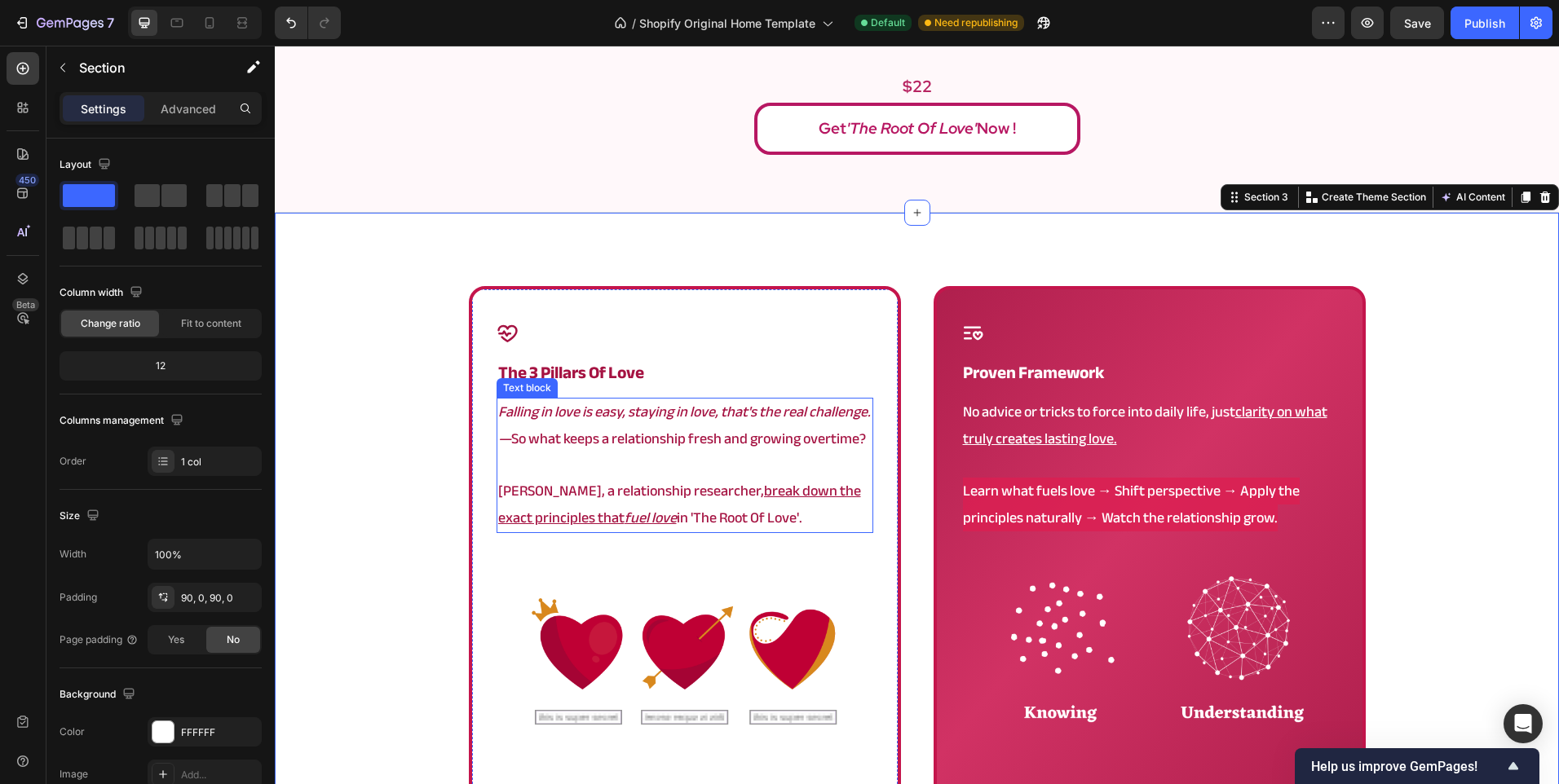
click at [633, 521] on u "fuel love" at bounding box center [651, 517] width 52 height 27
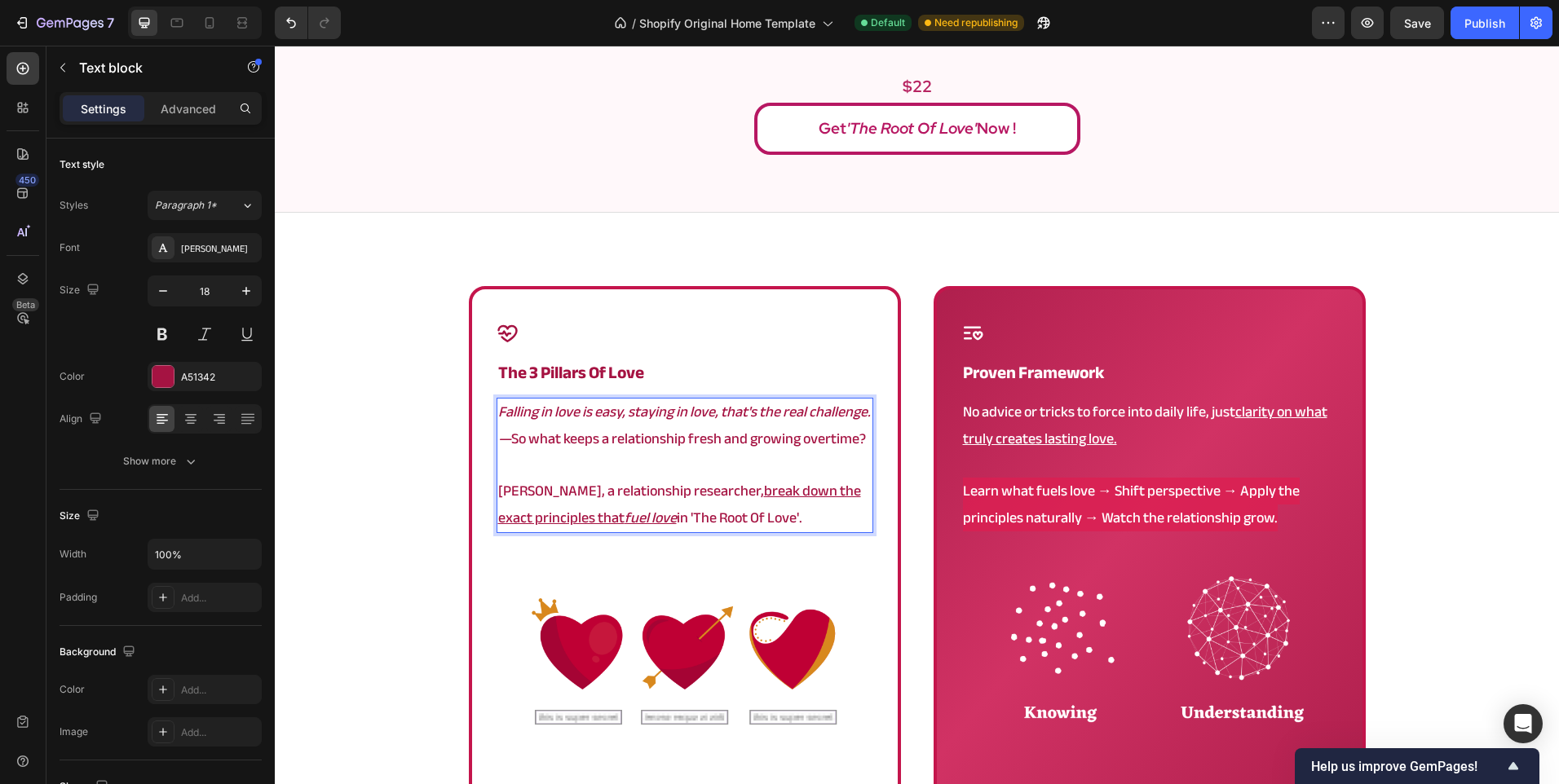
click at [640, 523] on p "[PERSON_NAME], a relationship researcher, break down the exact principles that …" at bounding box center [684, 504] width 374 height 53
click at [298, 511] on div "Icon ⁠⁠⁠⁠⁠⁠⁠ The 3 Pillars of Love Heading Falling in love is easy, staying in …" at bounding box center [916, 594] width 1284 height 616
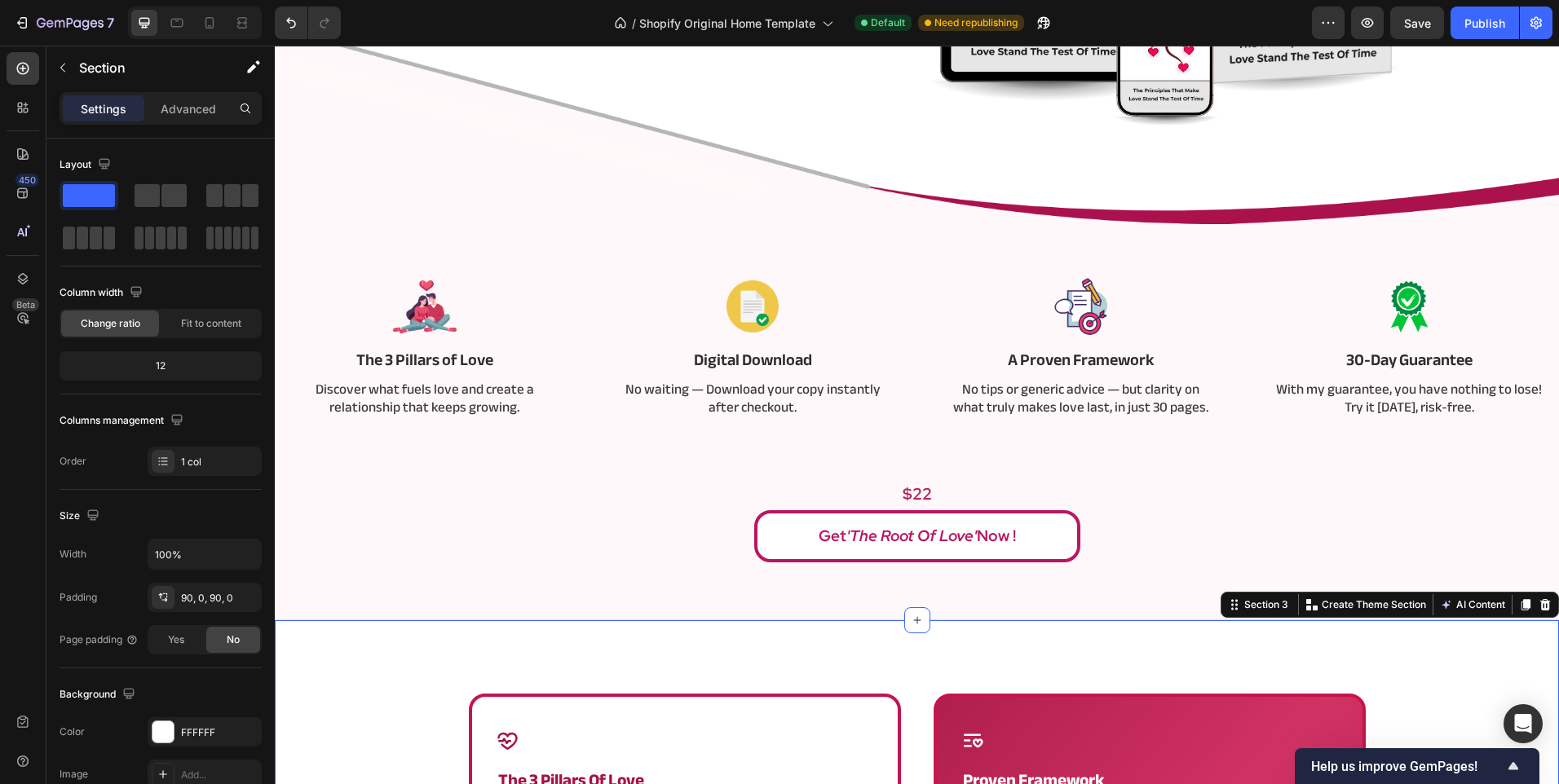
scroll to position [326, 0]
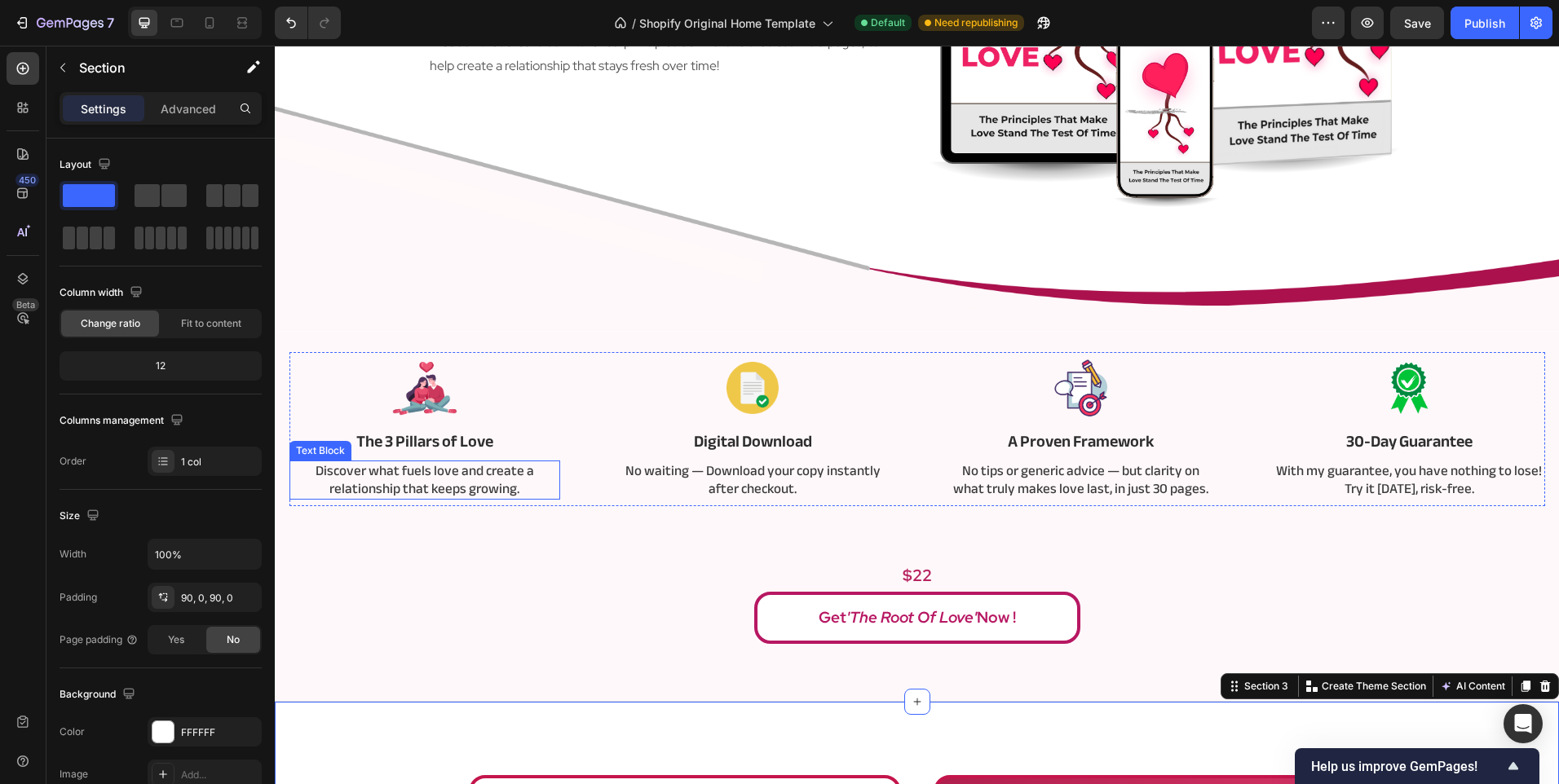
click at [390, 474] on p "Discover what fuels love and create a relationship that keeps growing." at bounding box center [425, 480] width 268 height 36
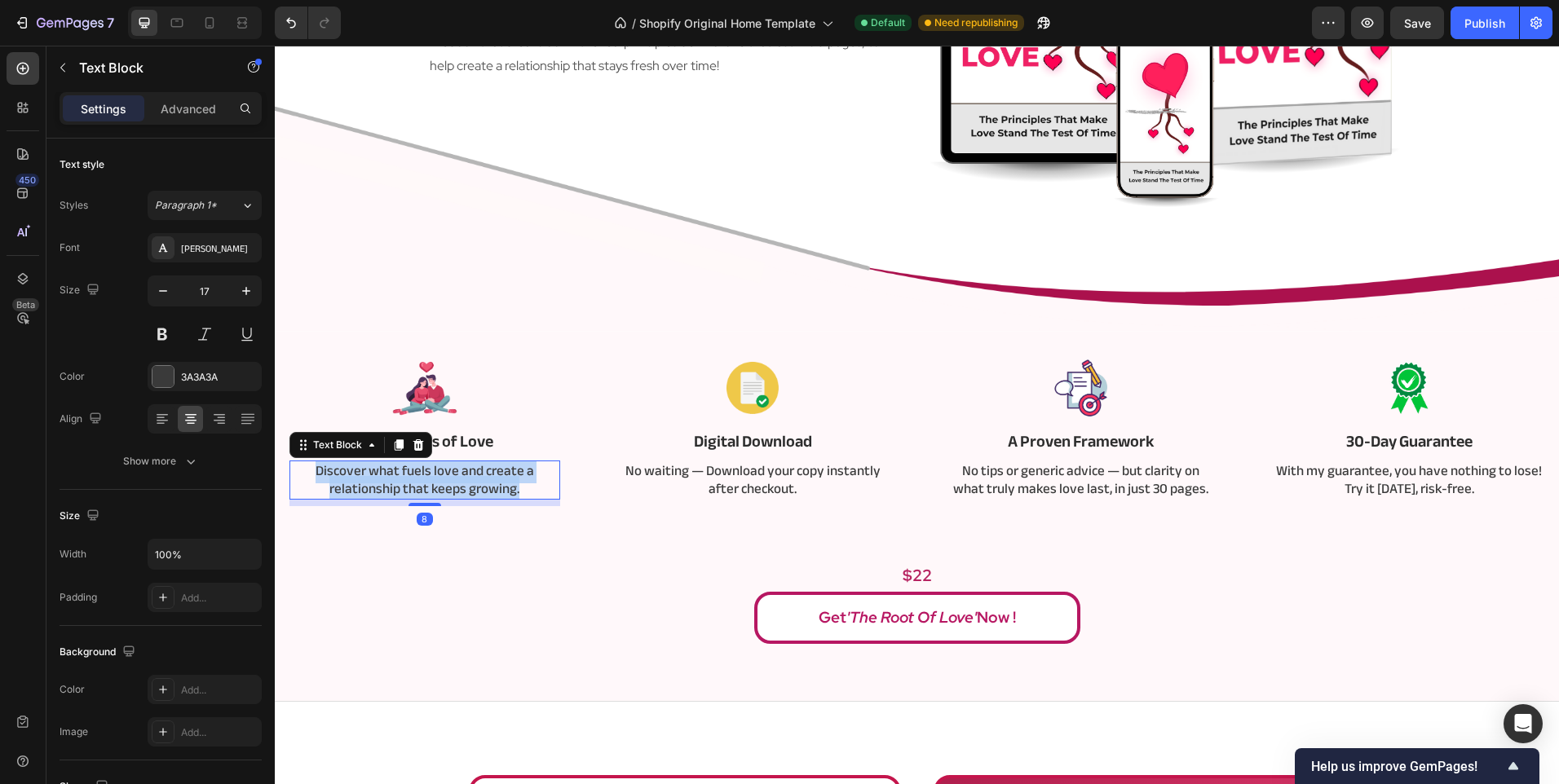
click at [390, 474] on p "Discover what fuels love and create a relationship that keeps growing." at bounding box center [425, 480] width 268 height 36
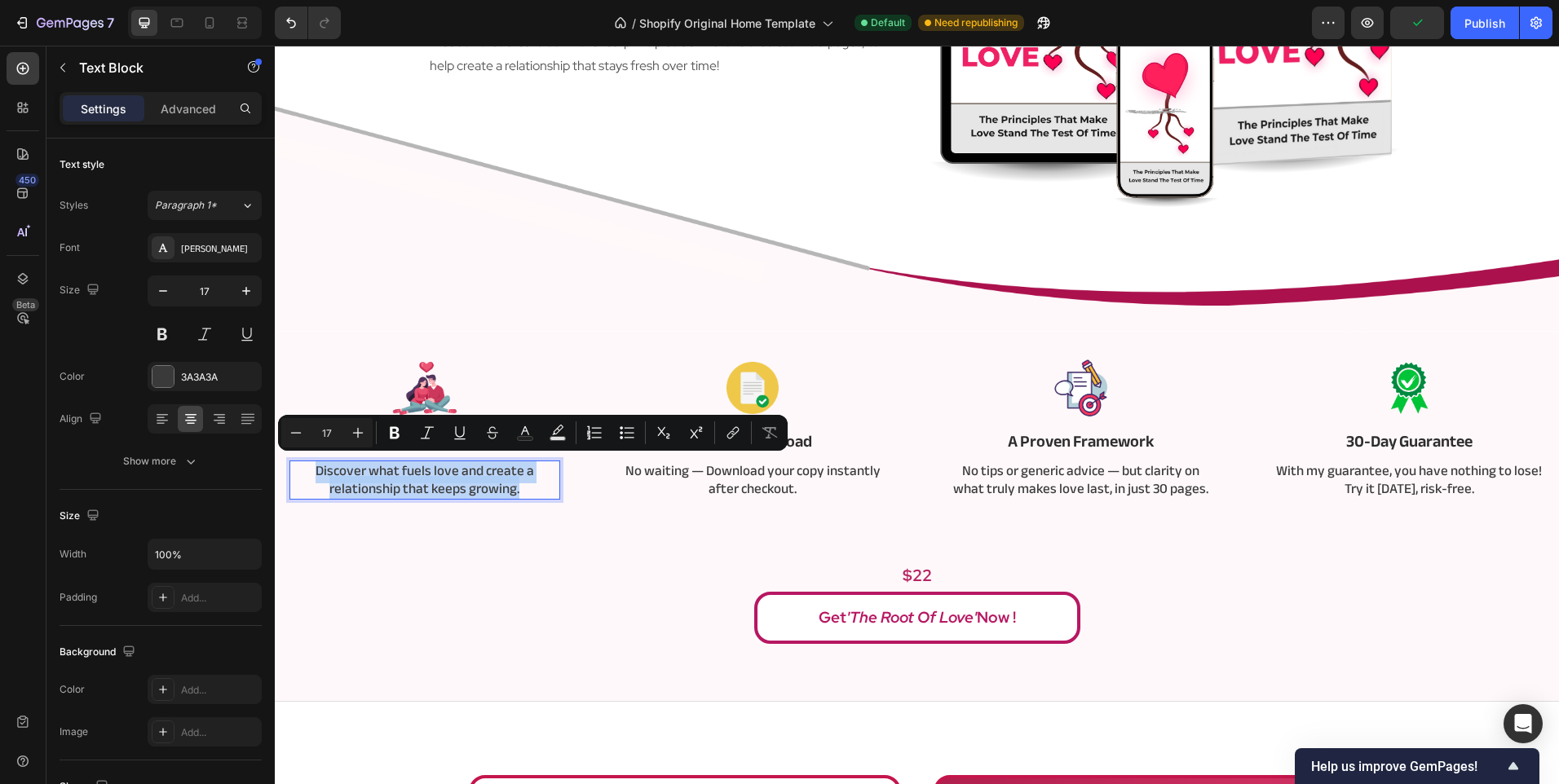
click at [390, 474] on p "Discover what fuels love and create a relationship that keeps growing." at bounding box center [425, 480] width 268 height 36
drag, startPoint x: 369, startPoint y: 472, endPoint x: 480, endPoint y: 475, distance: 111.0
click at [480, 475] on p "Discover what fuels love and create a relationship that keeps growing." at bounding box center [425, 480] width 268 height 36
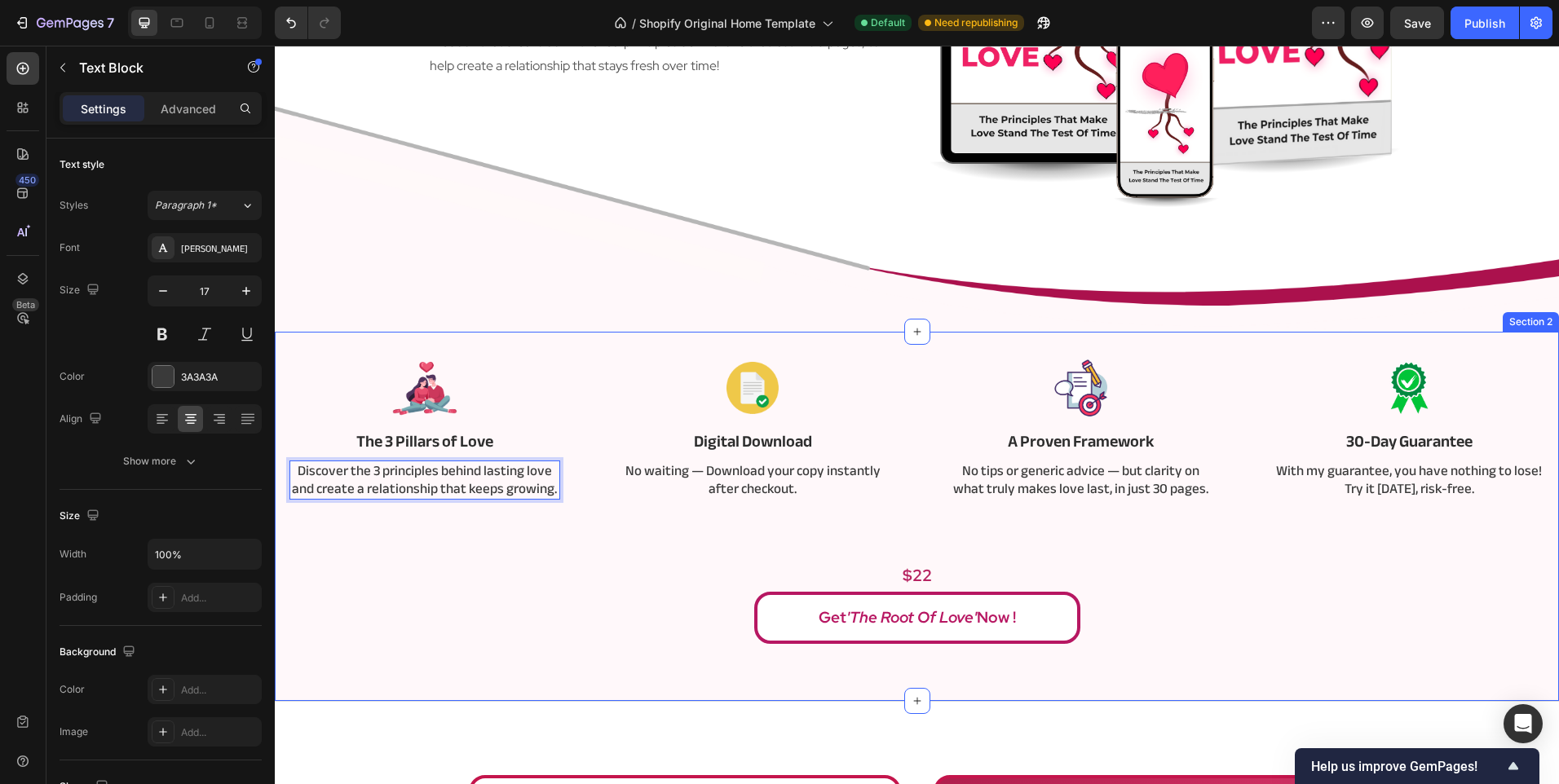
click at [443, 547] on div "Image The 3 Pillars of Love Text Block Discover the 3 principles behind lasting…" at bounding box center [917, 498] width 1260 height 292
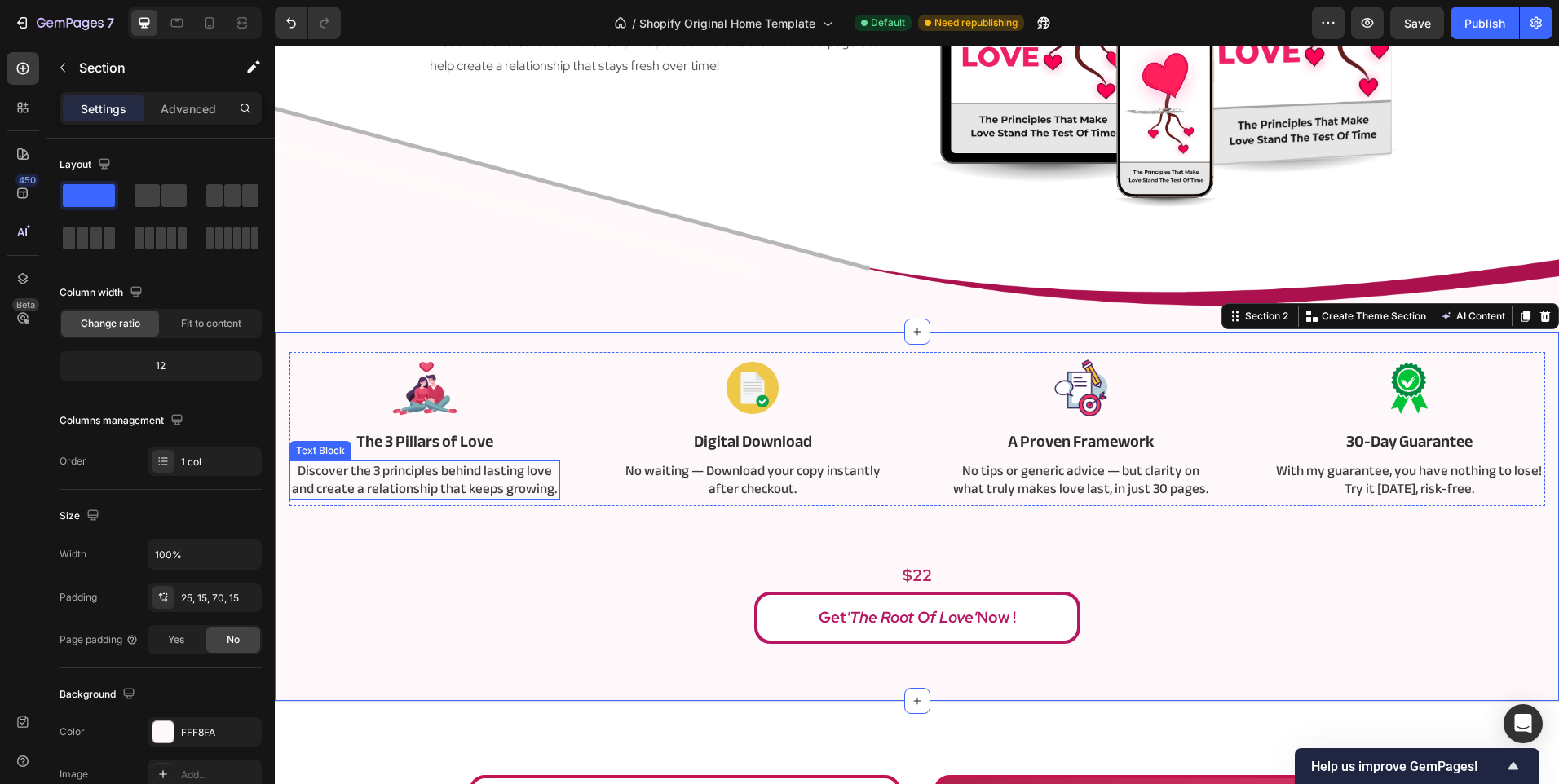
click at [437, 475] on p "Discover the 3 principles behind lasting love and create a relationship that ke…" at bounding box center [425, 480] width 268 height 36
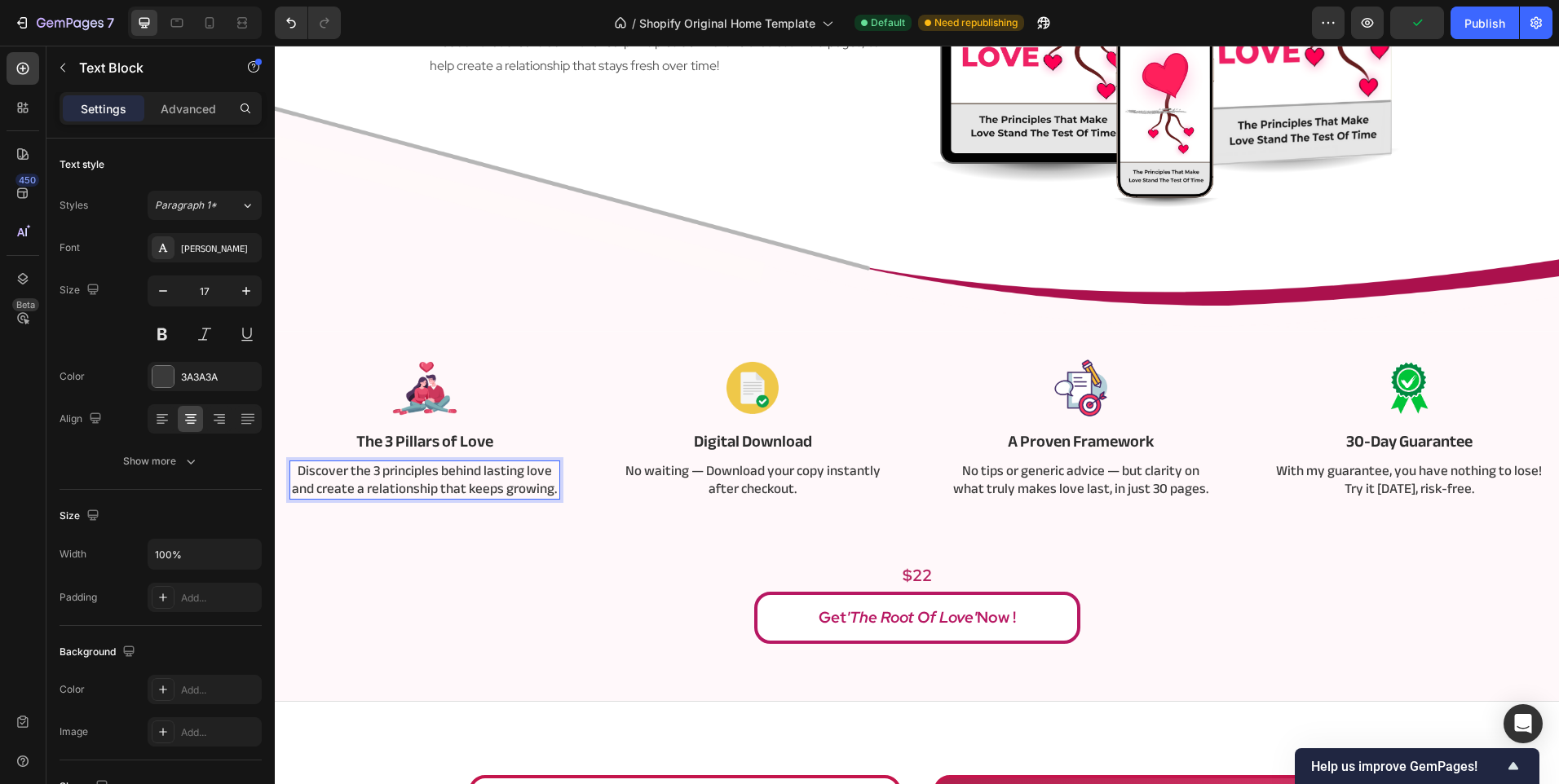
click at [441, 475] on p "Discover the 3 principles behind lasting love and create a relationship that ke…" at bounding box center [425, 480] width 268 height 36
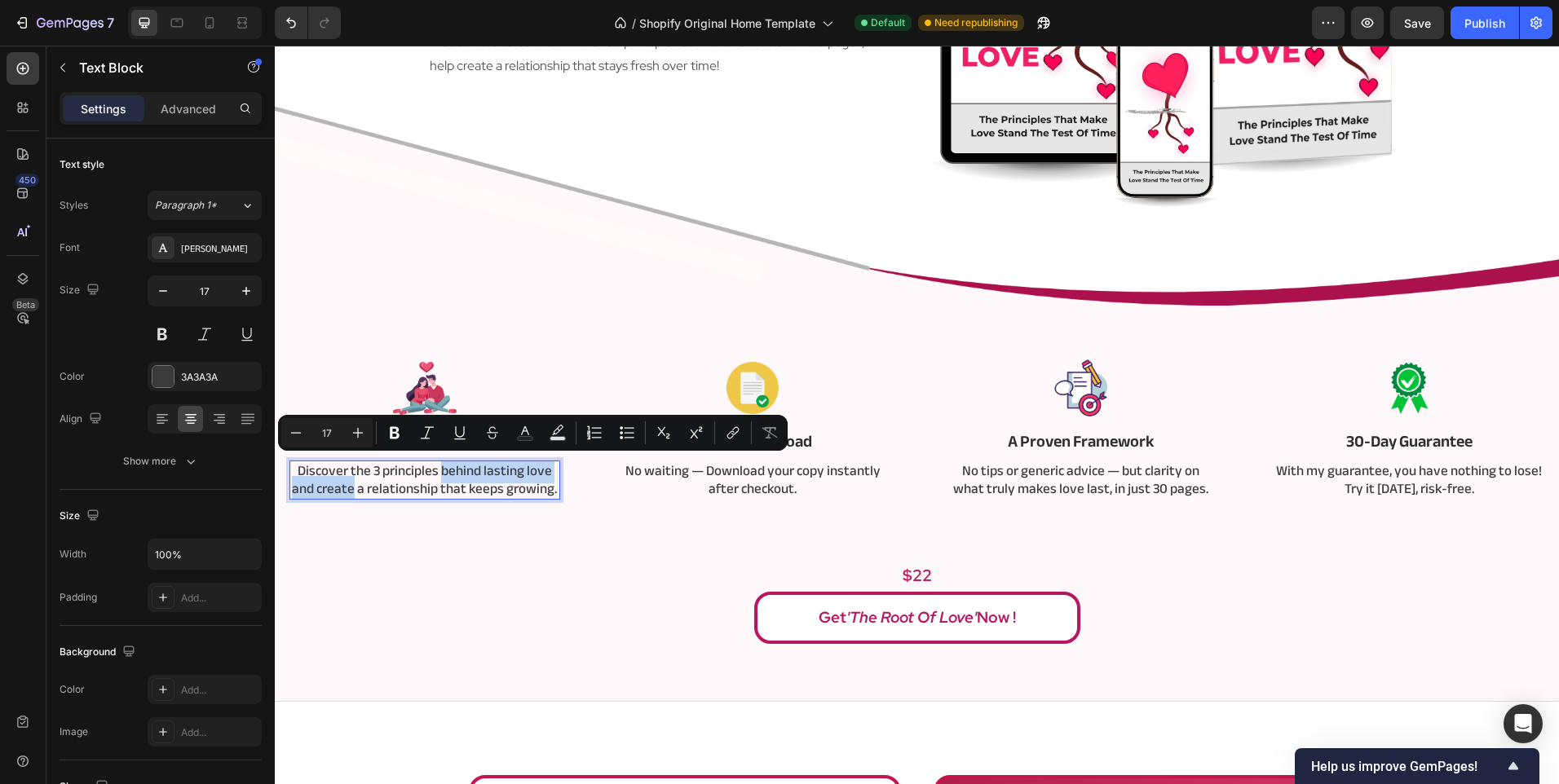
drag, startPoint x: 441, startPoint y: 475, endPoint x: 354, endPoint y: 499, distance: 90.2
click at [354, 498] on p "Discover the 3 principles behind lasting love and create a relationship that ke…" at bounding box center [425, 480] width 268 height 36
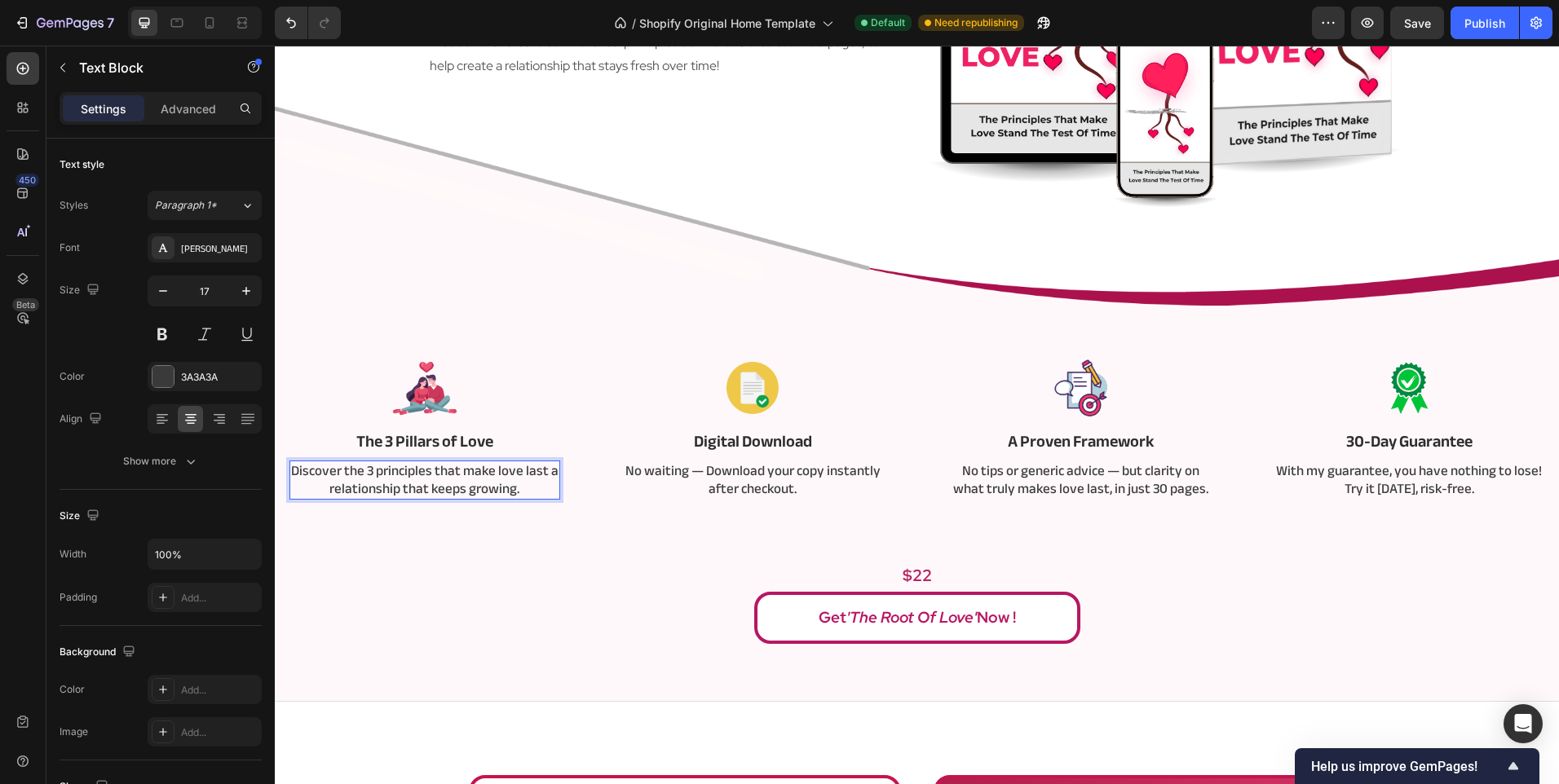
click at [551, 470] on p "Discover the 3 principles that make love last a relationship that keeps growing." at bounding box center [425, 480] width 268 height 36
click at [520, 565] on p "$22" at bounding box center [916, 575] width 1256 height 21
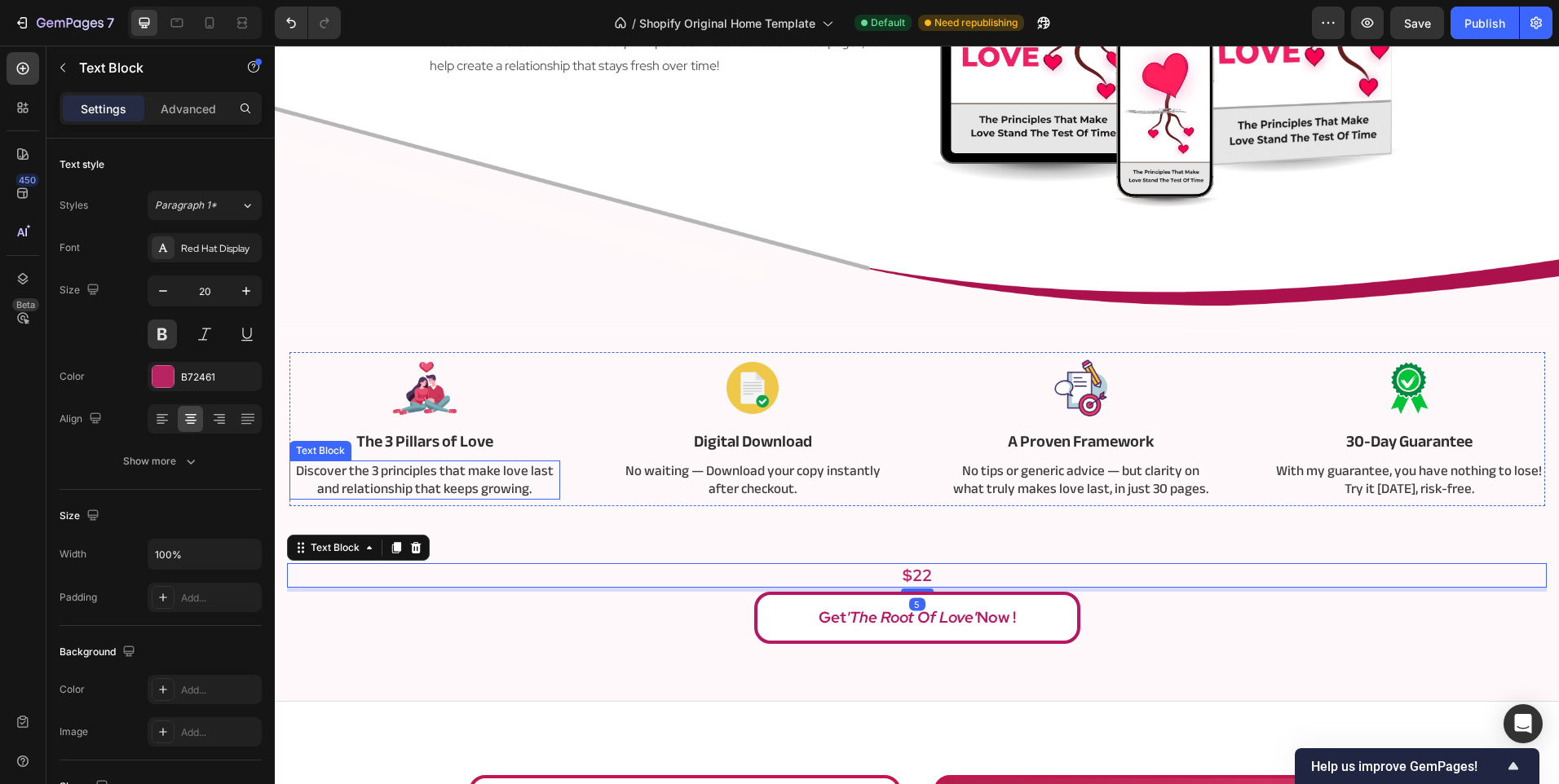
click at [338, 483] on p "Discover the 3 principles that make love last and relationship that keeps growi…" at bounding box center [425, 480] width 268 height 36
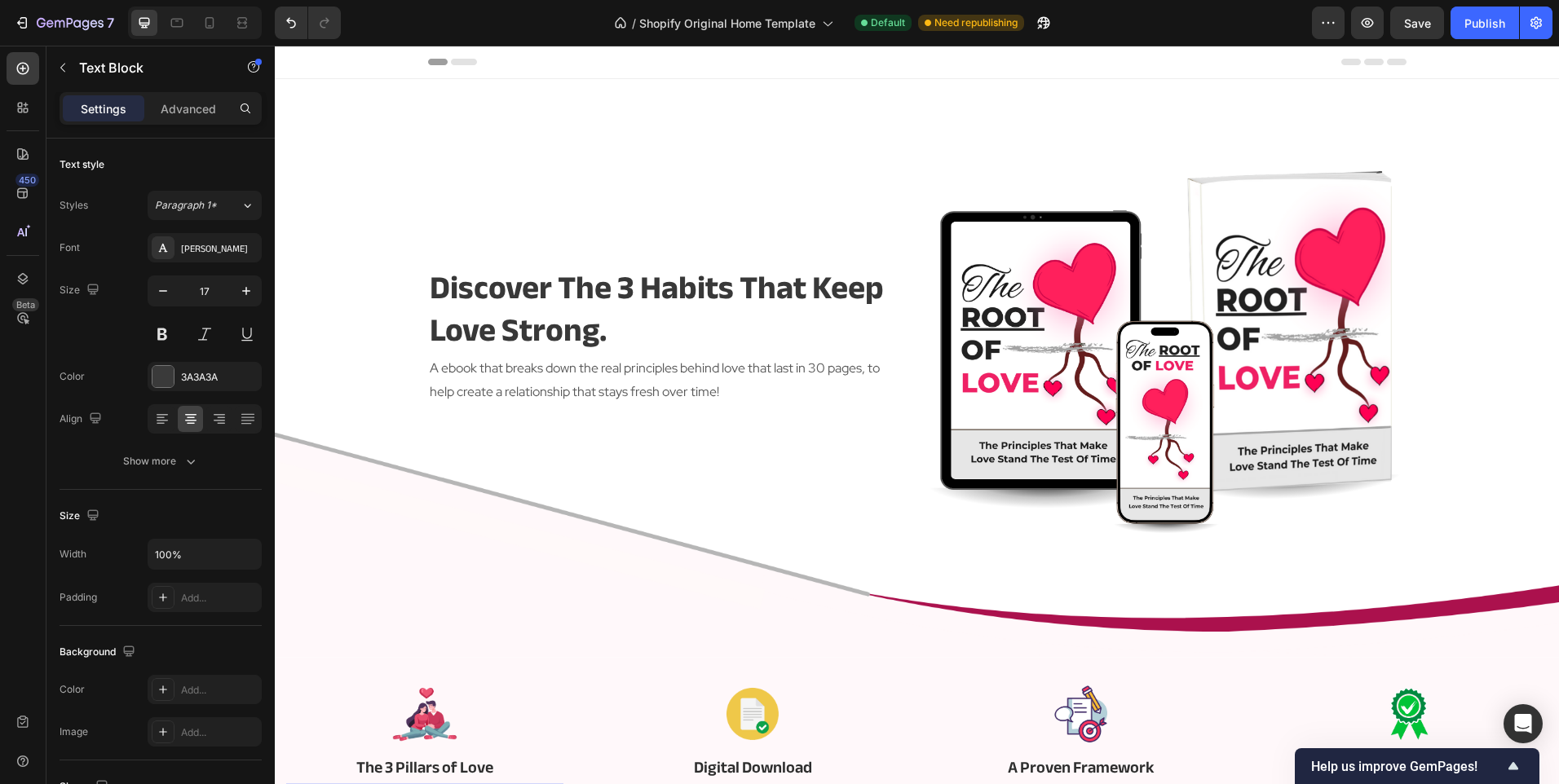
scroll to position [326, 0]
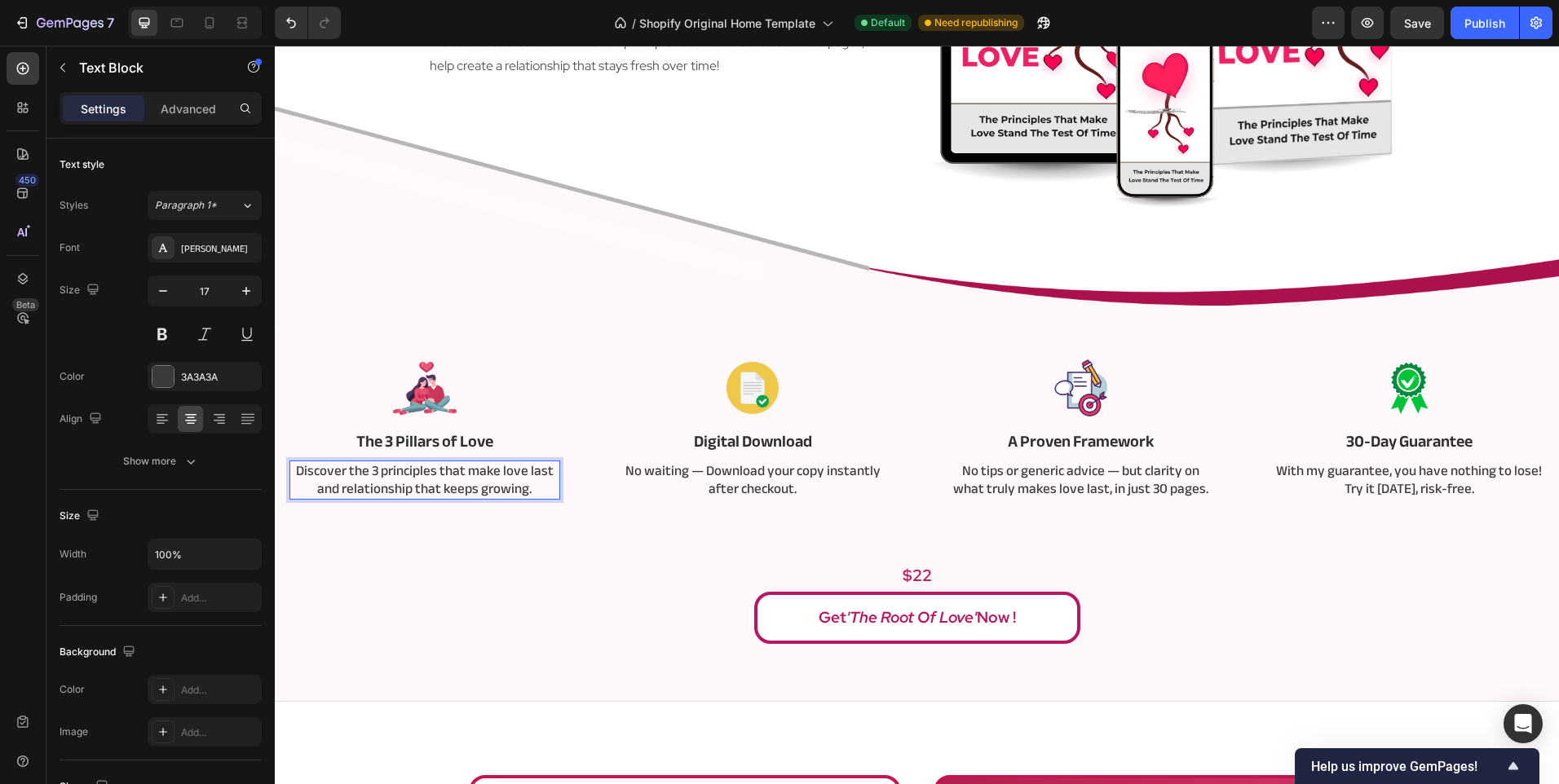
click at [340, 488] on p "Discover the 3 principles that make love last and relationship that keeps growi…" at bounding box center [425, 480] width 268 height 36
click at [382, 533] on div "Image The 3 Pillars of Love Text Block Discover the 3 principles that make love…" at bounding box center [917, 498] width 1260 height 292
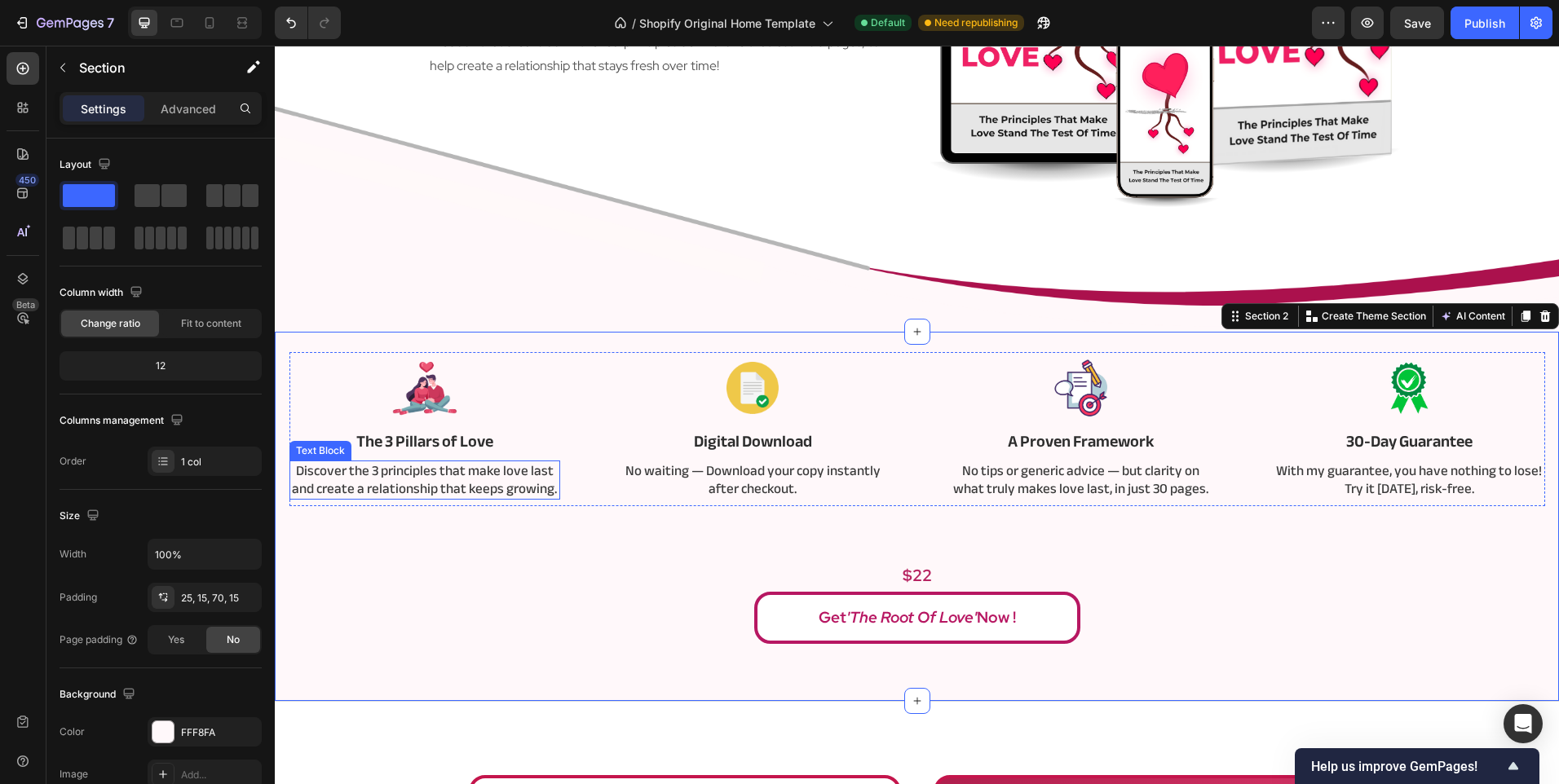
click at [447, 477] on p "Discover the 3 principles that make love last and create a relationship that ke…" at bounding box center [425, 480] width 268 height 36
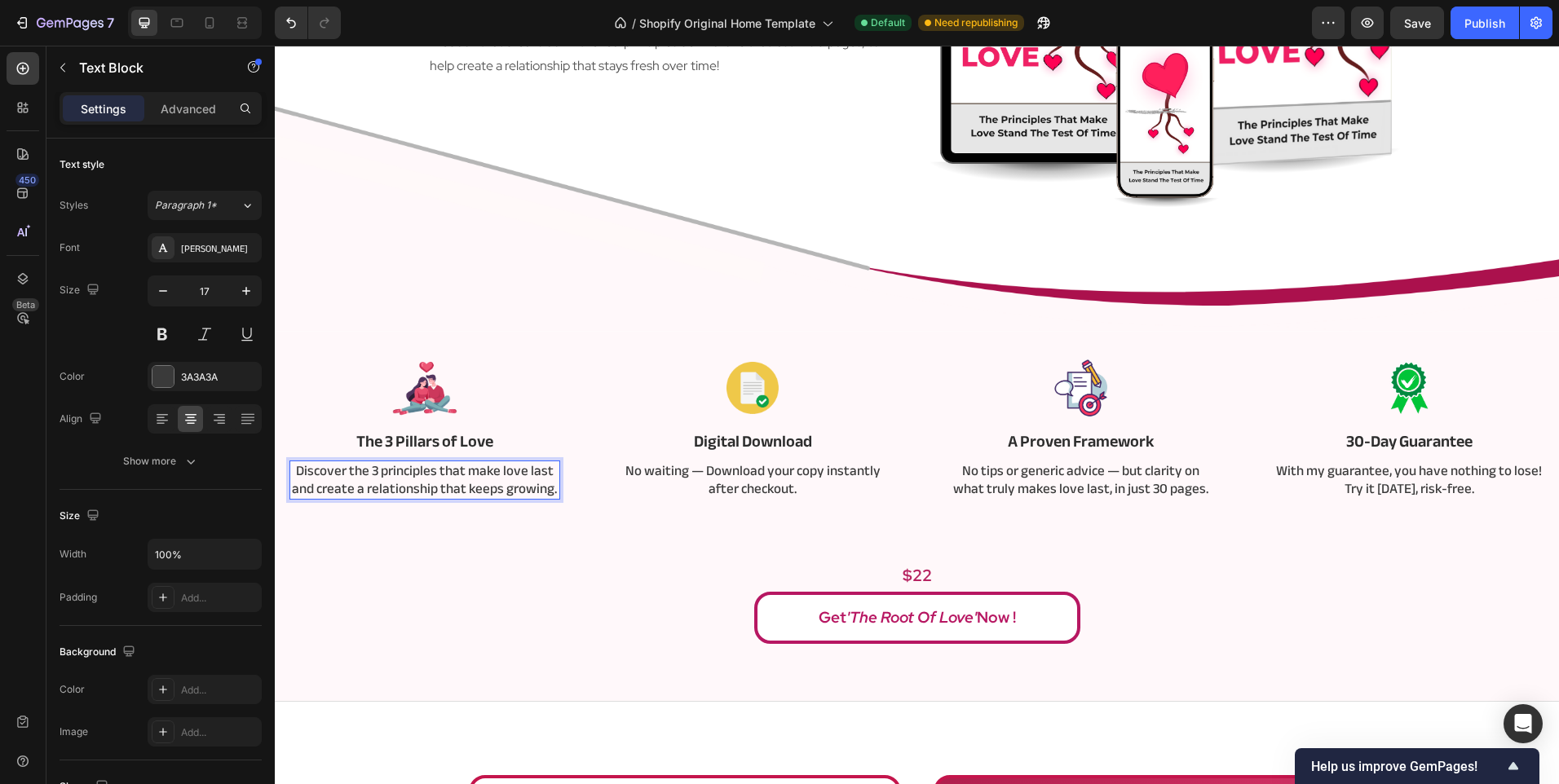
click at [436, 472] on p "Discover the 3 principles that make love last and create a relationship that ke…" at bounding box center [425, 480] width 268 height 36
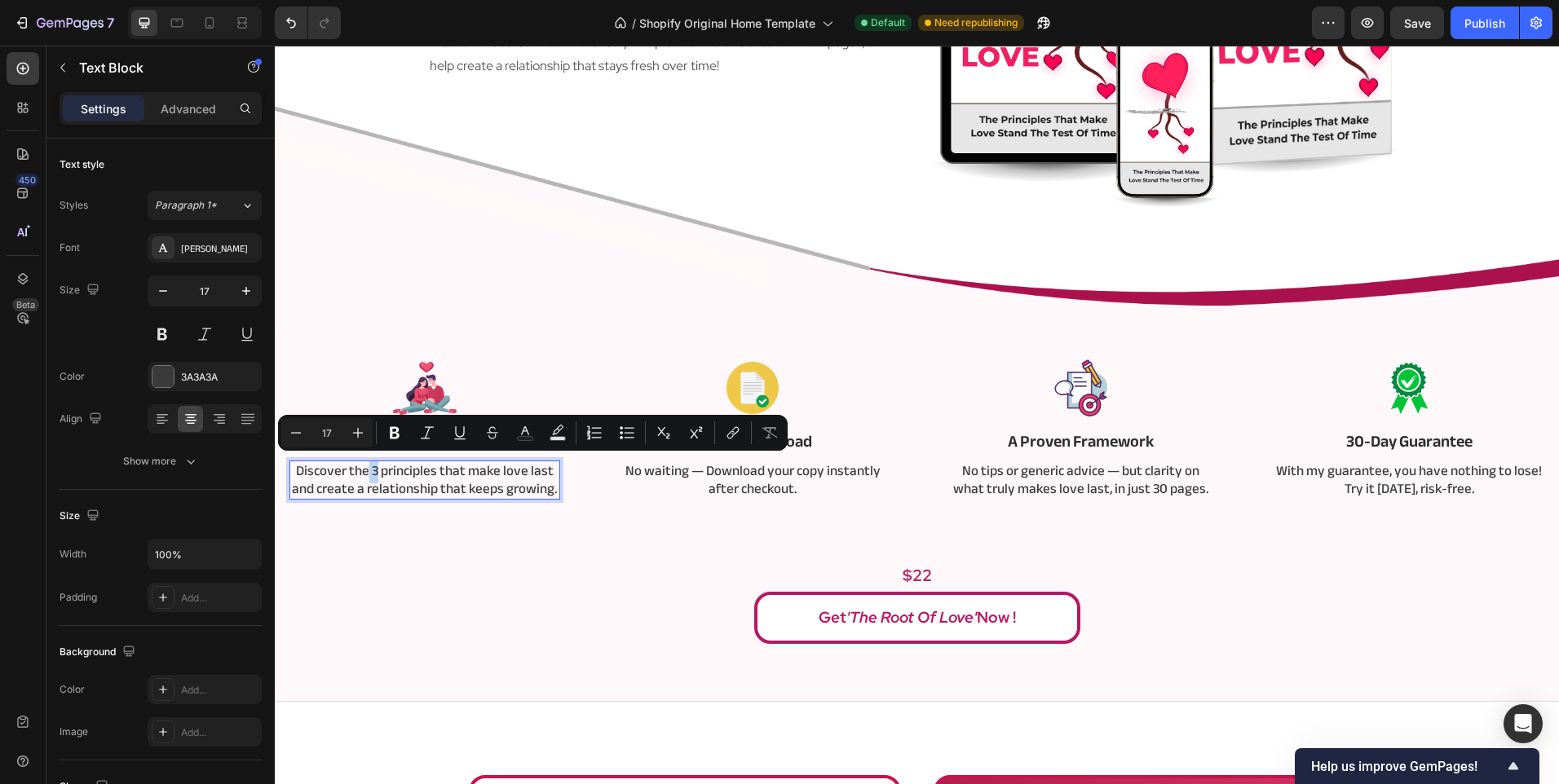
click at [375, 475] on p "Discover the 3 principles that make love last and create a relationship that ke…" at bounding box center [425, 480] width 268 height 36
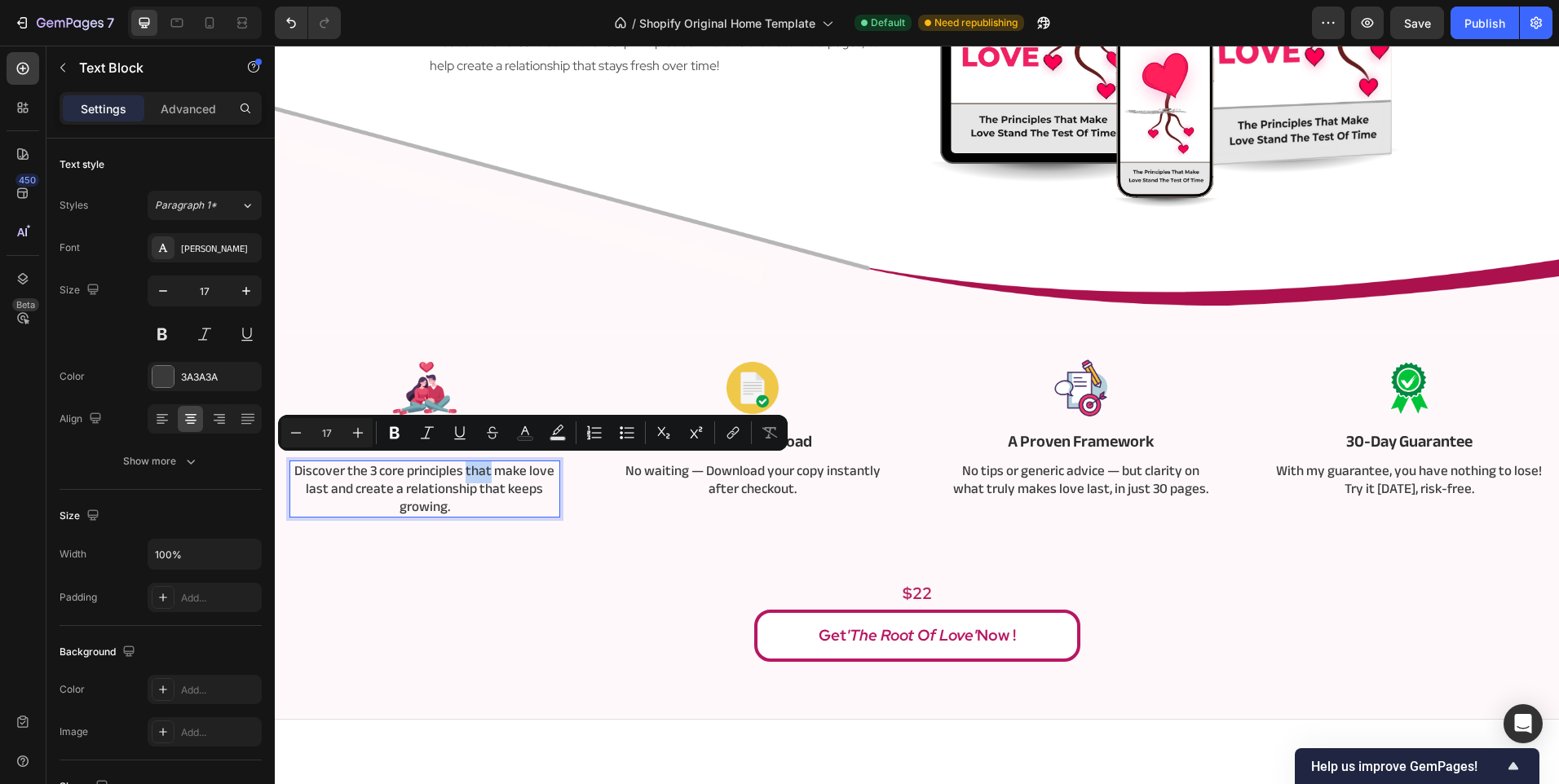
drag, startPoint x: 465, startPoint y: 465, endPoint x: 488, endPoint y: 472, distance: 24.0
click at [488, 472] on p "Discover the 3 core principles that make love last and create a relationship th…" at bounding box center [425, 489] width 268 height 54
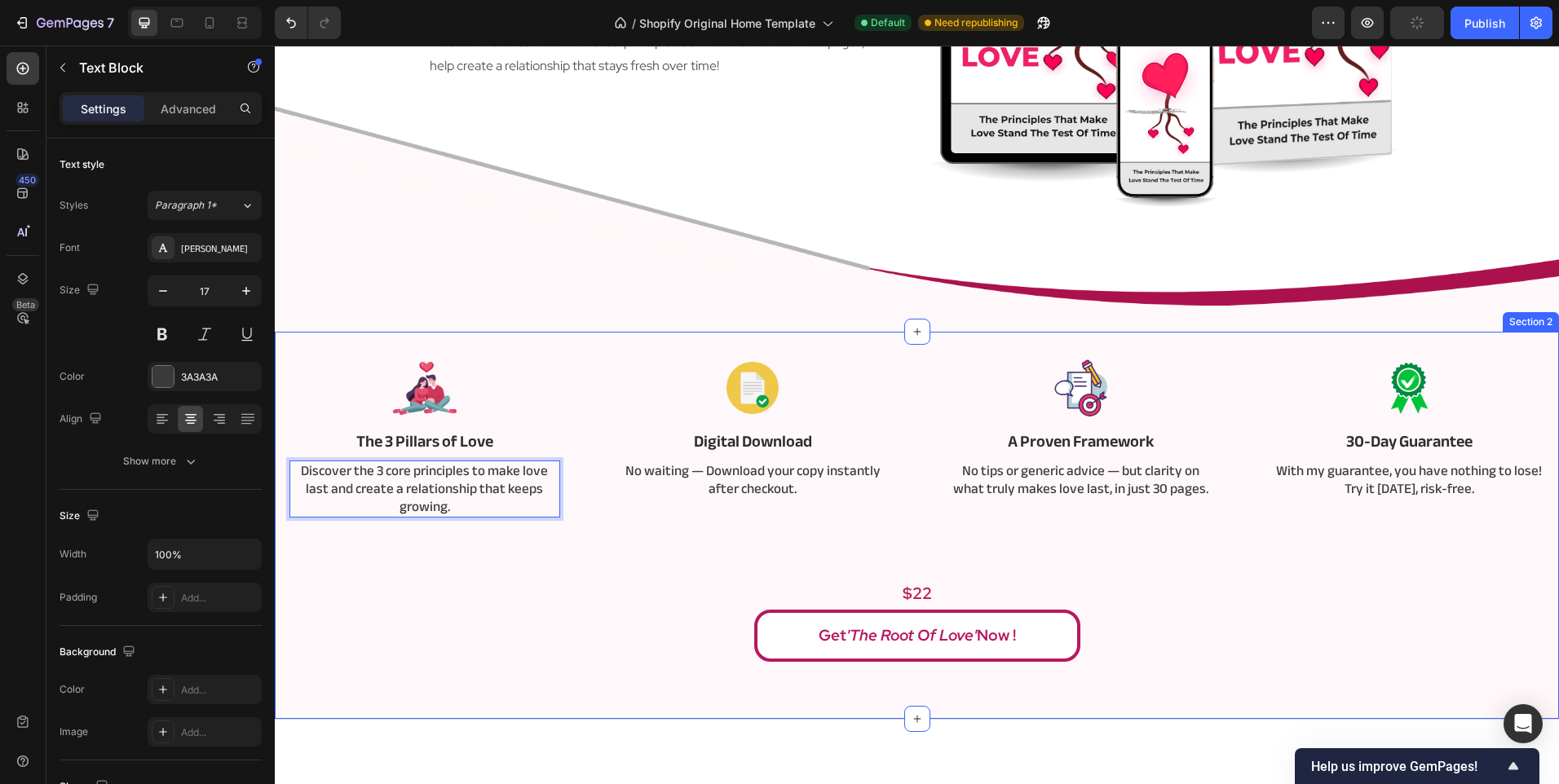
click at [447, 570] on div "Image The 3 Pillars of Love Text Block Discover the 3 core principles to make l…" at bounding box center [917, 507] width 1260 height 310
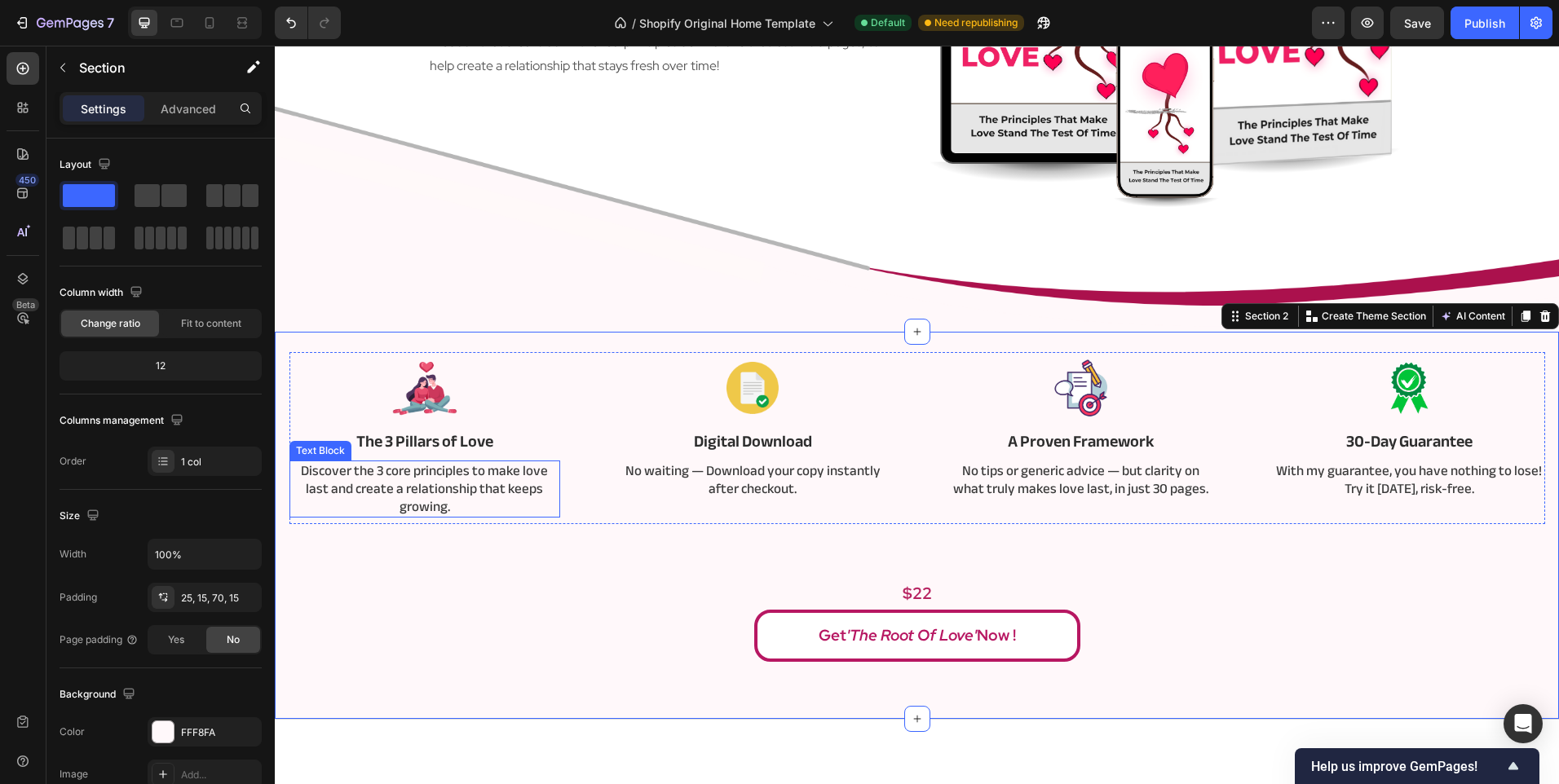
click at [379, 472] on p "Discover the 3 core principles to make love last and create a relationship that…" at bounding box center [425, 489] width 268 height 54
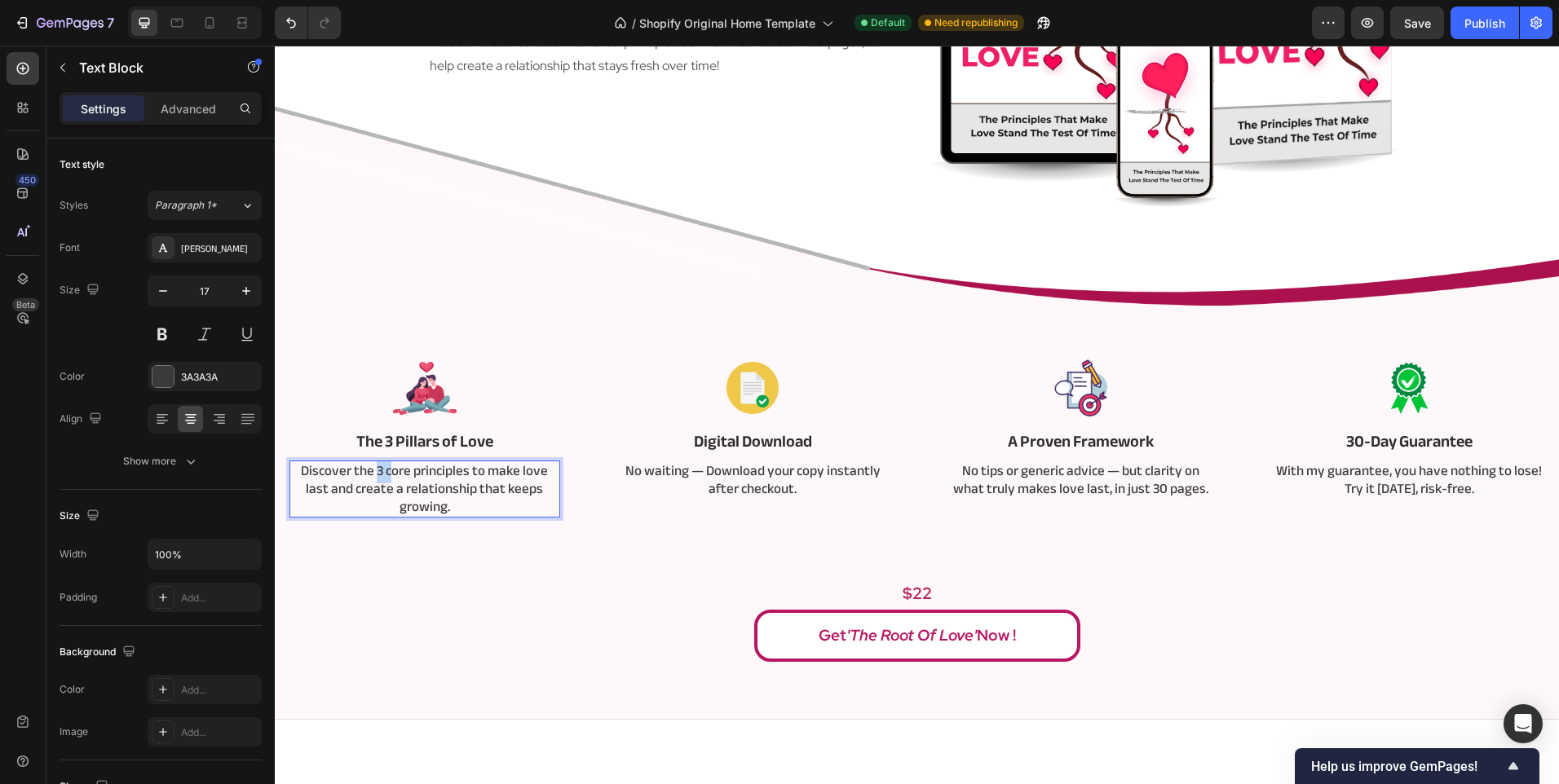
drag, startPoint x: 374, startPoint y: 470, endPoint x: 388, endPoint y: 474, distance: 14.6
click at [388, 474] on p "Discover the 3 core principles to make love last and create a relationship that…" at bounding box center [425, 489] width 268 height 54
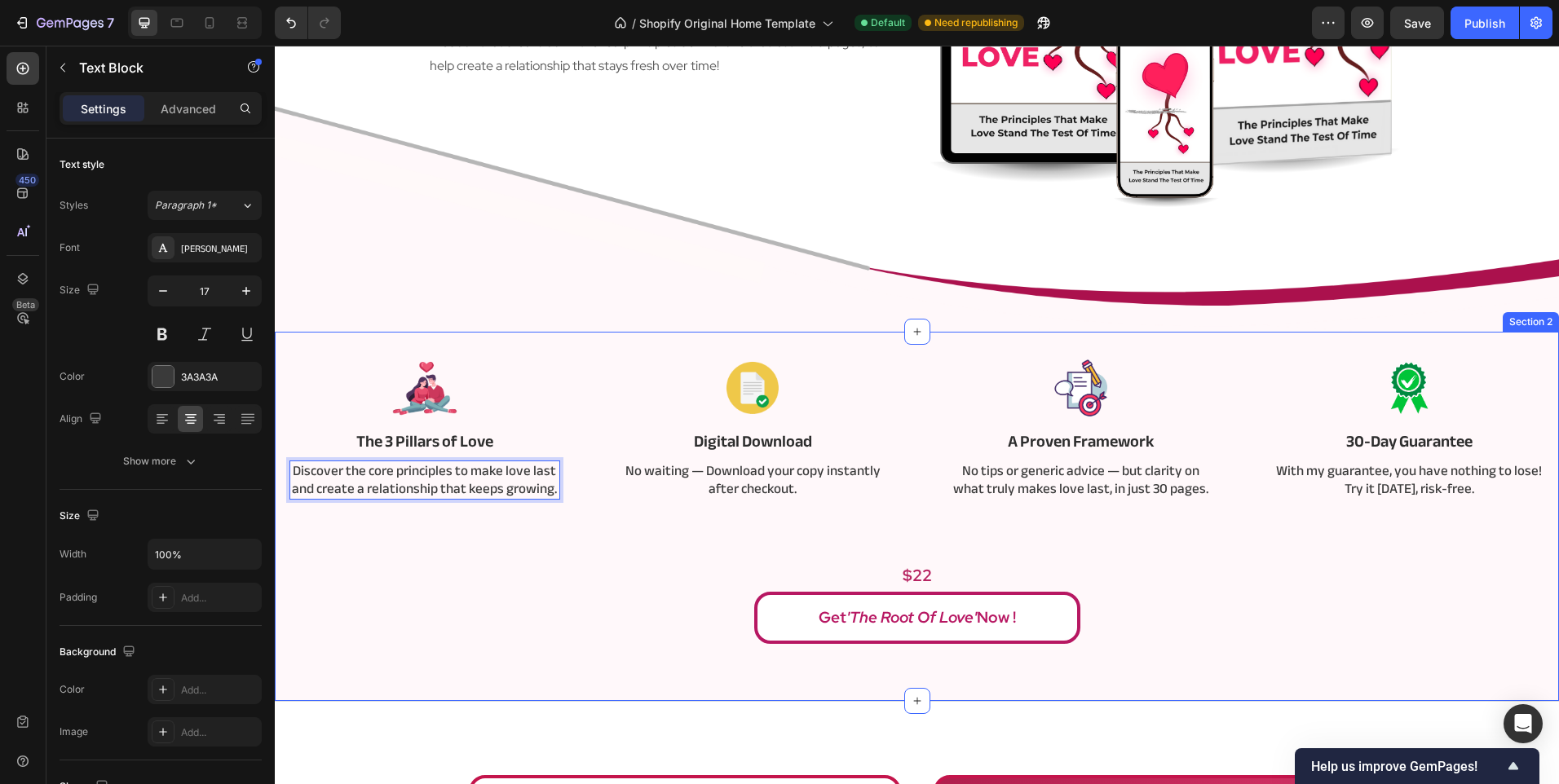
click at [384, 558] on div "Image The 3 Pillars of Love Text Block Discover the core principles to make lov…" at bounding box center [917, 498] width 1260 height 292
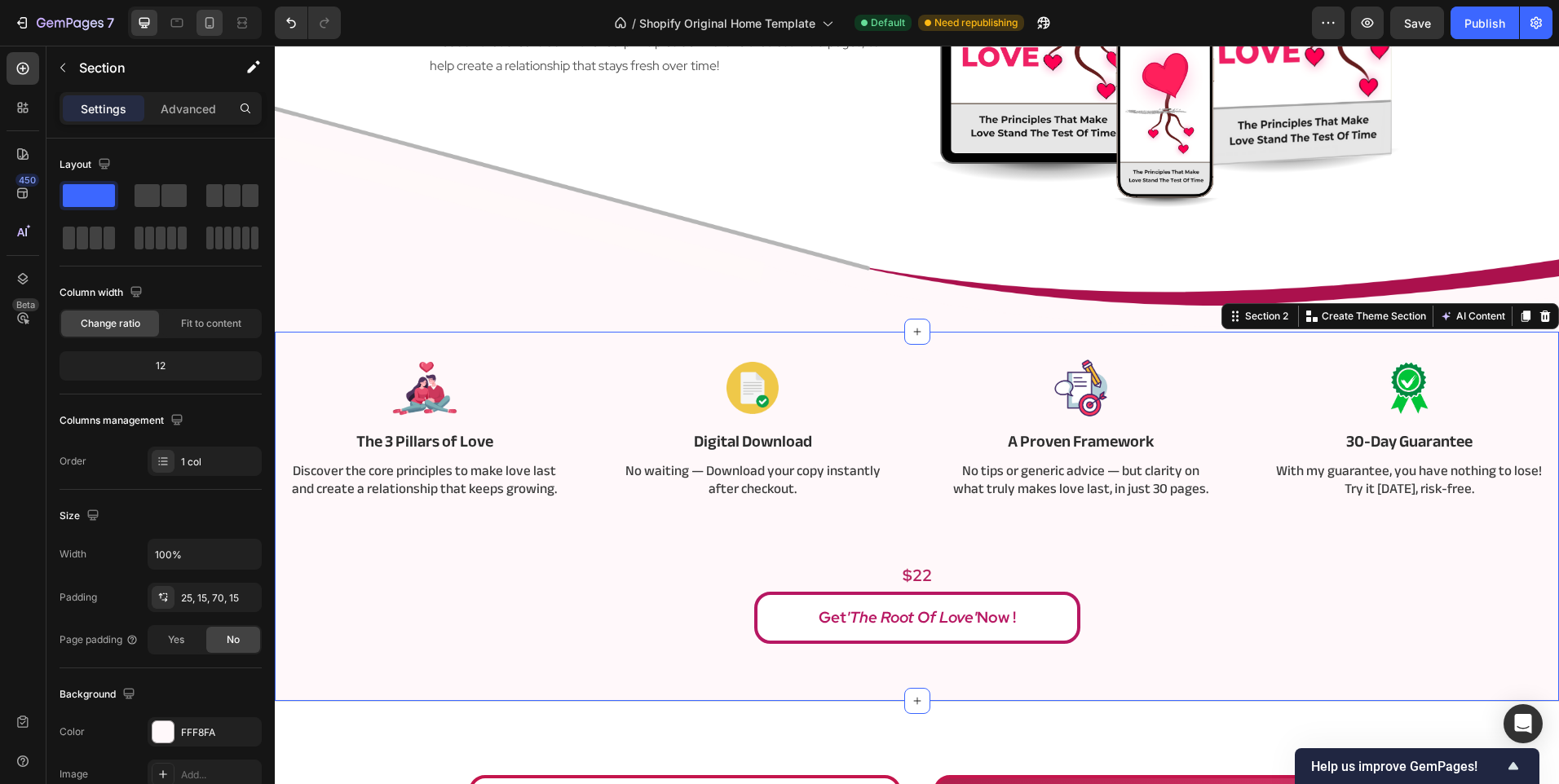
click at [214, 14] on div at bounding box center [209, 23] width 26 height 26
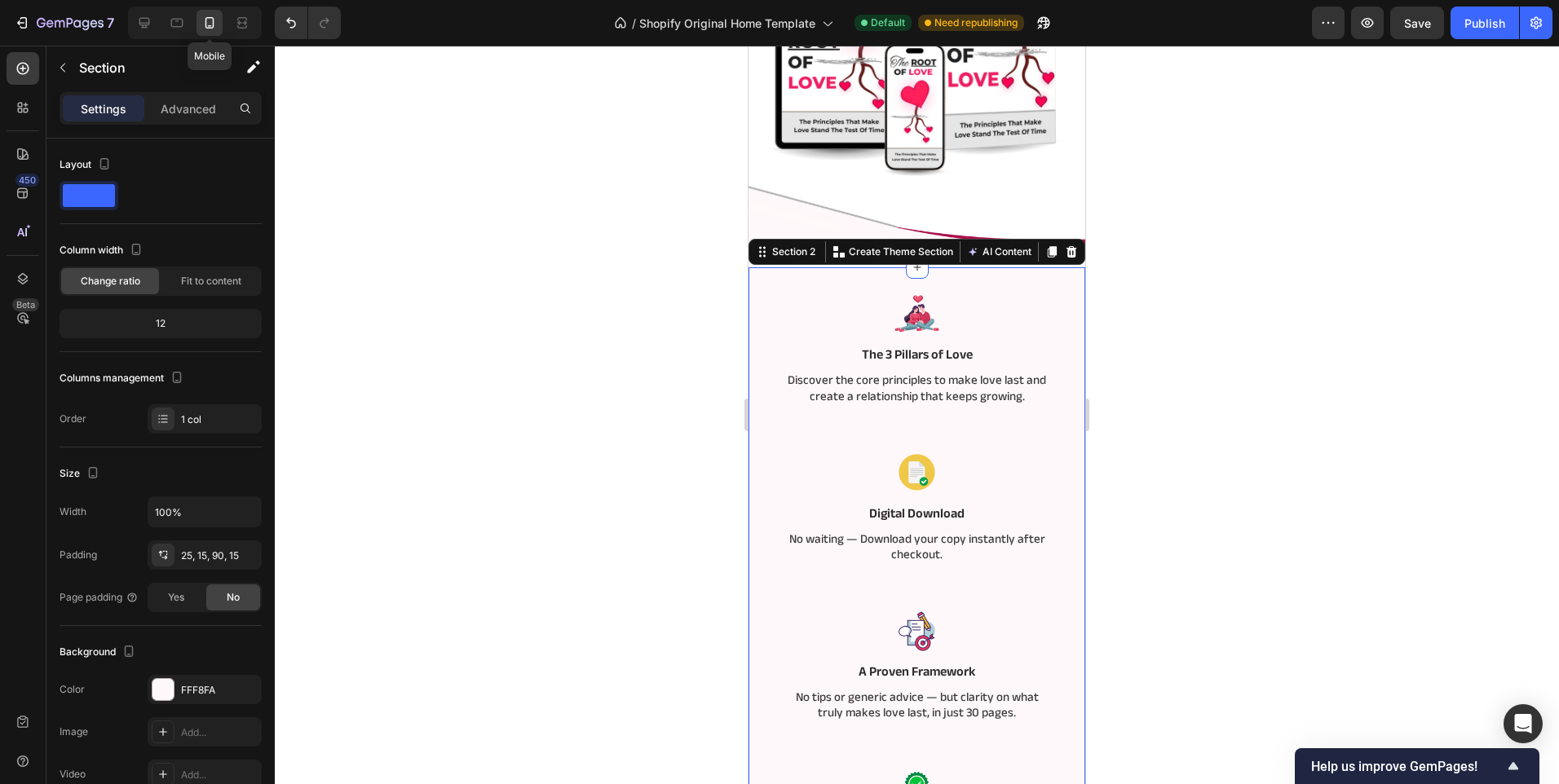
scroll to position [481, 0]
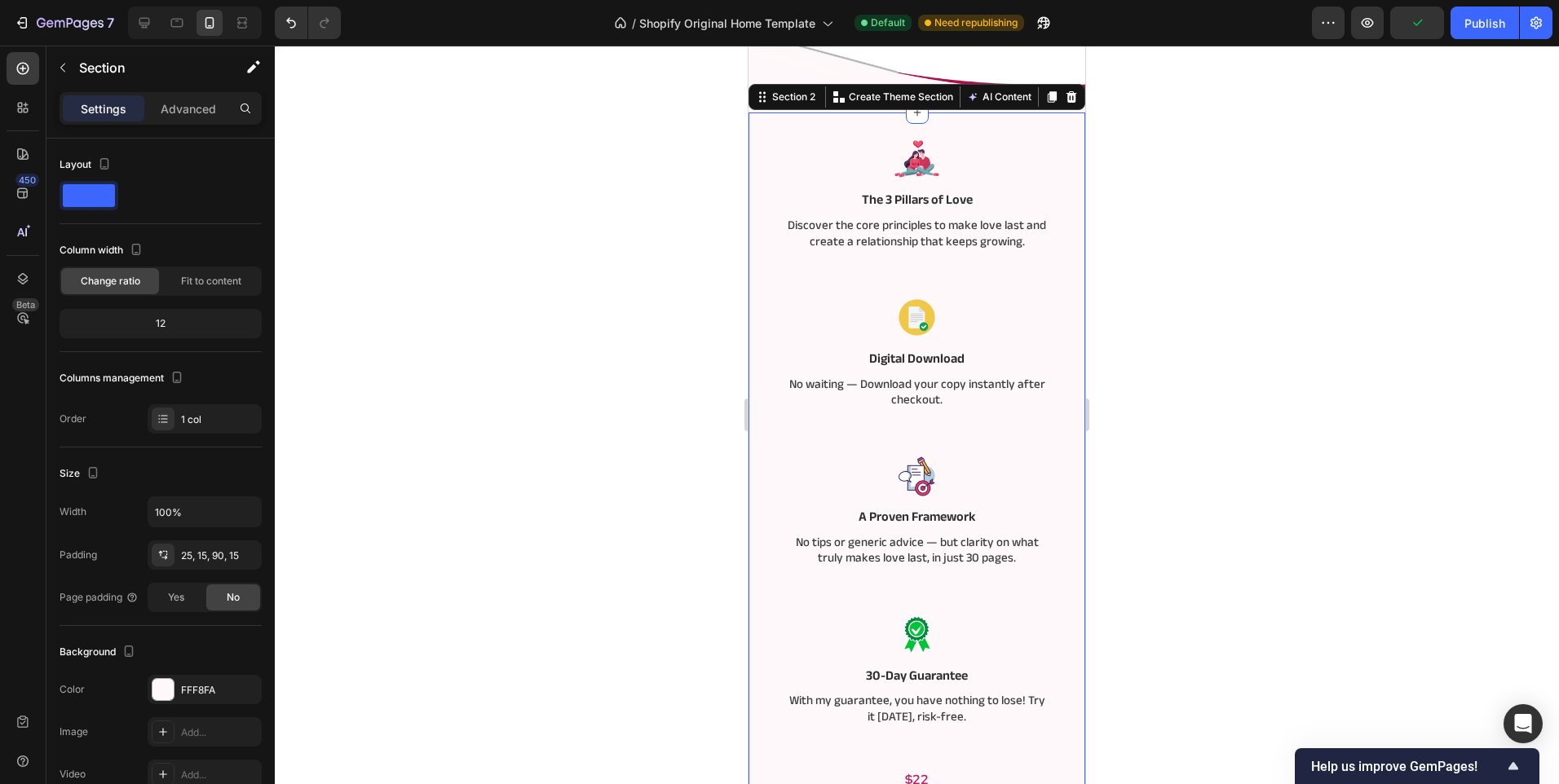
click at [603, 263] on div at bounding box center [916, 414] width 1284 height 739
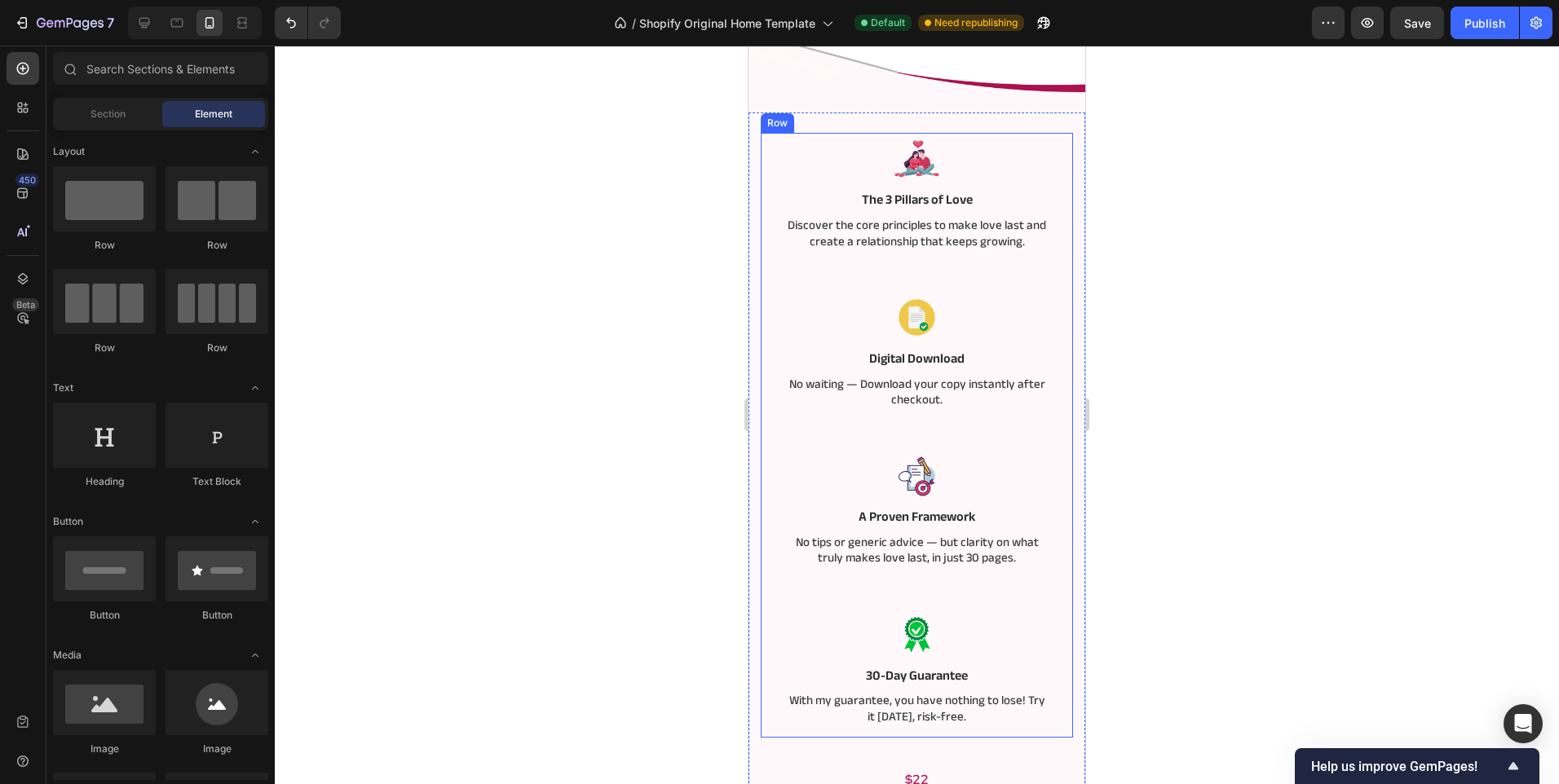
click at [845, 424] on div "Image digital download Text Block No waiting — Download your copy instantly aft…" at bounding box center [917, 372] width 263 height 159
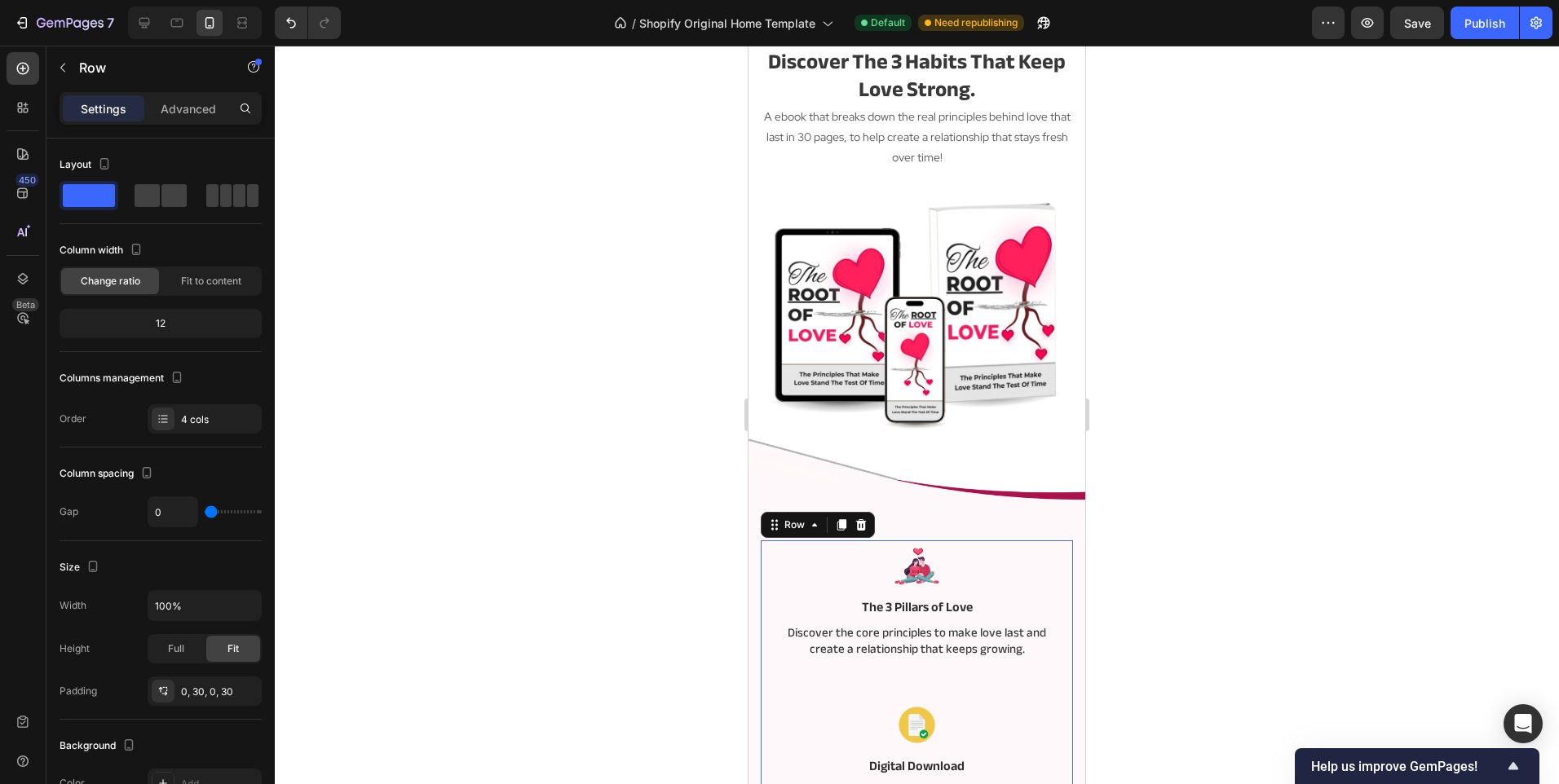
scroll to position [0, 0]
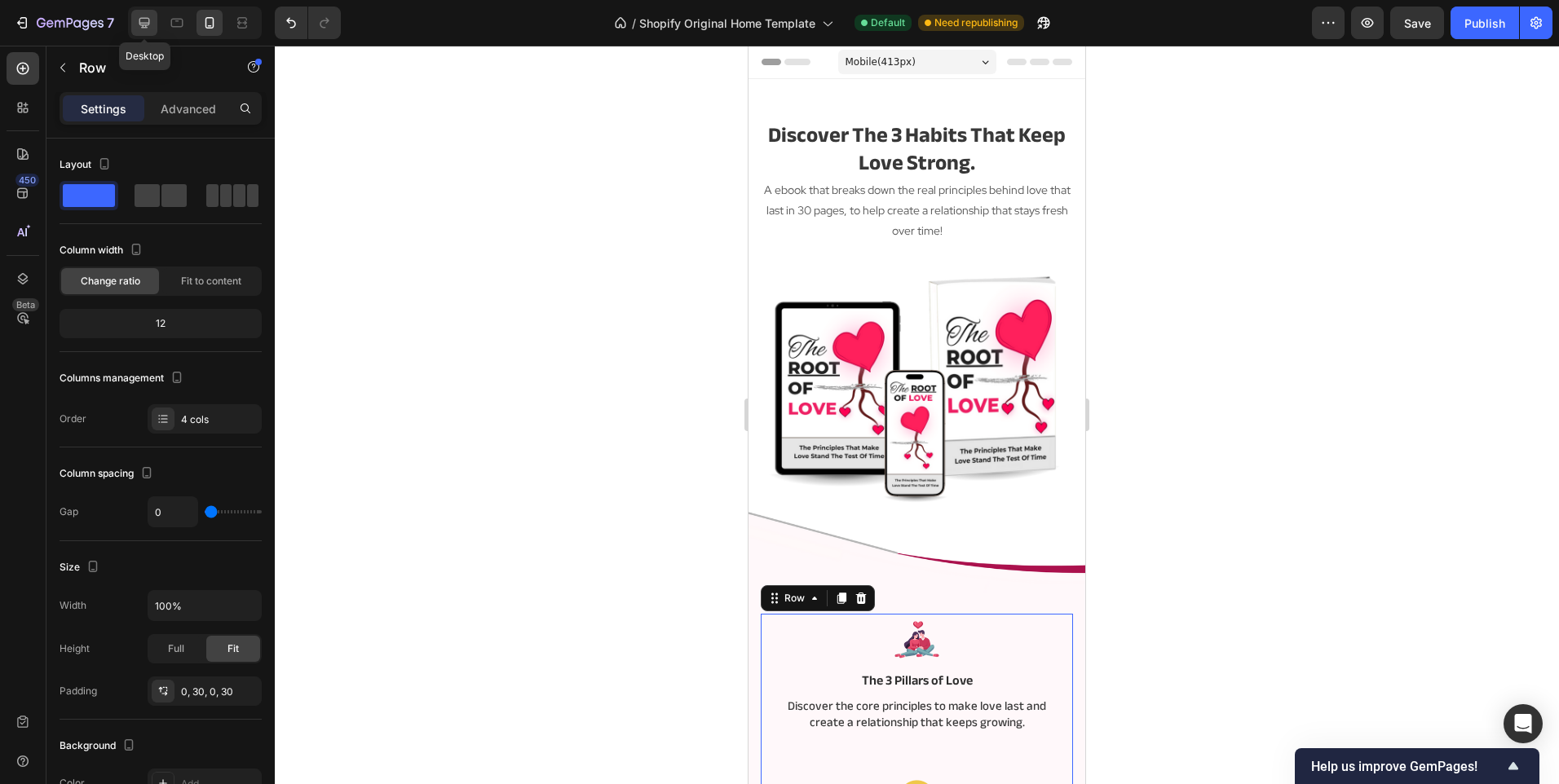
click at [140, 23] on icon at bounding box center [144, 22] width 10 height 10
type input "70"
type input "1540"
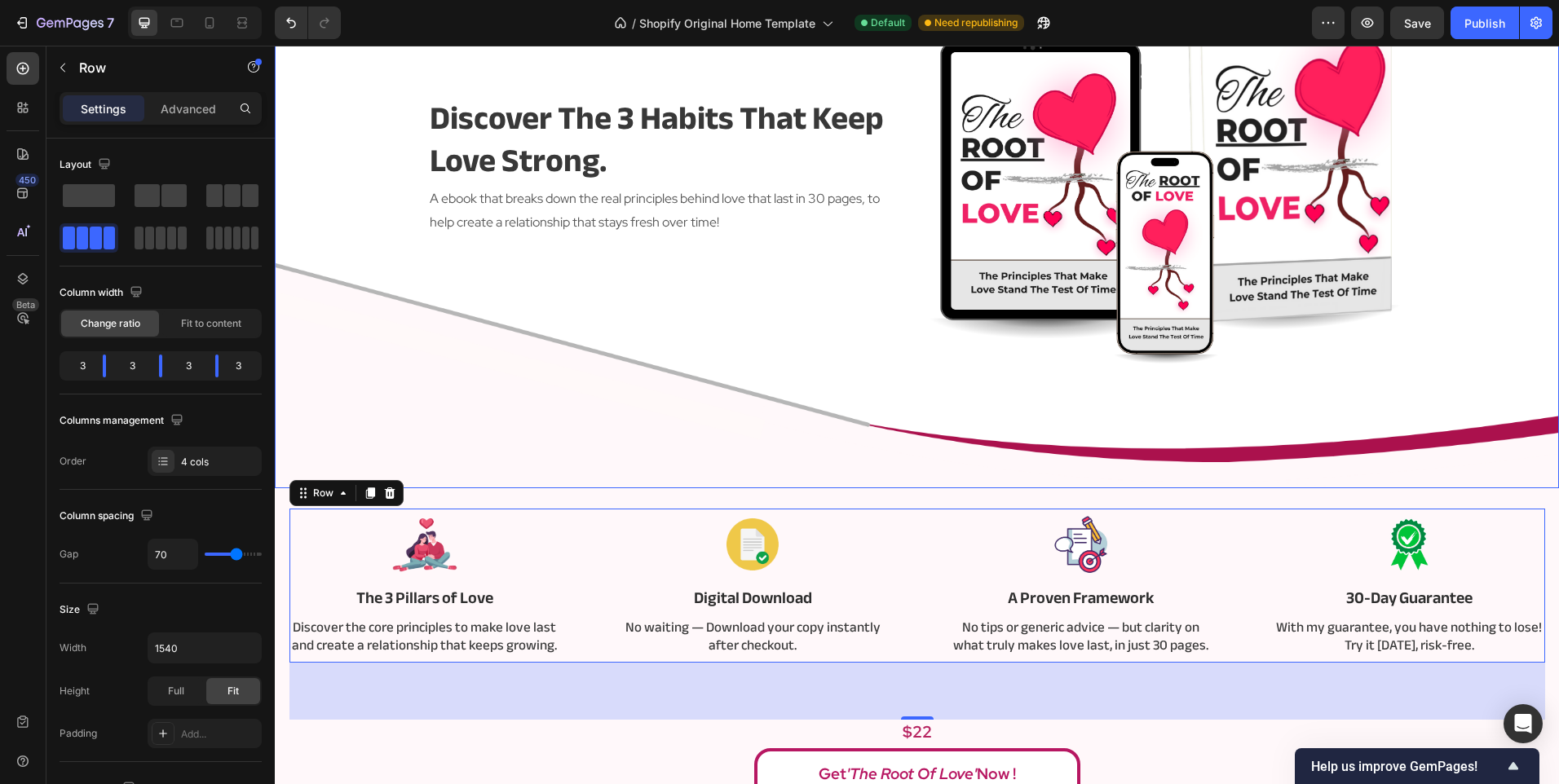
scroll to position [575, 0]
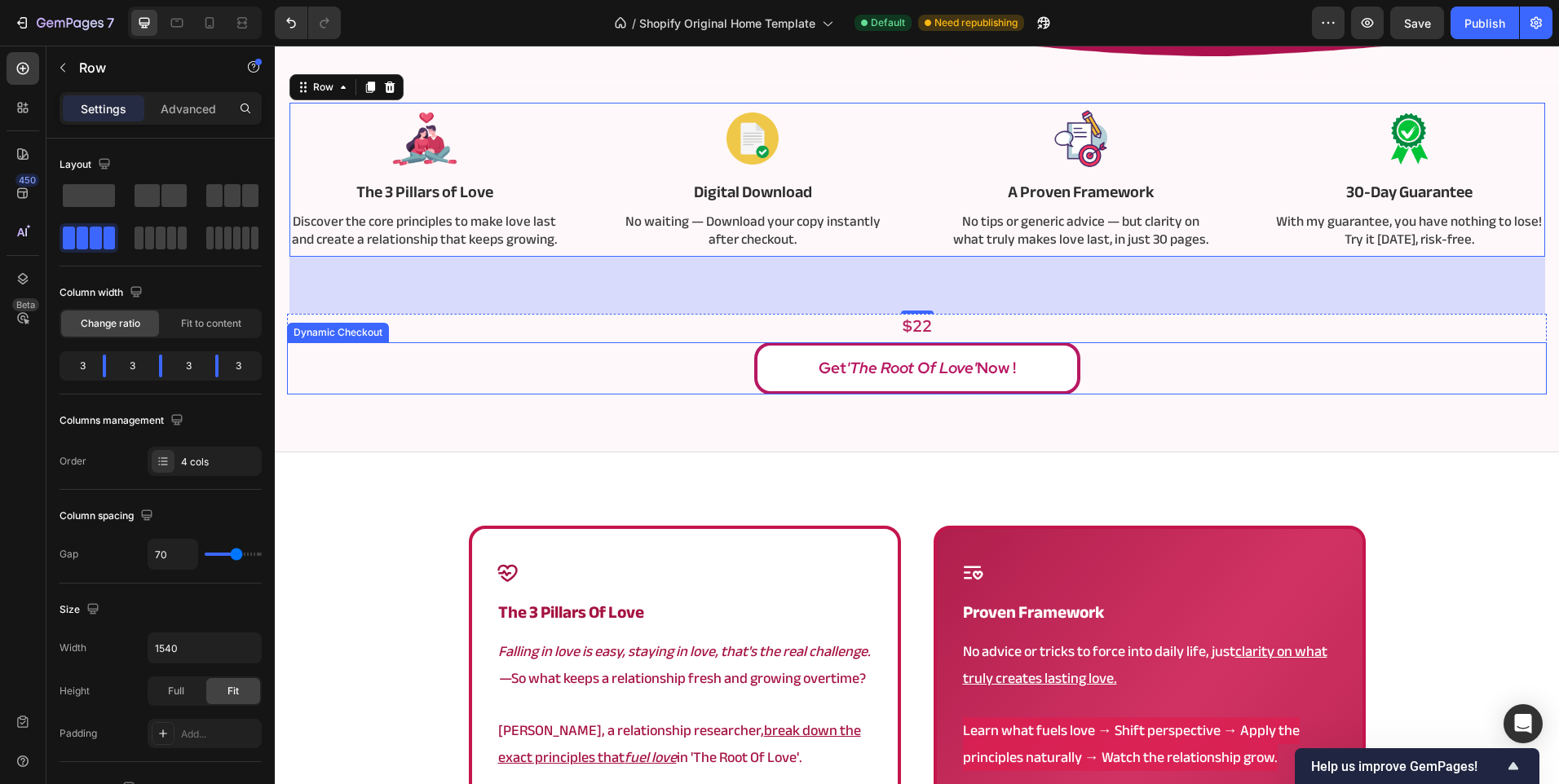
click at [500, 362] on div "Get 'The Root of Love' Now !" at bounding box center [917, 368] width 1260 height 52
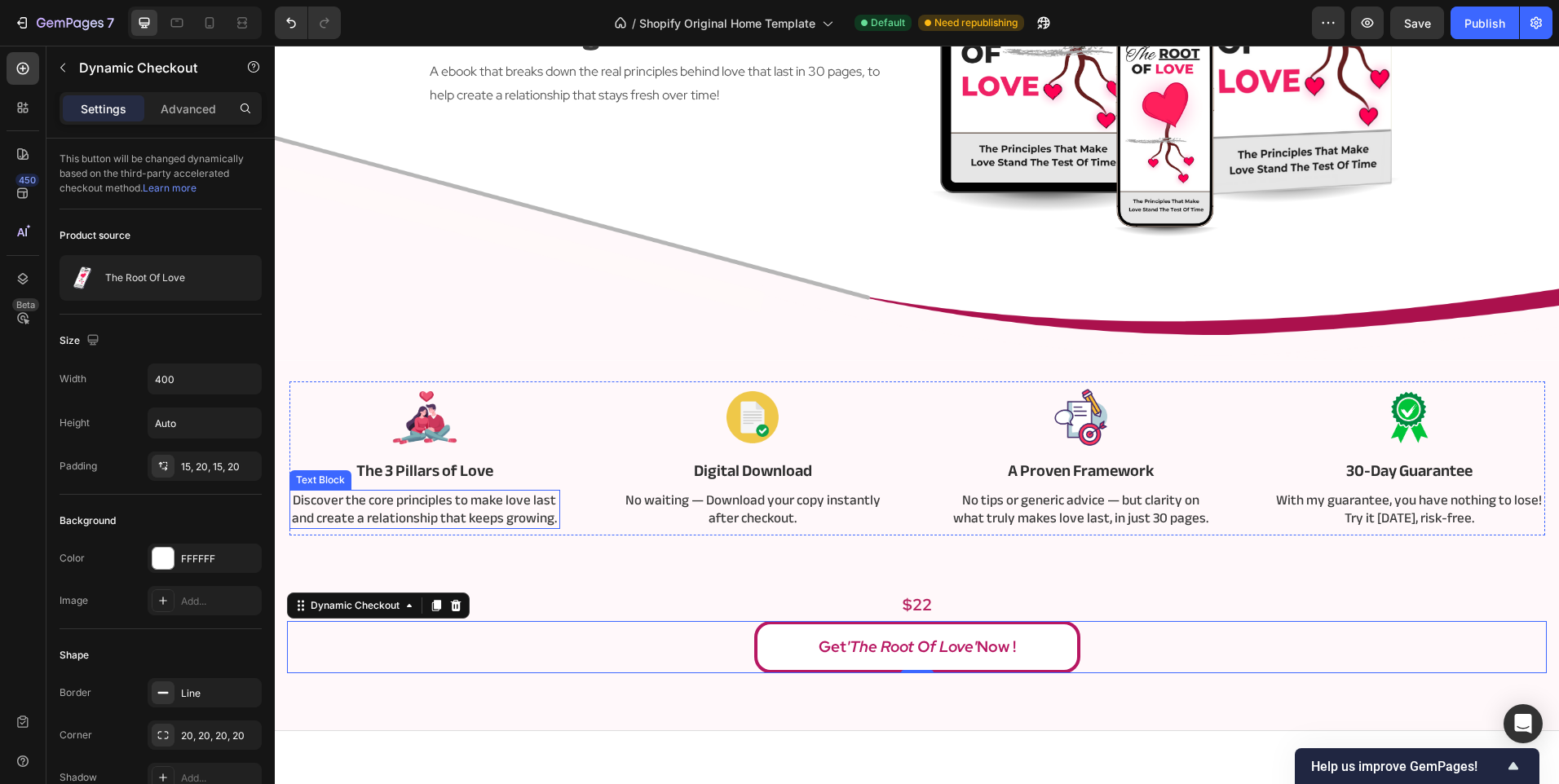
scroll to position [331, 0]
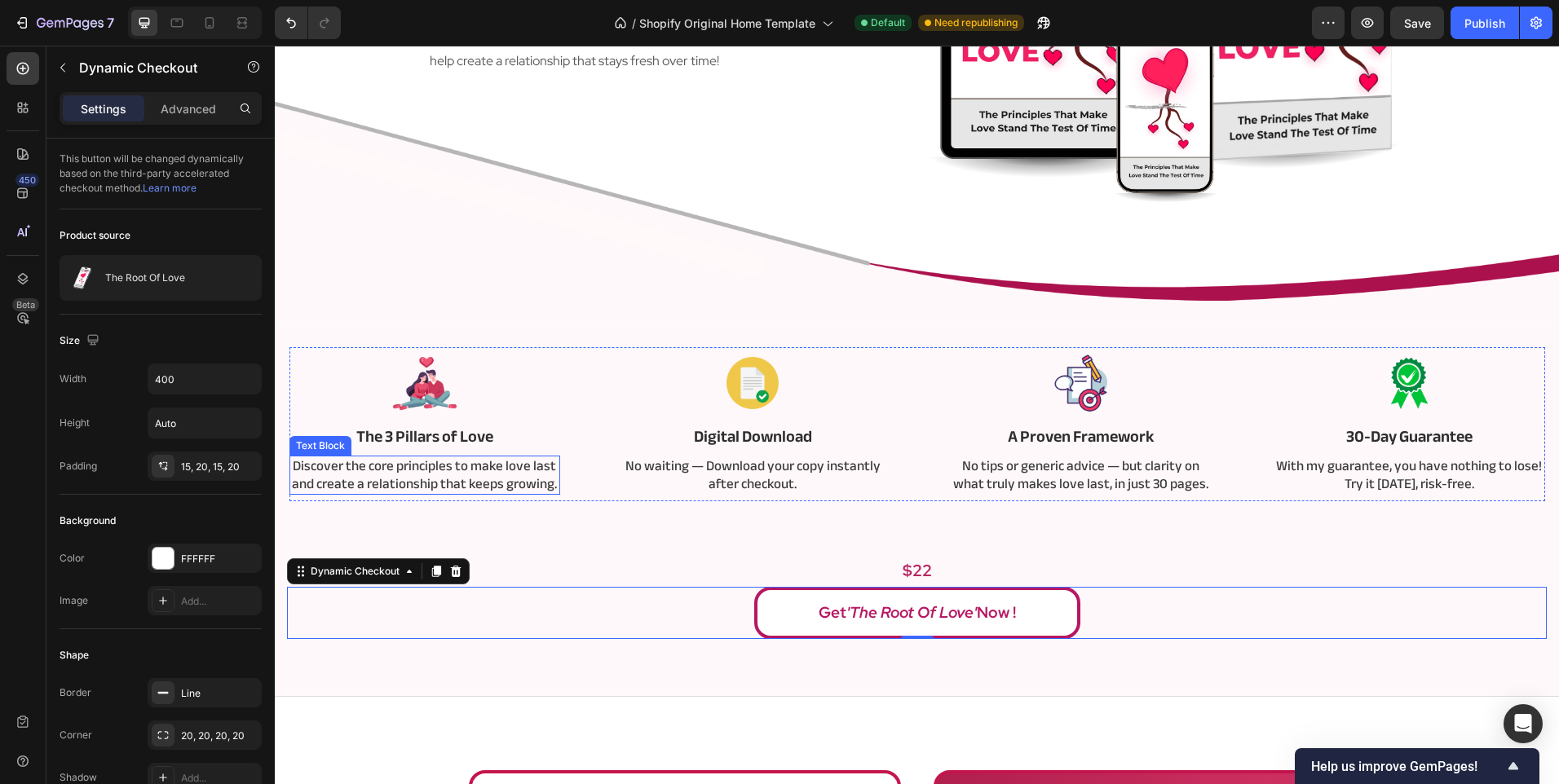
click at [445, 462] on p "Discover the core principles to make love last and create a relationship that k…" at bounding box center [425, 474] width 268 height 36
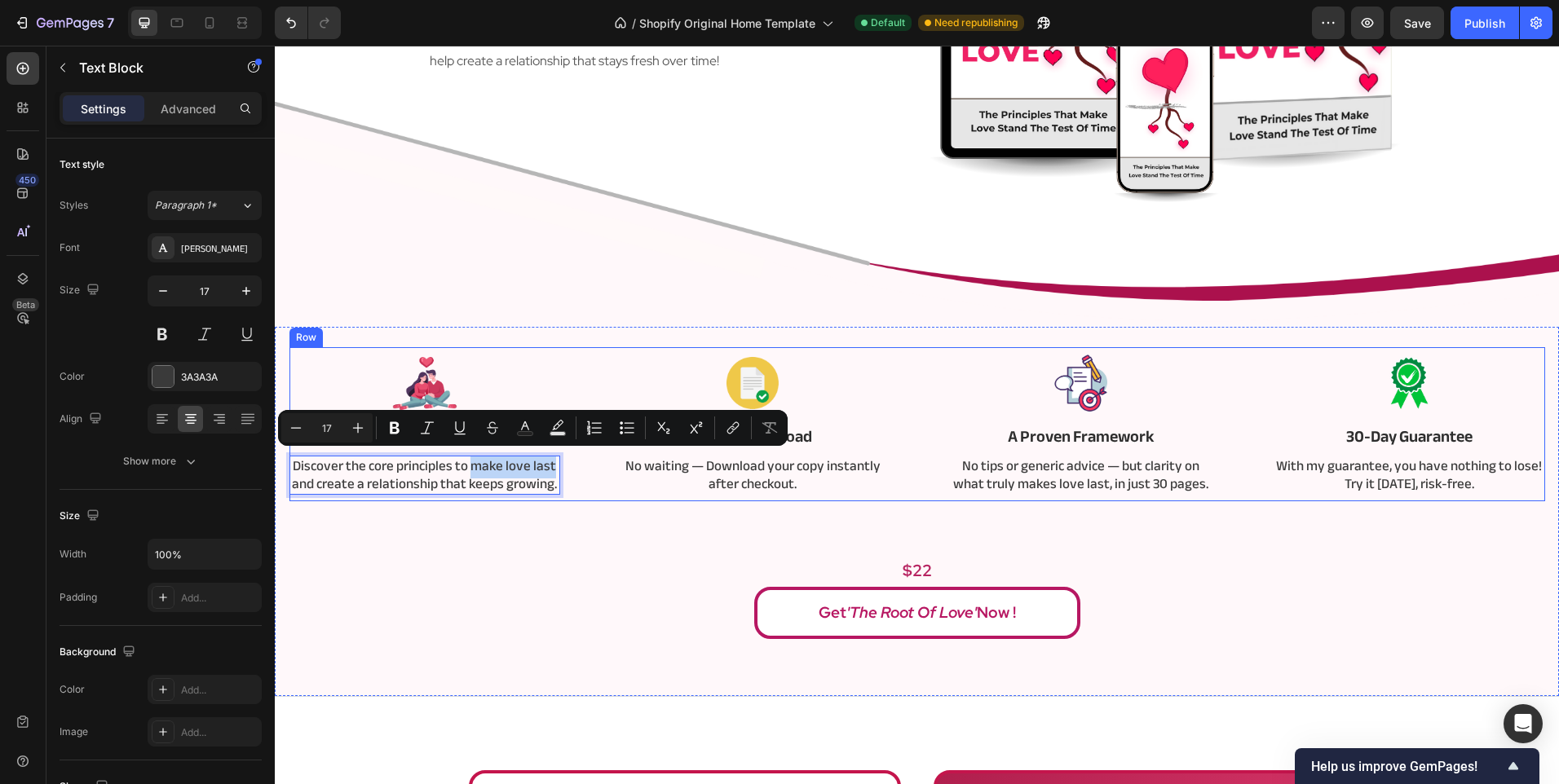
drag, startPoint x: 468, startPoint y: 468, endPoint x: 556, endPoint y: 467, distance: 88.0
click at [556, 467] on div "Image The 3 Pillars of Love Text Block Discover the core principles to make lov…" at bounding box center [917, 424] width 1255 height 154
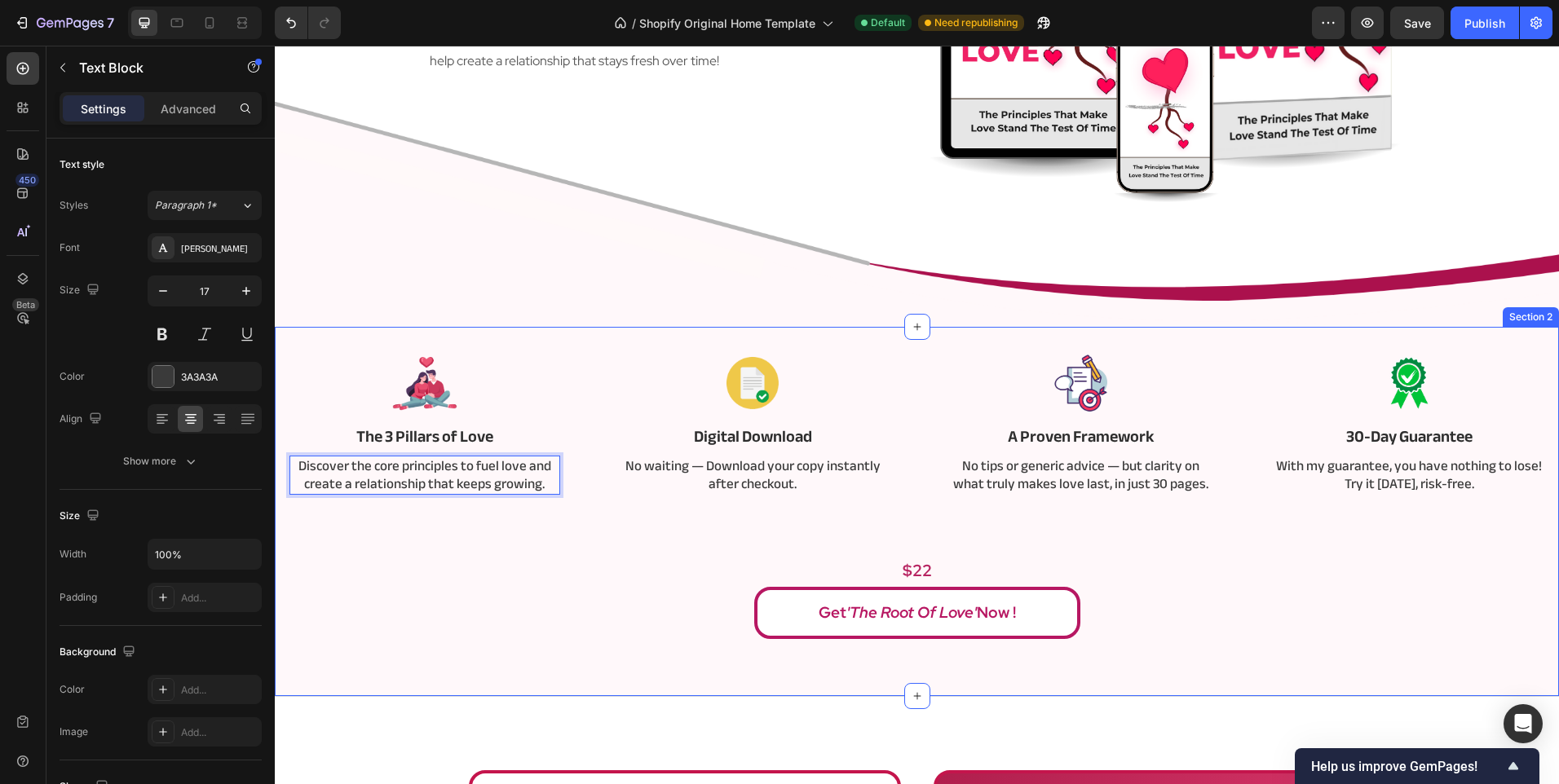
click at [549, 525] on div "Image The 3 Pillars of Love Text Block Discover the core principles to fuel lov…" at bounding box center [917, 493] width 1260 height 292
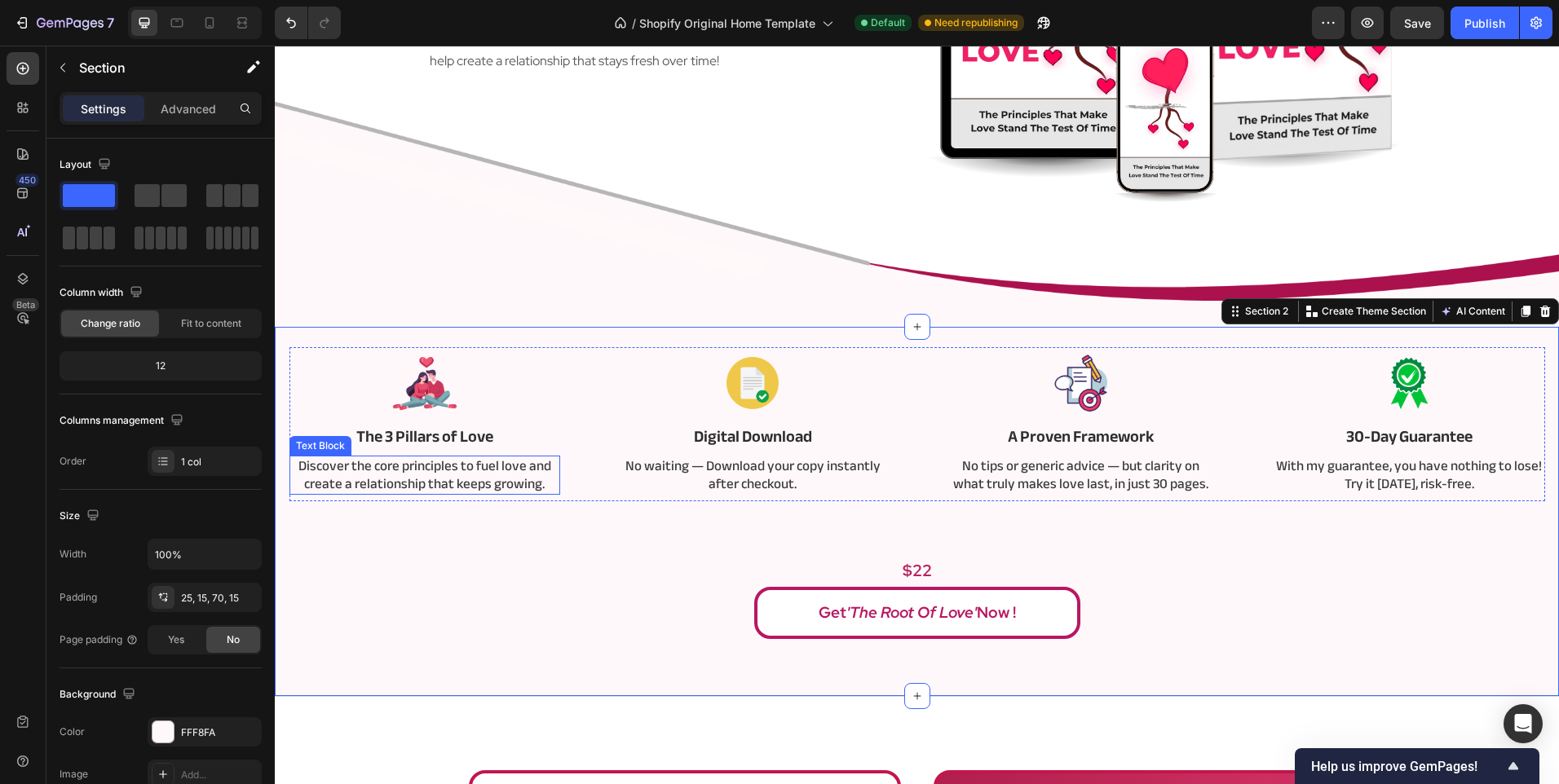
click at [477, 470] on p "Discover the core principles to fuel love and create a relationship that keeps …" at bounding box center [425, 474] width 268 height 36
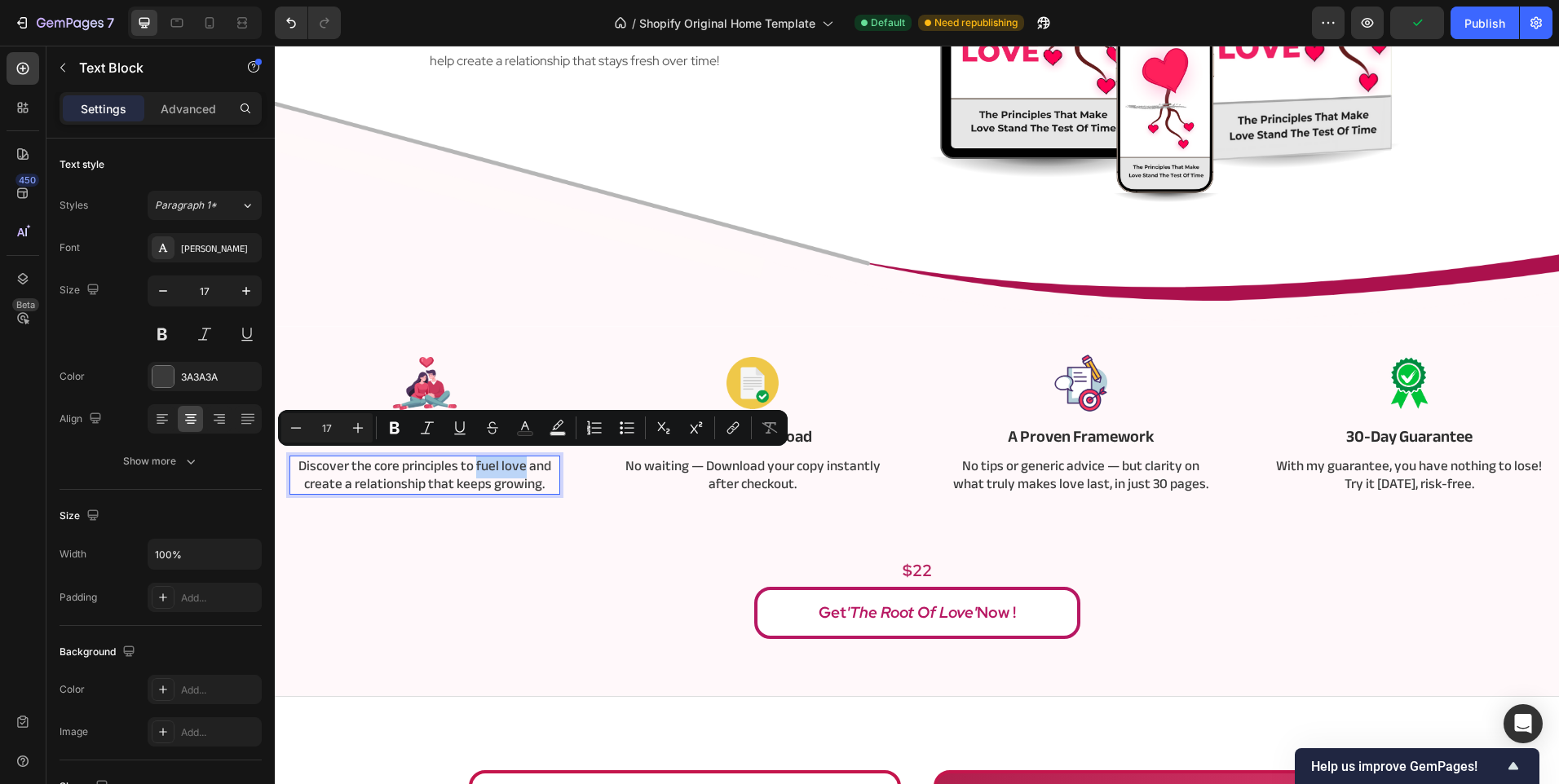
drag, startPoint x: 472, startPoint y: 468, endPoint x: 519, endPoint y: 468, distance: 47.0
click at [519, 468] on p "Discover the core principles to fuel love and create a relationship that keeps …" at bounding box center [425, 474] width 268 height 36
click at [437, 423] on button "Italic" at bounding box center [427, 428] width 30 height 30
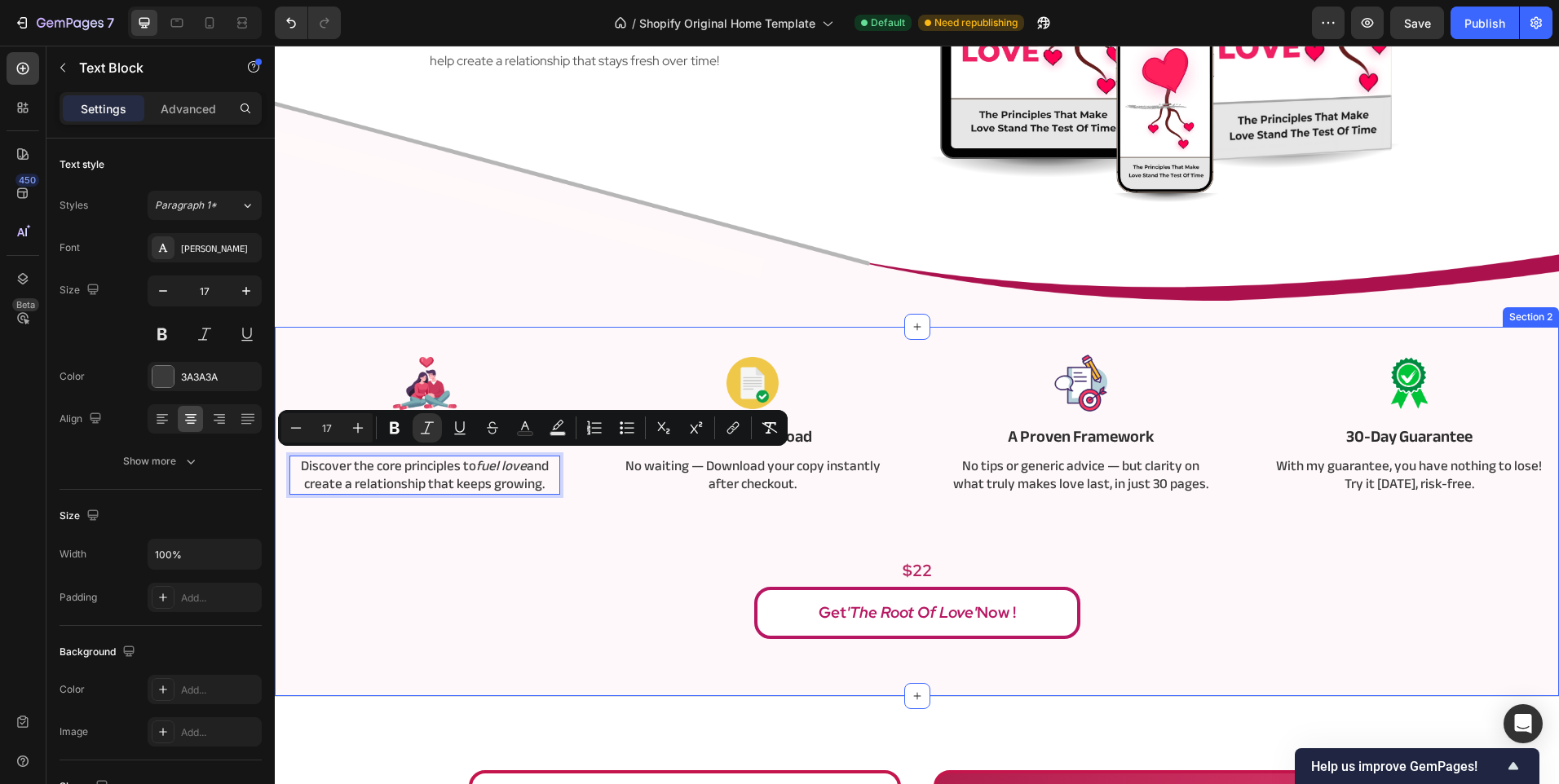
click at [477, 630] on div "Get 'The Root of Love' Now !" at bounding box center [917, 613] width 1260 height 52
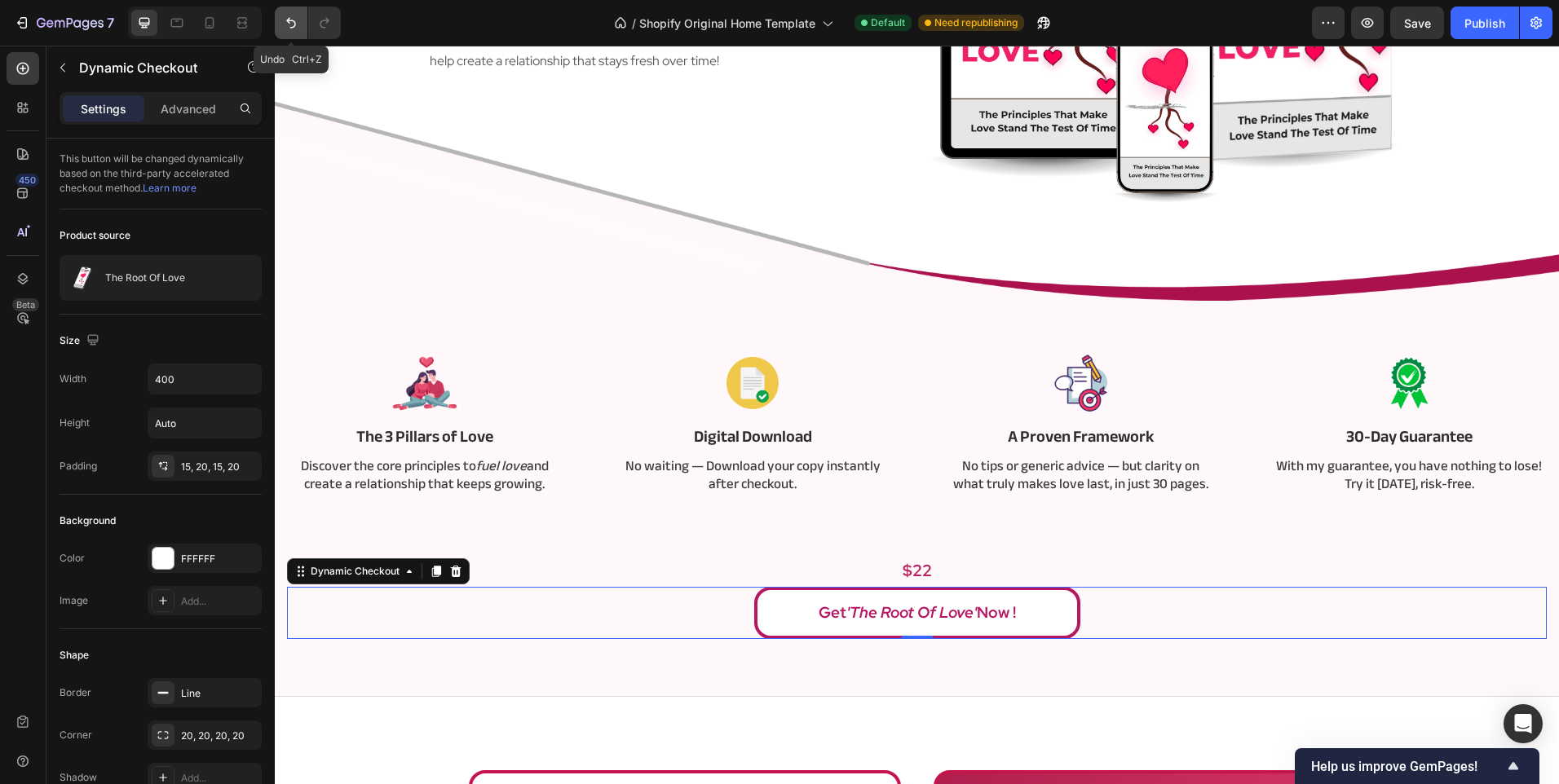
click at [276, 18] on button "Undo/Redo" at bounding box center [290, 22] width 32 height 32
click at [477, 464] on p "Discover the core principles to fuel love and create a relationship that keeps …" at bounding box center [425, 474] width 268 height 36
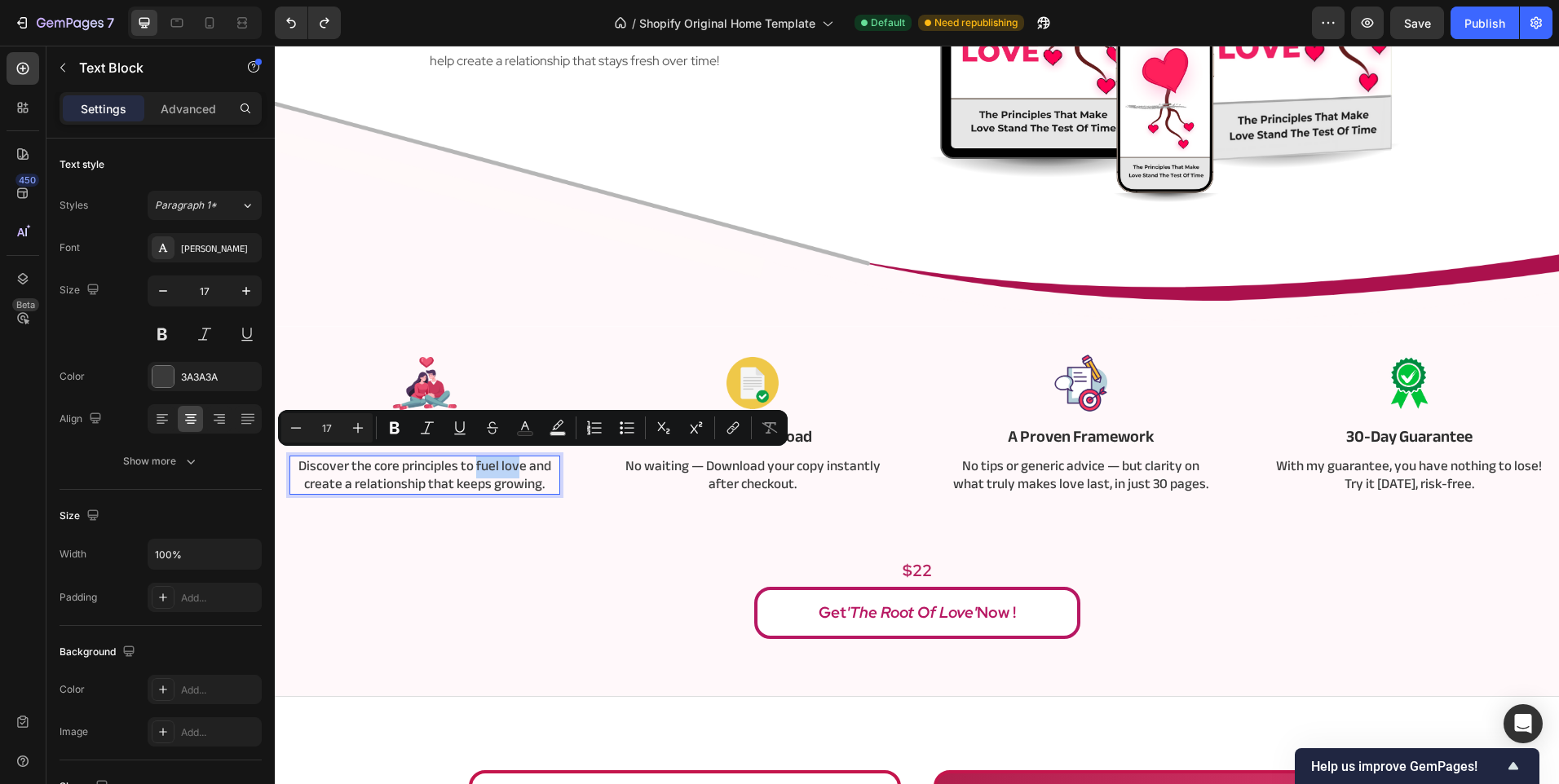
drag, startPoint x: 475, startPoint y: 463, endPoint x: 515, endPoint y: 467, distance: 40.2
click at [515, 467] on p "Discover the core principles to fuel love and create a relationship that keeps …" at bounding box center [425, 474] width 268 height 36
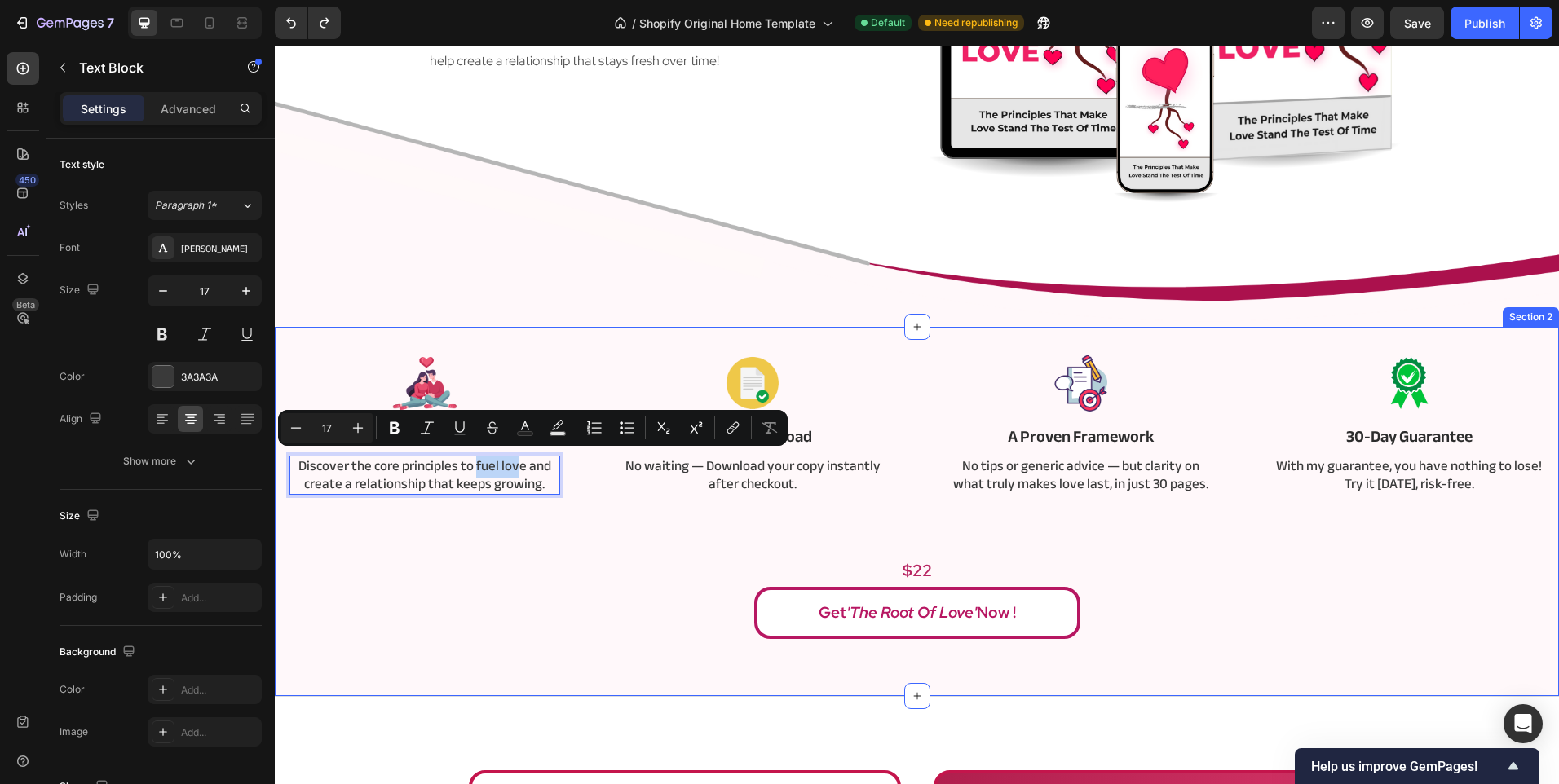
click at [511, 518] on div "Image The 3 Pillars of Love Text Block Discover the core principles to fuel lov…" at bounding box center [917, 493] width 1260 height 292
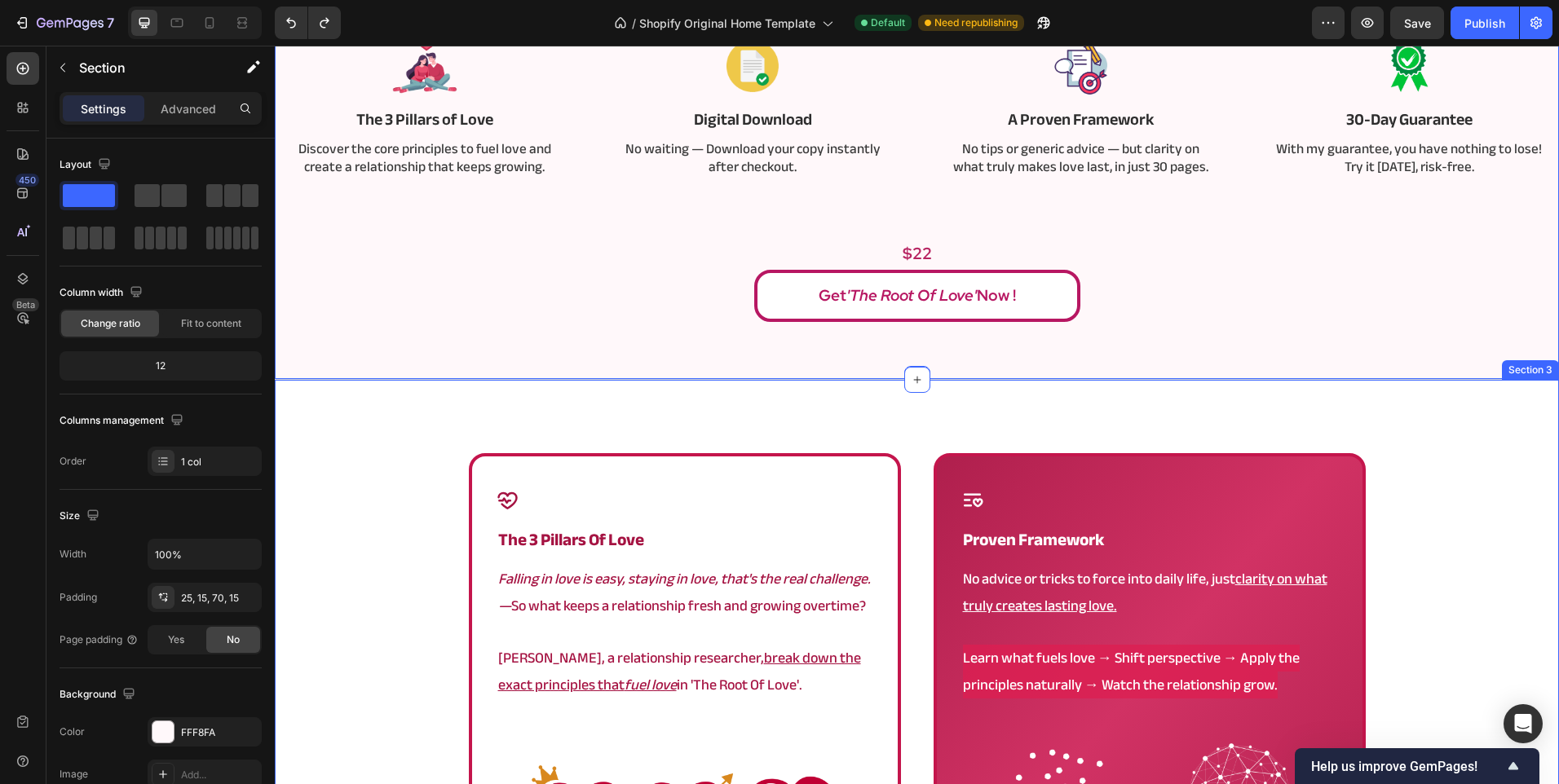
scroll to position [657, 0]
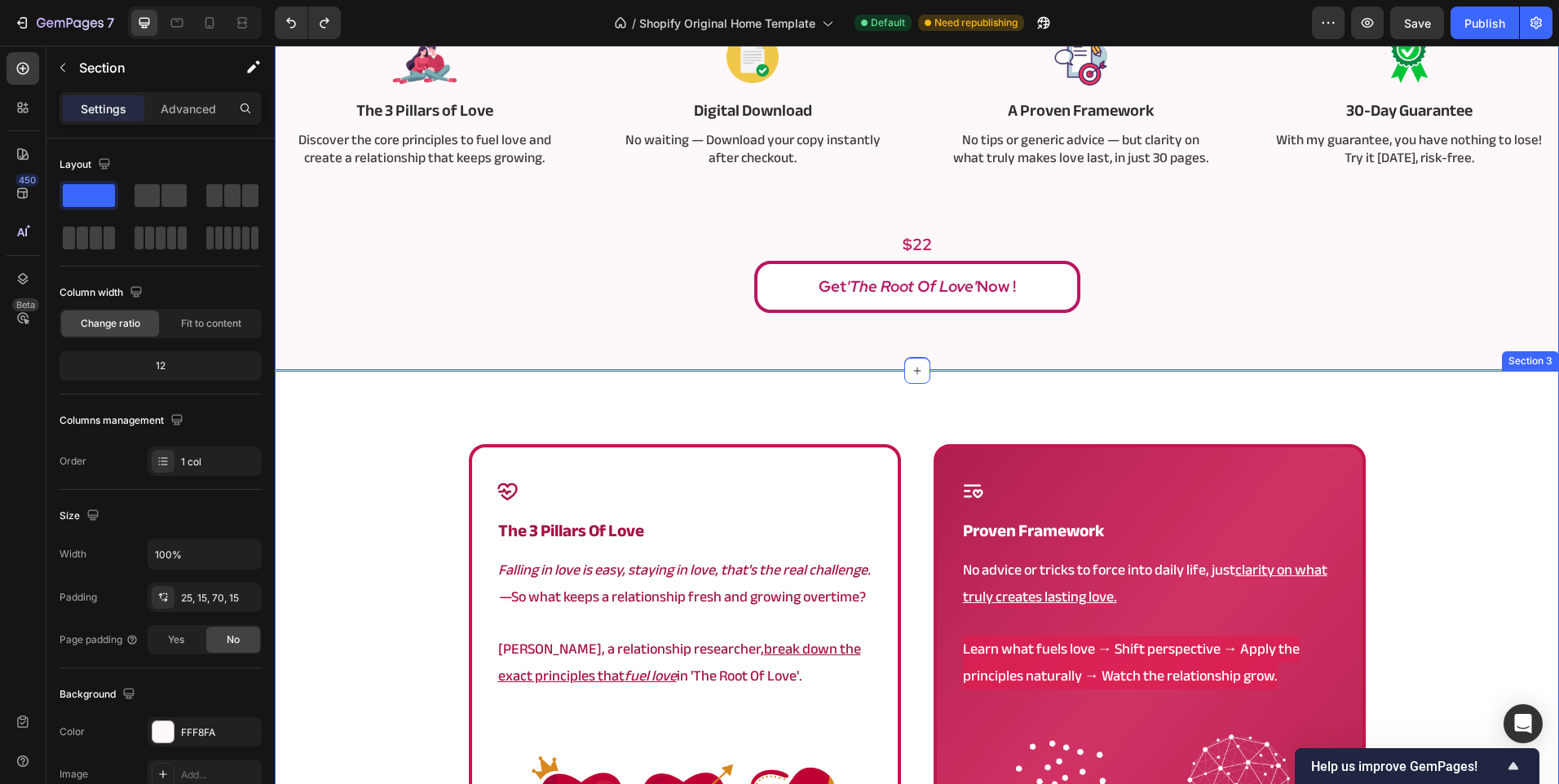
click at [392, 545] on div "Icon the 3 pillars of love Heading Falling in love is easy, staying in love, th…" at bounding box center [916, 752] width 1284 height 616
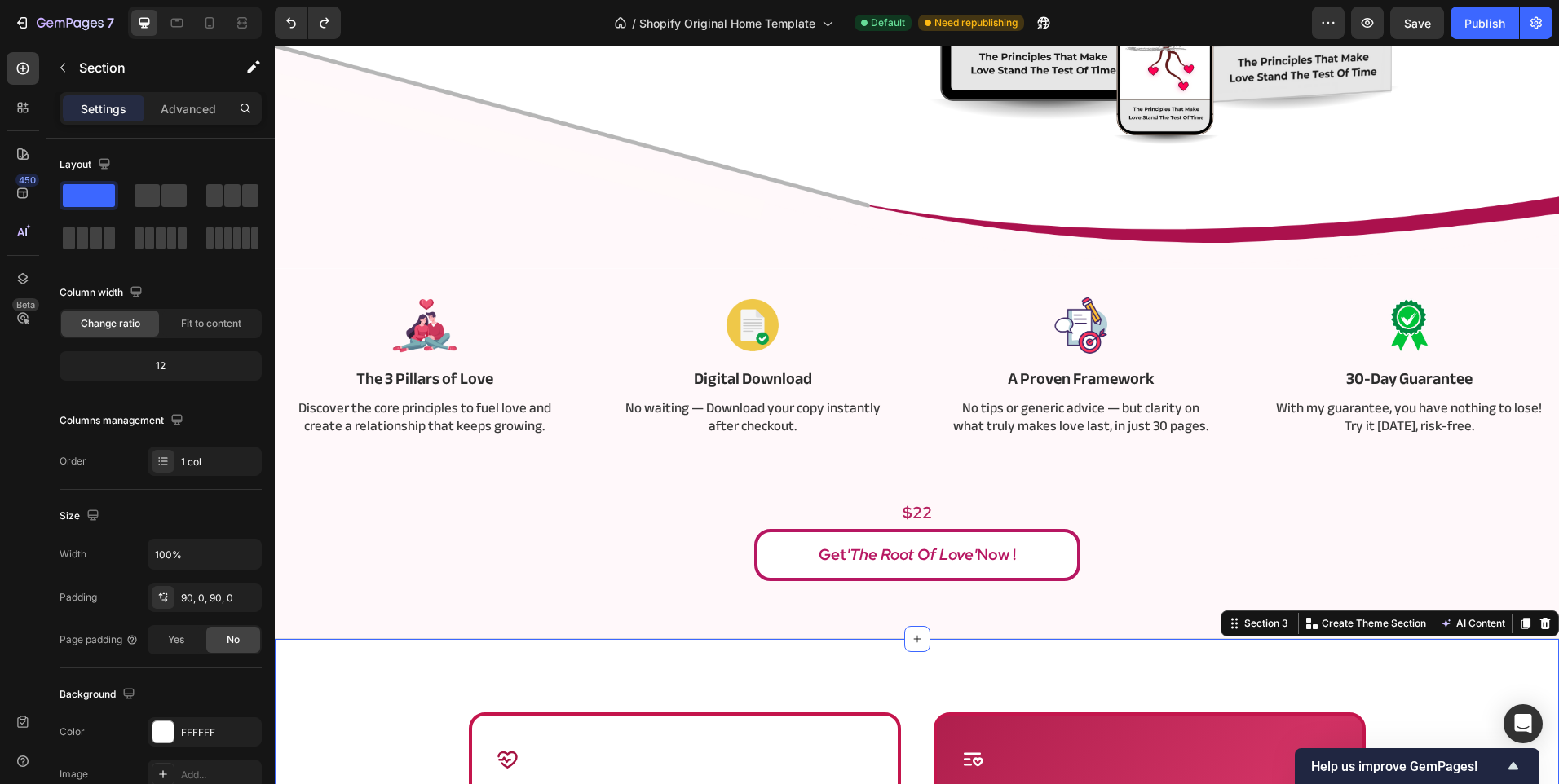
scroll to position [331, 0]
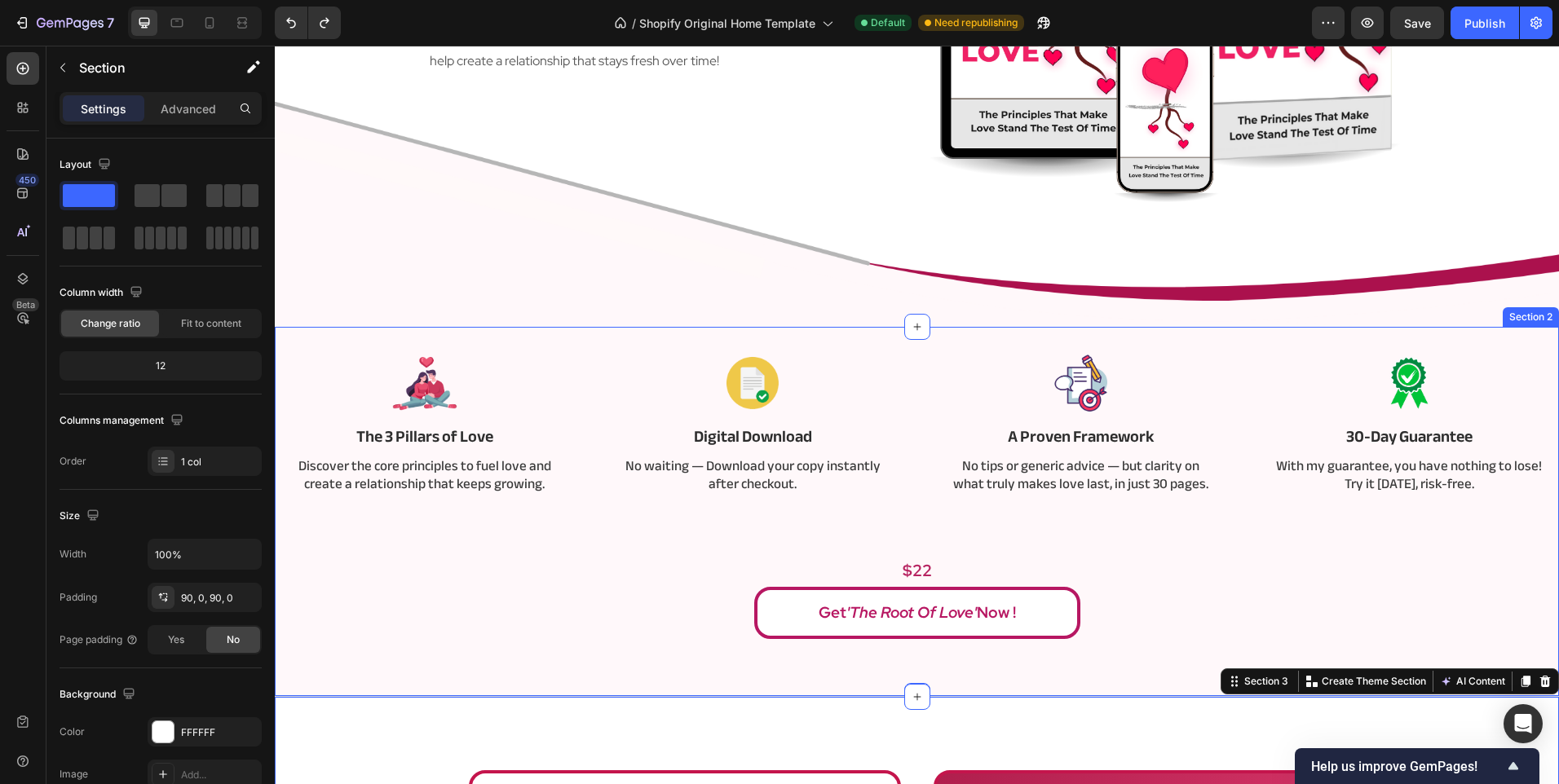
click at [403, 507] on div "Image The 3 Pillars of Love Text Block Discover the core principles to fuel lov…" at bounding box center [917, 493] width 1260 height 292
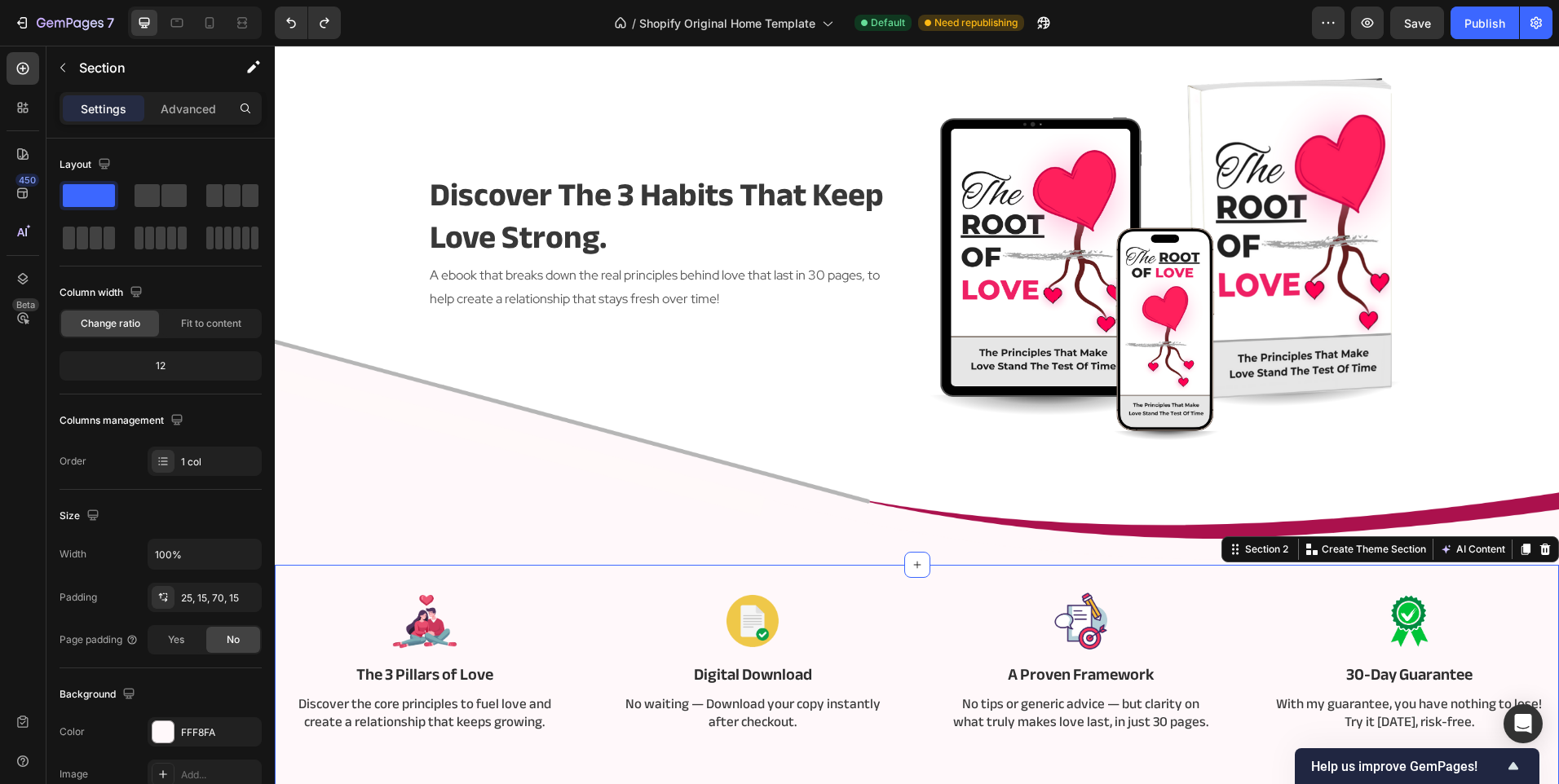
scroll to position [0, 0]
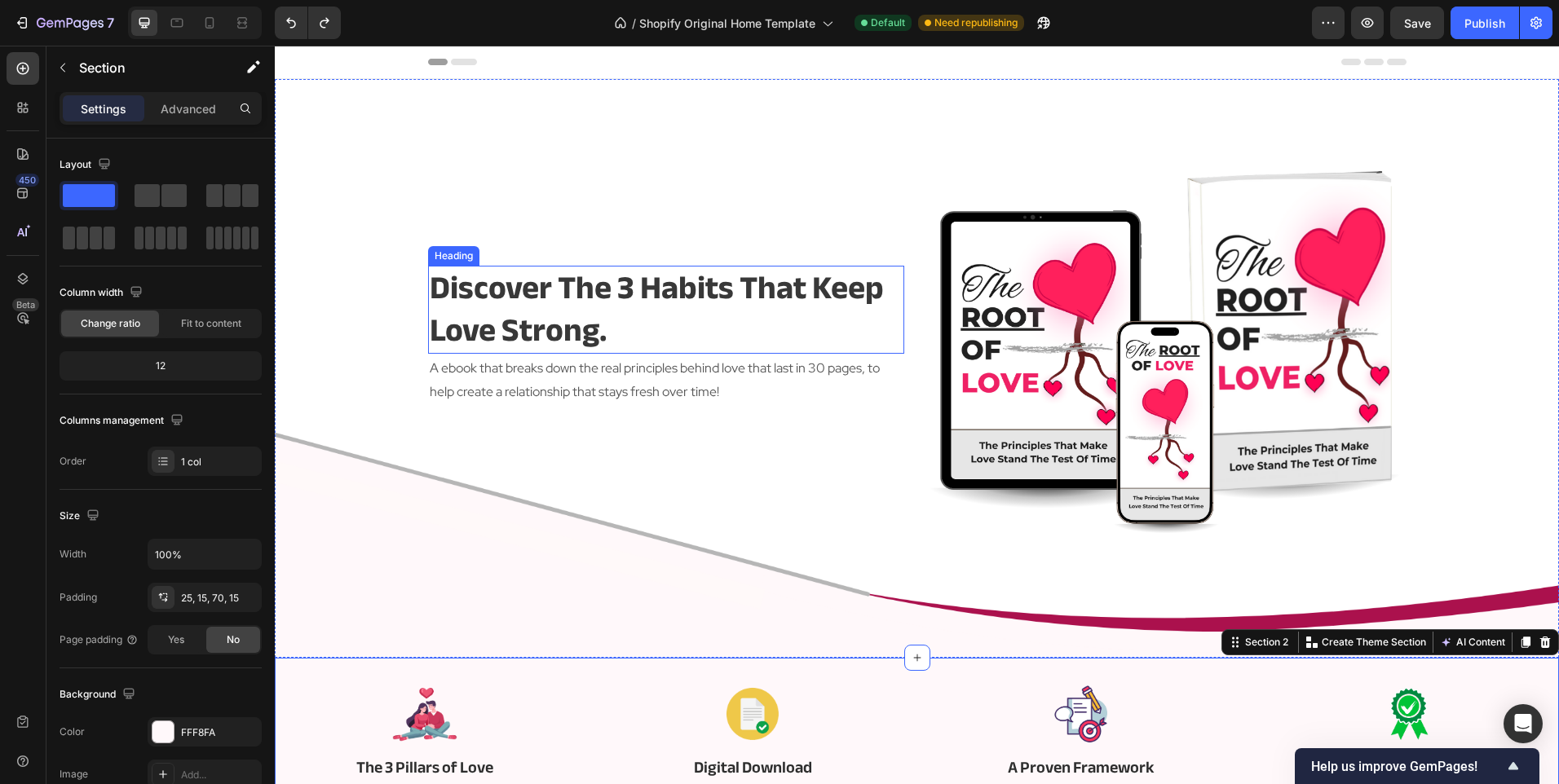
click at [528, 301] on h2 "discover the 3 habits that keep love strong." at bounding box center [666, 310] width 476 height 88
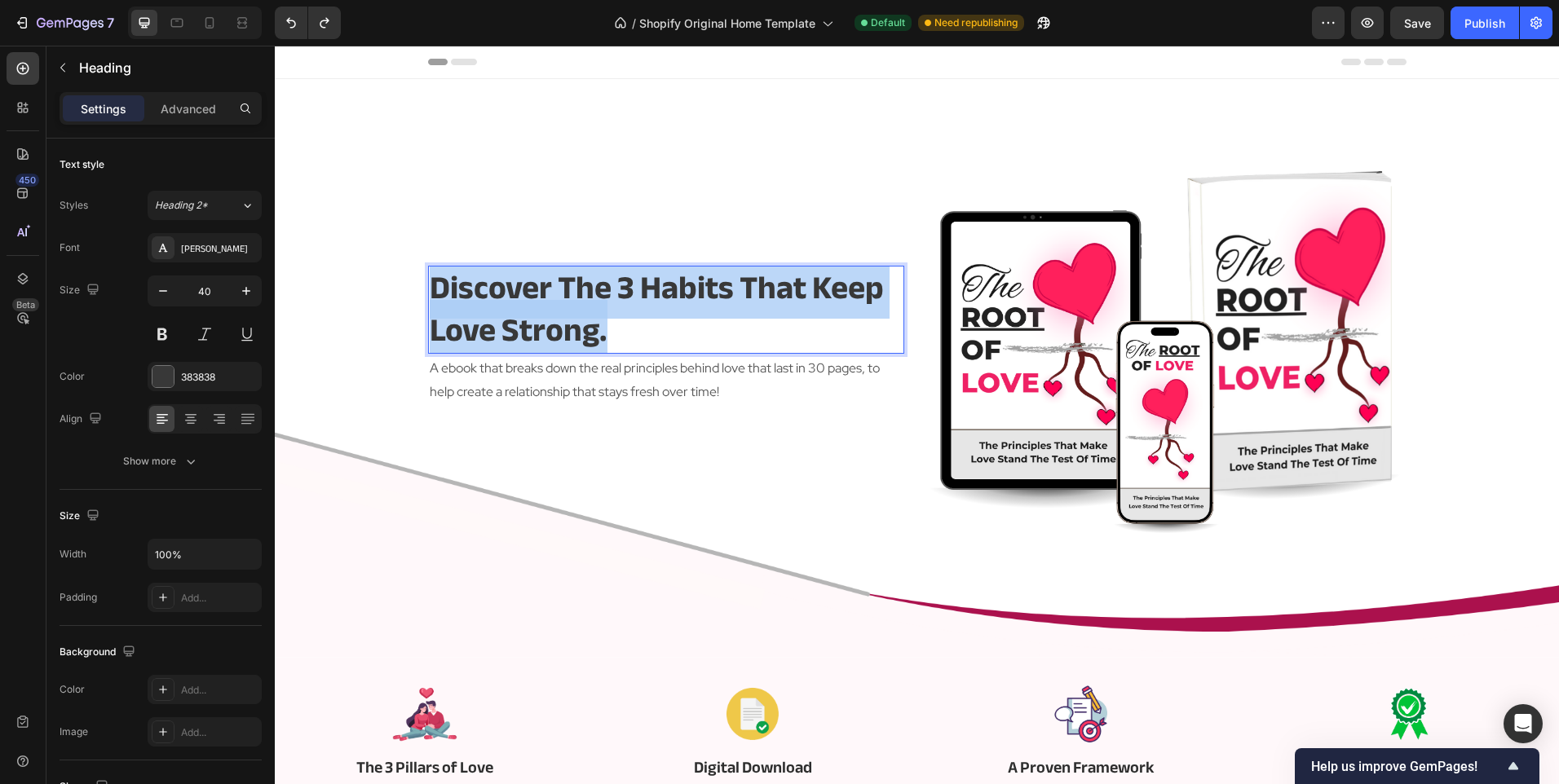
click at [528, 301] on p "discover the 3 habits that keep love strong." at bounding box center [666, 309] width 473 height 84
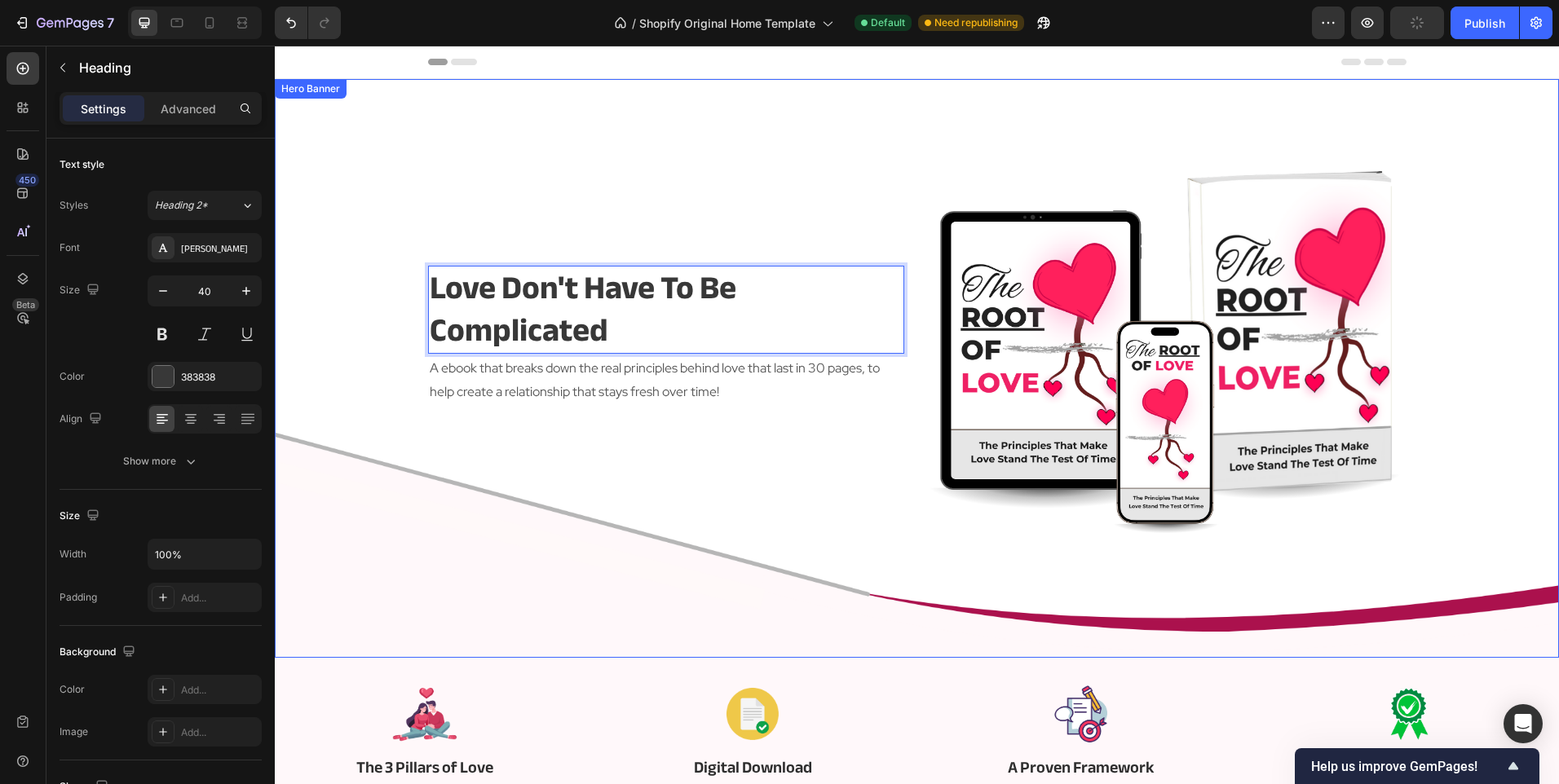
click at [464, 455] on div "Love Don't Have To Be Complicated Heading 2 A ebook that breaks down the real p…" at bounding box center [666, 335] width 476 height 399
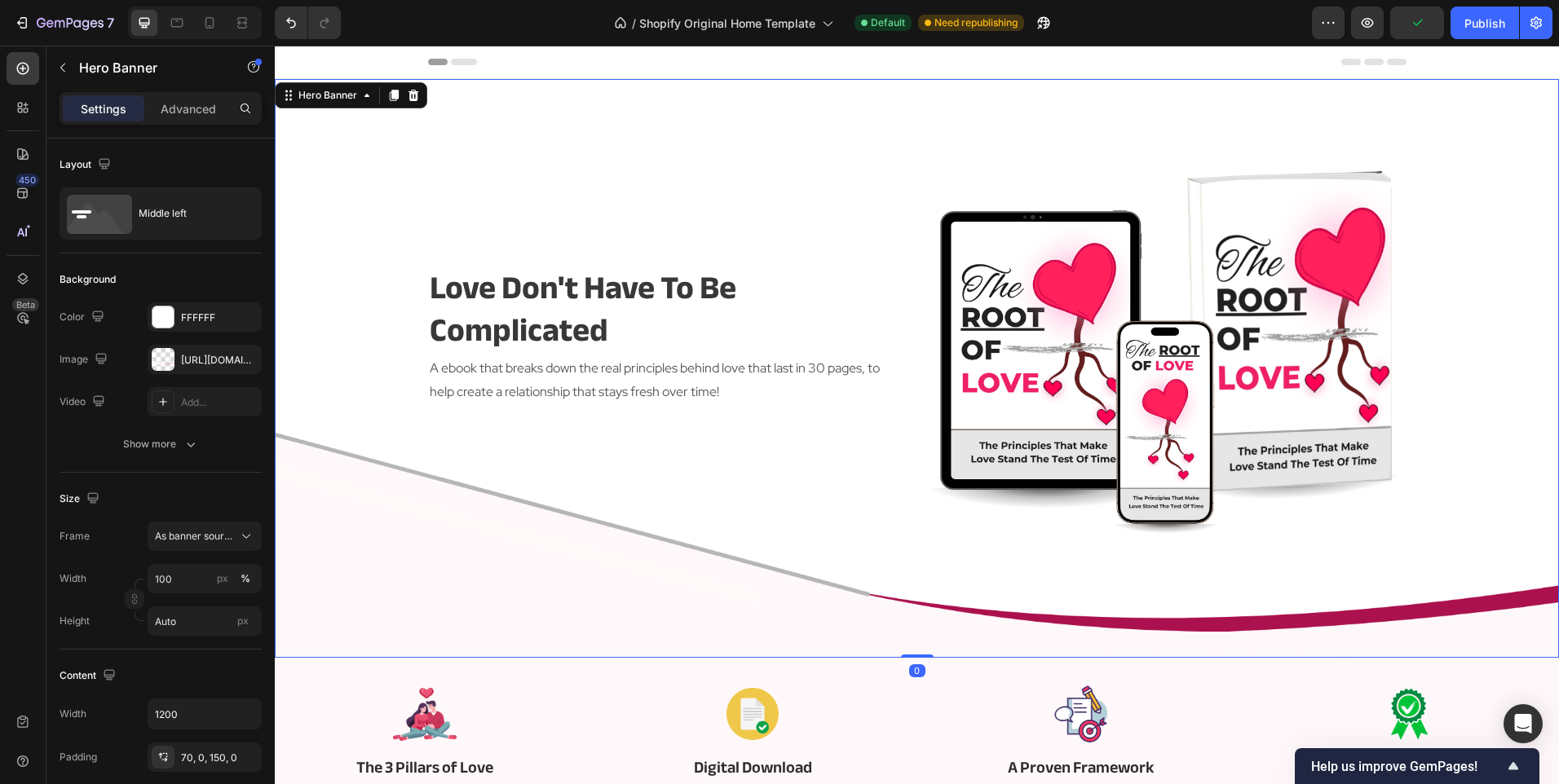
click at [490, 449] on div "Love Don't Have To Be Complicated Heading A ebook that breaks down the real pri…" at bounding box center [666, 335] width 476 height 399
click at [557, 319] on p "Love Don't Have To Be Complicated" at bounding box center [666, 309] width 473 height 84
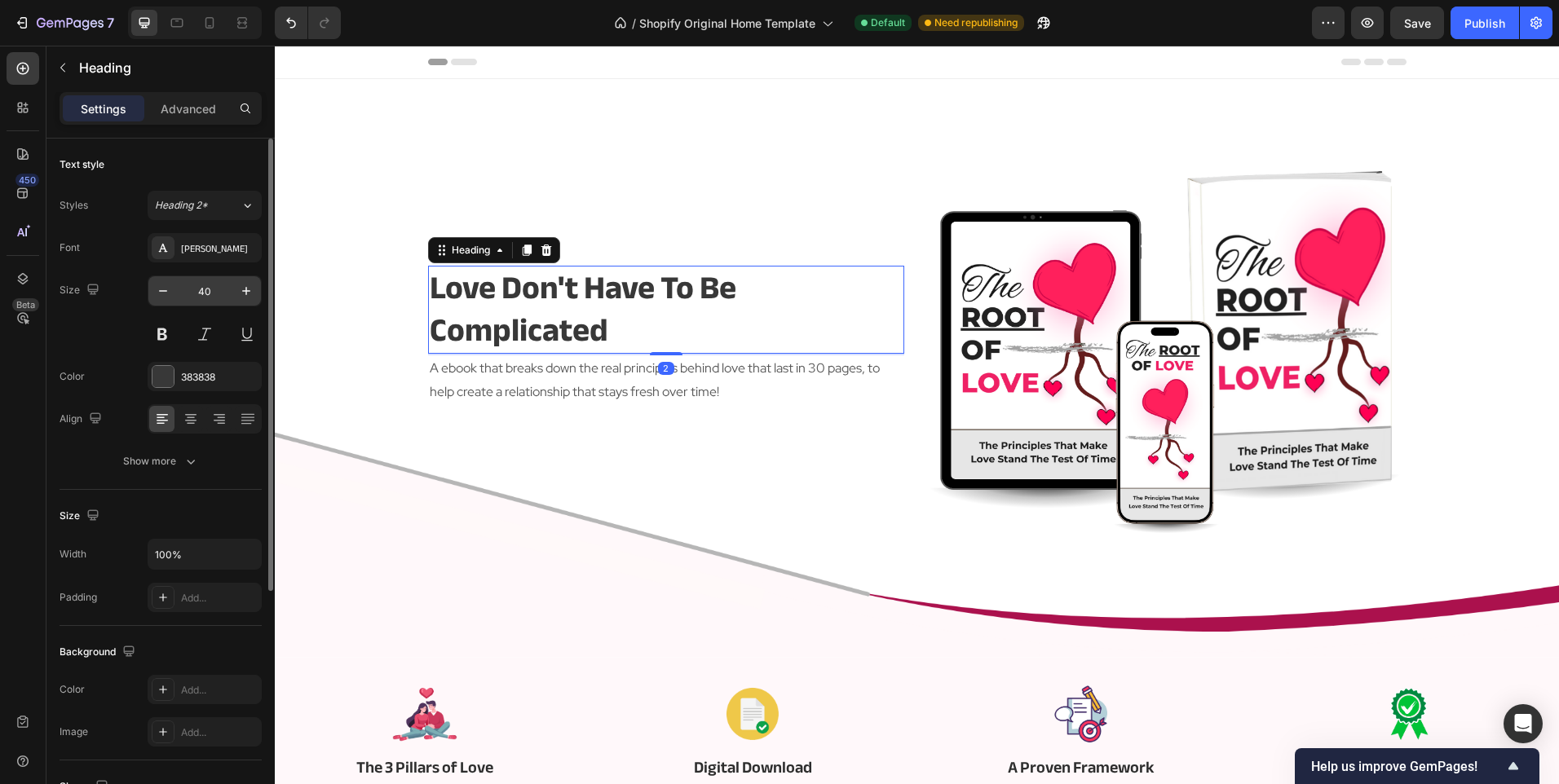
click at [187, 284] on input "40" at bounding box center [205, 291] width 54 height 30
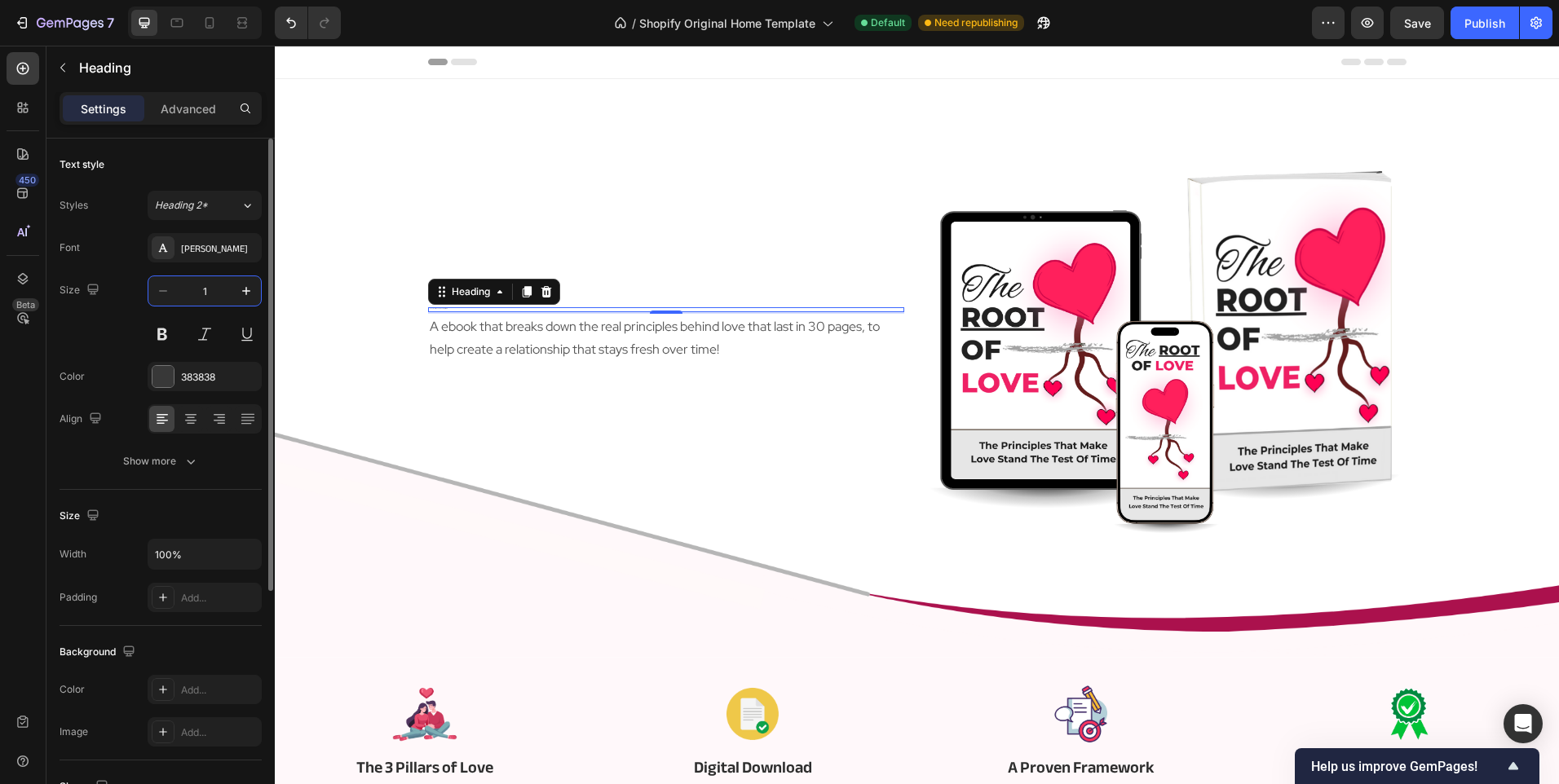
click at [187, 284] on input "1" at bounding box center [205, 291] width 54 height 30
type input "54"
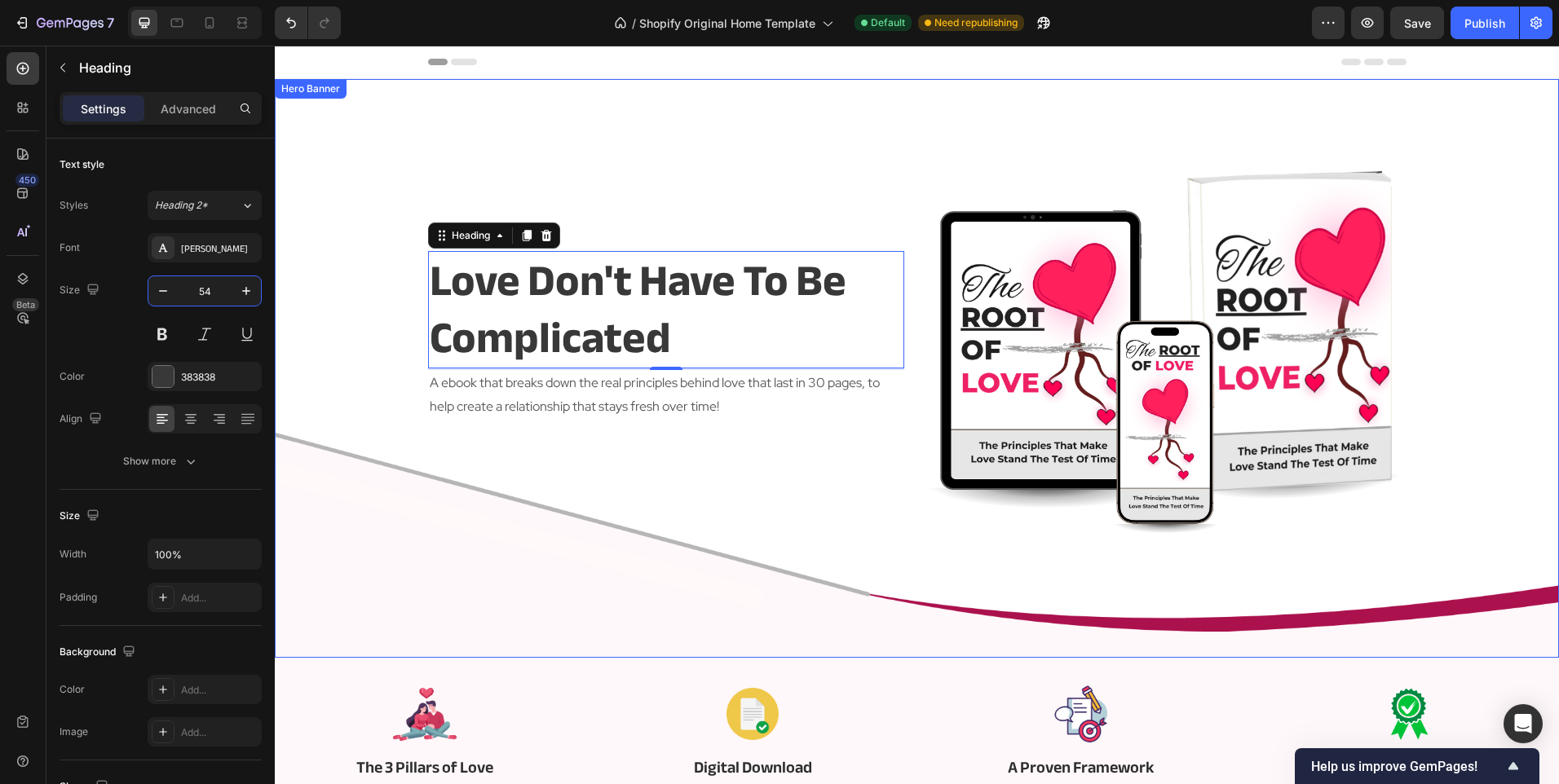
click at [341, 431] on div "Overlay" at bounding box center [916, 368] width 1284 height 578
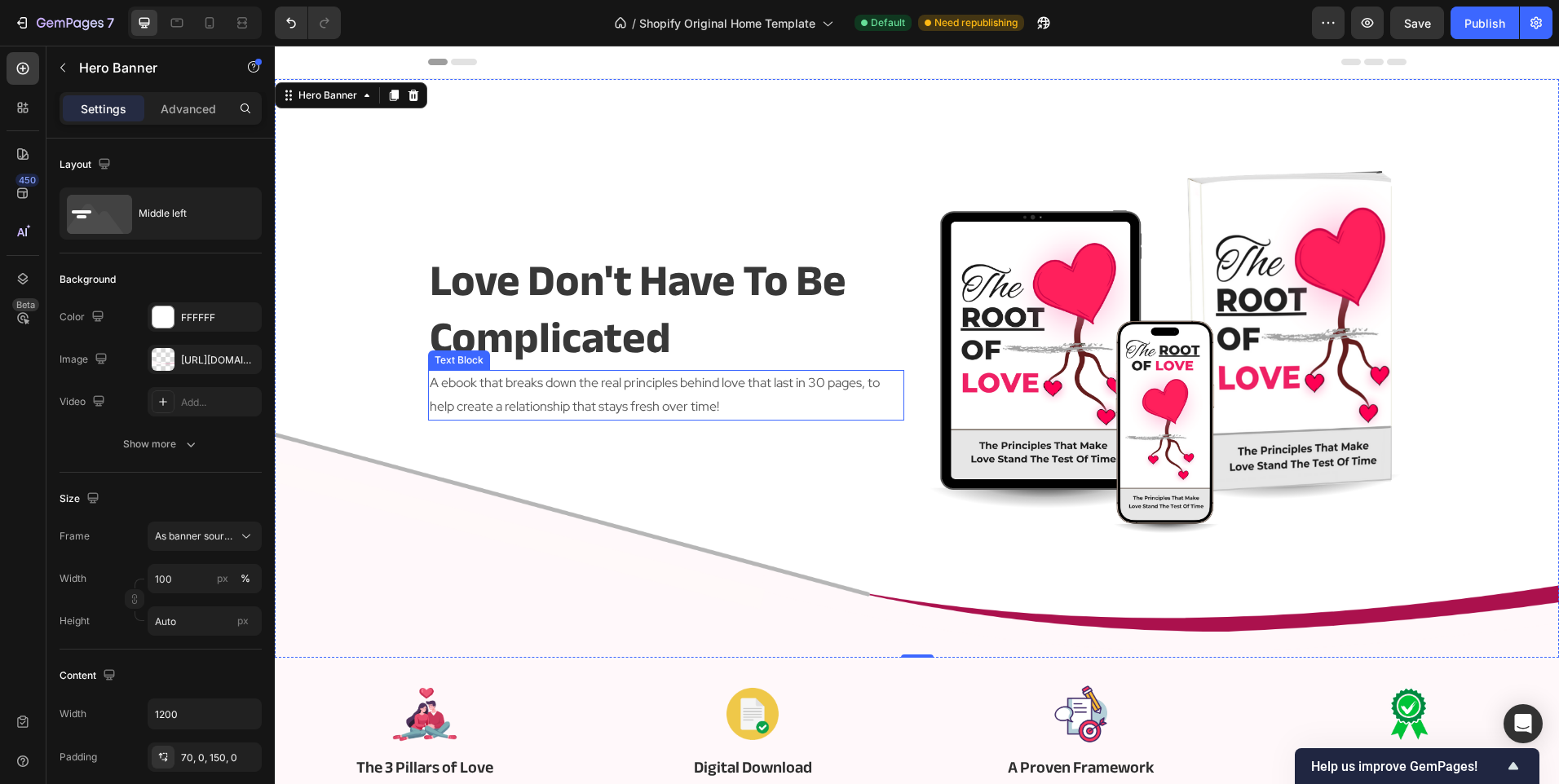
click at [435, 384] on p "A ebook that breaks down the real principles behind love that last in 30 pages,…" at bounding box center [666, 395] width 473 height 47
click at [434, 384] on p "A ebook that breaks down the real principles behind love that last in 30 pages,…" at bounding box center [666, 395] width 473 height 47
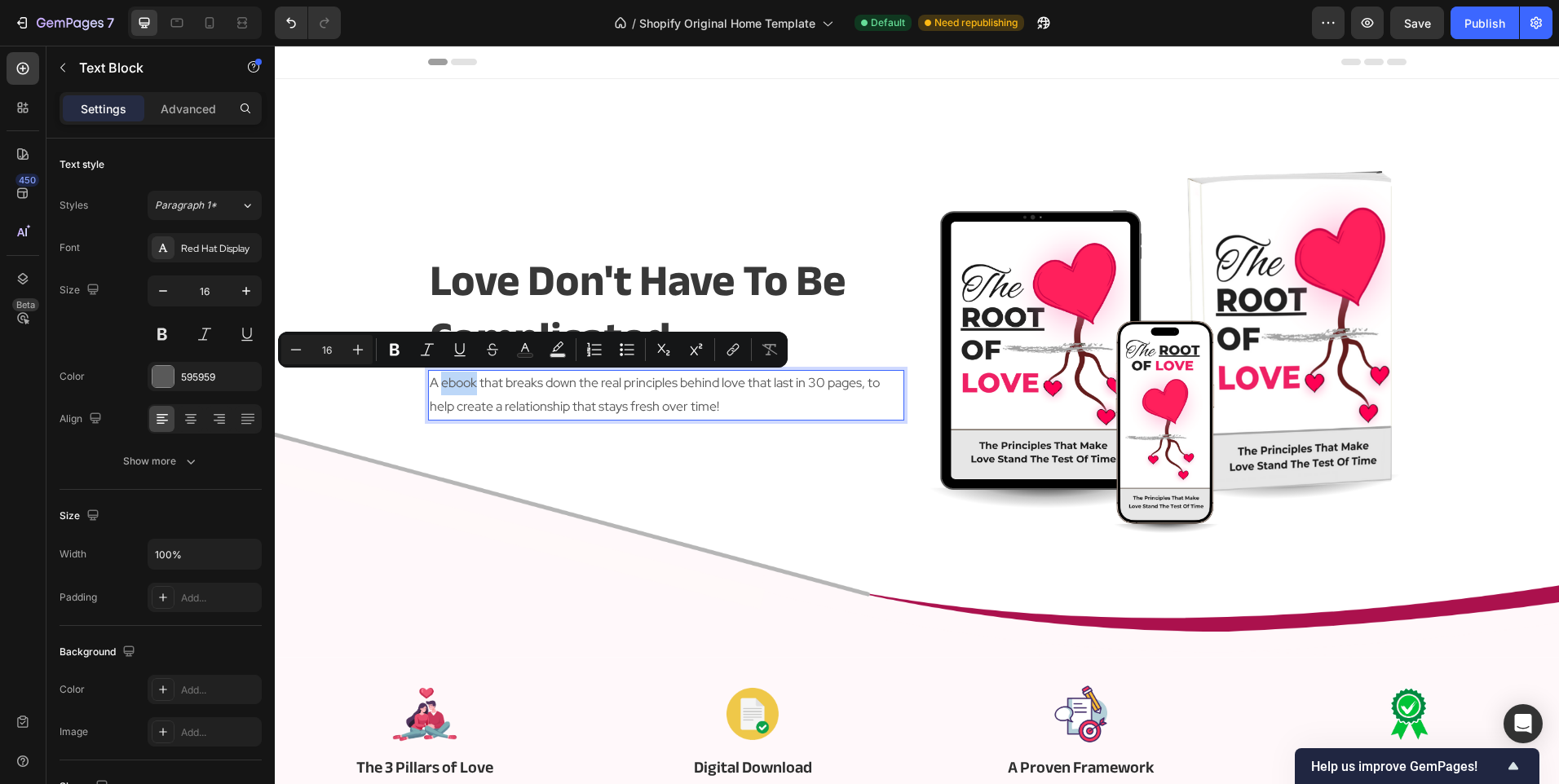
click at [461, 385] on p "A ebook that breaks down the real principles behind love that last in 30 pages,…" at bounding box center [666, 395] width 473 height 47
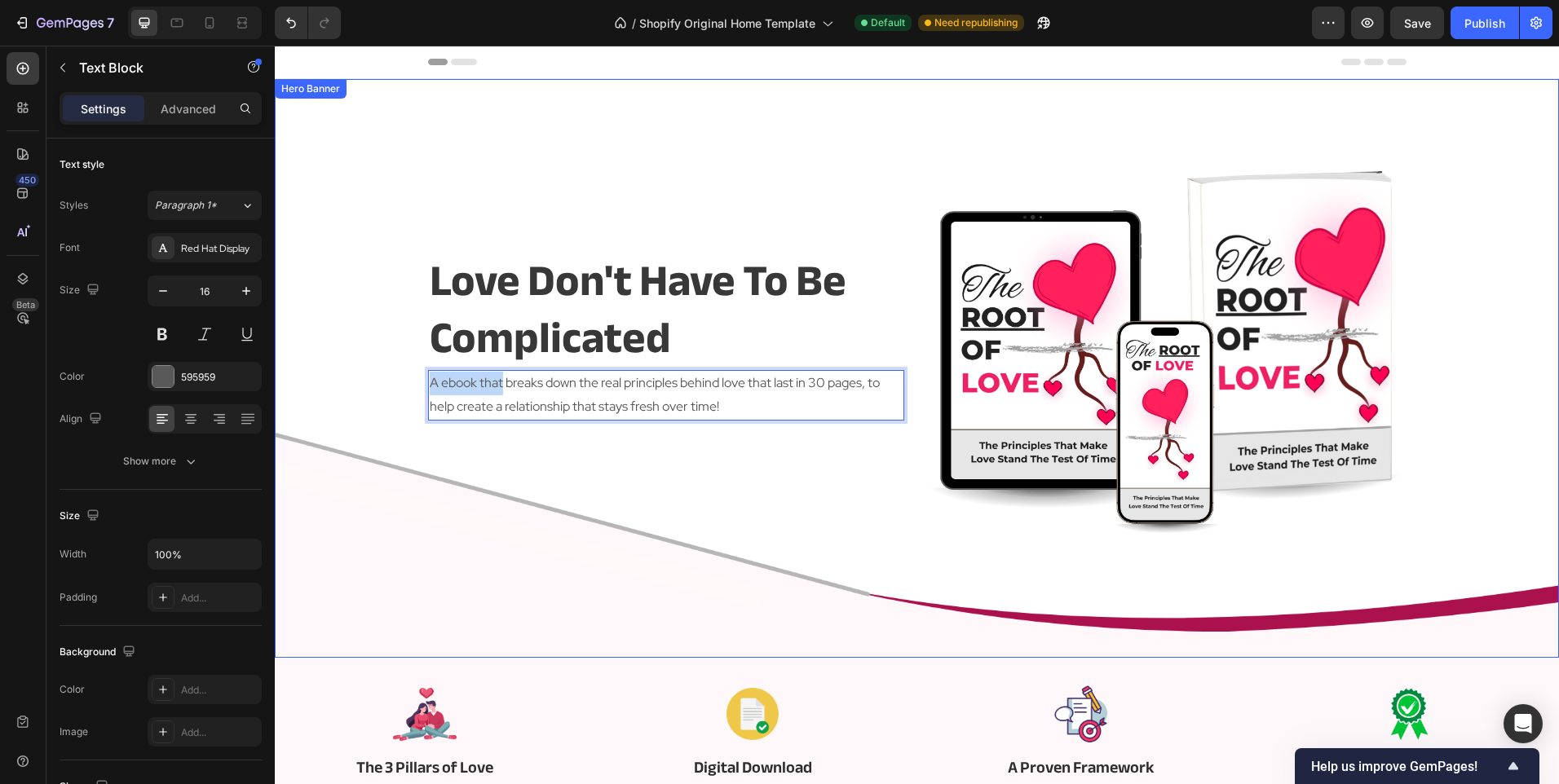
drag, startPoint x: 498, startPoint y: 385, endPoint x: 404, endPoint y: 384, distance: 94.0
click at [404, 384] on div "Love Don't Have To Be Complicated Heading A ebook that breaks down the real pri…" at bounding box center [916, 368] width 1284 height 578
click at [404, 384] on div "Overlay" at bounding box center [916, 368] width 1284 height 578
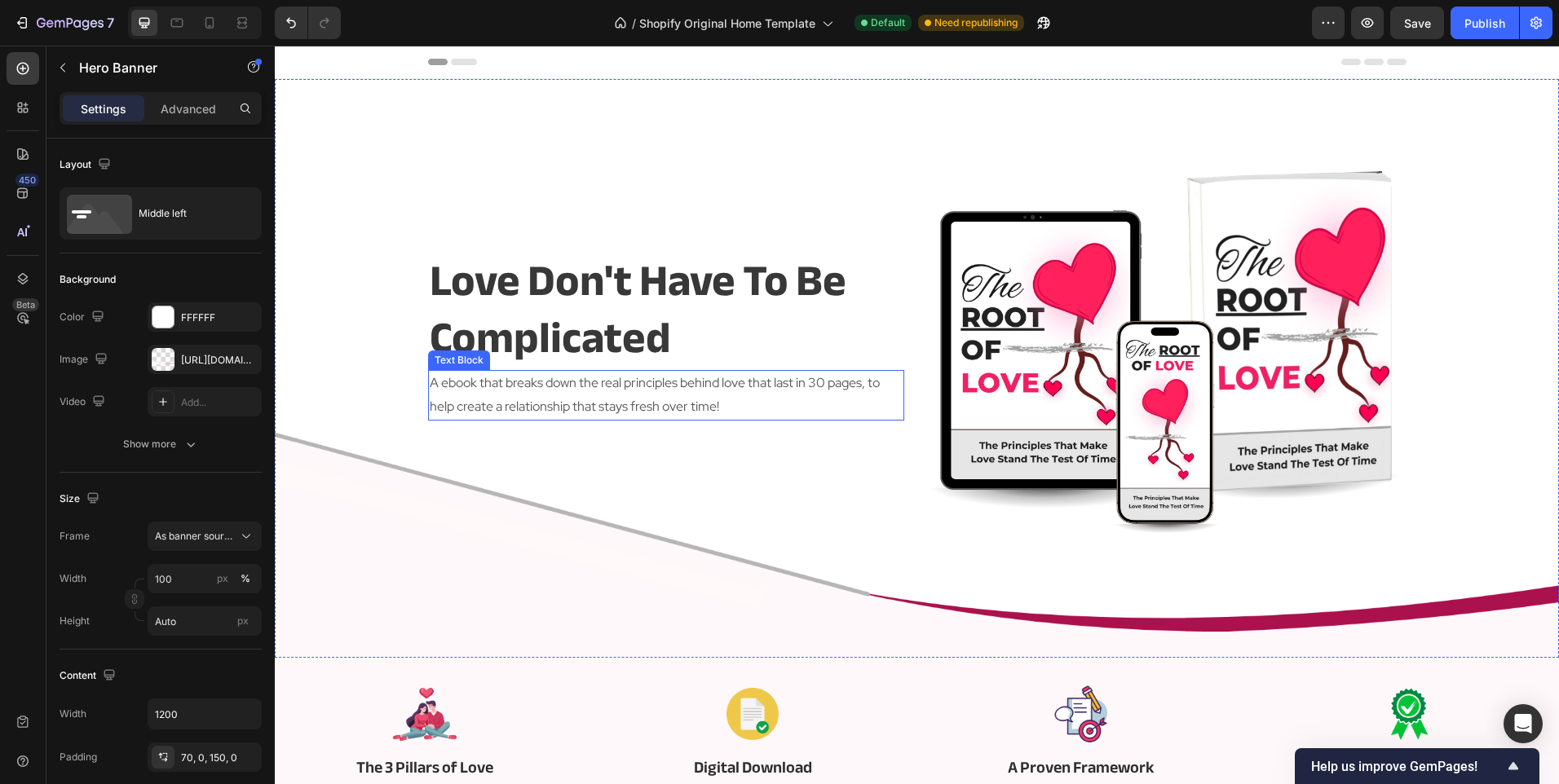
click at [450, 378] on p "A ebook that breaks down the real principles behind love that last in 30 pages,…" at bounding box center [666, 395] width 473 height 47
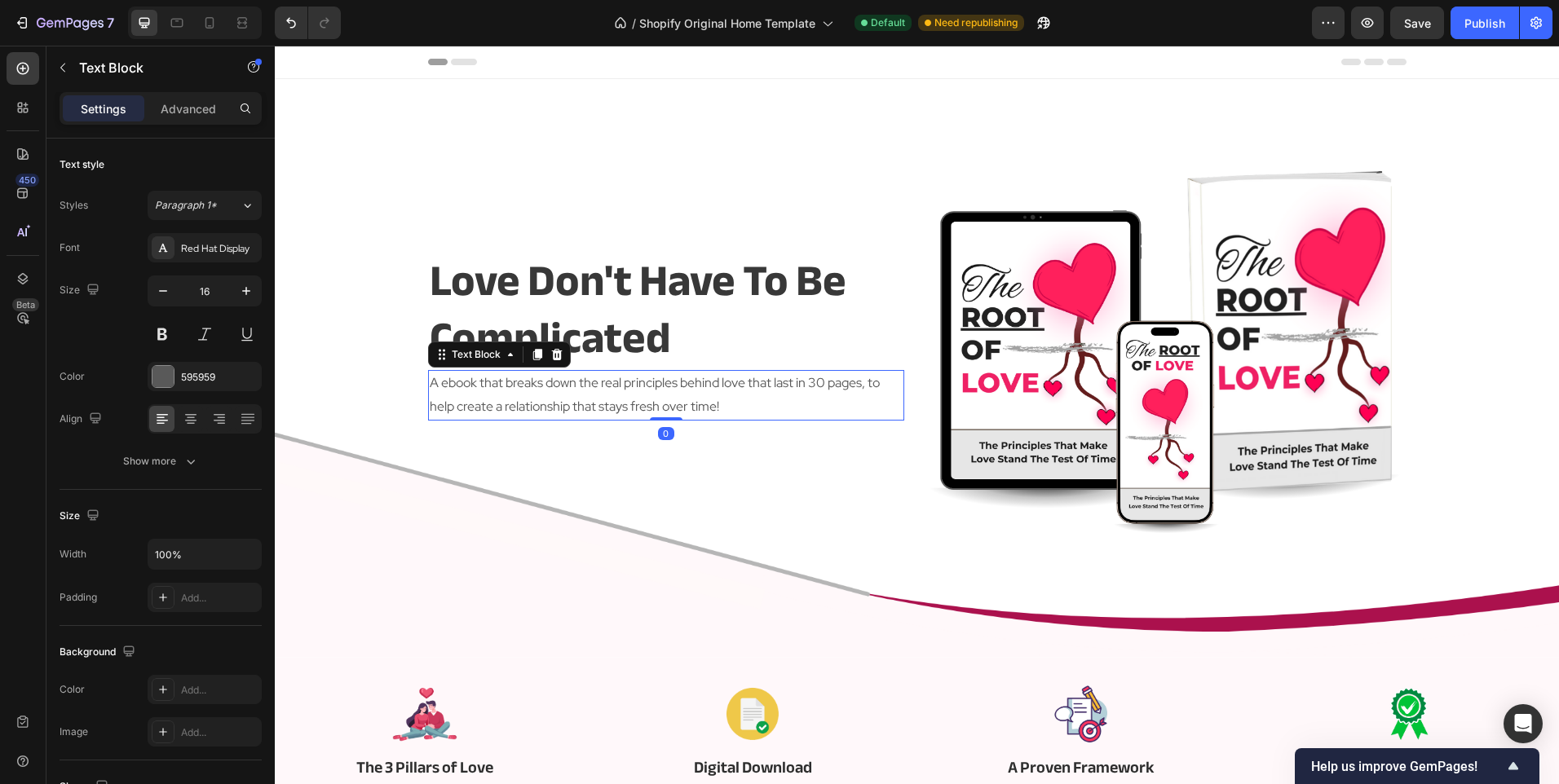
click at [450, 378] on p "A ebook that breaks down the real principles behind love that last in 30 pages,…" at bounding box center [666, 395] width 473 height 47
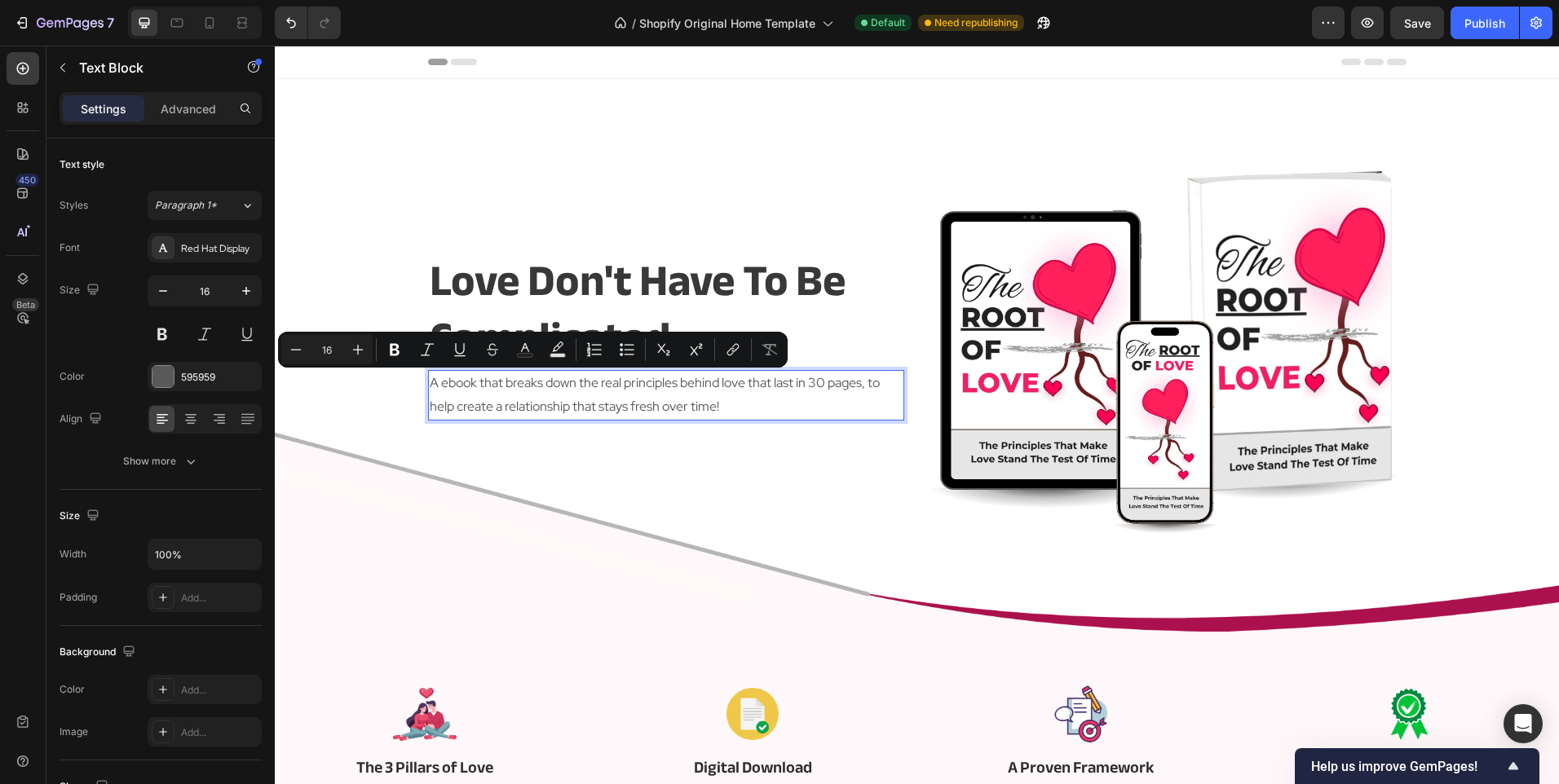
click at [483, 383] on p "A ebook that breaks down the real principles behind love that last in 30 pages,…" at bounding box center [666, 395] width 473 height 47
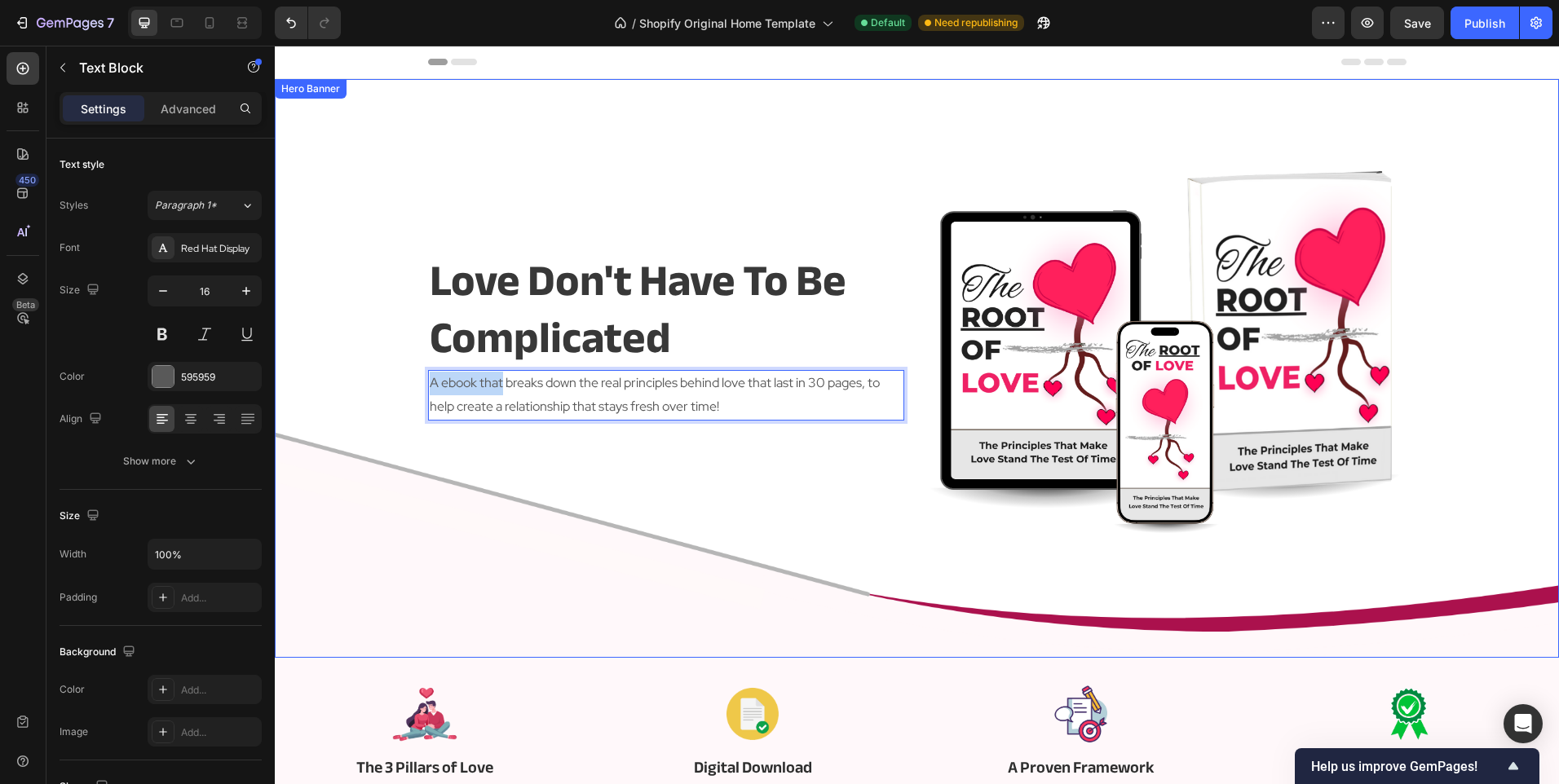
drag, startPoint x: 498, startPoint y: 385, endPoint x: 377, endPoint y: 386, distance: 121.0
click at [377, 386] on div "love don't have to be complicated Heading A ebook that breaks down the real pri…" at bounding box center [916, 368] width 1284 height 578
click at [431, 517] on div "love don't have to be complicated Heading The Root Of Love breaks down the real…" at bounding box center [666, 335] width 476 height 399
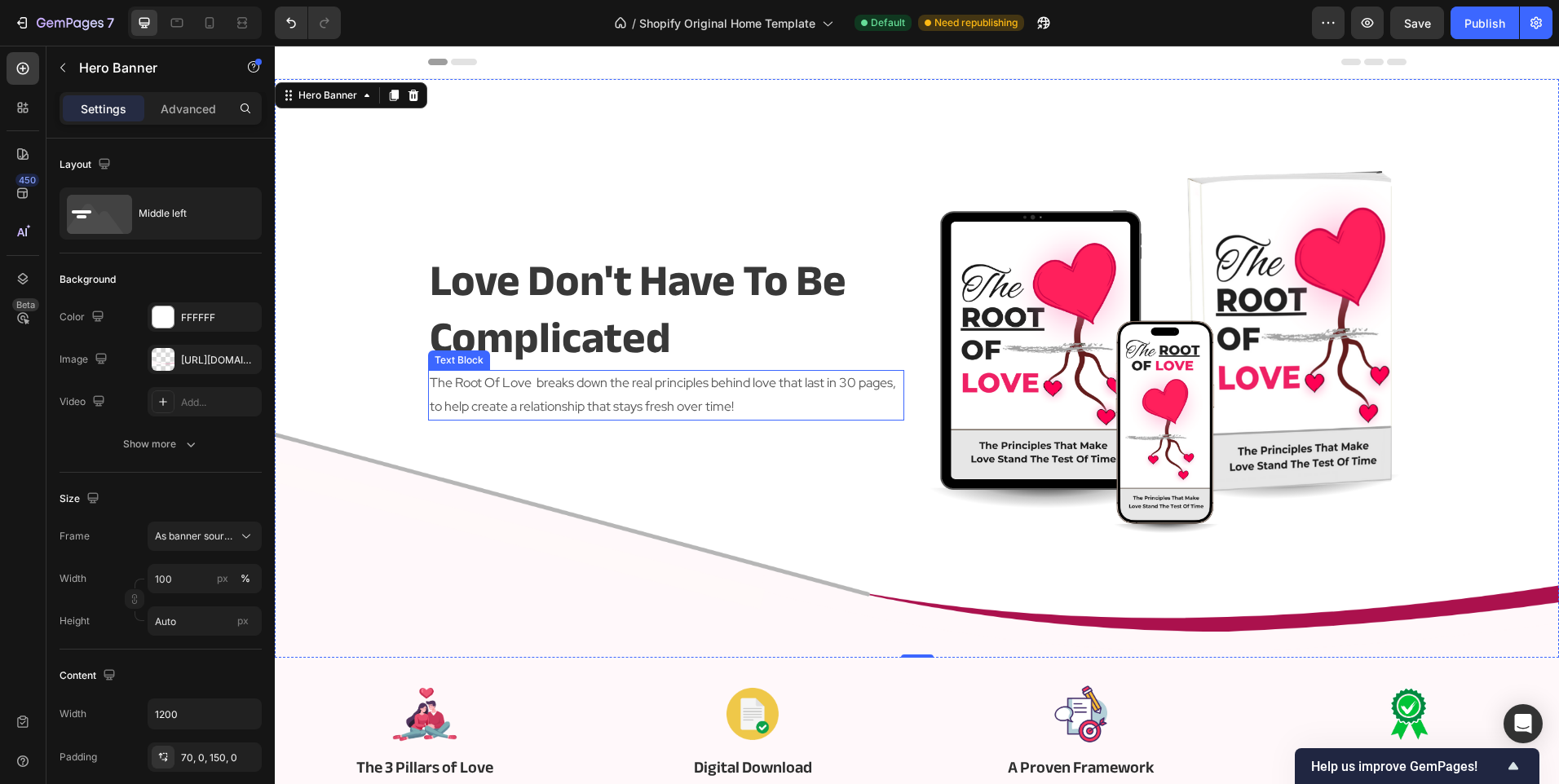
click at [640, 383] on p "The Root Of Love breaks down the real principles behind love that last in 30 pa…" at bounding box center [666, 395] width 473 height 47
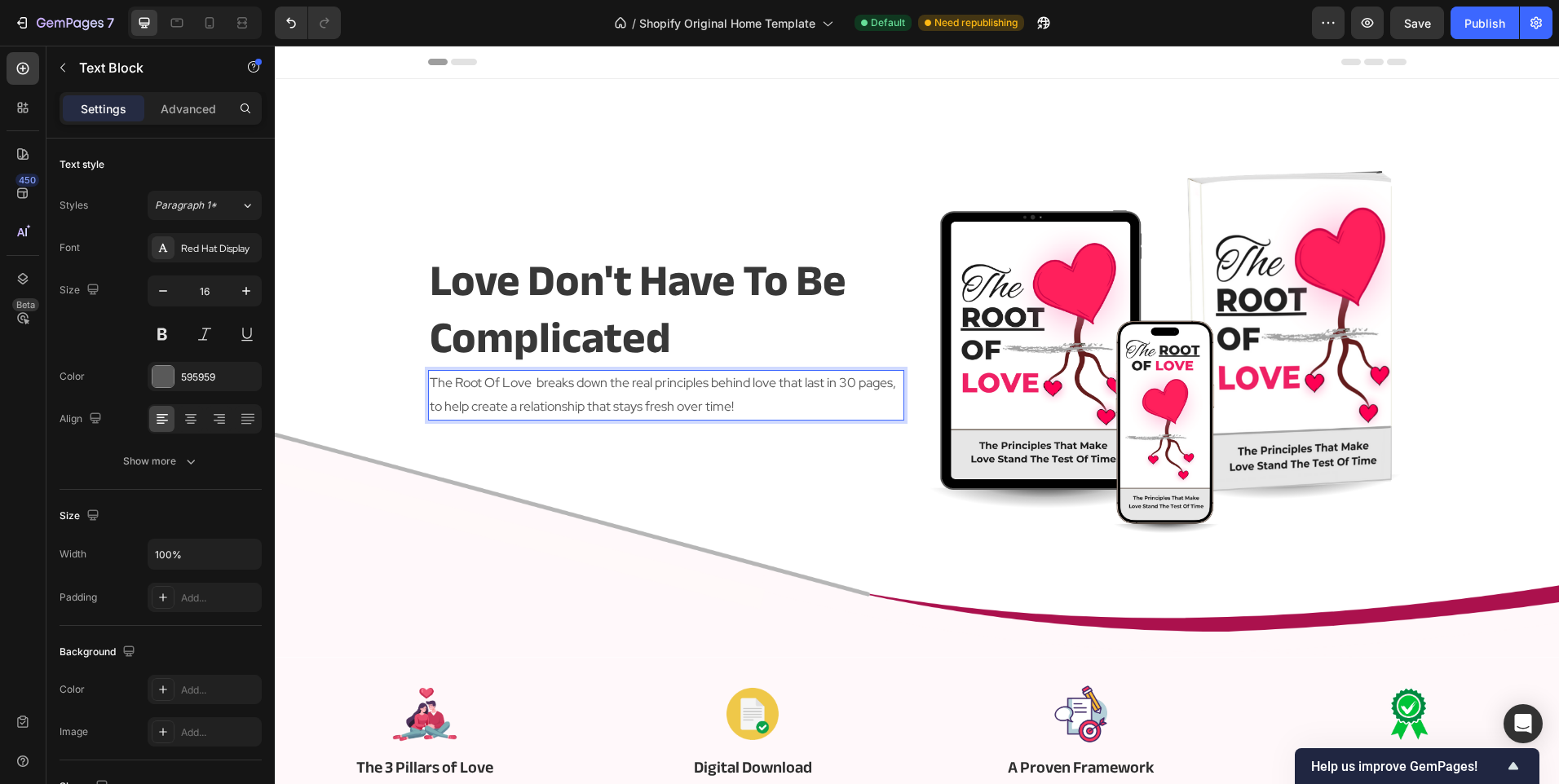
click at [633, 382] on p "The Root Of Love breaks down the real principles behind love that last in 30 pa…" at bounding box center [666, 395] width 473 height 47
click at [614, 484] on div "love don't have to be complicated Heading The Root Of Love breaks down the prin…" at bounding box center [666, 335] width 476 height 399
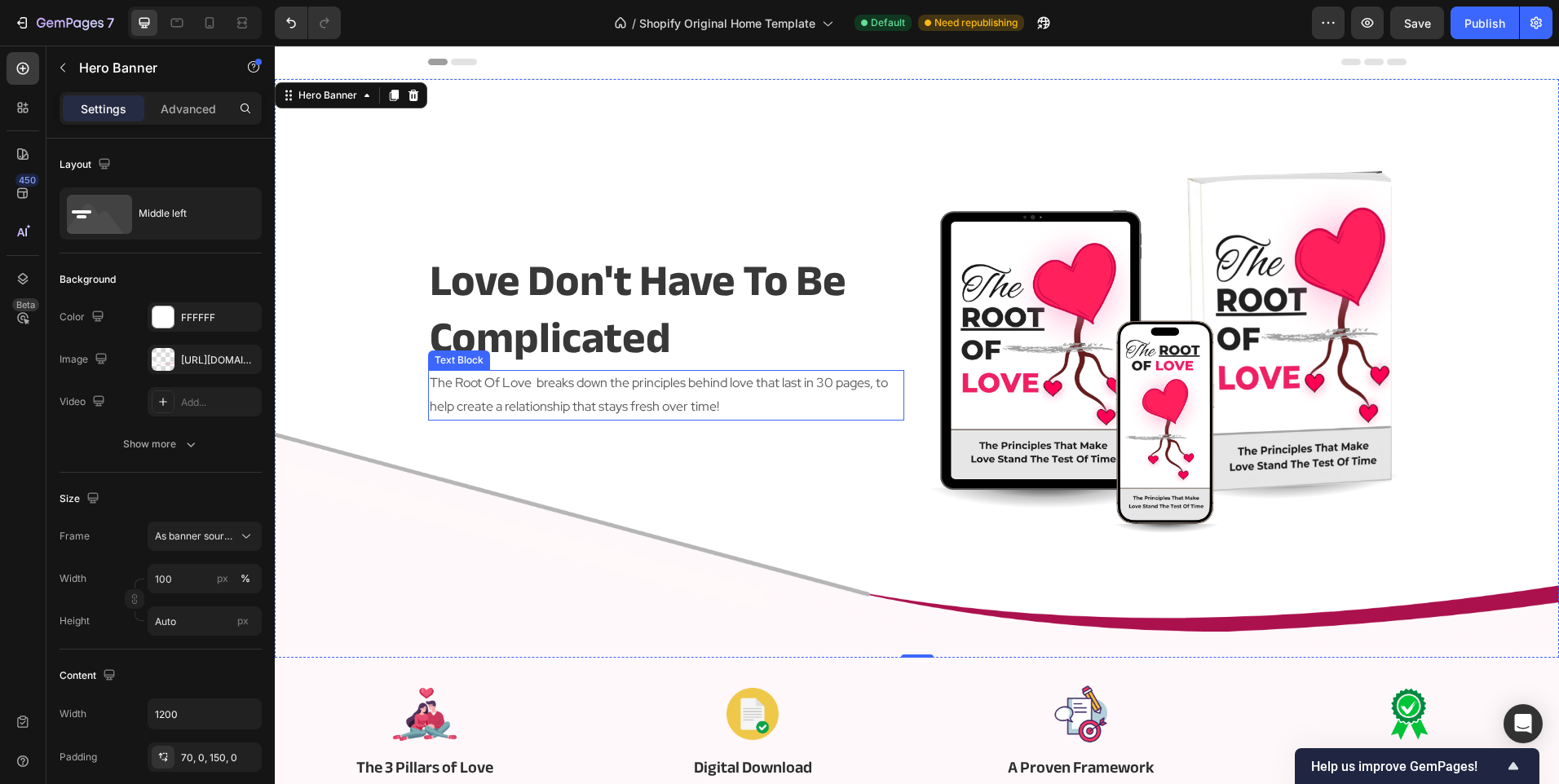
click at [734, 402] on p "The Root Of Love breaks down the principles behind love that last in 30 pages, …" at bounding box center [666, 395] width 473 height 47
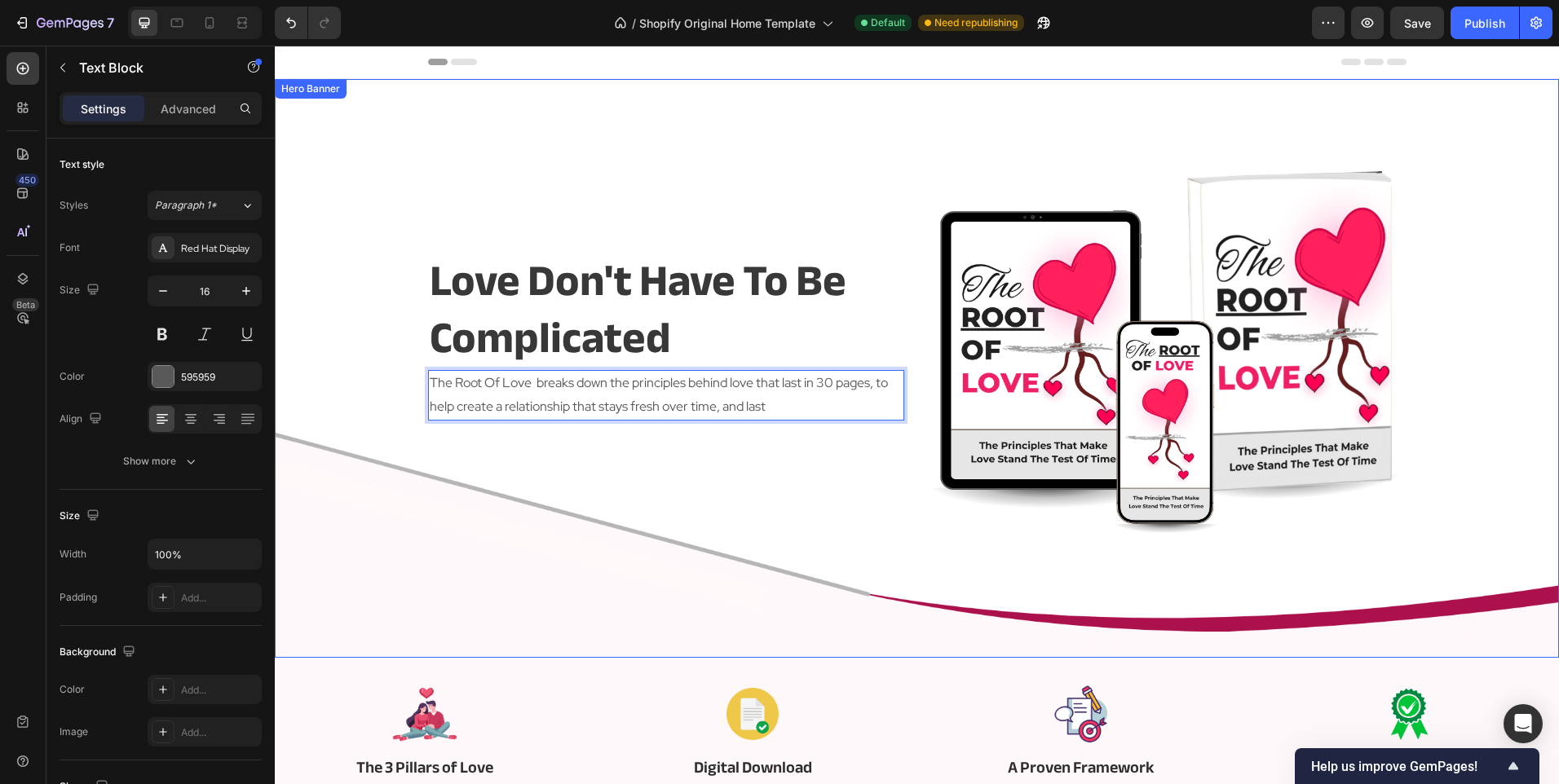
click at [711, 430] on div "love don't have to be complicated Heading The Root Of Love breaks down the prin…" at bounding box center [666, 335] width 476 height 399
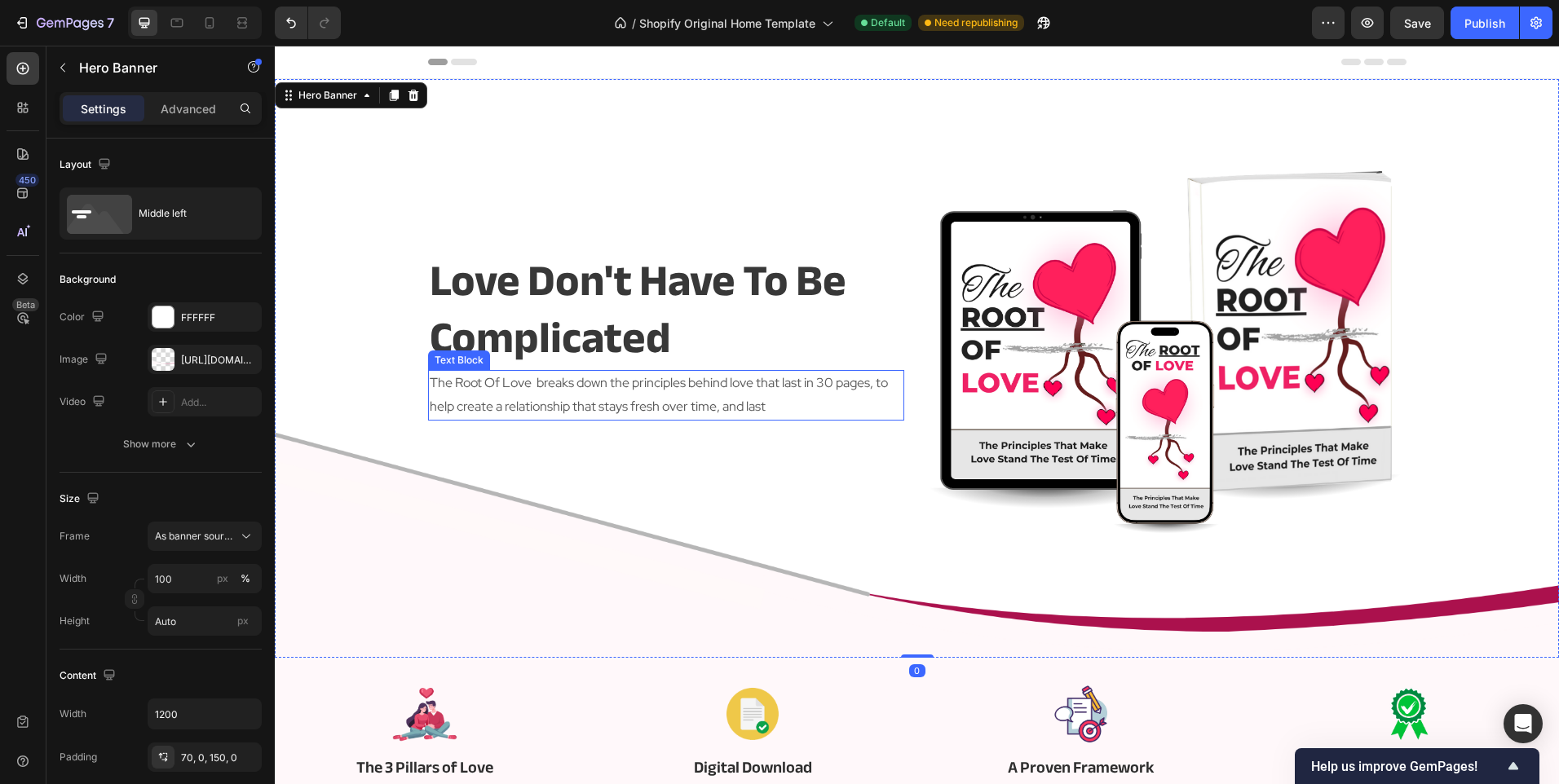
click at [779, 399] on p "The Root Of Love breaks down the principles behind love that last in 30 pages, …" at bounding box center [666, 395] width 473 height 47
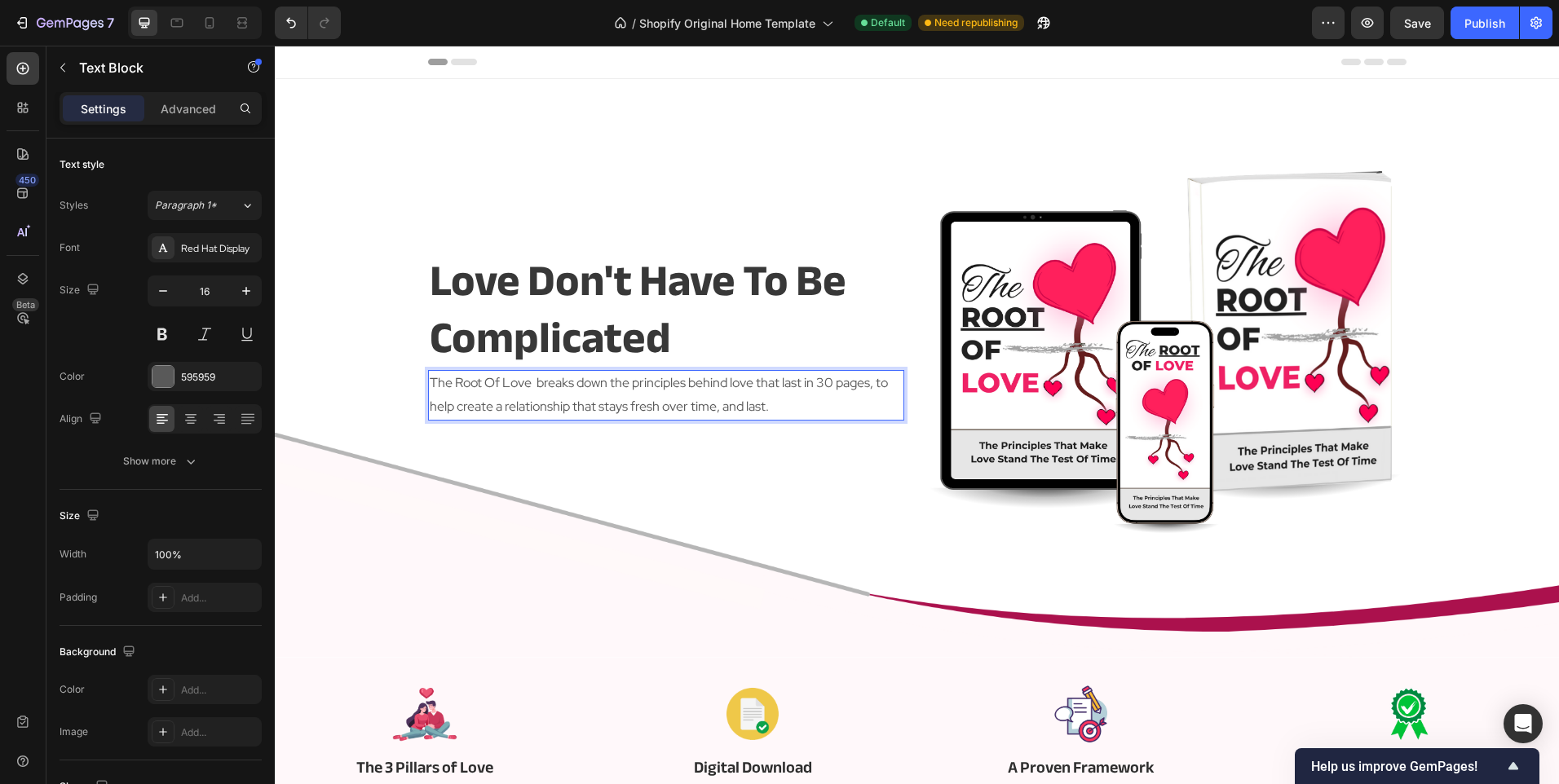
click at [696, 515] on div "love don't have to be complicated Heading The Root Of Love breaks down the prin…" at bounding box center [666, 335] width 476 height 399
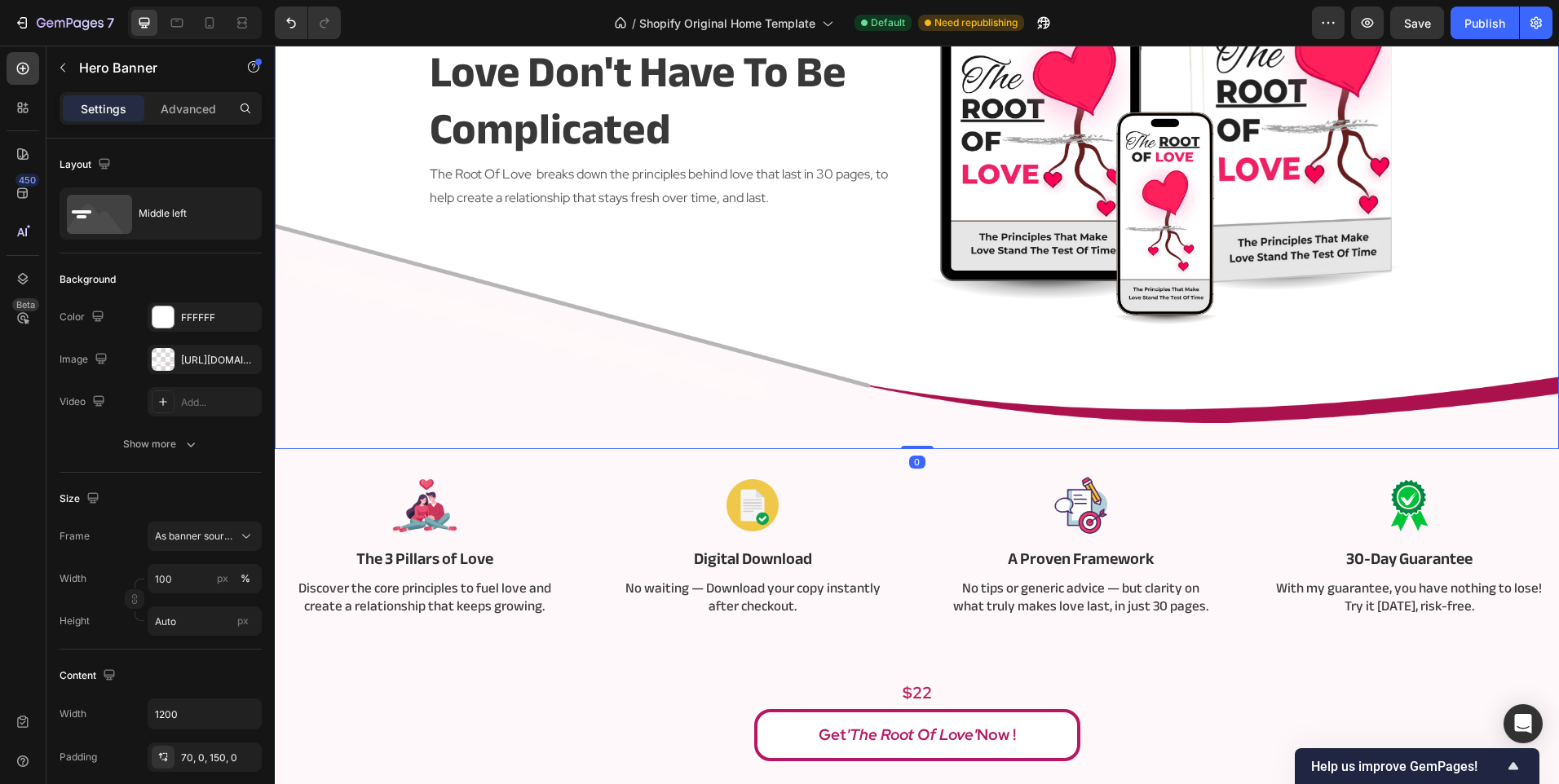
scroll to position [326, 0]
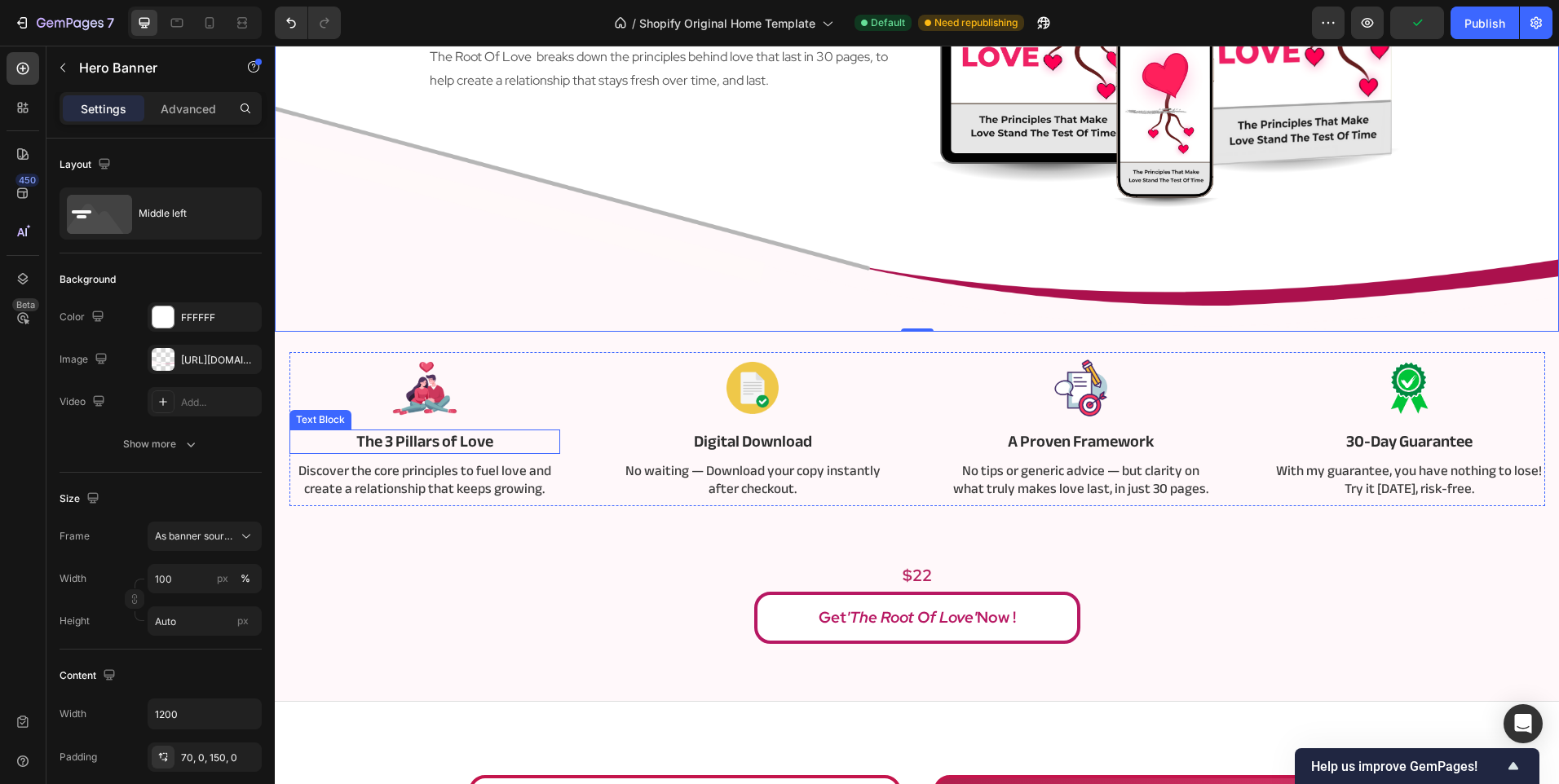
click at [474, 441] on p "The 3 Pillars of Love" at bounding box center [425, 441] width 268 height 21
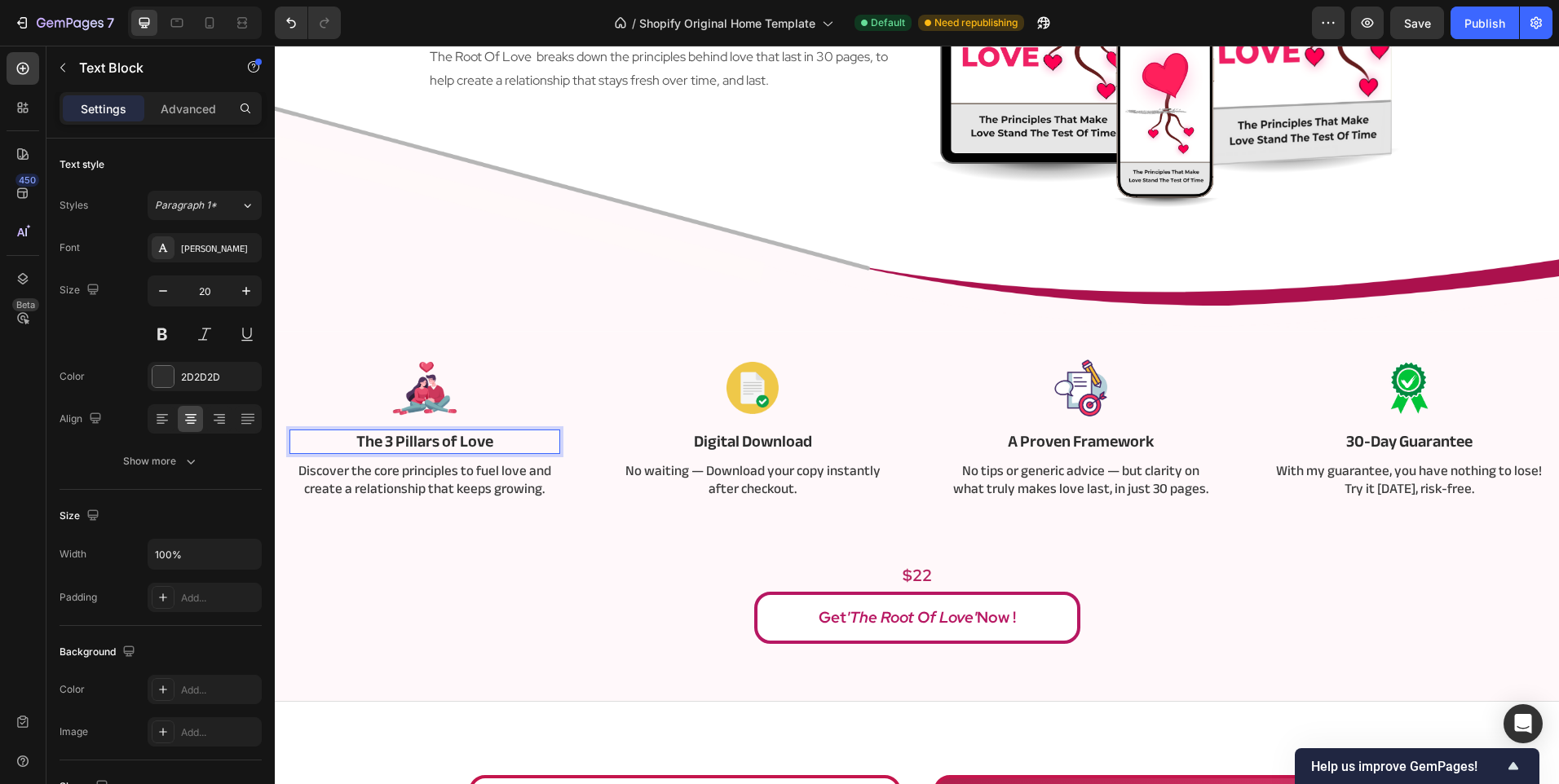
click at [474, 441] on p "The 3 Pillars of Love" at bounding box center [425, 441] width 268 height 21
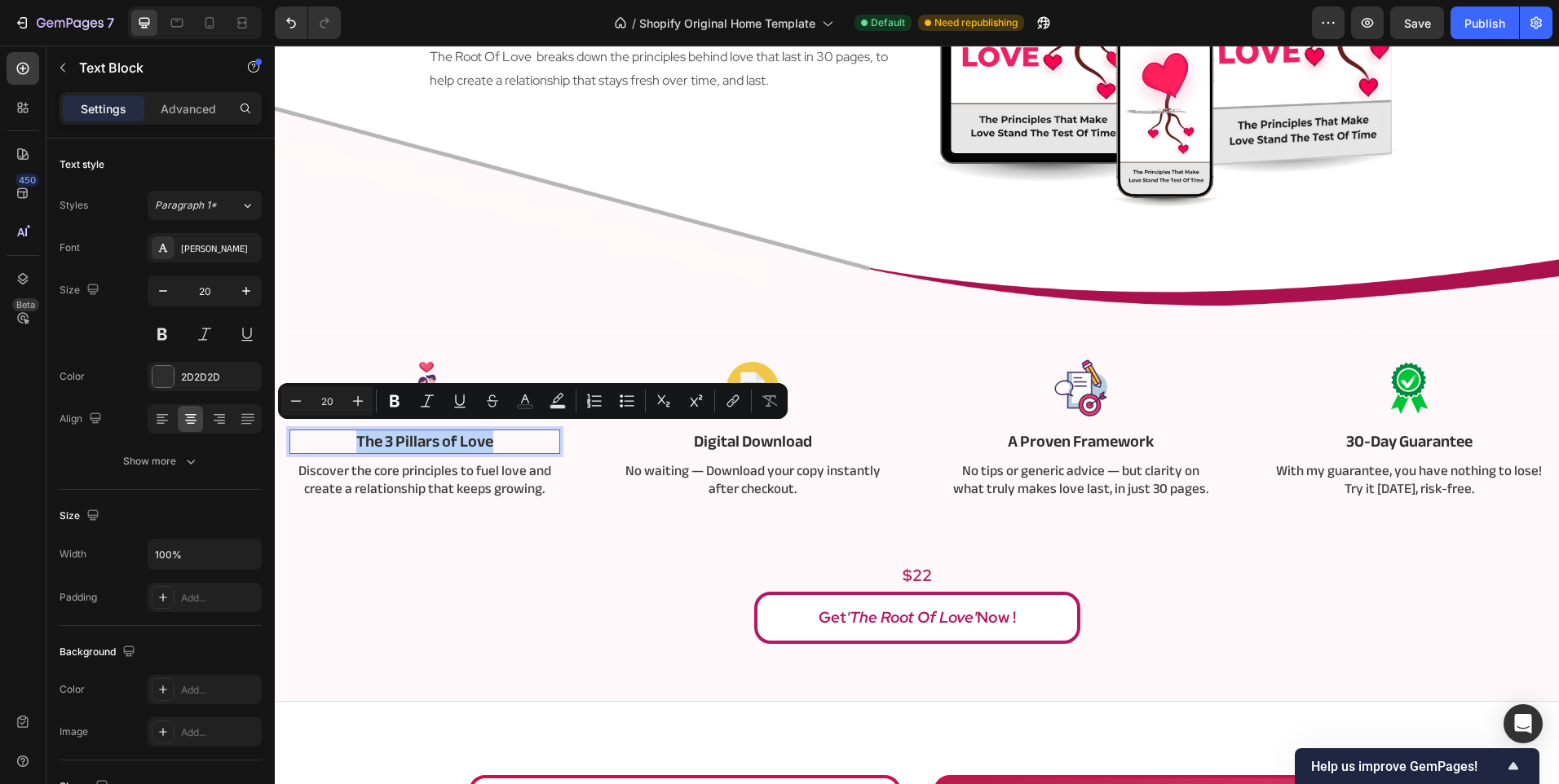
click at [474, 441] on p "The 3 Pillars of Love" at bounding box center [425, 441] width 268 height 21
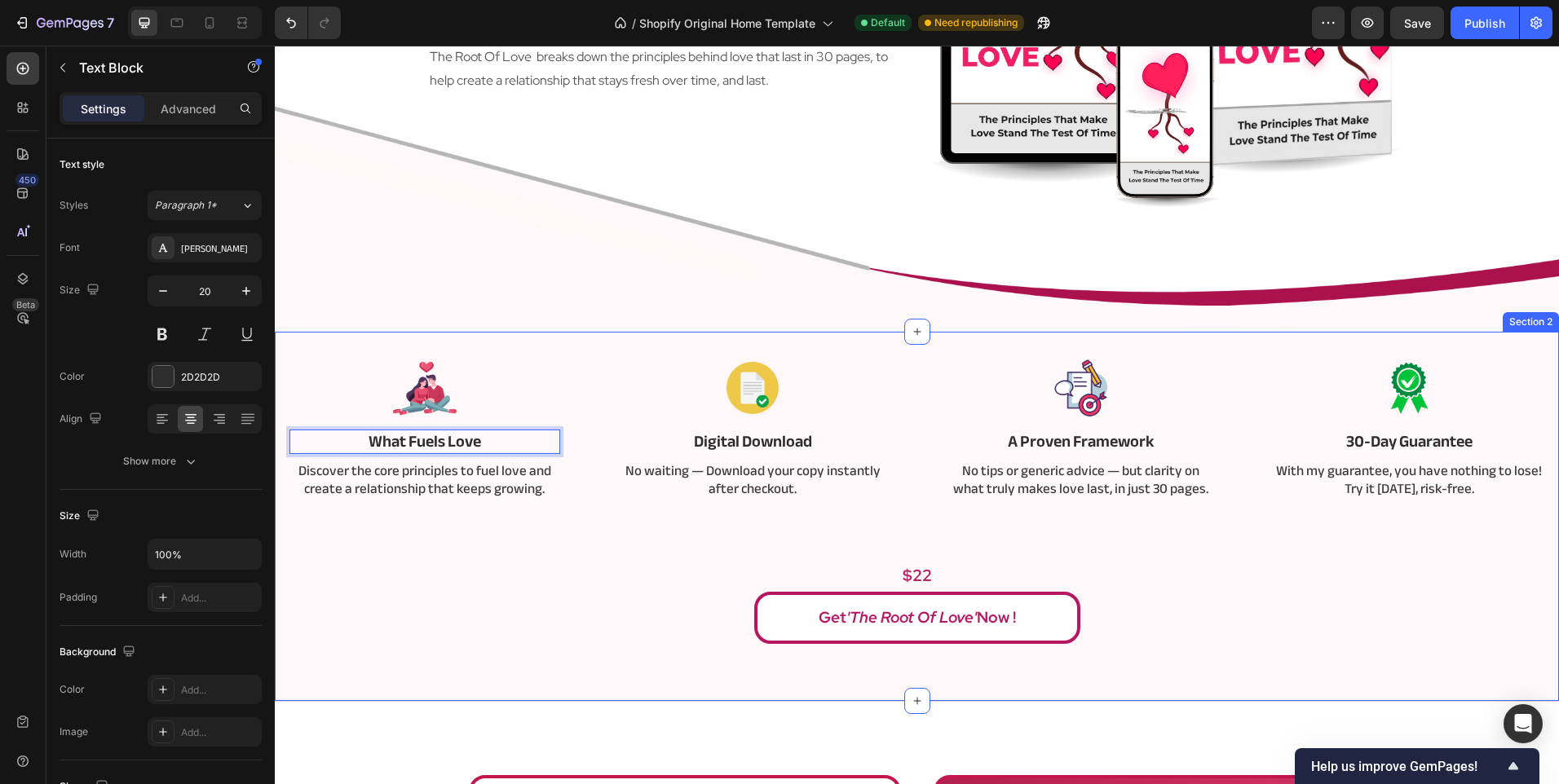
click at [520, 550] on div "Image What Fuels Love Text Block 8 Discover the core principles to fuel love an…" at bounding box center [917, 498] width 1260 height 292
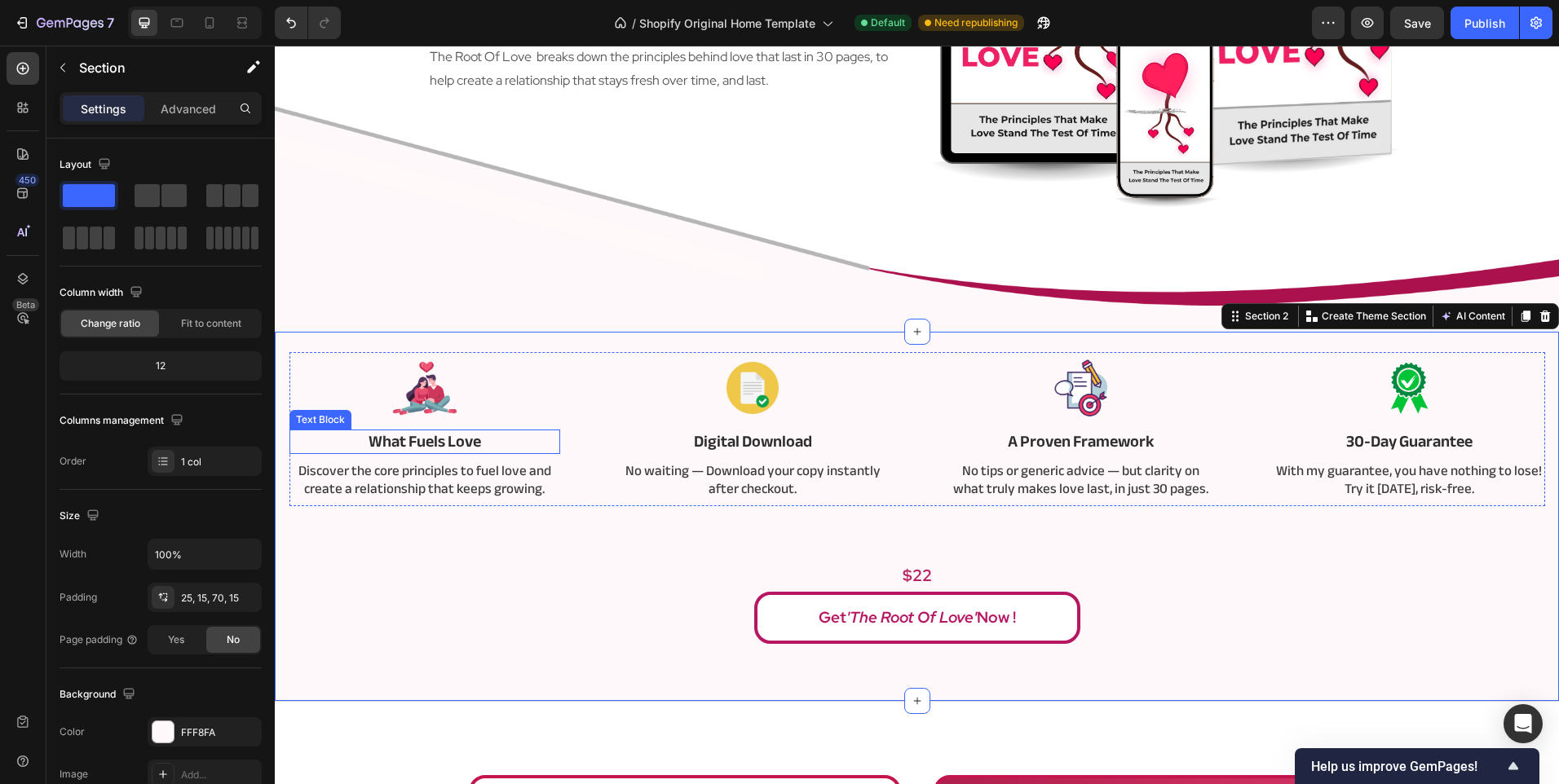
click at [414, 445] on p "What Fuels Love" at bounding box center [425, 441] width 268 height 21
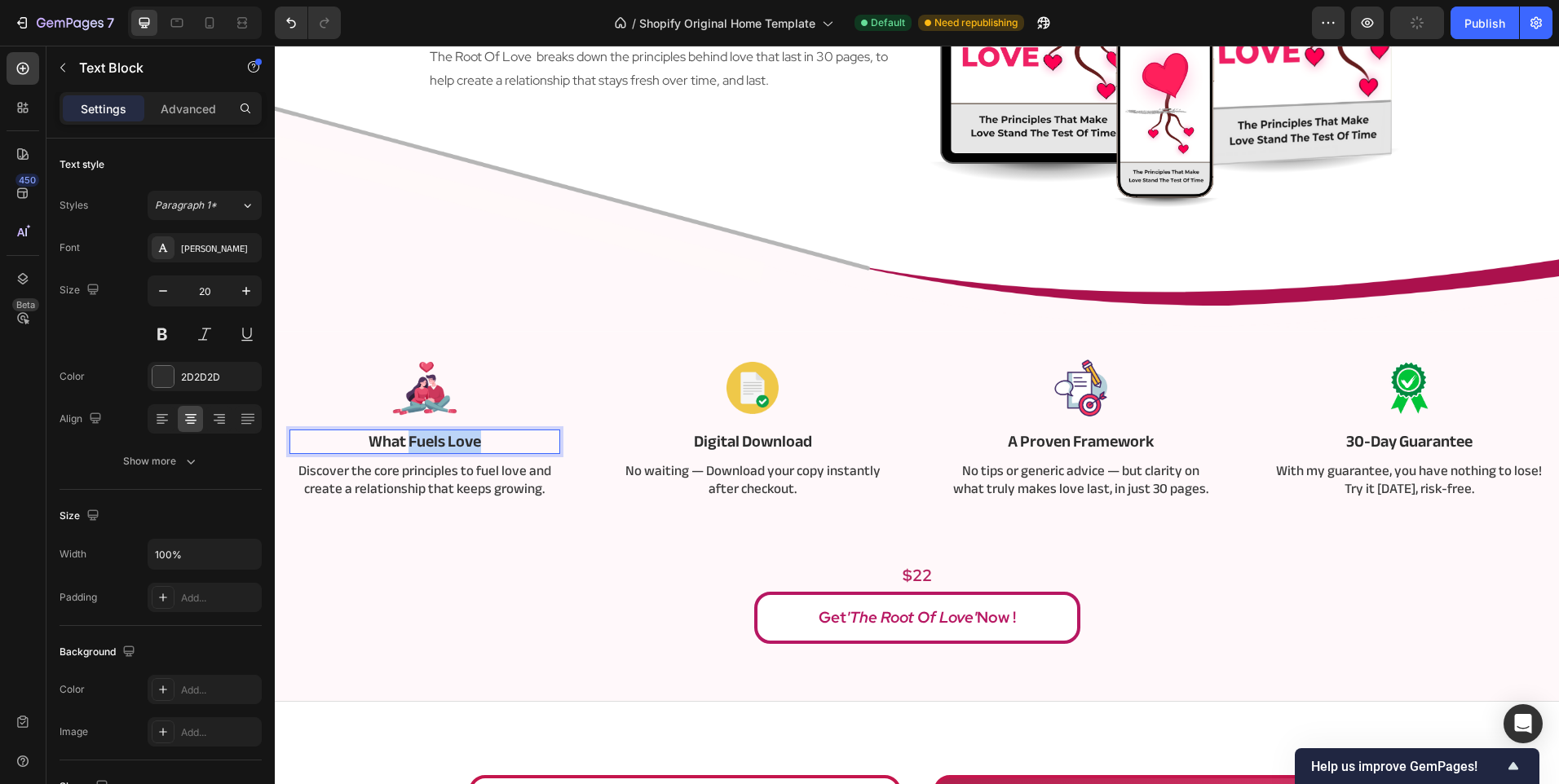
drag, startPoint x: 406, startPoint y: 442, endPoint x: 494, endPoint y: 446, distance: 88.1
click at [494, 446] on p "What Fuels Love" at bounding box center [425, 441] width 268 height 21
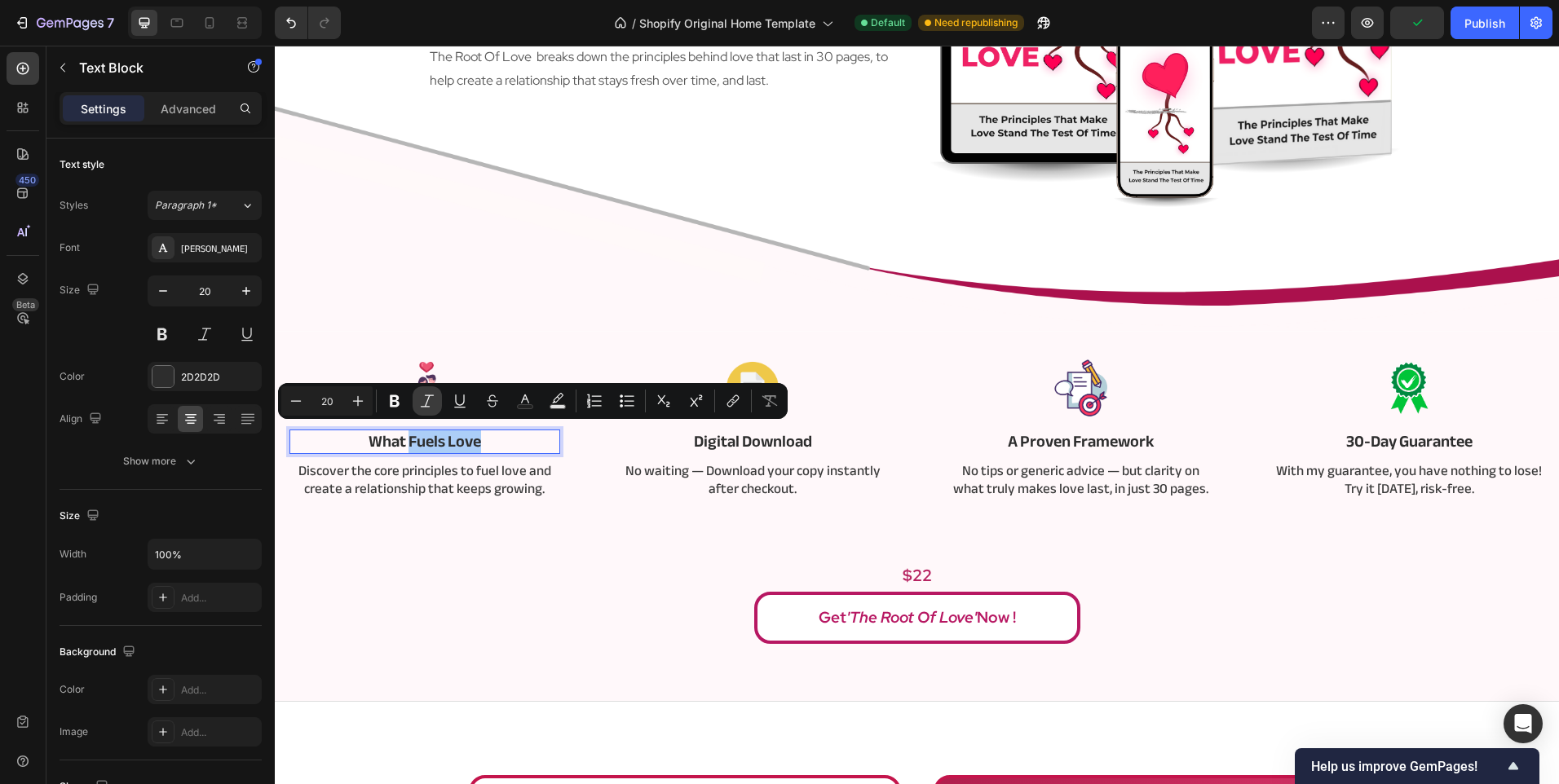
click at [428, 406] on icon "Editor contextual toolbar" at bounding box center [427, 401] width 17 height 17
click at [425, 570] on p "$22" at bounding box center [916, 575] width 1256 height 21
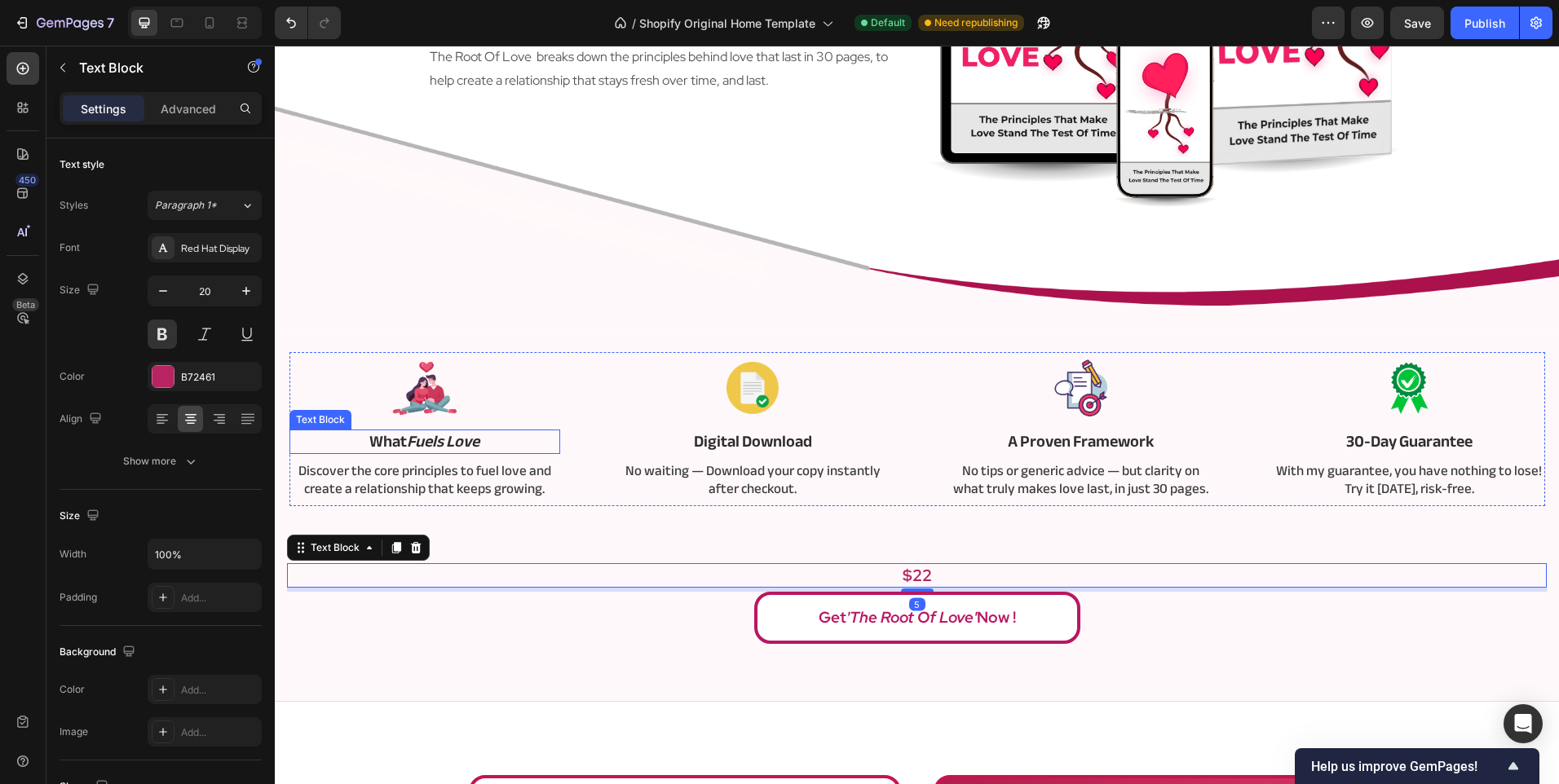
click at [459, 440] on icon "Fuels Love" at bounding box center [443, 441] width 72 height 31
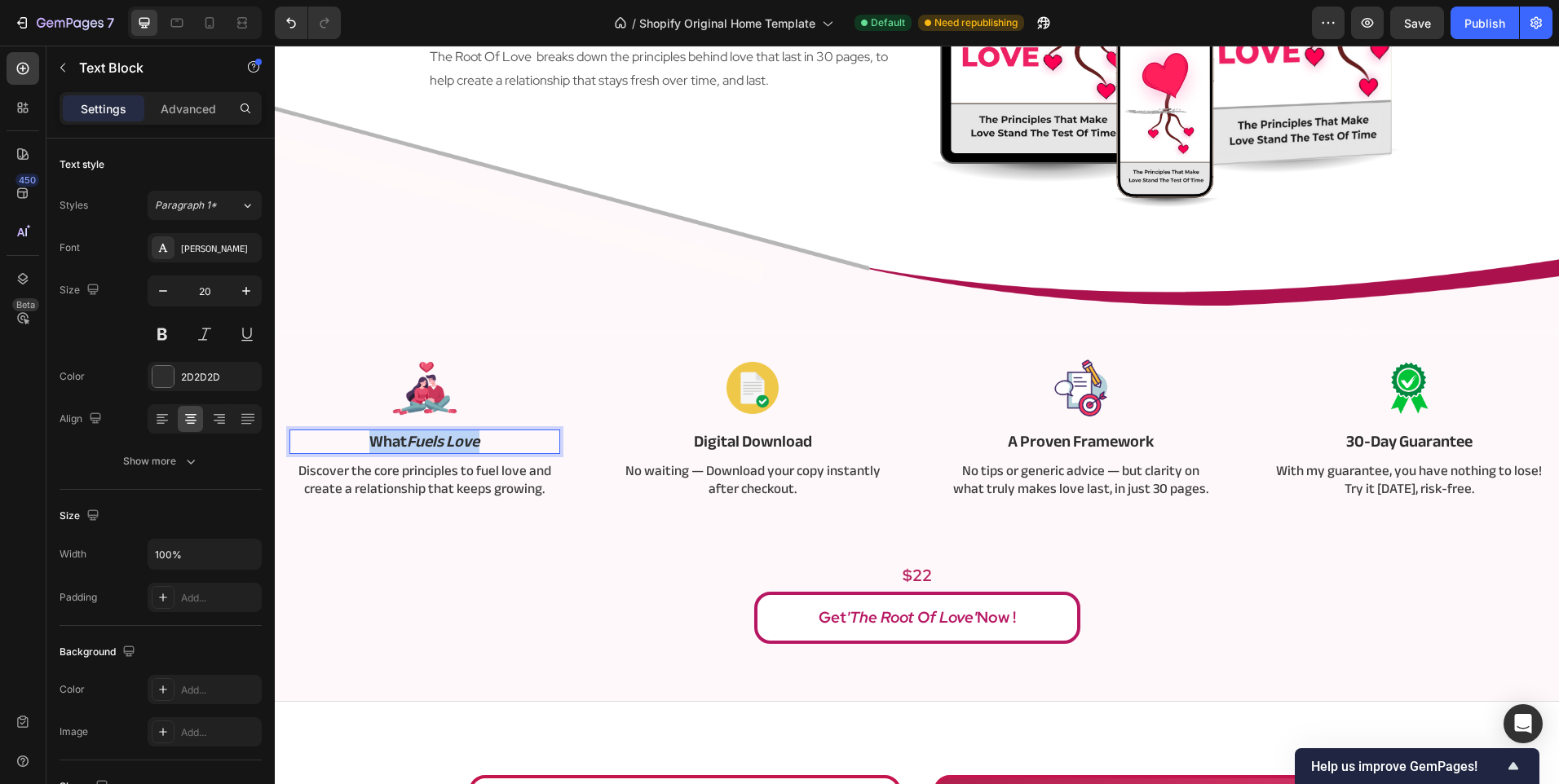
drag, startPoint x: 479, startPoint y: 444, endPoint x: 328, endPoint y: 441, distance: 151.0
click at [328, 441] on p "What Fuels Love" at bounding box center [425, 441] width 268 height 21
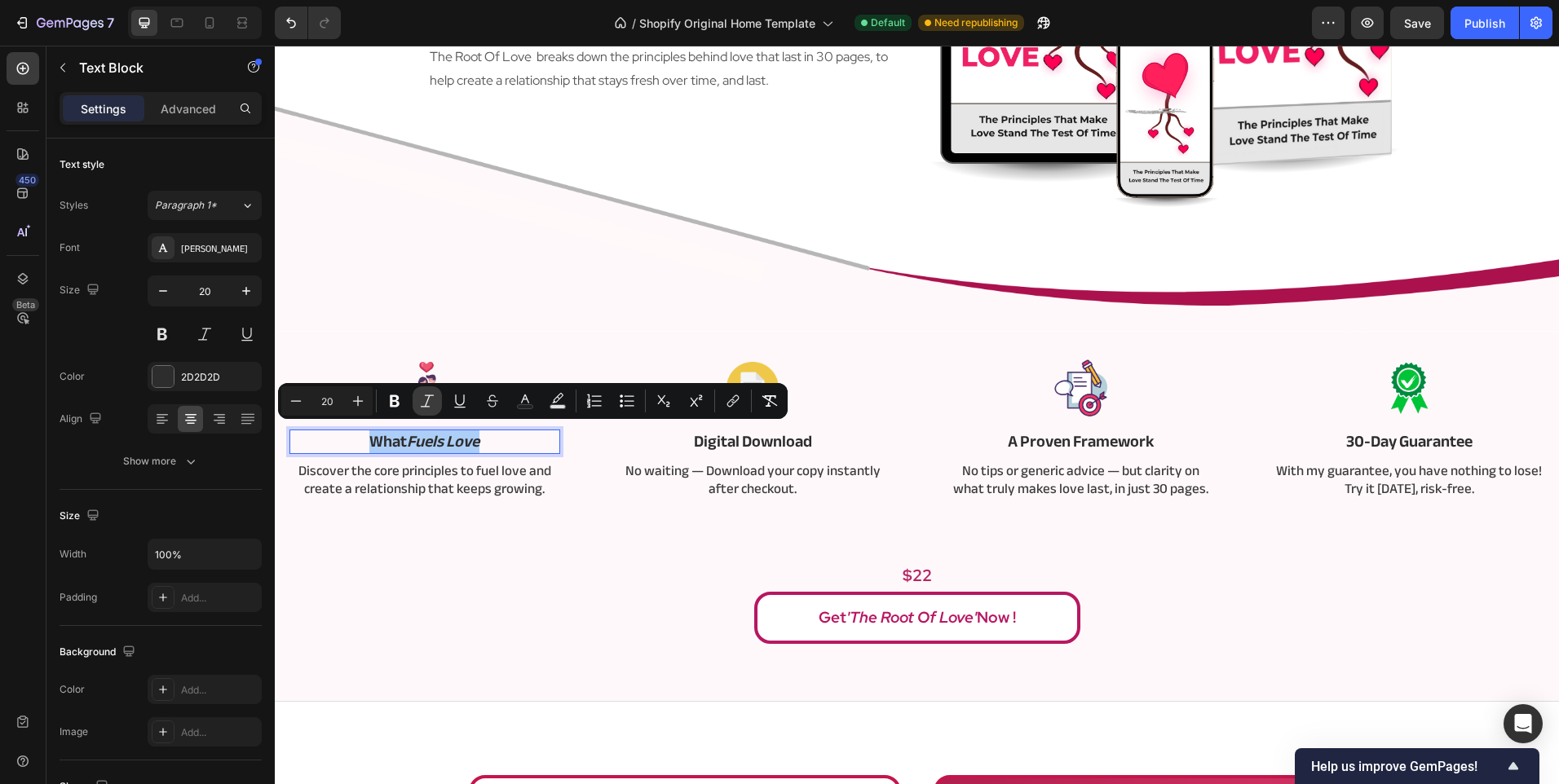
click at [424, 403] on icon "Editor contextual toolbar" at bounding box center [427, 401] width 17 height 17
click at [427, 552] on div "Image What Fuels Love Text Block 8 Discover the core principles to fuel love an…" at bounding box center [917, 498] width 1260 height 292
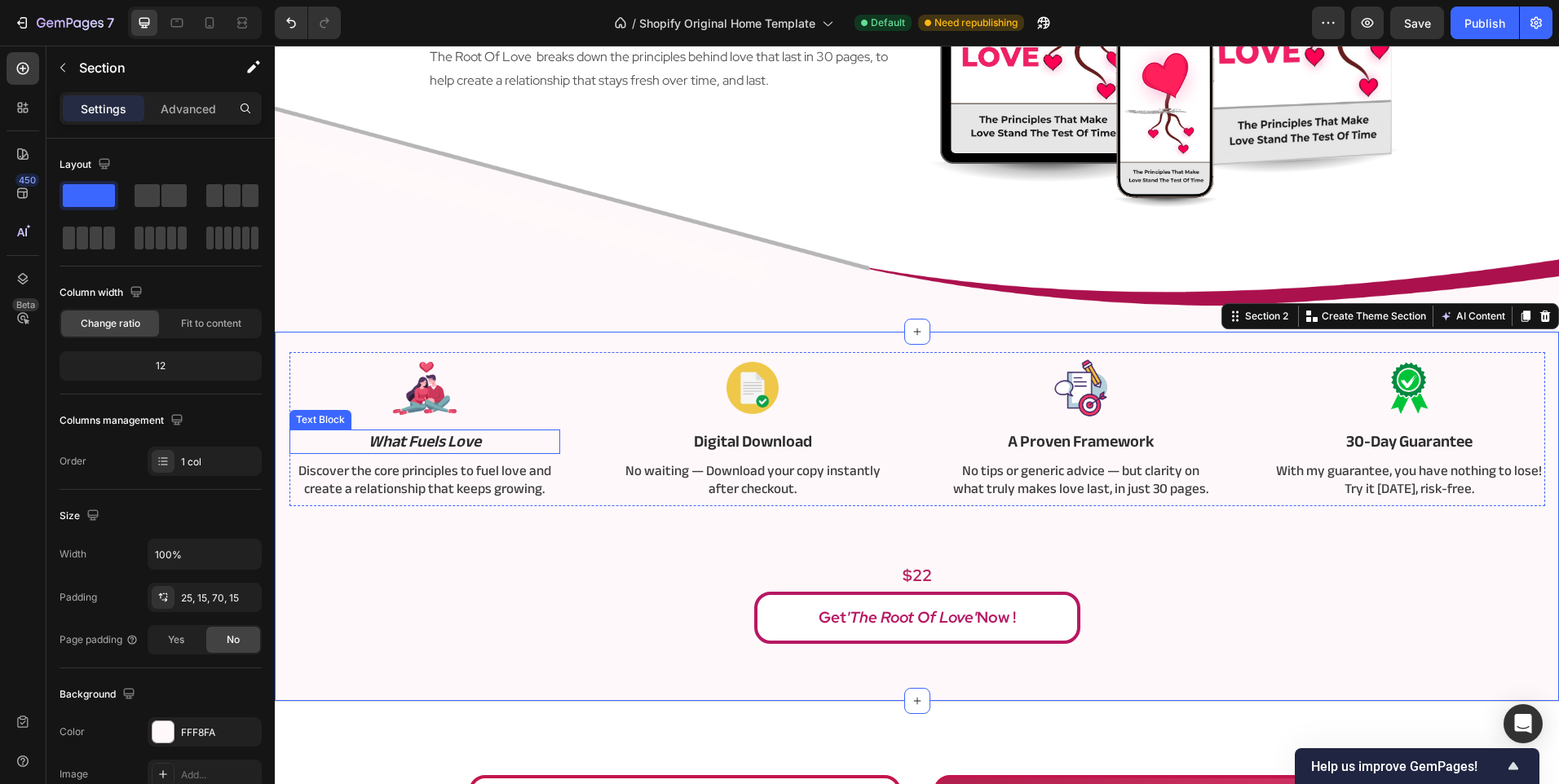
click at [443, 438] on icon "What Fuels Love" at bounding box center [425, 441] width 112 height 31
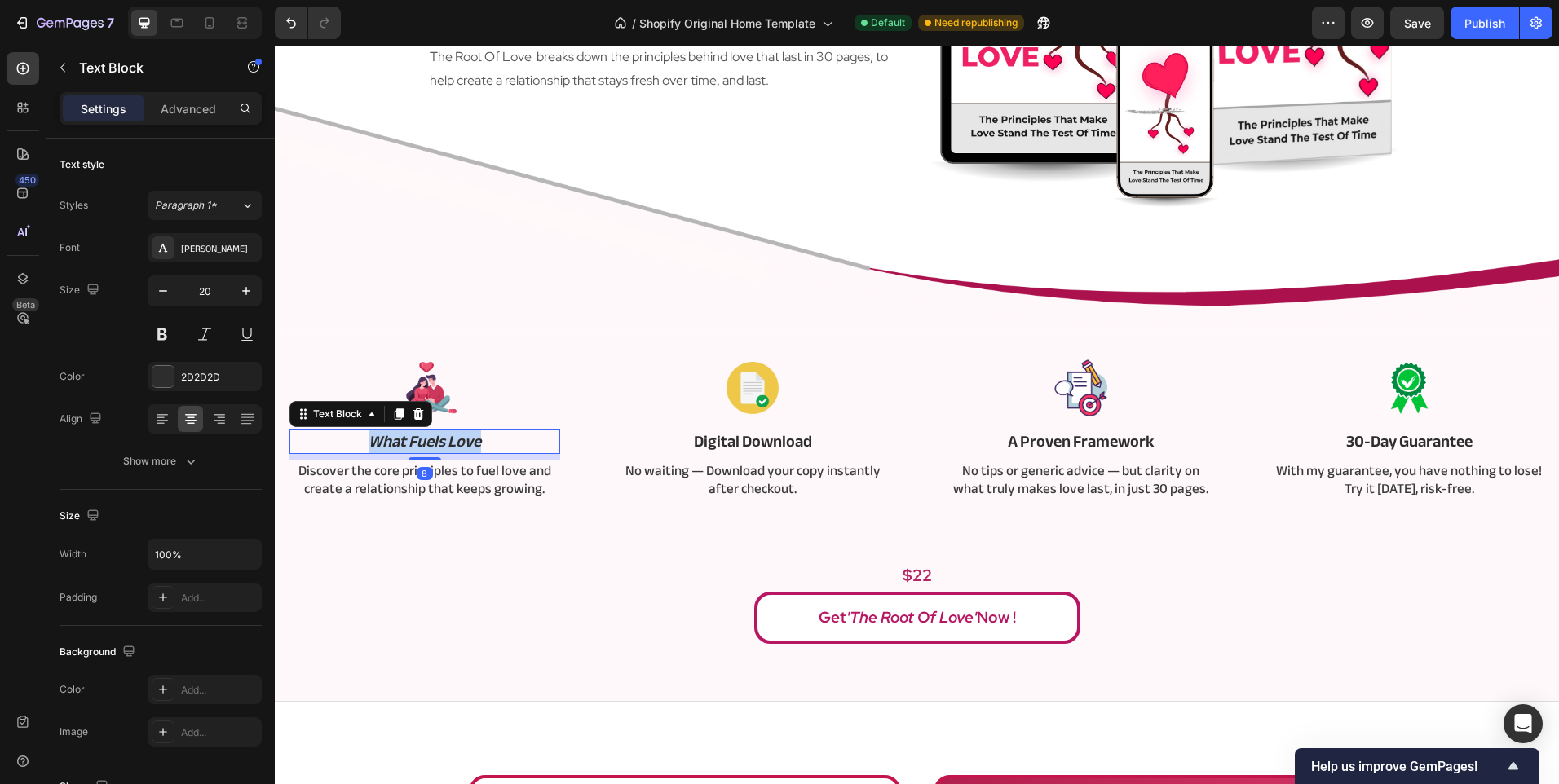
click at [443, 438] on icon "What Fuels Love" at bounding box center [425, 441] width 112 height 31
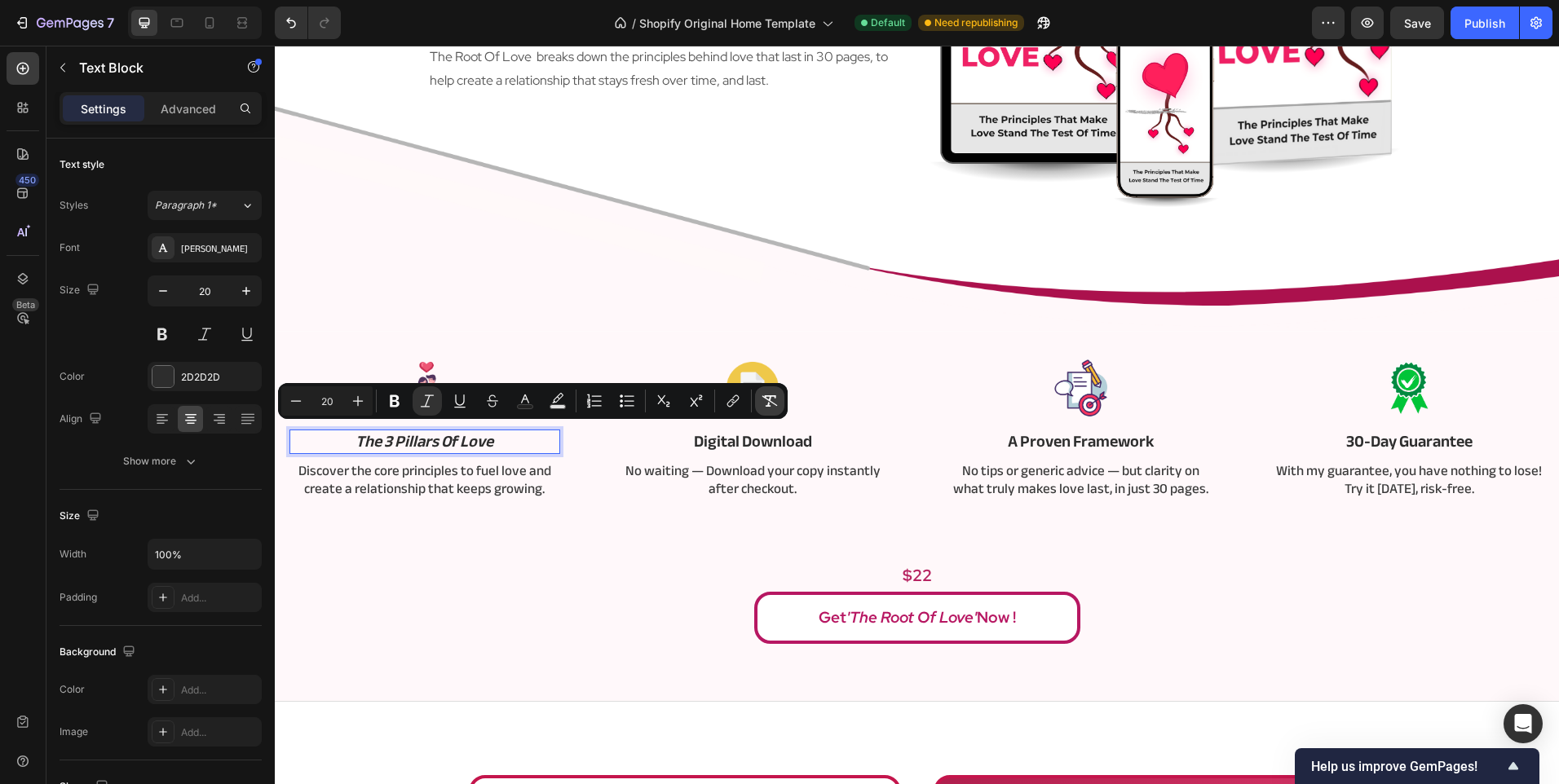
click at [773, 402] on icon "Editor contextual toolbar" at bounding box center [769, 401] width 16 height 11
click at [517, 537] on div "Image The 3 Pillars Of Love Text Block 8 Discover the core principles to fuel l…" at bounding box center [917, 498] width 1260 height 292
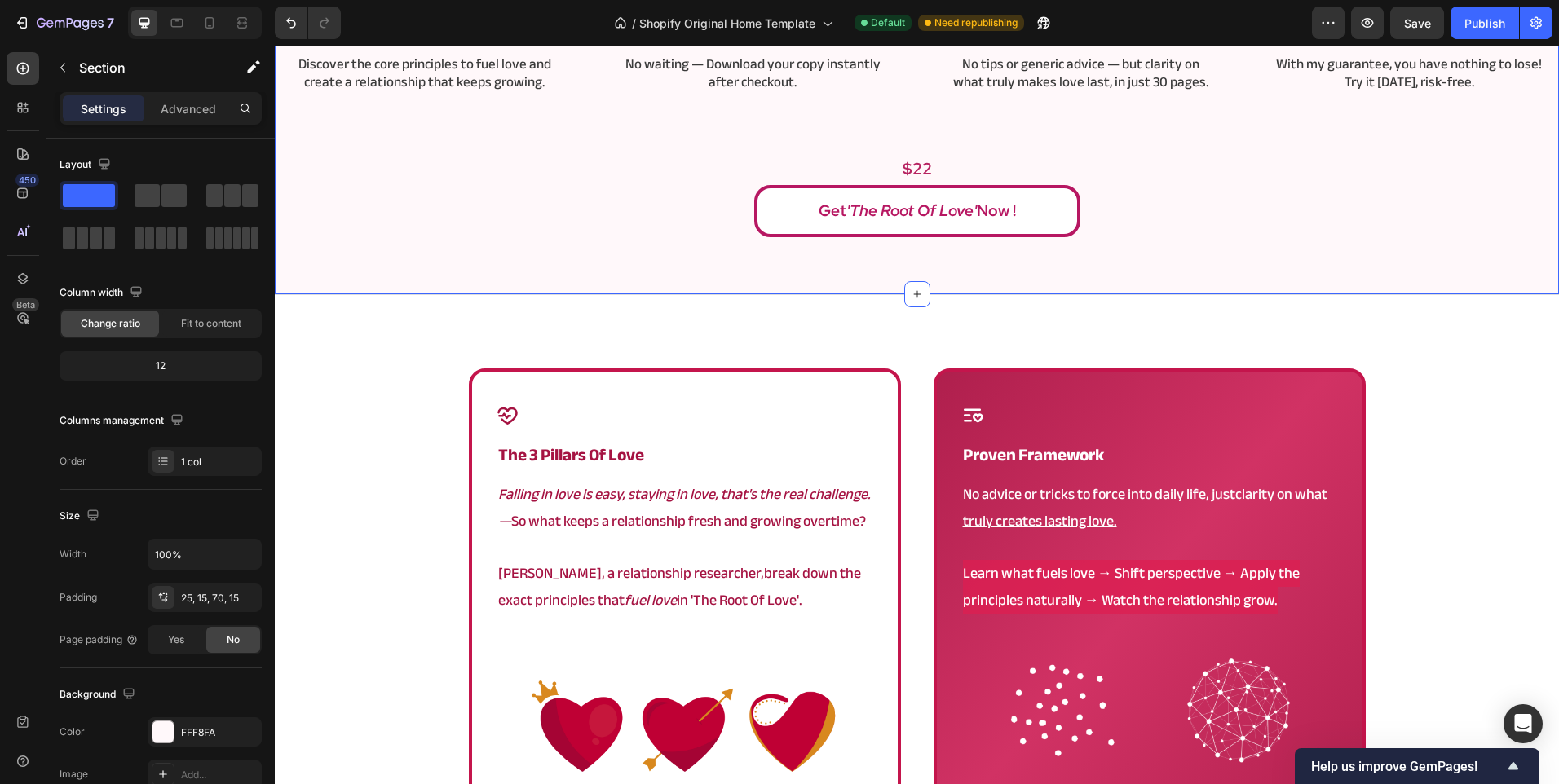
scroll to position [734, 0]
click at [604, 446] on strong "the 3 pillars of love" at bounding box center [570, 454] width 146 height 32
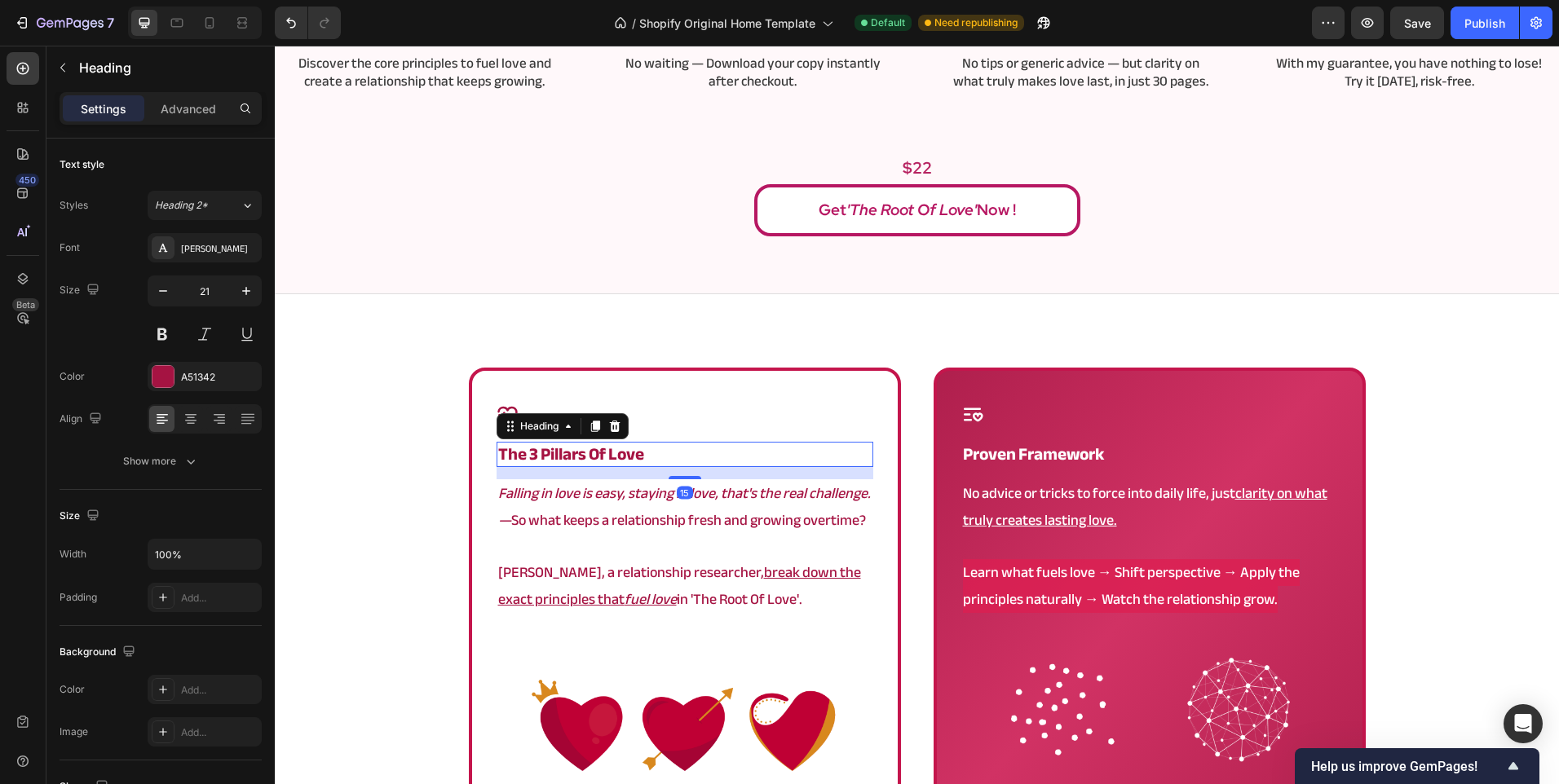
click at [604, 446] on strong "the 3 pillars of love" at bounding box center [570, 454] width 146 height 32
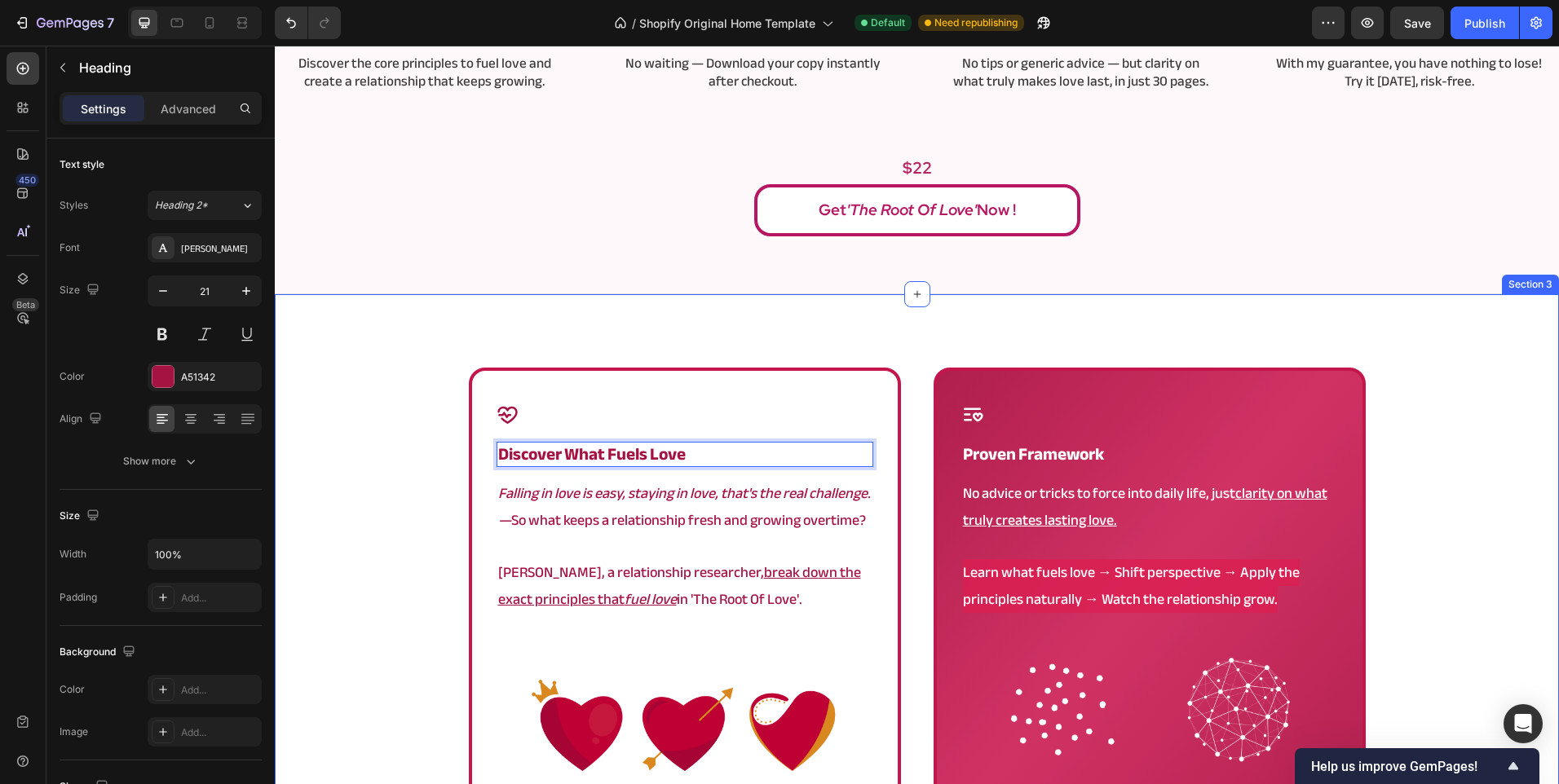
click at [381, 510] on div "Icon Discover What Fuels Love Heading 15 Falling in love is easy, staying in lo…" at bounding box center [916, 676] width 1284 height 616
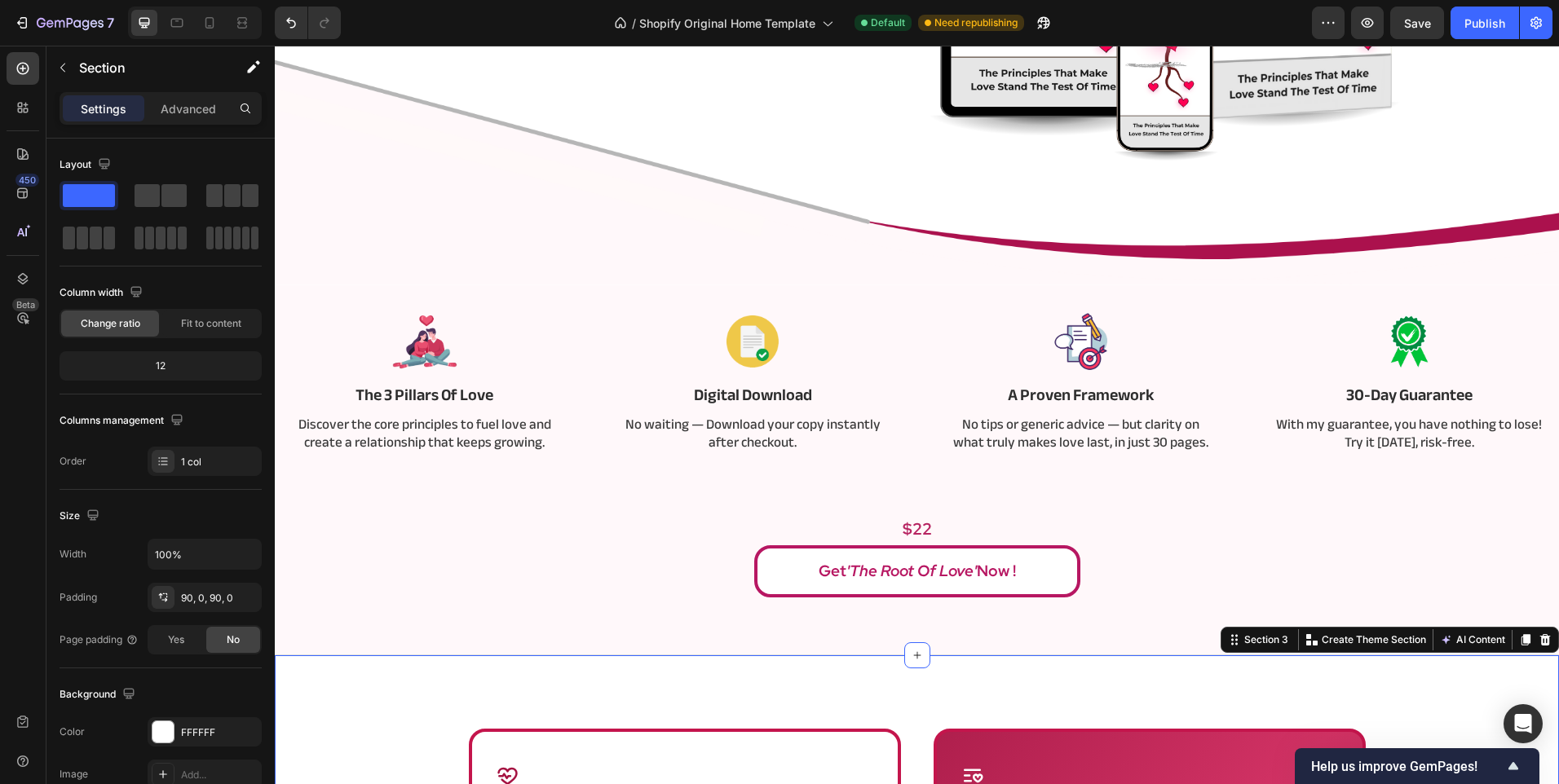
scroll to position [326, 0]
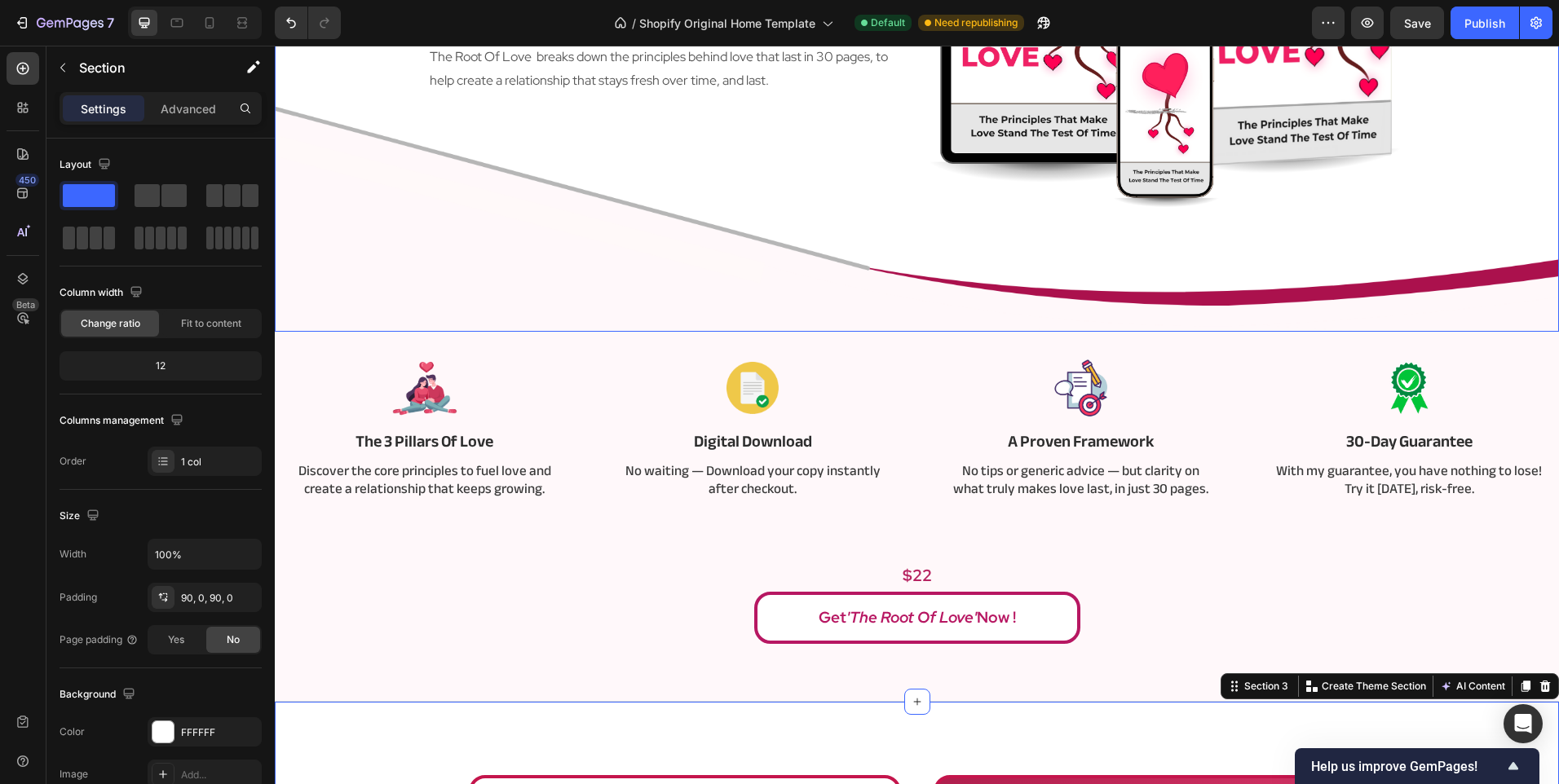
click at [600, 307] on div "love don't have to be complicated Heading The Root Of Love breaks down the prin…" at bounding box center [917, 43] width 978 height 578
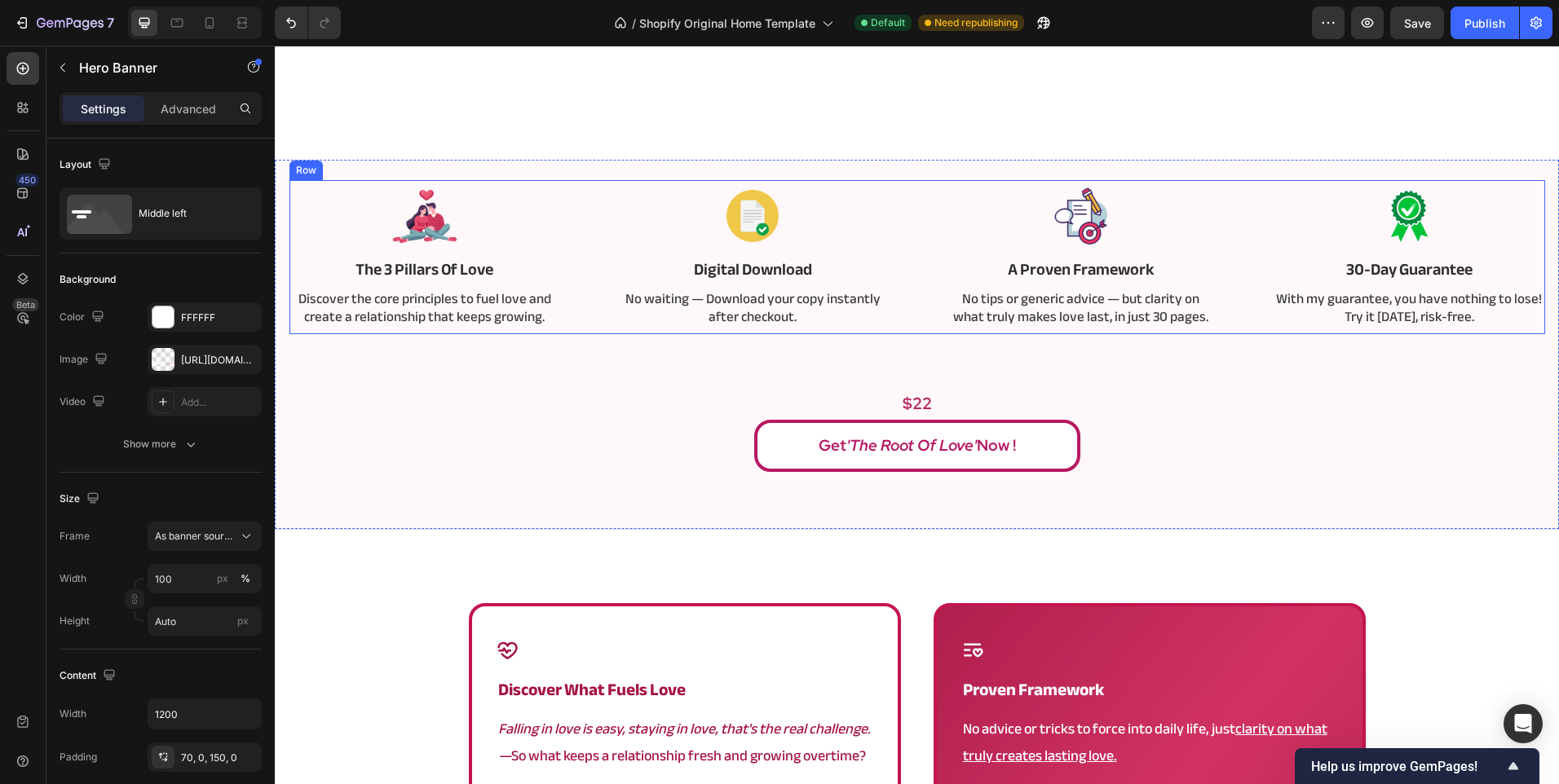
scroll to position [896, 0]
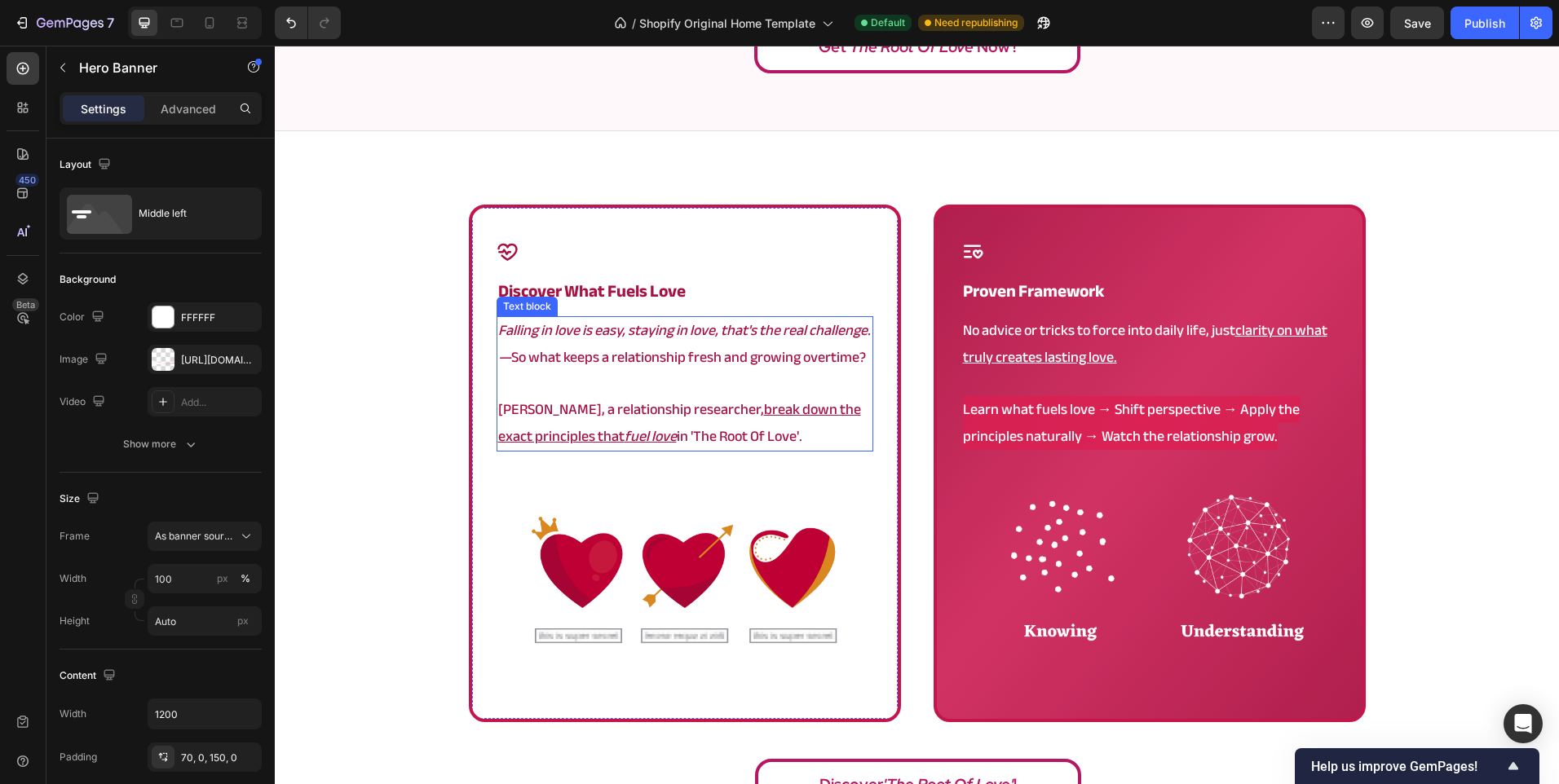
click at [569, 414] on p "Angela, a relationship researcher, break down the exact principles that fuel lo…" at bounding box center [684, 423] width 374 height 53
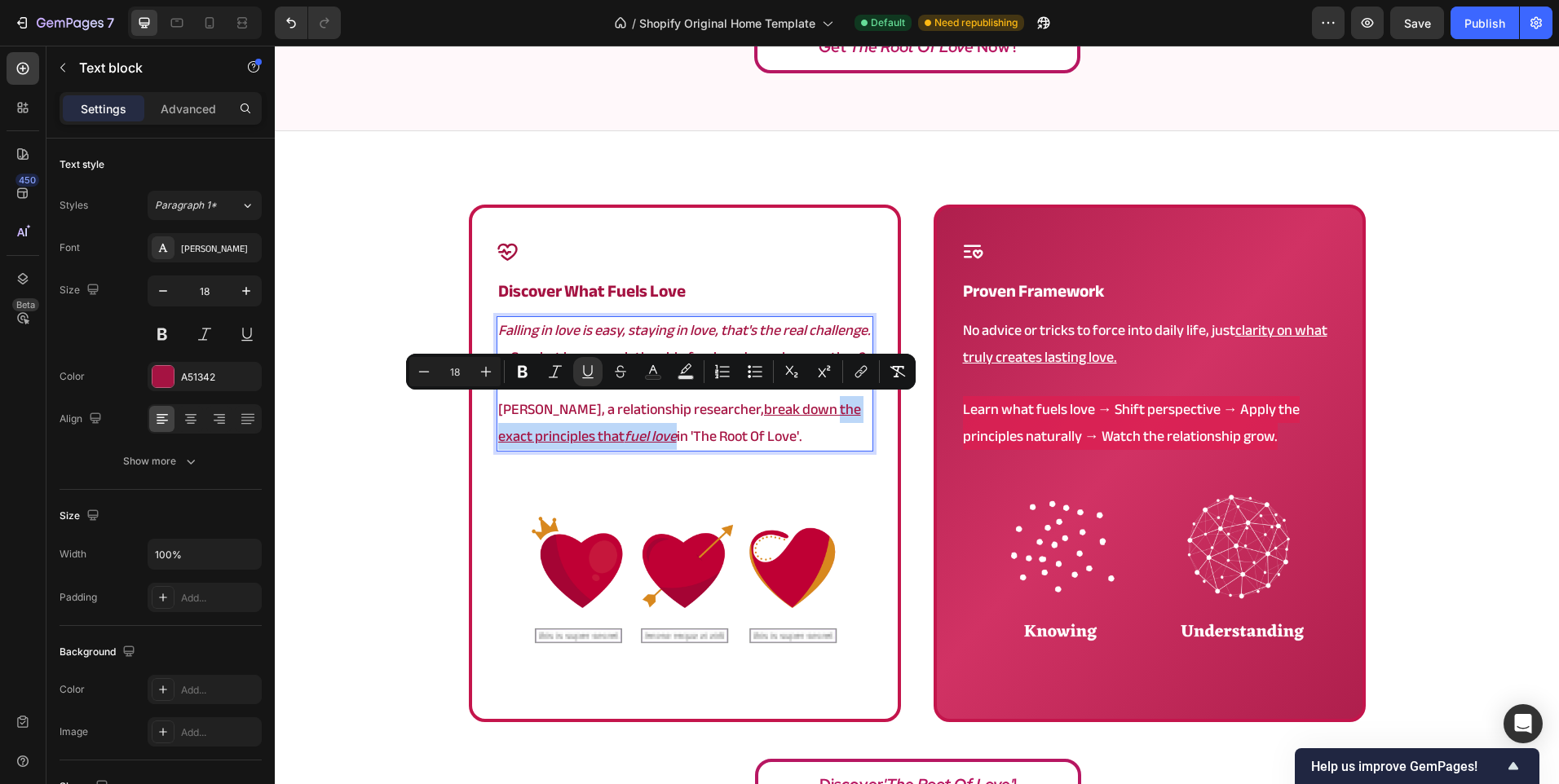
drag, startPoint x: 773, startPoint y: 412, endPoint x: 634, endPoint y: 435, distance: 140.9
click at [634, 435] on p "Angela, a relationship researcher, break down the exact principles that fuel lo…" at bounding box center [684, 423] width 374 height 53
click at [631, 436] on u "fuel love" at bounding box center [651, 436] width 52 height 27
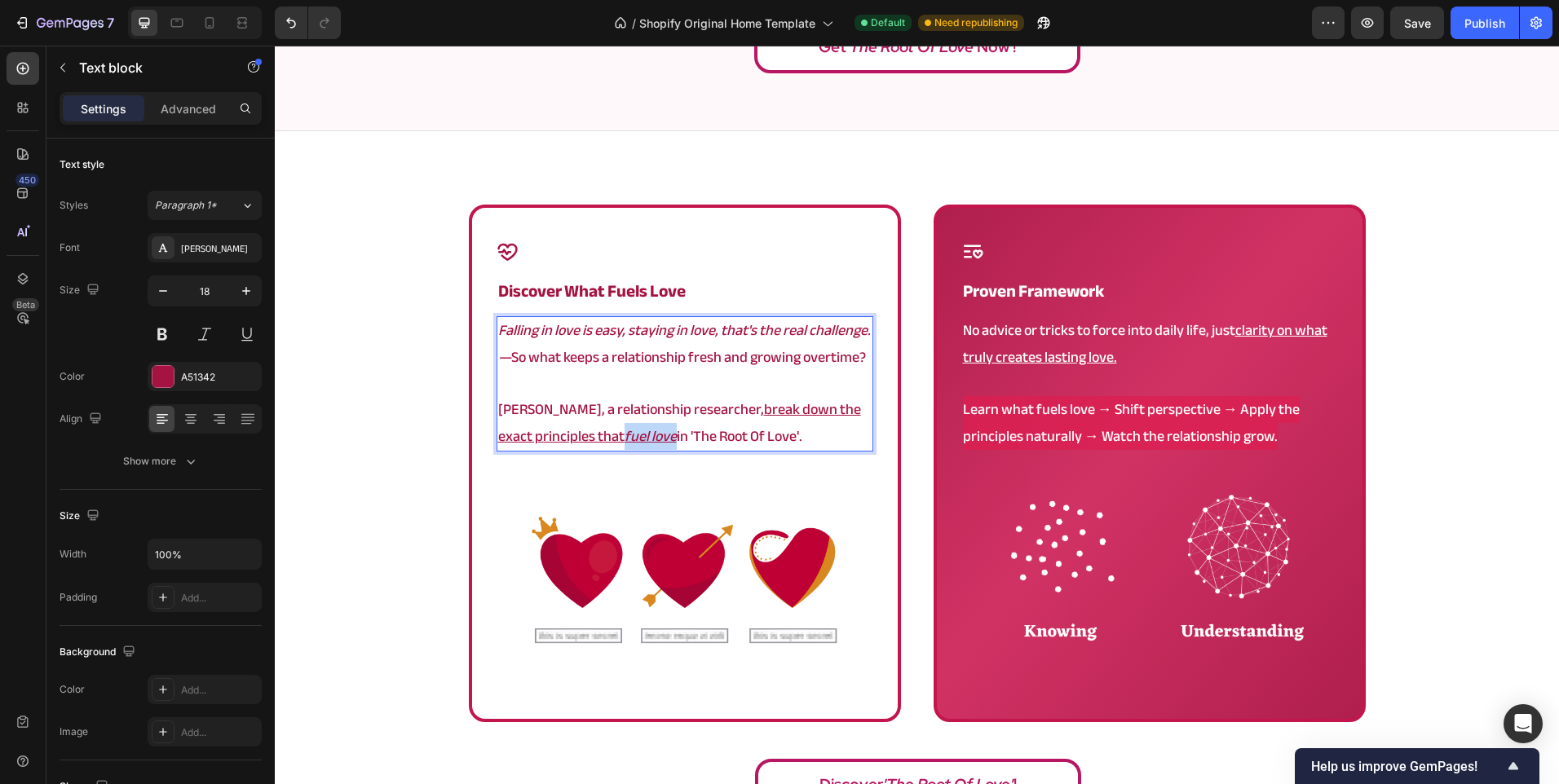
drag, startPoint x: 635, startPoint y: 436, endPoint x: 582, endPoint y: 444, distance: 53.6
click at [582, 444] on p "Angela, a relationship researcher, break down the exact principles that fuel lo…" at bounding box center [684, 423] width 374 height 53
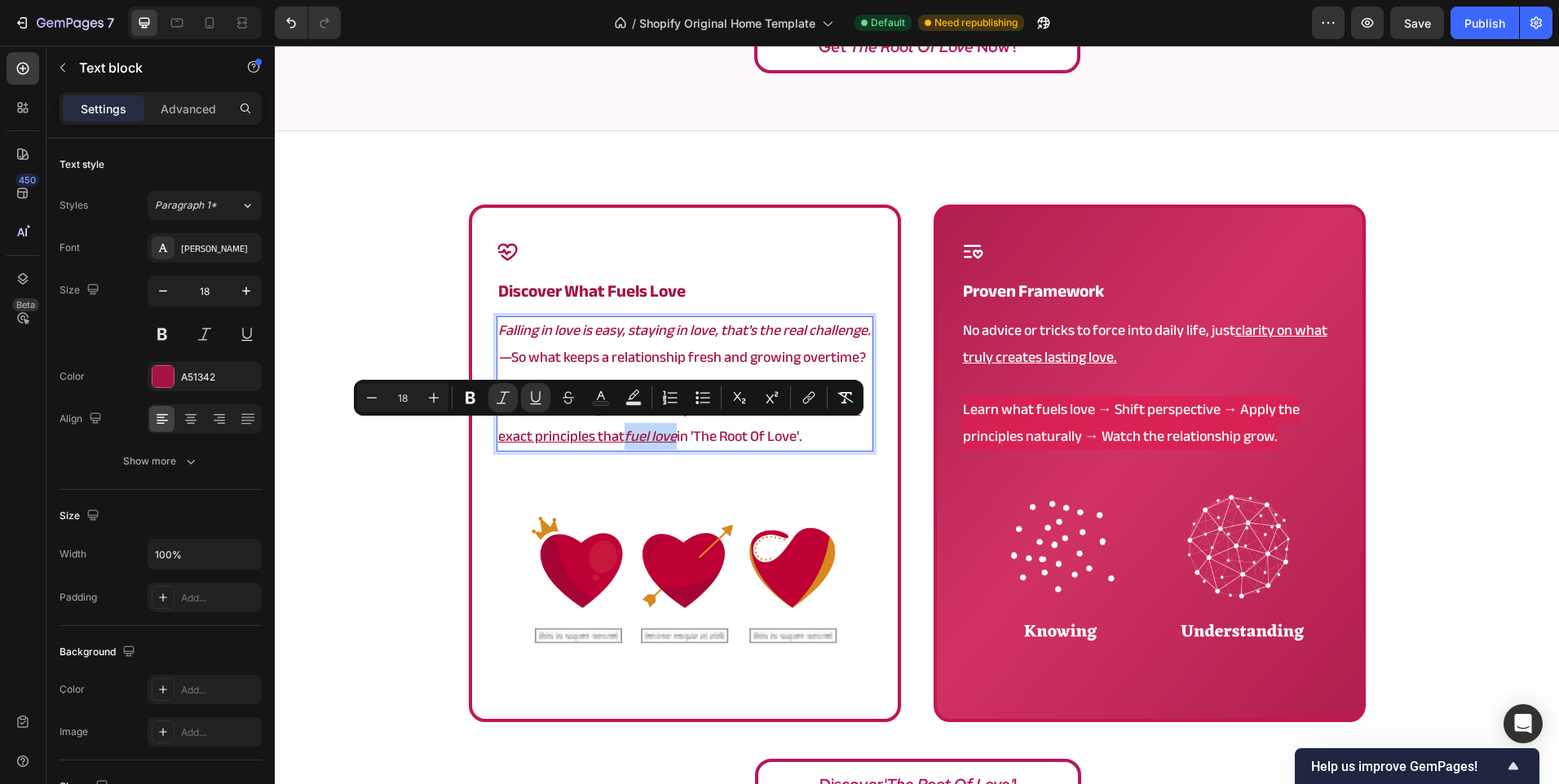
click at [582, 444] on u "break down the exact principles that" at bounding box center [678, 422] width 362 height 53
drag, startPoint x: 632, startPoint y: 438, endPoint x: 584, endPoint y: 439, distance: 48.0
click at [625, 439] on u "fuel love" at bounding box center [651, 436] width 52 height 27
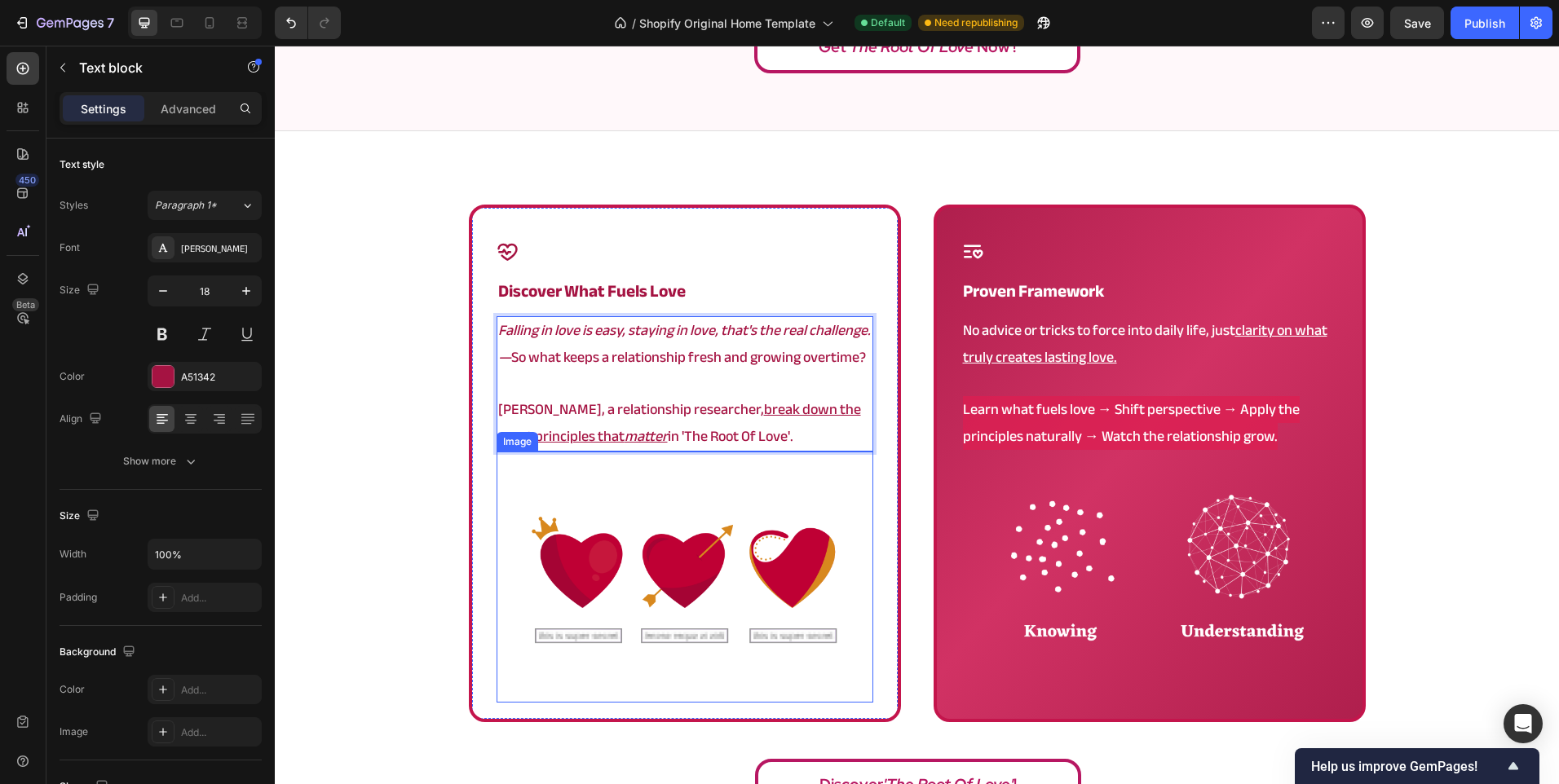
click at [383, 491] on div "Icon ⁠⁠⁠⁠⁠⁠⁠ Discover What Fuels Love Heading Falling in love is easy, staying …" at bounding box center [916, 512] width 1284 height 616
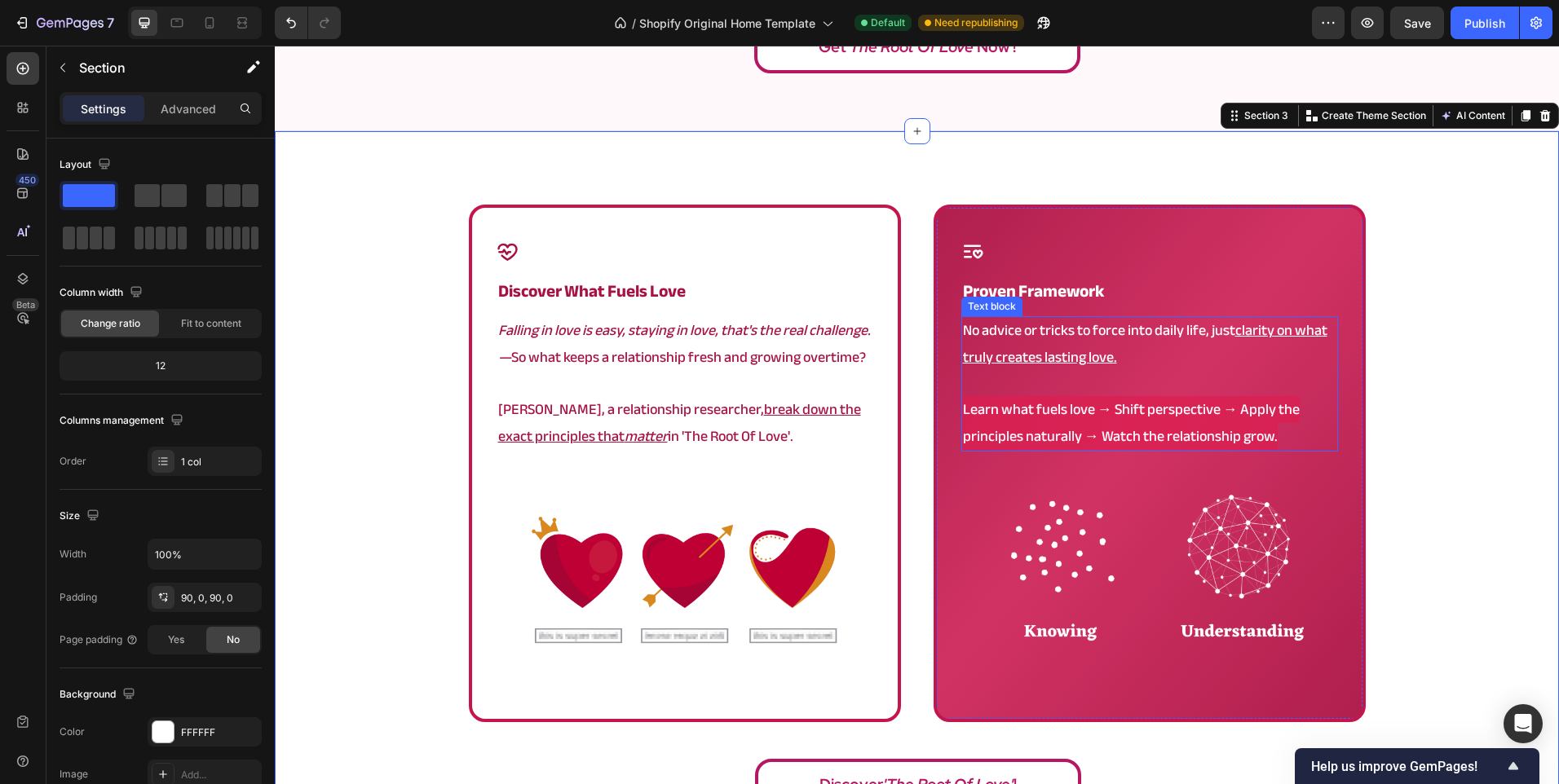
click at [1101, 356] on u "clarity on what truly creates lasting love." at bounding box center [1145, 343] width 364 height 53
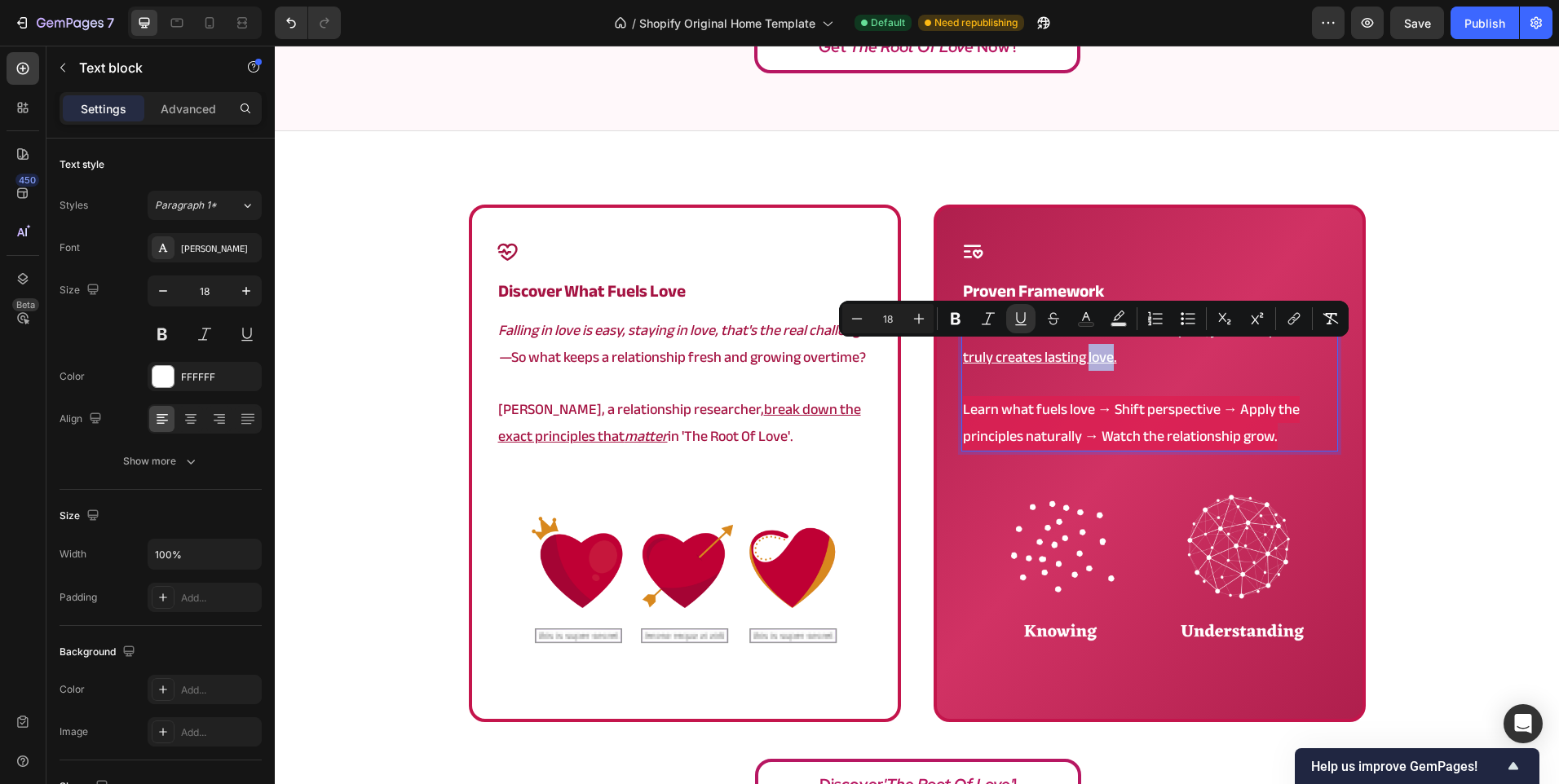
click at [1107, 358] on u "clarity on what truly creates lasting love." at bounding box center [1145, 343] width 364 height 53
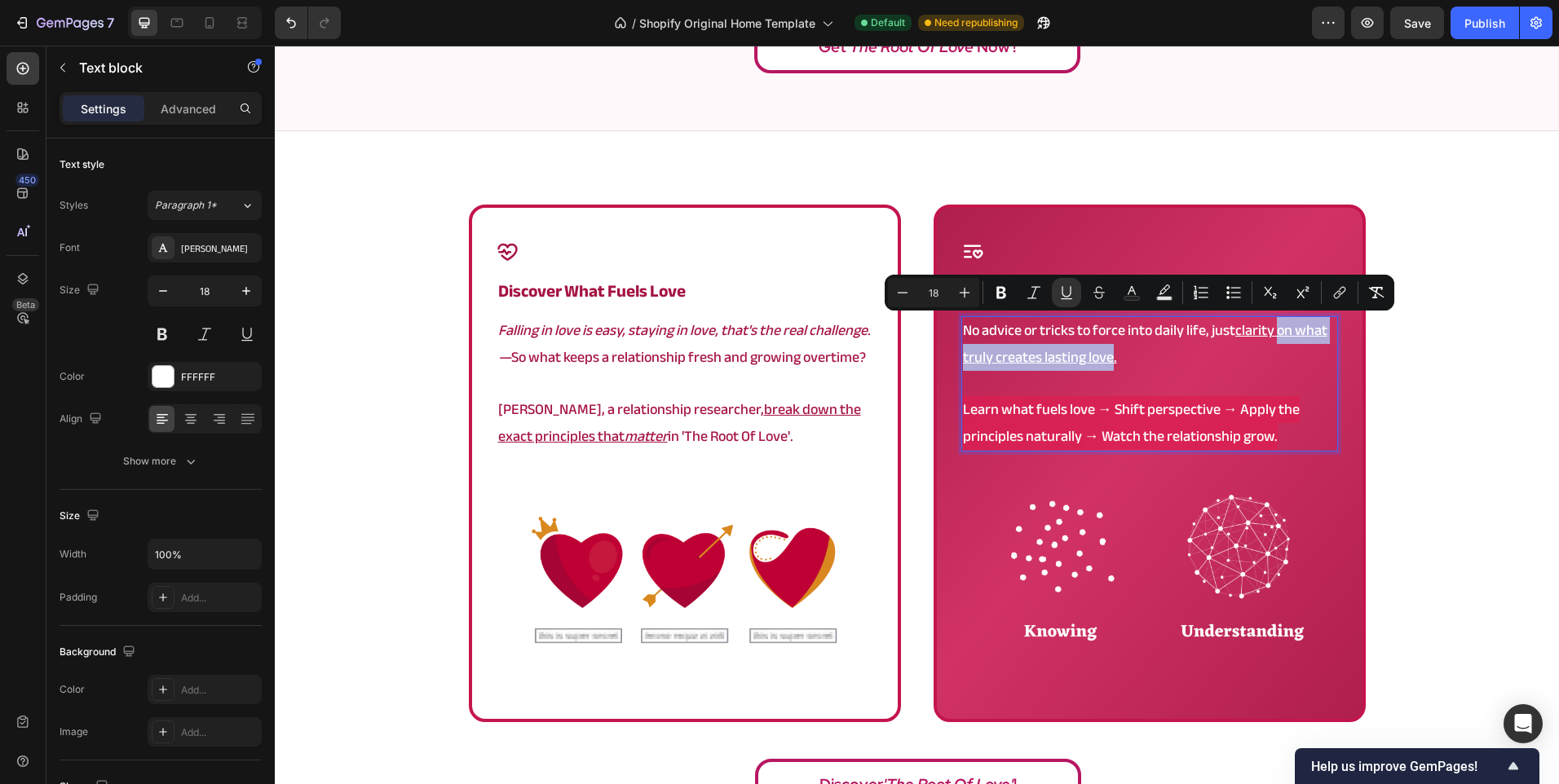
drag, startPoint x: 1105, startPoint y: 353, endPoint x: 1276, endPoint y: 329, distance: 172.7
click at [1276, 329] on u "clarity on what truly creates lasting love." at bounding box center [1145, 343] width 364 height 53
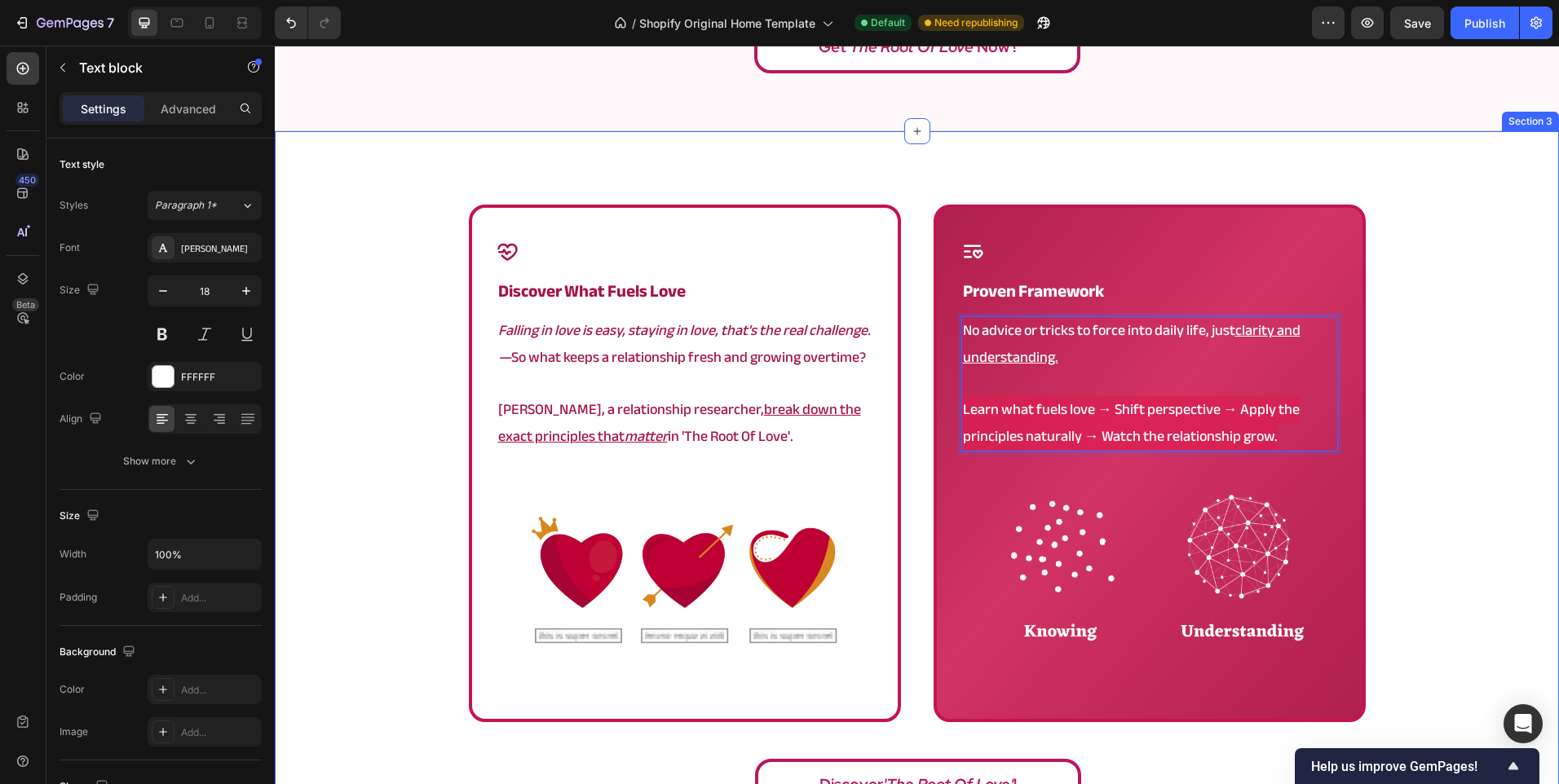
click at [1429, 336] on div "Icon ⁠⁠⁠⁠⁠⁠⁠ Discover What Fuels Love Heading Falling in love is easy, staying …" at bounding box center [916, 512] width 1284 height 616
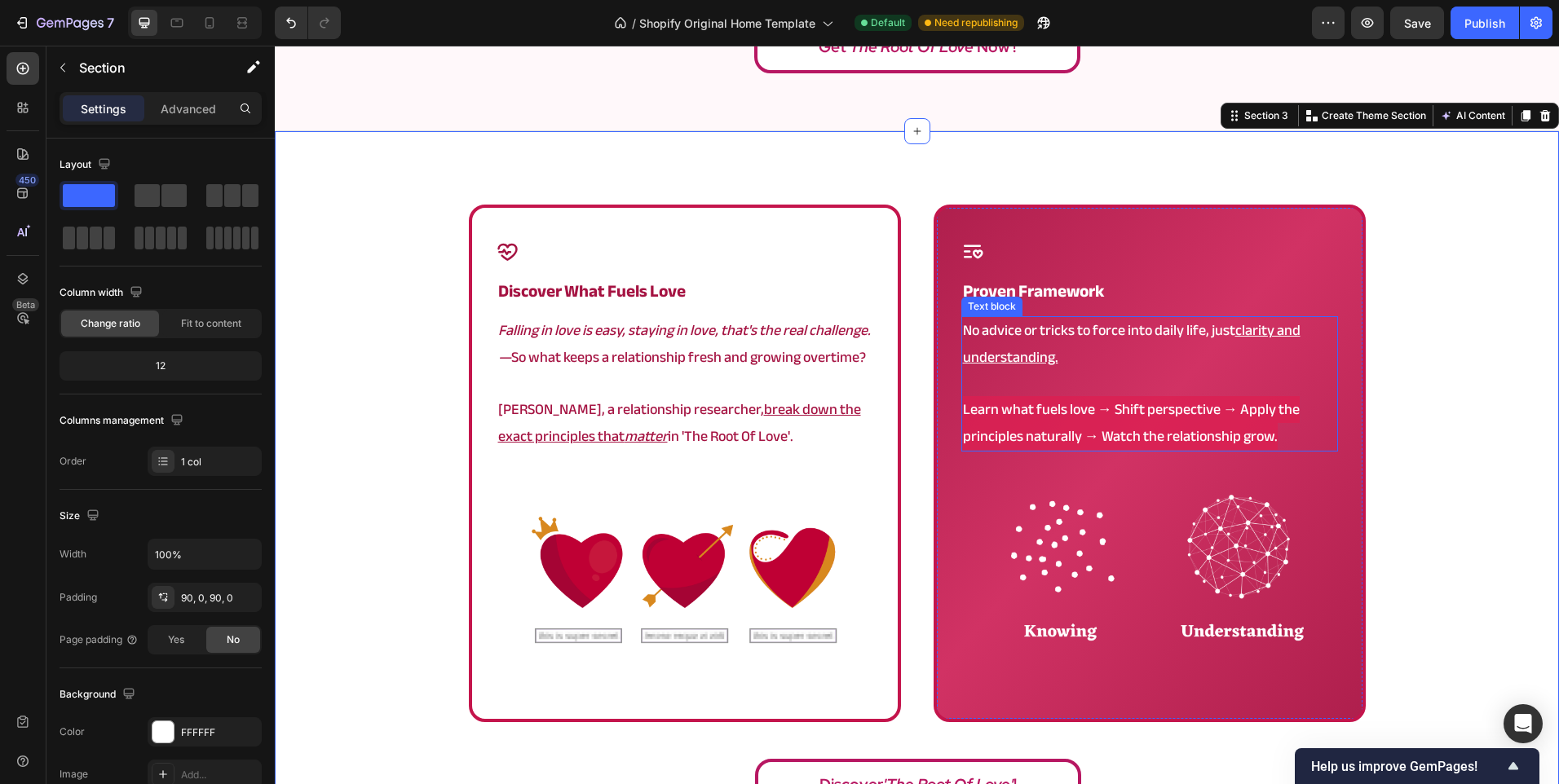
click at [1258, 336] on u "clarity and understanding." at bounding box center [1132, 343] width 337 height 53
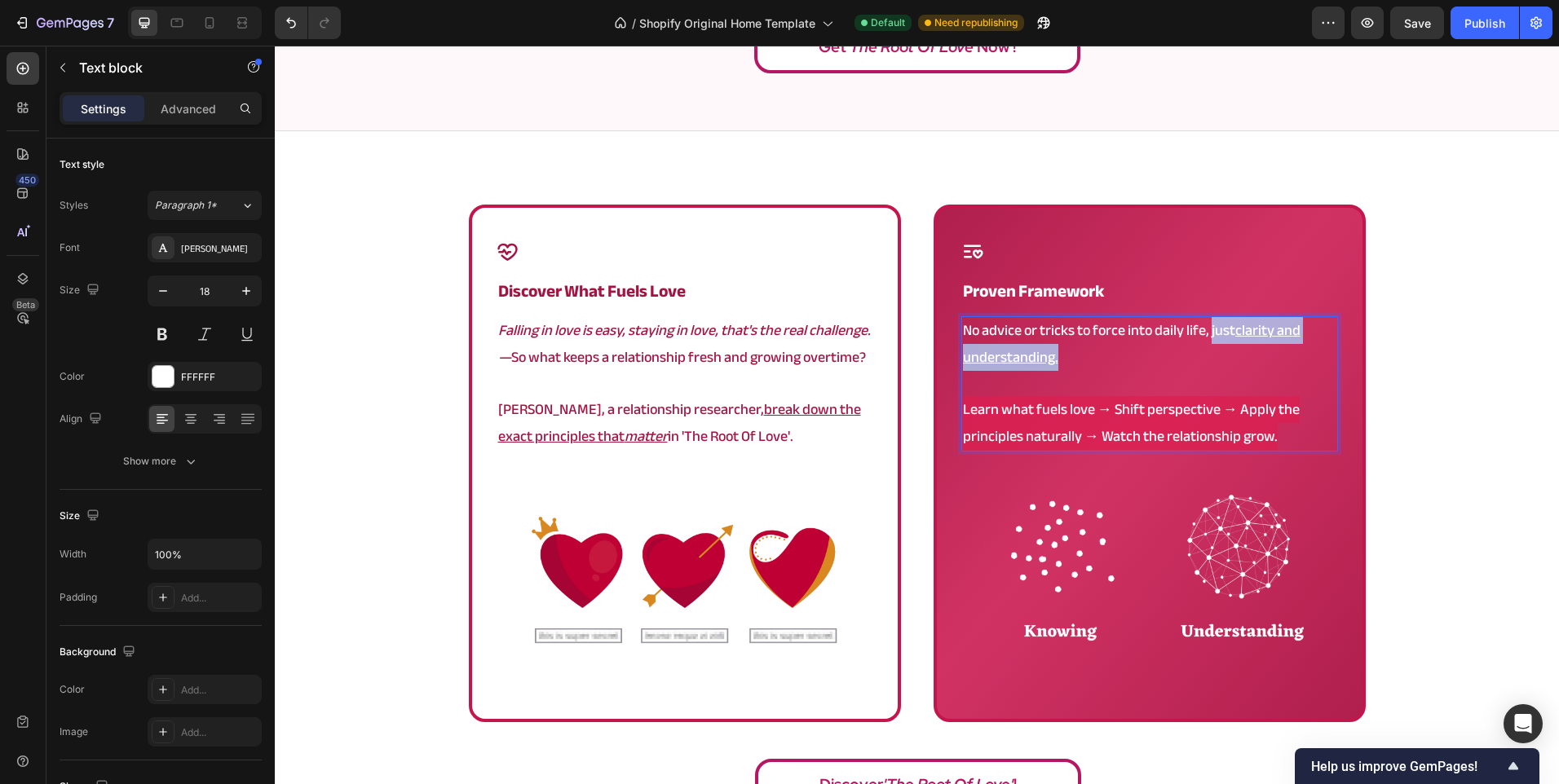
drag, startPoint x: 1205, startPoint y: 328, endPoint x: 1248, endPoint y: 352, distance: 49.2
click at [1248, 352] on p "No advice or tricks to force into daily life, just clarity and understanding." at bounding box center [1149, 344] width 374 height 53
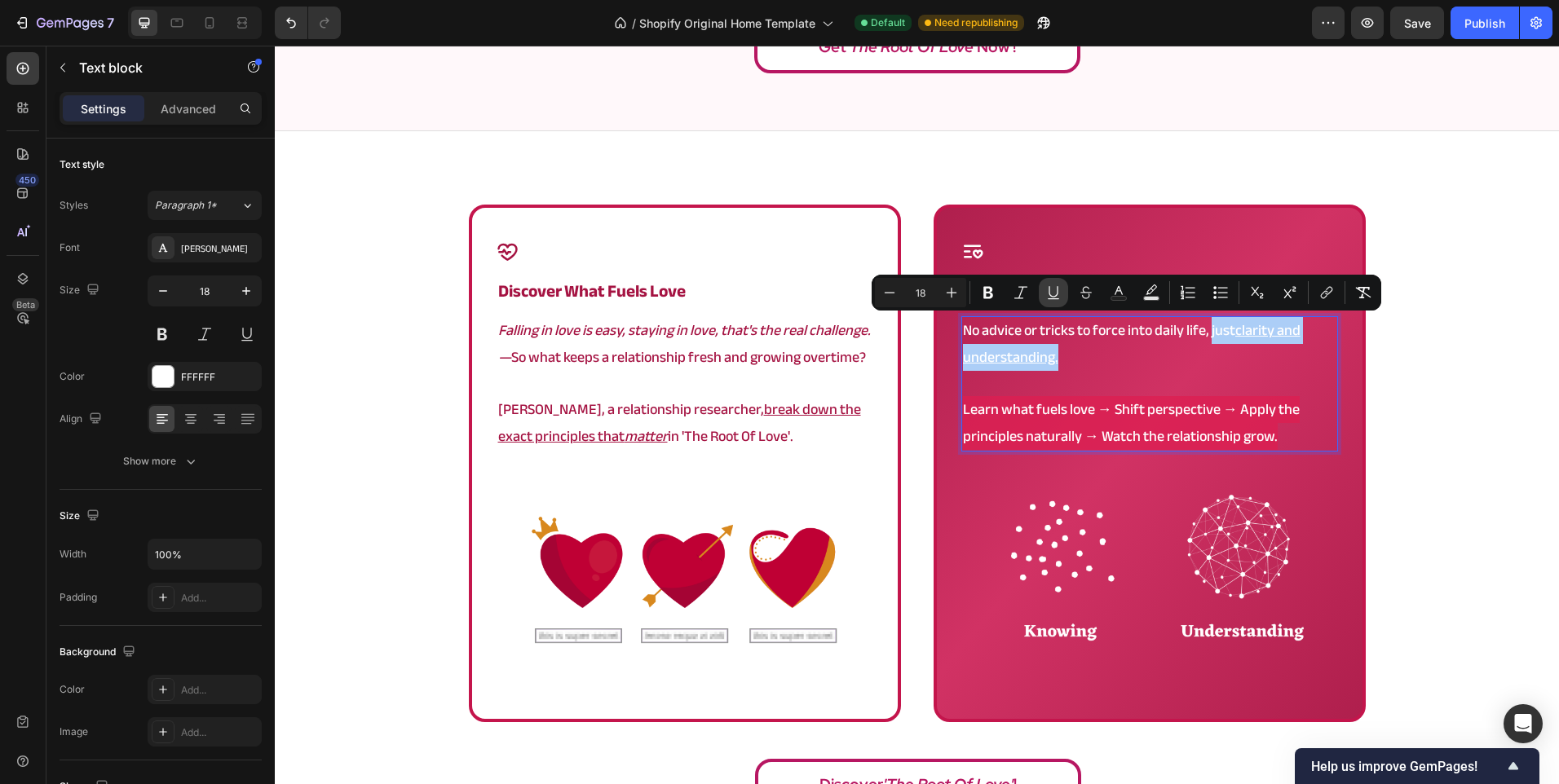
click at [1058, 294] on icon "Editor contextual toolbar" at bounding box center [1053, 292] width 9 height 11
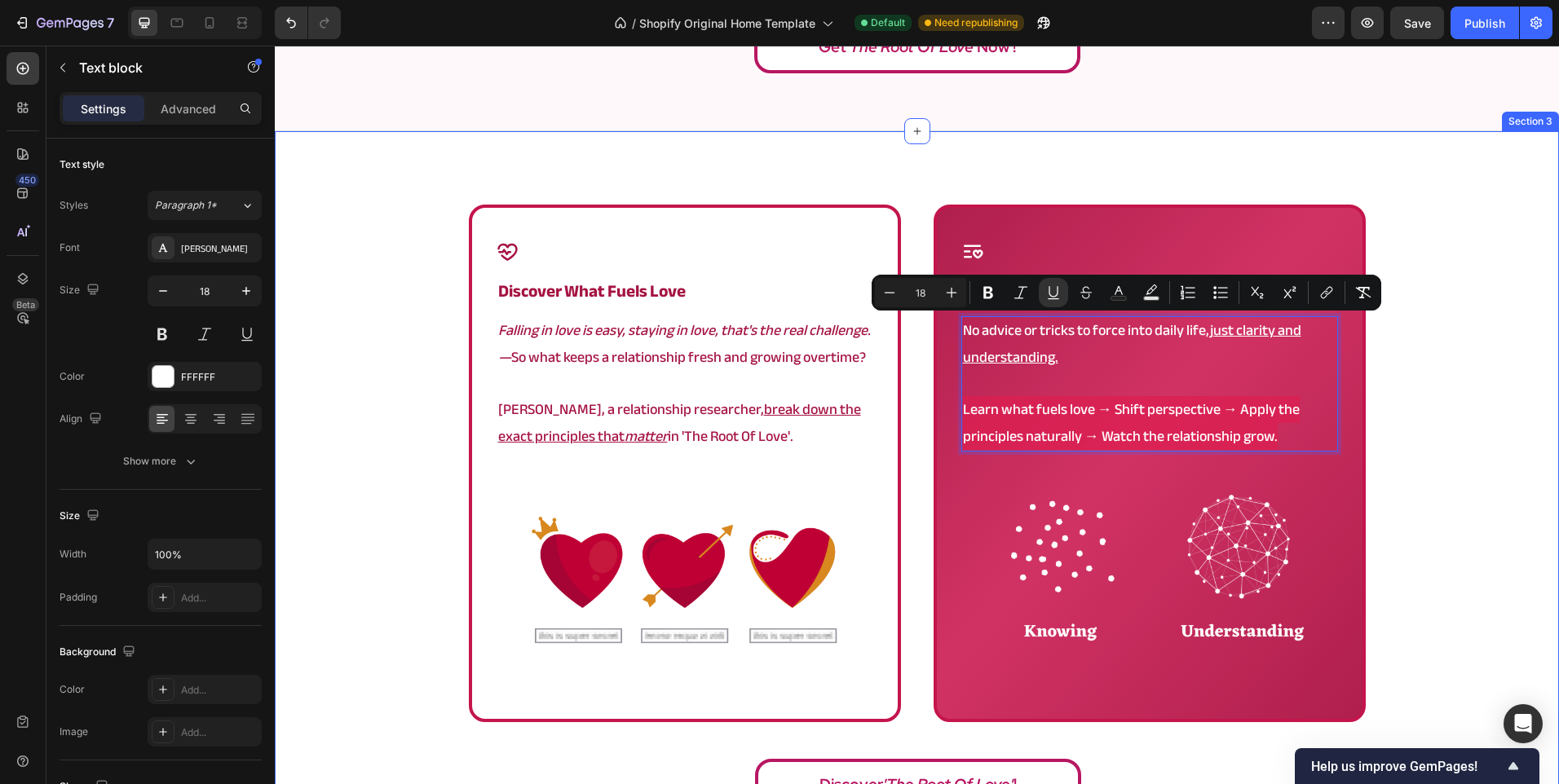
click at [1470, 401] on div "Icon ⁠⁠⁠⁠⁠⁠⁠ Discover What Fuels Love Heading Falling in love is easy, staying …" at bounding box center [916, 512] width 1284 height 616
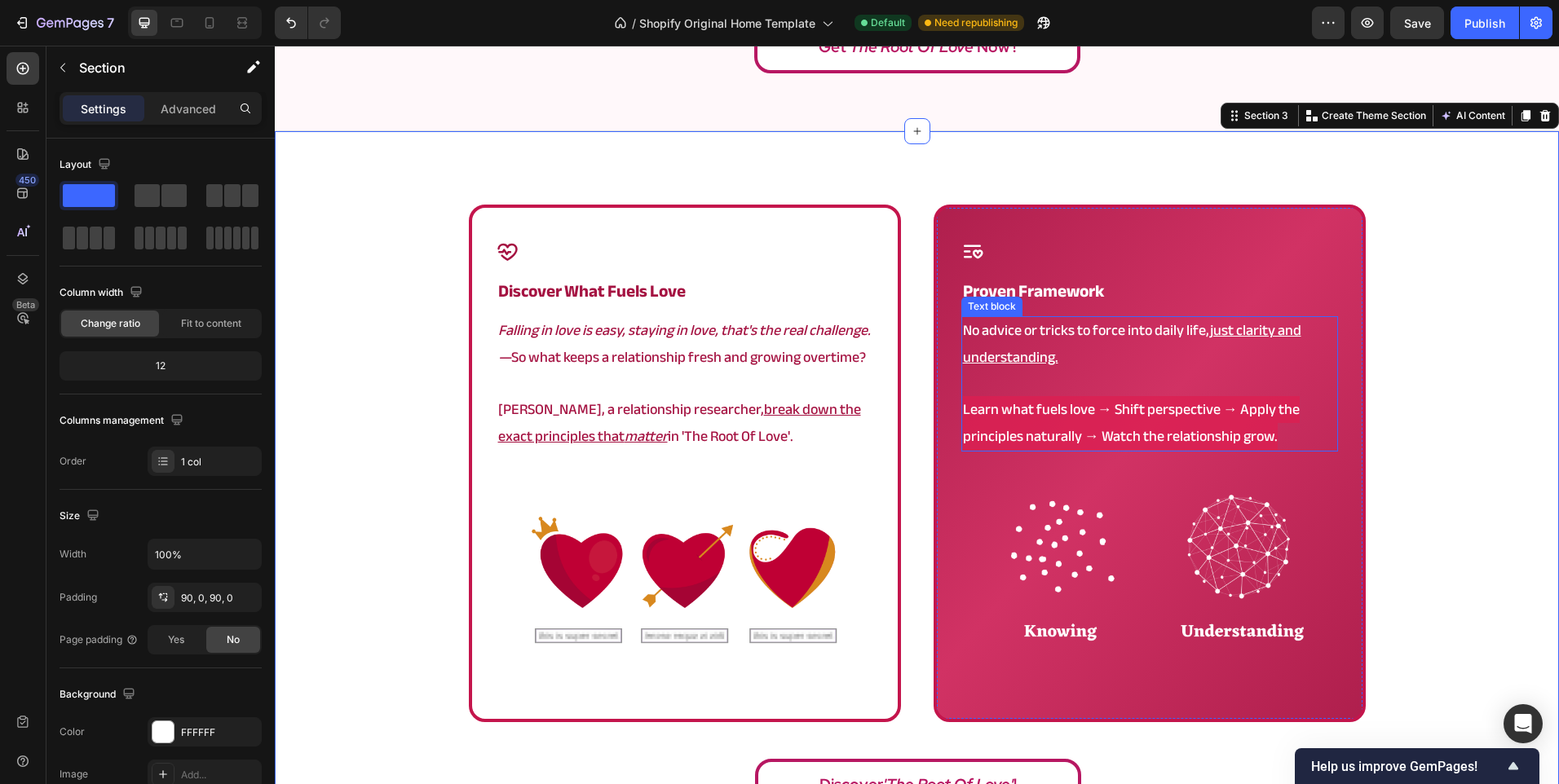
click at [1071, 357] on p "No advice or tricks to force into daily life, just clarity and understanding." at bounding box center [1149, 344] width 374 height 53
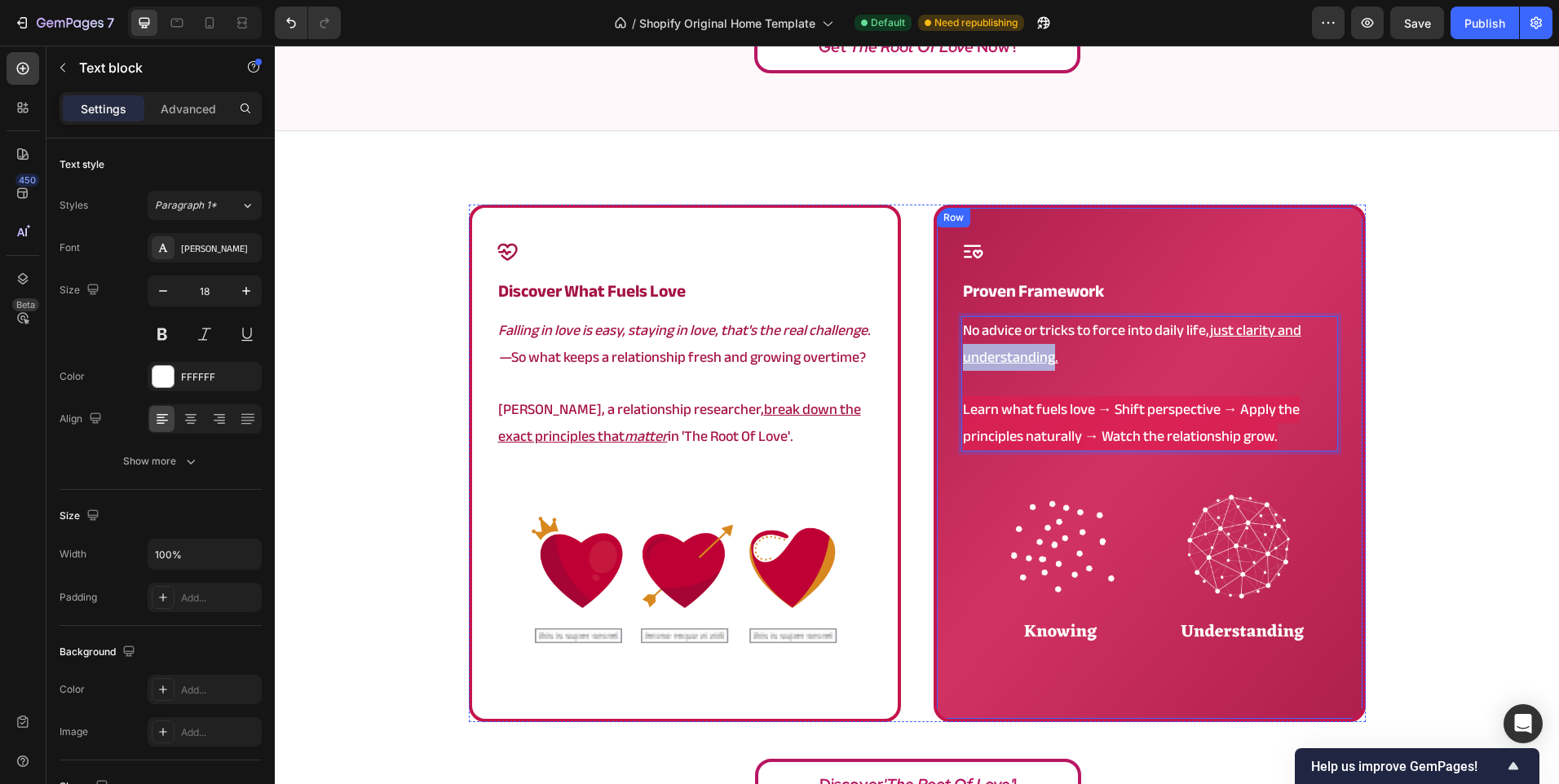
drag, startPoint x: 1046, startPoint y: 361, endPoint x: 948, endPoint y: 352, distance: 98.4
click at [948, 352] on div "Icon proven framework Heading No advice or tricks to force into daily life, jus…" at bounding box center [1149, 463] width 432 height 517
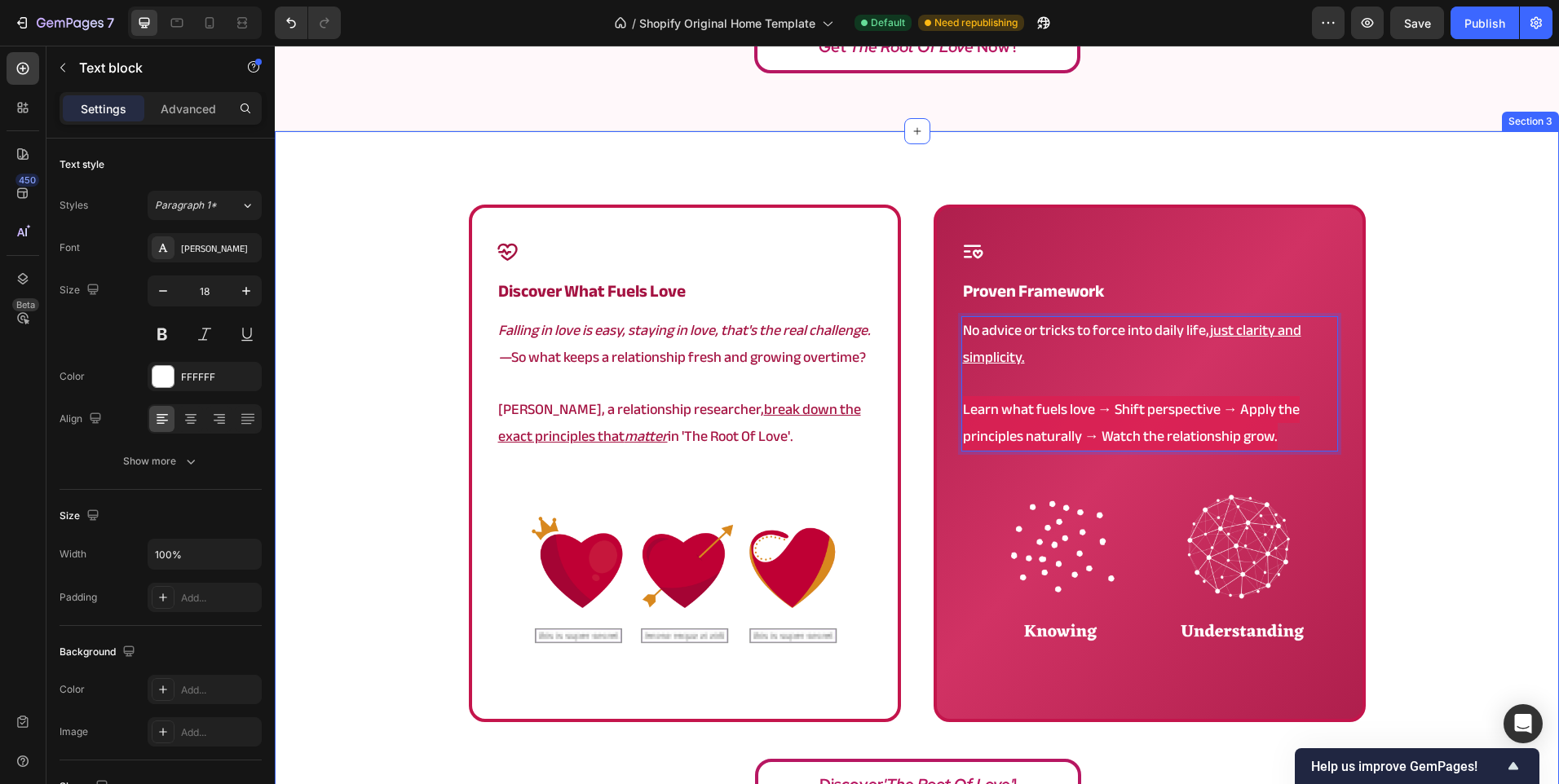
click at [1414, 372] on div "Icon ⁠⁠⁠⁠⁠⁠⁠ Discover What Fuels Love Heading Falling in love is easy, staying …" at bounding box center [916, 512] width 1284 height 616
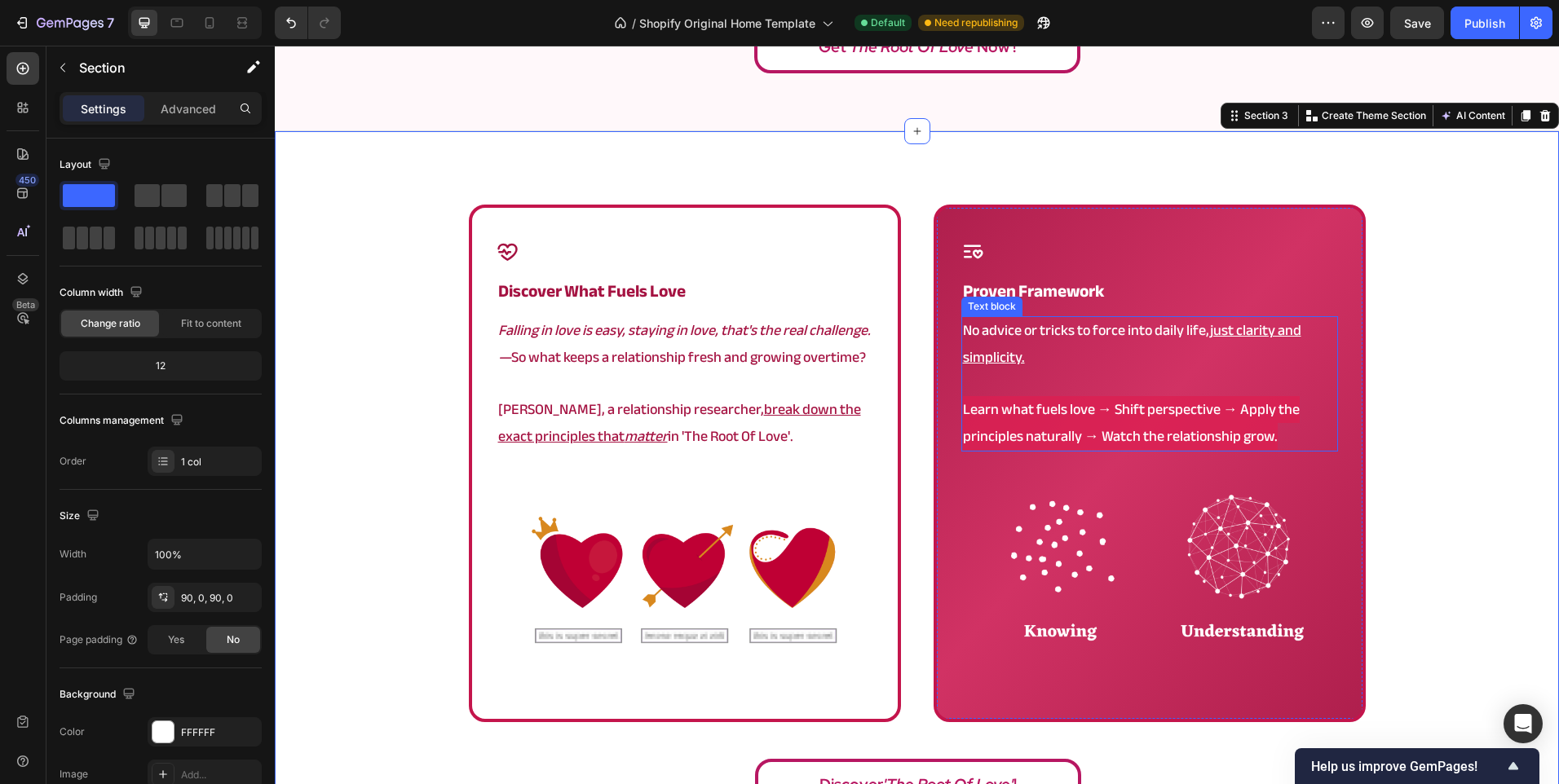
click at [1187, 447] on span "Learn what fuels love → Shift perspective → Apply the principles naturally → Wa…" at bounding box center [1131, 422] width 336 height 53
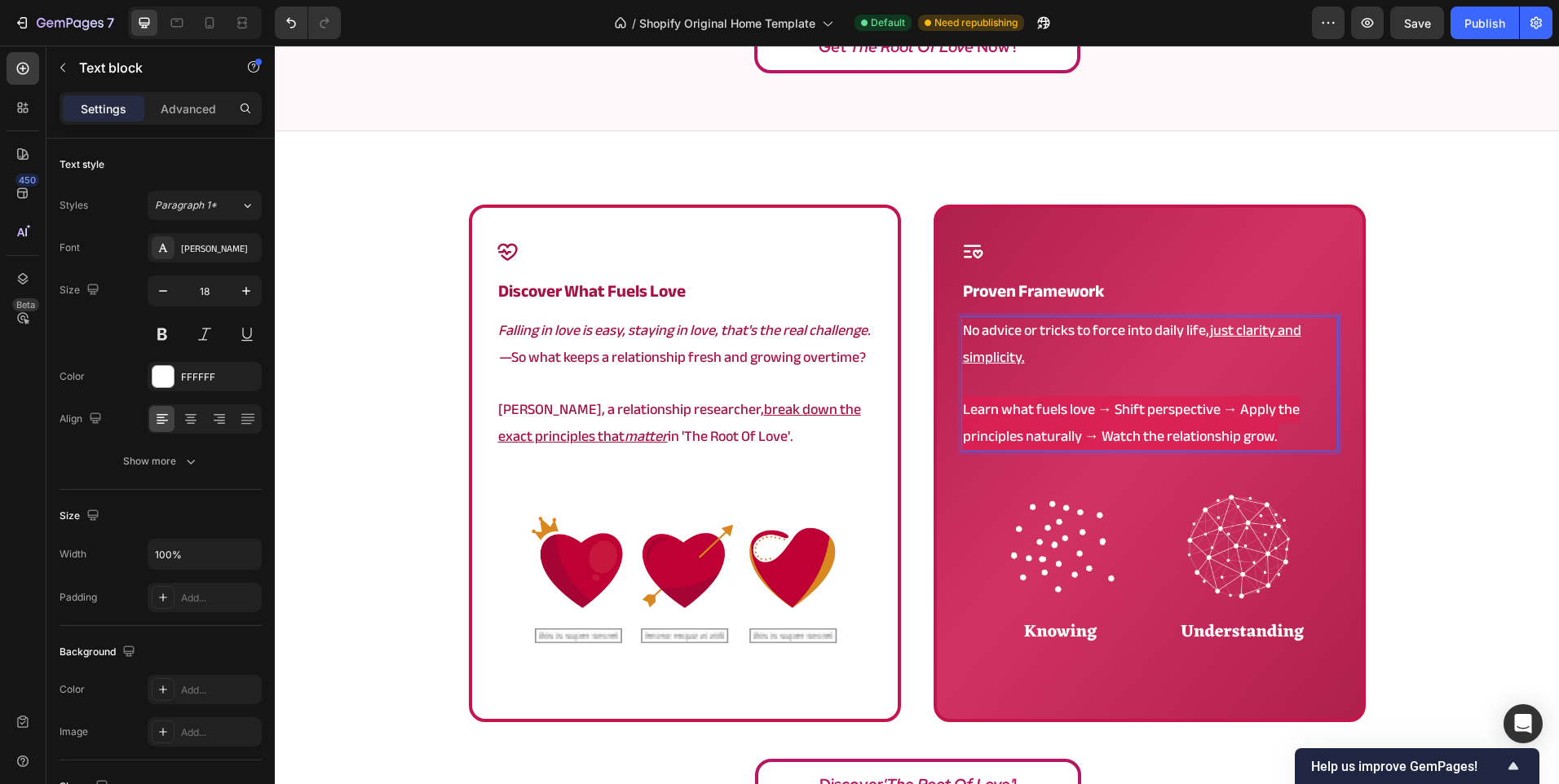
click at [1181, 444] on span "Learn what fuels love → Shift perspective → Apply the principles naturally → Wa…" at bounding box center [1131, 422] width 336 height 53
click at [1337, 431] on div "Icon proven framework Heading No advice or tricks to force into daily life, jus…" at bounding box center [1149, 463] width 432 height 517
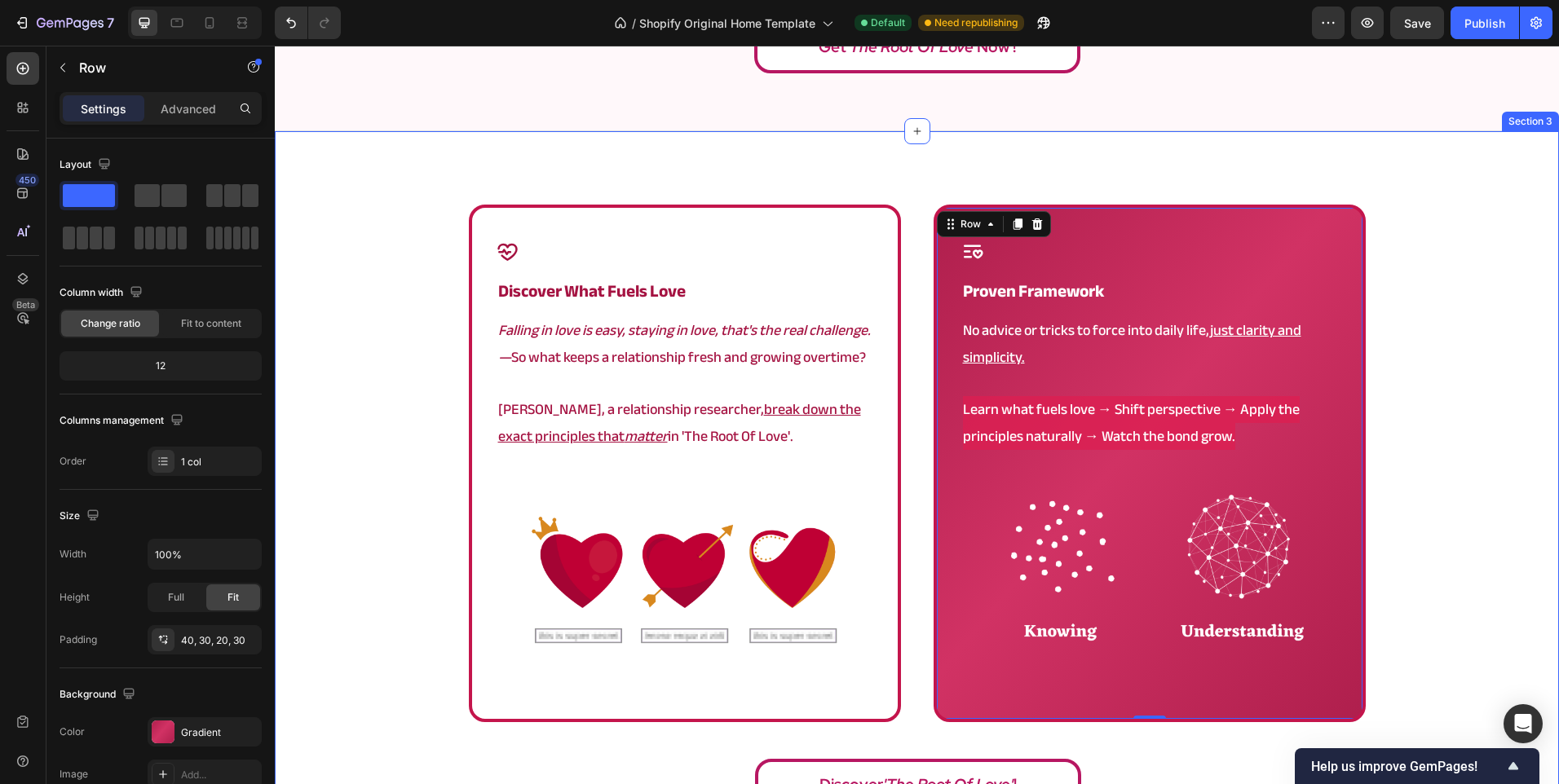
click at [335, 480] on div "Icon ⁠⁠⁠⁠⁠⁠⁠ Discover What Fuels Love Heading Falling in love is easy, staying …" at bounding box center [916, 512] width 1284 height 616
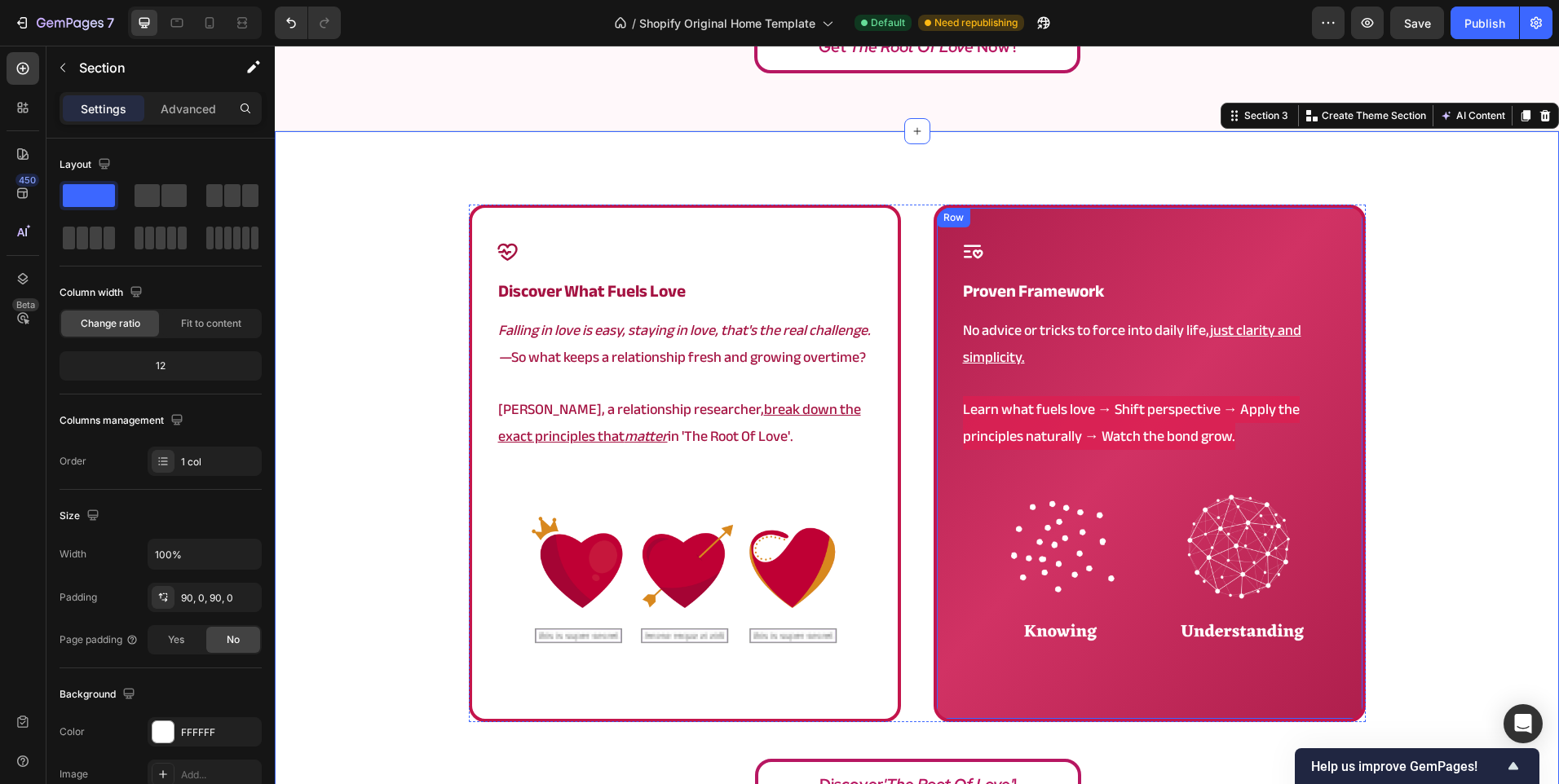
click at [943, 564] on div "Icon proven framework Heading No advice or tricks to force into daily life, jus…" at bounding box center [1149, 463] width 432 height 517
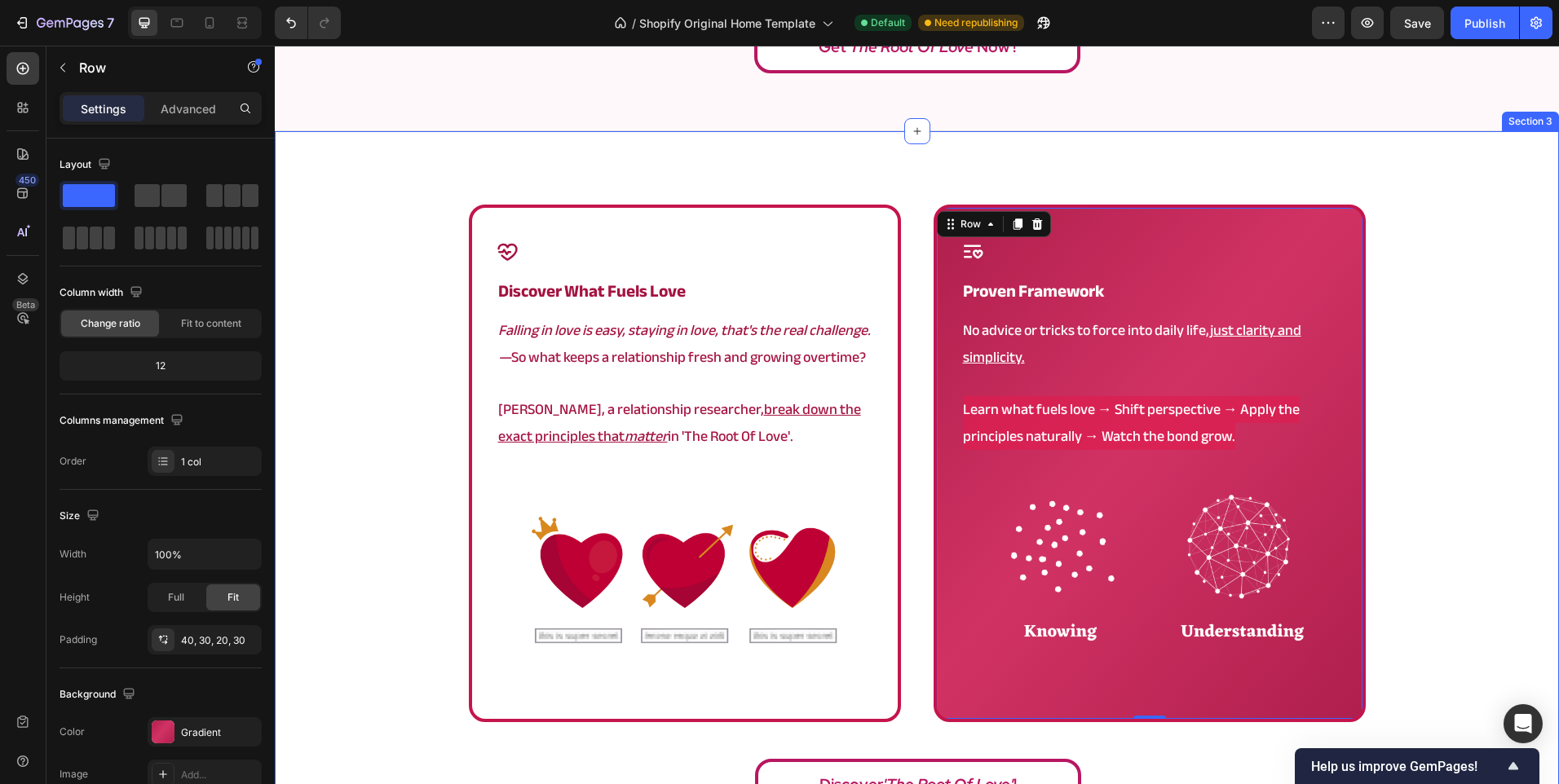
click at [1390, 527] on div "Icon ⁠⁠⁠⁠⁠⁠⁠ Discover What Fuels Love Heading Falling in love is easy, staying …" at bounding box center [916, 512] width 1284 height 616
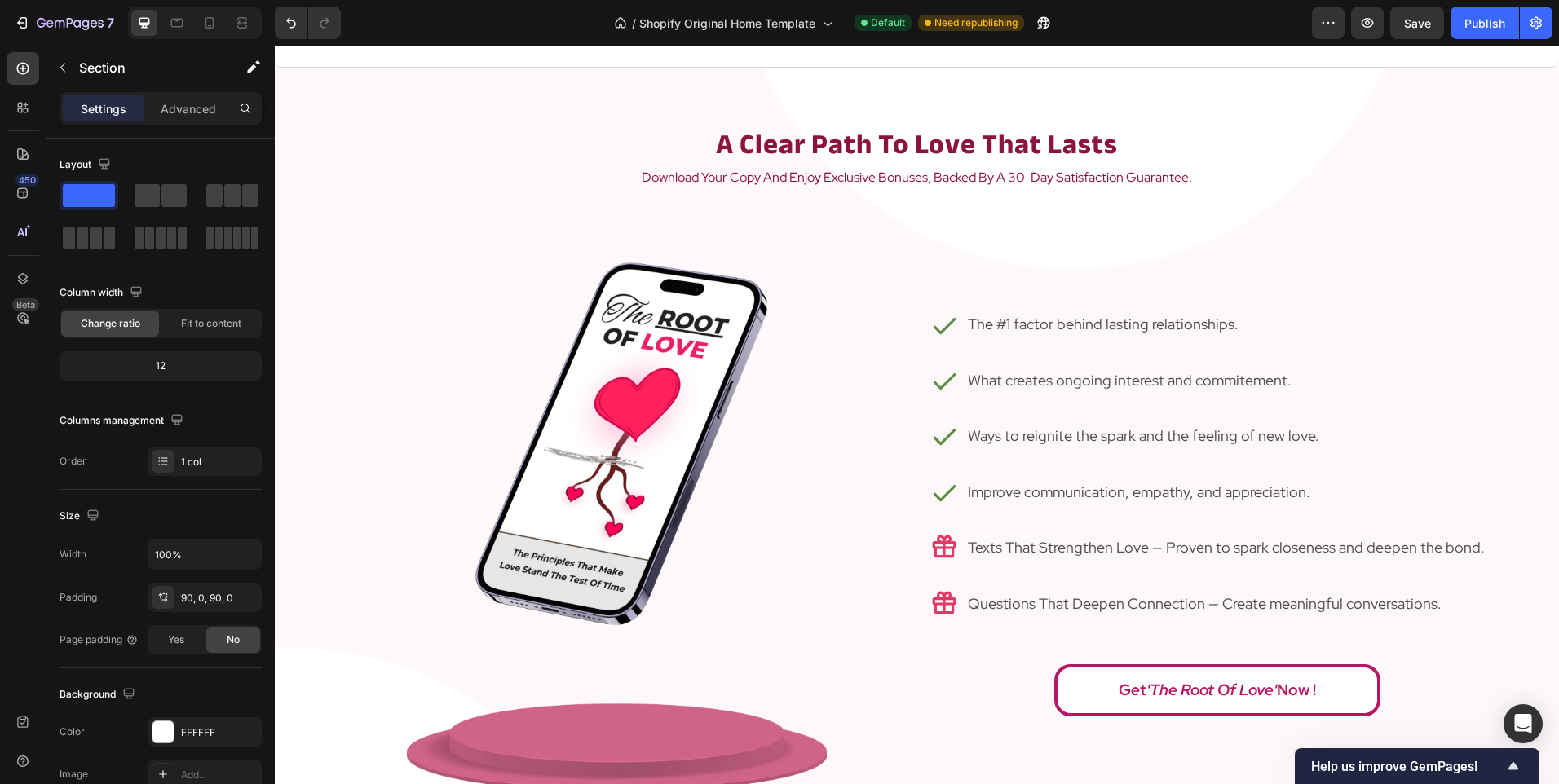
scroll to position [1712, 0]
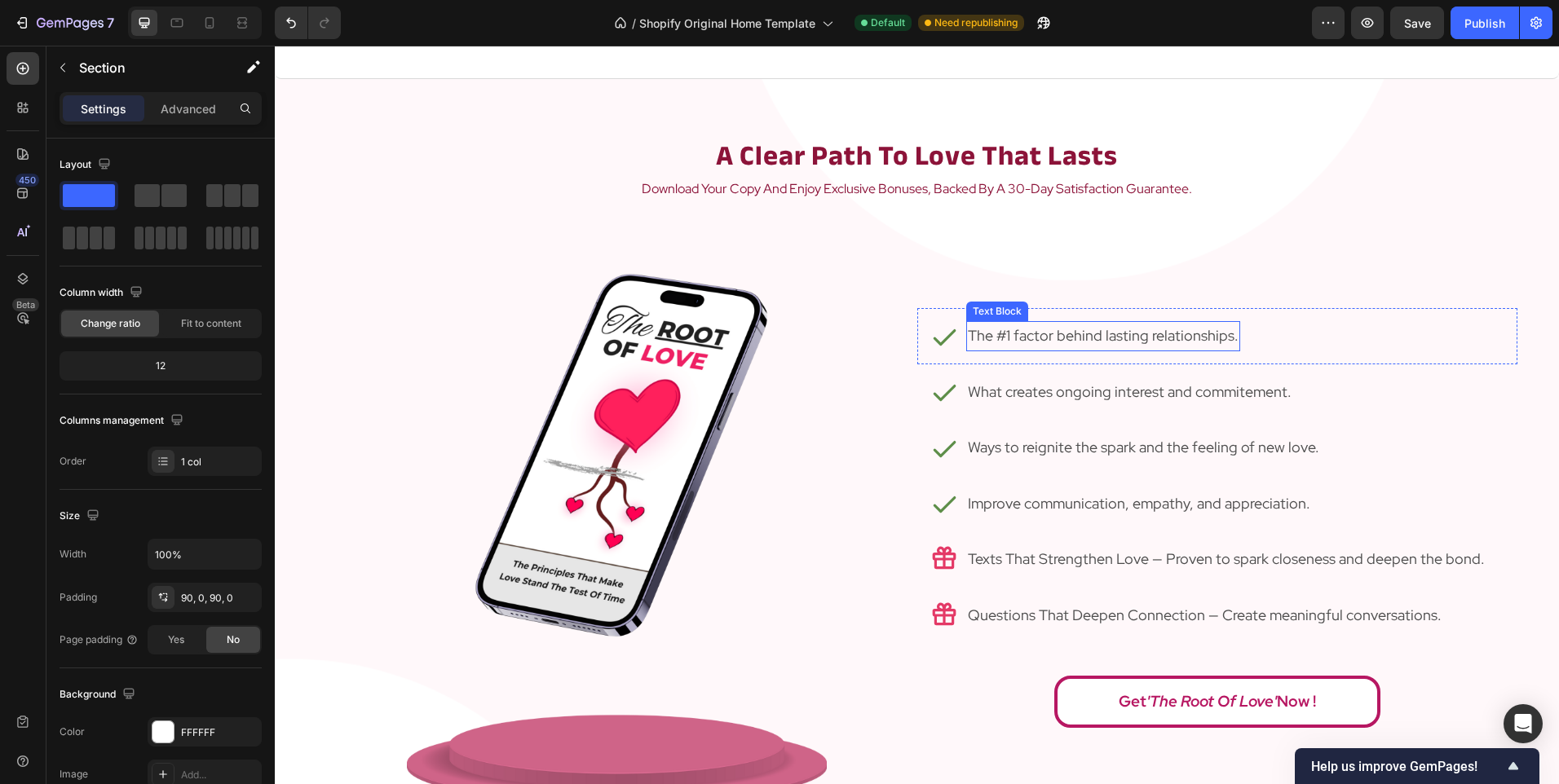
click at [1113, 340] on p "The #1 factor behind lasting relationships." at bounding box center [1103, 335] width 271 height 26
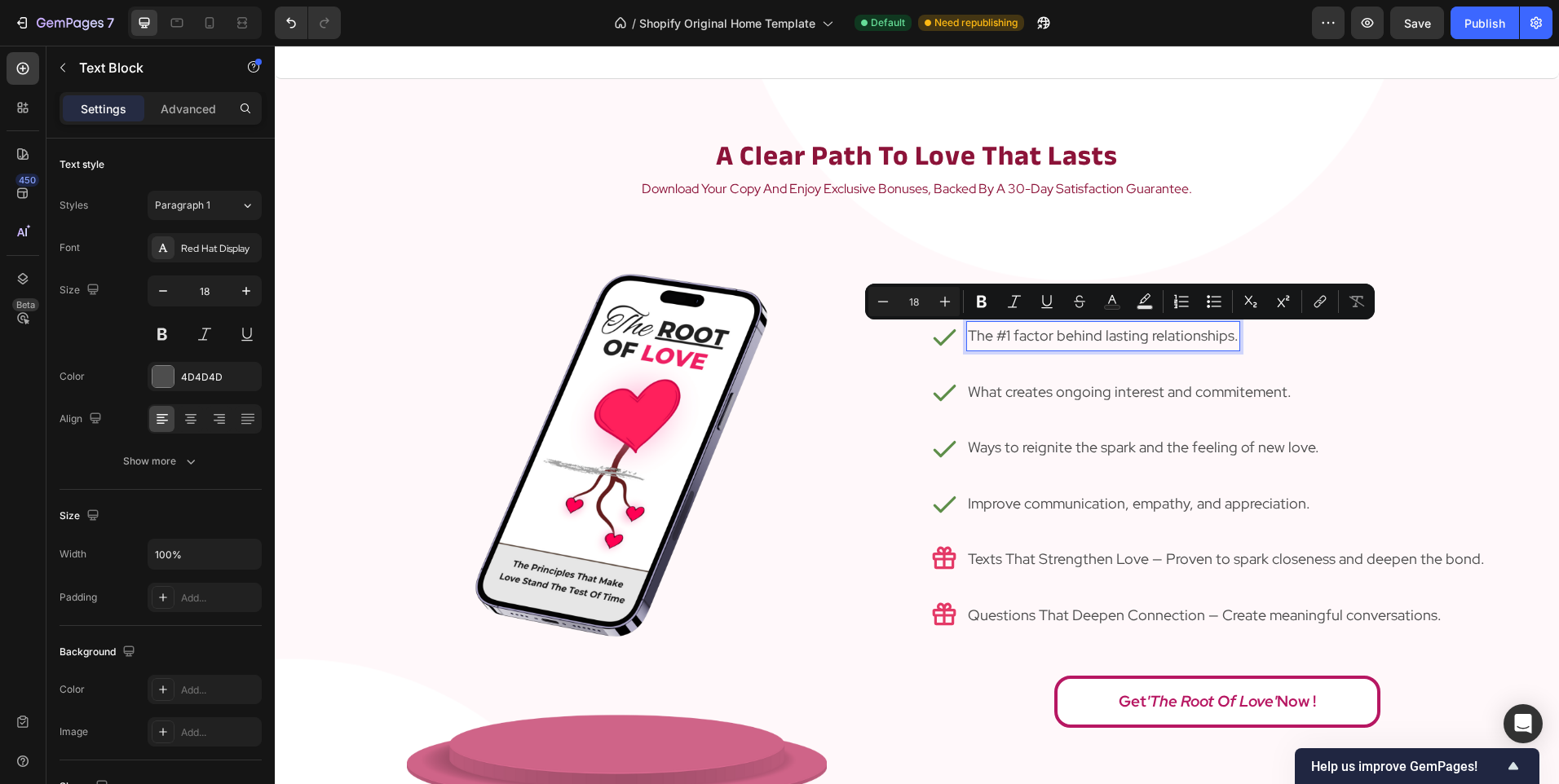
click at [1055, 334] on p "The #1 factor behind lasting relationships." at bounding box center [1103, 335] width 271 height 26
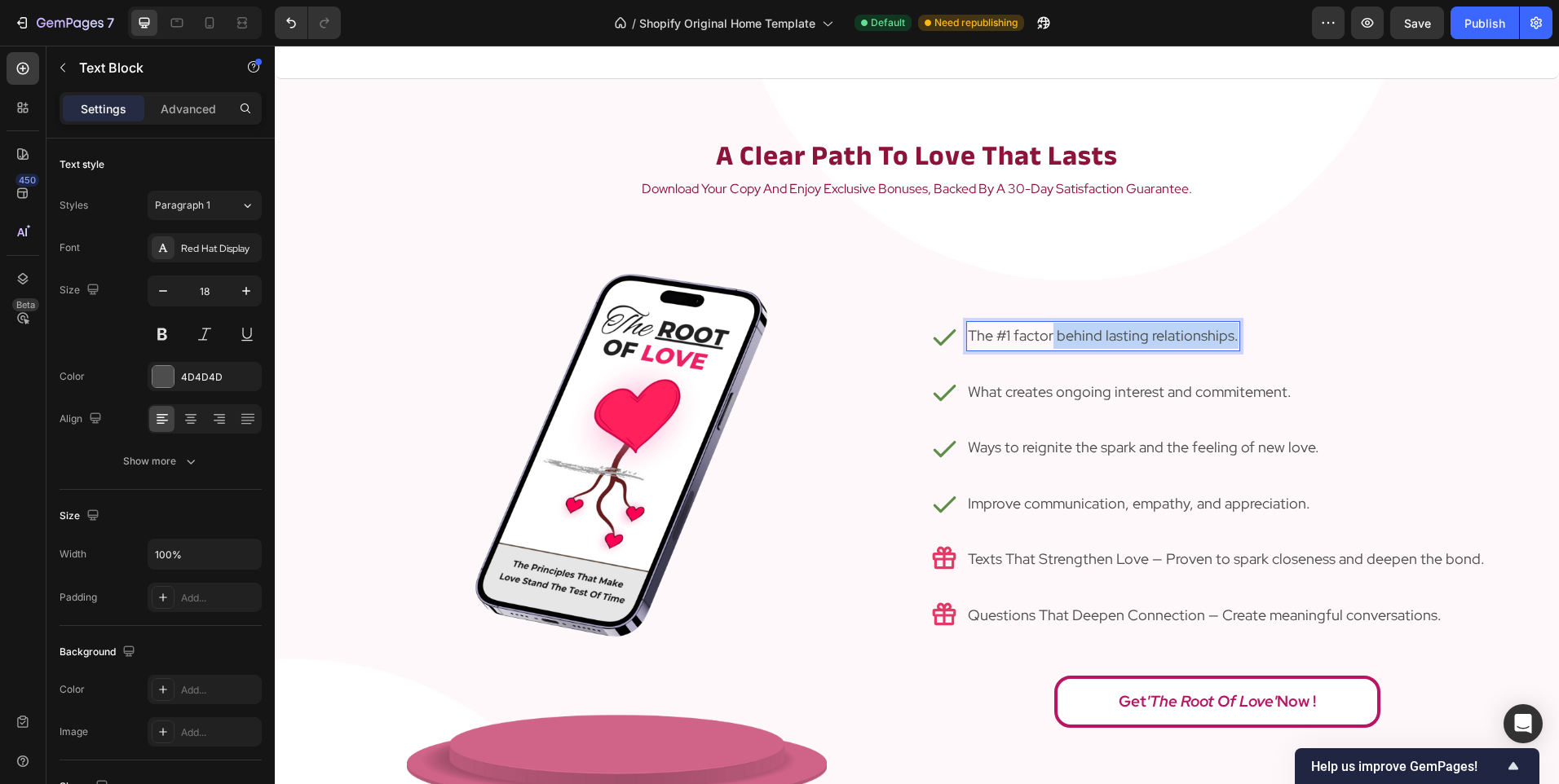
drag, startPoint x: 1047, startPoint y: 331, endPoint x: 1228, endPoint y: 343, distance: 181.4
click at [1228, 343] on div "The #1 factor behind lasting relationships." at bounding box center [1103, 336] width 274 height 30
click at [1214, 268] on div "Icon The #1 factor to make relationship last. Text Block 0 Row Icon What create…" at bounding box center [1216, 517] width 600 height 594
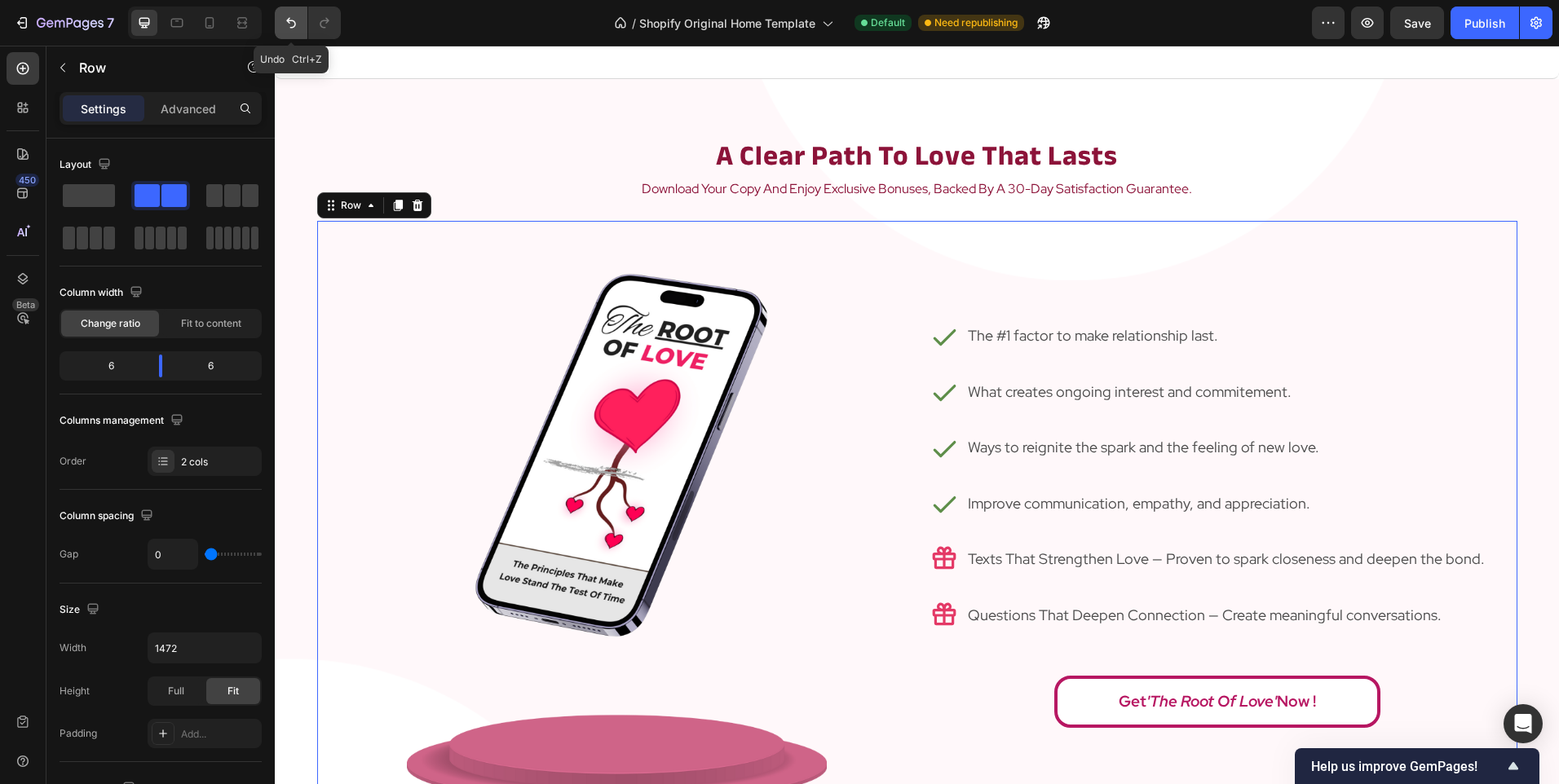
click at [285, 14] on button "Undo/Redo" at bounding box center [290, 22] width 32 height 32
click at [593, 180] on p "download your copy and enjoy exclusive bonuses, backed by a 30-day satisfaction…" at bounding box center [918, 190] width 975 height 24
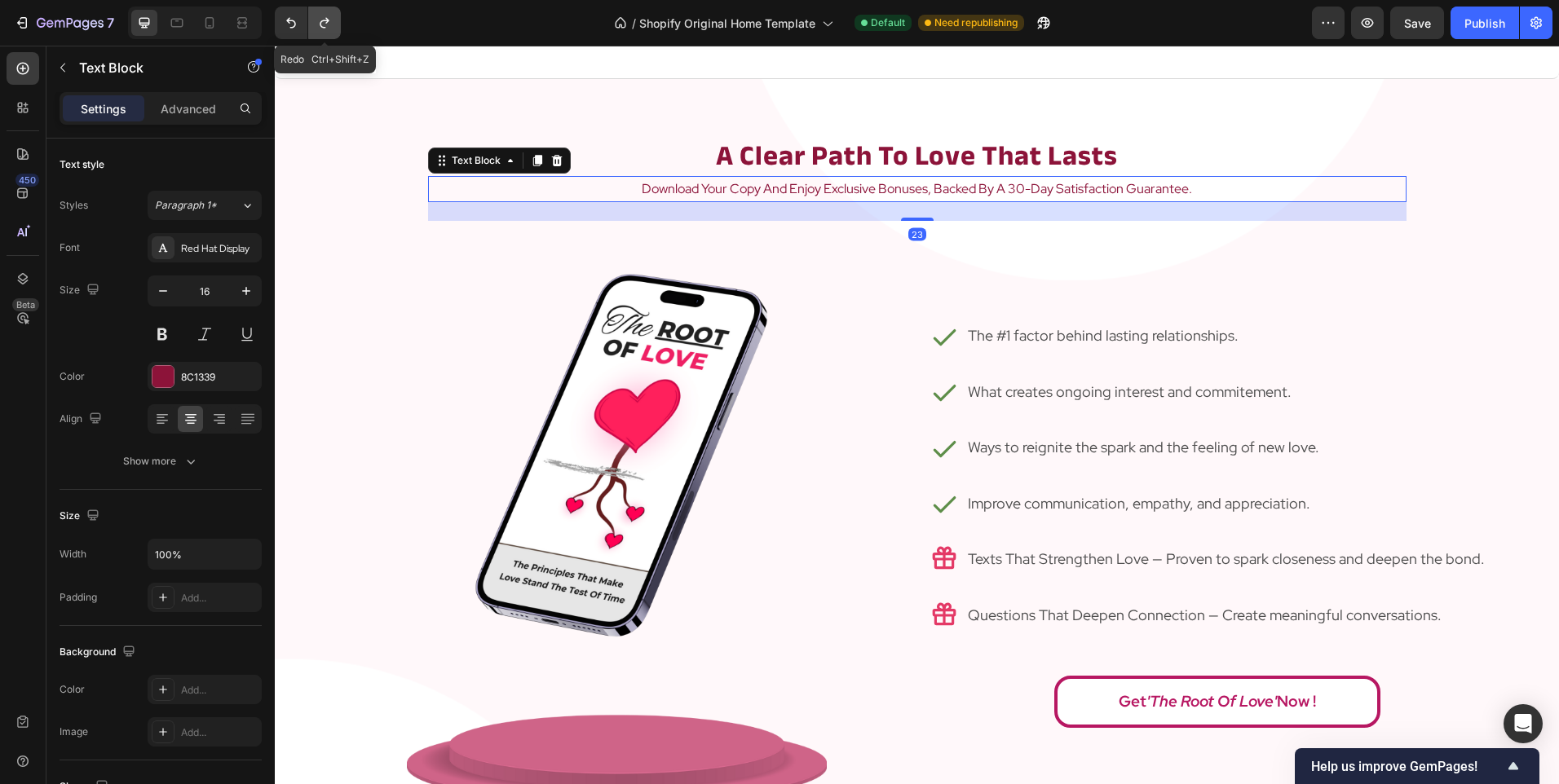
click at [323, 22] on icon "Undo/Redo" at bounding box center [324, 23] width 17 height 17
click at [289, 17] on icon "Undo/Redo" at bounding box center [291, 23] width 17 height 17
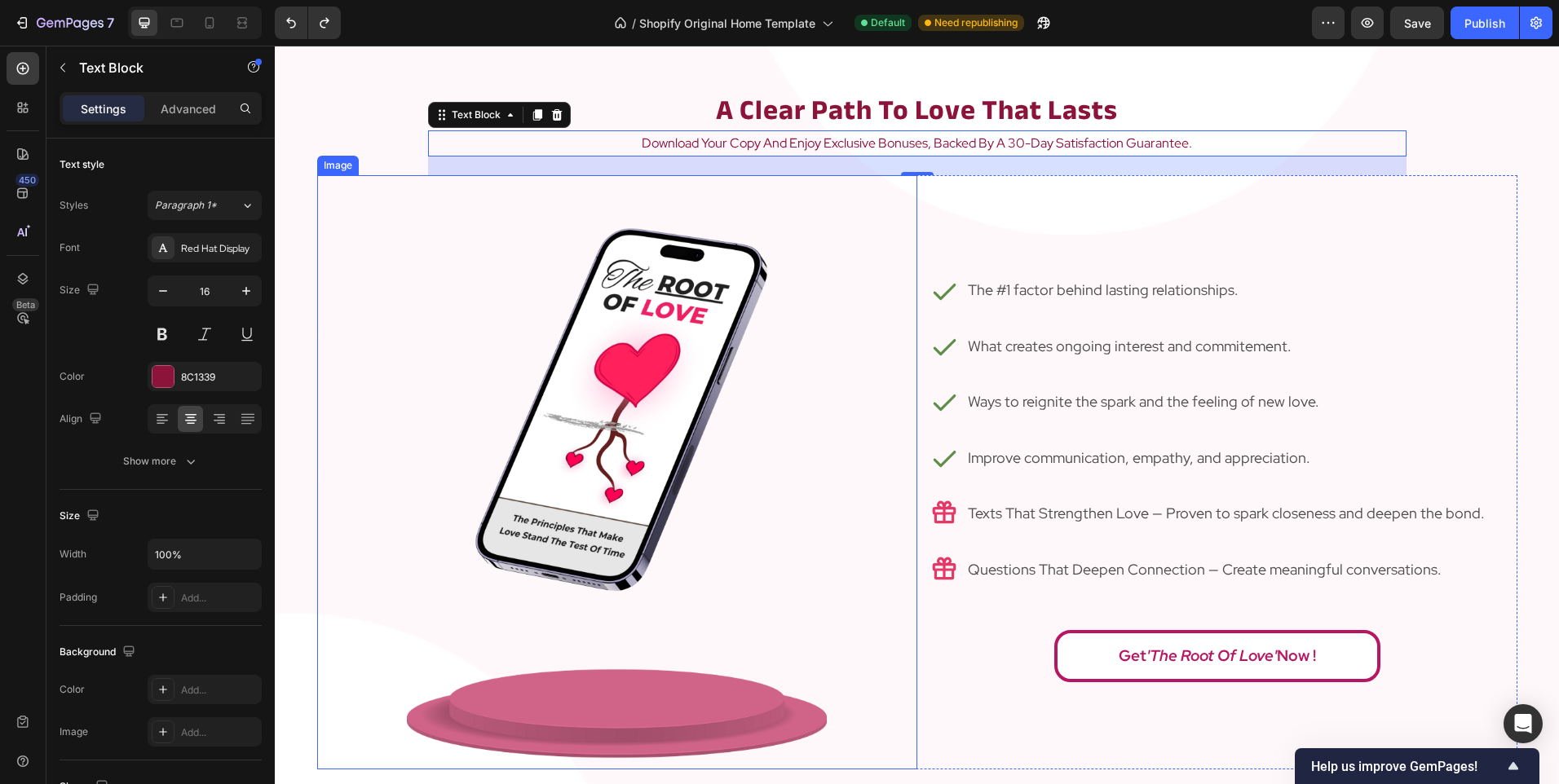
scroll to position [1793, 0]
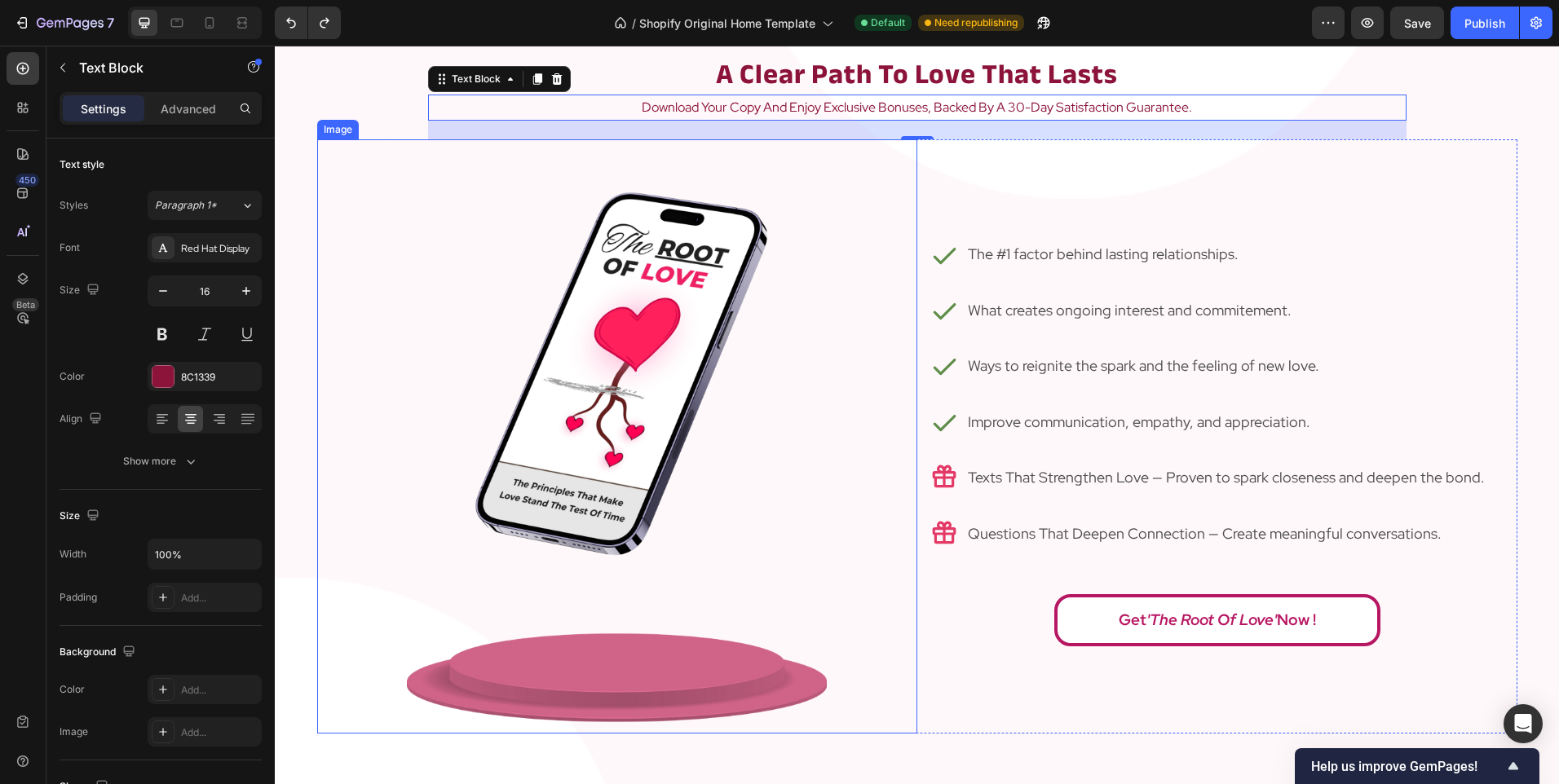
click at [895, 366] on div at bounding box center [616, 436] width 600 height 594
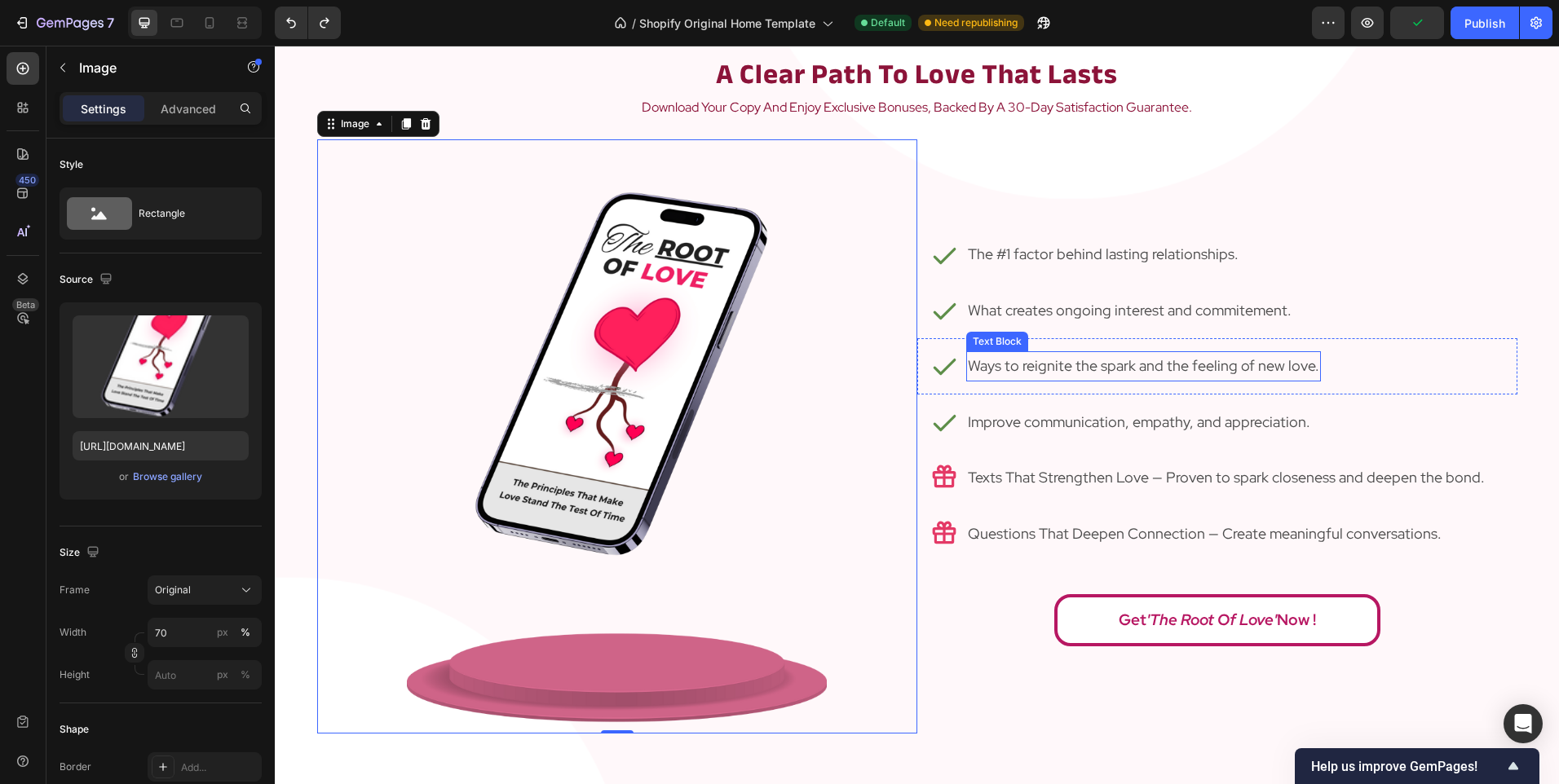
click at [1076, 366] on p "Ways to reignite the spark and the feeling of new love." at bounding box center [1143, 366] width 351 height 26
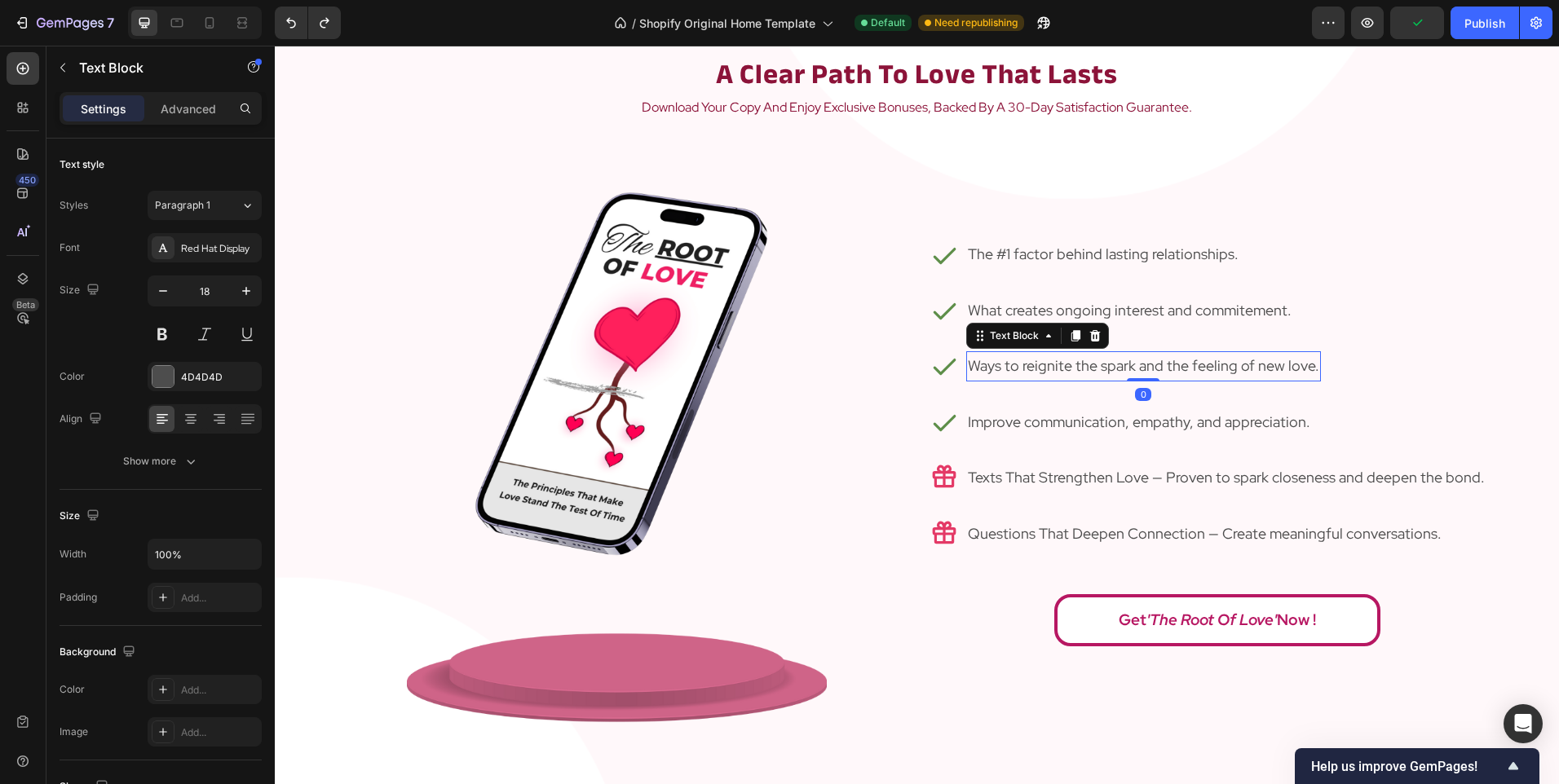
click at [1076, 366] on p "Ways to reignite the spark and the feeling of new love." at bounding box center [1143, 366] width 351 height 26
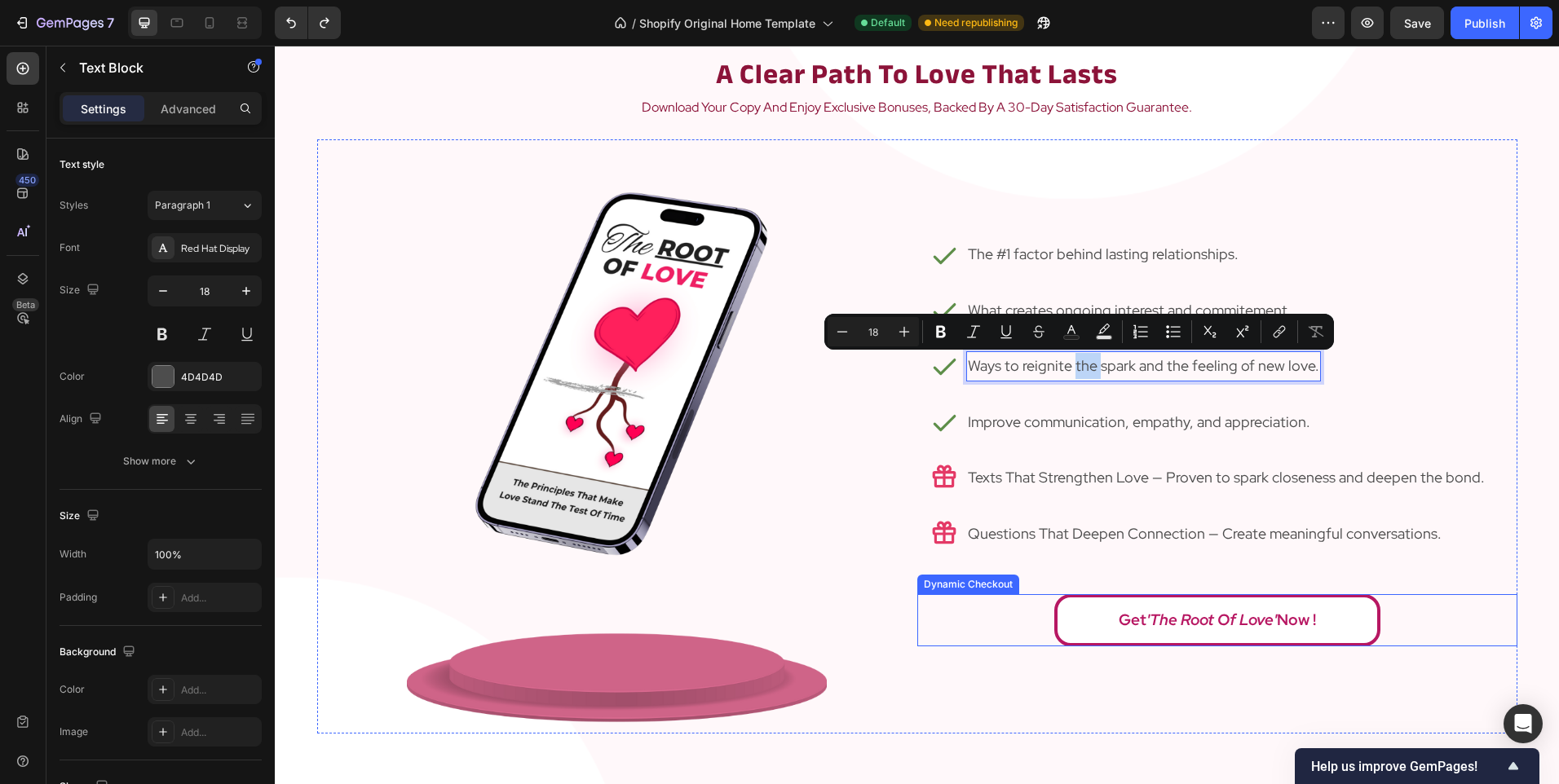
click at [985, 616] on div "Get 'The Root of Love' Now !" at bounding box center [1216, 620] width 600 height 52
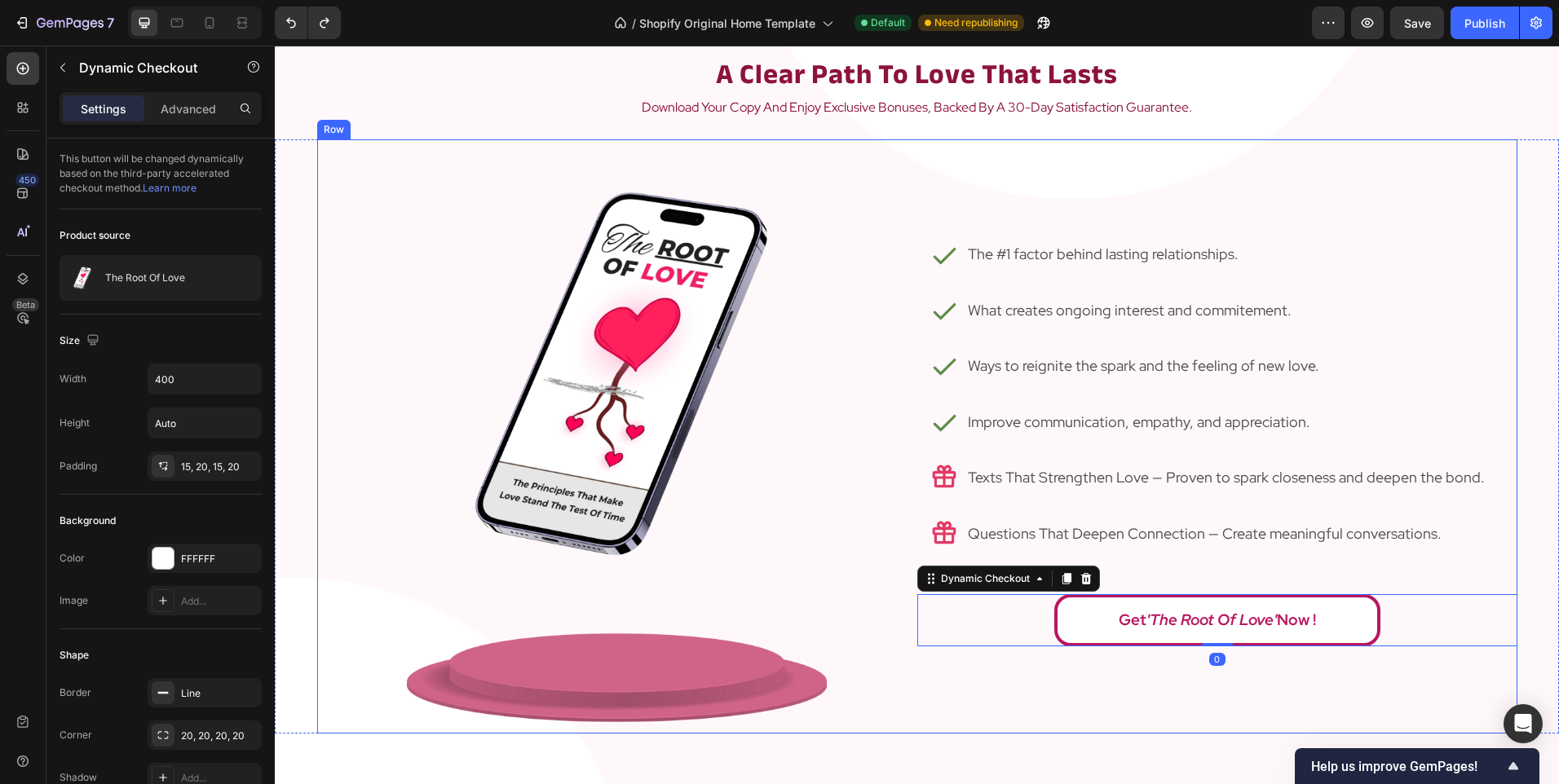
click at [1008, 562] on div "Icon The #1 factor behind lasting relationships. Text Block Row Icon What creat…" at bounding box center [1216, 436] width 600 height 594
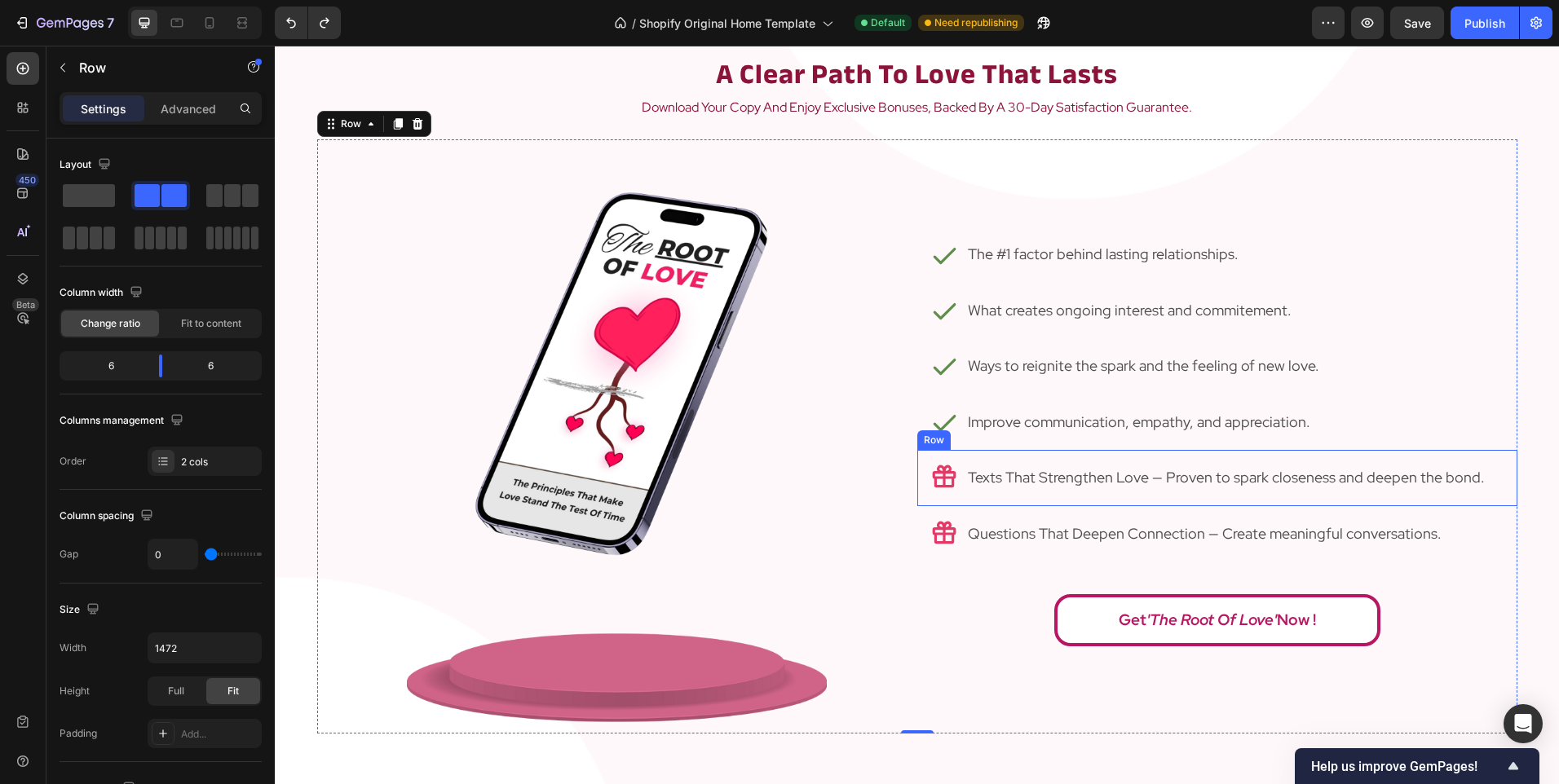
click at [1027, 497] on div "Icon Texts That Strengthen Love — Proven to spark closeness and deepen the bond…" at bounding box center [1216, 477] width 600 height 56
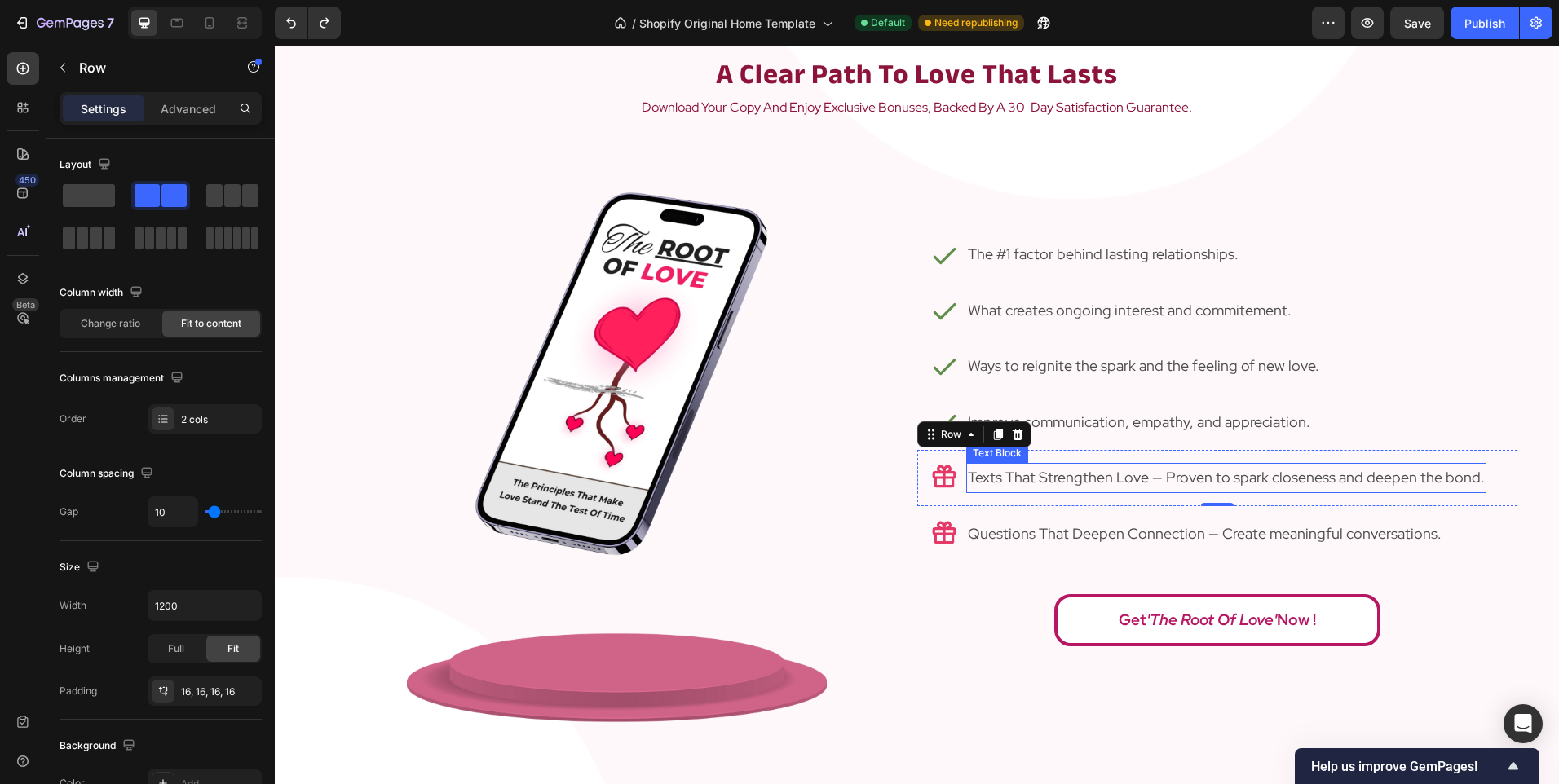
click at [1140, 477] on p "Texts That Strengthen Love — Proven to spark closeness and deepen the bond." at bounding box center [1226, 477] width 517 height 26
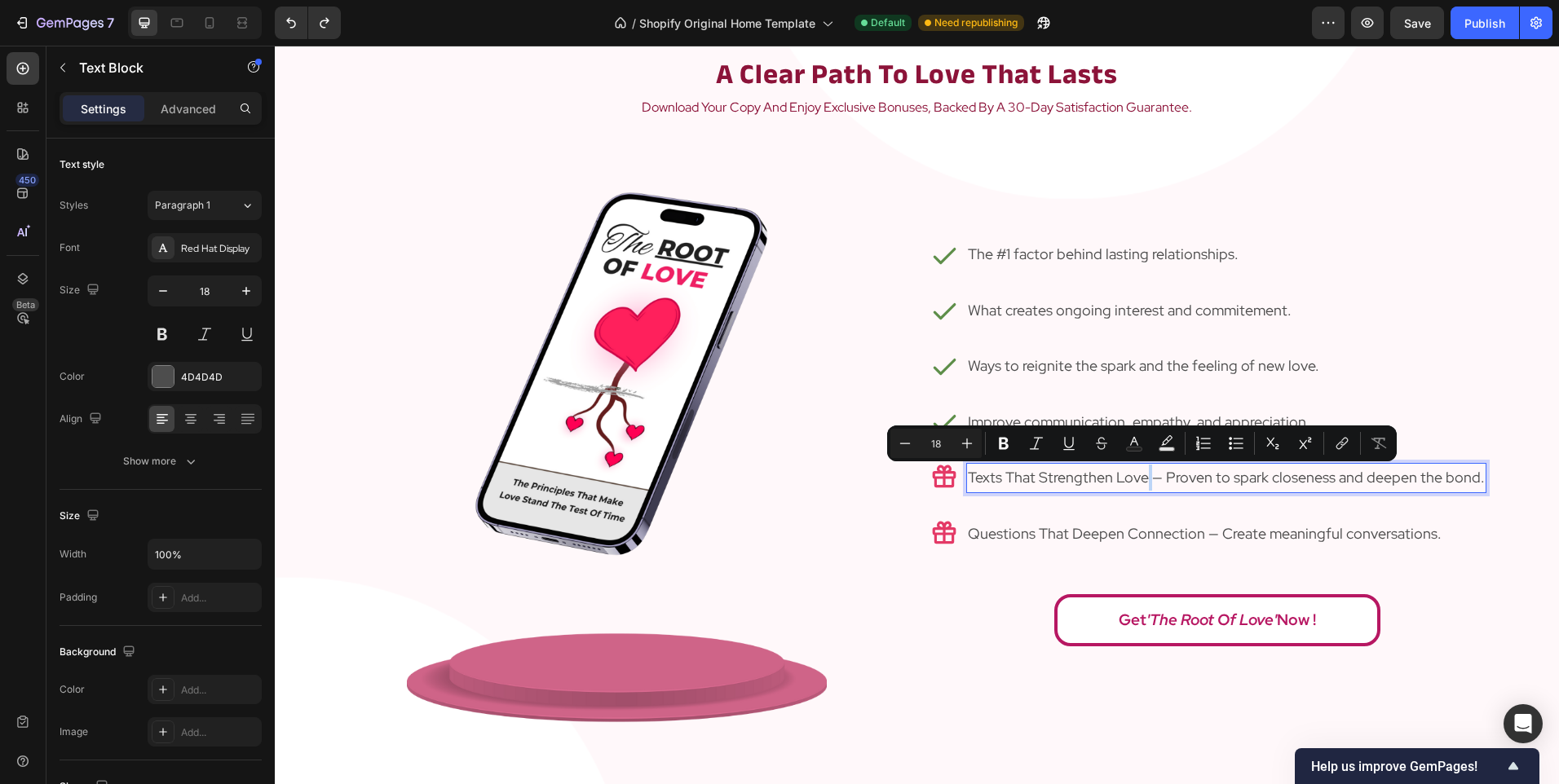
click at [1140, 477] on p "Texts That Strengthen Love — Proven to spark closeness and deepen the bond." at bounding box center [1226, 477] width 517 height 26
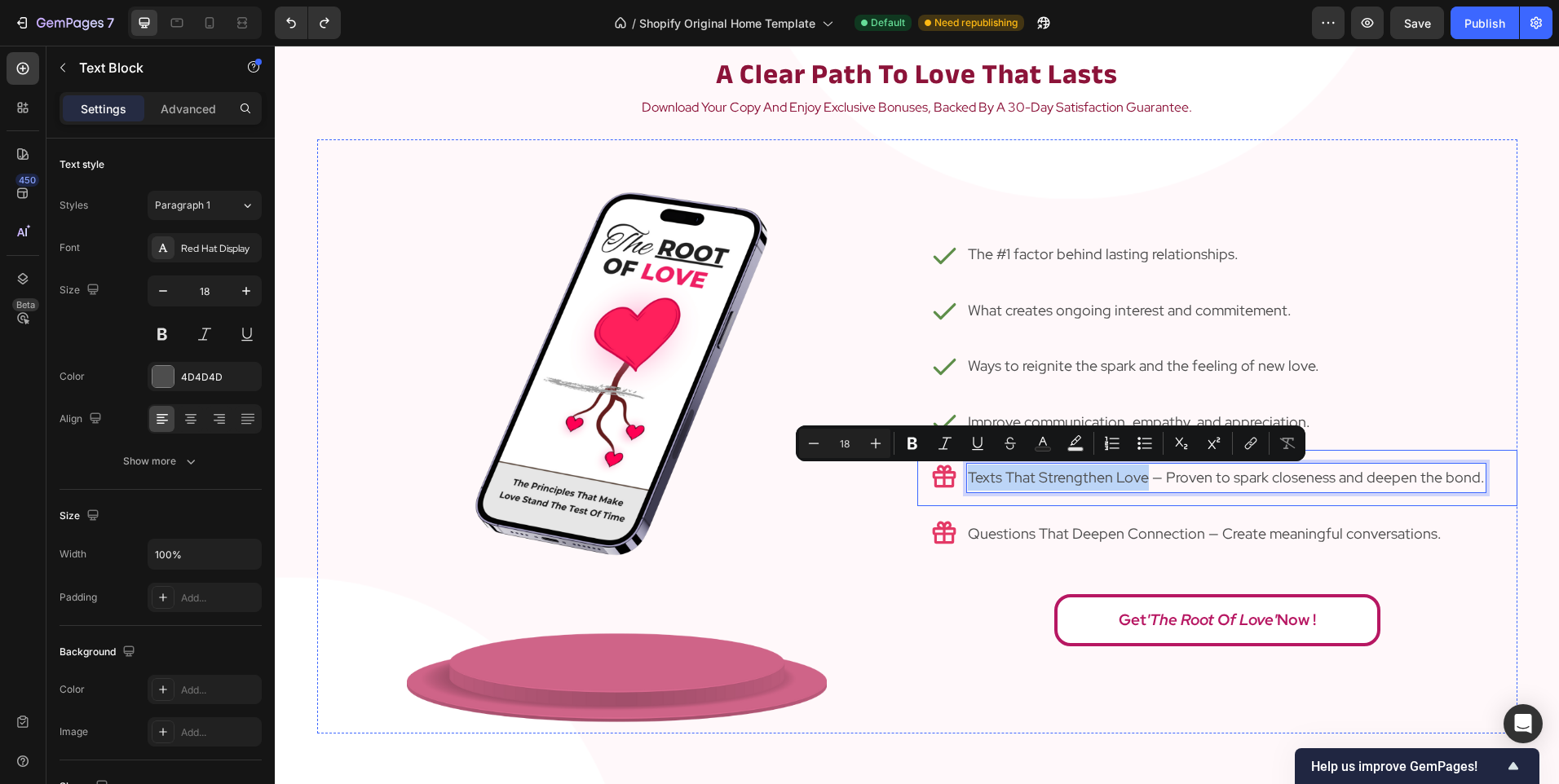
drag, startPoint x: 1140, startPoint y: 477, endPoint x: 951, endPoint y: 481, distance: 189.0
click at [951, 481] on div "Icon Texts That Strengthen Love — Proven to spark closeness and deepen the bond…" at bounding box center [1216, 477] width 600 height 56
click at [1024, 475] on p "Texts That Strengthen Love — Proven to spark closeness and deepen the bond." at bounding box center [1226, 477] width 517 height 26
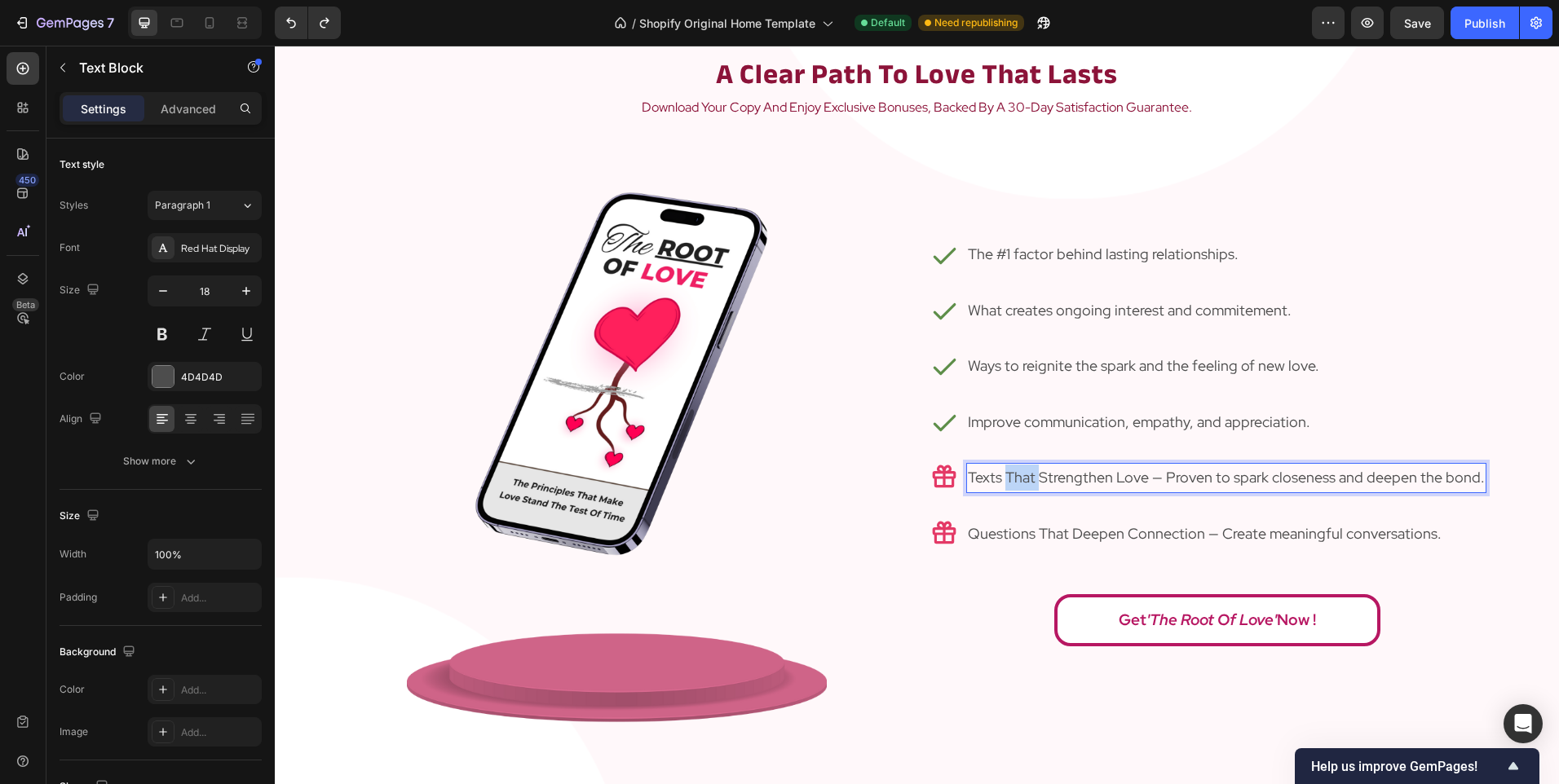
click at [1024, 475] on p "Texts That Strengthen Love — Proven to spark closeness and deepen the bond." at bounding box center [1226, 477] width 517 height 26
click at [968, 477] on p "Texts Strengthen Love — Proven to spark closeness and deepen the bond." at bounding box center [1210, 477] width 484 height 26
click at [993, 591] on div "Icon The #1 factor behind lasting relationships. Text Block Row Icon What creat…" at bounding box center [1216, 436] width 600 height 594
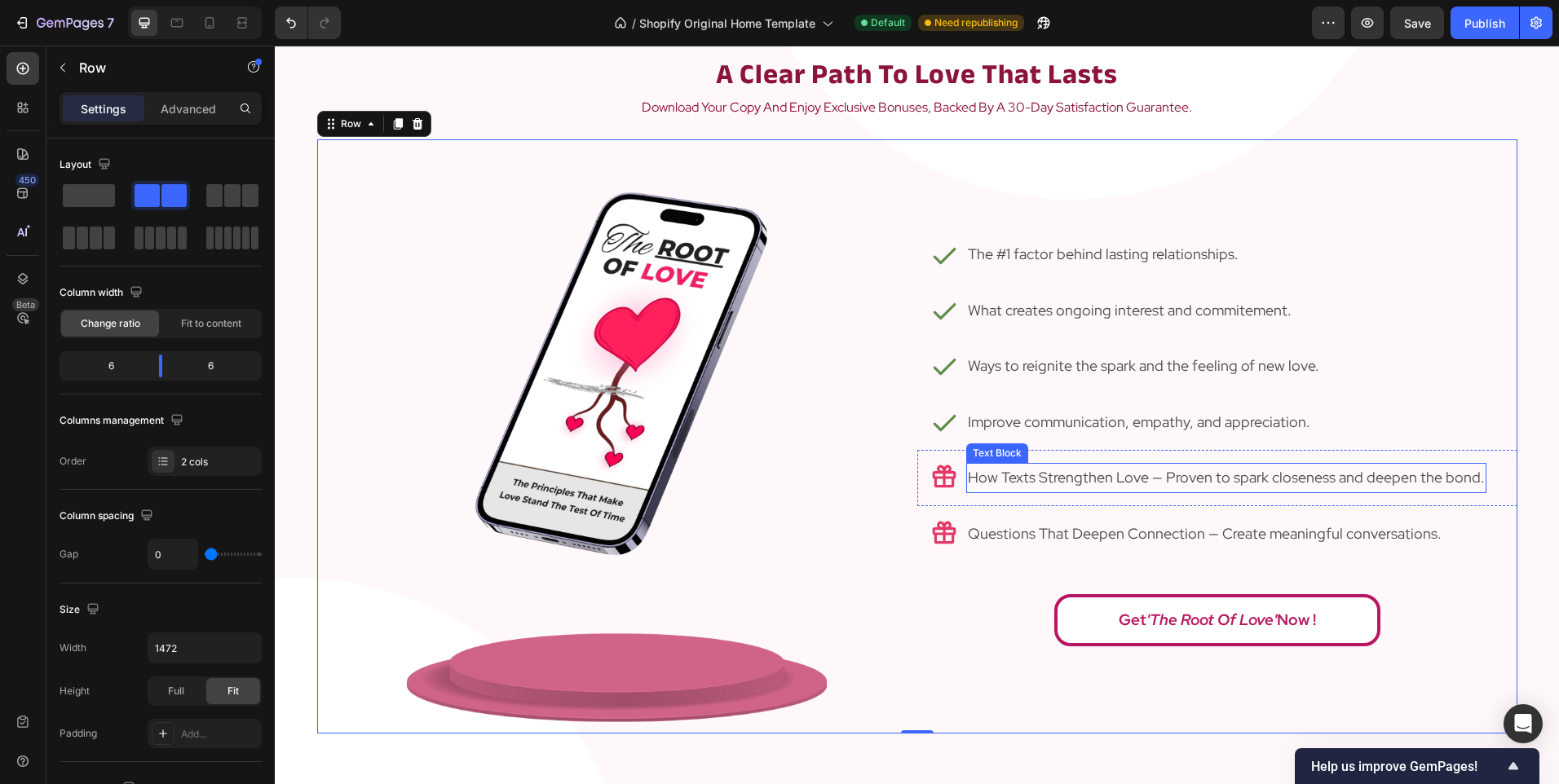
click at [1173, 477] on p "How Texts Strengthen Love — Proven to spark closeness and deepen the bond." at bounding box center [1226, 477] width 517 height 26
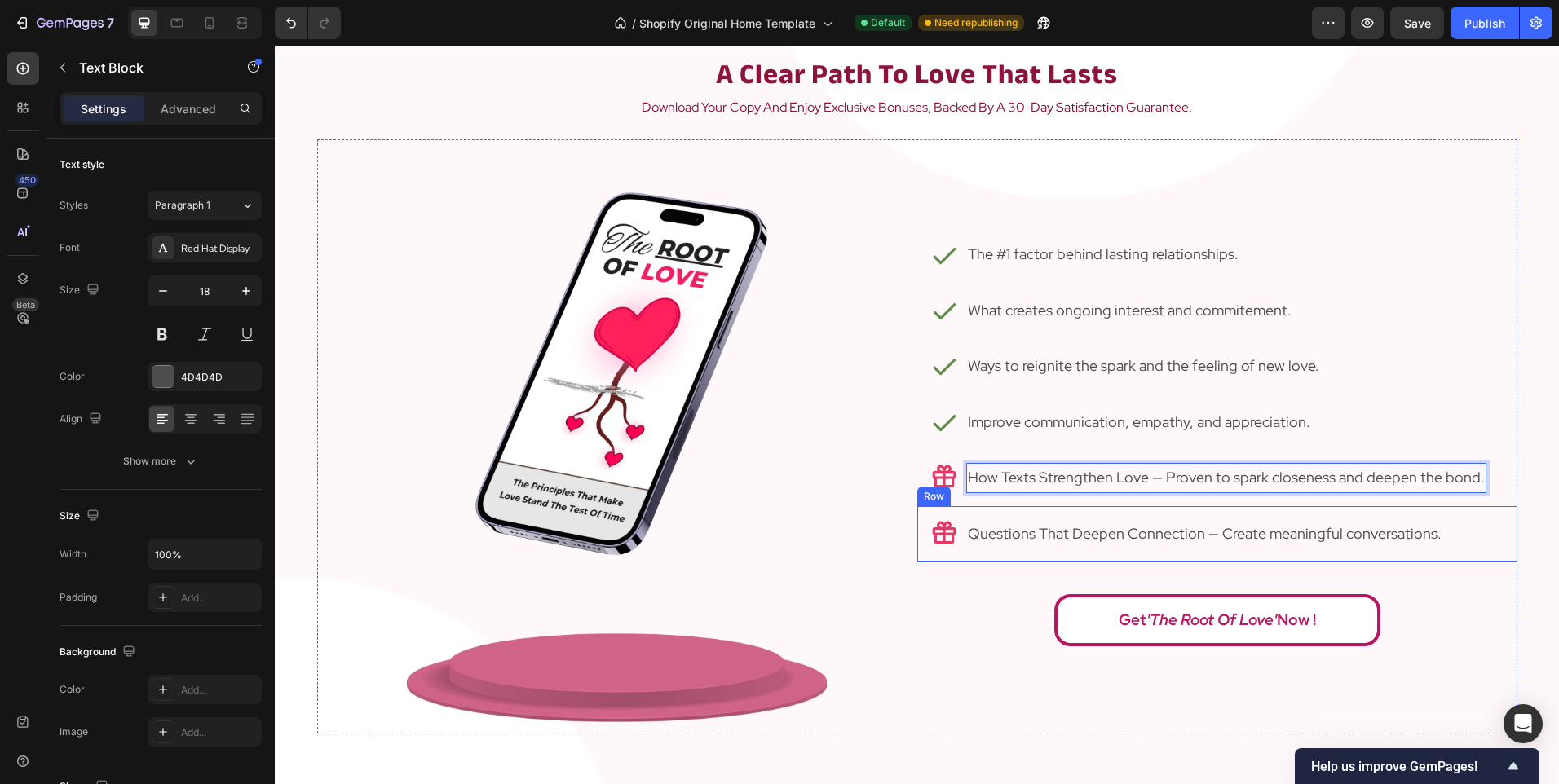
click at [1131, 506] on div "Icon Questions That Deepen Connection — Create meaningful conversations. Text B…" at bounding box center [1216, 534] width 600 height 56
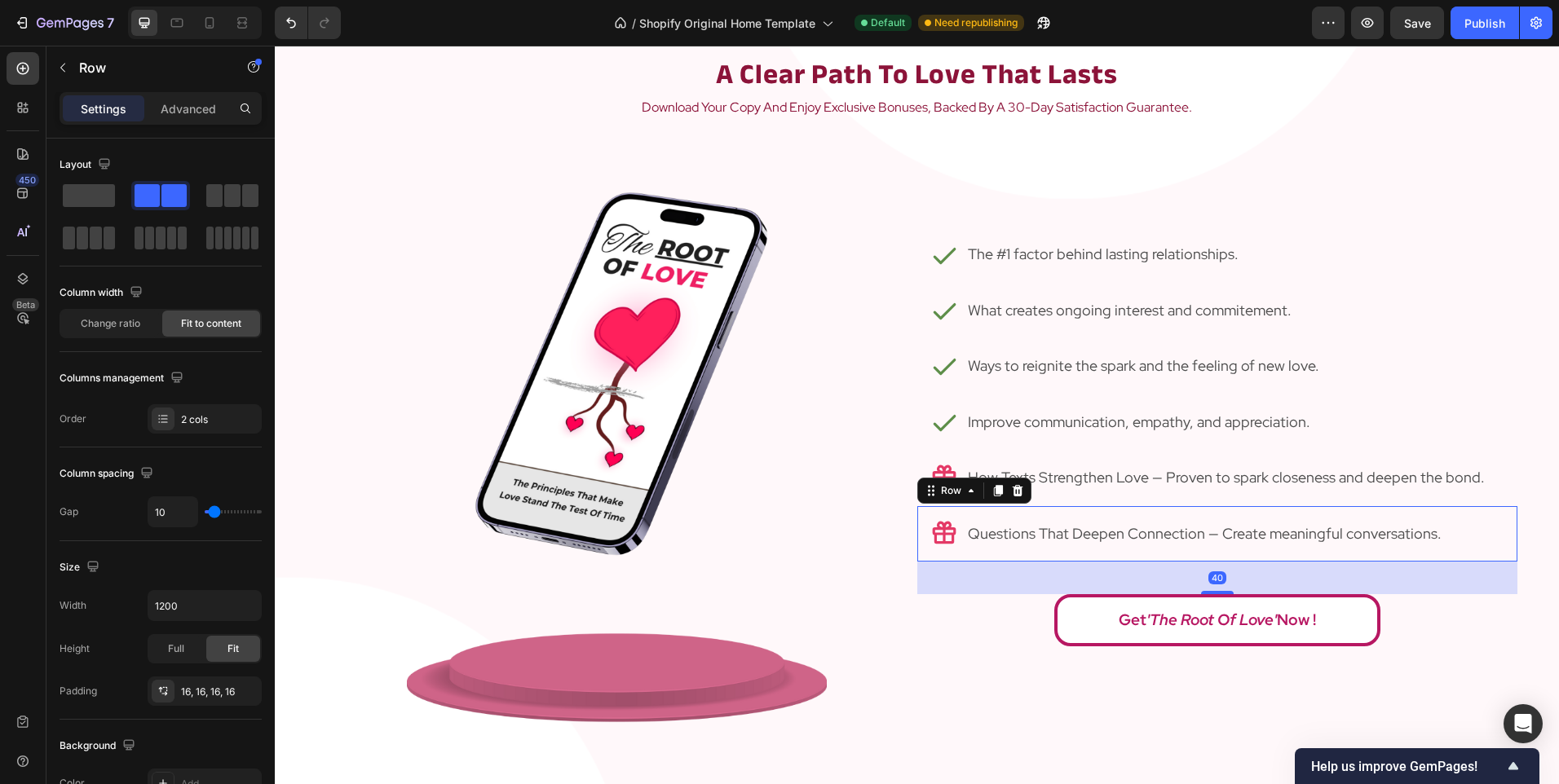
click at [997, 631] on div "Get 'The Root of Love' Now !" at bounding box center [1216, 620] width 600 height 52
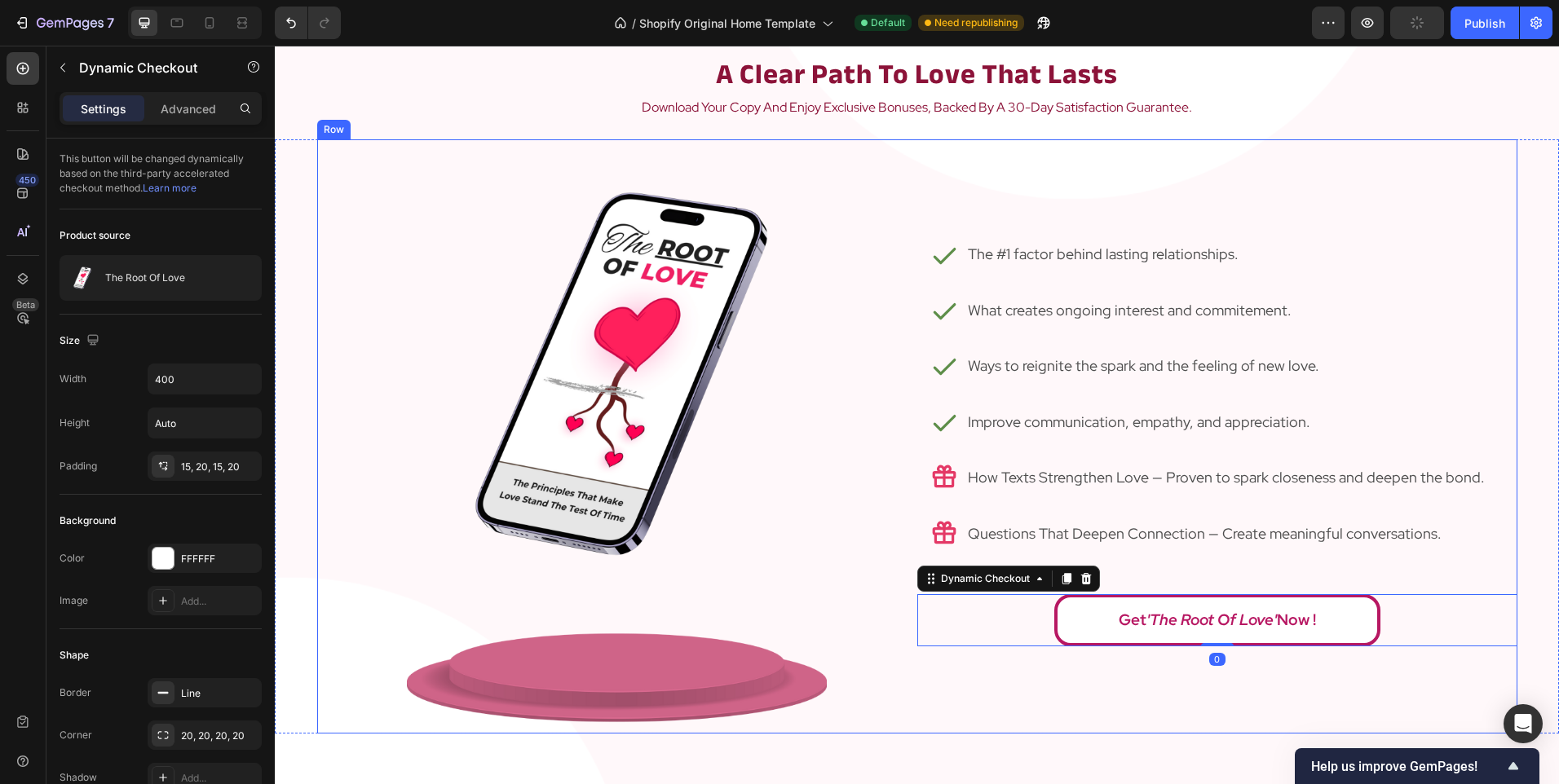
click at [975, 676] on div "Icon The #1 factor behind lasting relationships. Text Block Row Icon What creat…" at bounding box center [1216, 436] width 600 height 594
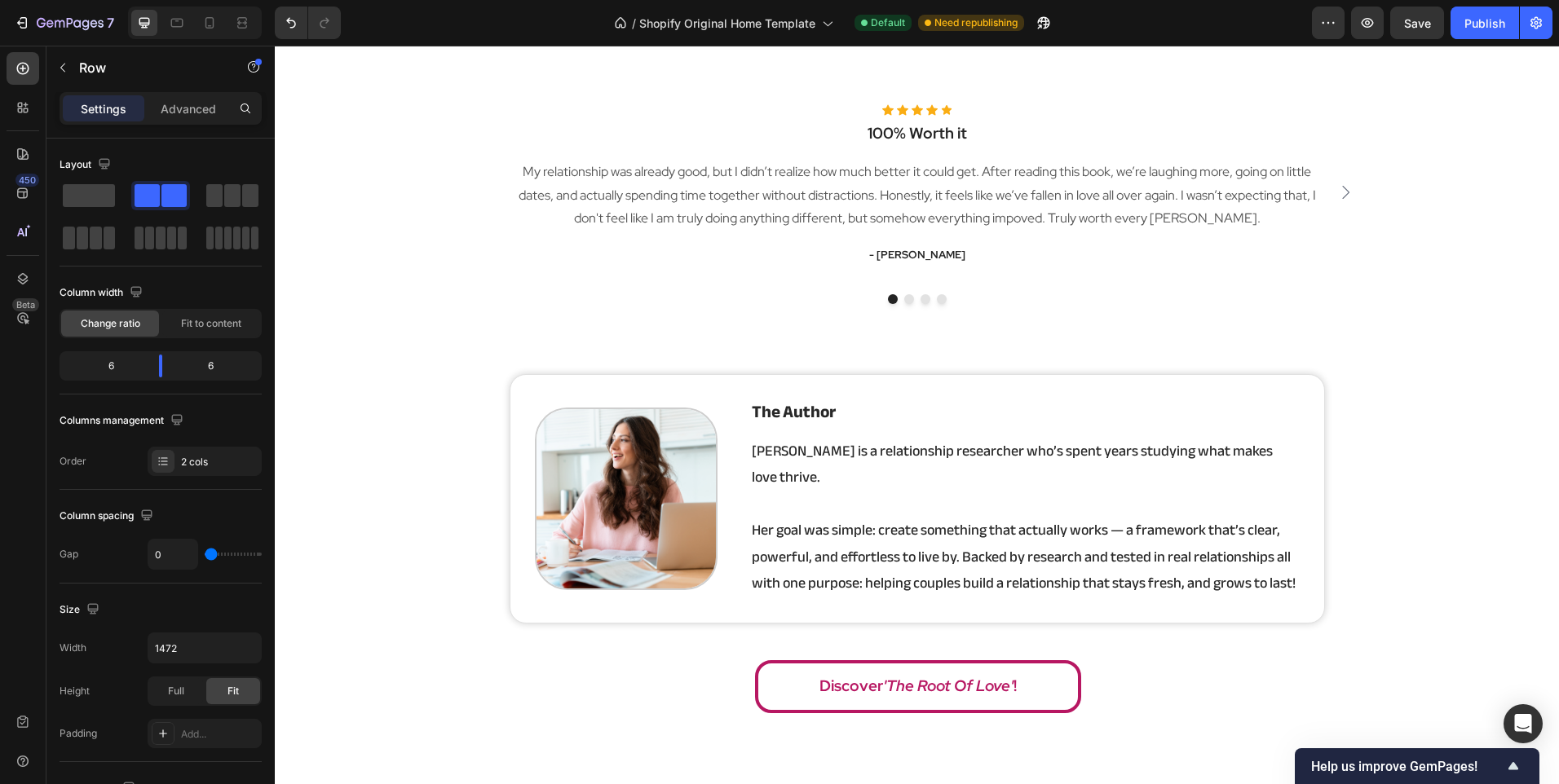
scroll to position [2486, 0]
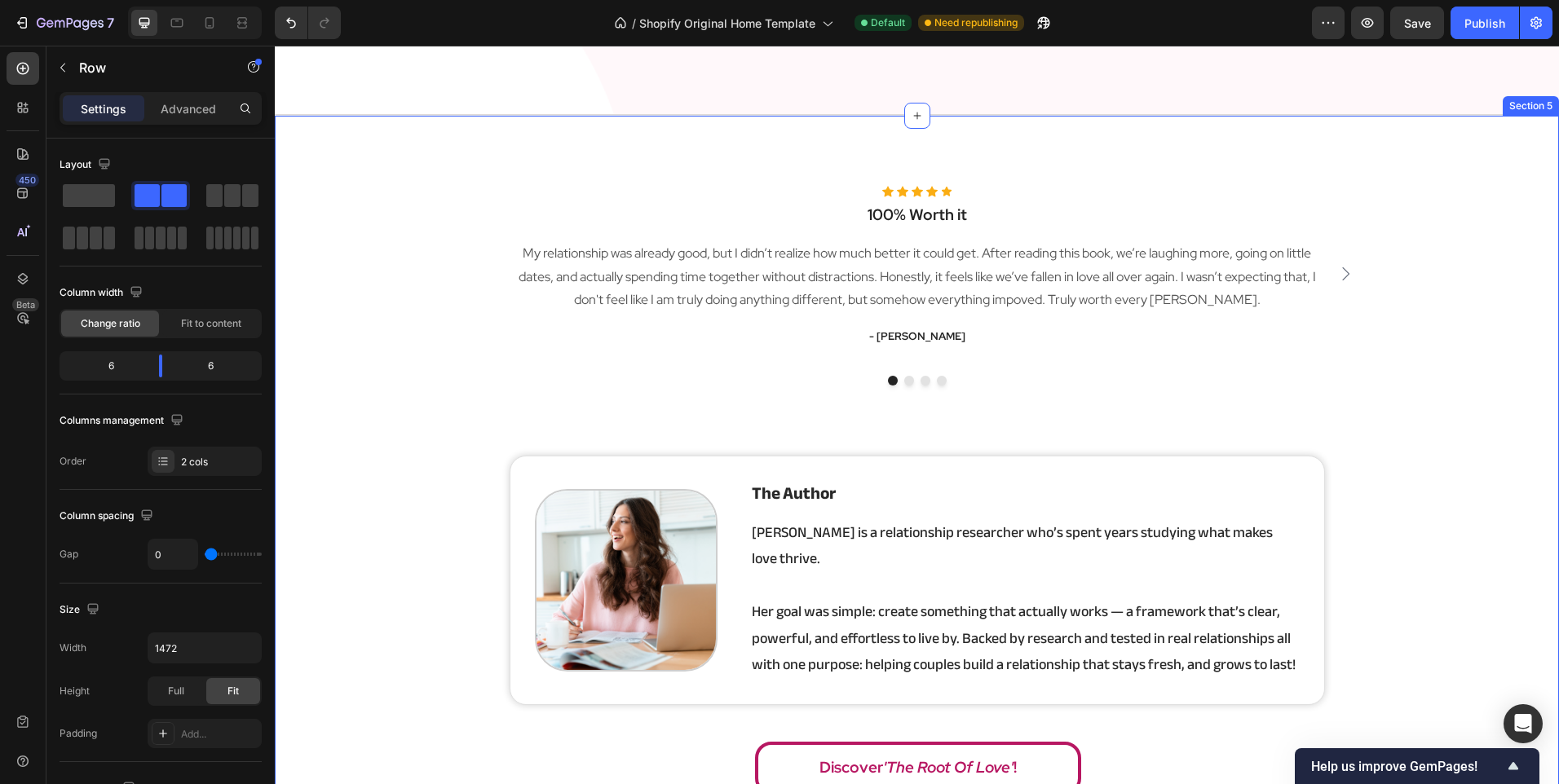
click at [696, 422] on div "Icon Icon Icon Icon Icon Icon List Hoz 100% Worth it Heading My relationship wa…" at bounding box center [916, 487] width 1284 height 631
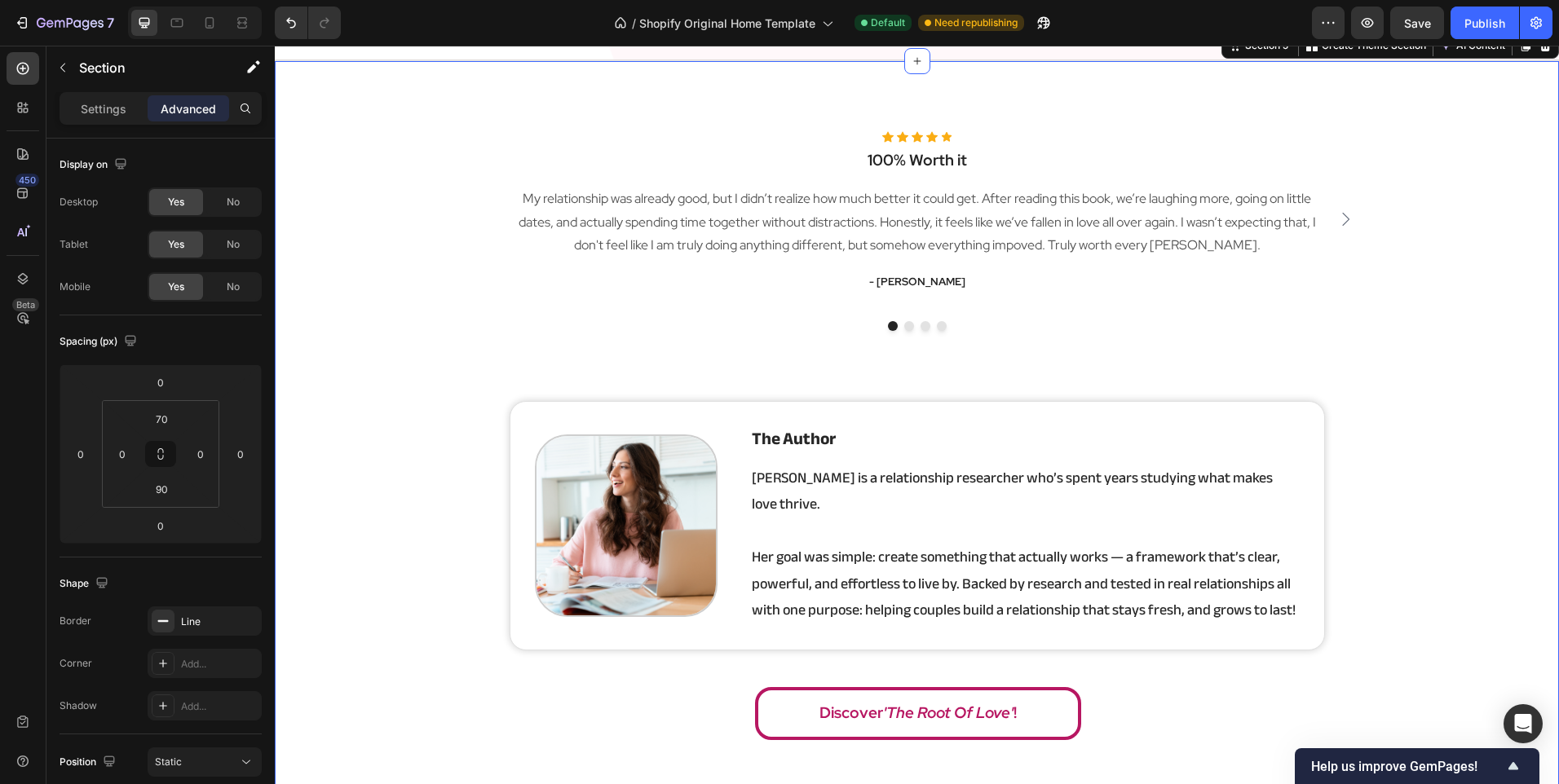
scroll to position [2649, 0]
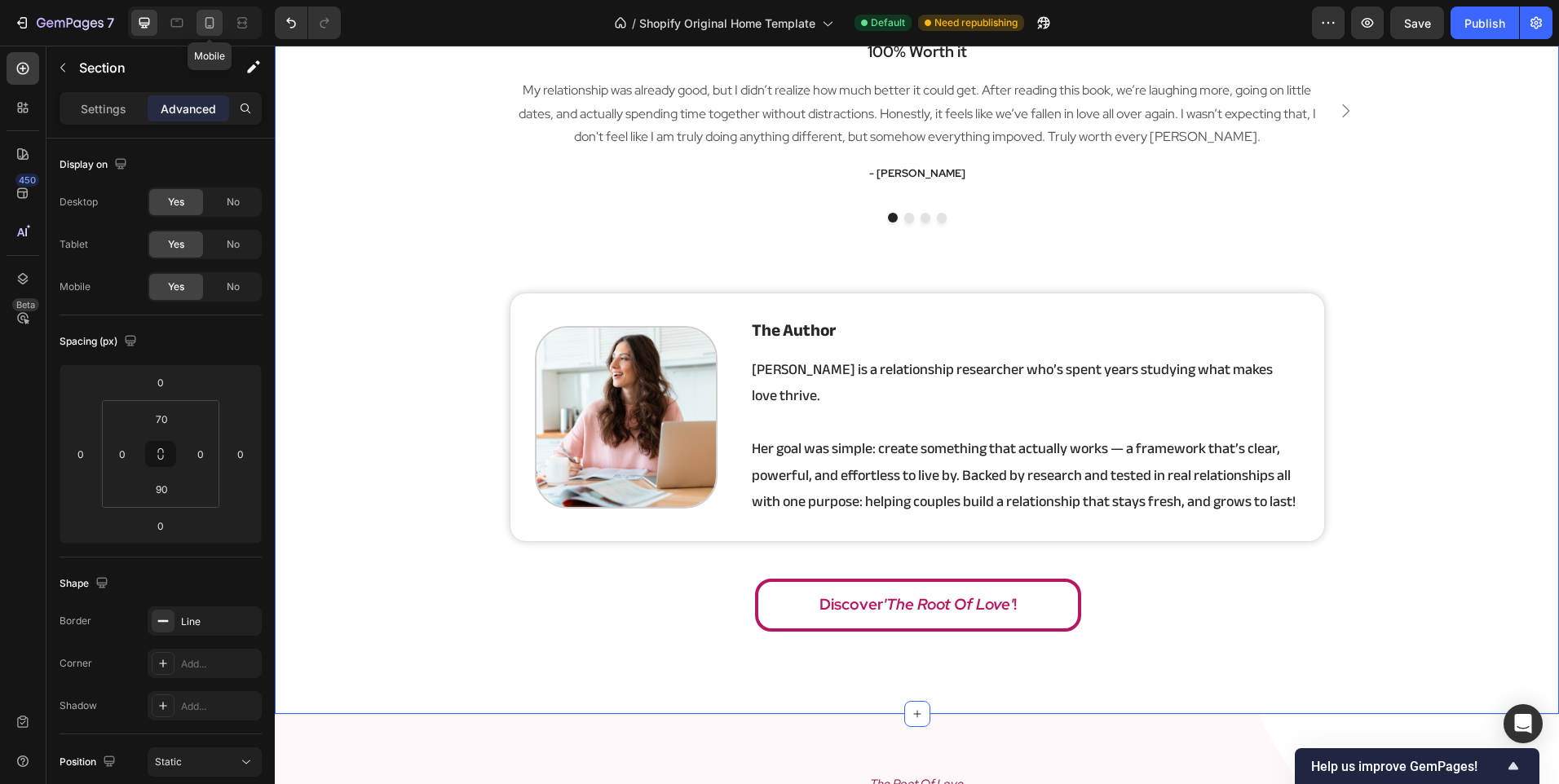
click at [210, 10] on div at bounding box center [209, 23] width 26 height 26
type input "40"
type input "15"
type input "40"
type input "15"
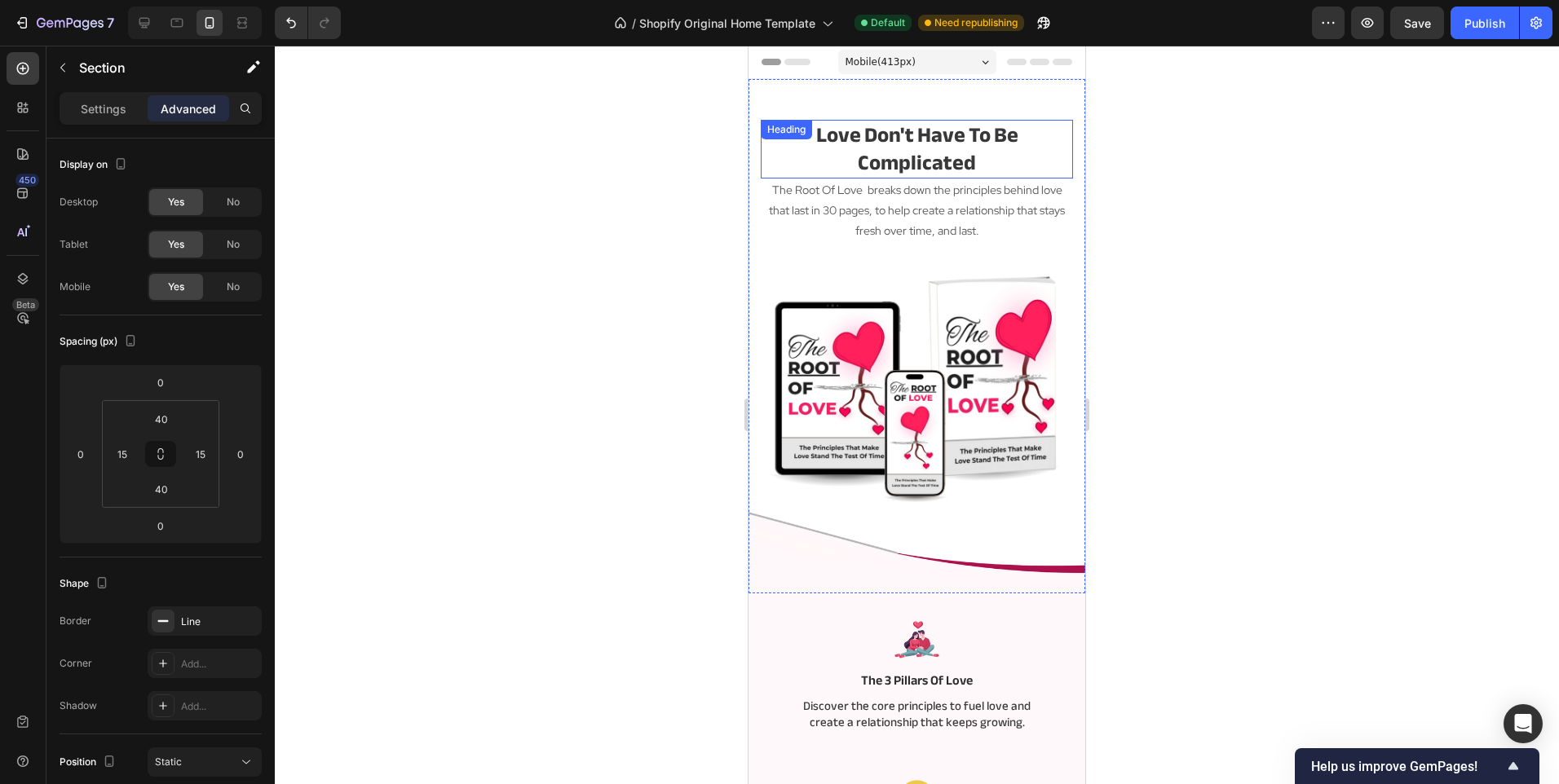
click at [877, 155] on h2 "love don't have to be complicated" at bounding box center [917, 148] width 312 height 58
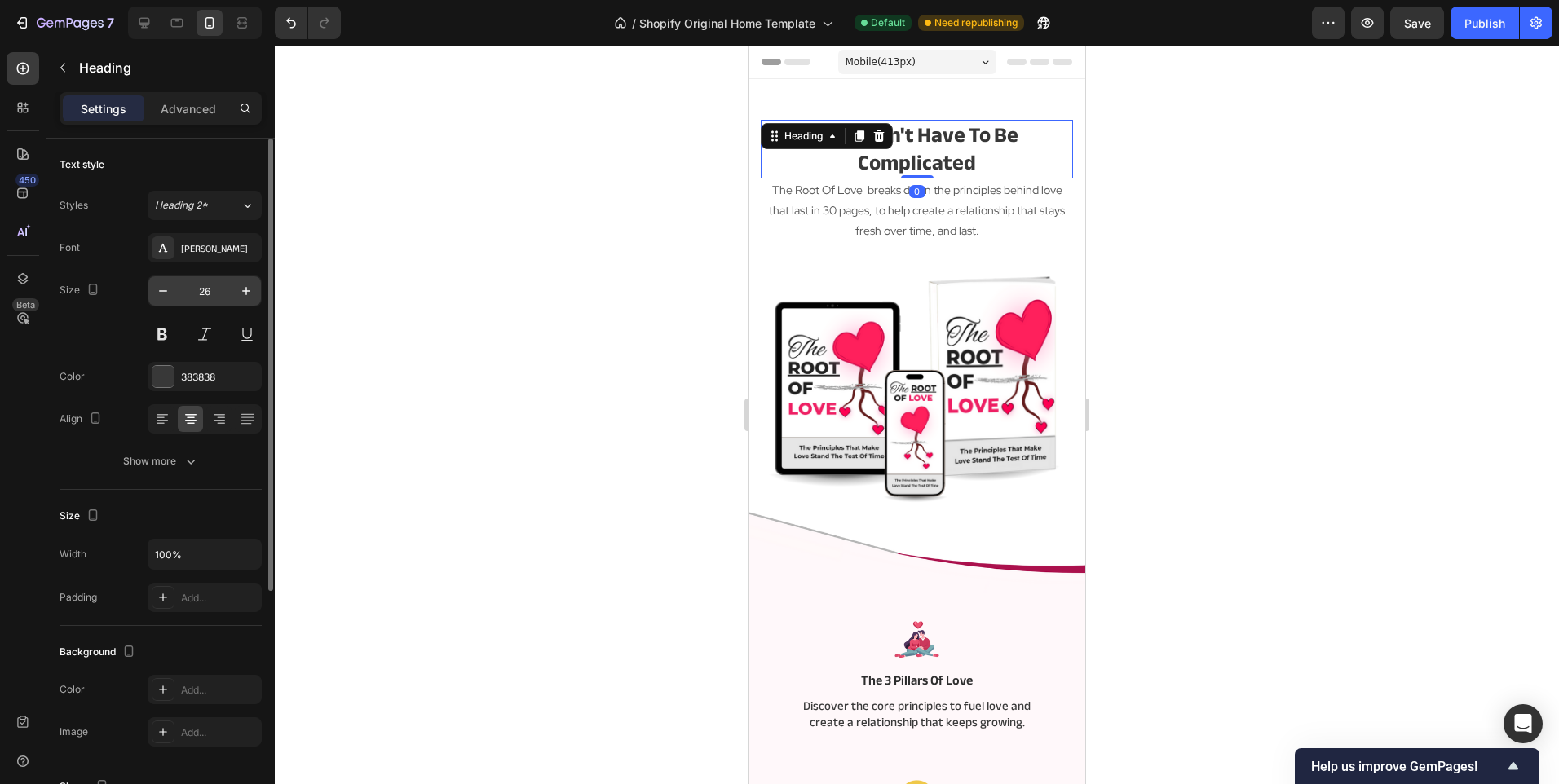
click at [200, 284] on input "26" at bounding box center [205, 291] width 54 height 30
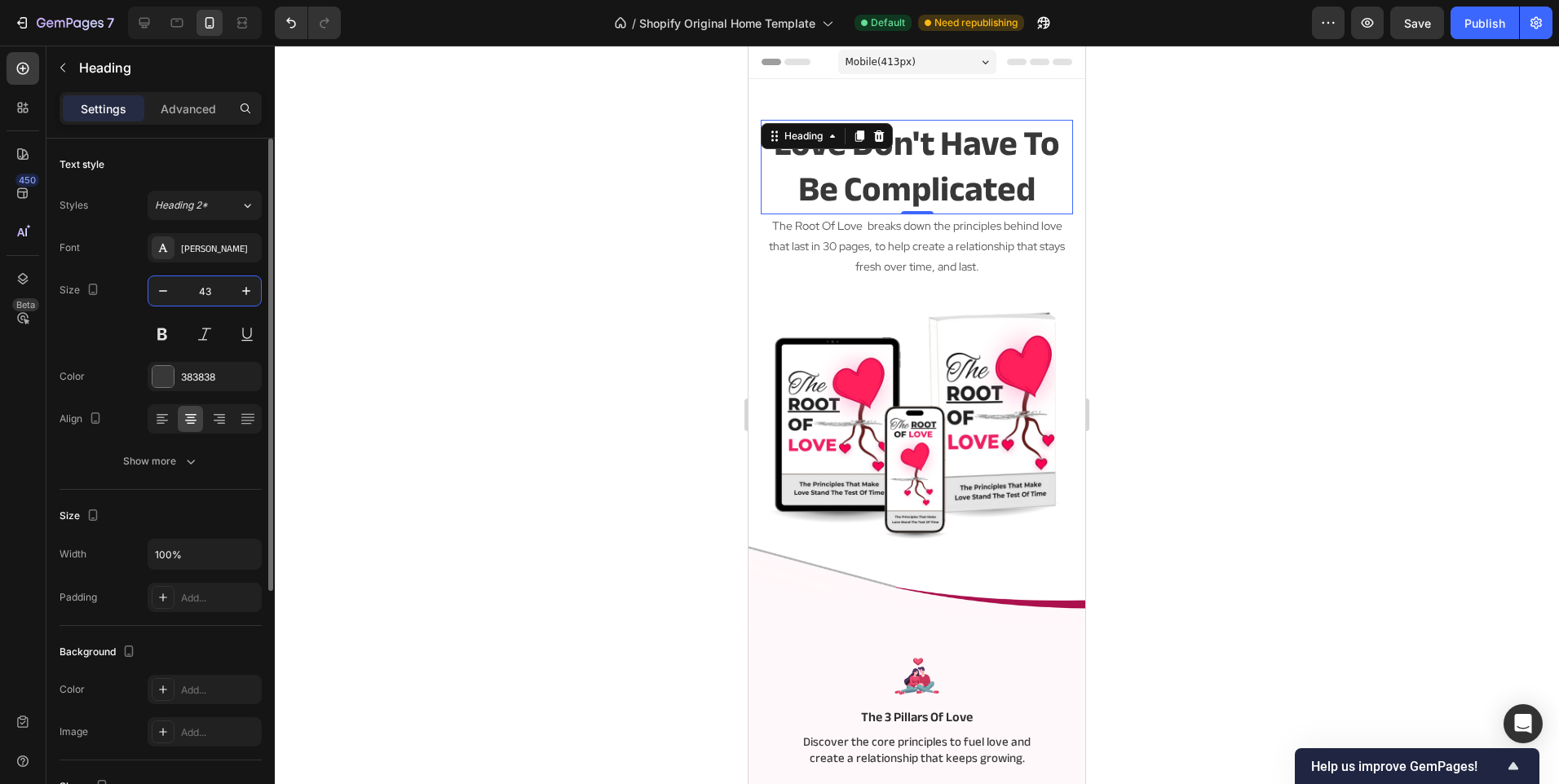
click at [216, 292] on input "43" at bounding box center [205, 291] width 54 height 30
type input "34"
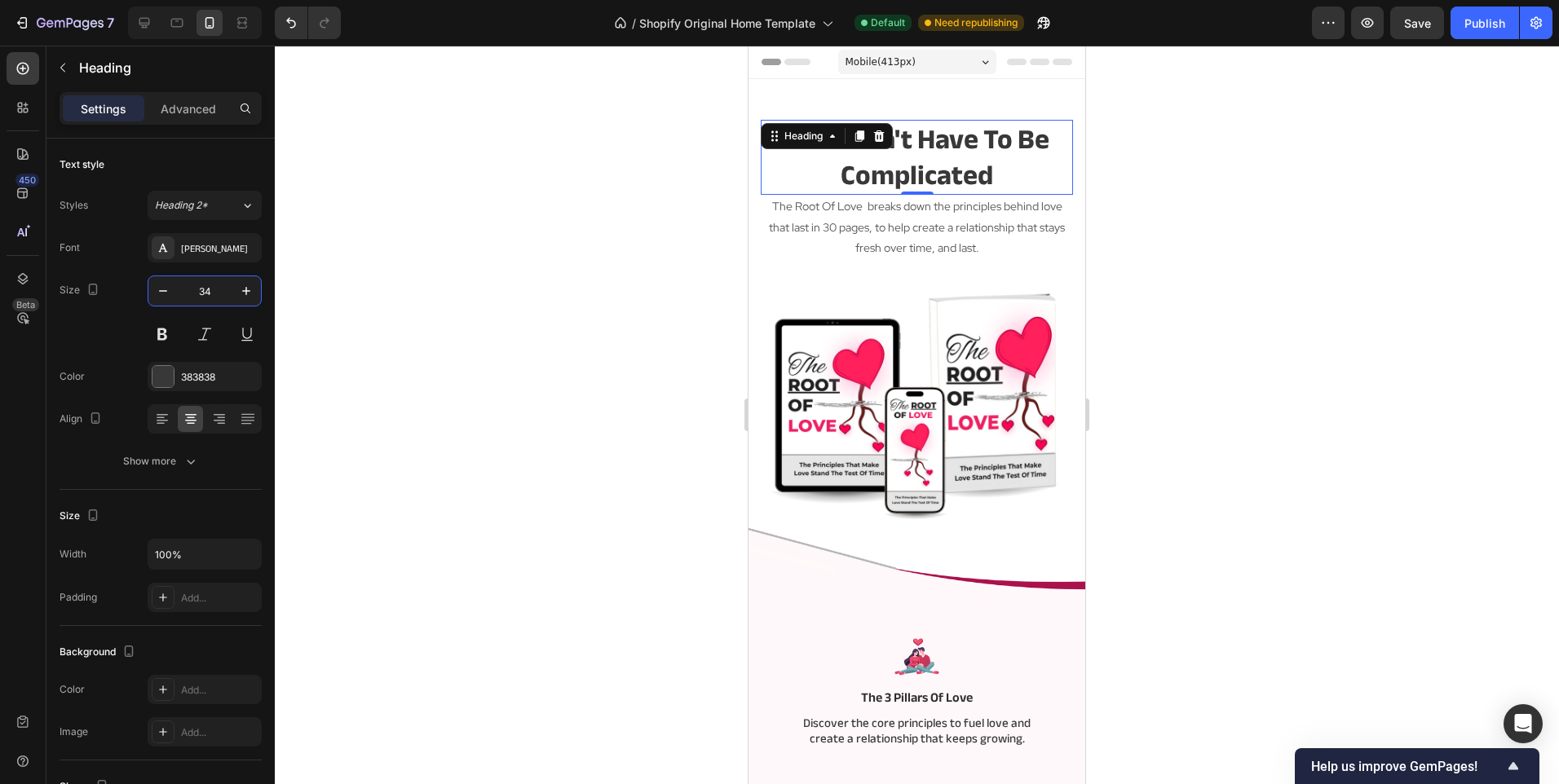
click at [416, 268] on div at bounding box center [916, 414] width 1284 height 739
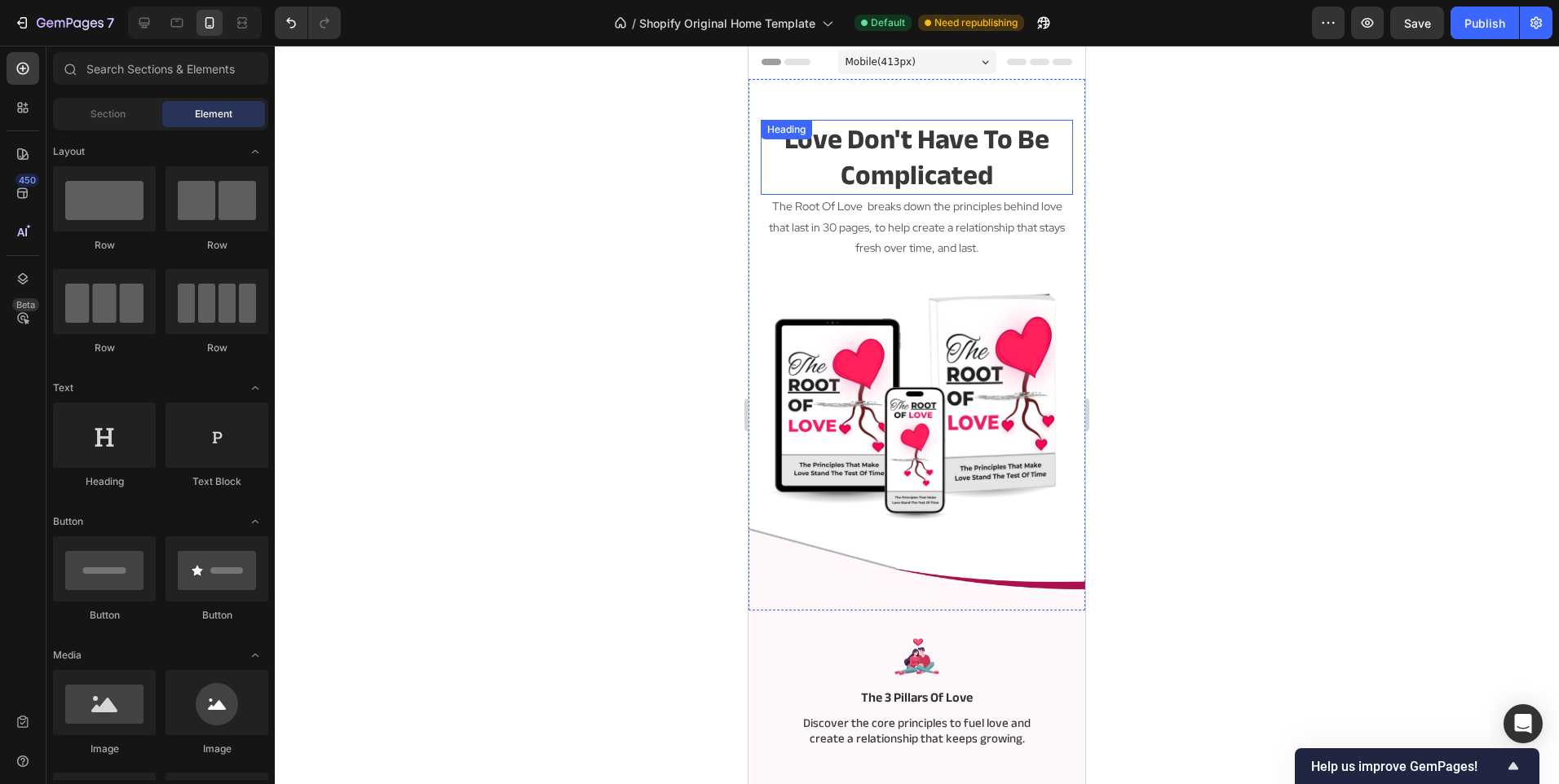
click at [841, 149] on h2 "love don't have to be complicated" at bounding box center [917, 157] width 312 height 75
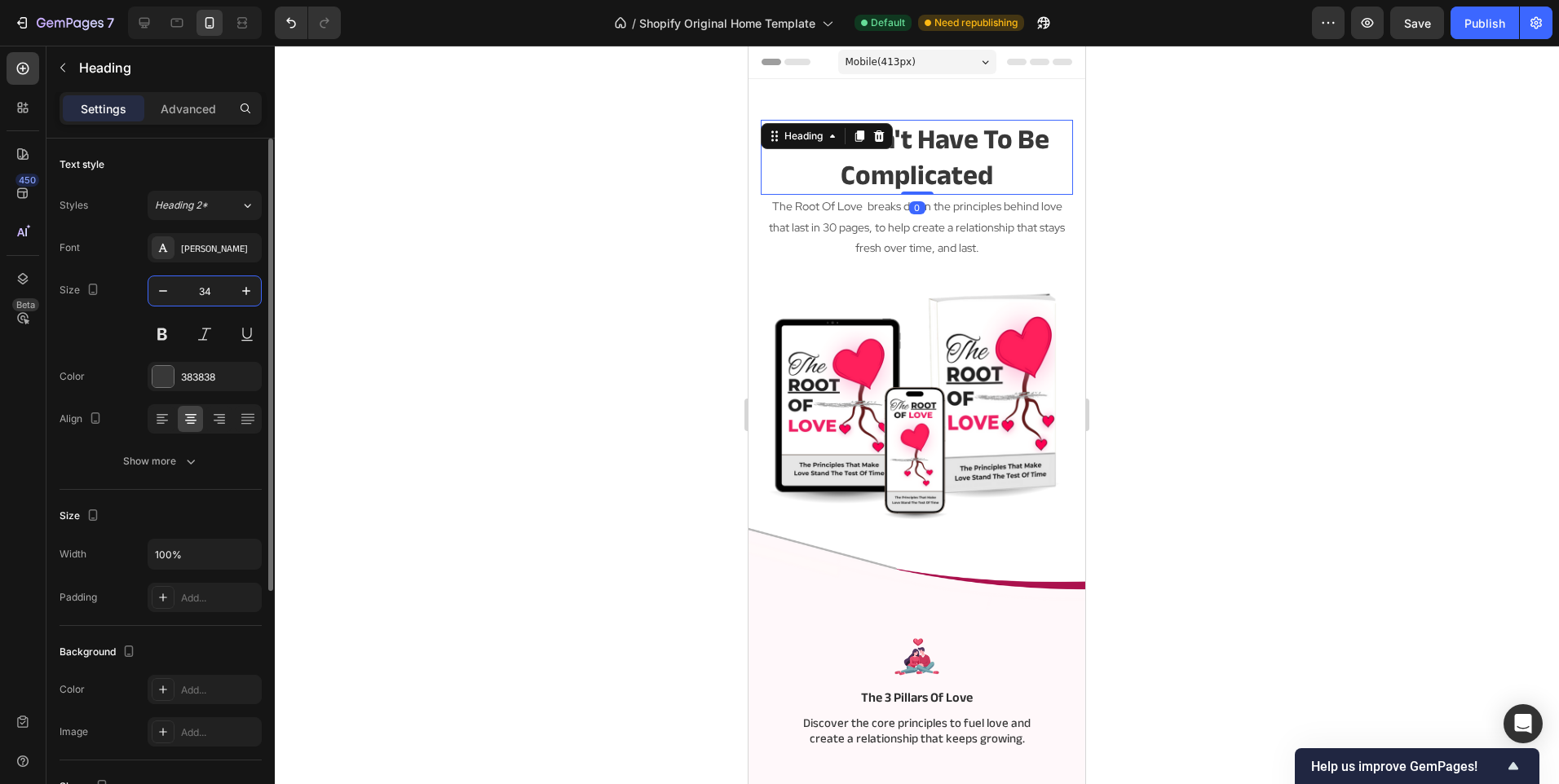
click at [203, 295] on input "34" at bounding box center [205, 291] width 54 height 30
type input "32"
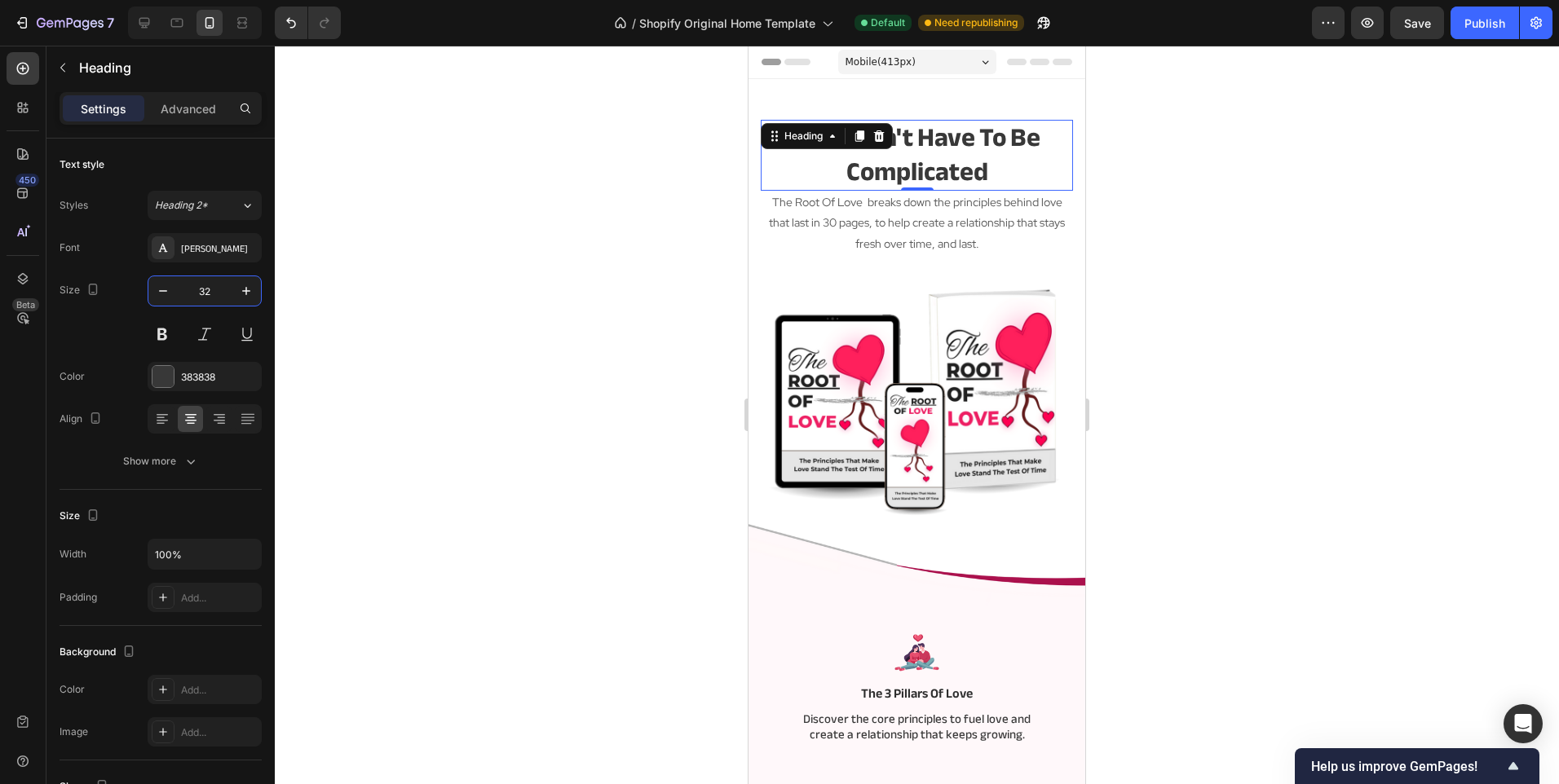
click at [465, 268] on div at bounding box center [916, 414] width 1284 height 739
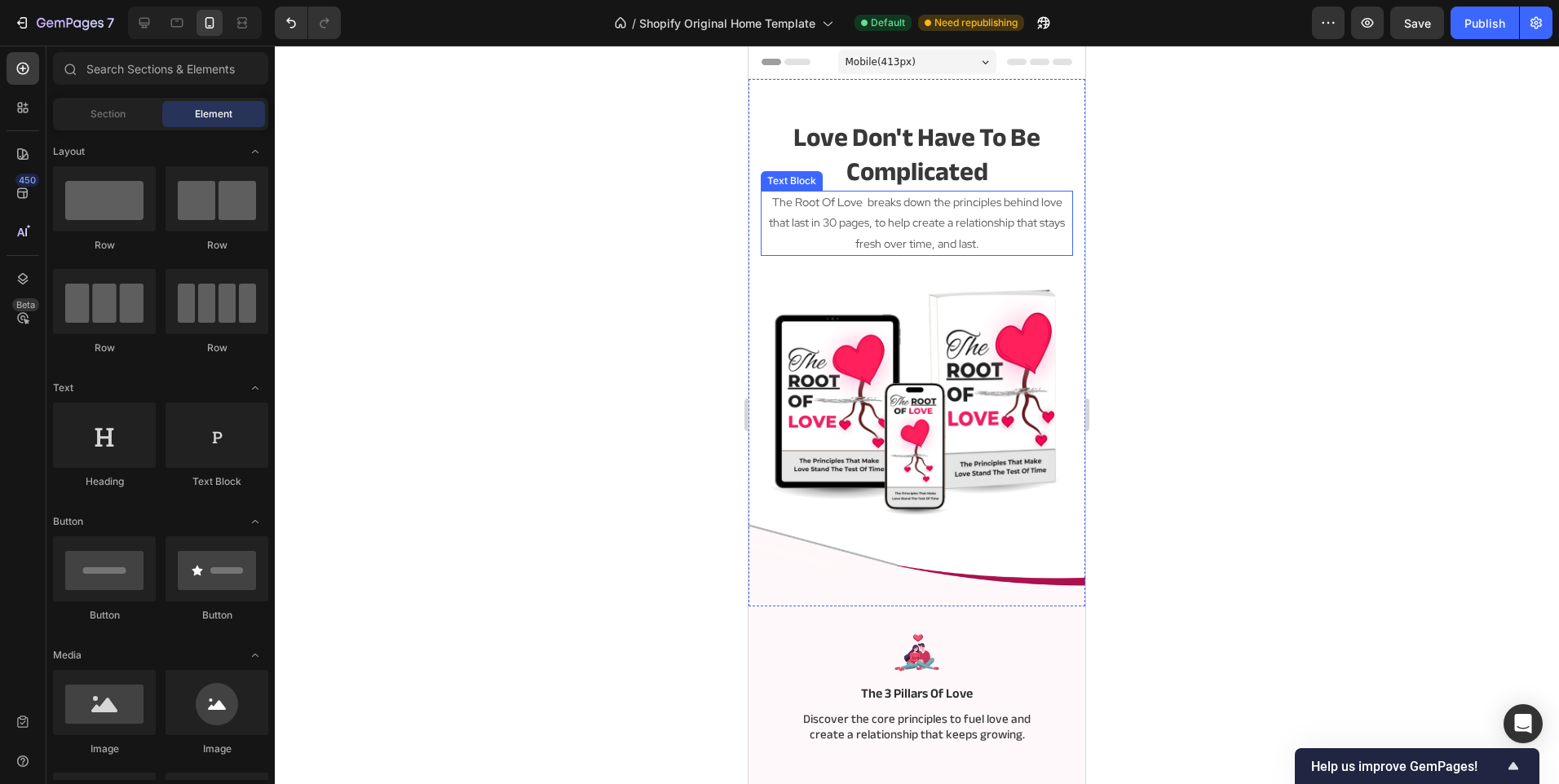
click at [1044, 211] on p "The Root Of Love breaks down the principles behind love that last in 30 pages, …" at bounding box center [916, 223] width 309 height 62
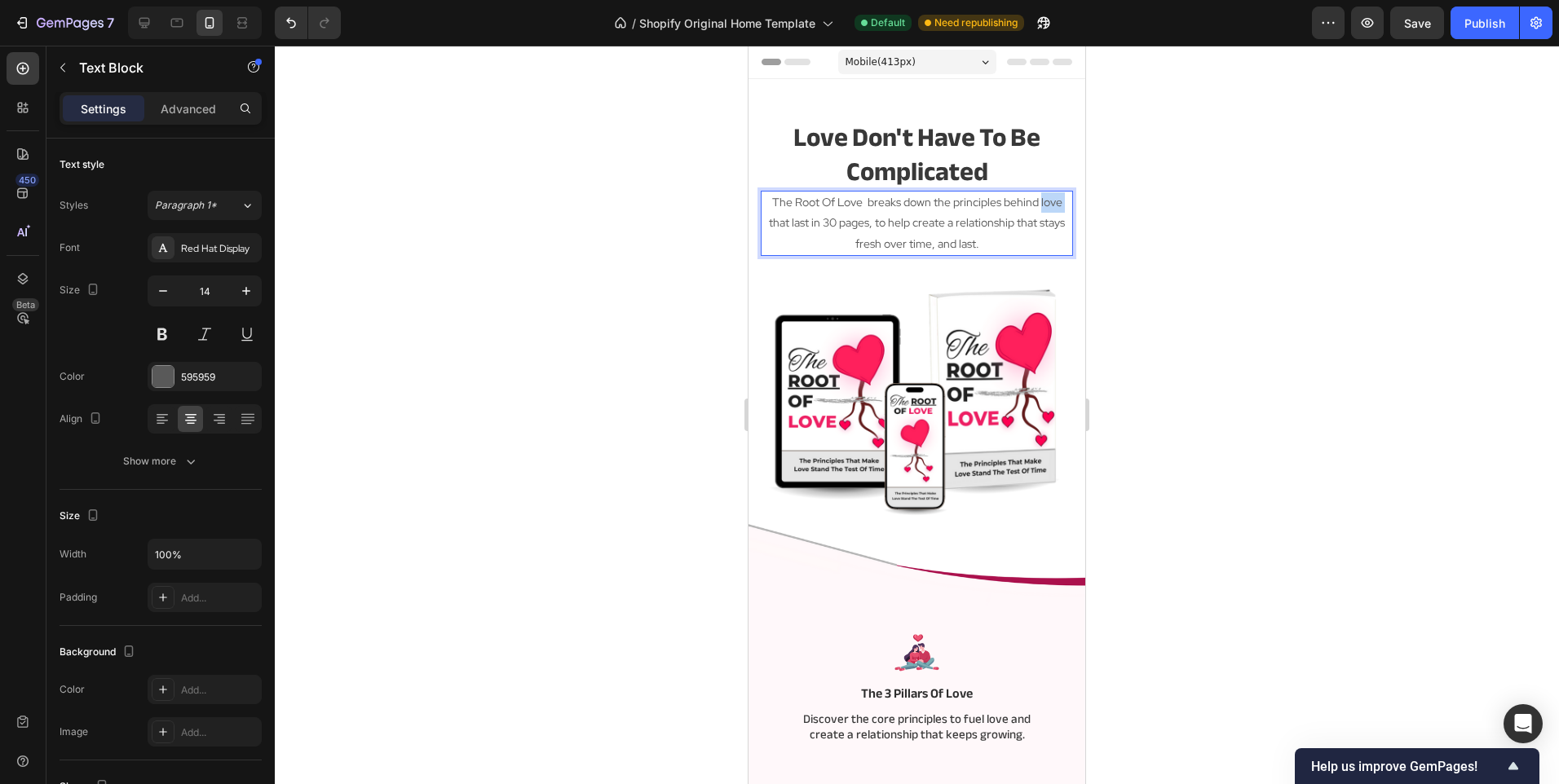
click at [1030, 207] on p "The Root Of Love breaks down the principles behind love that last in 30 pages, …" at bounding box center [916, 223] width 309 height 62
drag, startPoint x: 1032, startPoint y: 208, endPoint x: 802, endPoint y: 223, distance: 230.5
click at [802, 223] on p "The Root Of Love breaks down the principles behind love that last in 30 pages, …" at bounding box center [916, 223] width 309 height 62
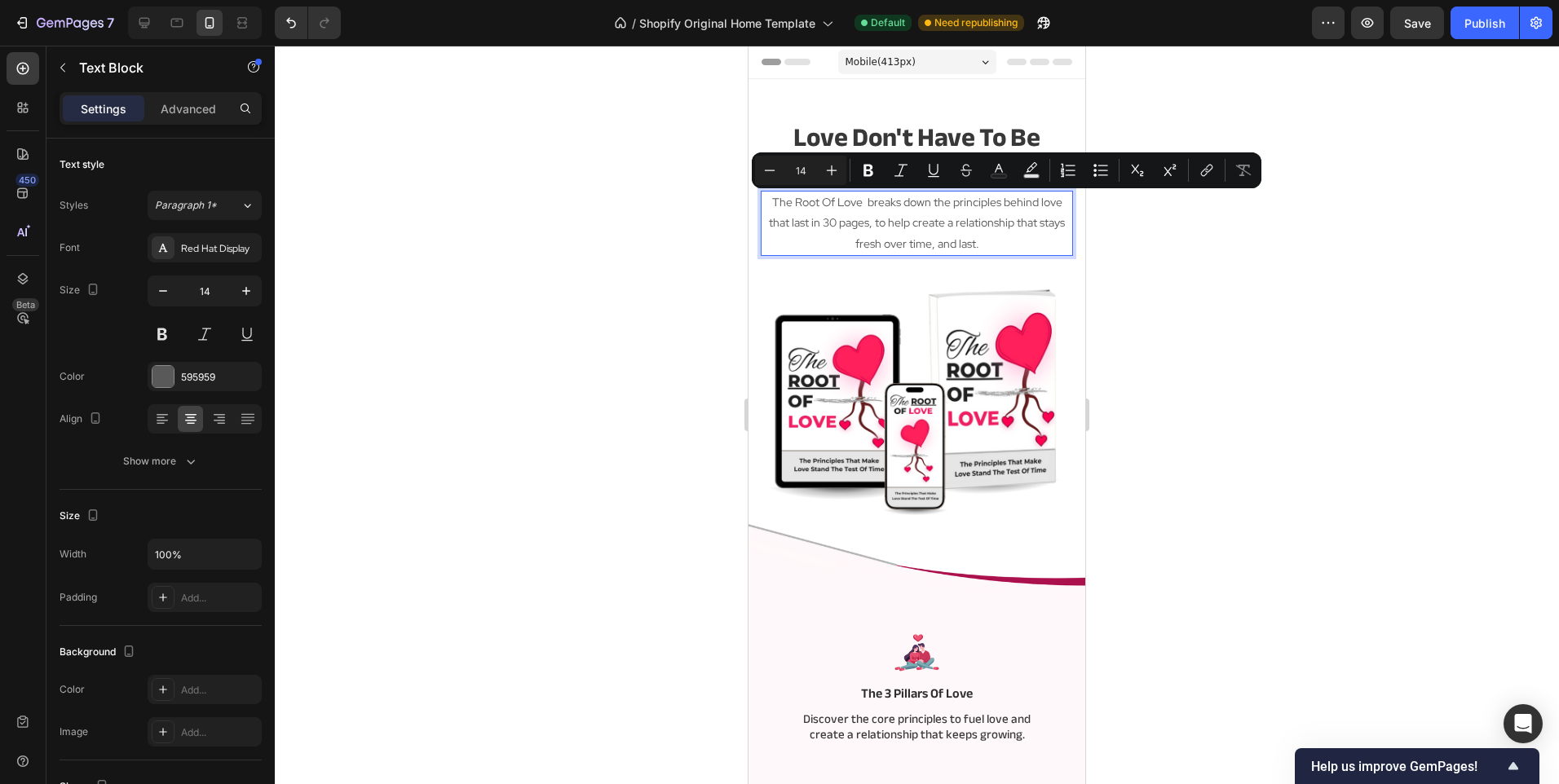
click at [923, 217] on p "The Root Of Love breaks down the principles behind love that last in 30 pages, …" at bounding box center [916, 223] width 309 height 62
drag, startPoint x: 997, startPoint y: 205, endPoint x: 803, endPoint y: 220, distance: 194.6
click at [803, 220] on p "The Root Of Love breaks down the principles behind love that last in 30 pages, …" at bounding box center [916, 223] width 309 height 62
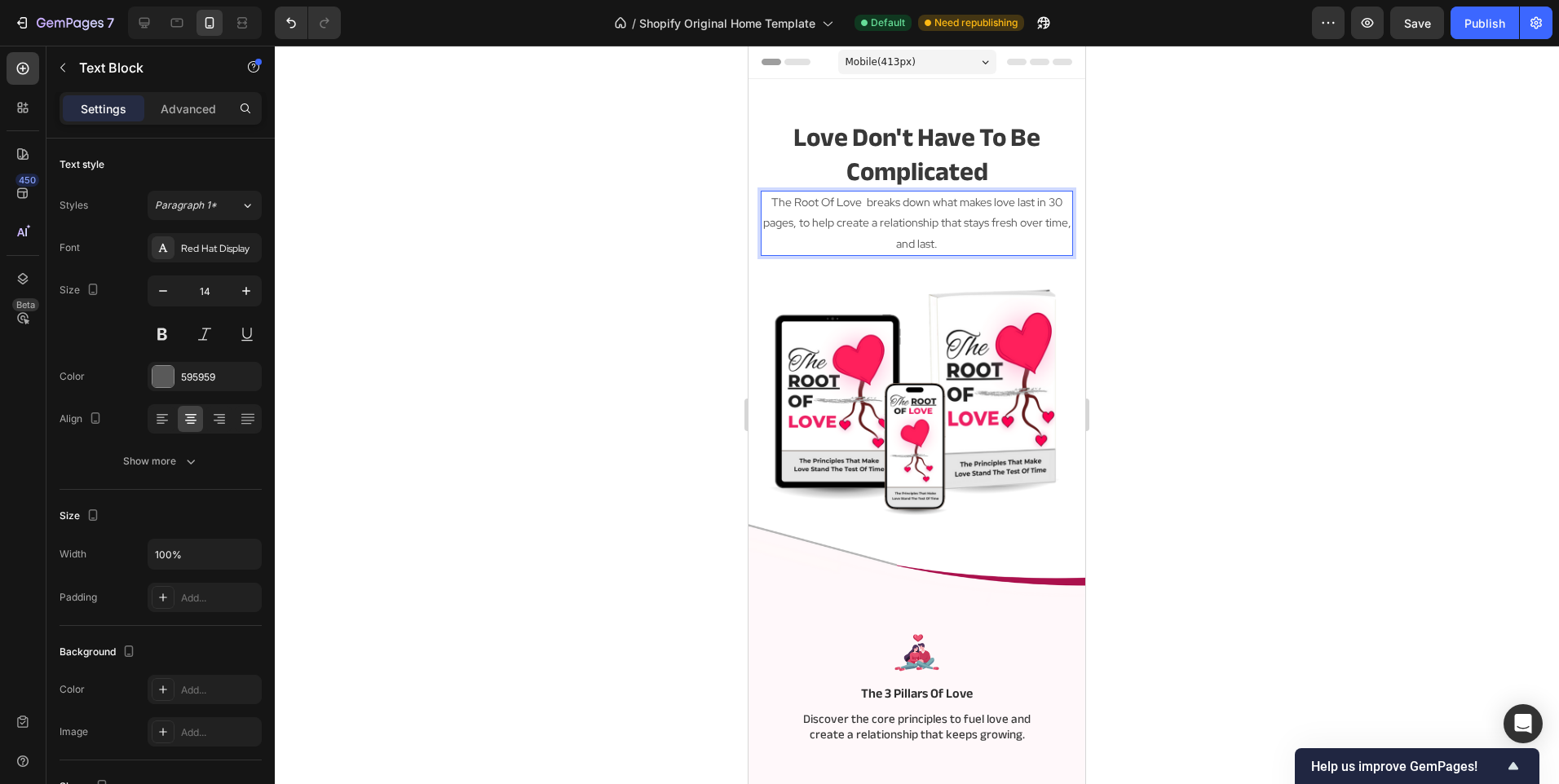
click at [636, 284] on div at bounding box center [916, 414] width 1284 height 739
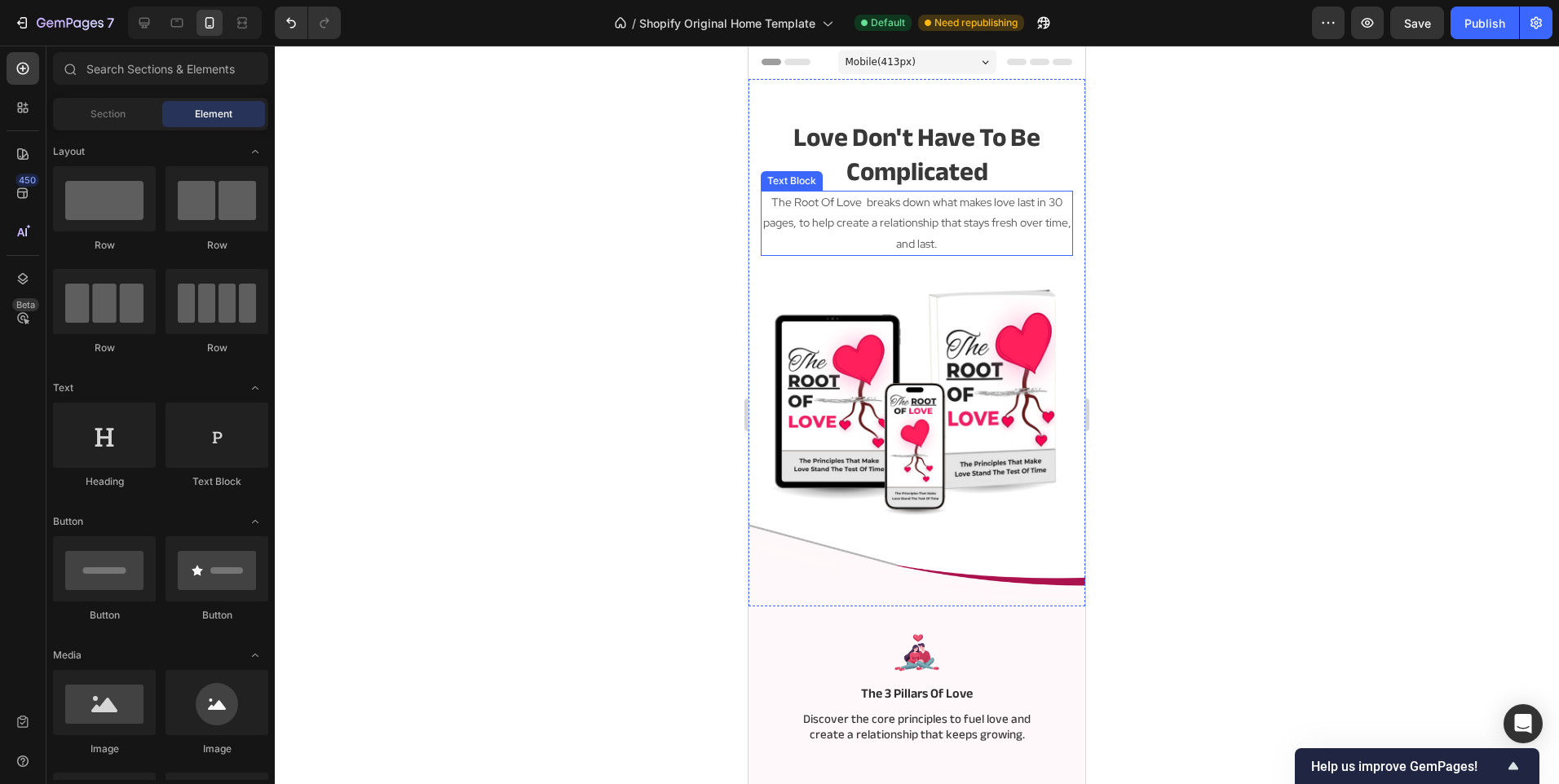
click at [854, 227] on p "The Root Of Love breaks down what makes love last in 30 pages, to help create a…" at bounding box center [916, 223] width 309 height 62
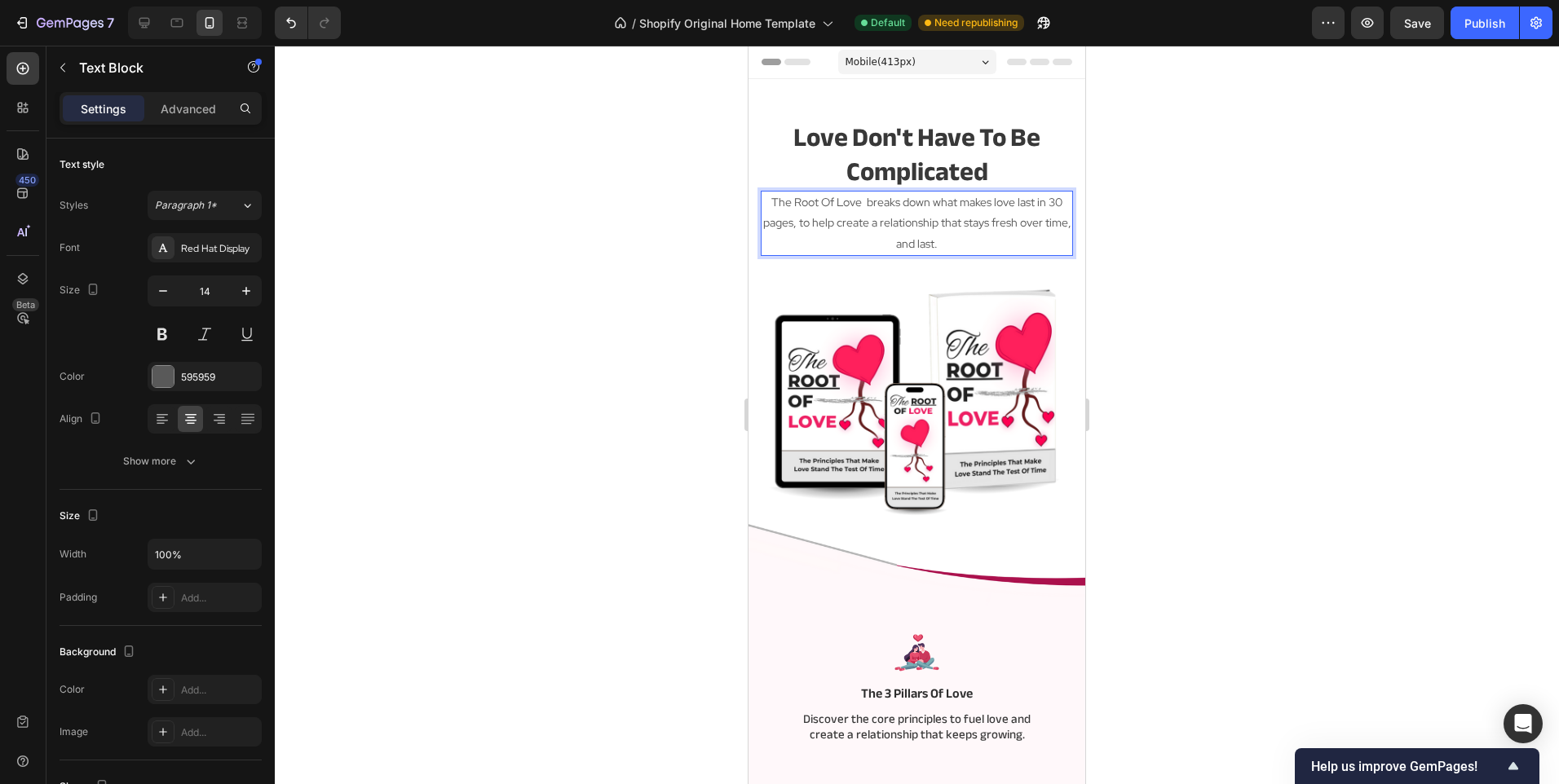
click at [843, 224] on p "The Root Of Love breaks down what makes love last in 30 pages, to help create a…" at bounding box center [916, 223] width 309 height 62
click at [635, 323] on div at bounding box center [916, 414] width 1284 height 739
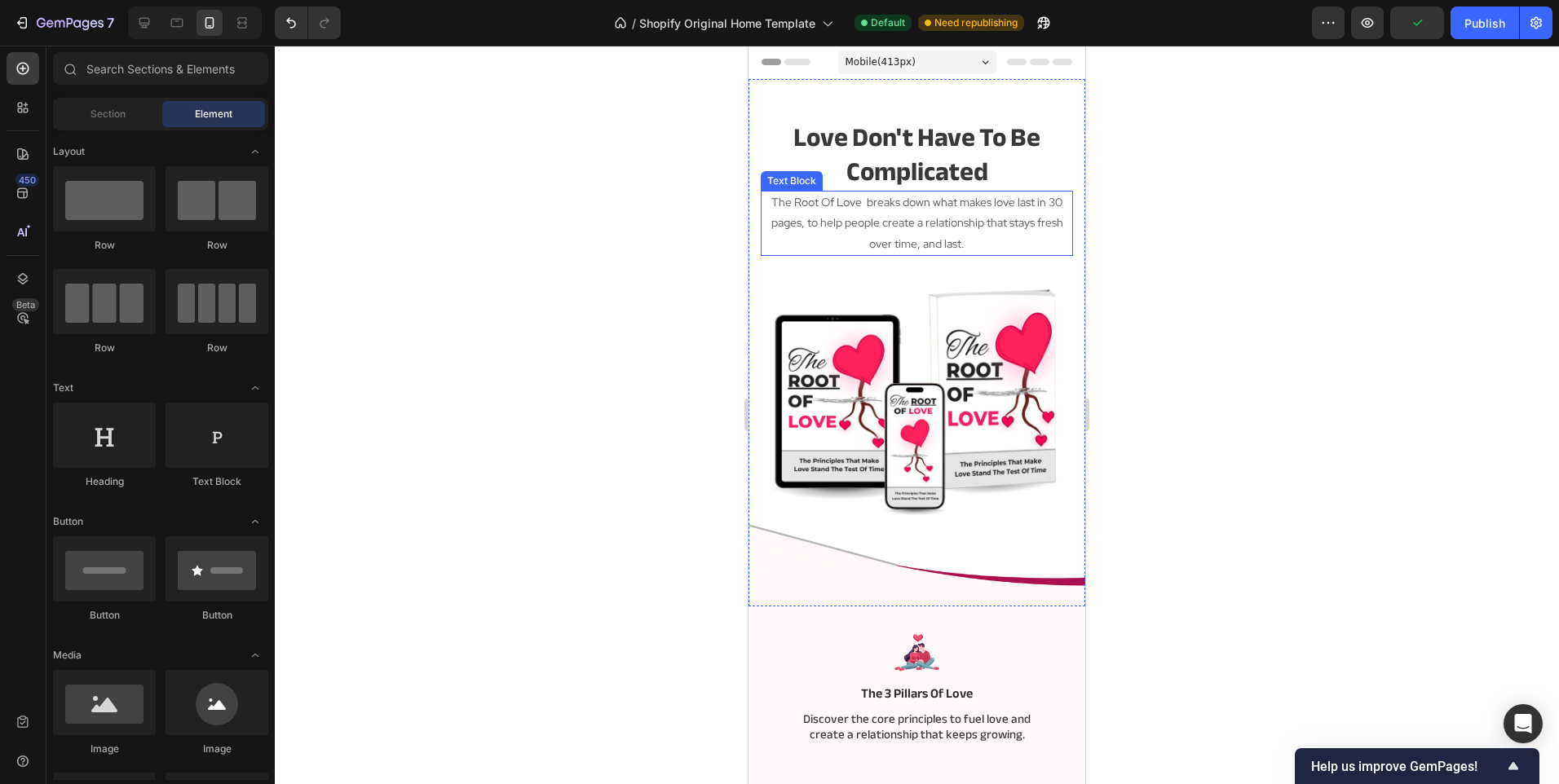
click at [859, 251] on p "The Root Of Love breaks down what makes love last in 30 pages, to help people c…" at bounding box center [916, 223] width 309 height 62
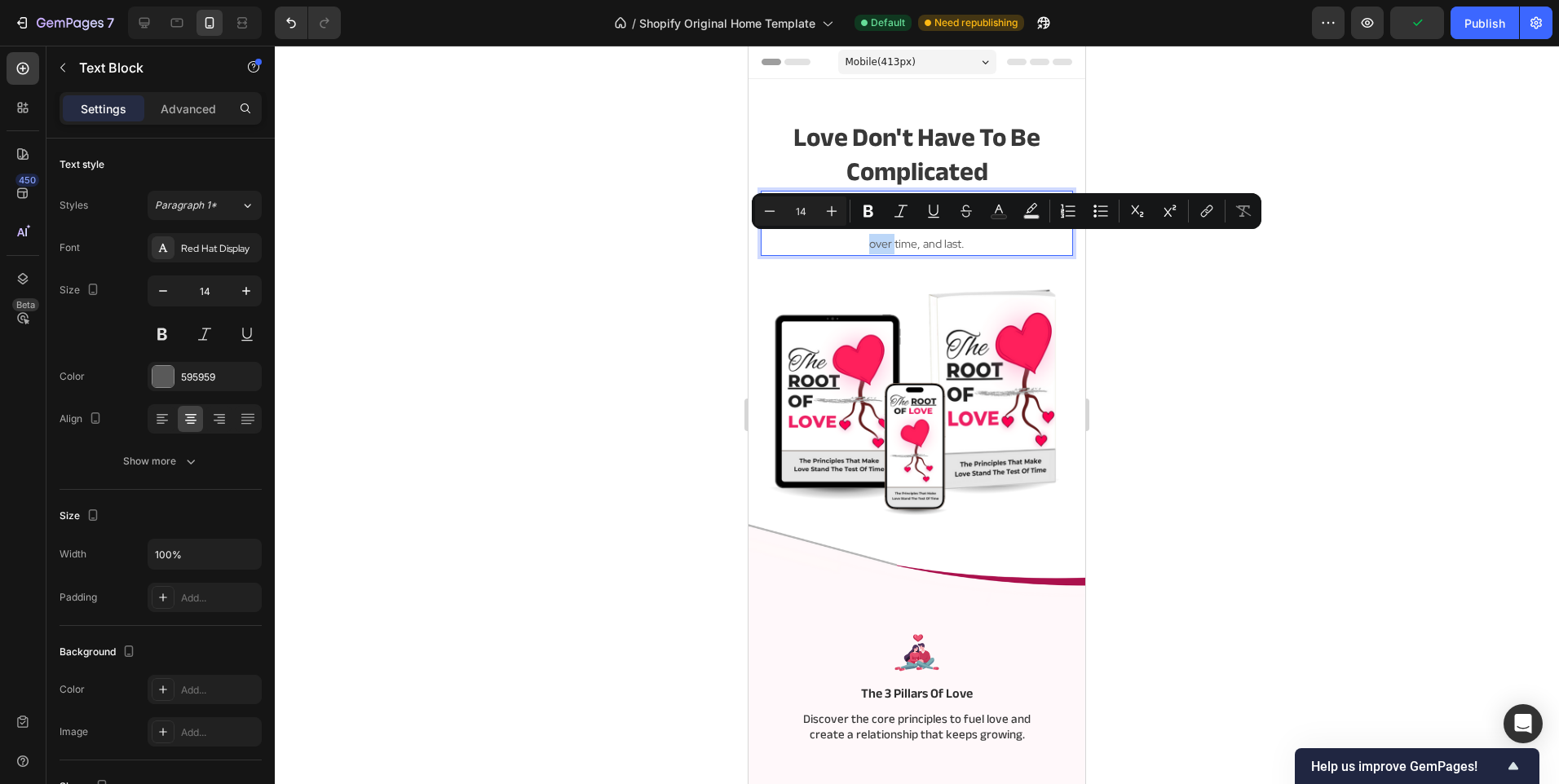
click at [865, 247] on p "The Root Of Love breaks down what makes love last in 30 pages, to help people c…" at bounding box center [916, 223] width 309 height 62
drag, startPoint x: 865, startPoint y: 247, endPoint x: 913, endPoint y: 245, distance: 48.0
click at [913, 245] on p "The Root Of Love breaks down what makes love last in 30 pages, to help people c…" at bounding box center [916, 223] width 309 height 62
drag, startPoint x: 914, startPoint y: 247, endPoint x: 804, endPoint y: 245, distance: 110.0
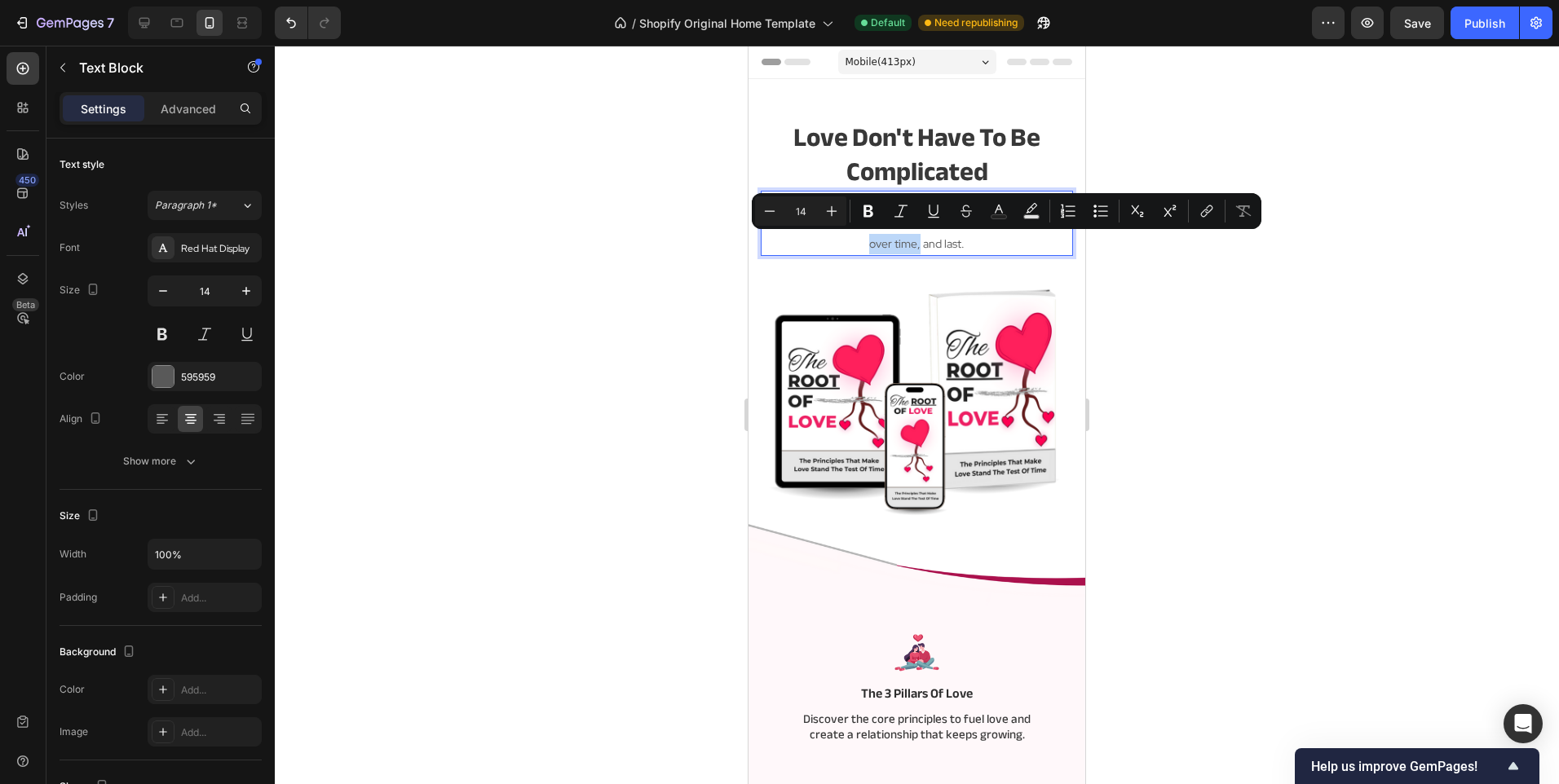
click at [804, 245] on p "The Root Of Love breaks down what makes love last in 30 pages, to help people c…" at bounding box center [916, 223] width 309 height 62
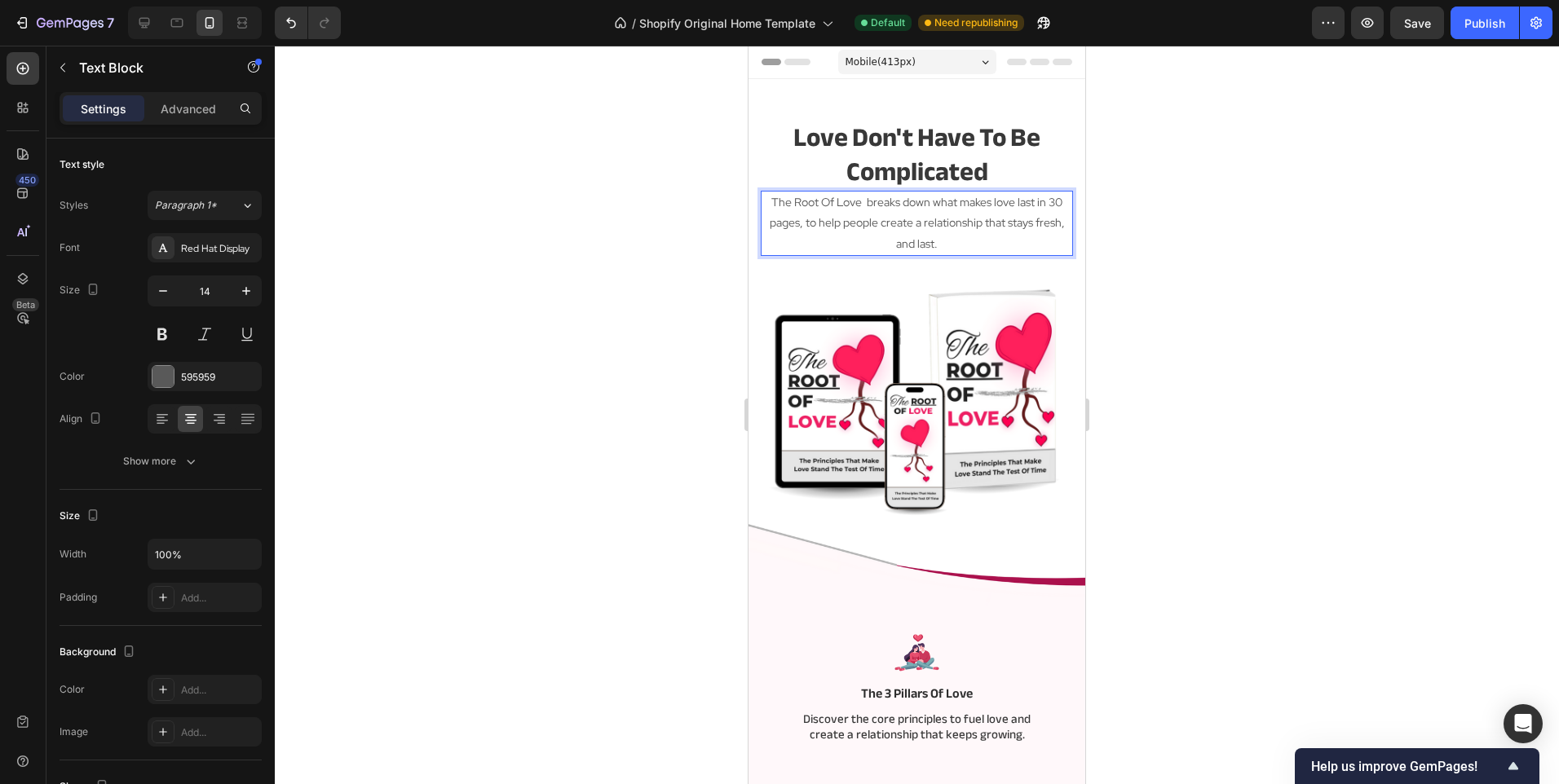
click at [628, 297] on div at bounding box center [916, 414] width 1284 height 739
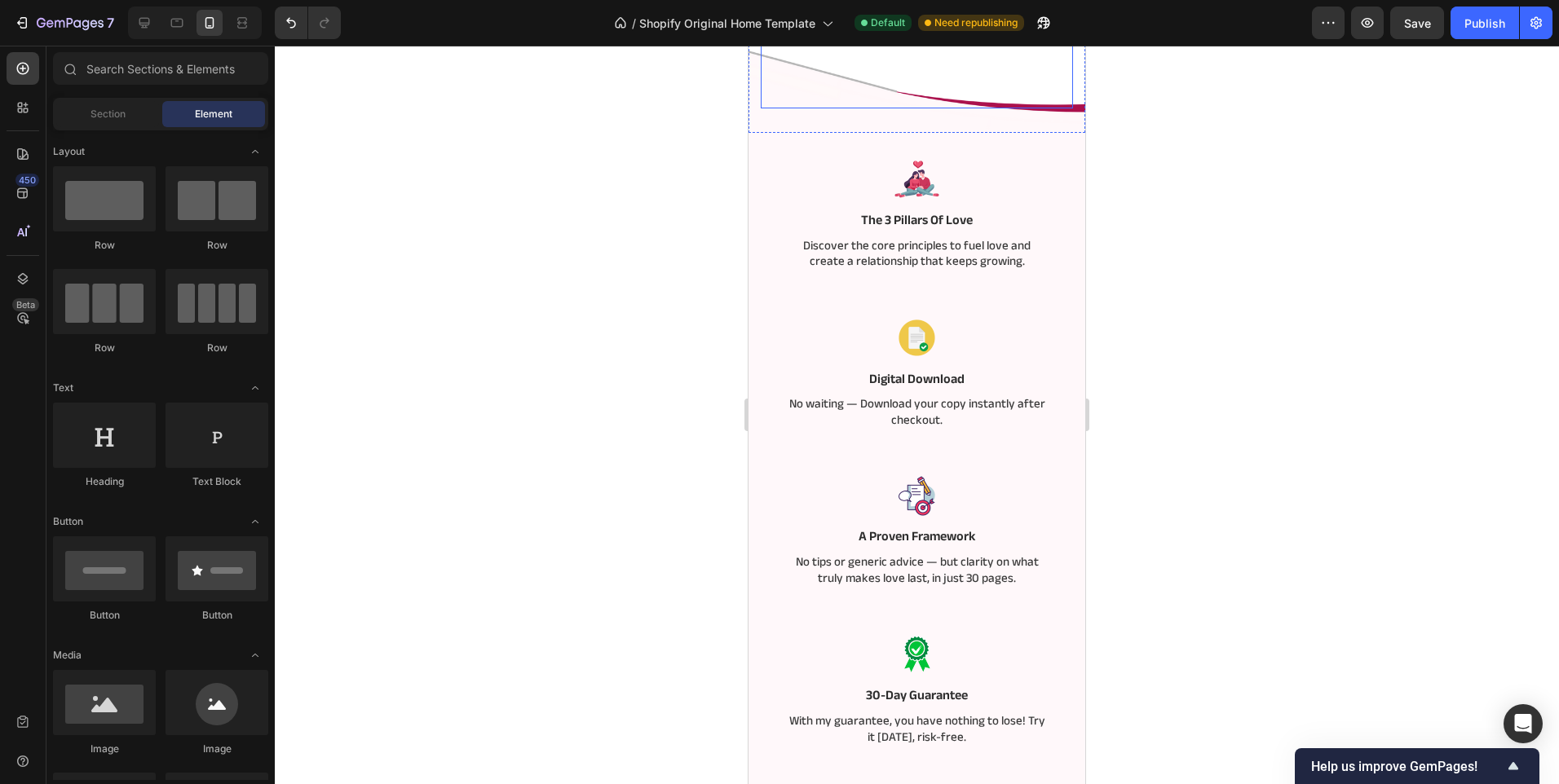
scroll to position [489, 0]
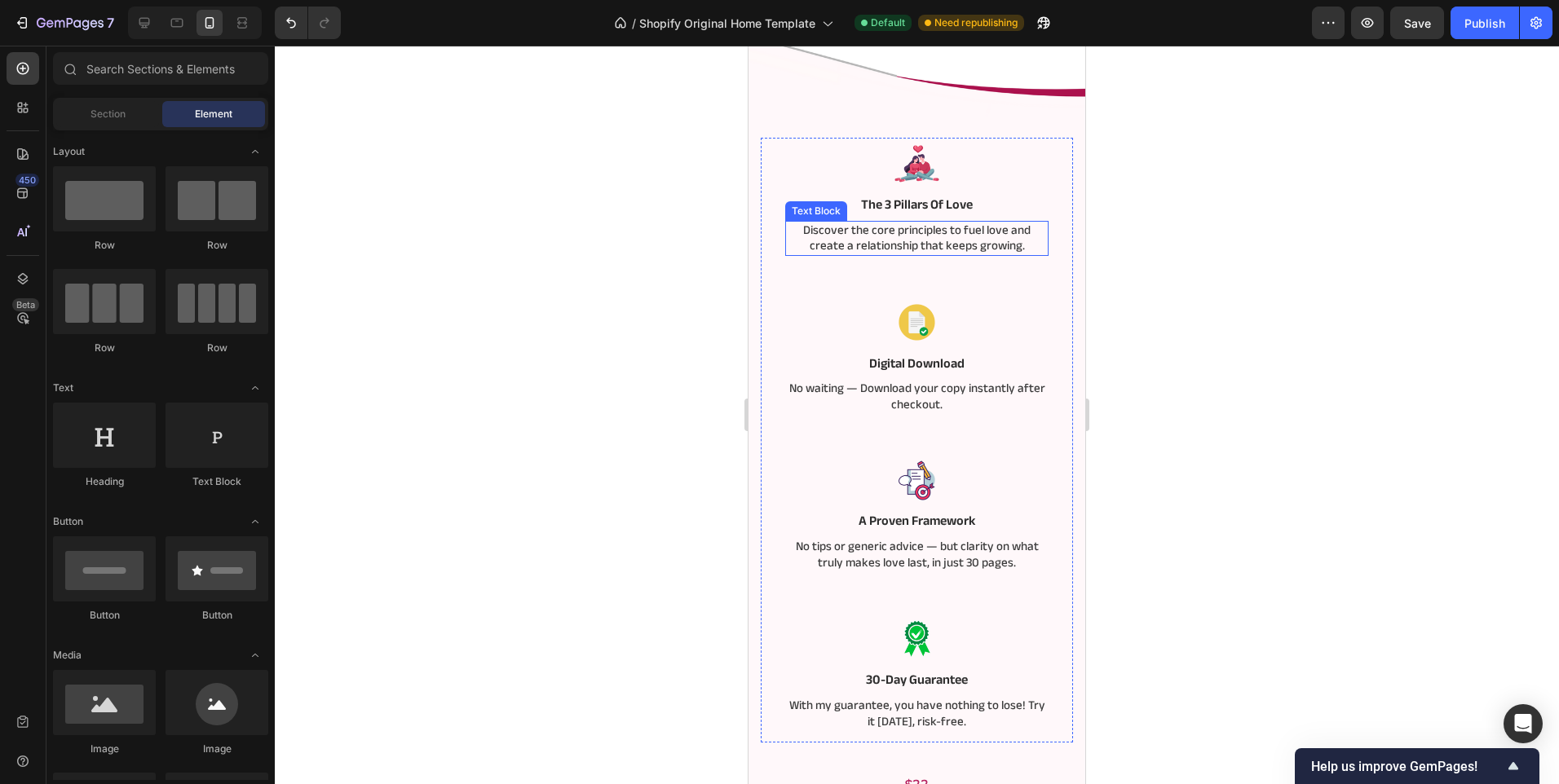
click at [946, 222] on p "Discover the core principles to fuel love and create a relationship that keeps …" at bounding box center [917, 238] width 260 height 32
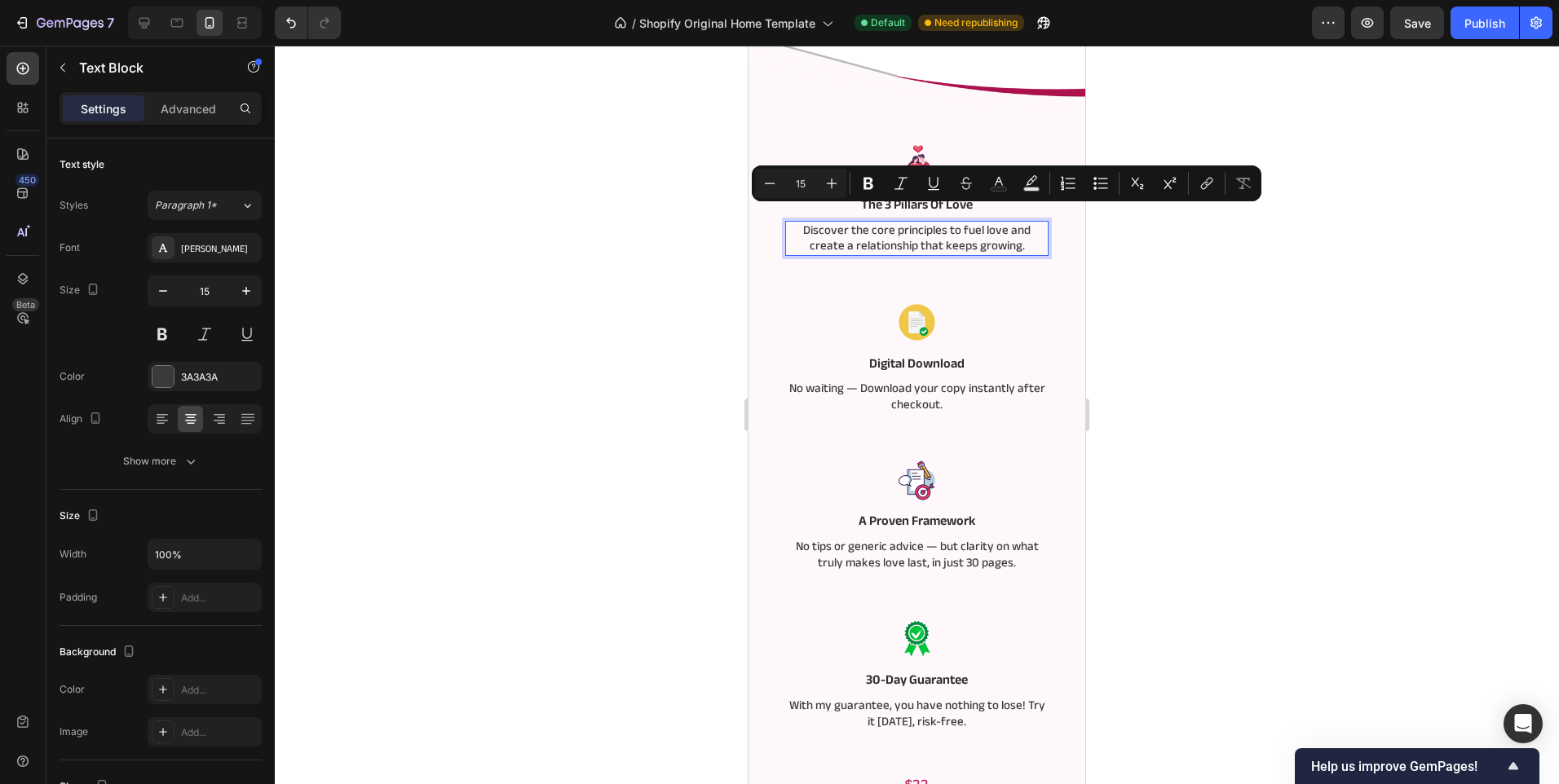
click at [872, 222] on p "Discover the core principles to fuel love and create a relationship that keeps …" at bounding box center [917, 238] width 260 height 32
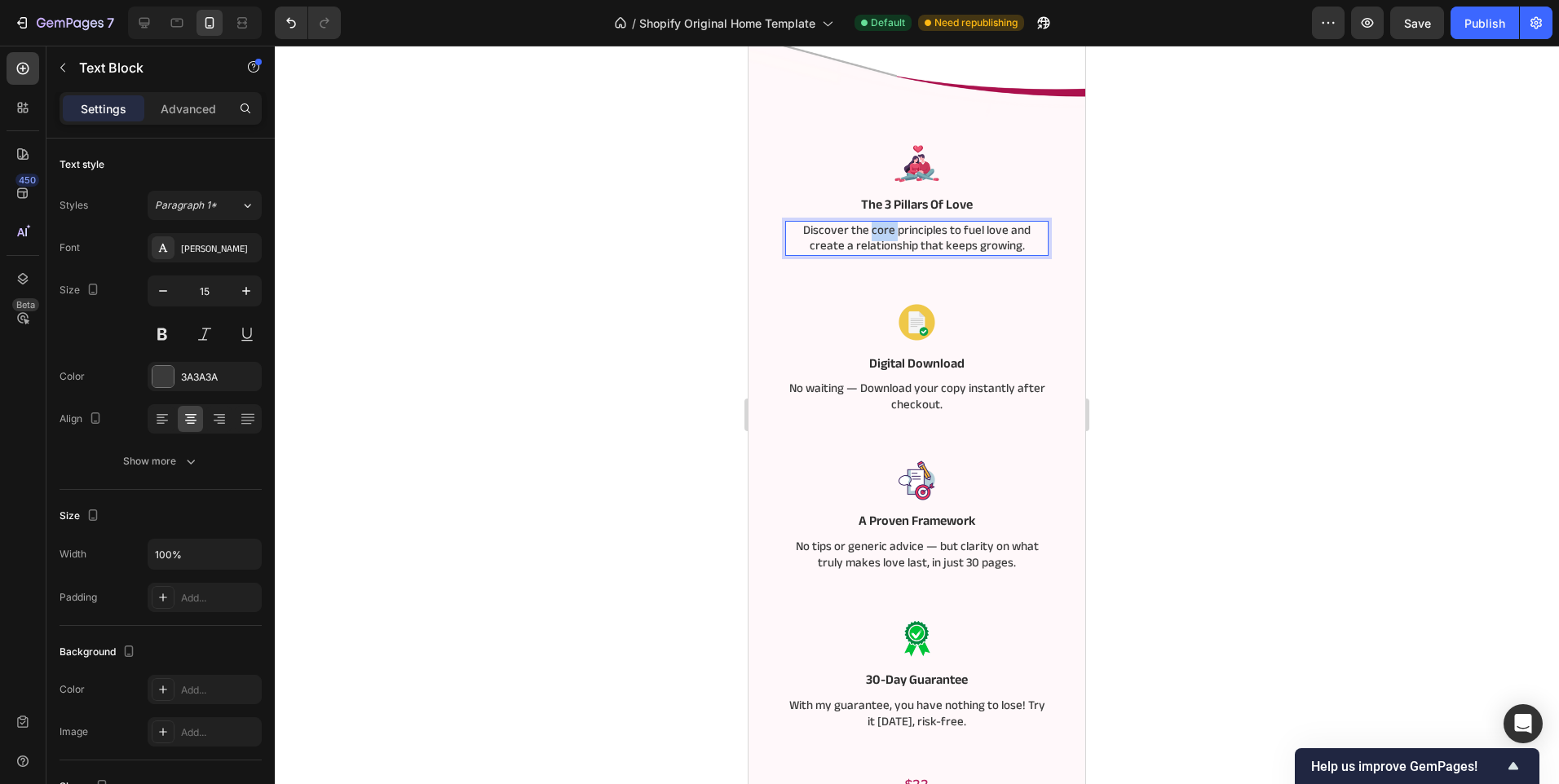
click at [872, 222] on p "Discover the core principles to fuel love and create a relationship that keeps …" at bounding box center [917, 238] width 260 height 32
click at [911, 222] on p "Discover the principles to fuel love and create a relationship that keeps growi…" at bounding box center [917, 238] width 260 height 32
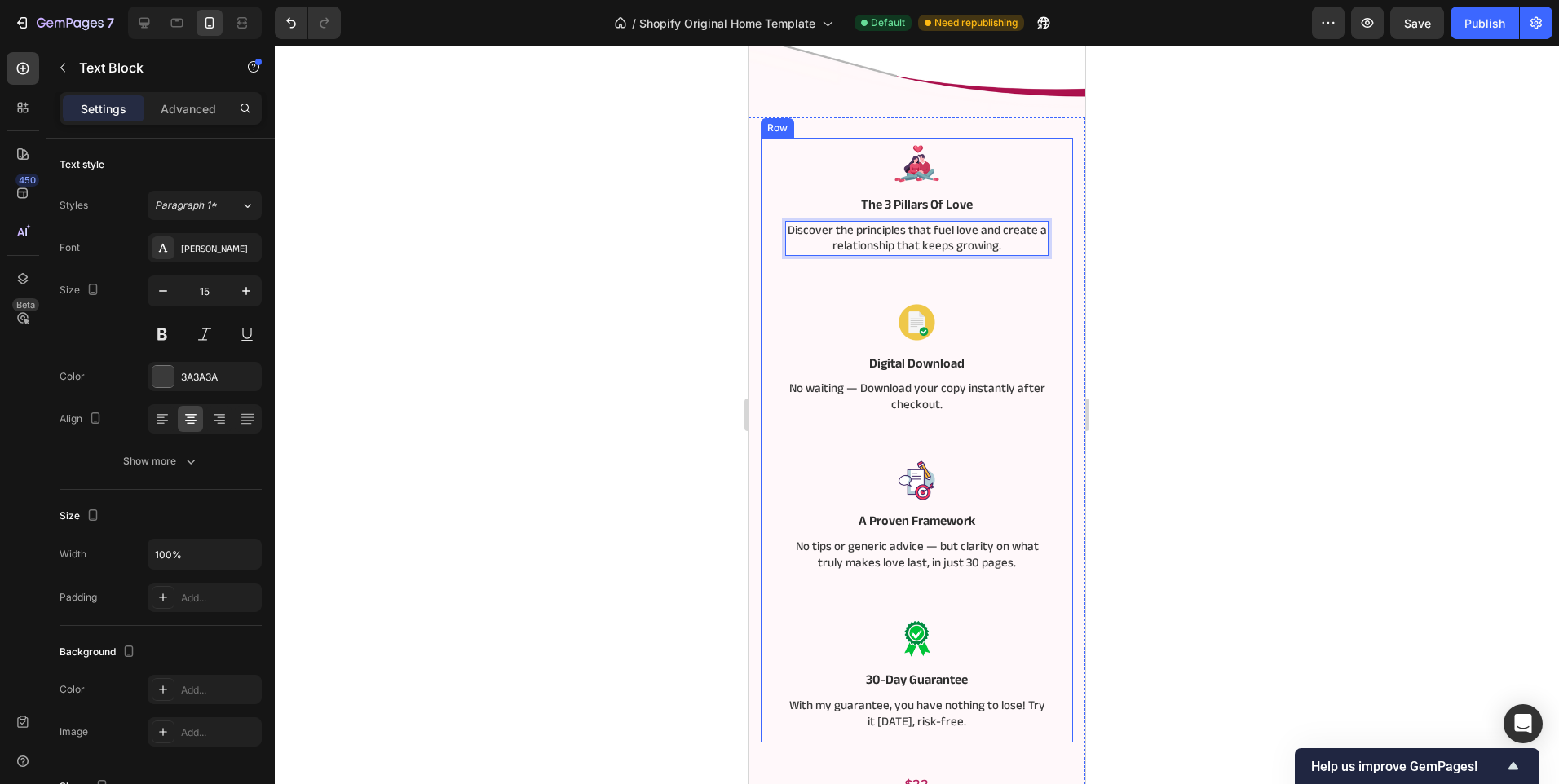
click at [513, 314] on div at bounding box center [916, 414] width 1284 height 739
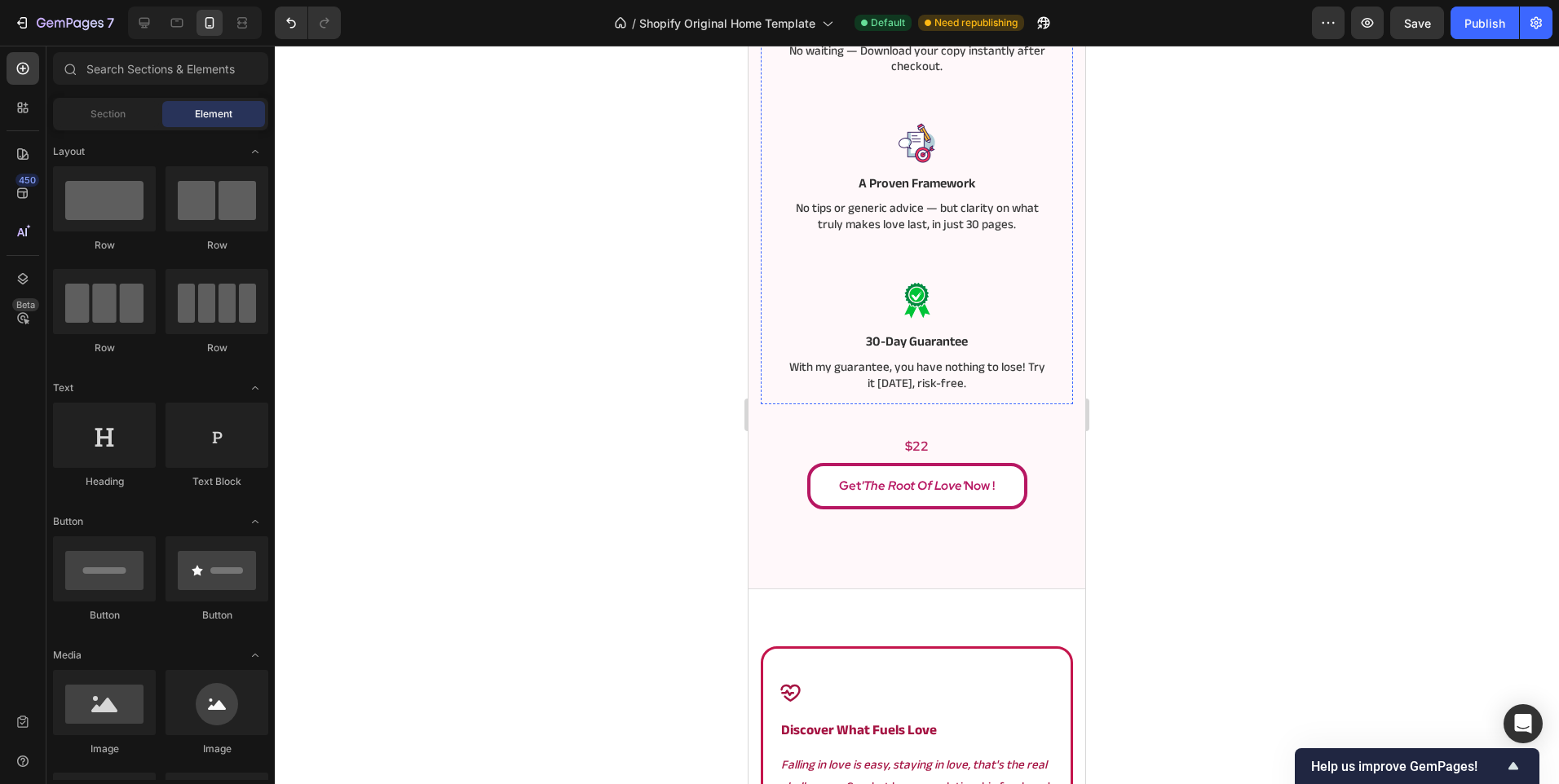
scroll to position [816, 0]
click at [816, 369] on p "With my guarantee, you have nothing to lose! Try it [DATE], risk-free." at bounding box center [917, 378] width 260 height 32
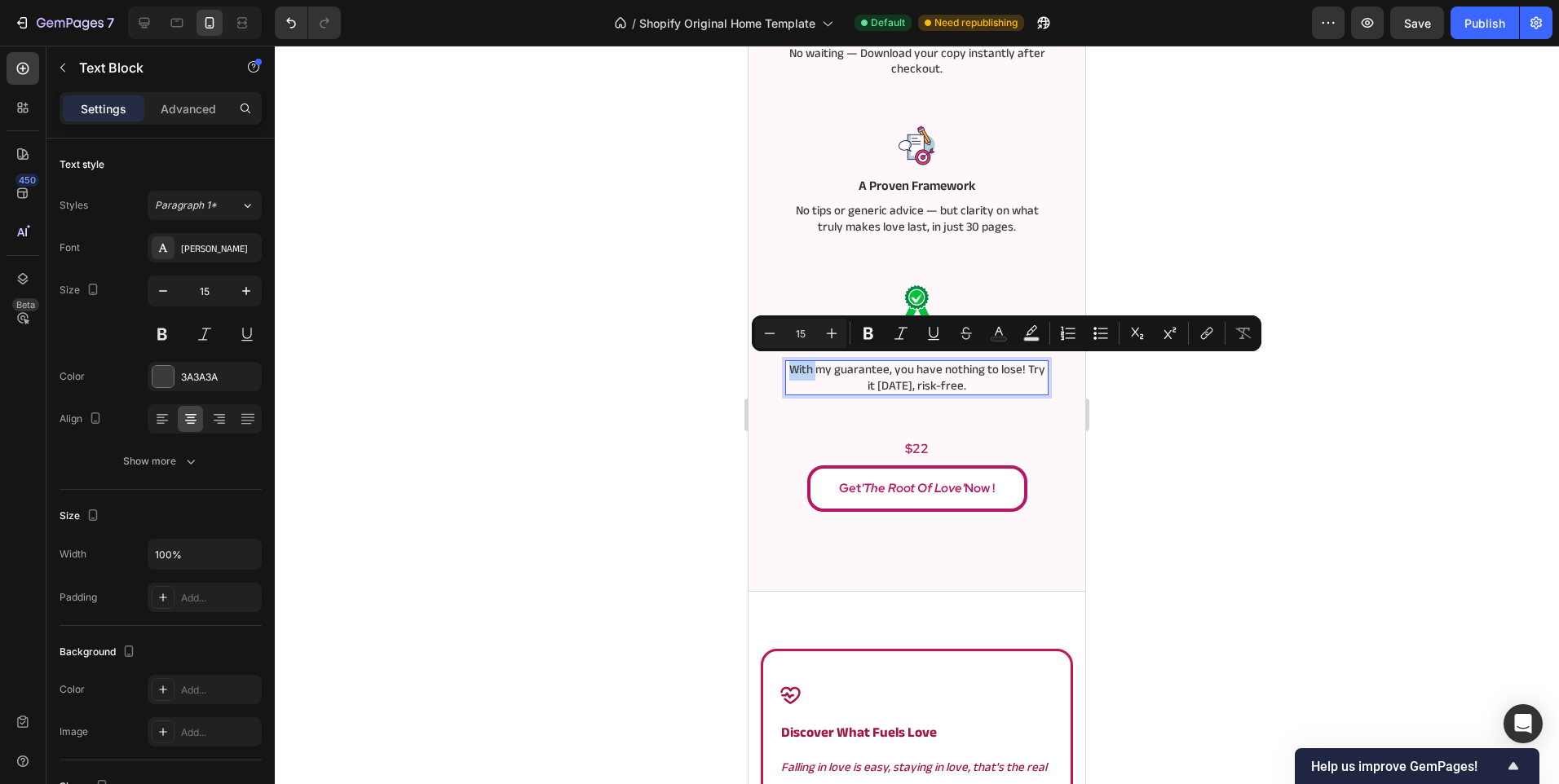
click at [800, 369] on p "With my guarantee, you have nothing to lose! Try it [DATE], risk-free." at bounding box center [917, 378] width 260 height 32
drag, startPoint x: 793, startPoint y: 368, endPoint x: 1023, endPoint y: 360, distance: 230.1
click at [1023, 362] on p "With my guarantee, you have nothing to lose! Try it [DATE], risk-free." at bounding box center [917, 378] width 260 height 32
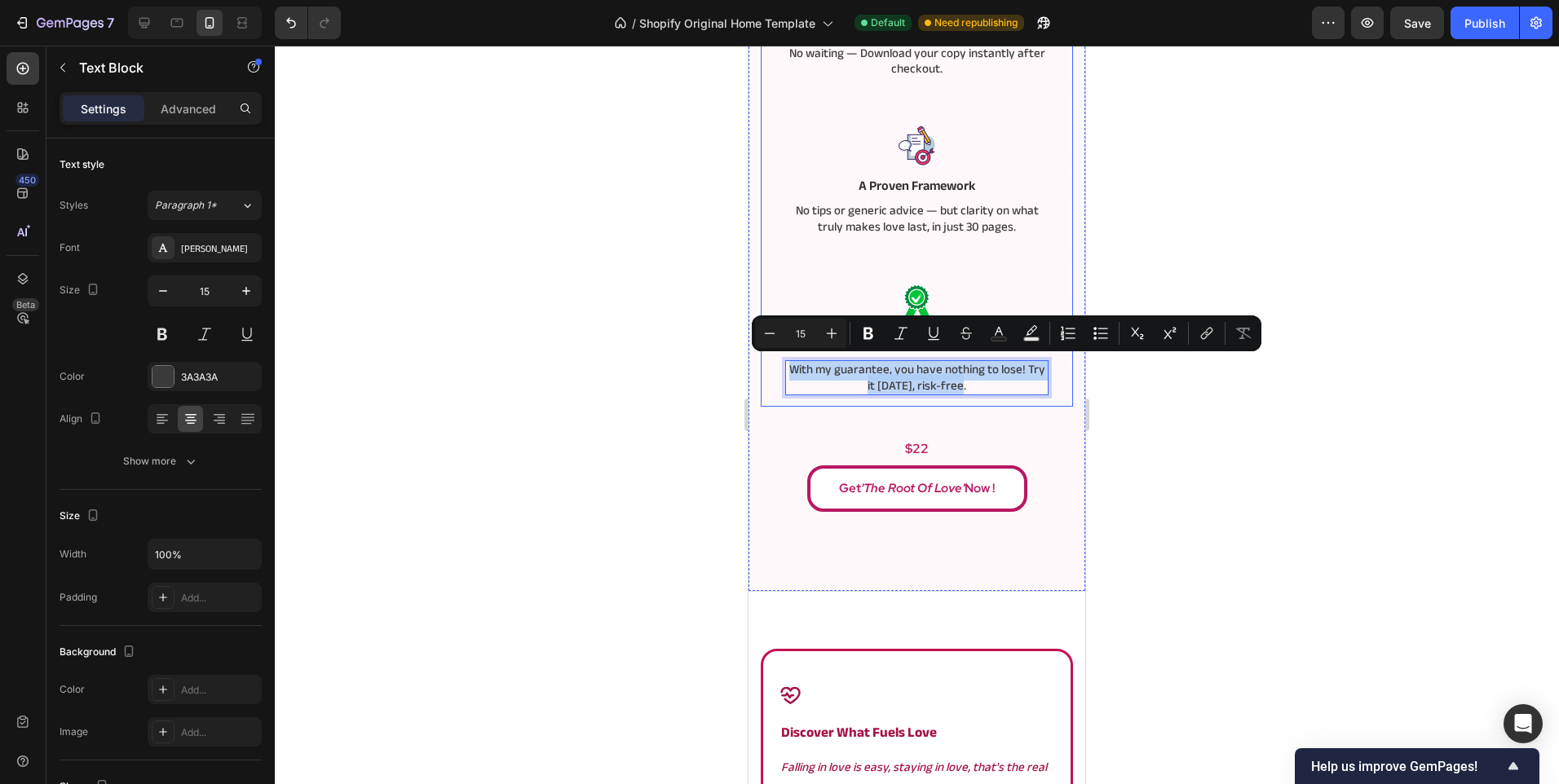
drag, startPoint x: 990, startPoint y: 388, endPoint x: 779, endPoint y: 363, distance: 212.5
click at [779, 363] on div "Image The 3 Pillars Of Love Text Block Discover the principles that fuel love a…" at bounding box center [917, 104] width 312 height 605
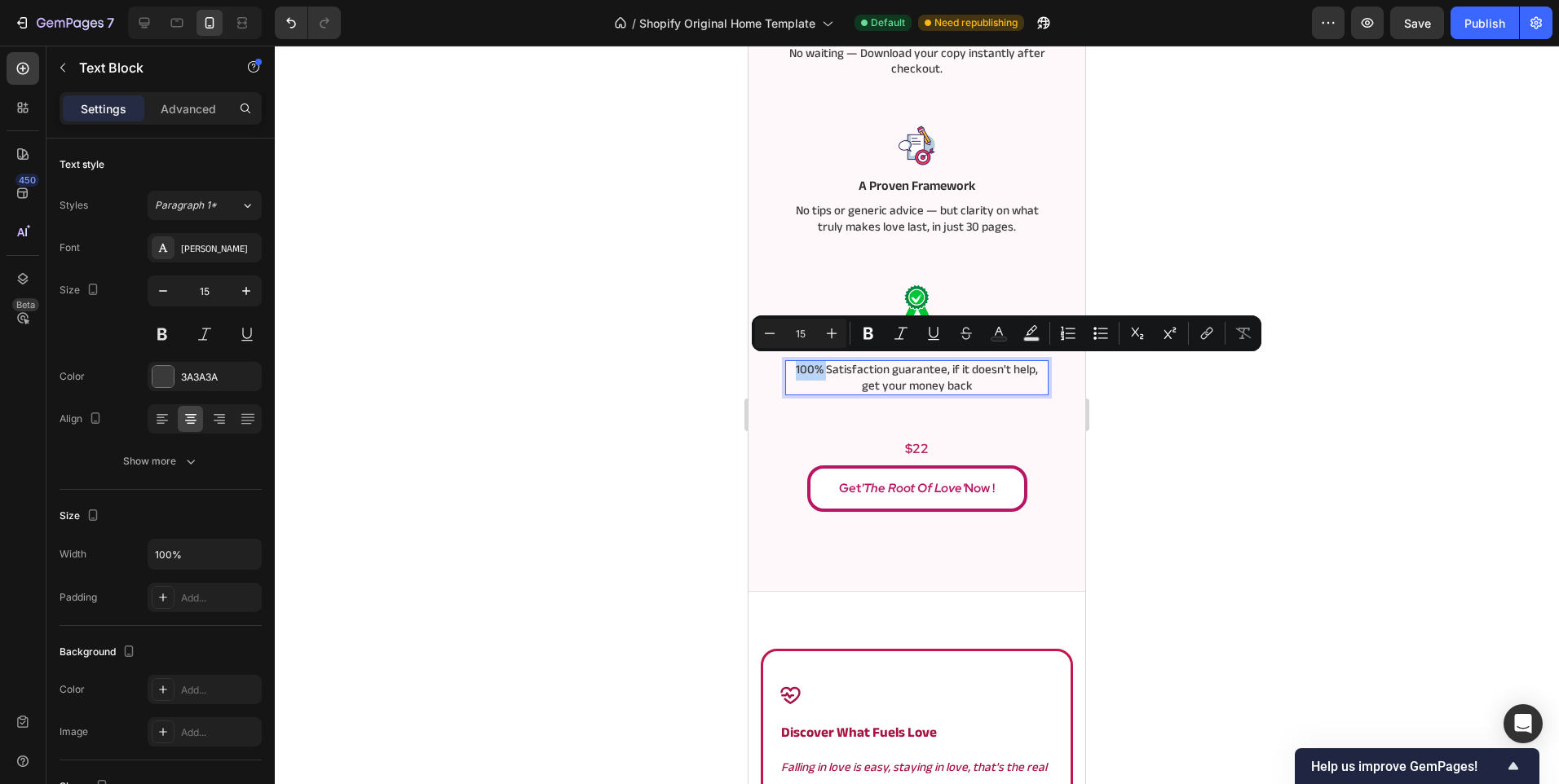
drag, startPoint x: 822, startPoint y: 364, endPoint x: 1477, endPoint y: 414, distance: 656.9
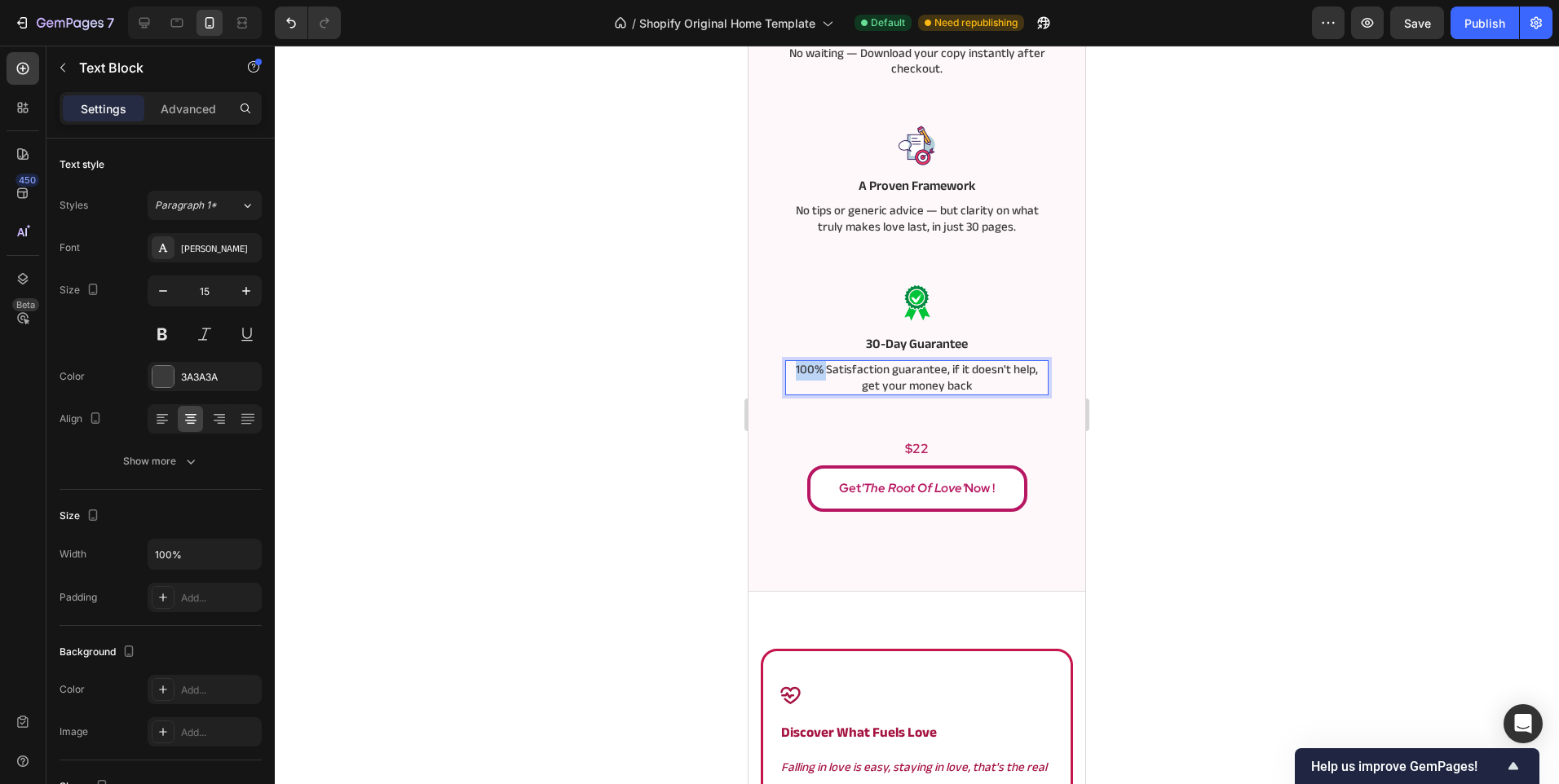
click at [977, 382] on p "100% Satisfaction guarantee, if it doesn't help, get your money back" at bounding box center [917, 378] width 260 height 32
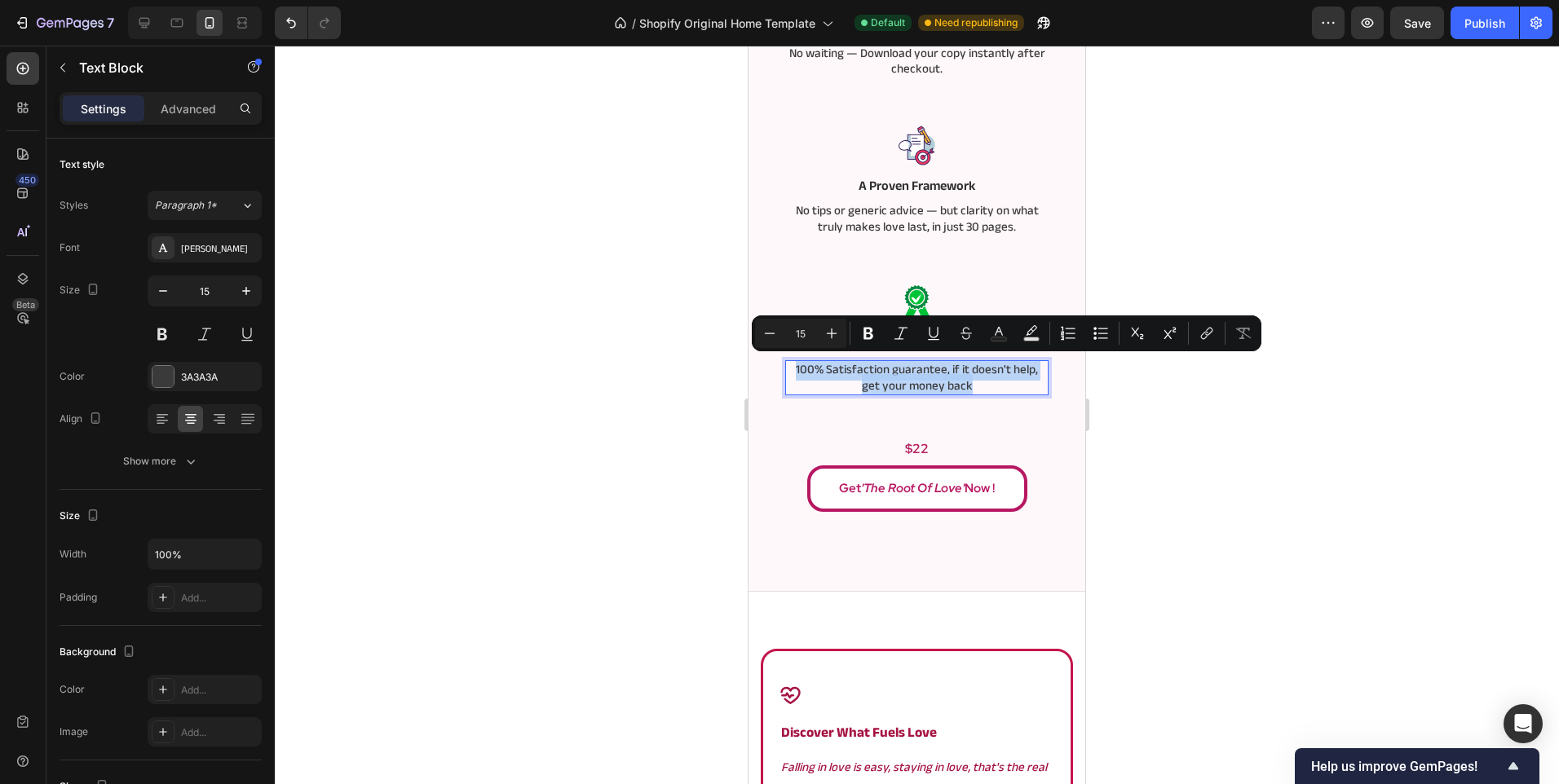
scroll to position [1, 0]
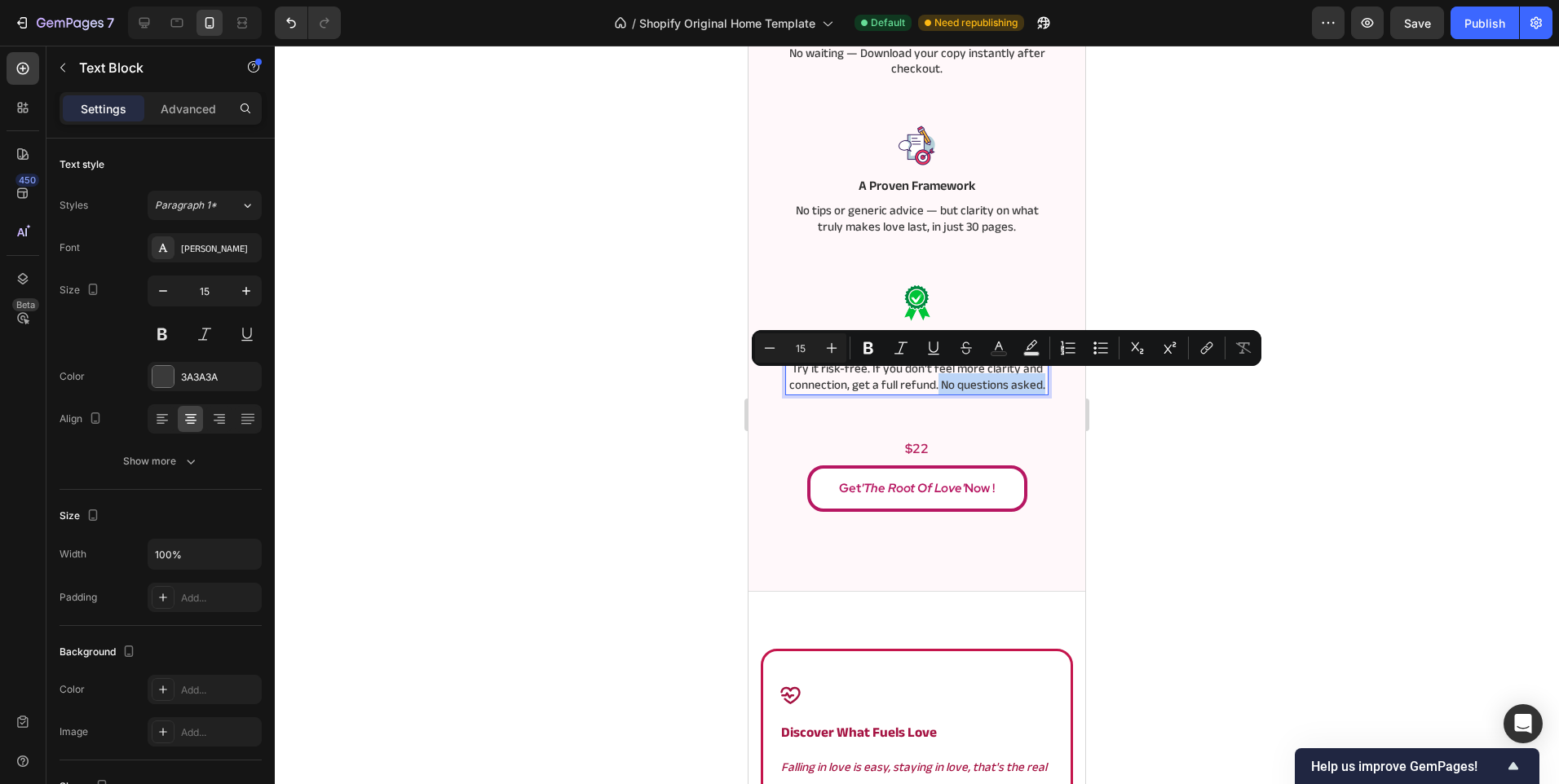
drag, startPoint x: 944, startPoint y: 402, endPoint x: 950, endPoint y: 387, distance: 16.2
click at [950, 387] on p "Try it risk-free. If you don’t feel more clarity and connection, get a full ref…" at bounding box center [917, 377] width 260 height 32
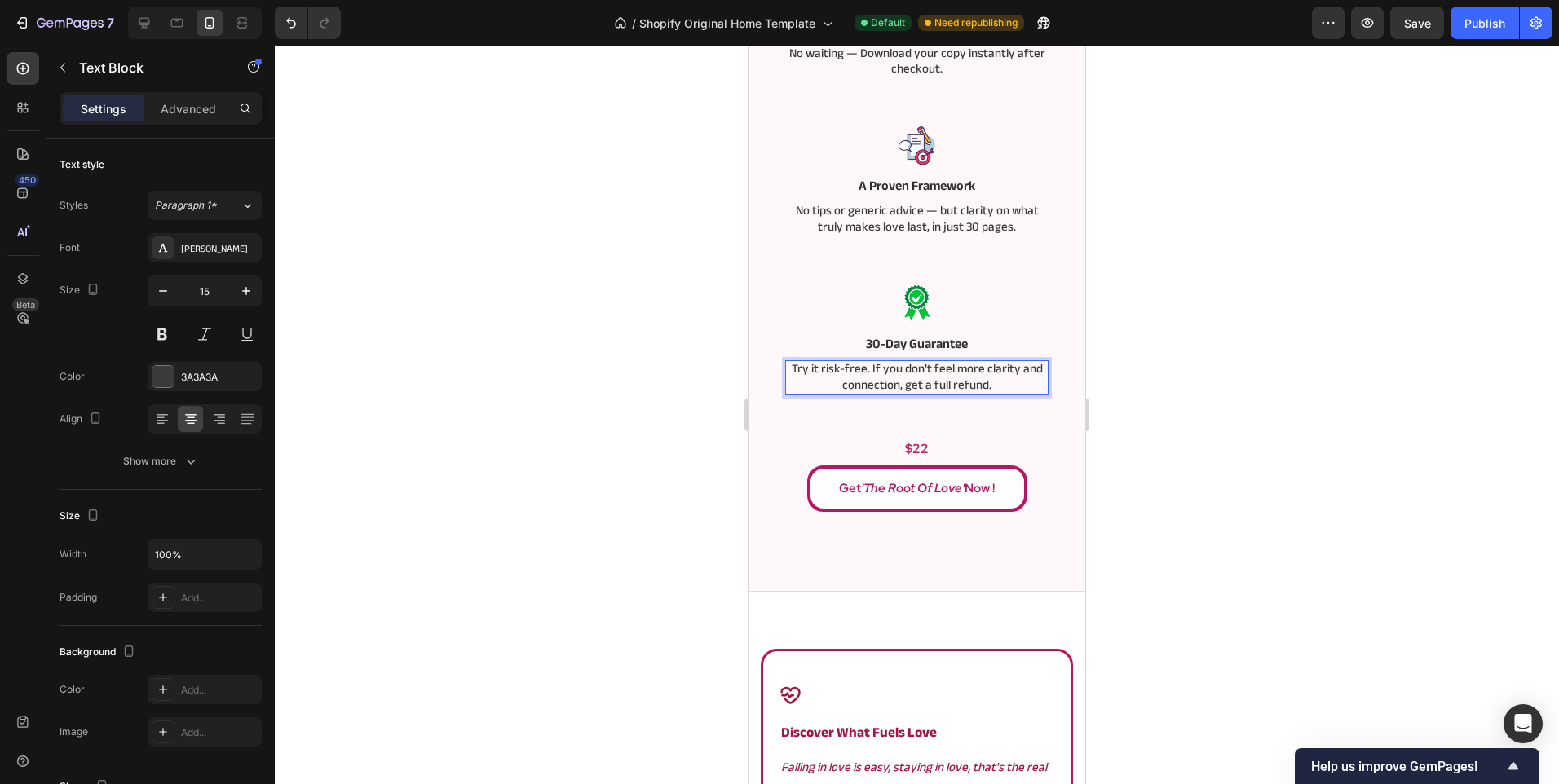
scroll to position [2, 0]
click at [614, 437] on div at bounding box center [916, 414] width 1284 height 739
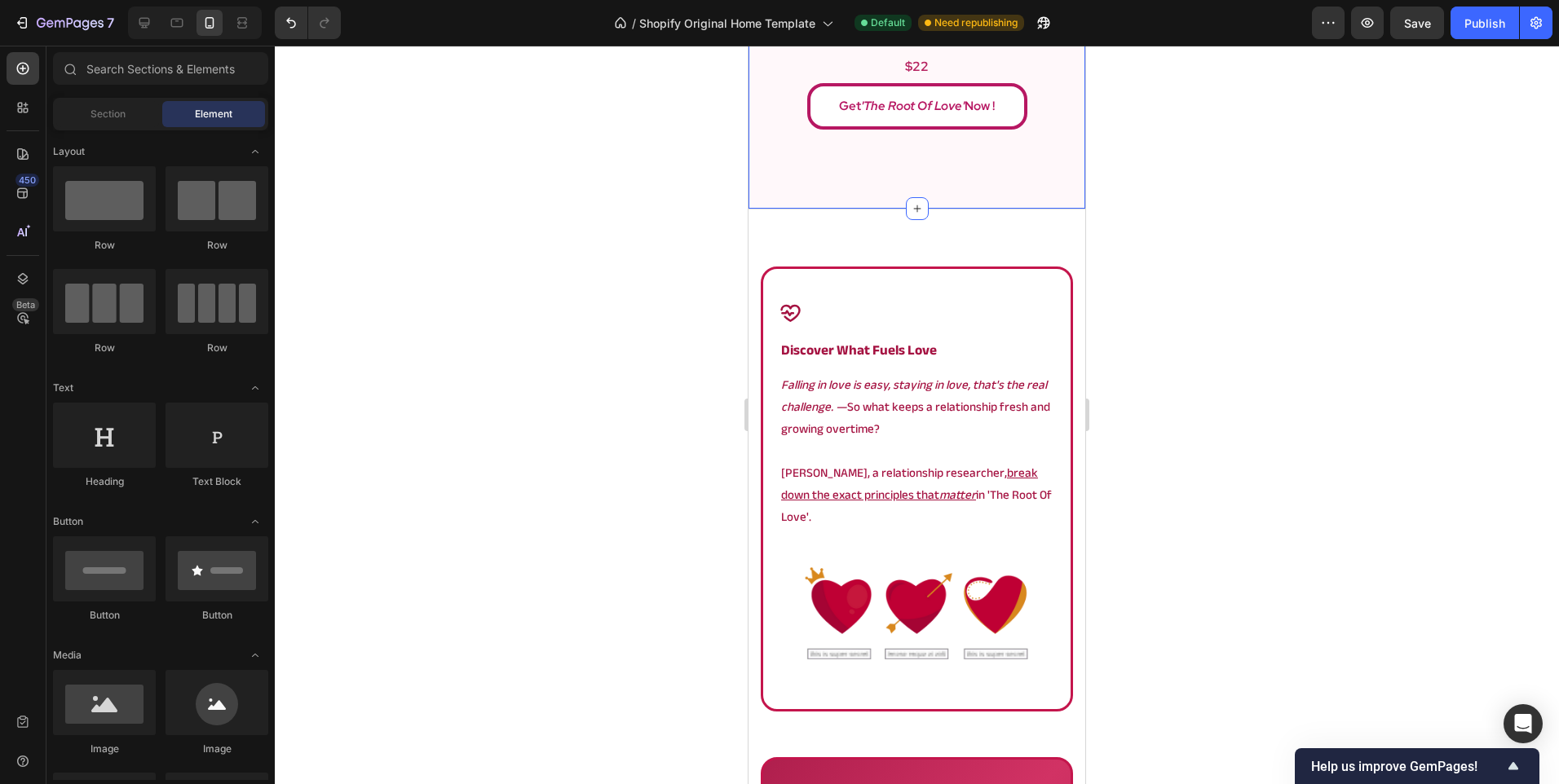
scroll to position [1304, 0]
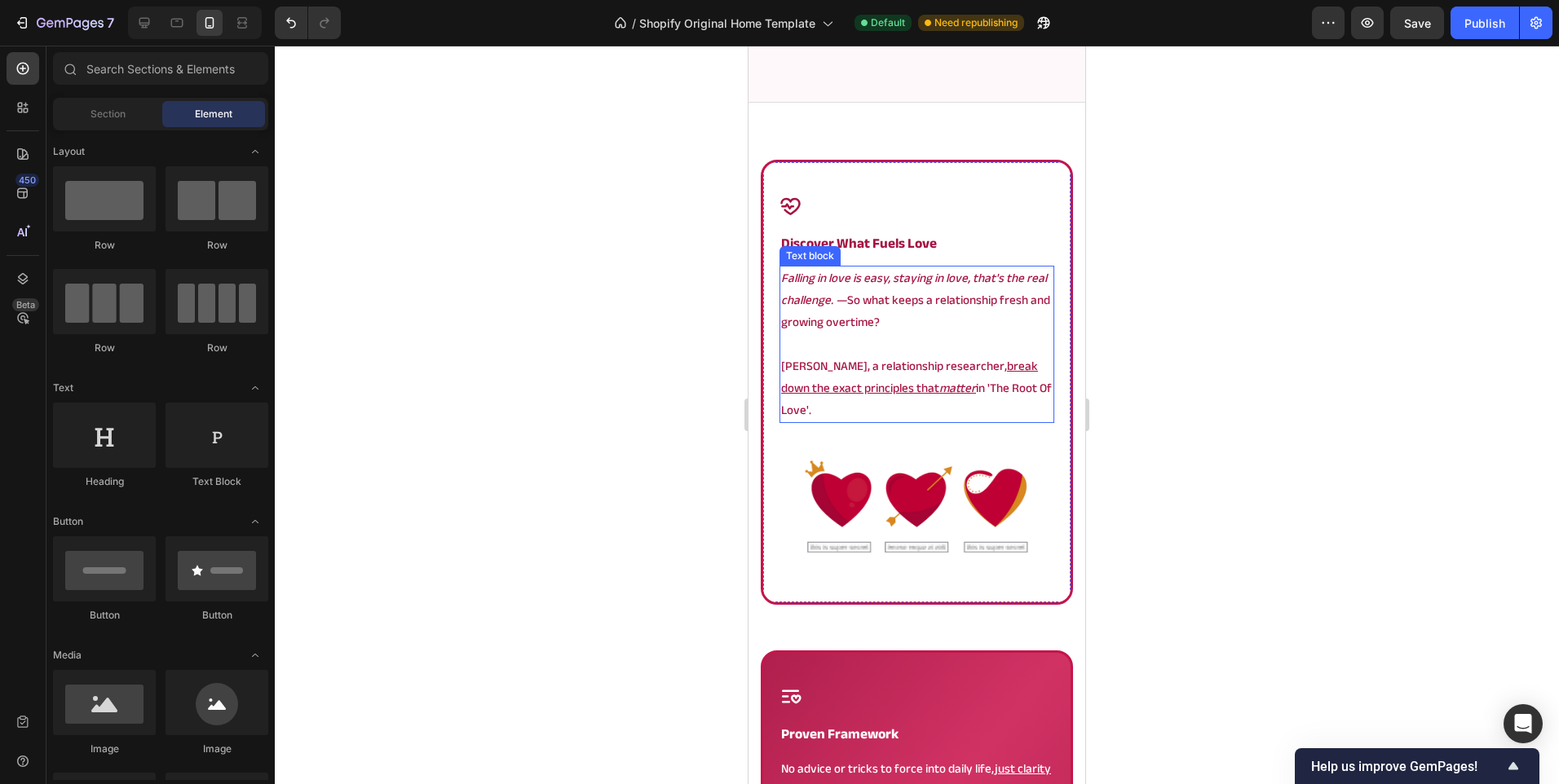
click at [836, 299] on icon "—" at bounding box center [842, 299] width 11 height 23
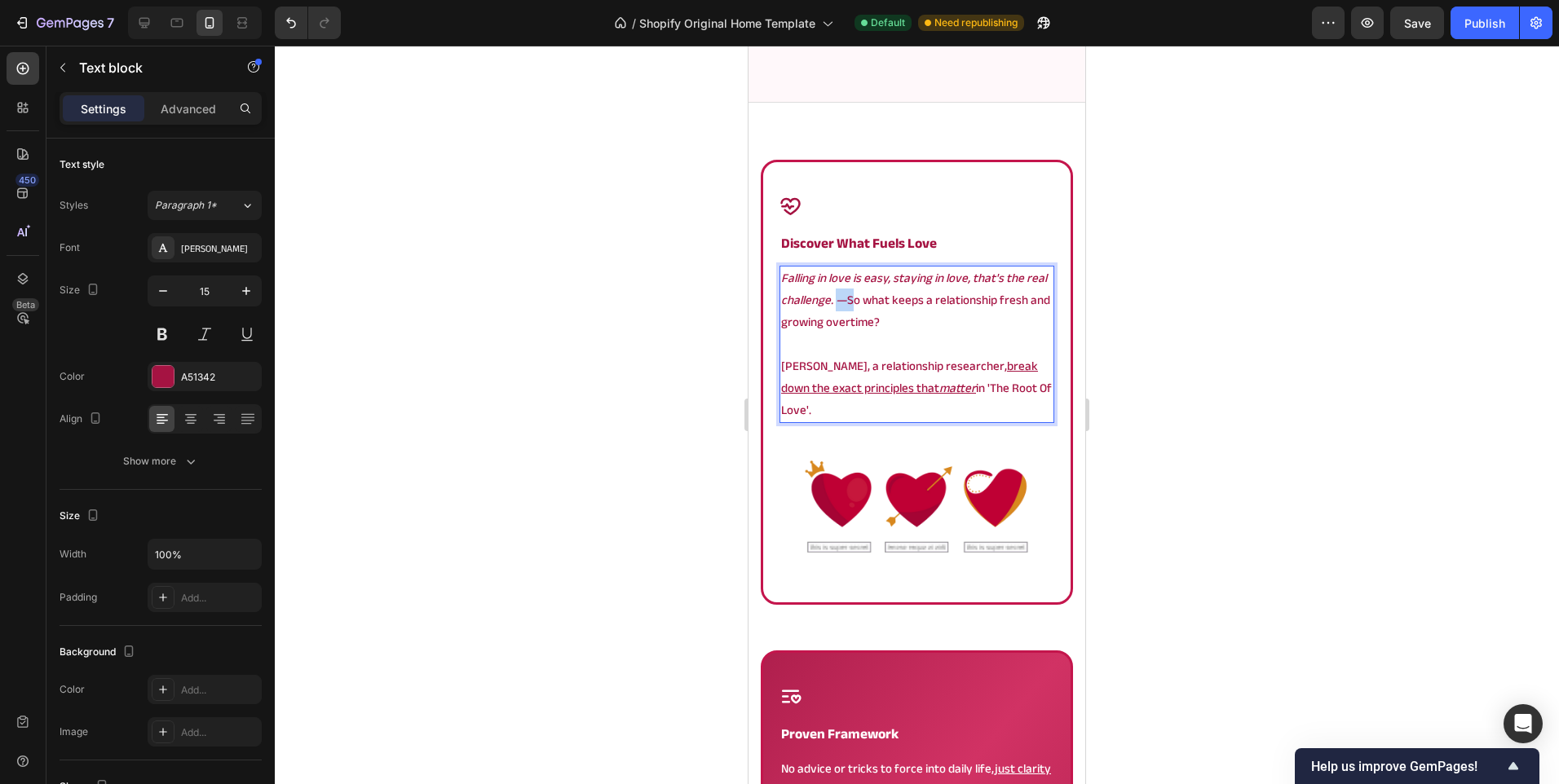
drag, startPoint x: 958, startPoint y: 318, endPoint x: 663, endPoint y: 272, distance: 298.6
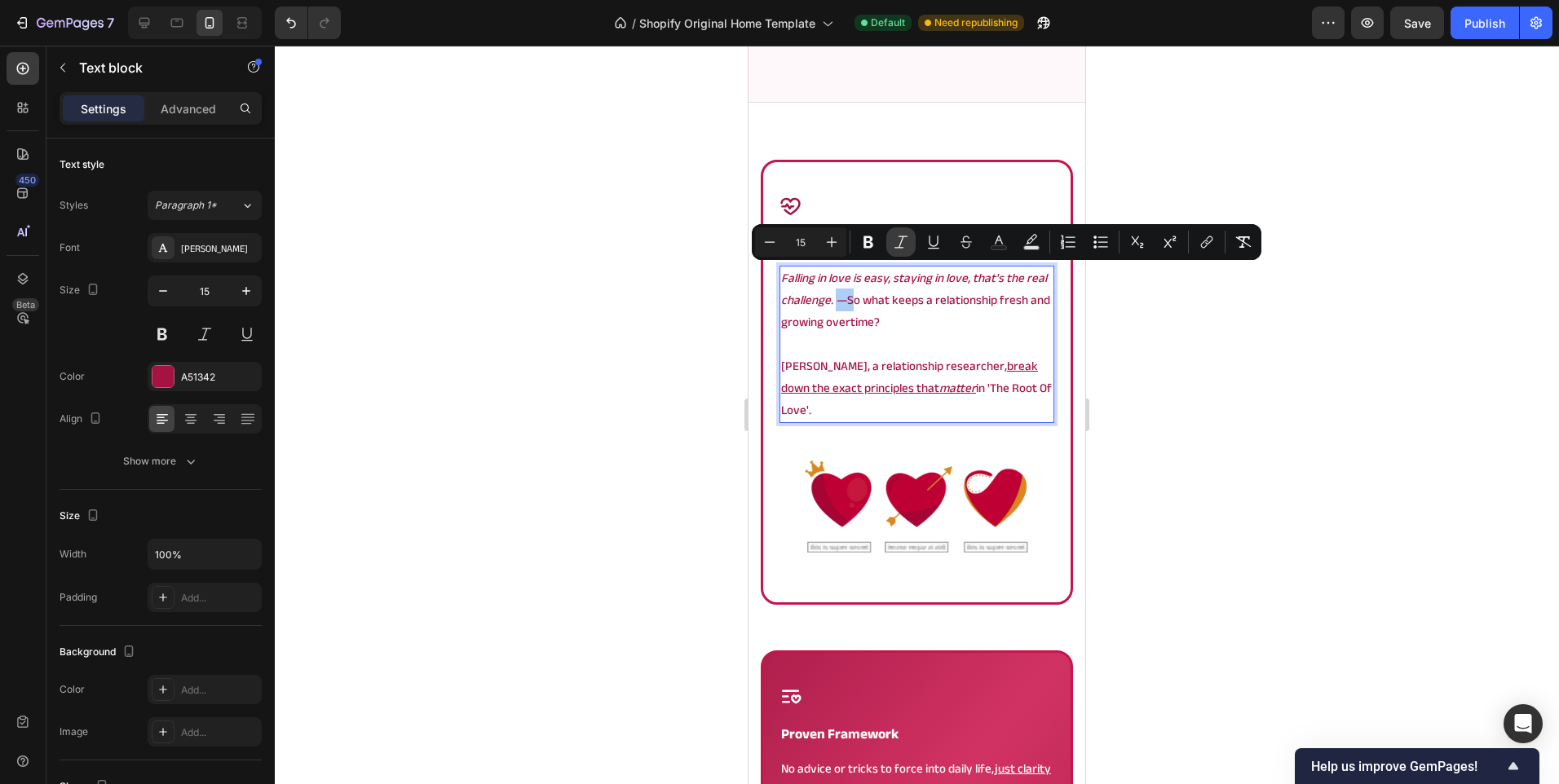
click at [898, 241] on icon "Editor contextual toolbar" at bounding box center [901, 242] width 17 height 17
click at [565, 369] on div at bounding box center [916, 414] width 1284 height 739
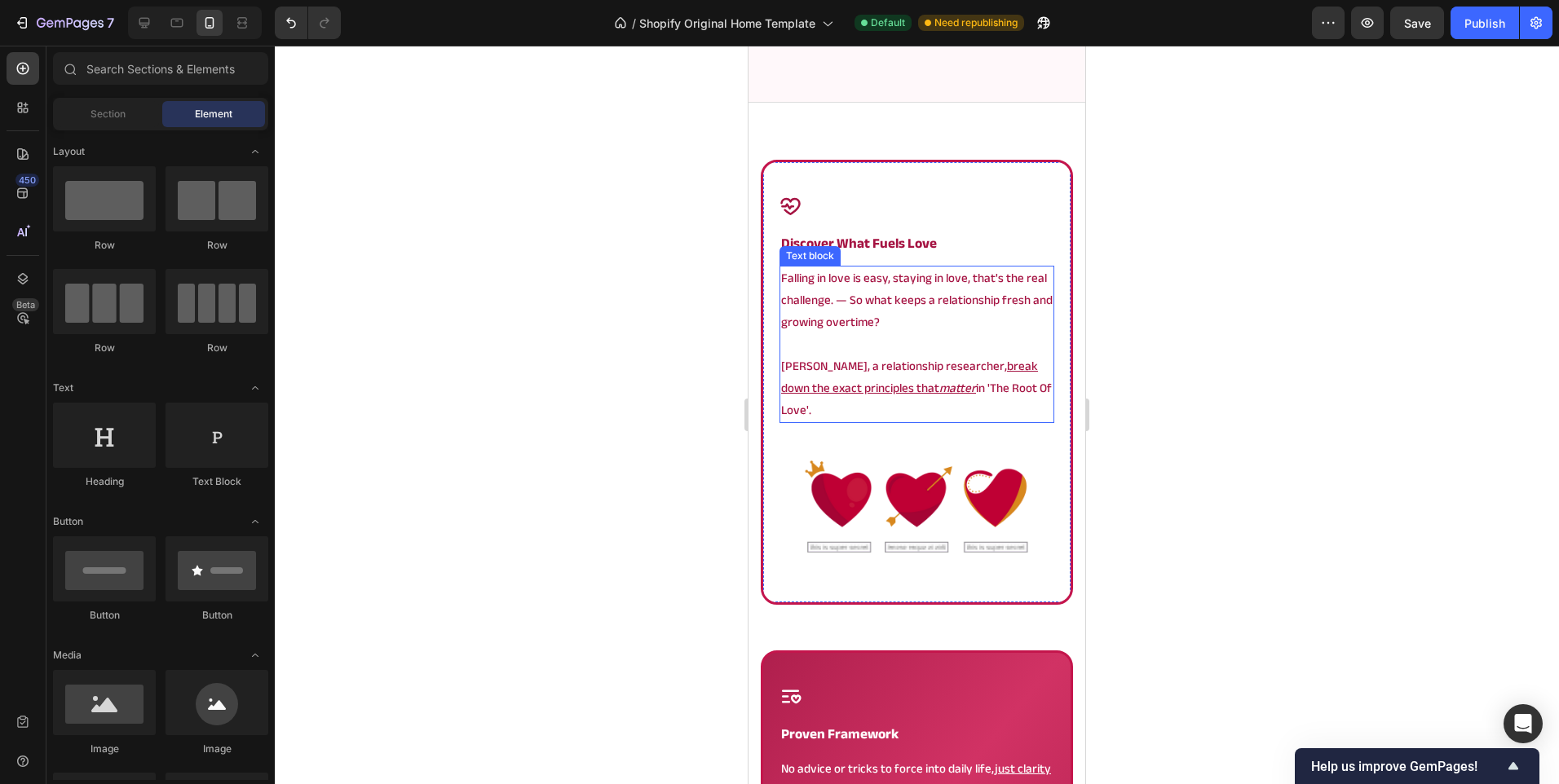
click at [841, 379] on u "break down the exact principles that" at bounding box center [909, 377] width 257 height 44
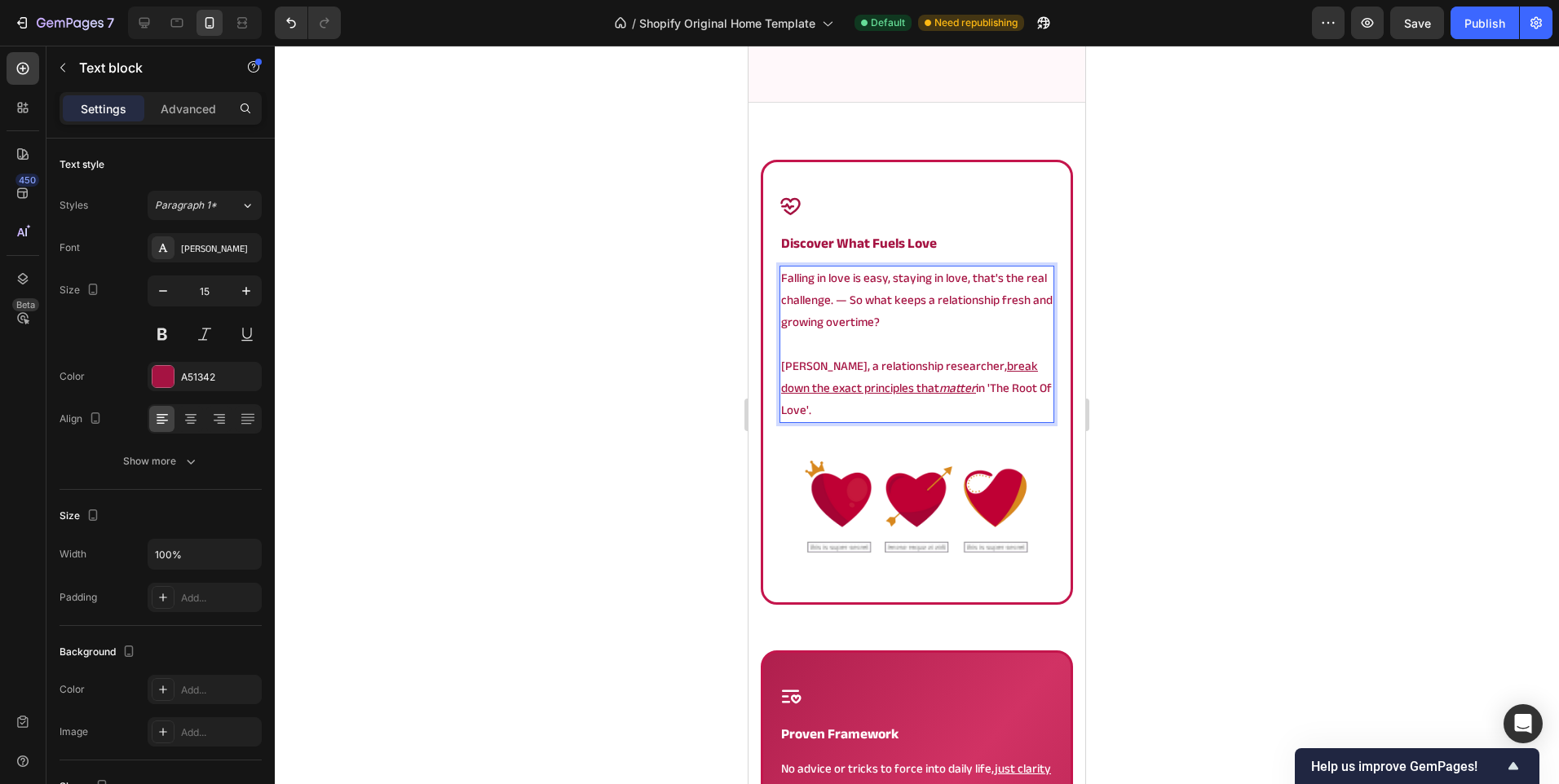
click at [998, 369] on u "break down the exact principles that" at bounding box center [909, 377] width 257 height 44
drag, startPoint x: 1018, startPoint y: 365, endPoint x: 882, endPoint y: 386, distance: 137.6
click at [882, 386] on u "break down the exact principles that" at bounding box center [909, 377] width 257 height 44
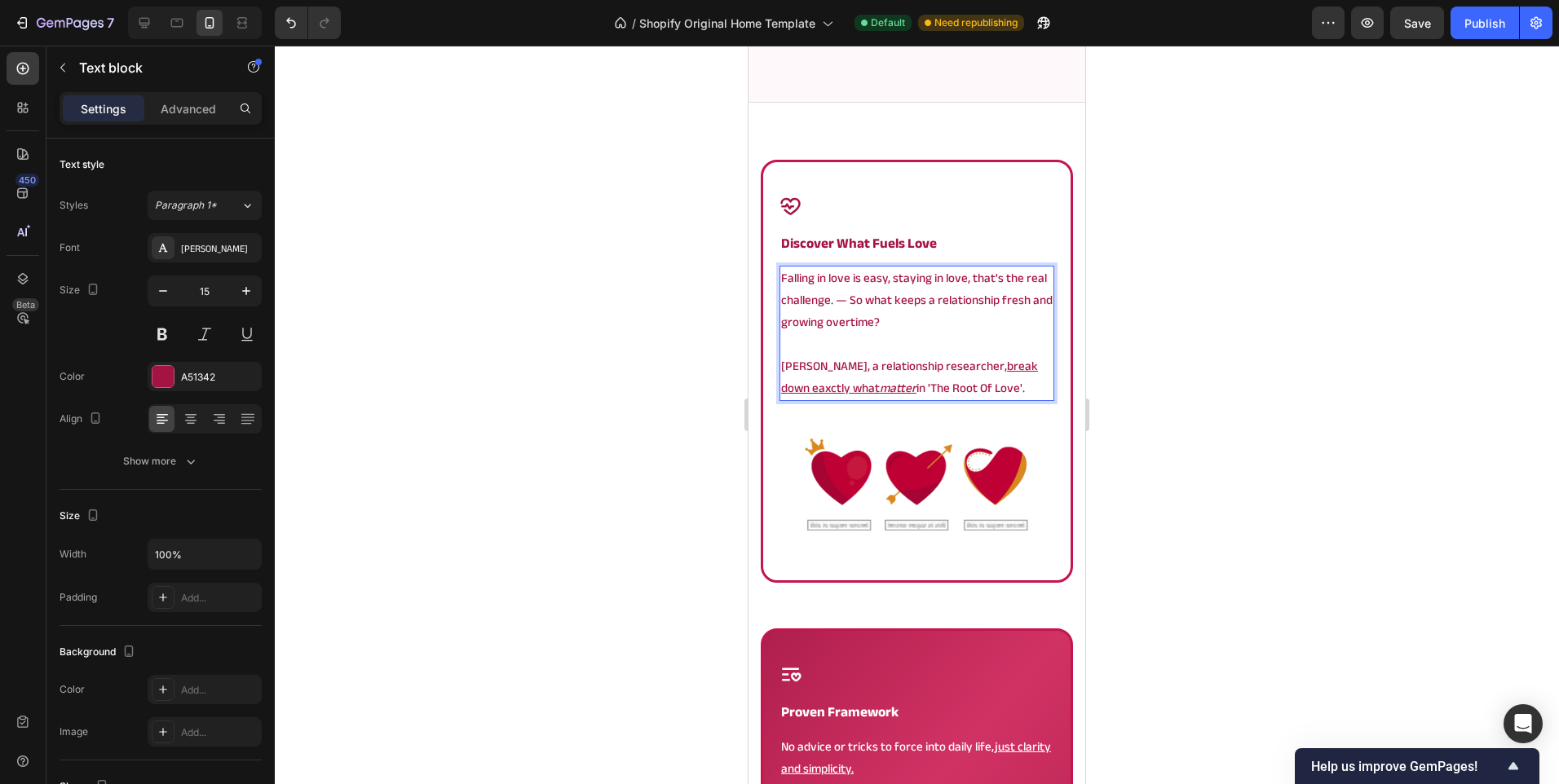
click at [884, 393] on u "matter" at bounding box center [898, 387] width 37 height 23
click at [593, 455] on div at bounding box center [916, 414] width 1284 height 739
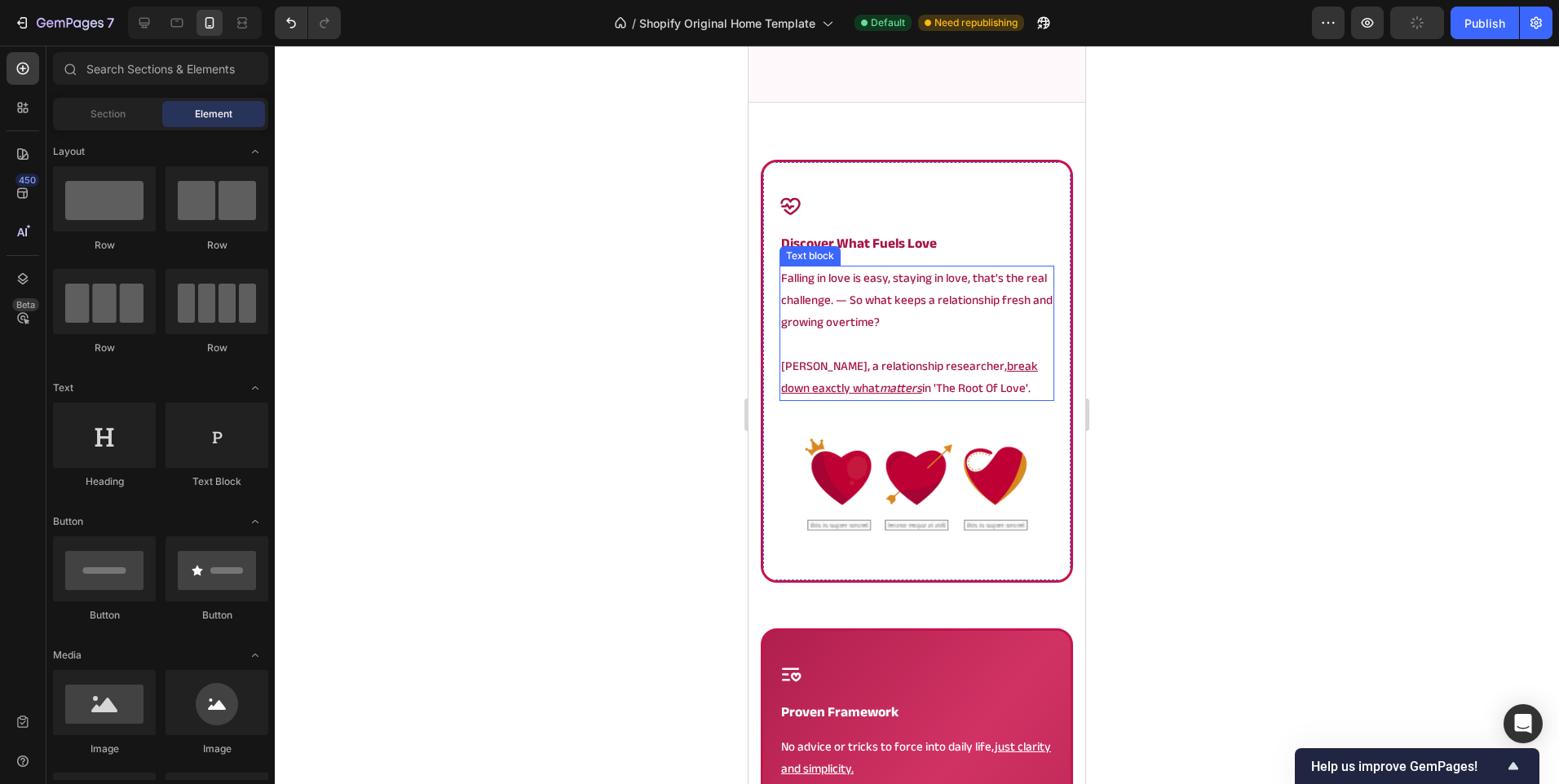
click at [904, 367] on p "Angela, a relationship researcher, break down eaxctly what matters in 'The Root…" at bounding box center [917, 376] width 272 height 44
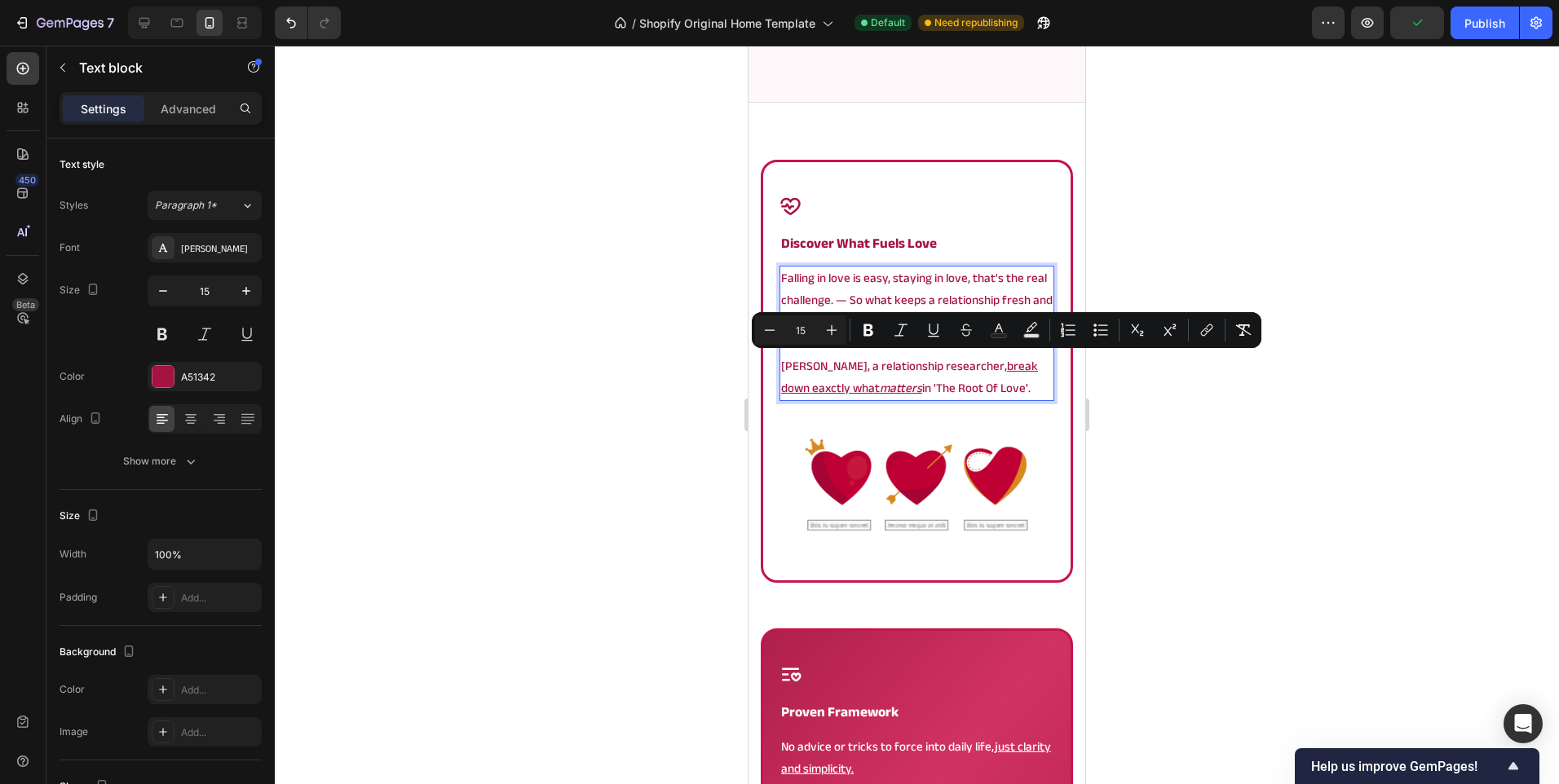
drag, startPoint x: 1001, startPoint y: 389, endPoint x: 944, endPoint y: 372, distance: 59.5
click at [944, 372] on p "Angela, a relationship researcher, break down eaxctly what matters in 'The Root…" at bounding box center [917, 376] width 272 height 44
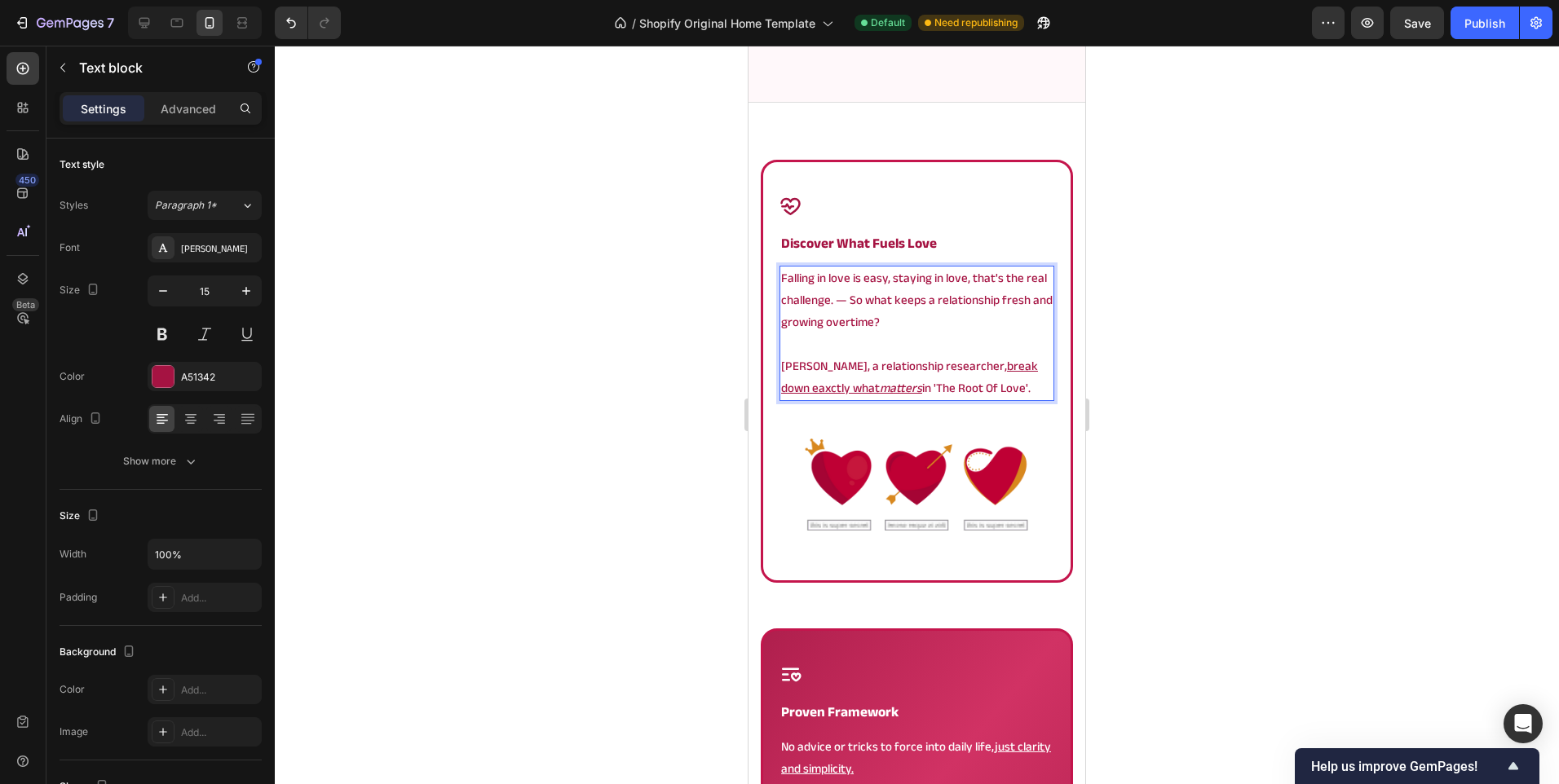
drag, startPoint x: 1009, startPoint y: 388, endPoint x: 943, endPoint y: 369, distance: 68.7
click at [943, 369] on p "Angela, a relationship researcher, break down eaxctly what matters in 'The Root…" at bounding box center [917, 376] width 272 height 44
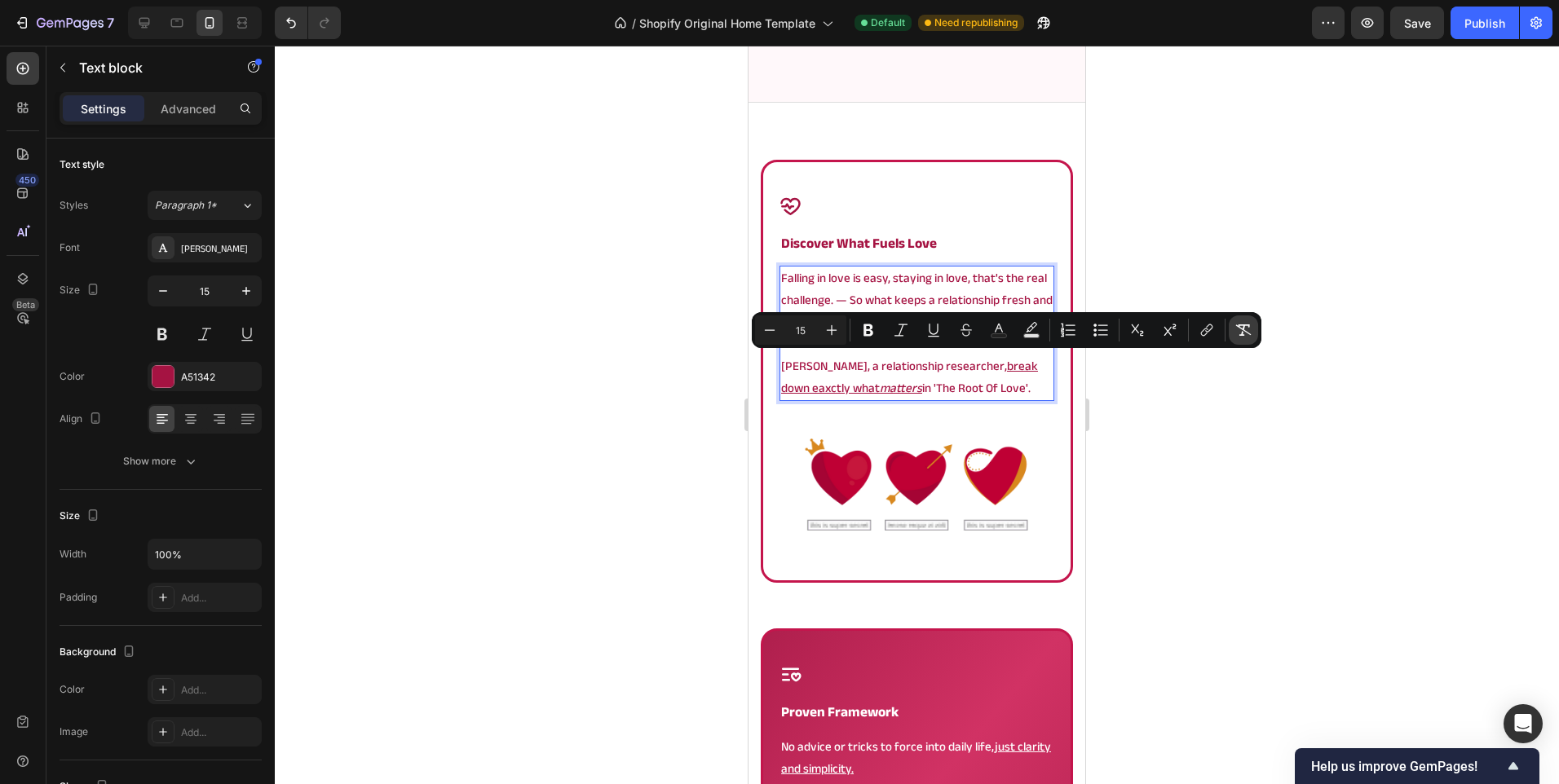
click at [1246, 333] on icon "Editor contextual toolbar" at bounding box center [1243, 330] width 17 height 17
click at [617, 447] on div at bounding box center [916, 414] width 1284 height 739
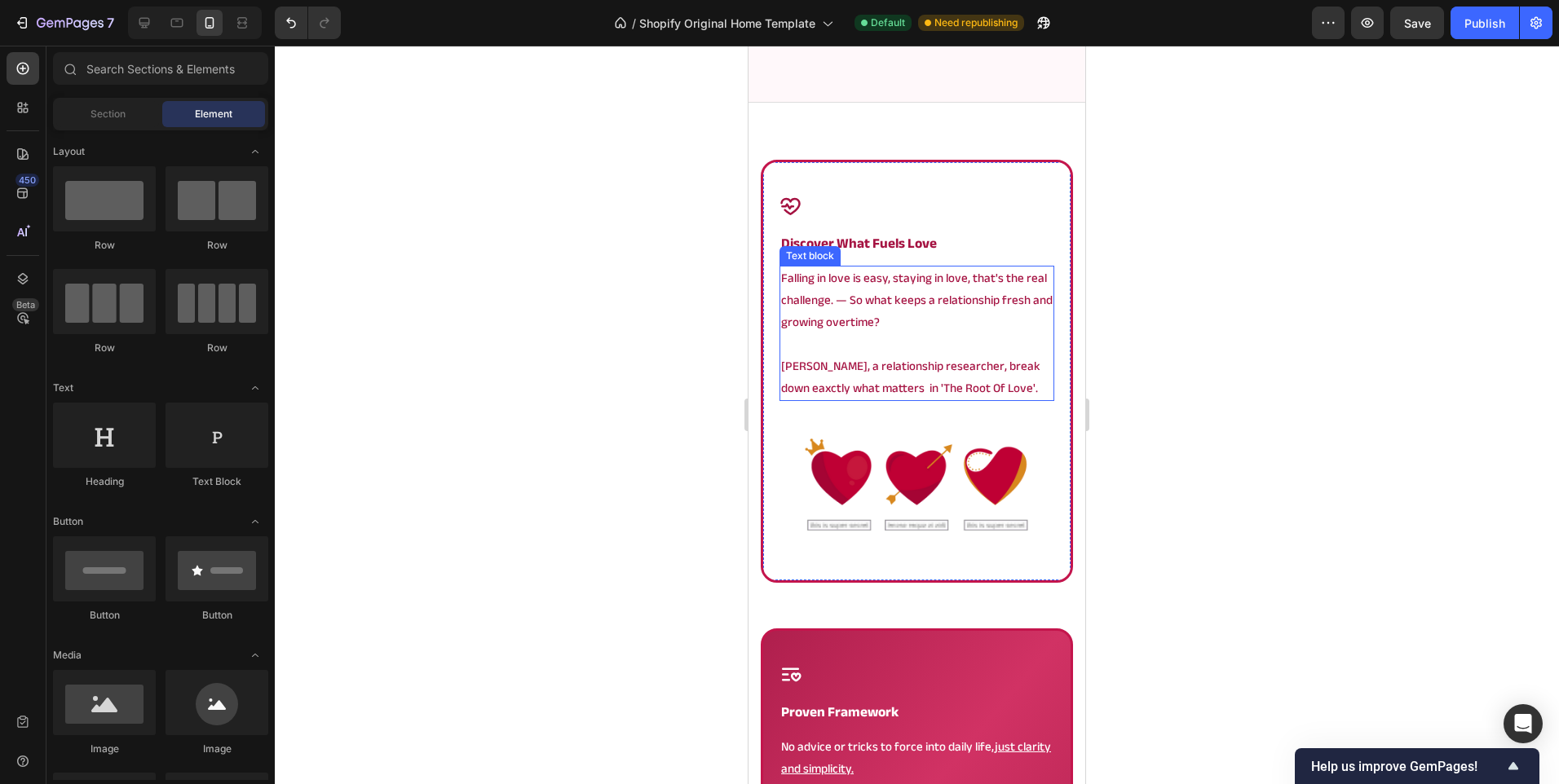
click at [939, 369] on p "Angela, a relationship researcher, break down eaxctly what matters in 'The Root…" at bounding box center [917, 376] width 272 height 44
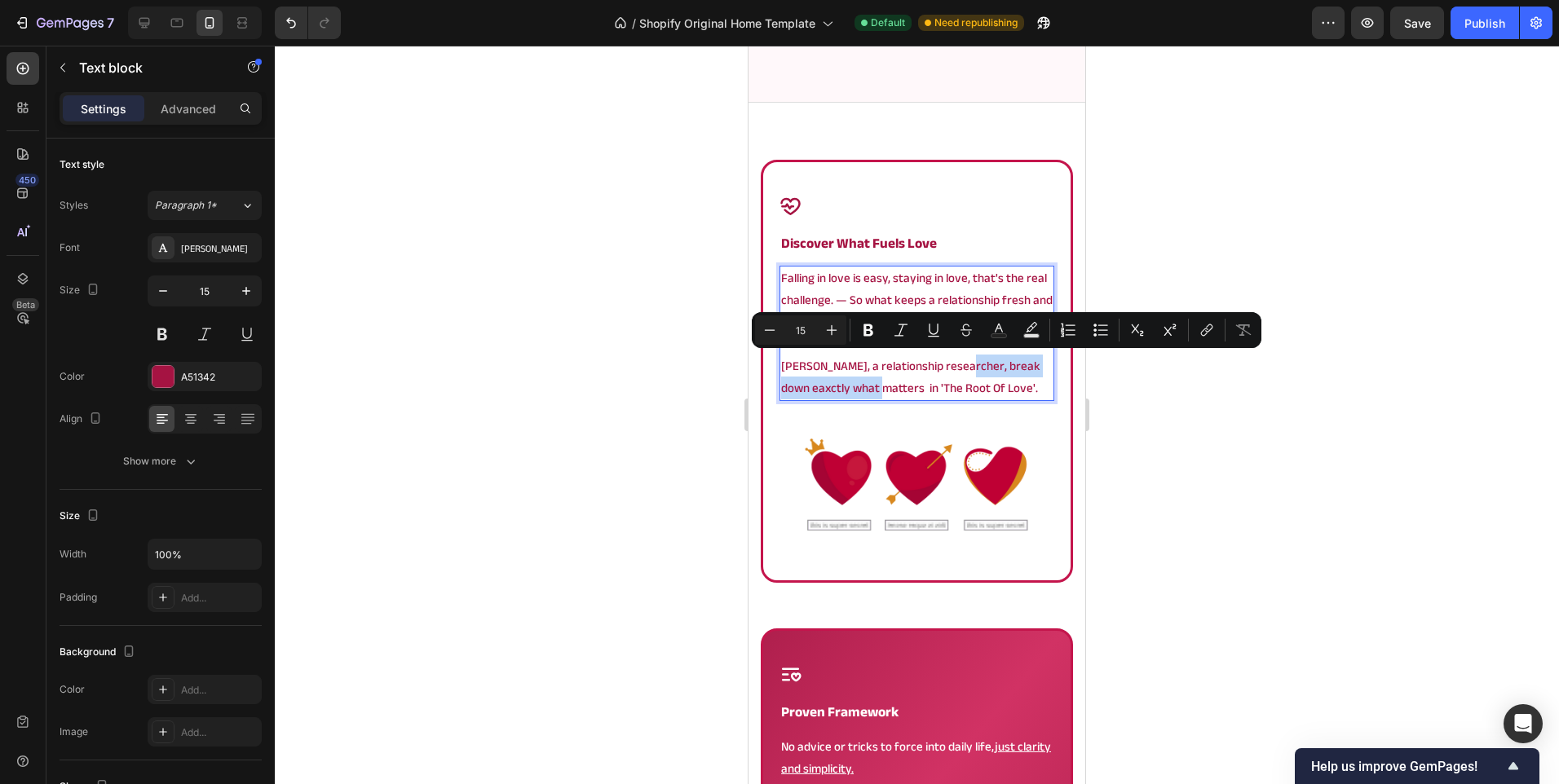
drag, startPoint x: 953, startPoint y: 367, endPoint x: 891, endPoint y: 382, distance: 63.8
click at [891, 382] on p "Angela, a relationship researcher, break down eaxctly what matters in 'The Root…" at bounding box center [917, 376] width 272 height 44
click at [932, 333] on icon "Editor contextual toolbar" at bounding box center [933, 330] width 17 height 17
click at [979, 369] on u "break down eaxctly what matters" at bounding box center [909, 377] width 257 height 44
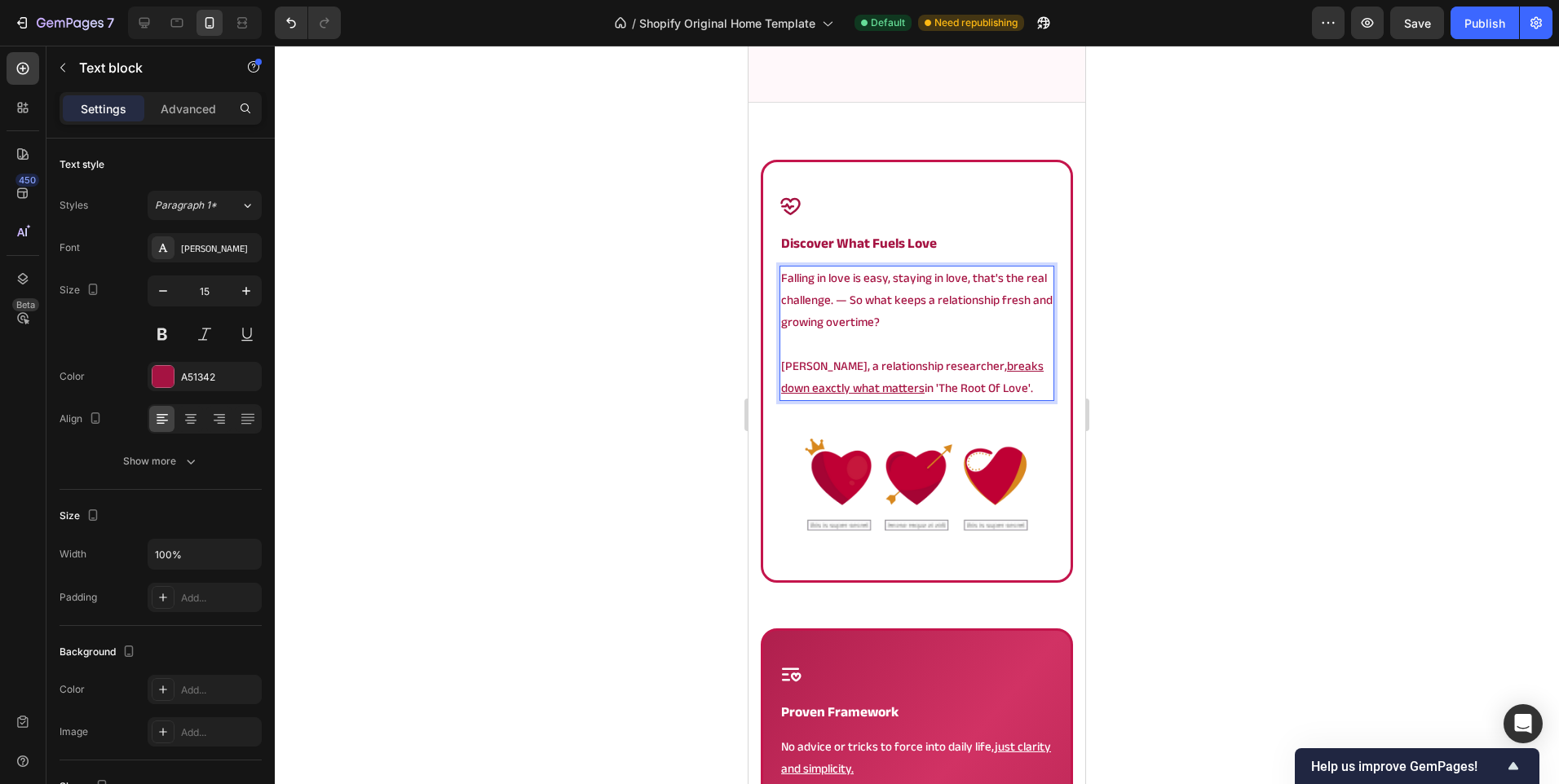
click at [581, 438] on div at bounding box center [916, 414] width 1284 height 739
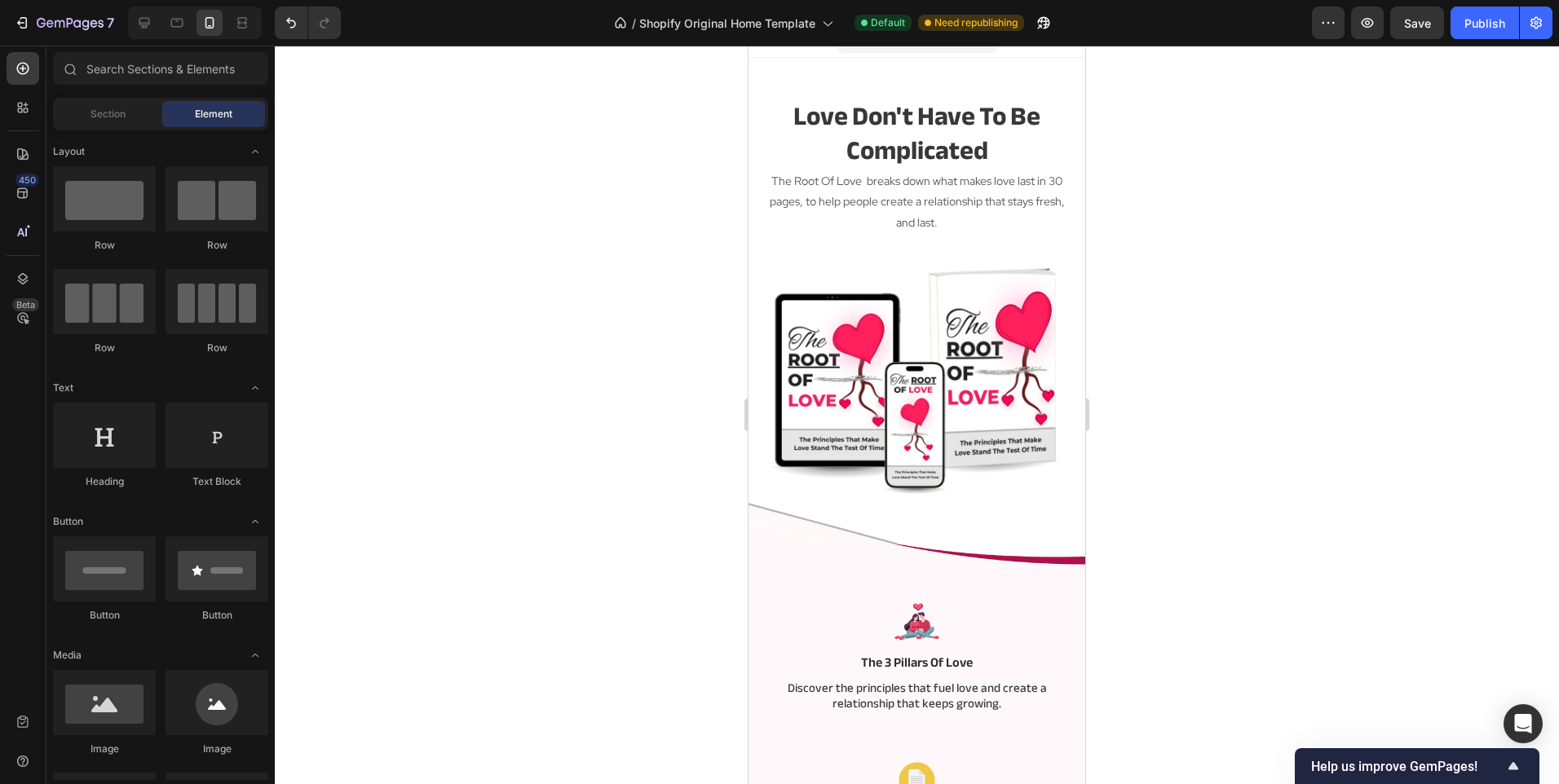
scroll to position [0, 0]
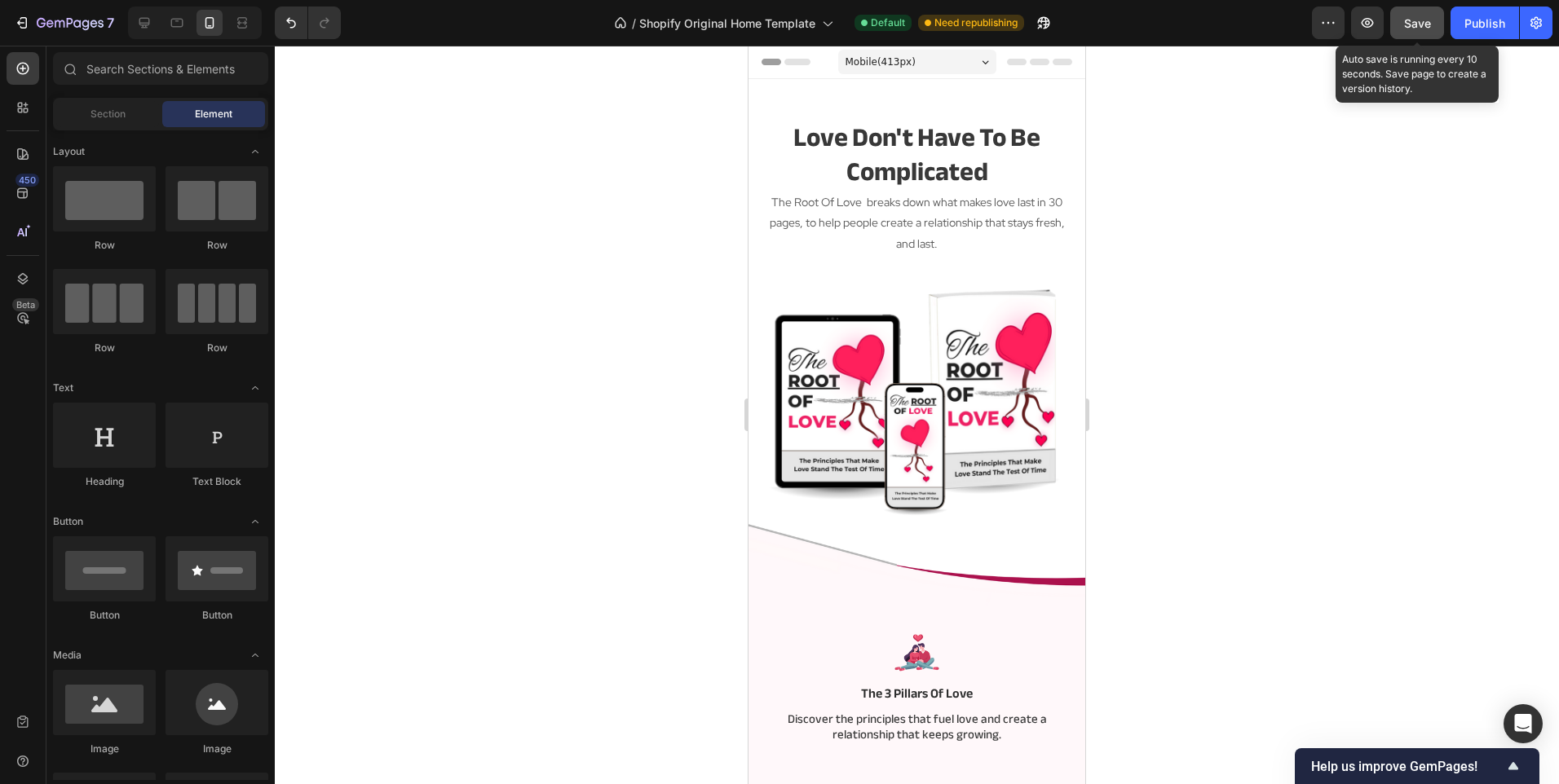
click at [1413, 31] on div "Save" at bounding box center [1417, 23] width 27 height 17
